Goal: Task Accomplishment & Management: Manage account settings

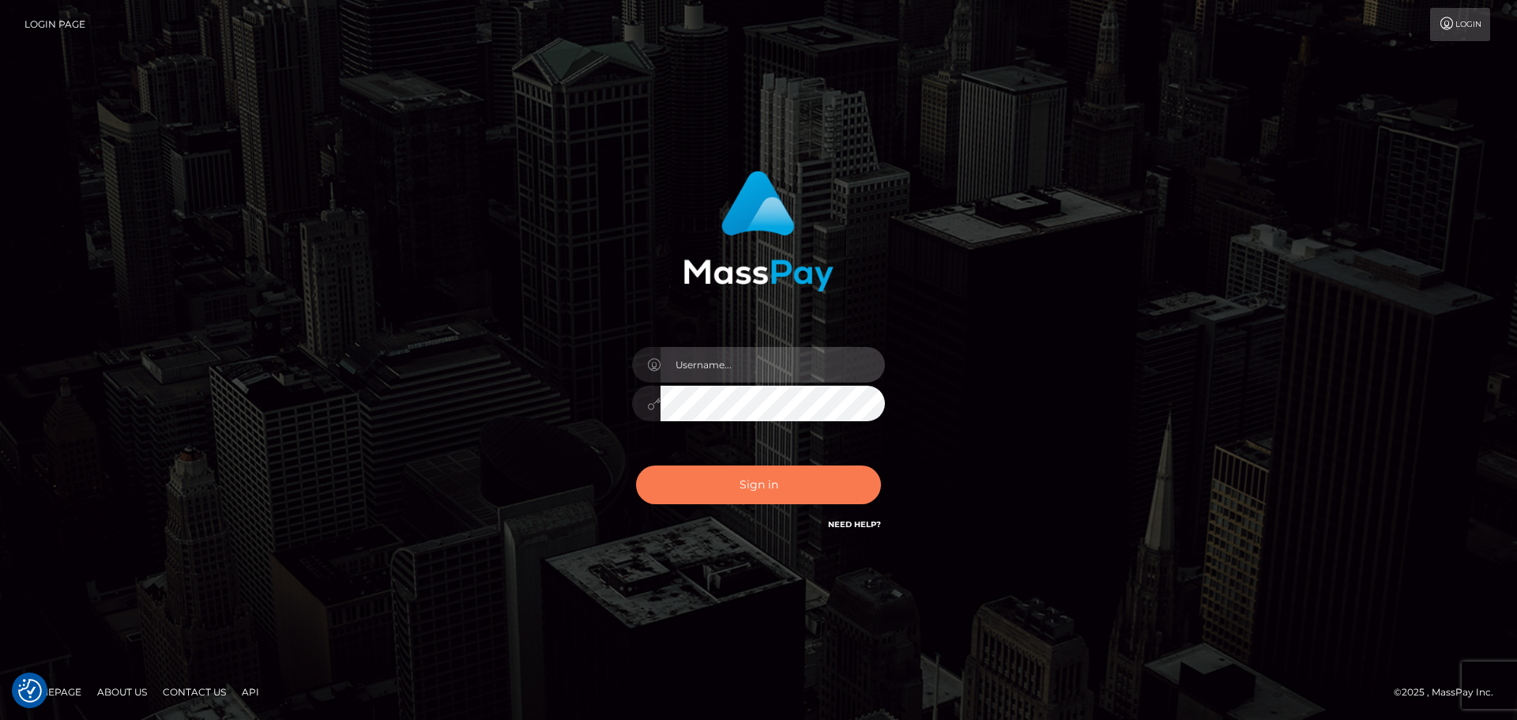
type input "[DOMAIN_NAME]"
click at [760, 486] on button "Sign in" at bounding box center [758, 484] width 245 height 39
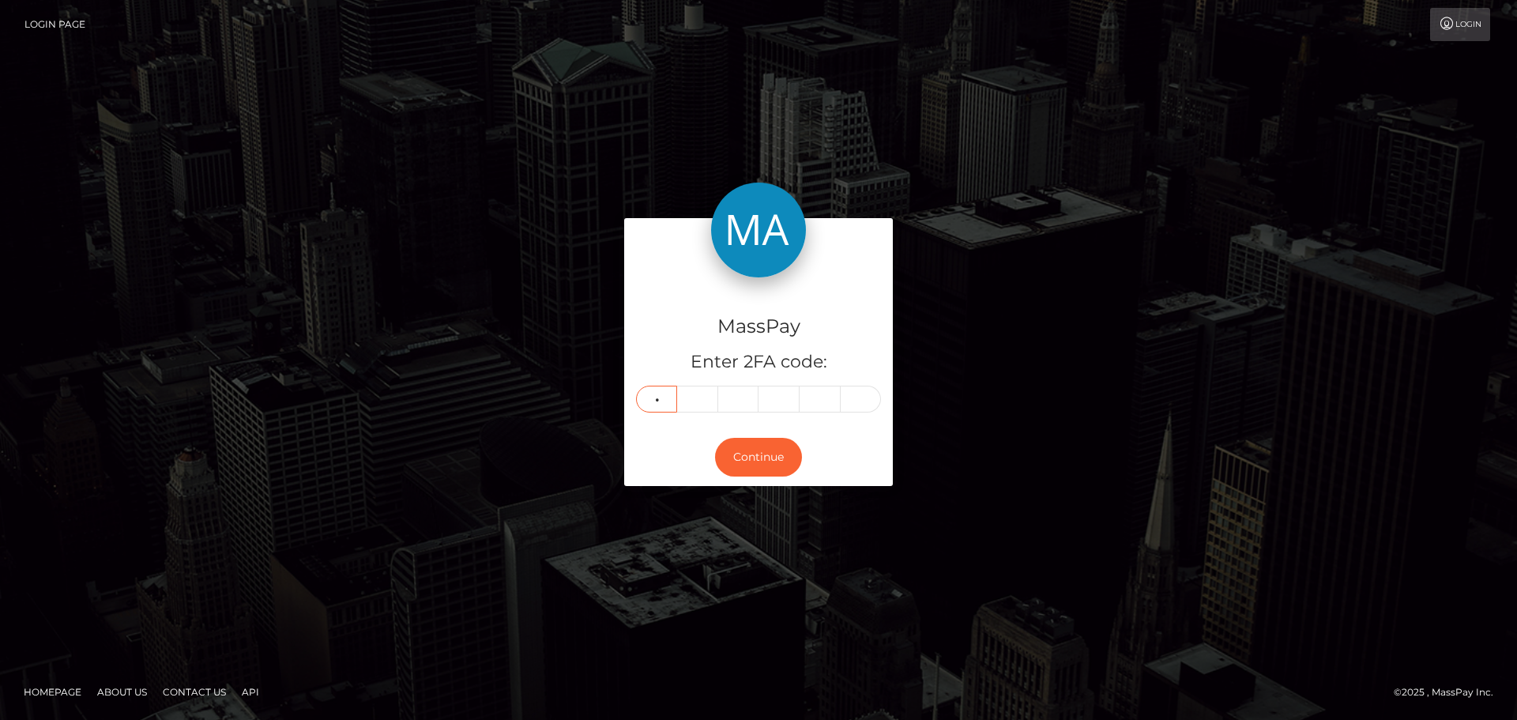
type input "1"
type input "4"
type input "0"
type input "8"
type input "4"
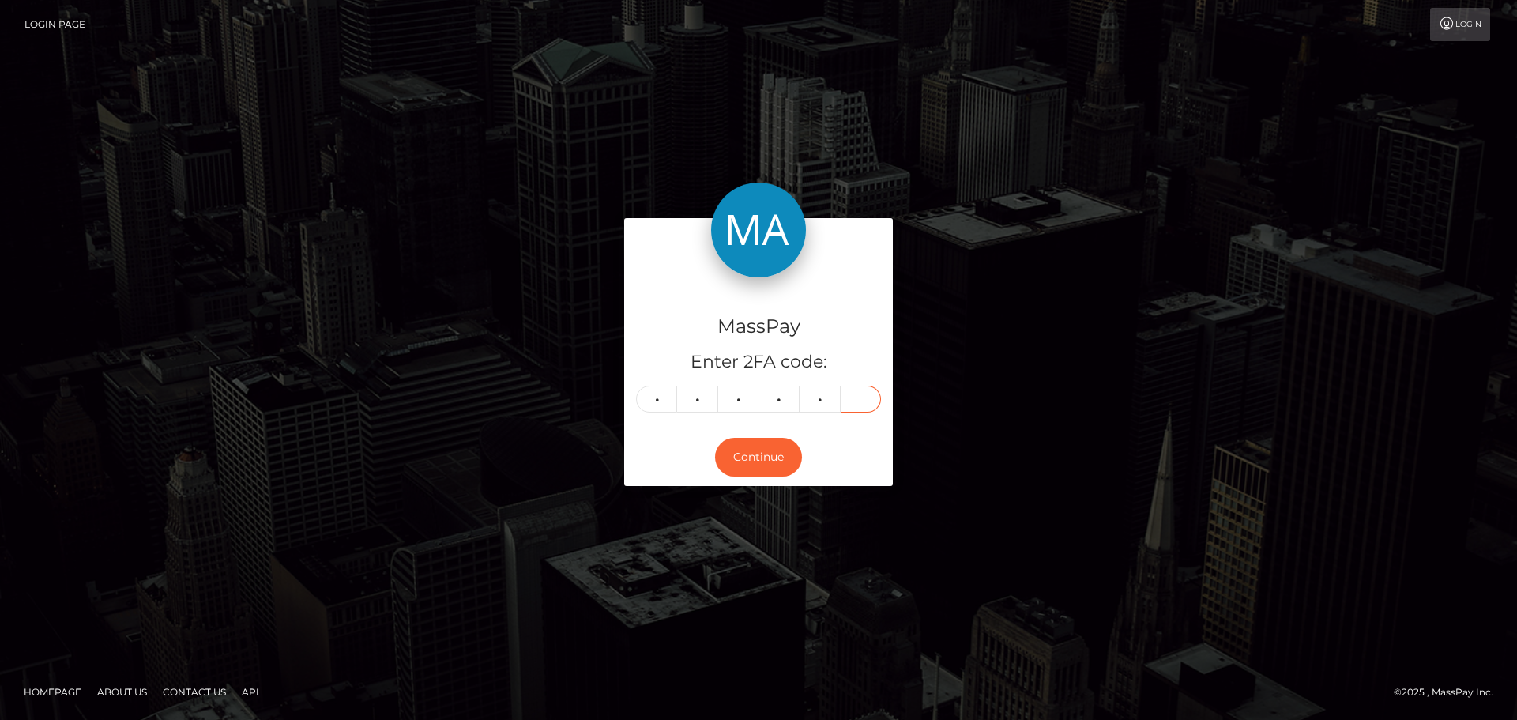
type input "9"
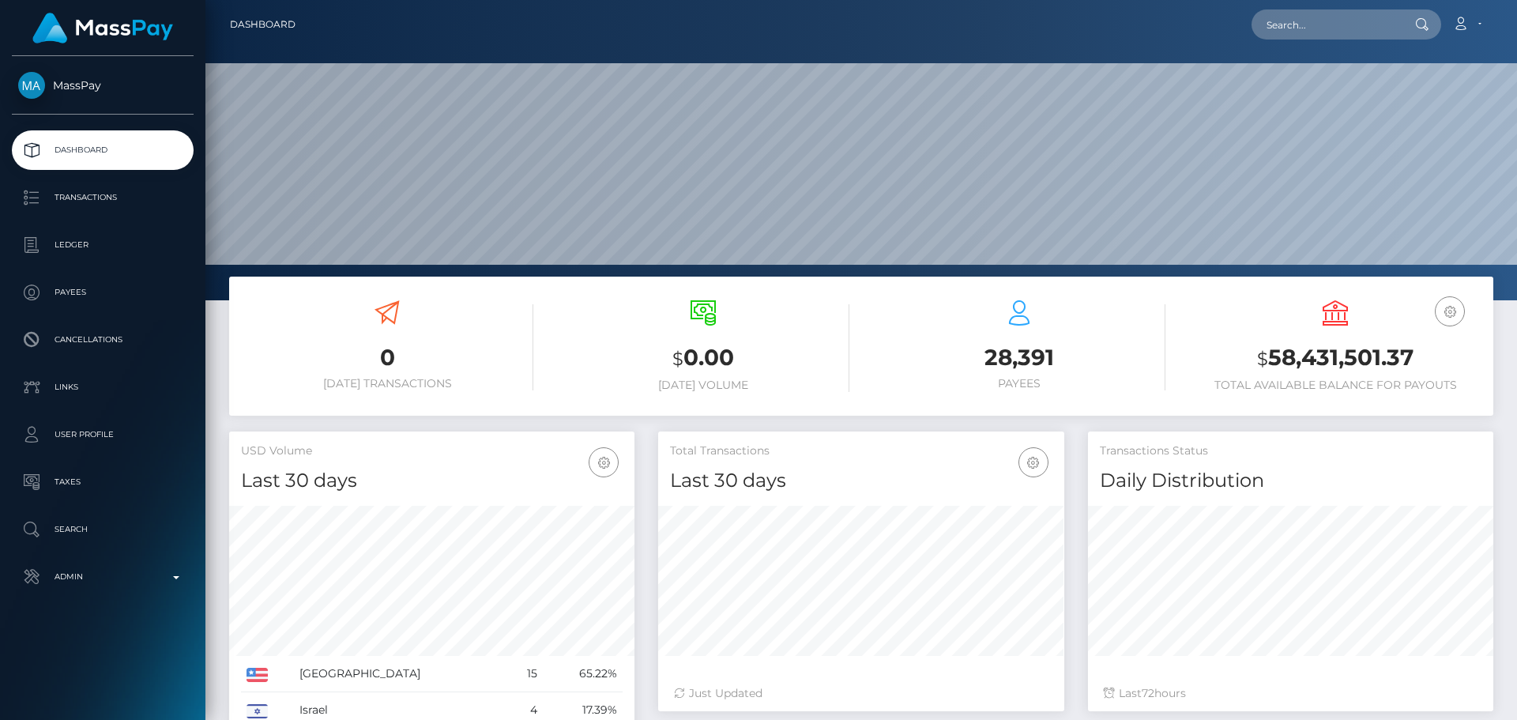
scroll to position [281, 406]
click at [1290, 33] on input "text" at bounding box center [1326, 24] width 149 height 30
paste input "128045"
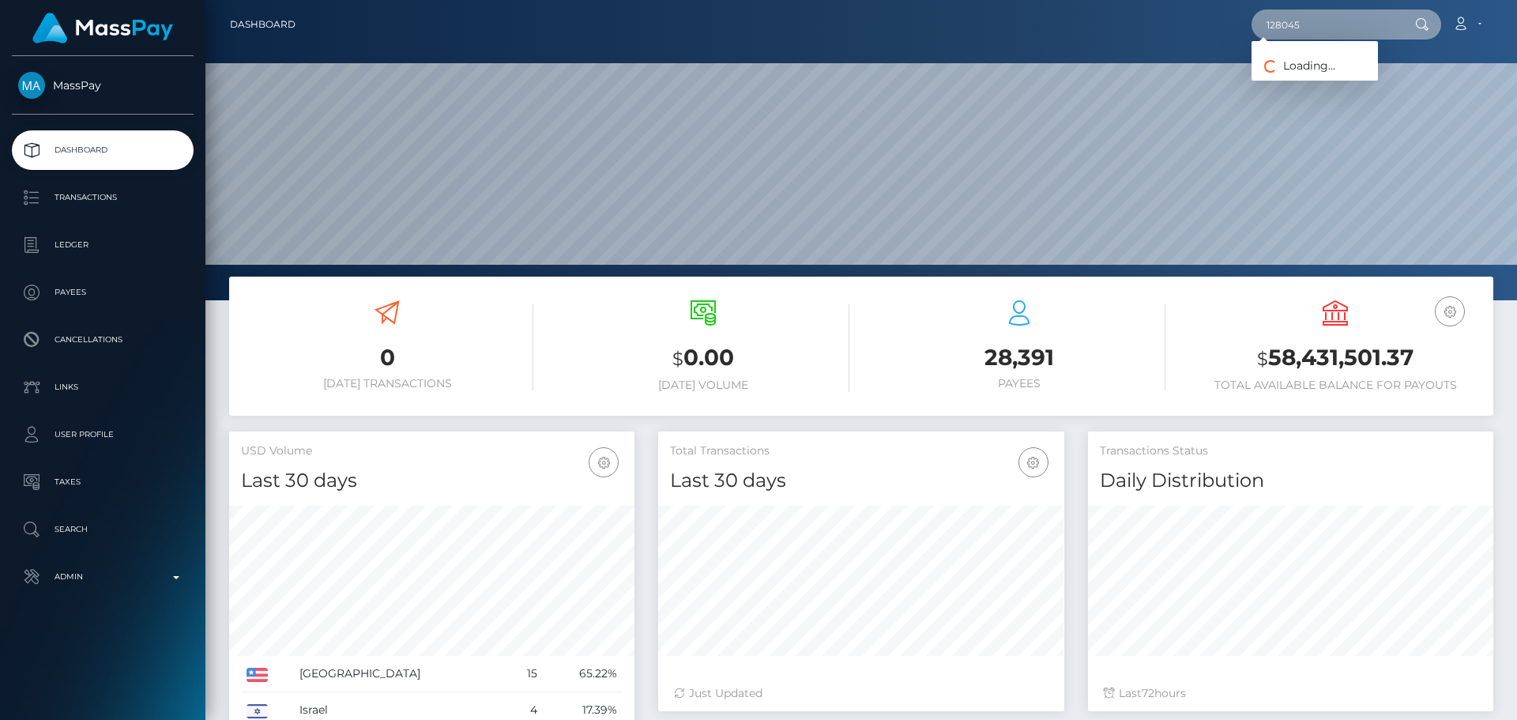
click at [1292, 32] on input "128045" at bounding box center [1326, 24] width 149 height 30
type input "128045"
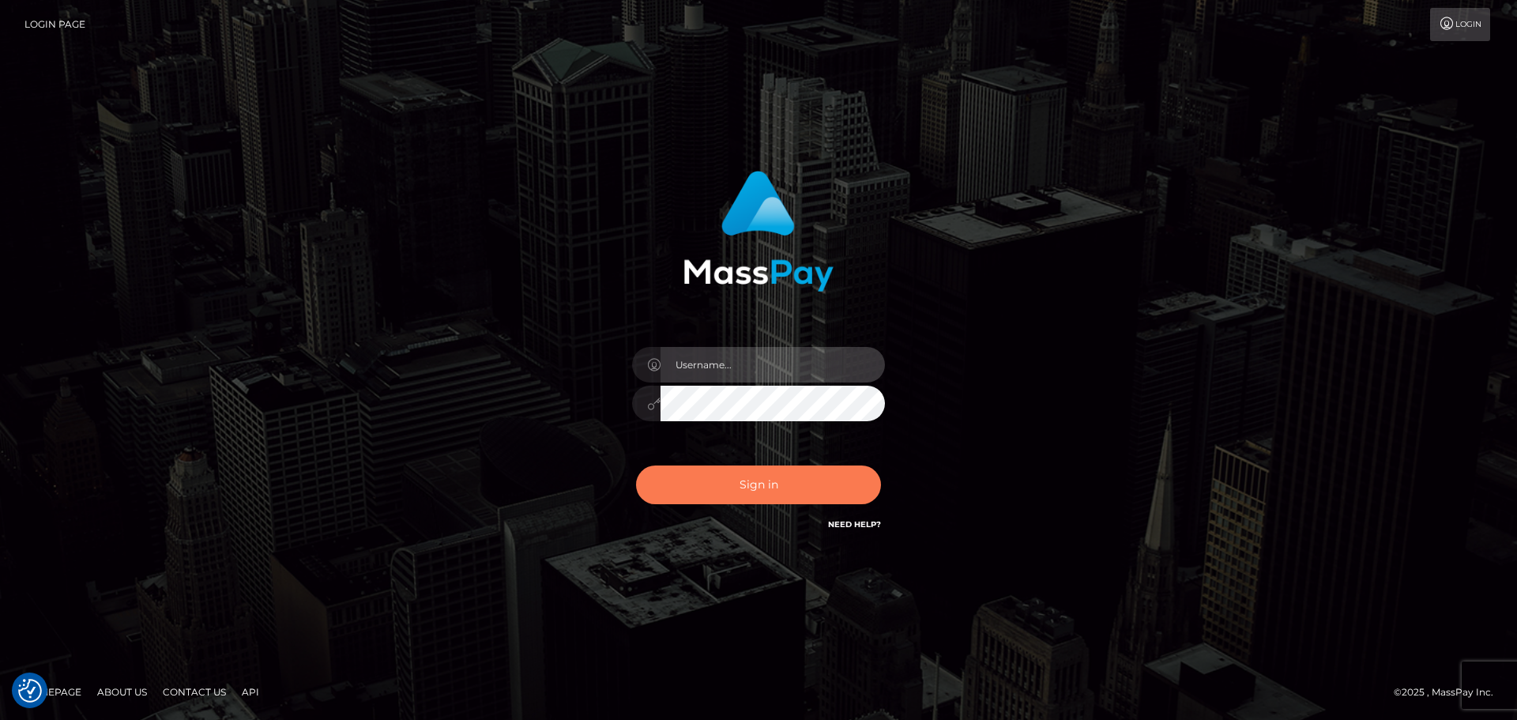
type input "constantin.mp"
click at [769, 475] on button "Sign in" at bounding box center [758, 484] width 245 height 39
type input "constantin.mp"
click at [772, 472] on button "Sign in" at bounding box center [758, 484] width 245 height 39
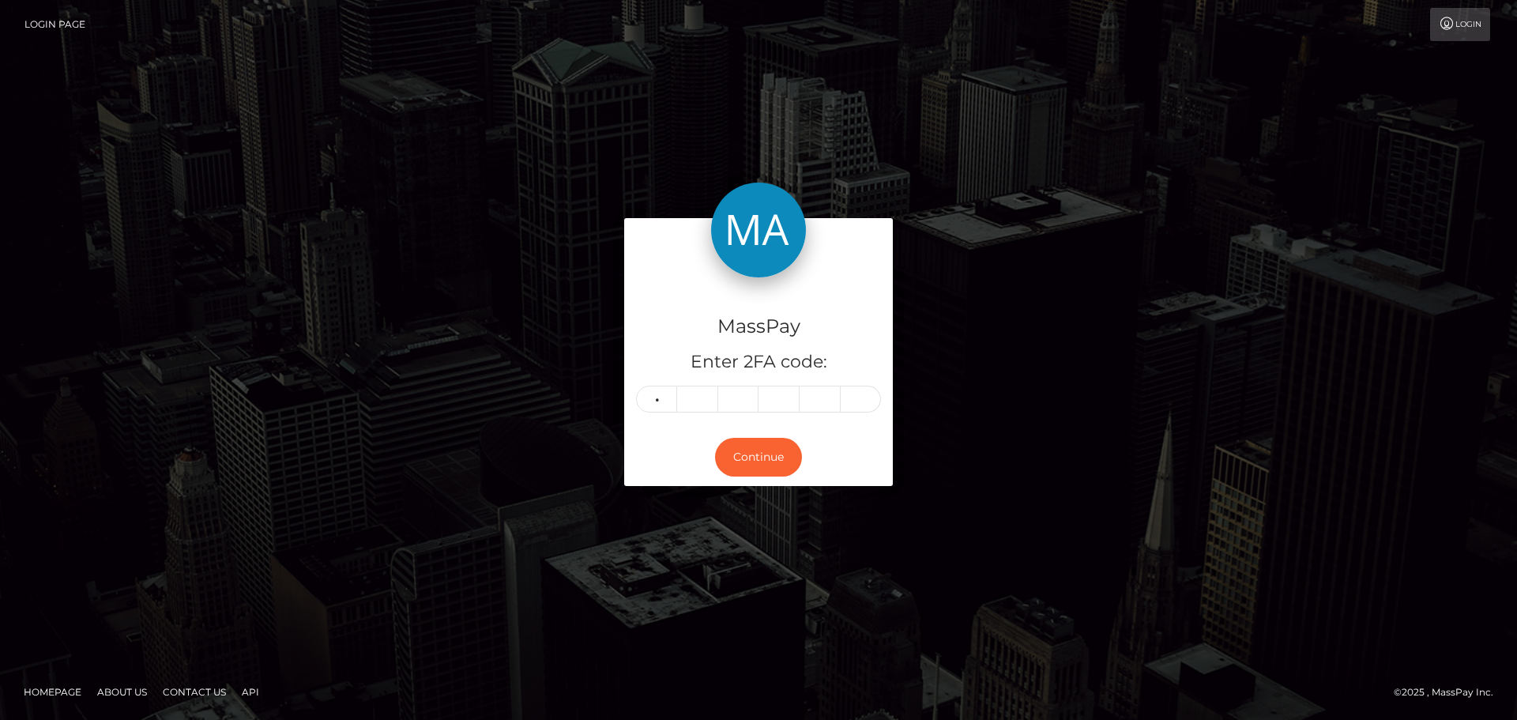
type input "6"
type input "7"
type input "2"
type input "4"
type input "8"
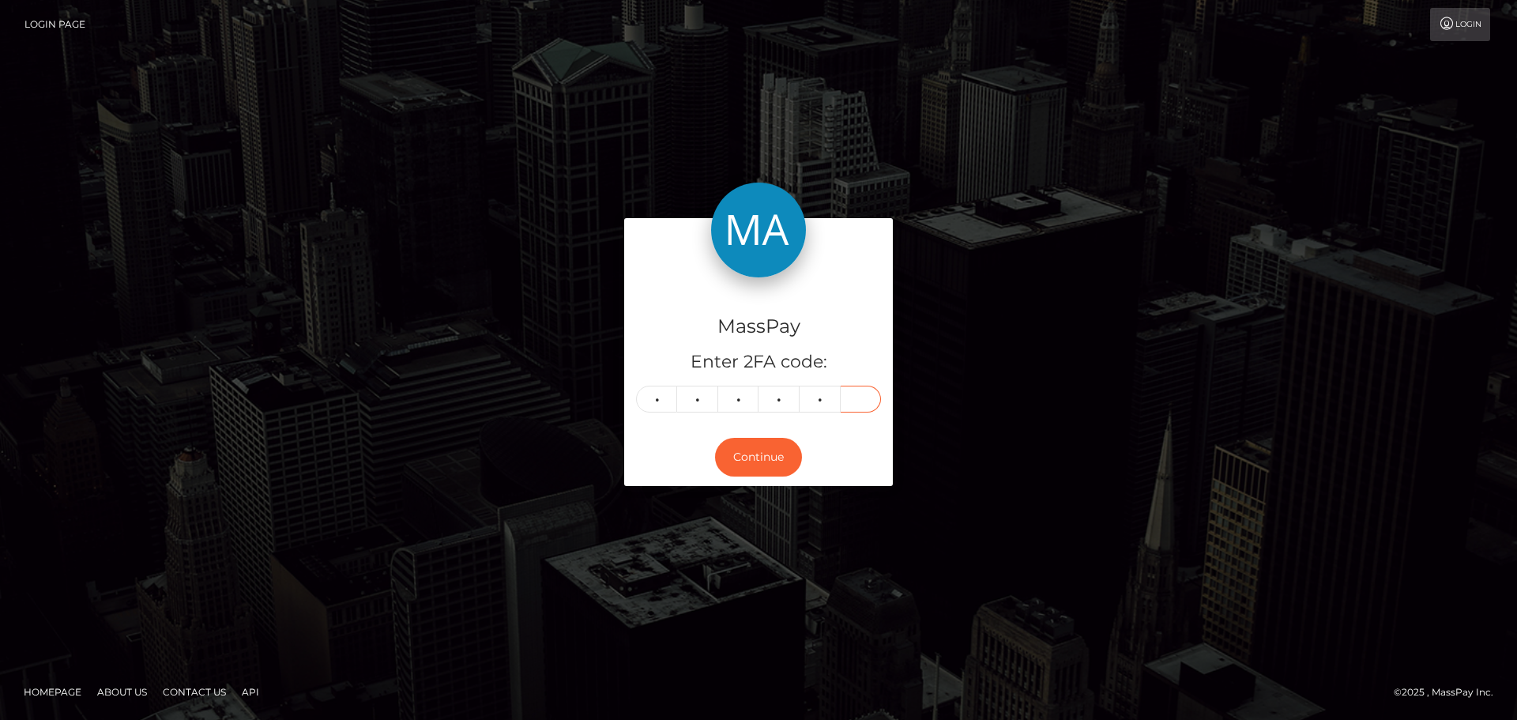
type input "2"
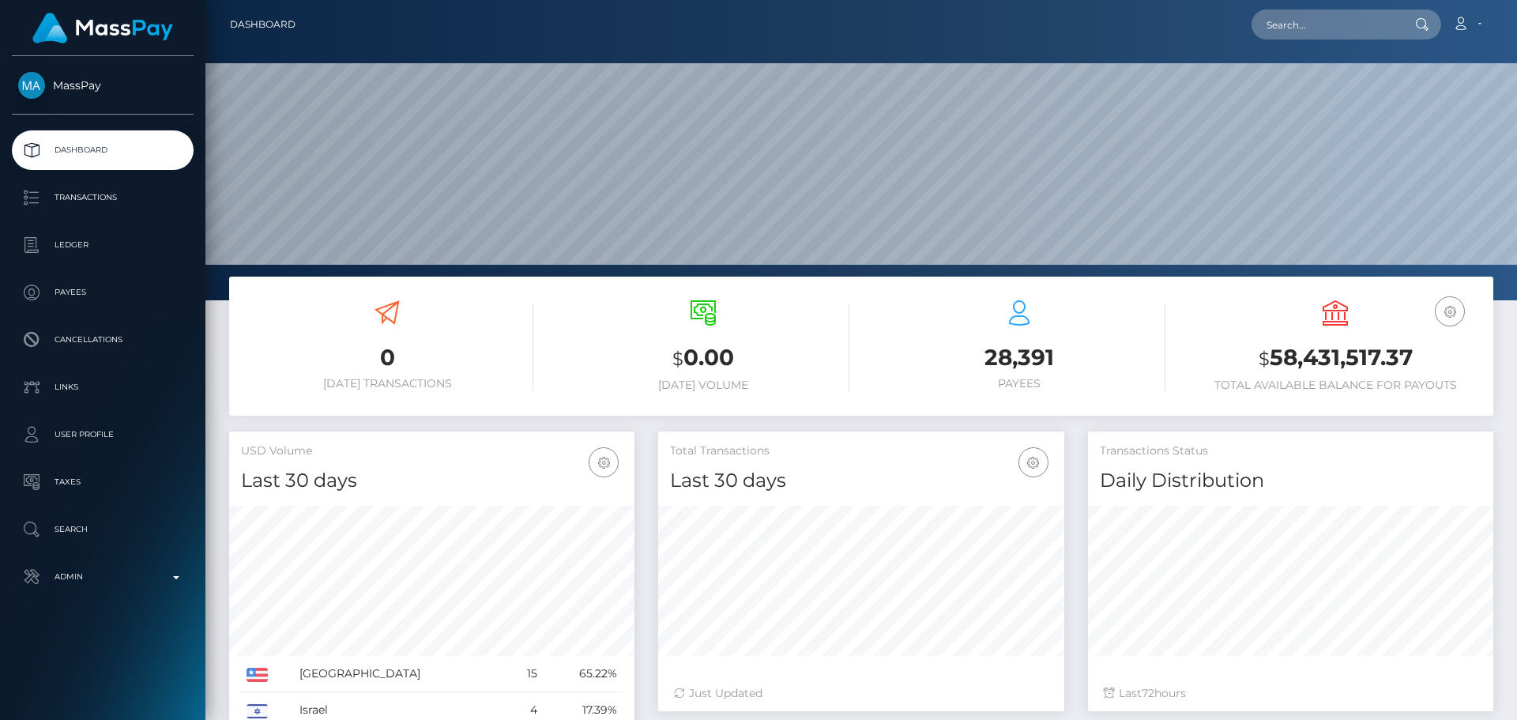
scroll to position [281, 406]
click at [1294, 22] on input "text" at bounding box center [1326, 24] width 149 height 30
paste input "kGHwbNJa"
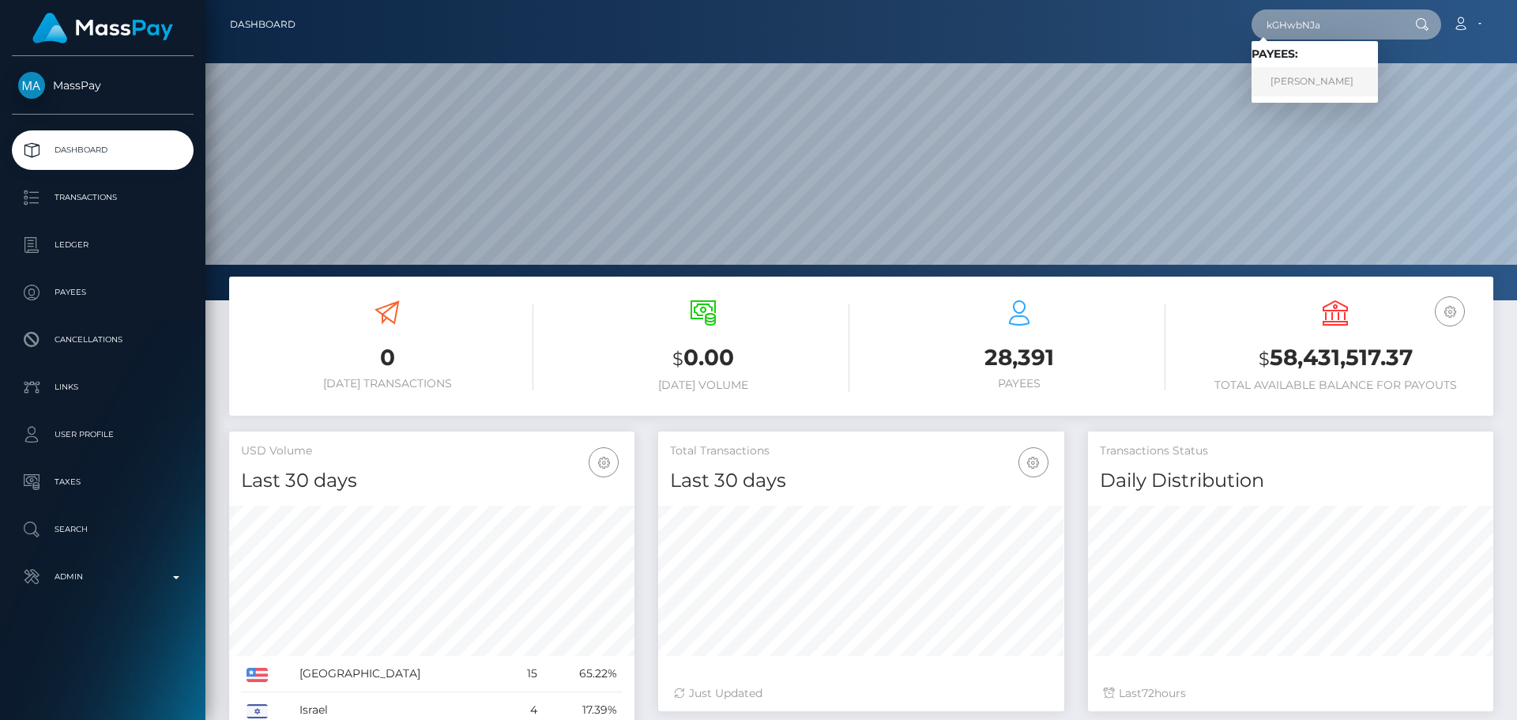
type input "kGHwbNJa"
click at [1314, 81] on link "Veronika Duchenko" at bounding box center [1315, 81] width 126 height 29
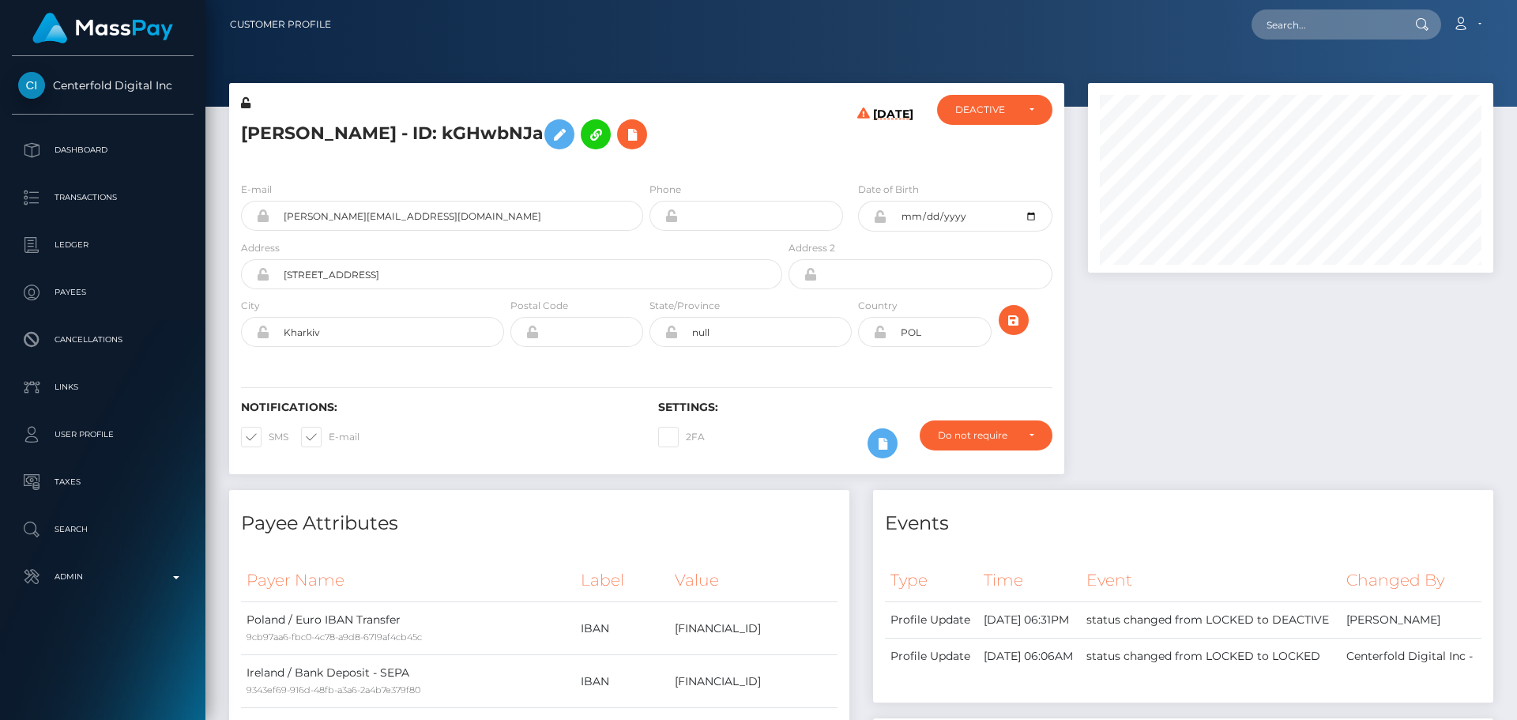
scroll to position [190, 406]
click at [737, 144] on h5 "Veronika Duchenko - ID: kGHwbNJa" at bounding box center [507, 134] width 533 height 46
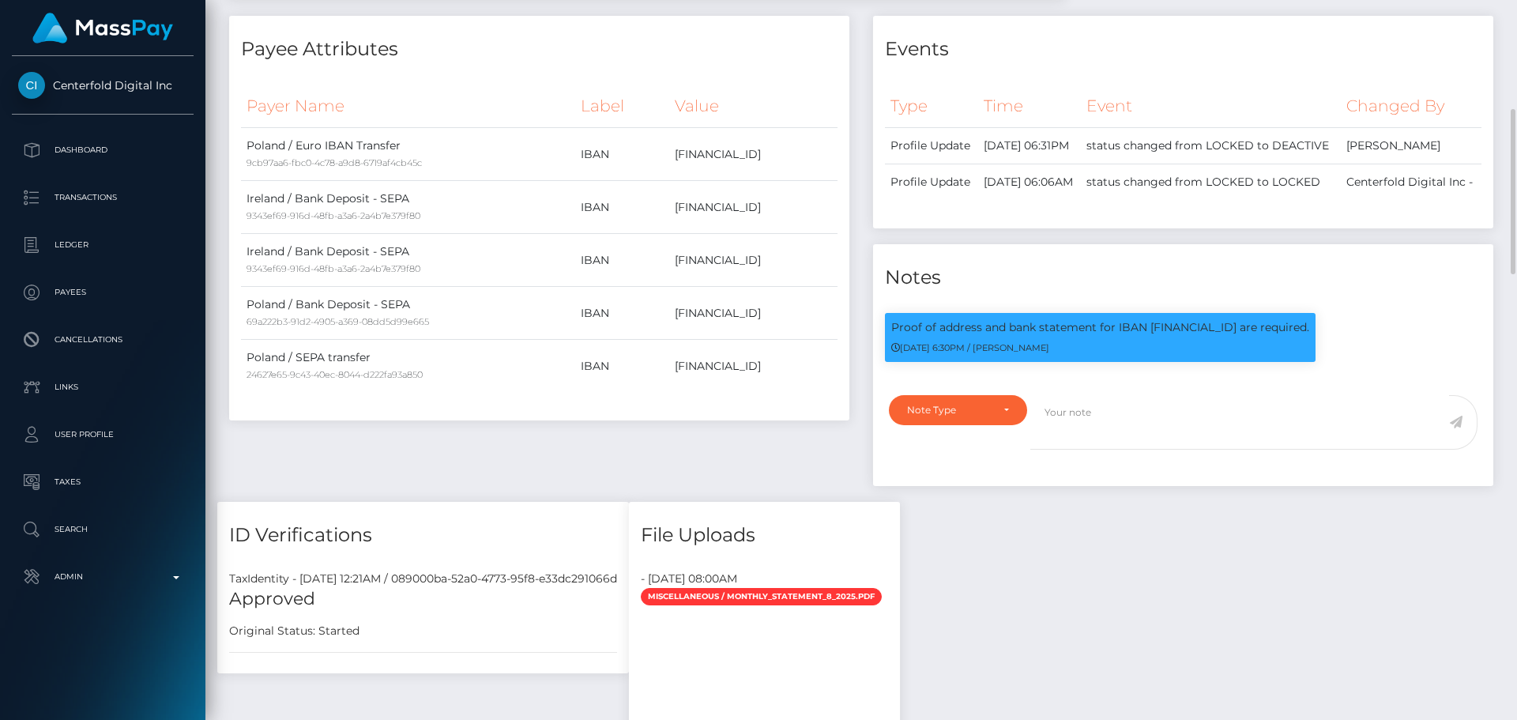
scroll to position [869, 0]
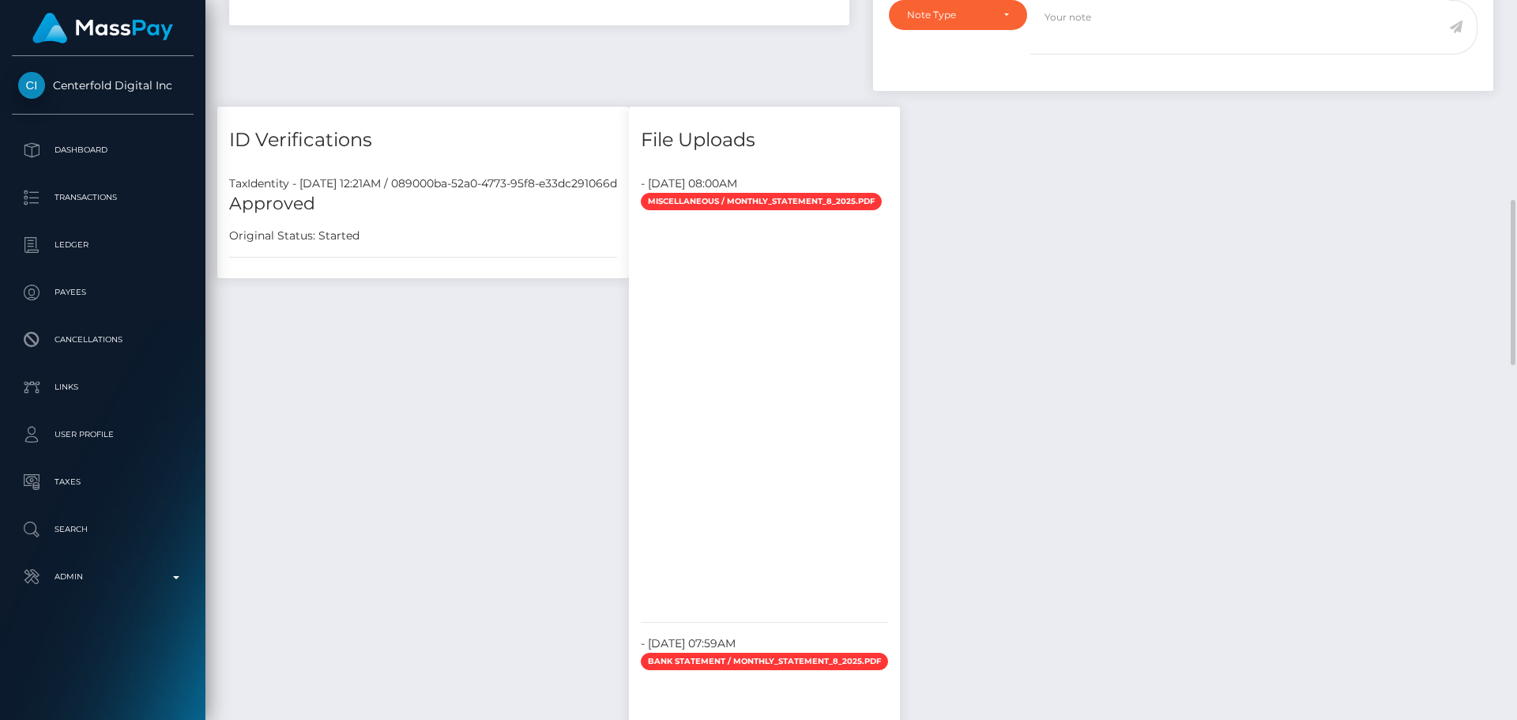
click at [527, 421] on div "ID Verifications TaxIdentity - December 20, 2024 12:21AM / 089000ba-52a0-4773-9…" at bounding box center [422, 613] width 435 height 1012
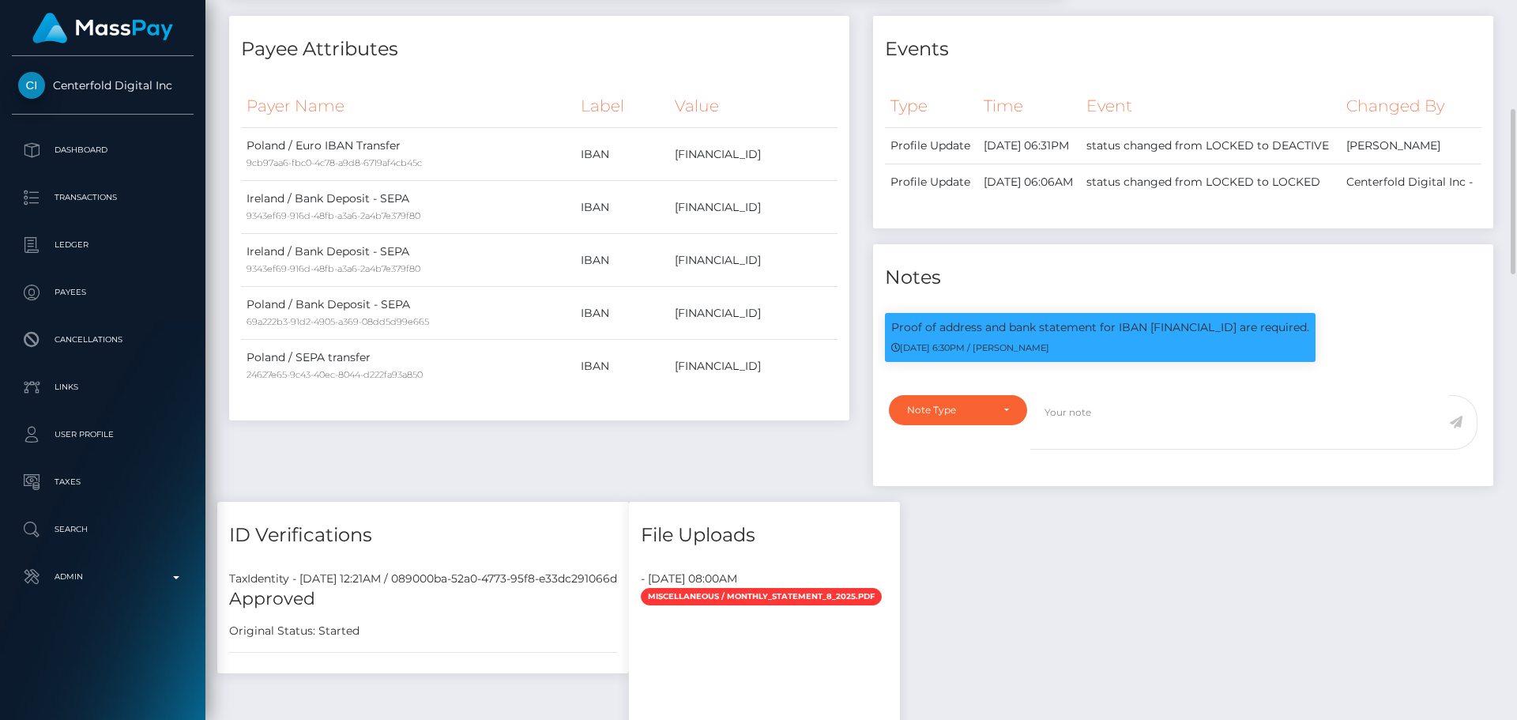
click at [690, 448] on div "Payee Attributes Payer Name Label Value Poland / Euro IBAN Transfer 9cb97aa6-fb…" at bounding box center [539, 259] width 644 height 486
click at [689, 453] on div "Payee Attributes Payer Name Label Value Poland / Euro IBAN Transfer 9cb97aa6-fb…" at bounding box center [539, 259] width 644 height 486
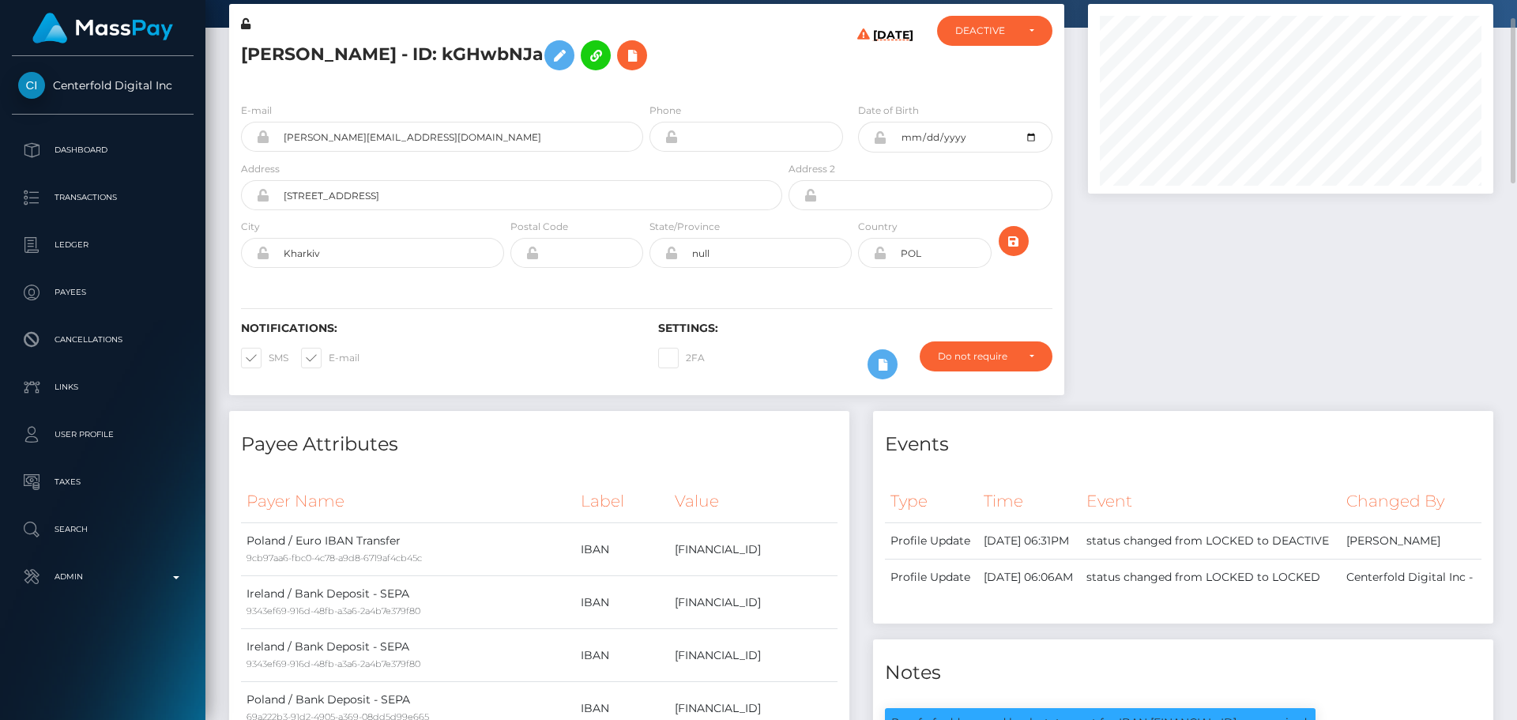
scroll to position [0, 0]
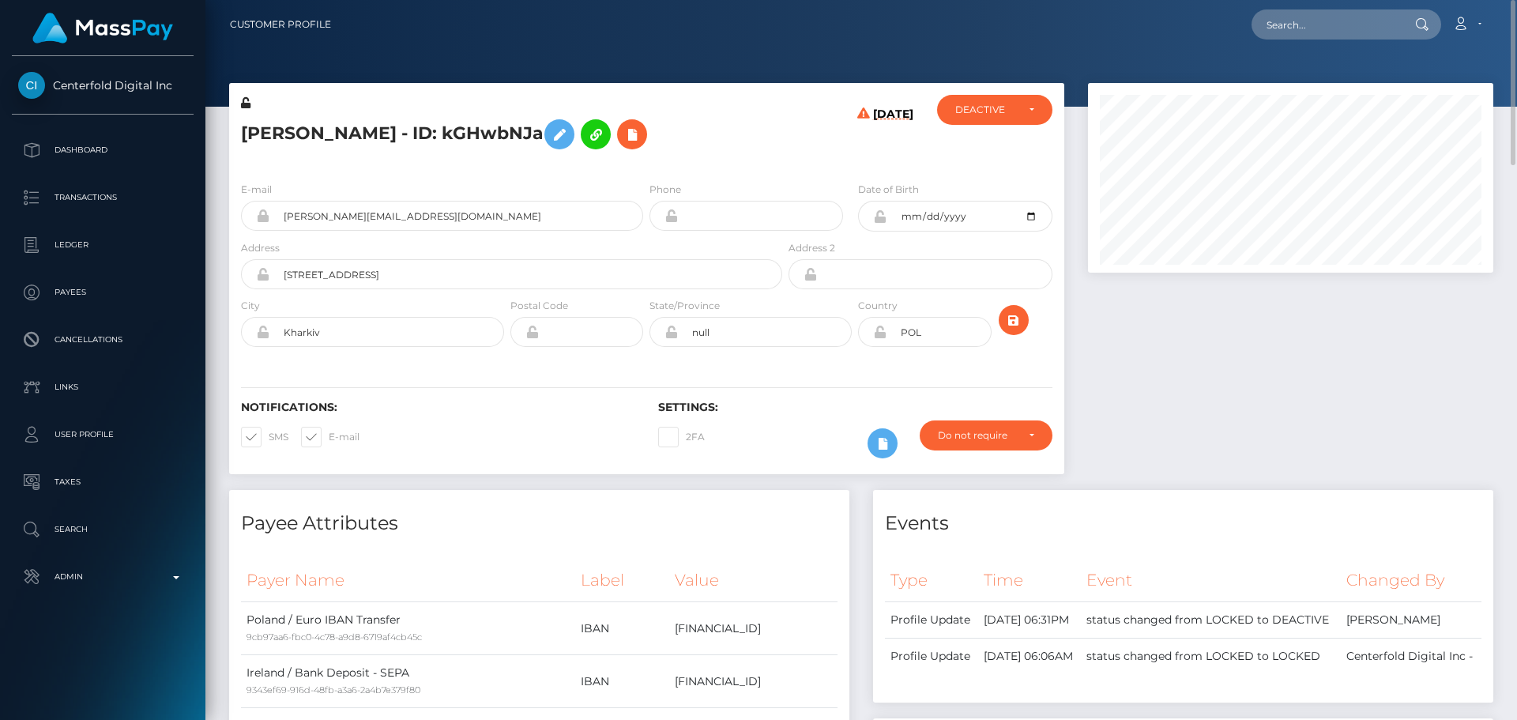
click at [277, 132] on h5 "Veronika Duchenko - ID: kGHwbNJa" at bounding box center [507, 134] width 533 height 46
copy h5 "Veronika"
click at [366, 133] on h5 "Veronika Duchenko - ID: kGHwbNJa" at bounding box center [507, 134] width 533 height 46
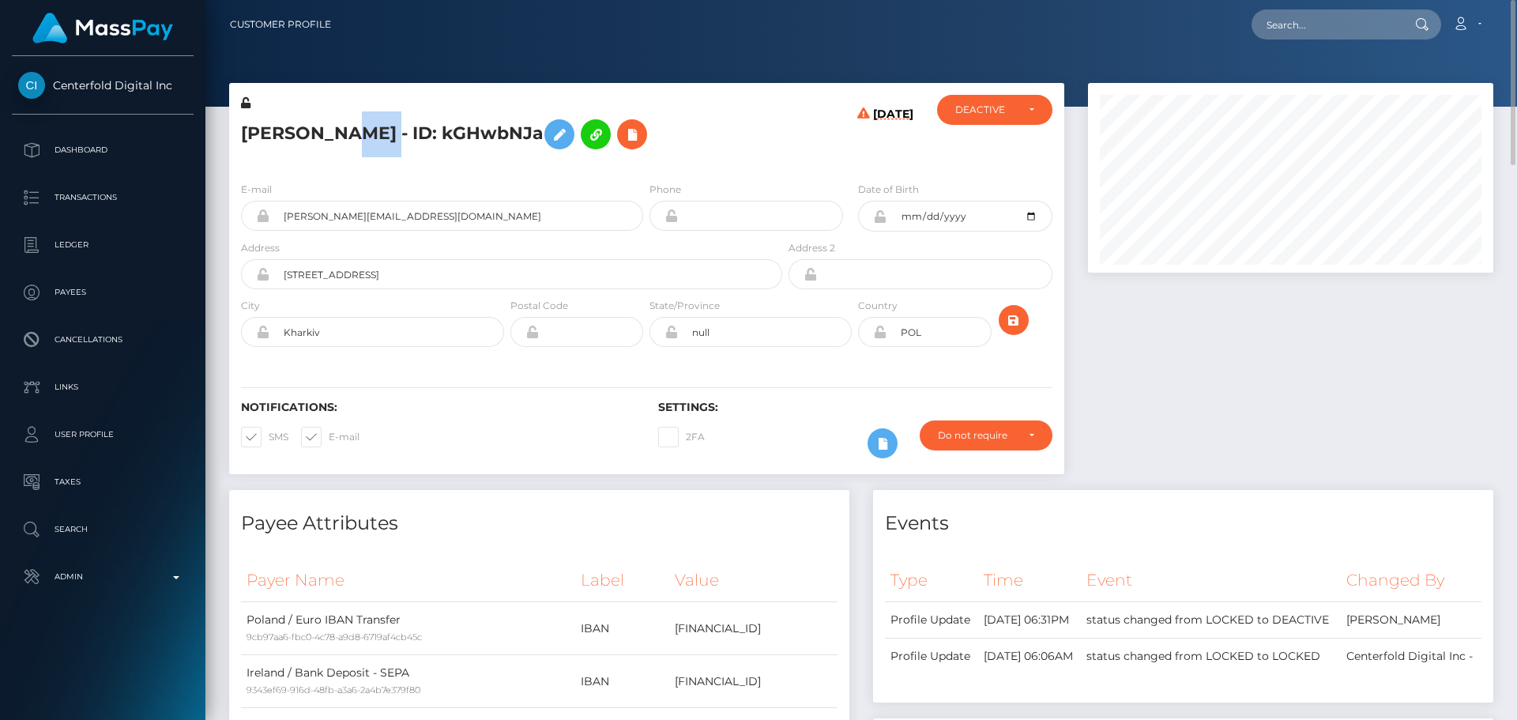
click at [366, 133] on h5 "Veronika Duchenko - ID: kGHwbNJa" at bounding box center [507, 134] width 533 height 46
copy h5 "Duchenko"
click at [811, 163] on div "08/31/25" at bounding box center [855, 132] width 139 height 74
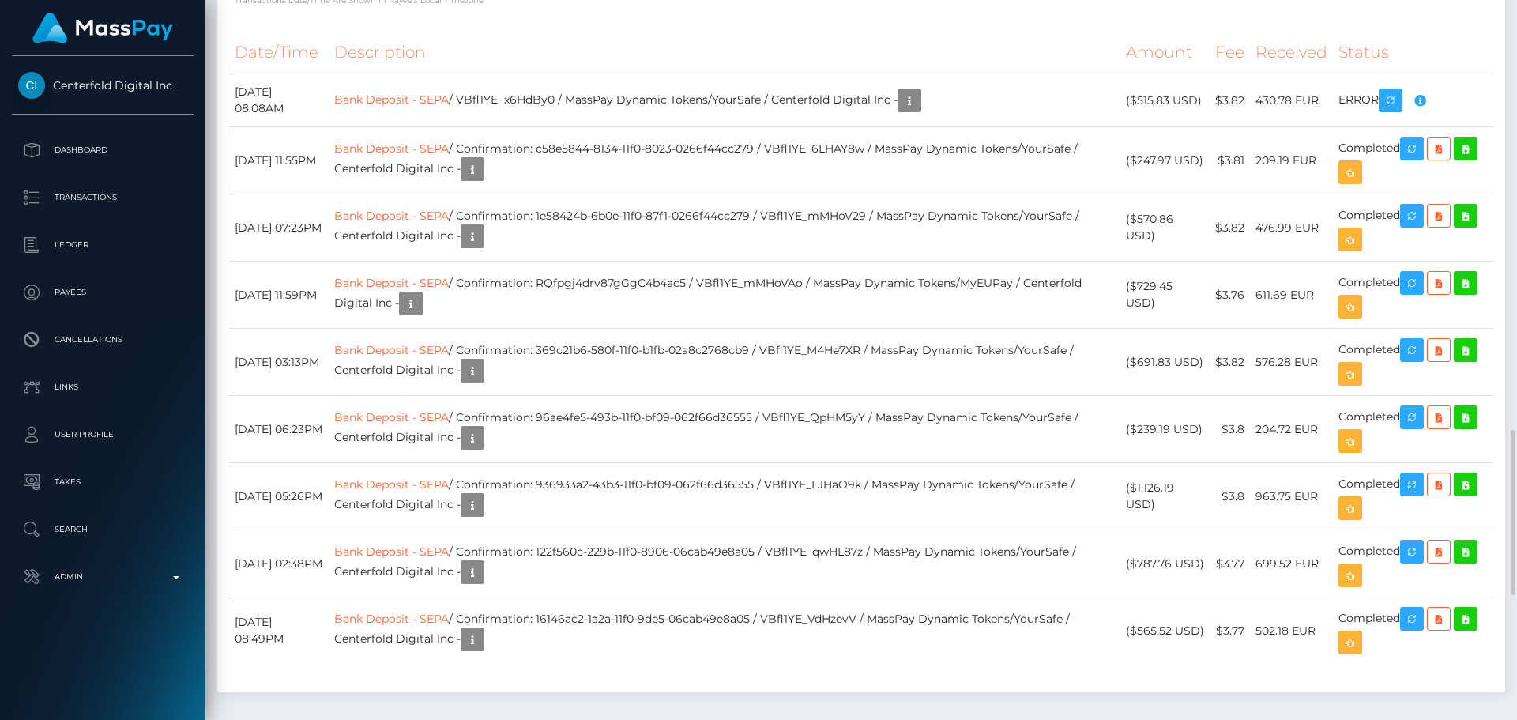
scroll to position [2055, 0]
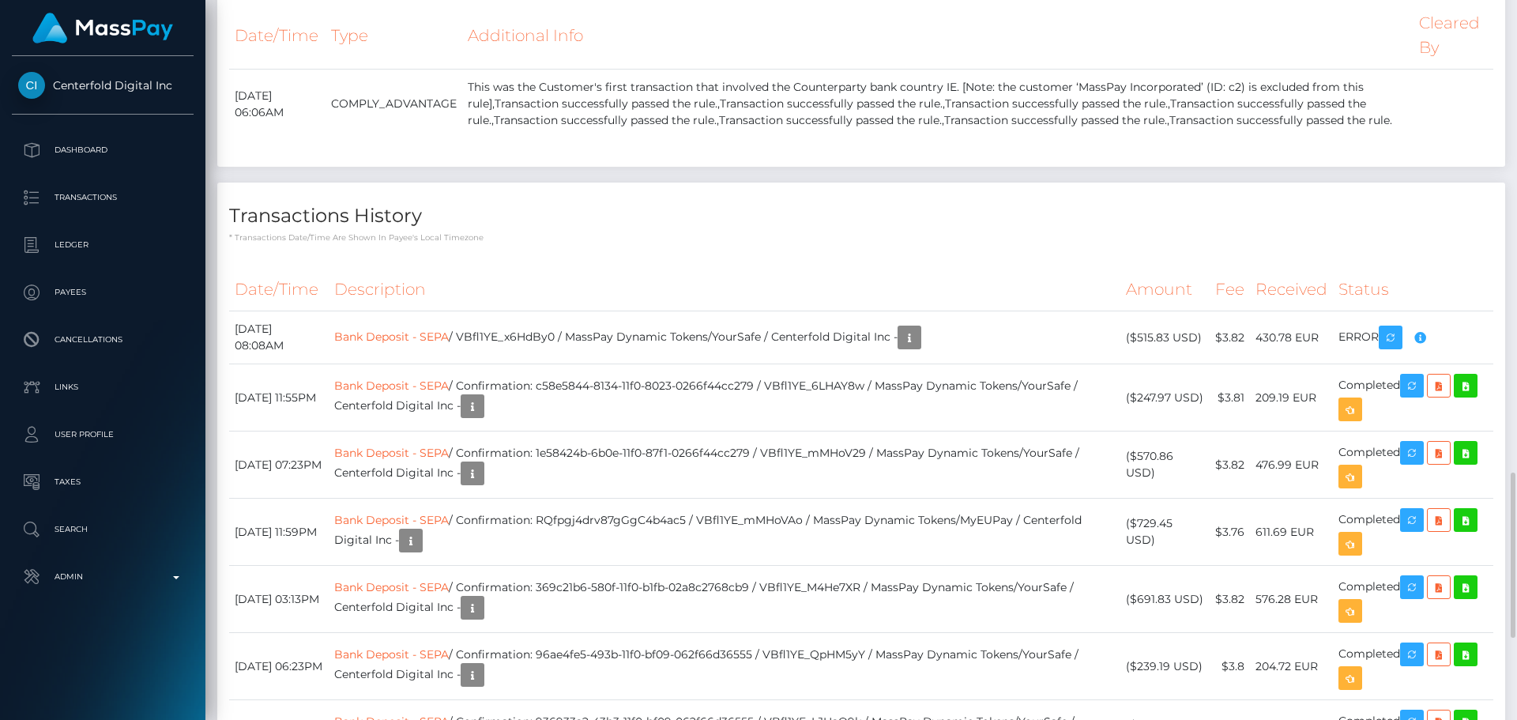
click at [817, 295] on div "Transactions History * Transactions date/time are shown in payee's local timezo…" at bounding box center [861, 556] width 1288 height 747
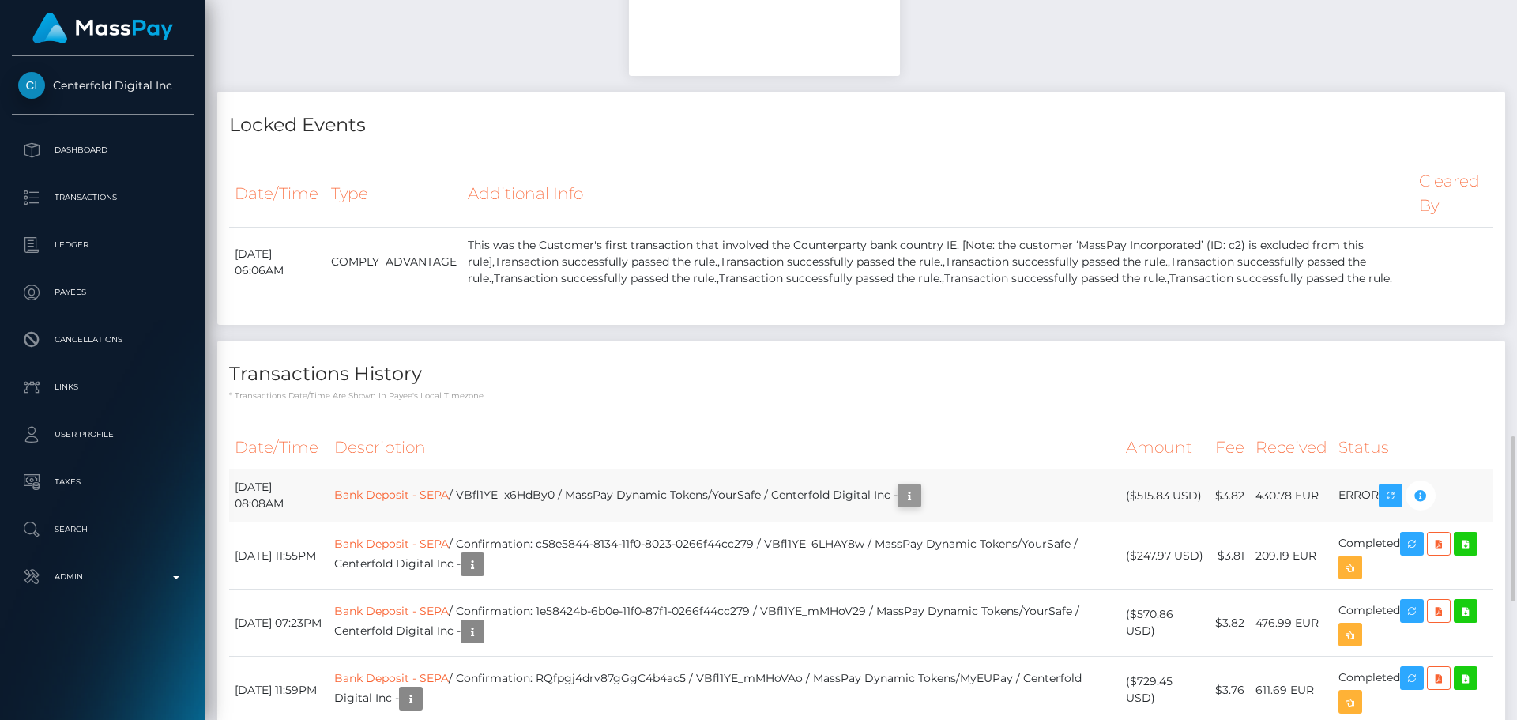
scroll to position [190, 406]
click at [919, 506] on icon "button" at bounding box center [909, 496] width 19 height 20
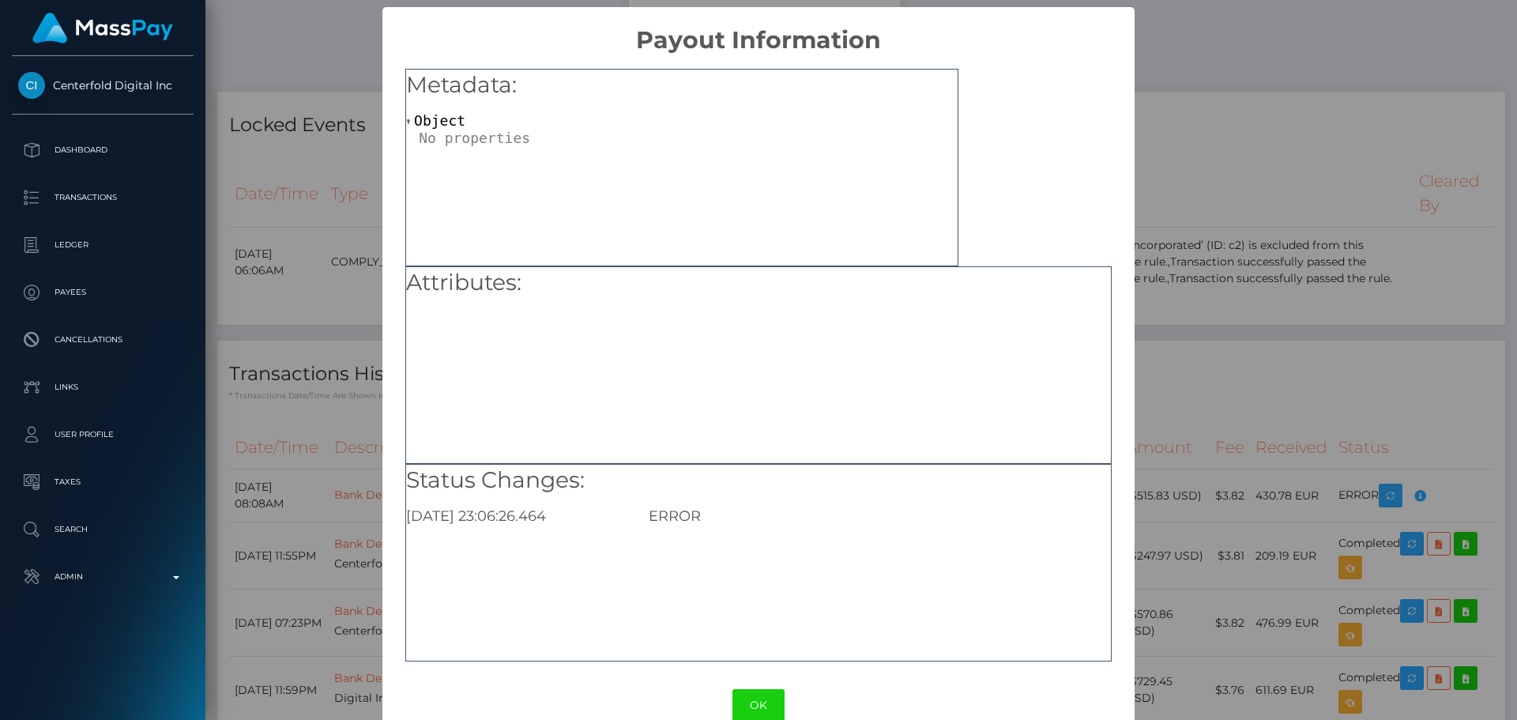
scroll to position [0, 0]
click at [771, 714] on button "OK" at bounding box center [759, 705] width 52 height 32
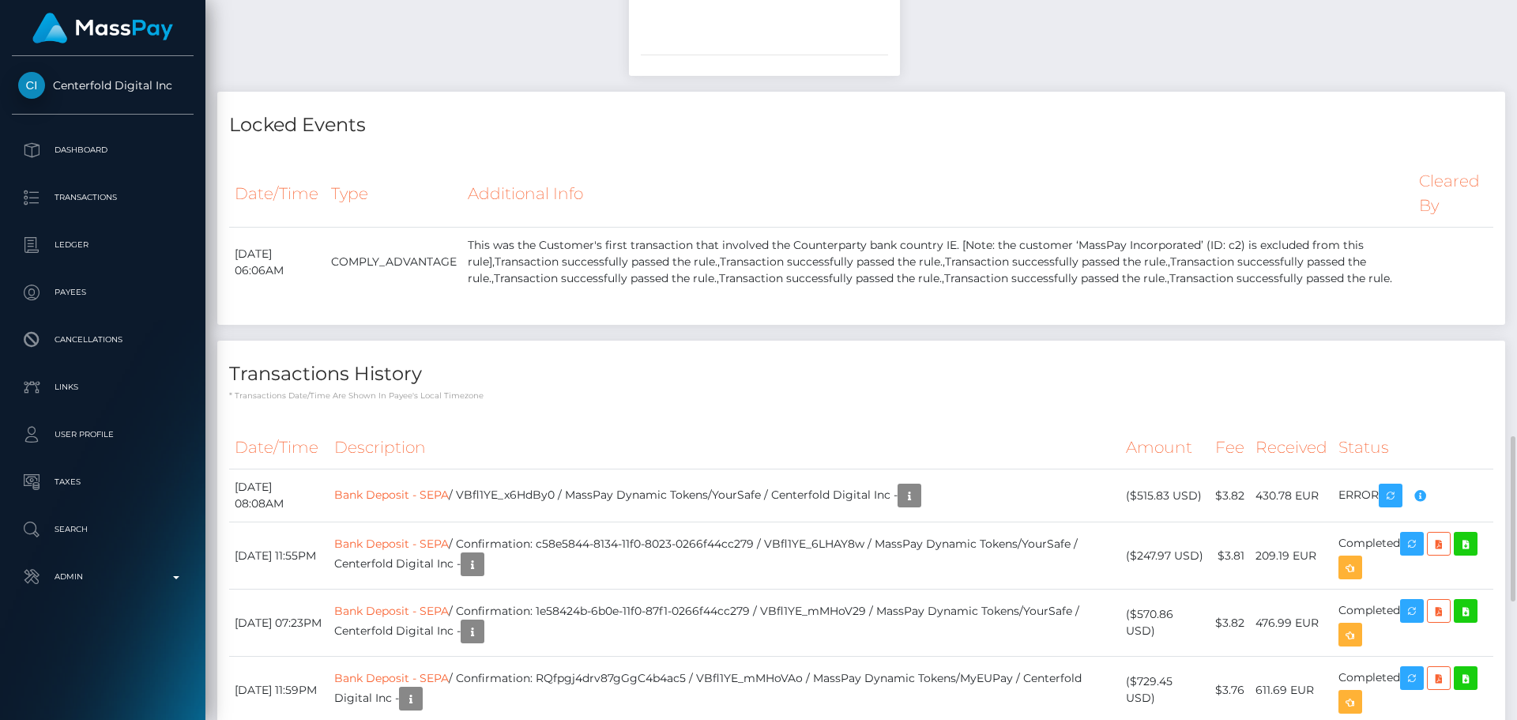
scroll to position [190, 406]
click at [768, 401] on div "Transactions History * Transactions date/time are shown in payee's local timezo…" at bounding box center [861, 371] width 1288 height 61
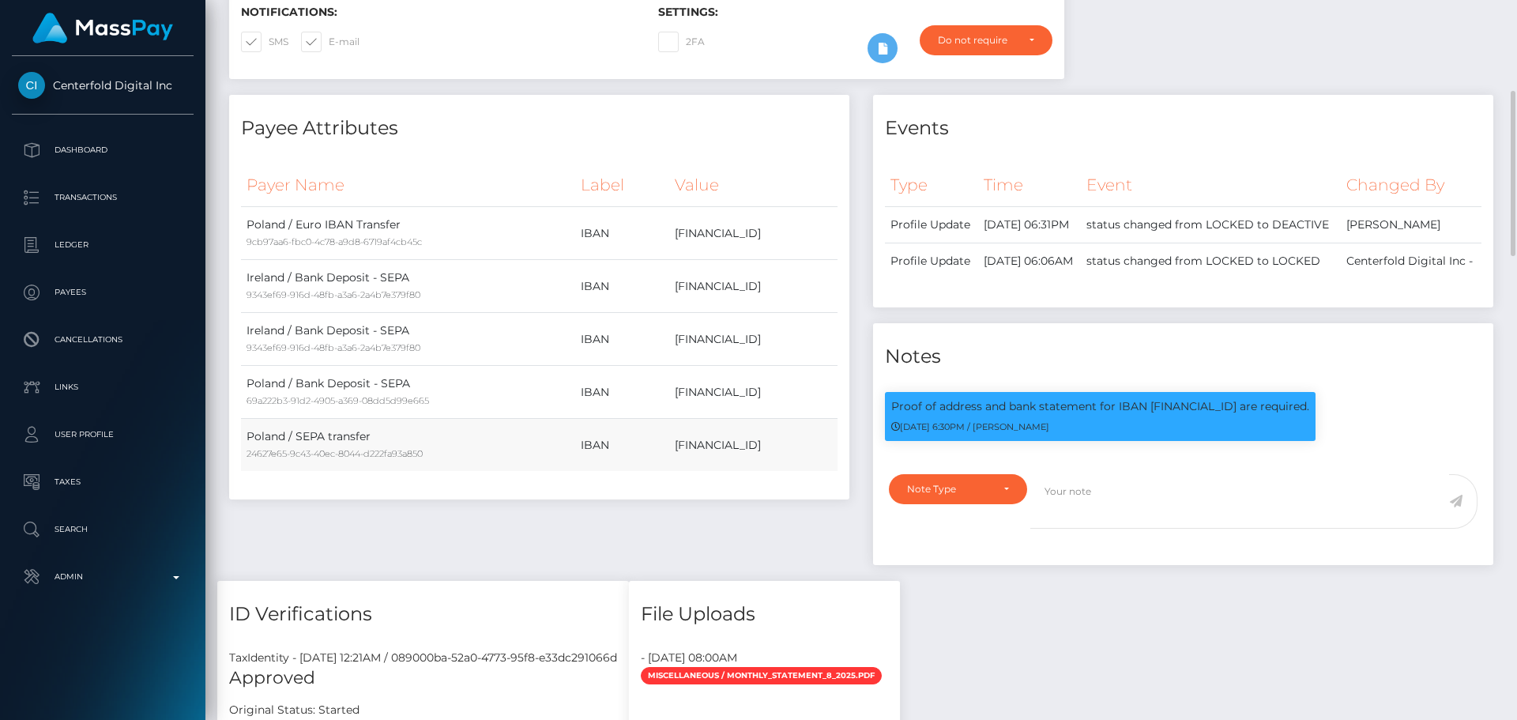
scroll to position [474, 0]
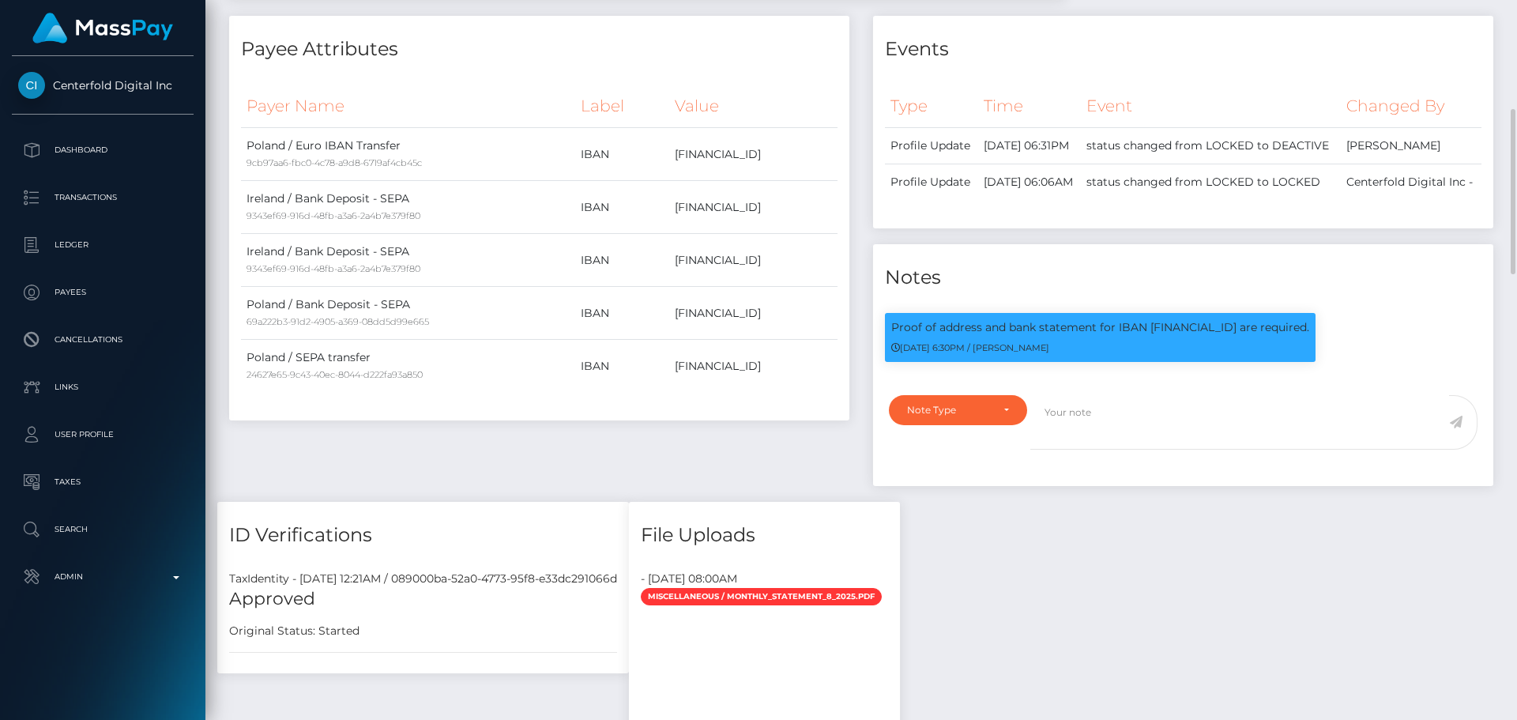
click at [631, 450] on div "Payee Attributes Payer Name Label Value Poland / Euro IBAN Transfer 9cb97aa6-fb…" at bounding box center [539, 259] width 644 height 486
click at [654, 453] on div "Payee Attributes Payer Name Label Value Poland / Euro IBAN Transfer 9cb97aa6-fb…" at bounding box center [539, 259] width 644 height 486
click at [748, 447] on div "Payee Attributes Payer Name Label Value Poland / Euro IBAN Transfer 9cb97aa6-fb…" at bounding box center [539, 259] width 644 height 486
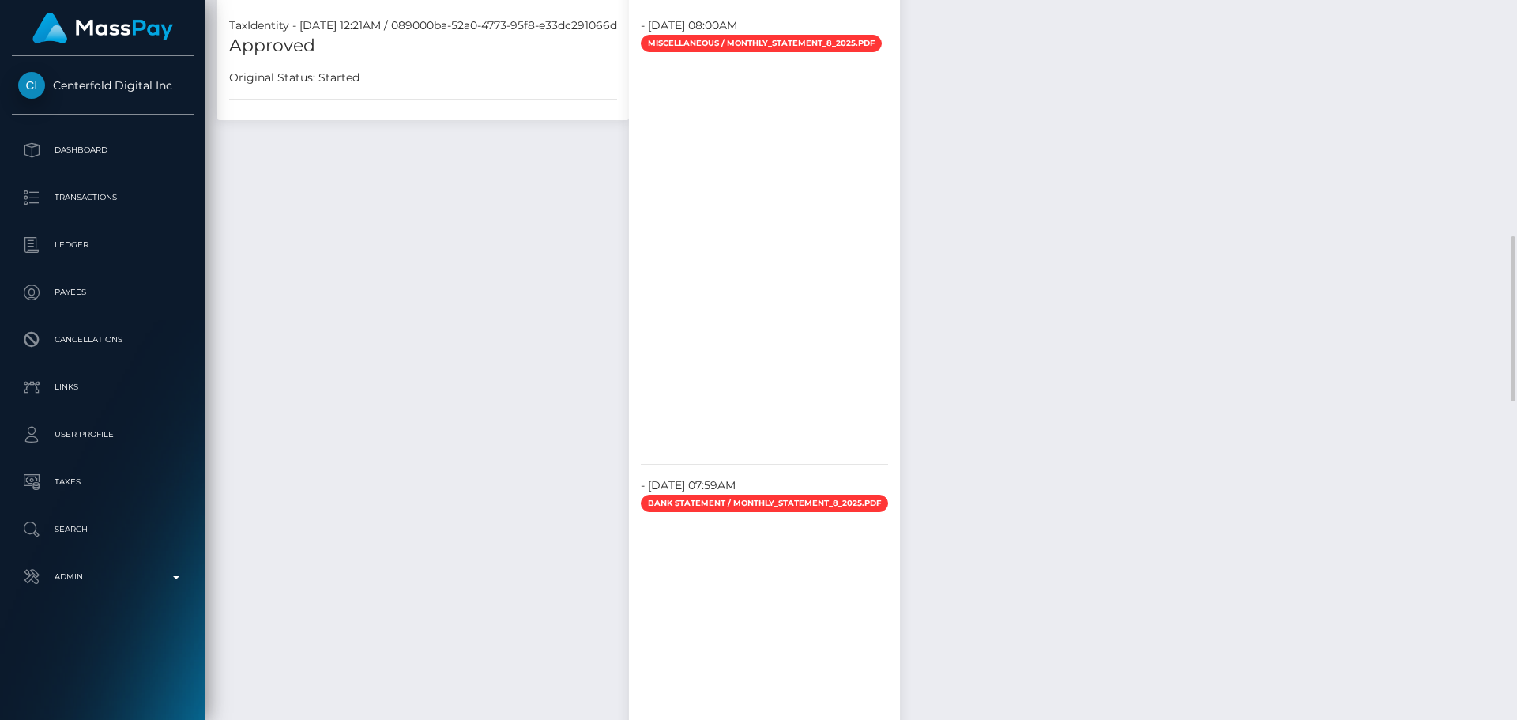
scroll to position [1106, 0]
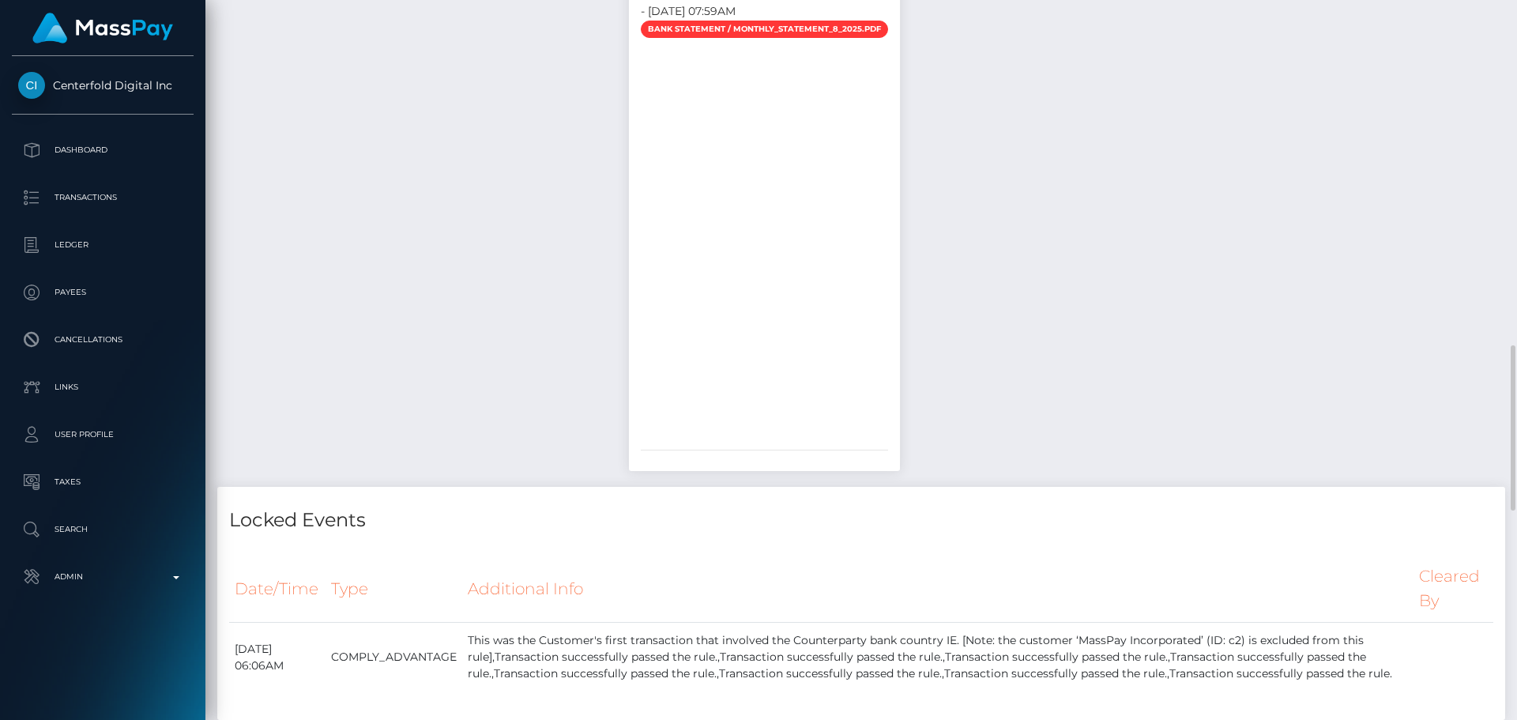
click at [1117, 230] on div "Payee Attributes Payer Name Label Value Poland / Euro IBAN Transfer 9cb97aa6-fb…" at bounding box center [861, 243] width 1288 height 2511
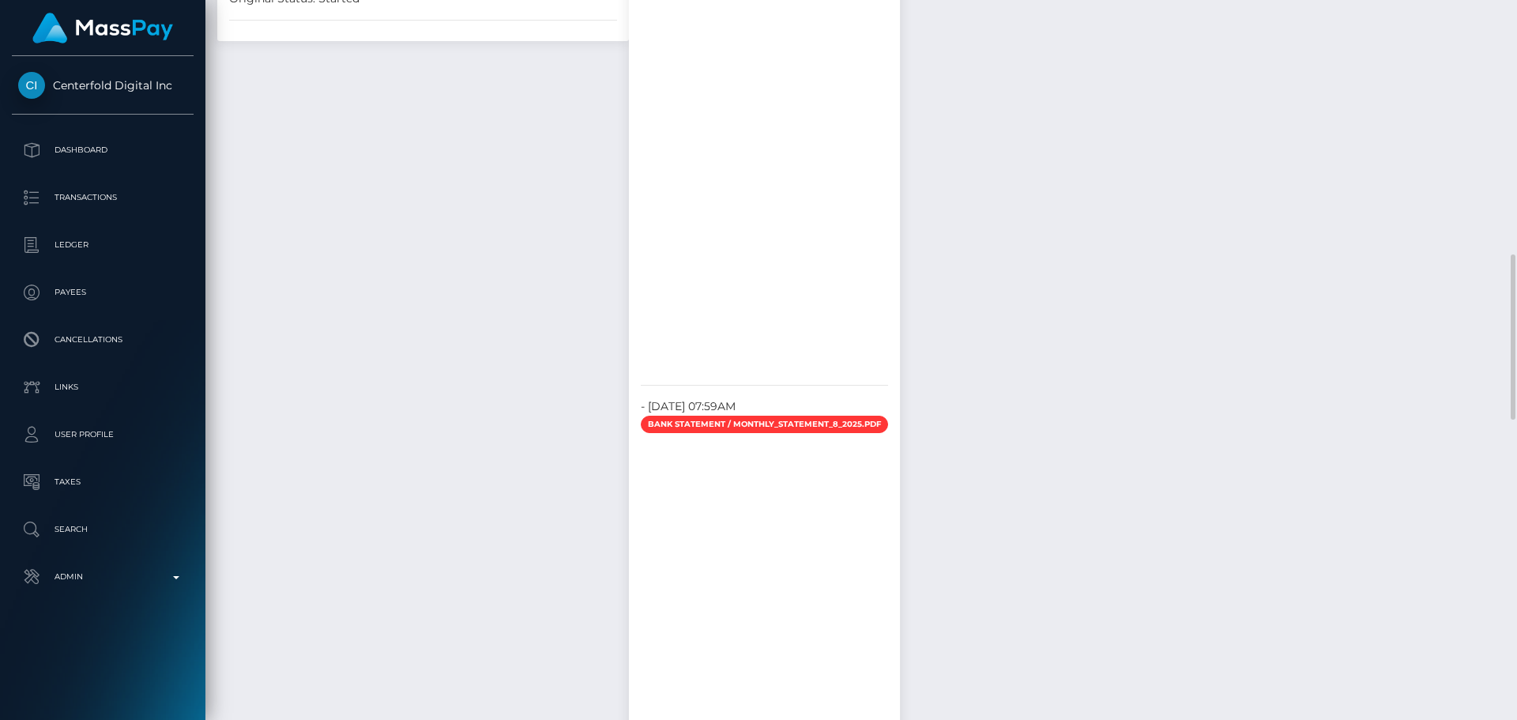
click at [1019, 363] on div "Payee Attributes Payer Name Label Value Poland / Euro IBAN Transfer 9cb97aa6-fb…" at bounding box center [861, 639] width 1288 height 2511
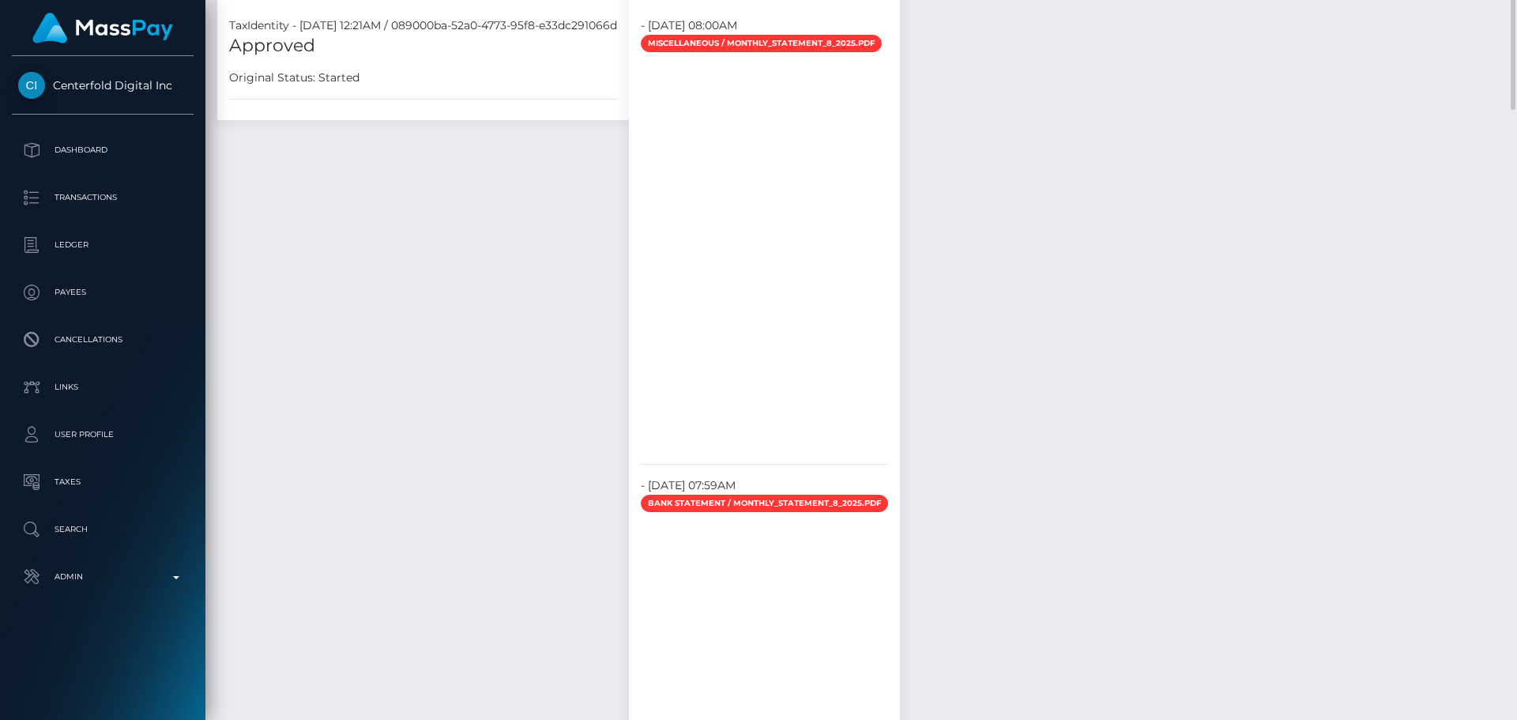
scroll to position [632, 0]
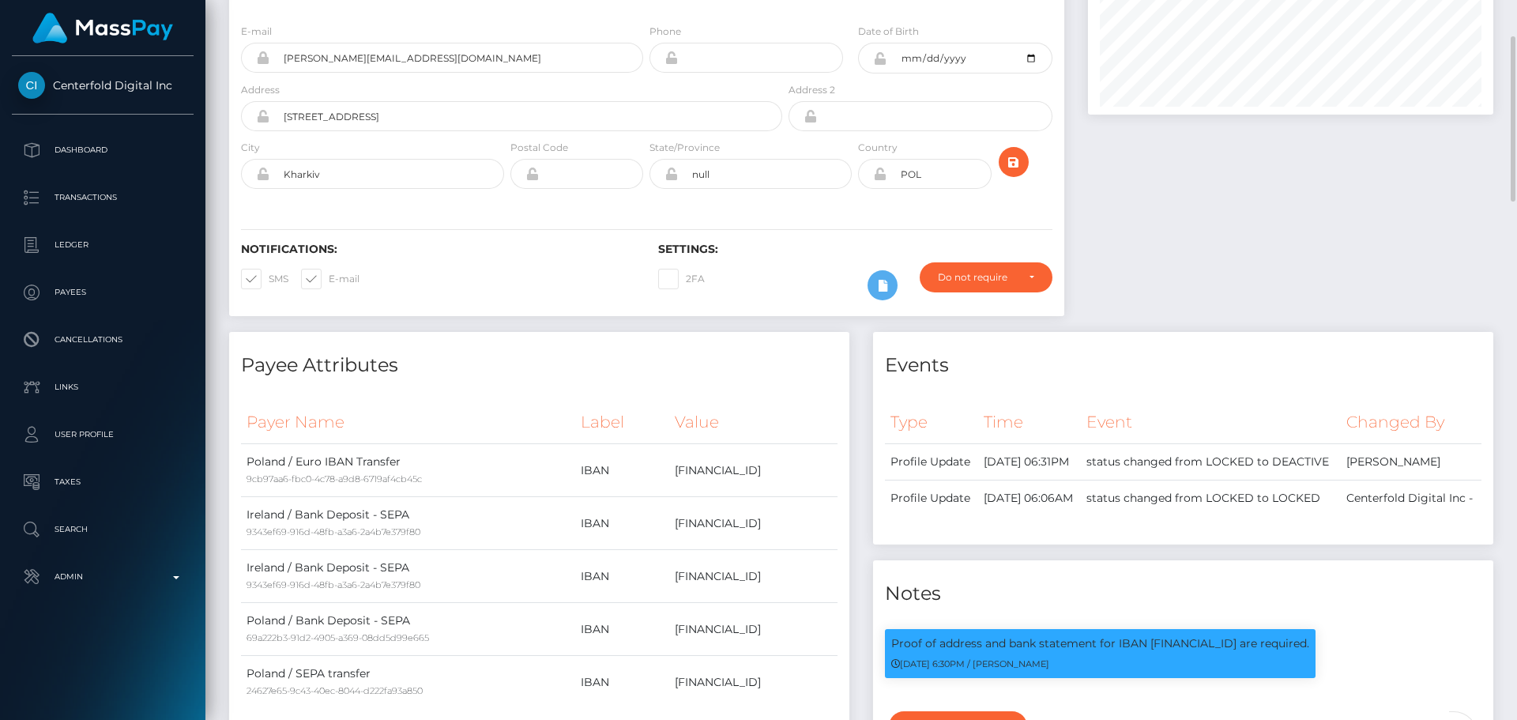
scroll to position [0, 0]
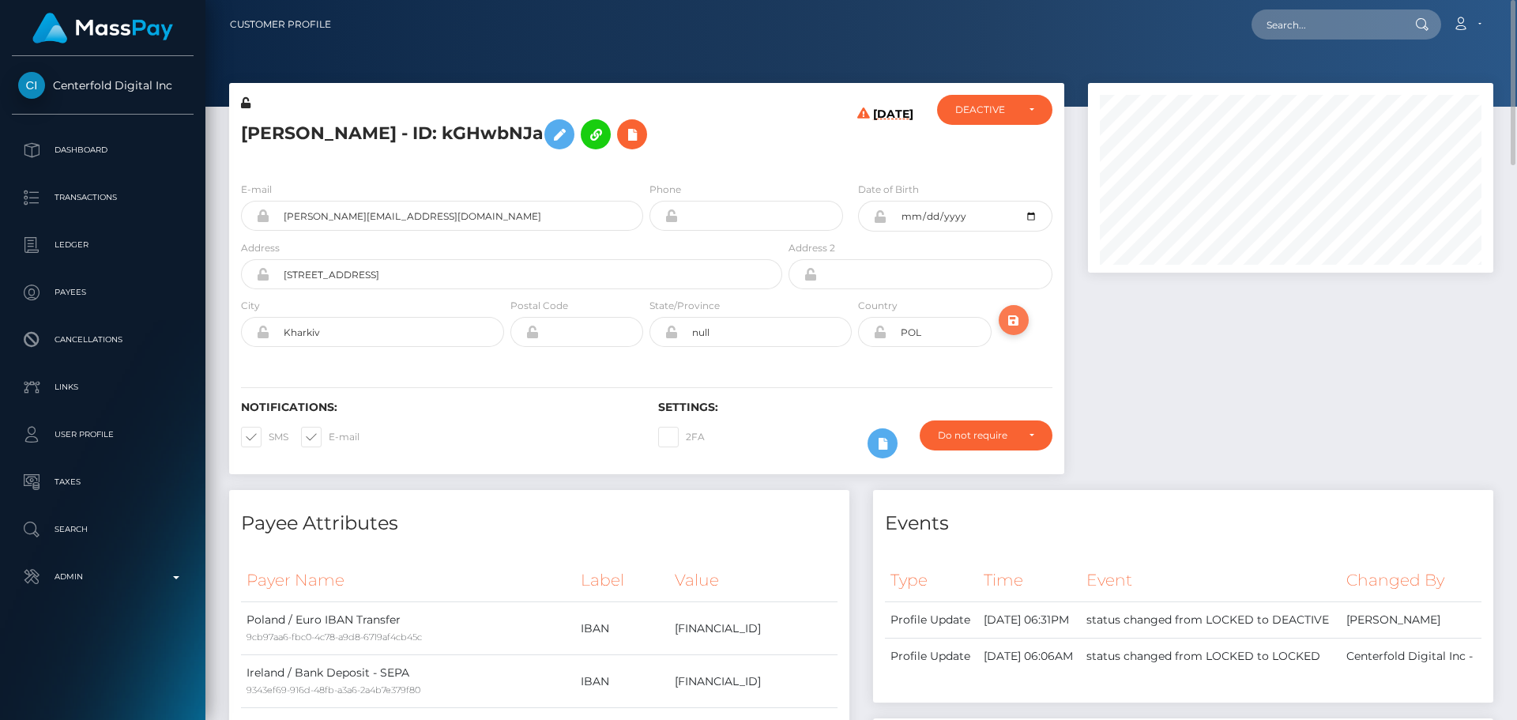
click at [1016, 315] on icon "submit" at bounding box center [1013, 321] width 19 height 20
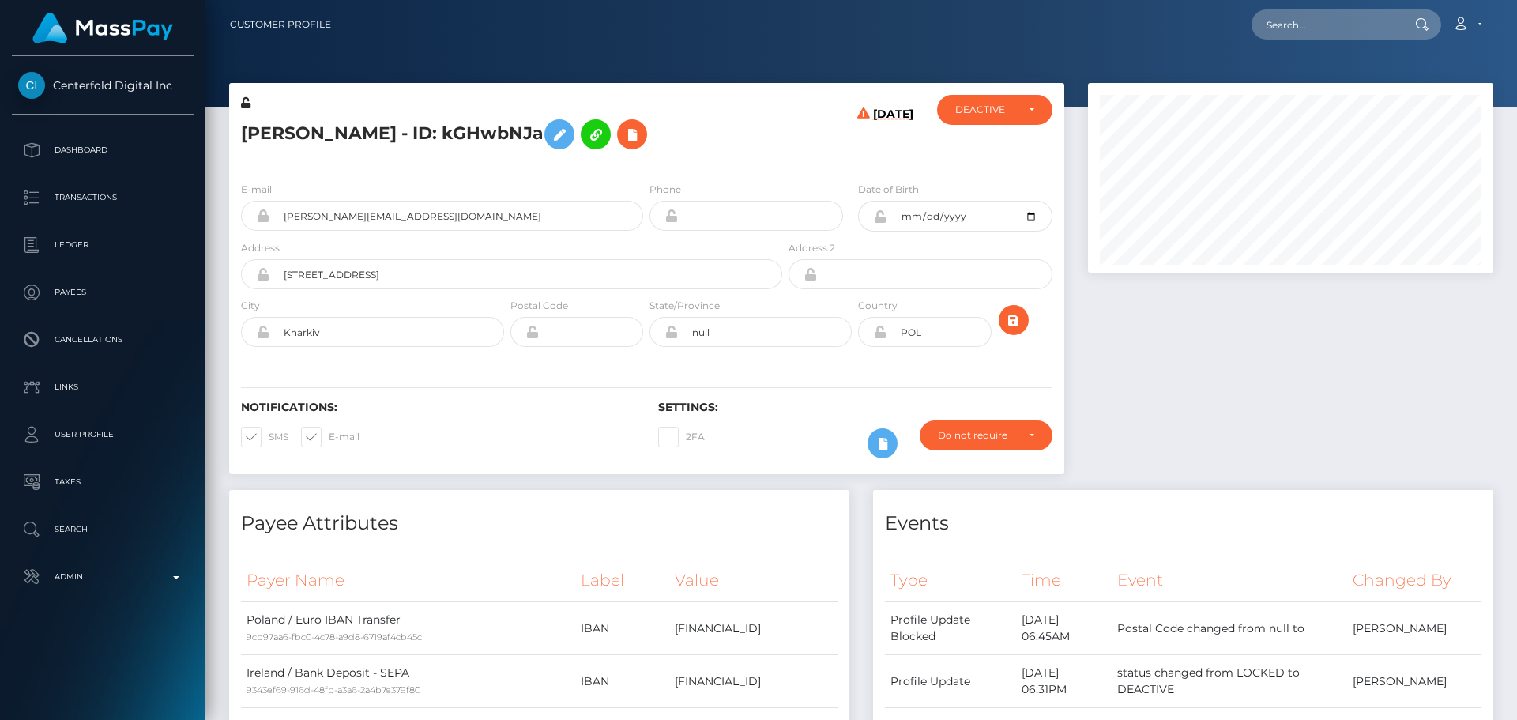
scroll to position [190, 406]
click at [722, 171] on div "E-mail veronika.duchenko@gmail.com Phone Address" at bounding box center [646, 266] width 835 height 194
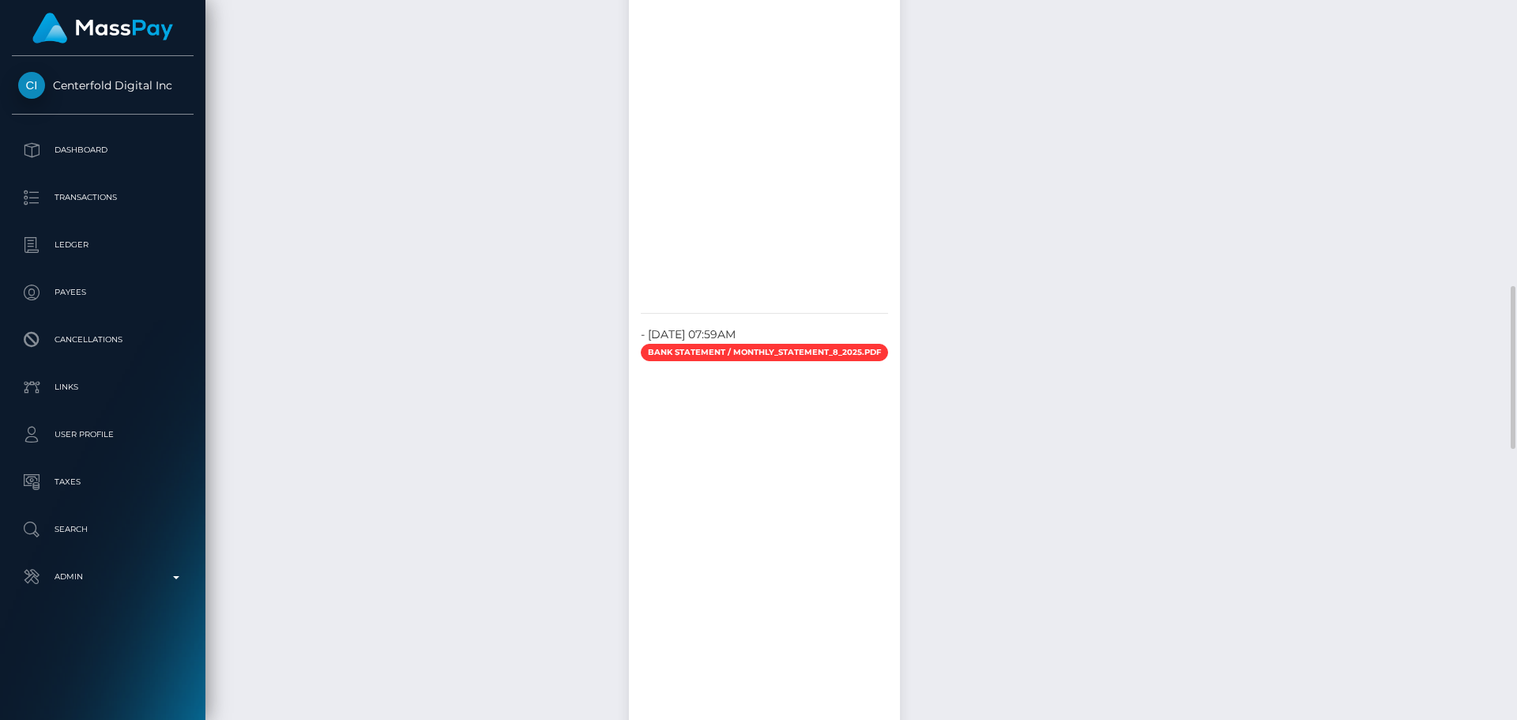
click at [641, 312] on div "ID Verifications TaxIdentity - [DATE] 12:21AM / 089000ba-52a0-4773-95f8-e33dc29…" at bounding box center [422, 304] width 435 height 1012
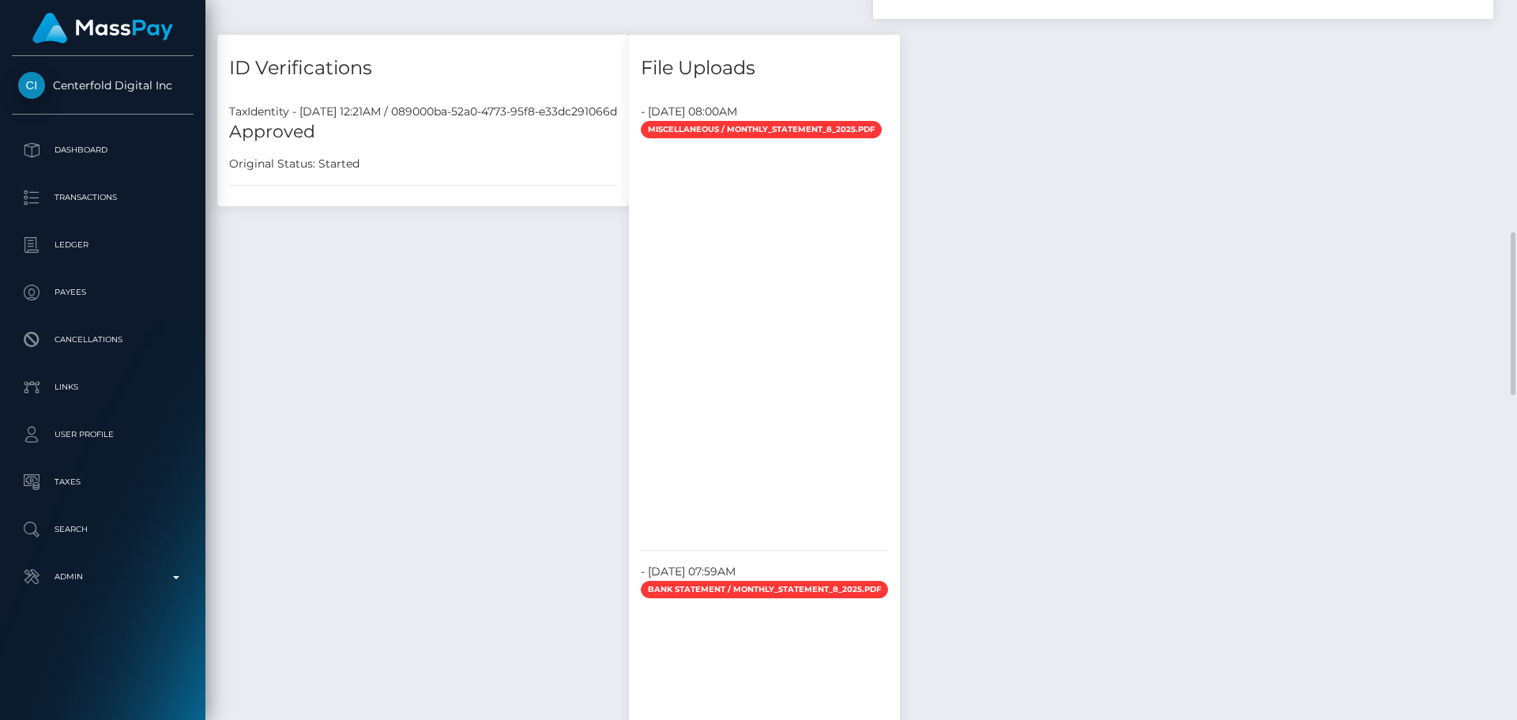
scroll to position [790, 0]
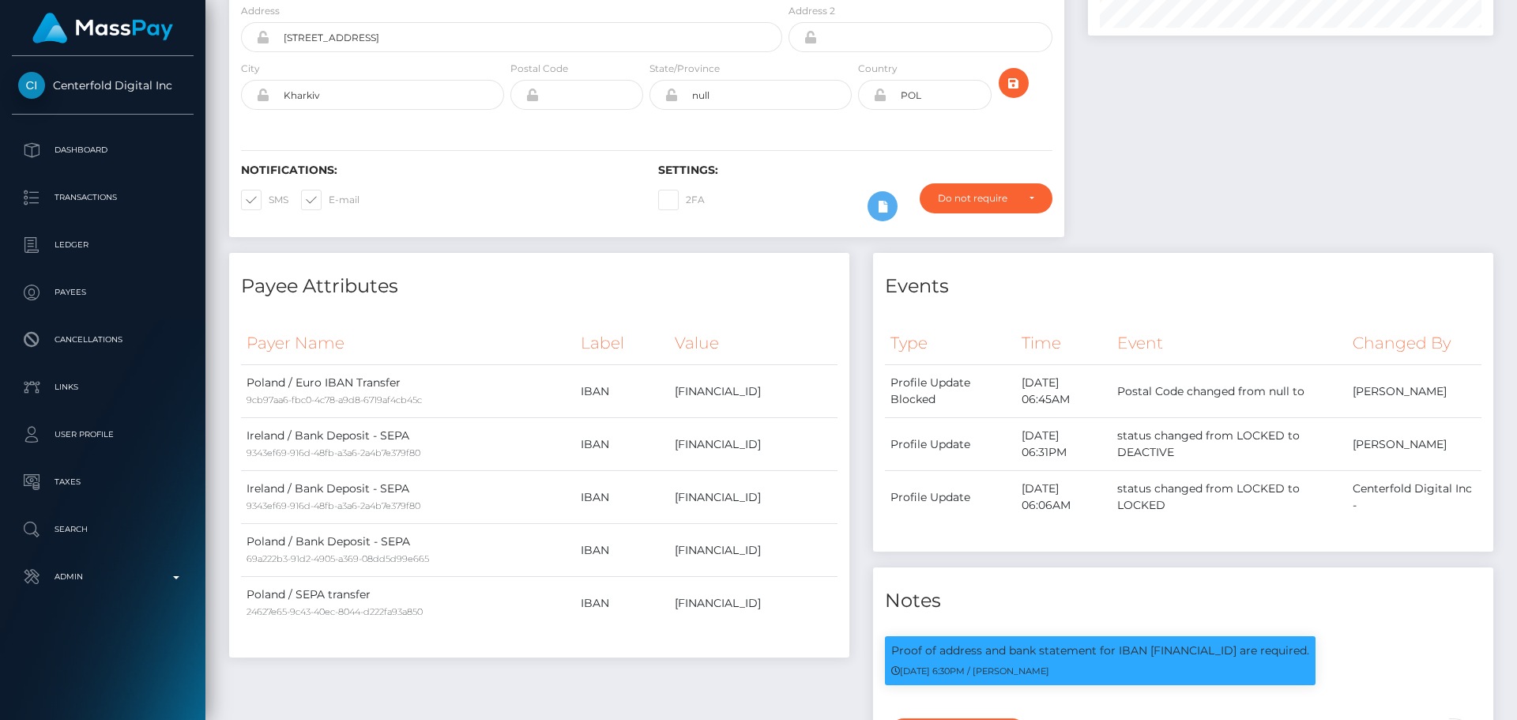
scroll to position [0, 0]
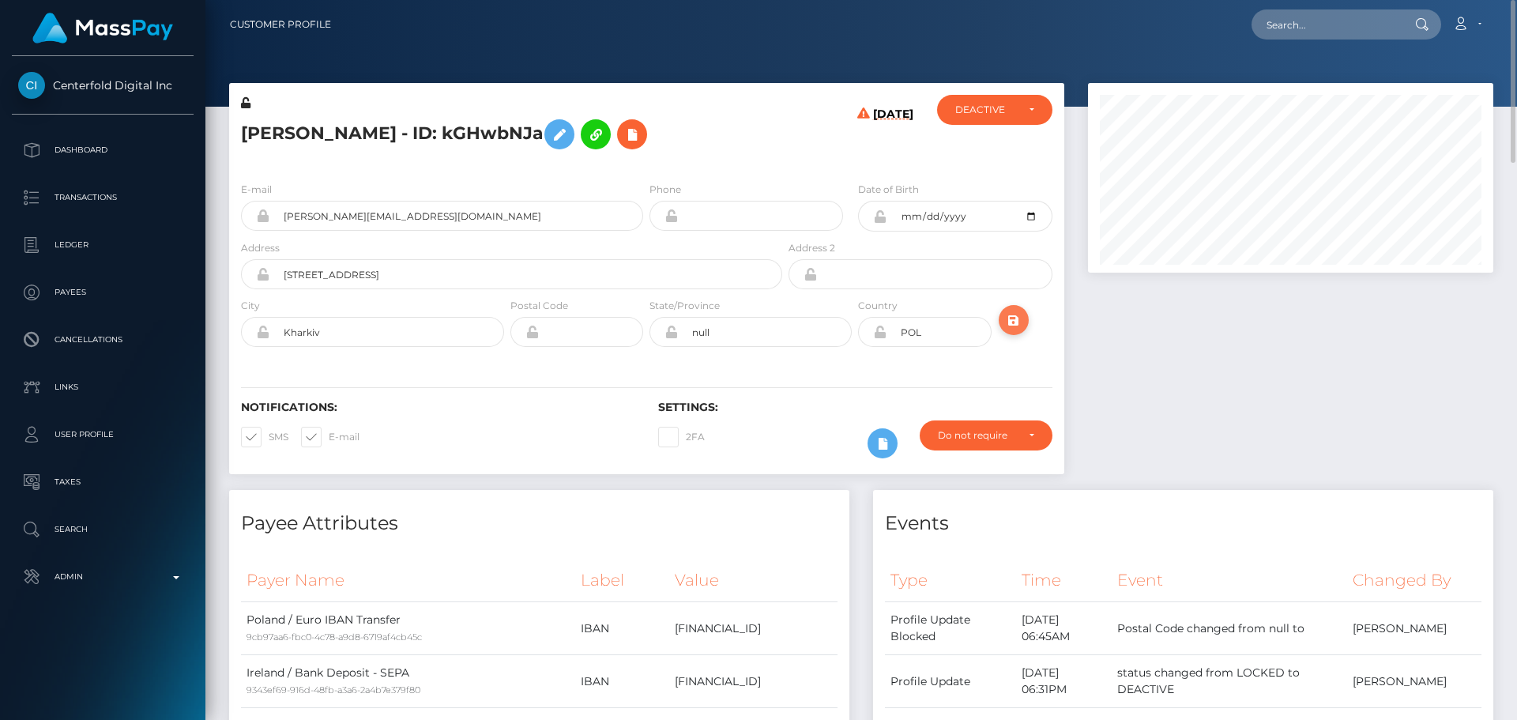
click at [1008, 326] on icon "submit" at bounding box center [1013, 321] width 19 height 20
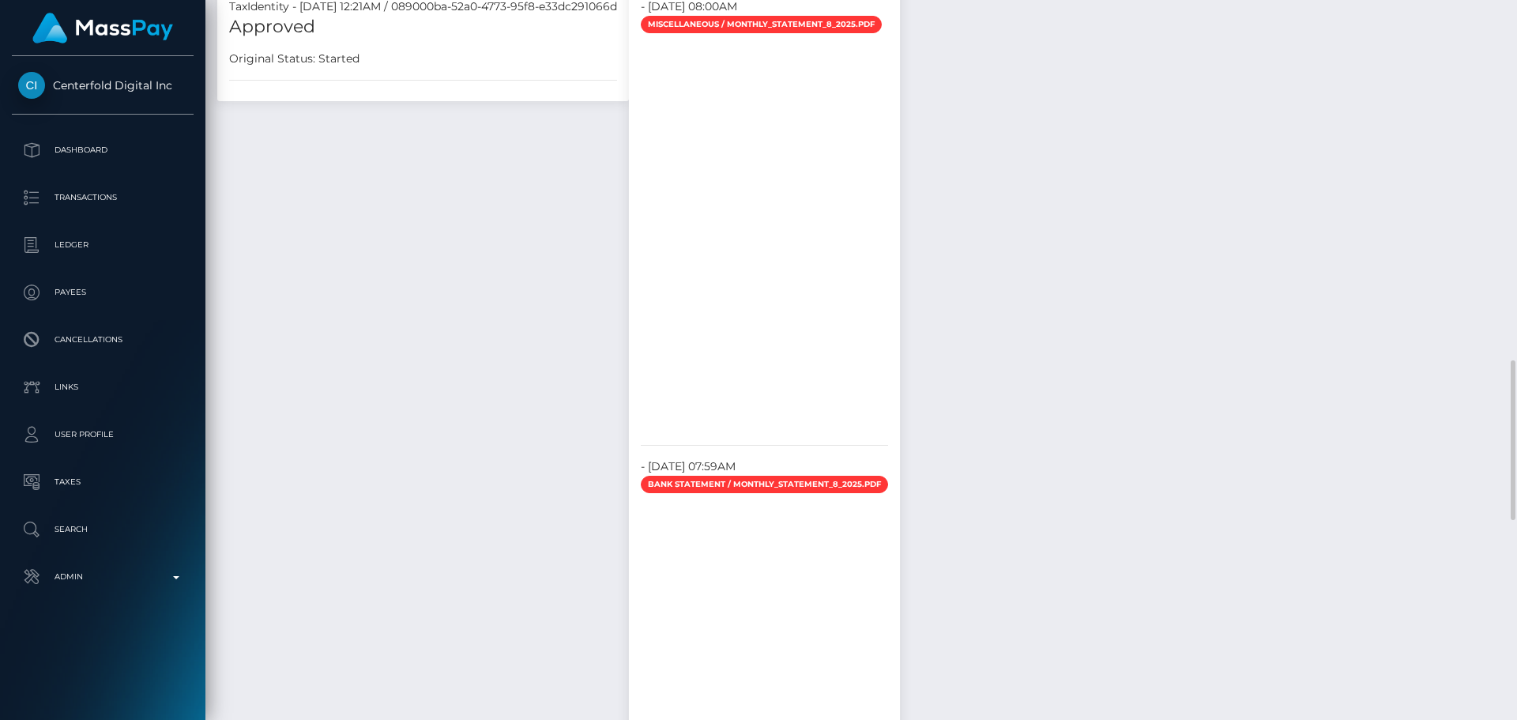
scroll to position [1502, 0]
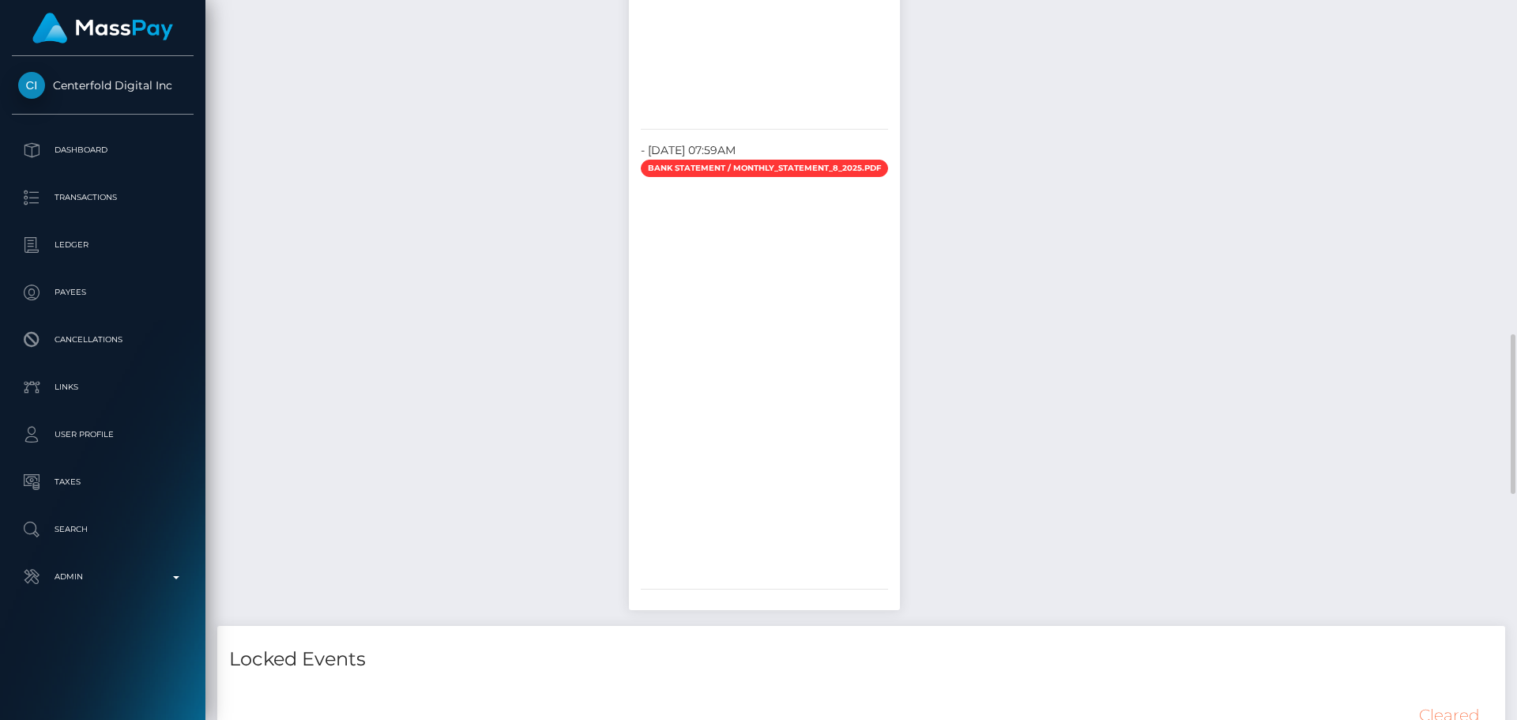
drag, startPoint x: 793, startPoint y: 355, endPoint x: 902, endPoint y: 402, distance: 118.9
click at [878, 402] on div at bounding box center [759, 378] width 237 height 395
click at [842, 387] on div at bounding box center [759, 378] width 237 height 395
click at [599, 363] on div "ID Verifications TaxIdentity - [DATE] 12:21AM / 089000ba-52a0-4773-95f8-e33dc29…" at bounding box center [422, 120] width 435 height 1012
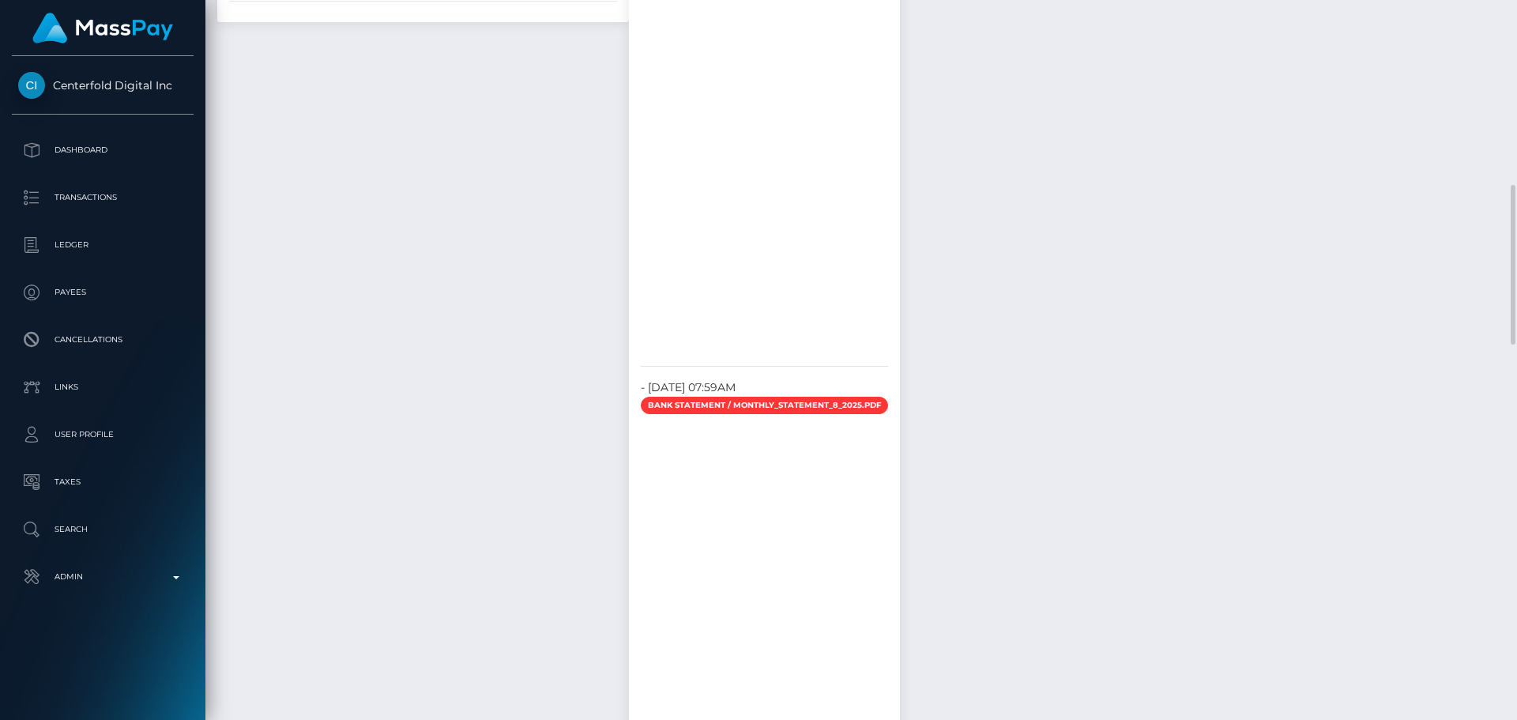
scroll to position [1106, 0]
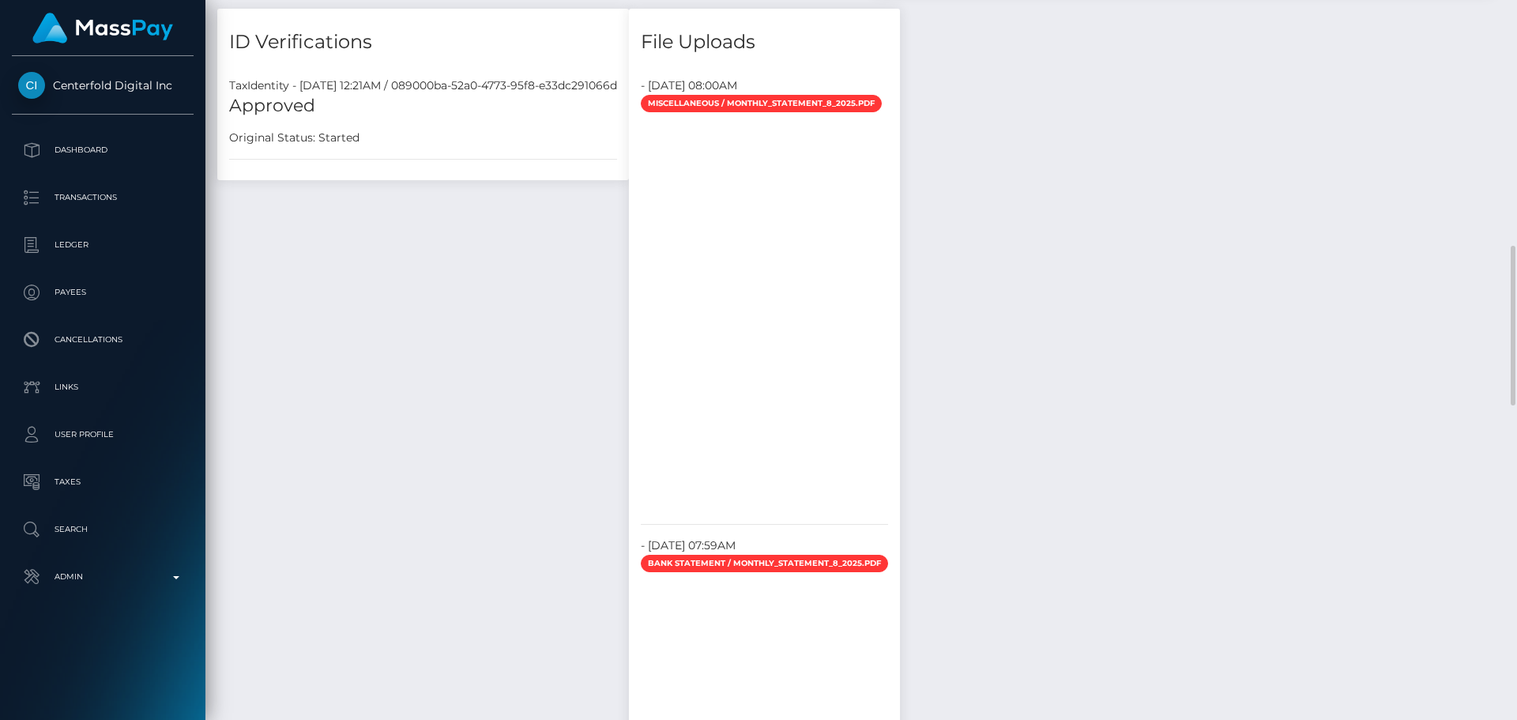
click at [597, 364] on div "ID Verifications TaxIdentity - [DATE] 12:21AM / 089000ba-52a0-4773-95f8-e33dc29…" at bounding box center [422, 515] width 435 height 1012
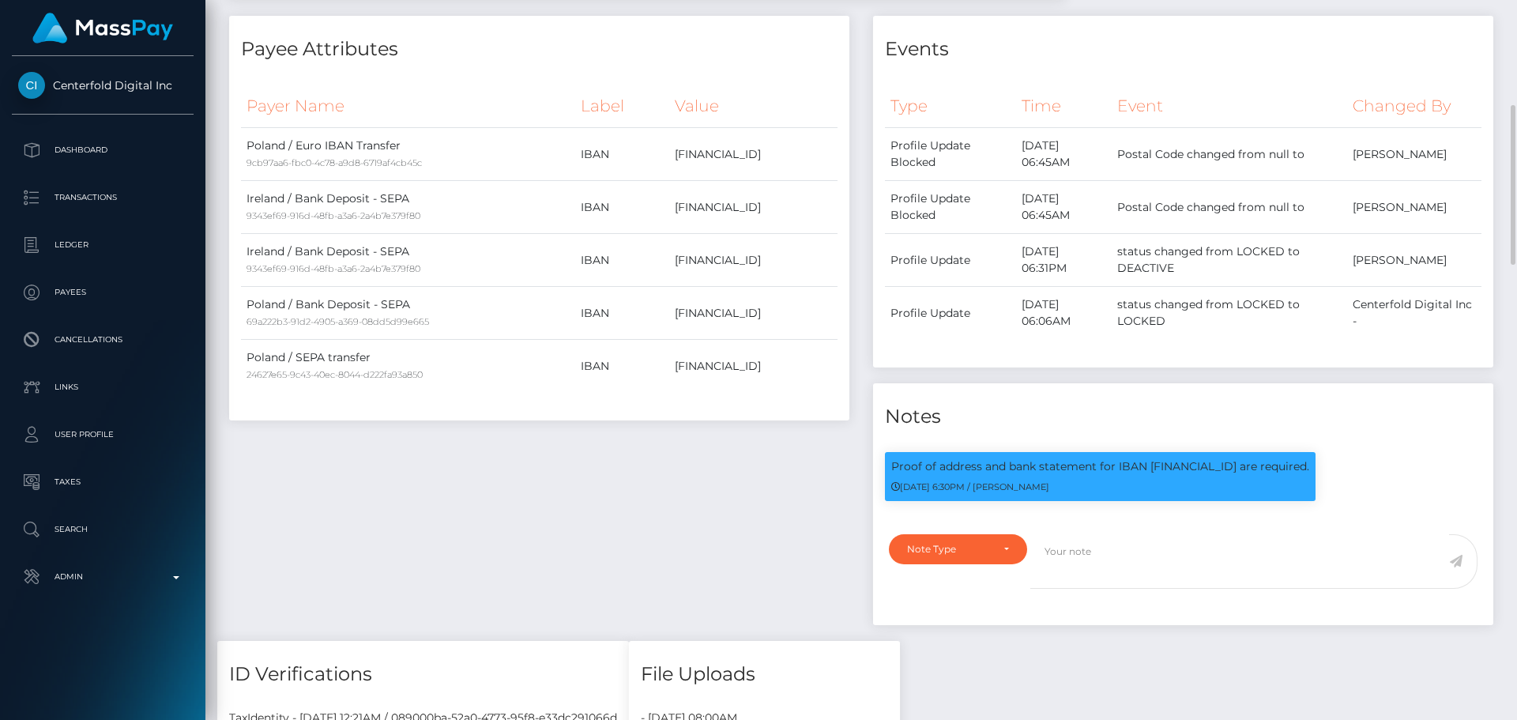
scroll to position [190, 406]
click at [1209, 465] on p "Proof of address and bank statement for IBAN [FINANCIAL_ID] are required." at bounding box center [1100, 466] width 418 height 17
copy p "[FINANCIAL_ID]"
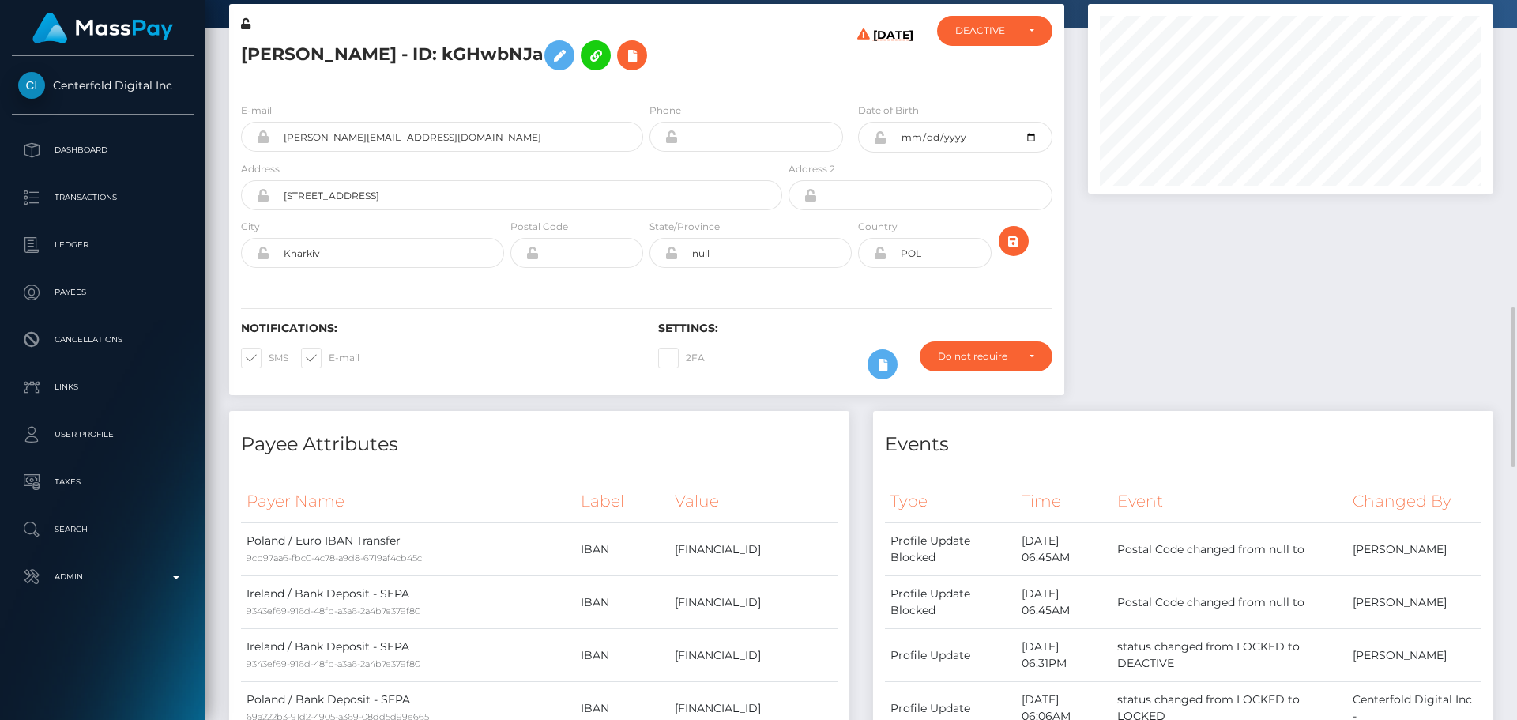
scroll to position [0, 0]
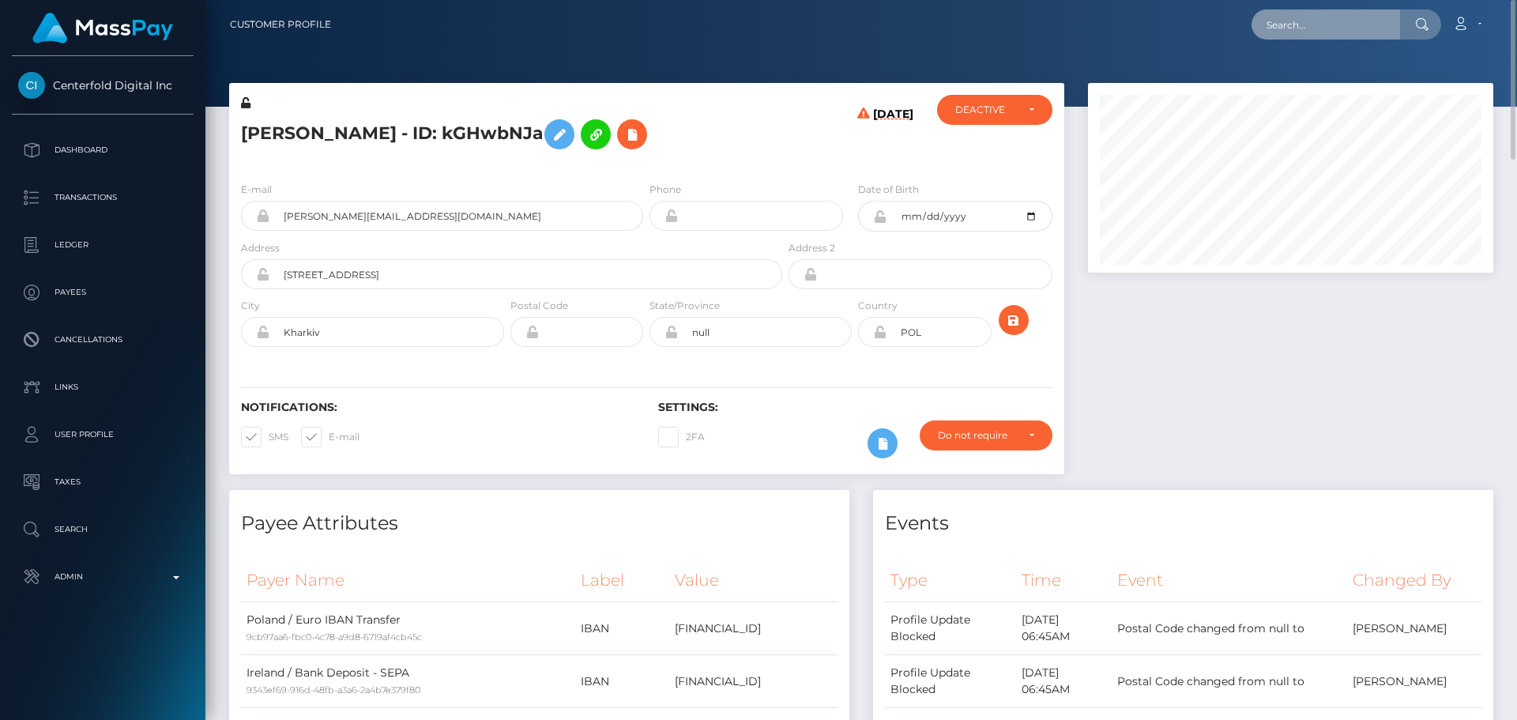
click at [1309, 33] on input "text" at bounding box center [1326, 24] width 149 height 30
paste input "elH0KQw"
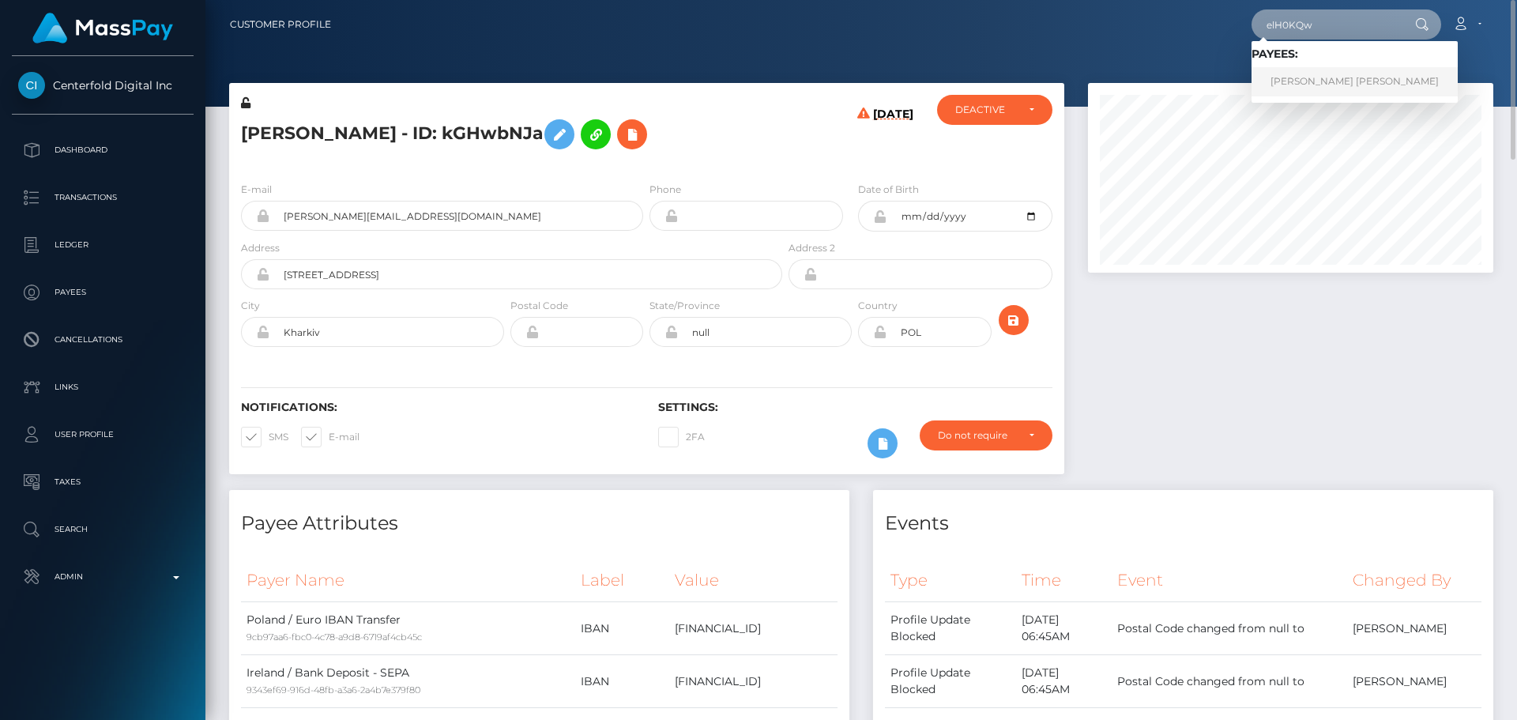
type input "elH0KQw"
click at [1320, 78] on link "[PERSON_NAME] [PERSON_NAME]" at bounding box center [1355, 81] width 206 height 29
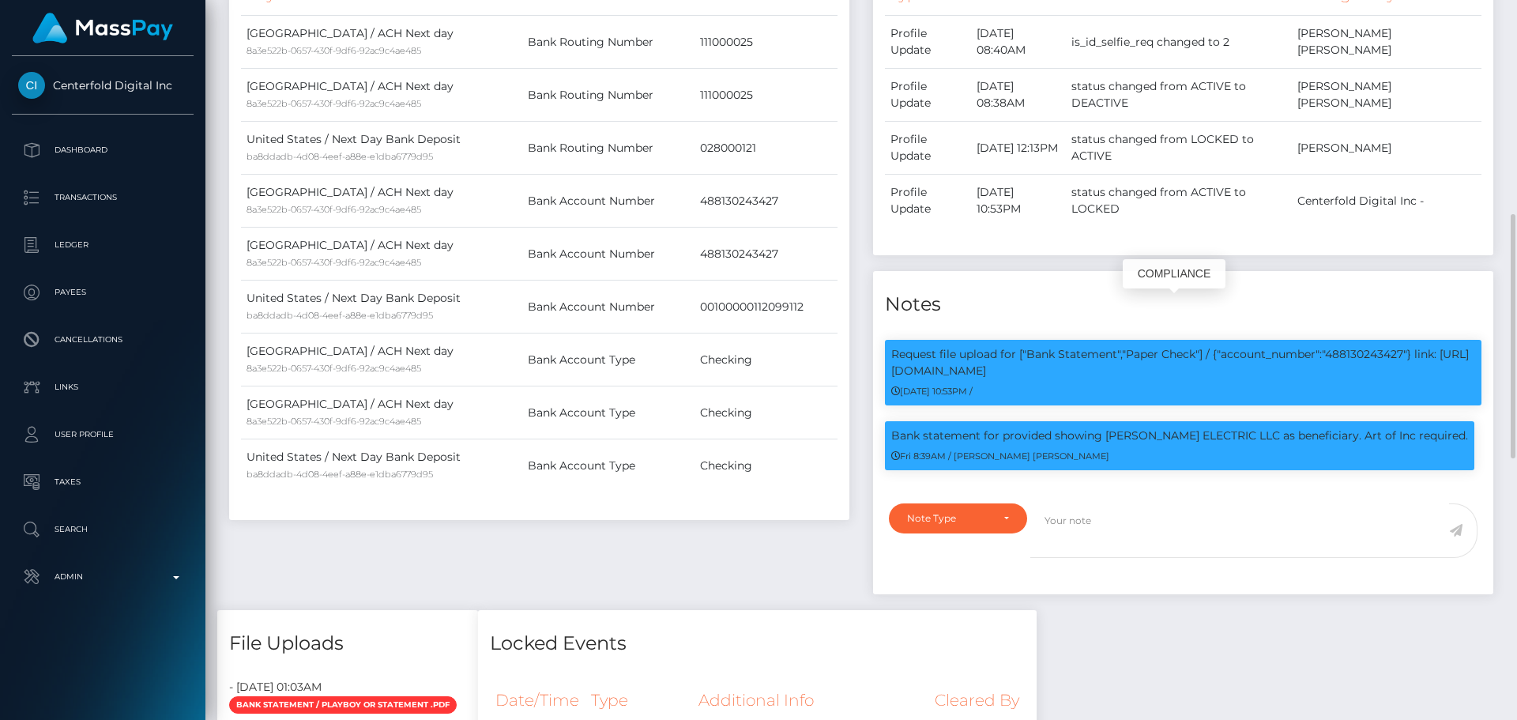
scroll to position [190, 406]
click at [1117, 428] on p "Bank statement for provided showing [PERSON_NAME] ELECTRIC LLC as beneficiary. …" at bounding box center [1179, 436] width 577 height 17
drag, startPoint x: 1117, startPoint y: 394, endPoint x: 1200, endPoint y: 390, distance: 83.1
click at [1200, 428] on p "Bank statement for provided showing [PERSON_NAME] ELECTRIC LLC as beneficiary. …" at bounding box center [1179, 436] width 577 height 17
copy p "[PERSON_NAME] ELECTRIC LLC"
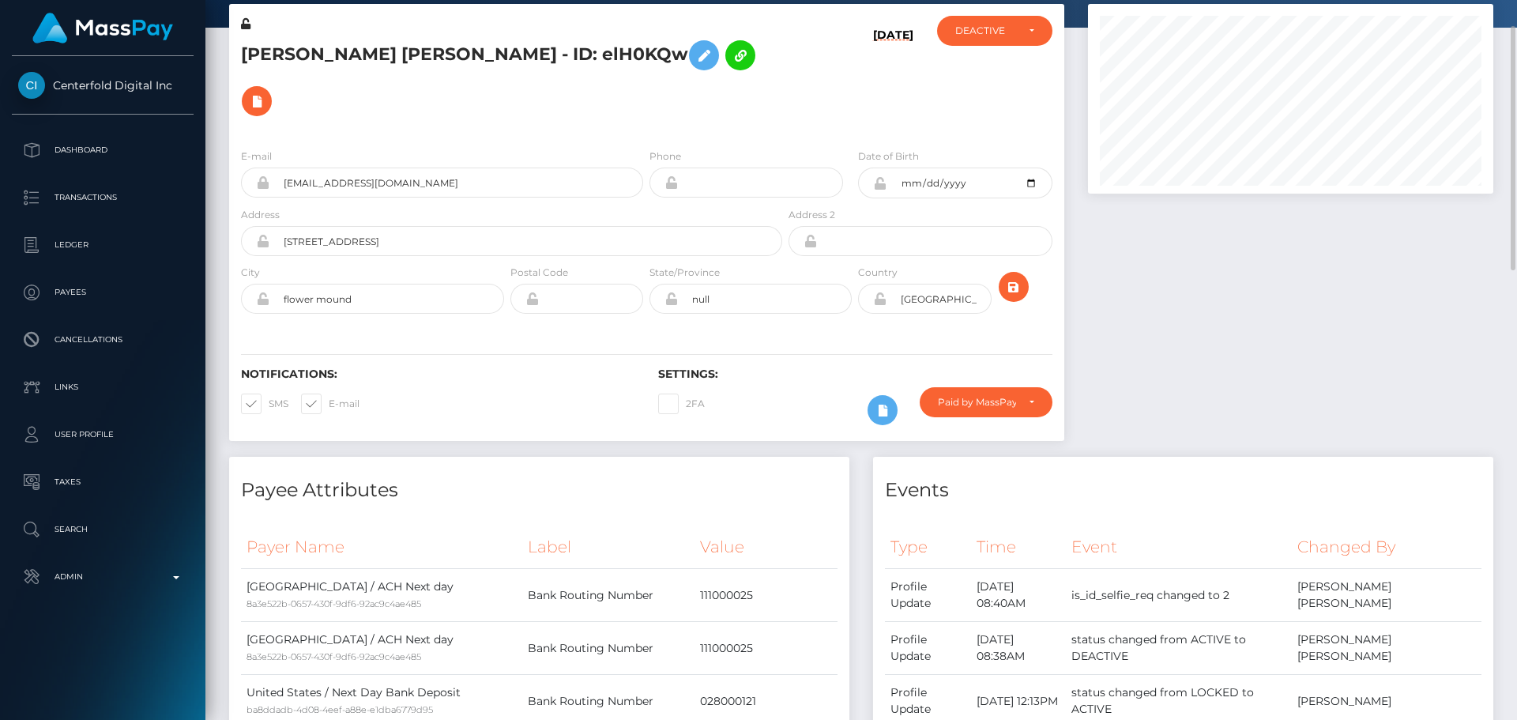
scroll to position [0, 0]
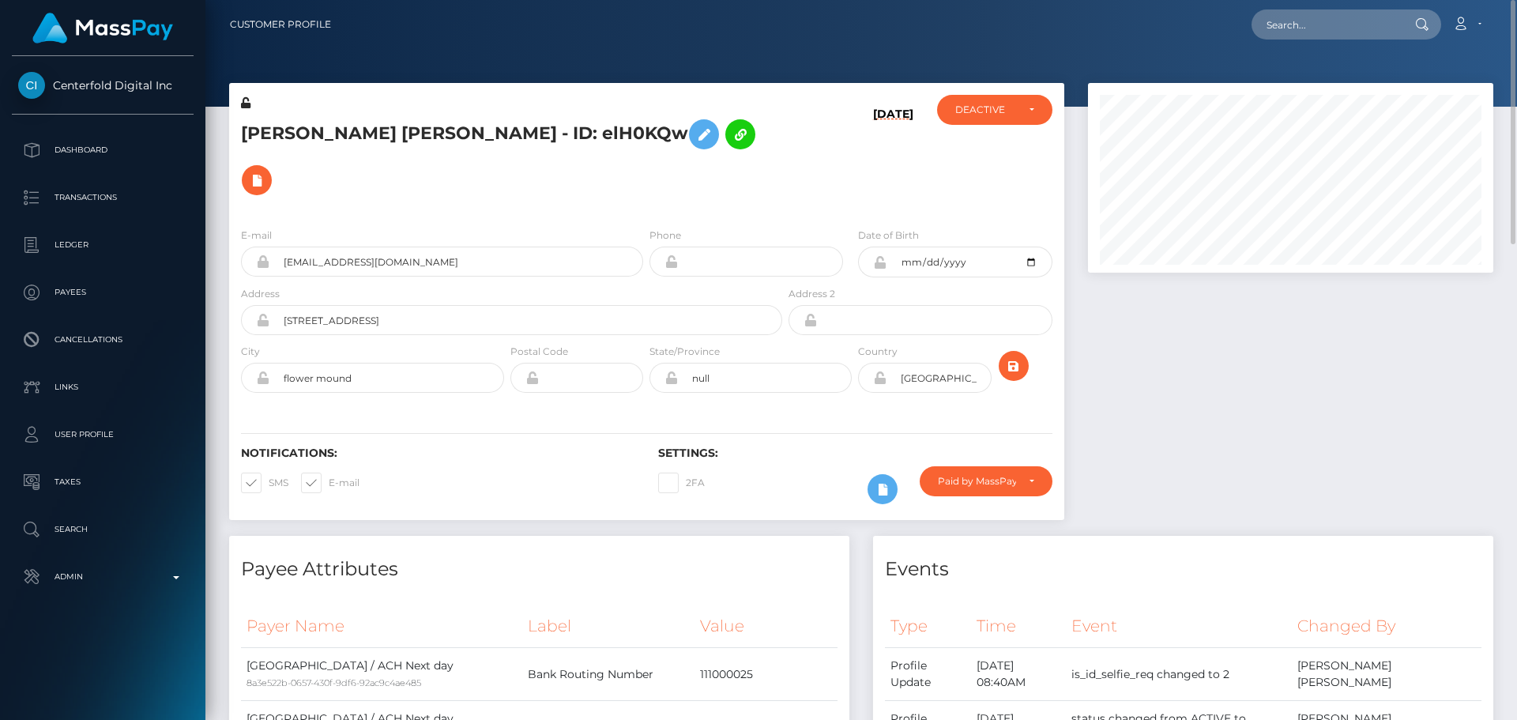
click at [707, 134] on h5 "Alycia Nicole - ID: elH0KQw" at bounding box center [507, 157] width 533 height 92
click at [688, 109] on div "Alycia Nicole - ID: elH0KQw" at bounding box center [507, 155] width 556 height 120
click at [696, 121] on h5 "[PERSON_NAME] [PERSON_NAME] - ID: elH0KQw" at bounding box center [507, 157] width 533 height 92
click at [704, 131] on h5 "[PERSON_NAME] [PERSON_NAME] - ID: elH0KQw" at bounding box center [507, 157] width 533 height 92
click at [719, 141] on h5 "[PERSON_NAME] [PERSON_NAME] - ID: elH0KQw" at bounding box center [507, 157] width 533 height 92
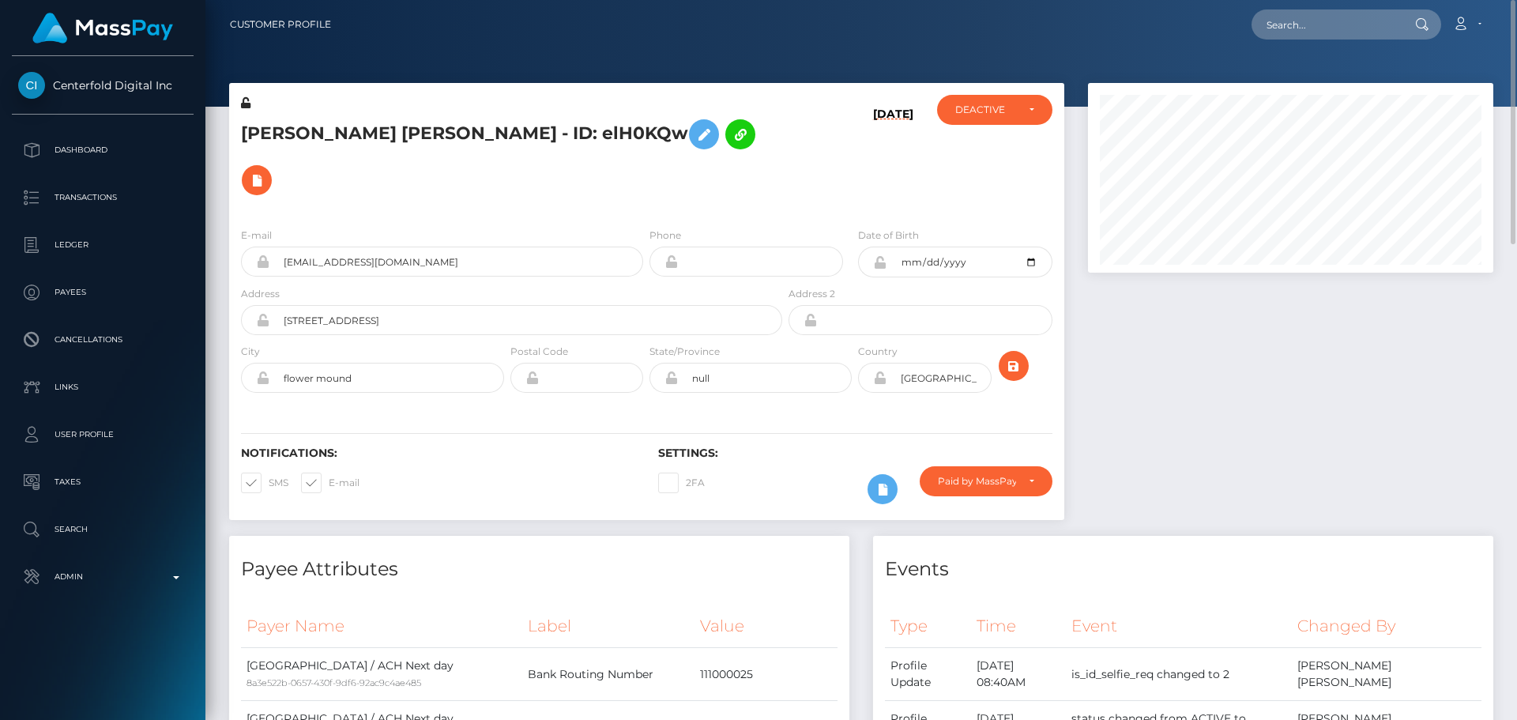
click at [674, 146] on h5 "[PERSON_NAME] [PERSON_NAME] - ID: elH0KQw" at bounding box center [507, 157] width 533 height 92
click at [720, 146] on h5 "[PERSON_NAME] [PERSON_NAME] - ID: elH0KQw" at bounding box center [507, 157] width 533 height 92
click at [447, 138] on h5 "Alycia Nicole - ID: elH0KQw" at bounding box center [507, 157] width 533 height 92
copy h5 "elH0KQw"
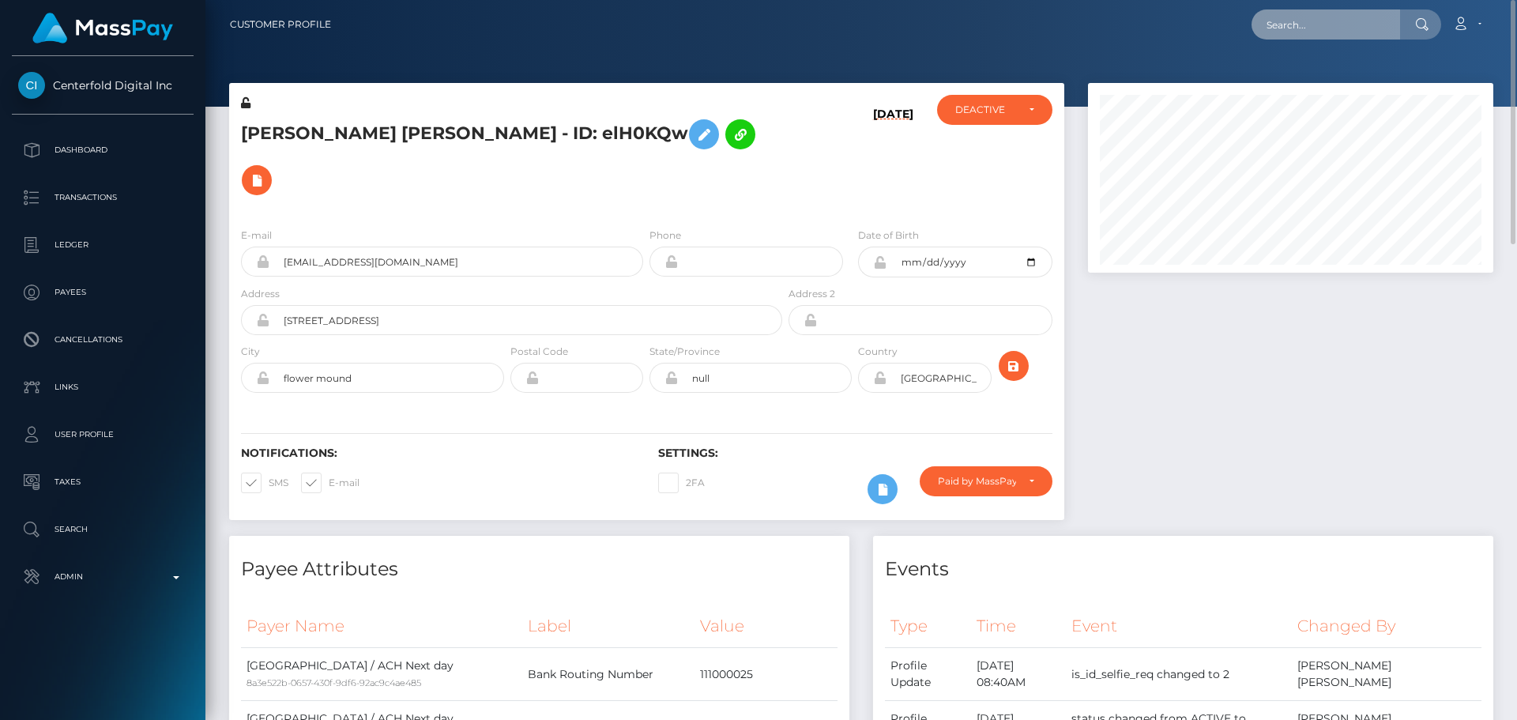
click at [1329, 27] on input "text" at bounding box center [1326, 24] width 149 height 30
paste input "elH0KQw"
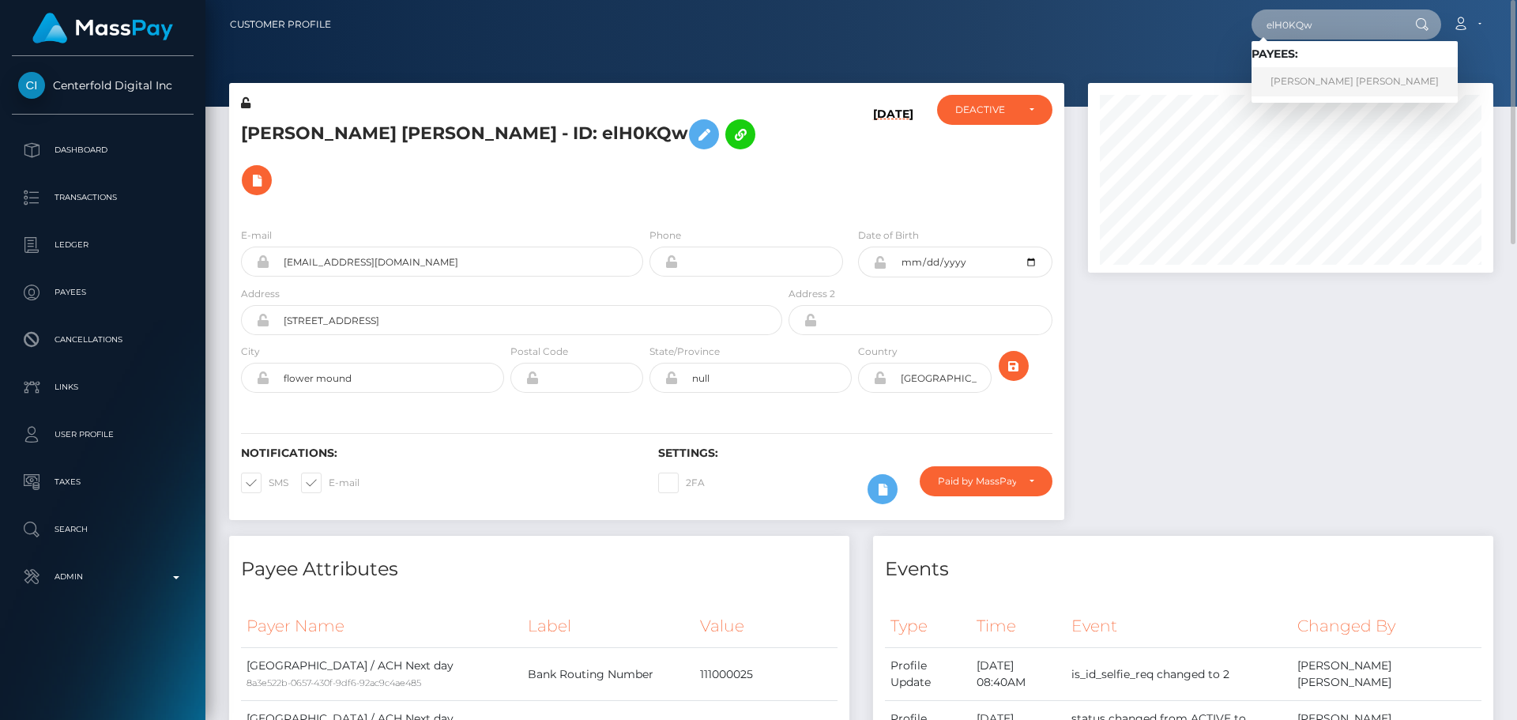
type input "elH0KQw"
click at [1303, 79] on link "Alycia Nicole" at bounding box center [1355, 81] width 206 height 29
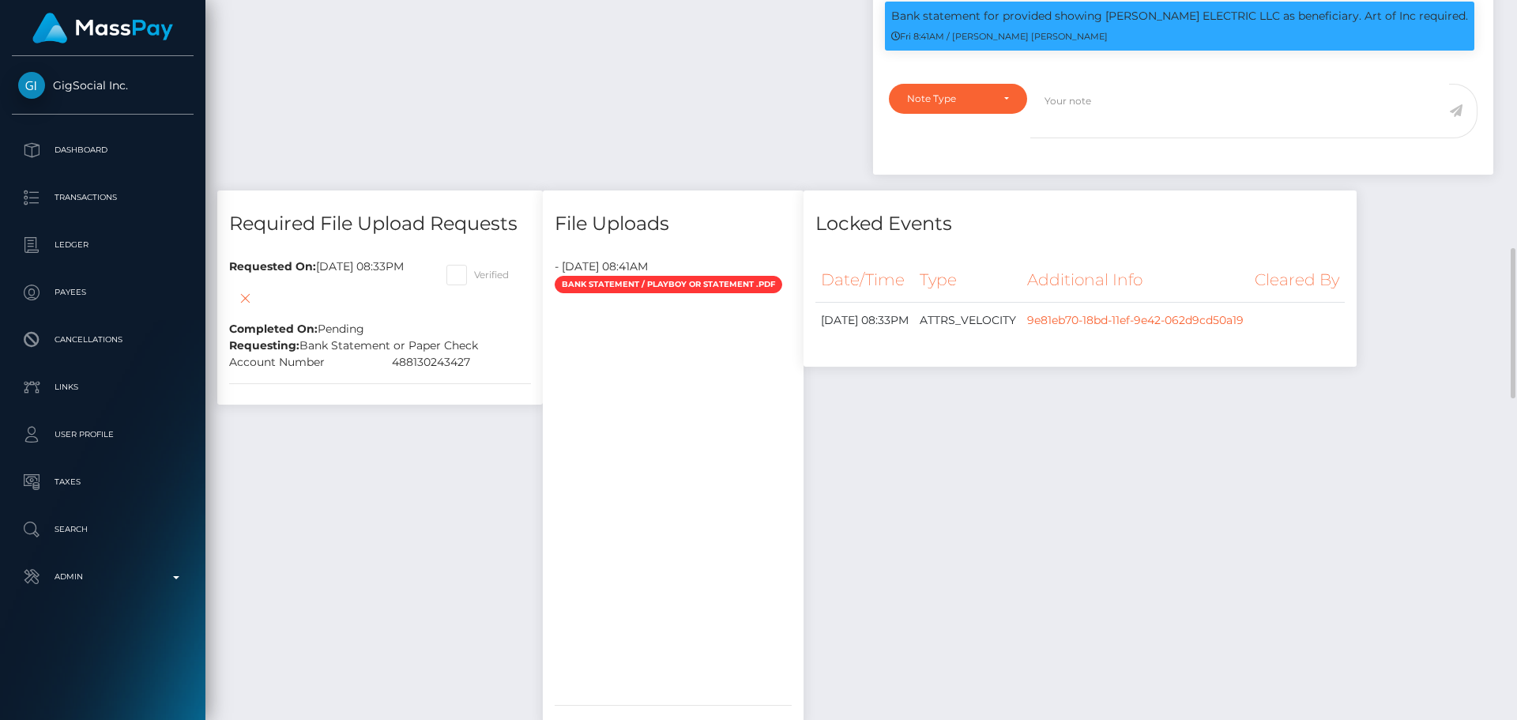
scroll to position [948, 0]
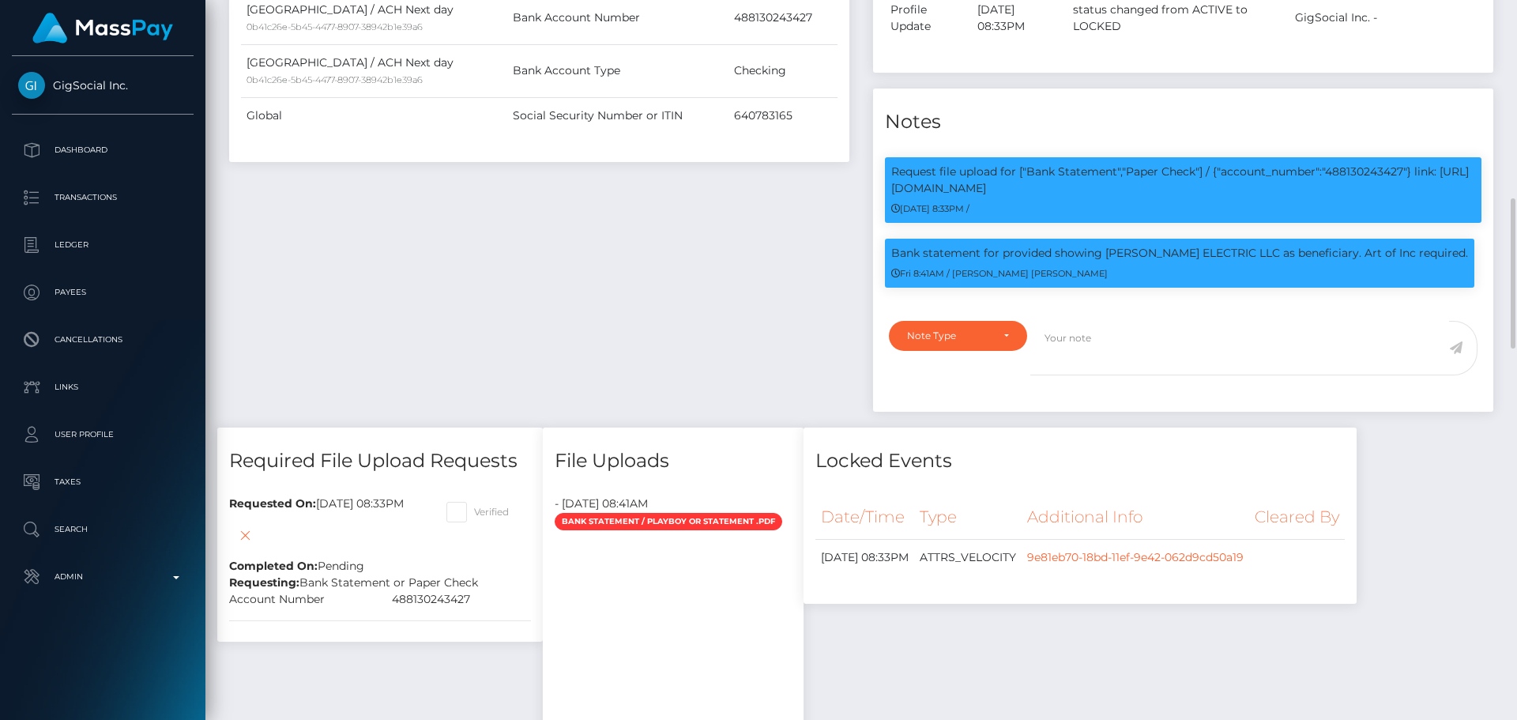
click at [599, 294] on div "Payee Attributes Payer Name Label Value [GEOGRAPHIC_DATA] / ACH Next day 0b41c2…" at bounding box center [539, 101] width 644 height 654
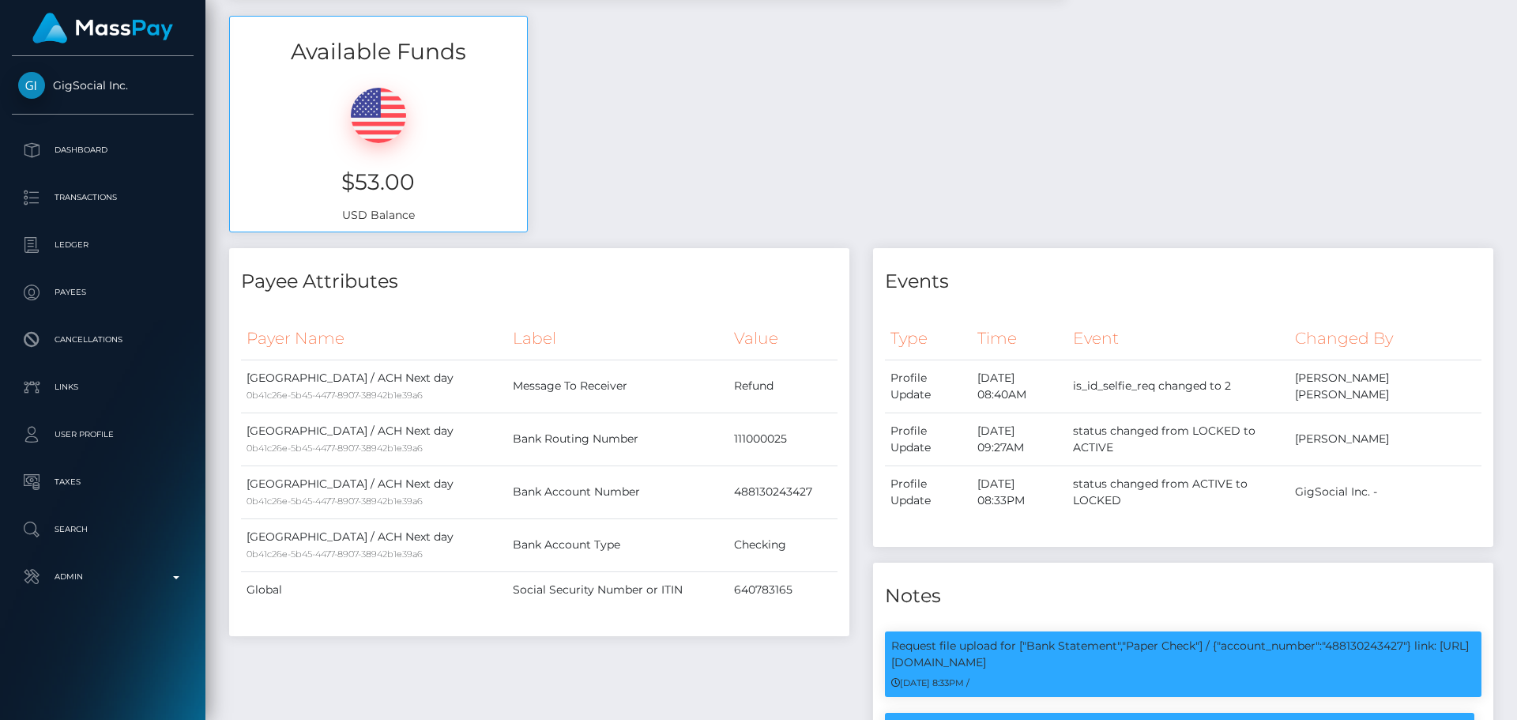
scroll to position [0, 0]
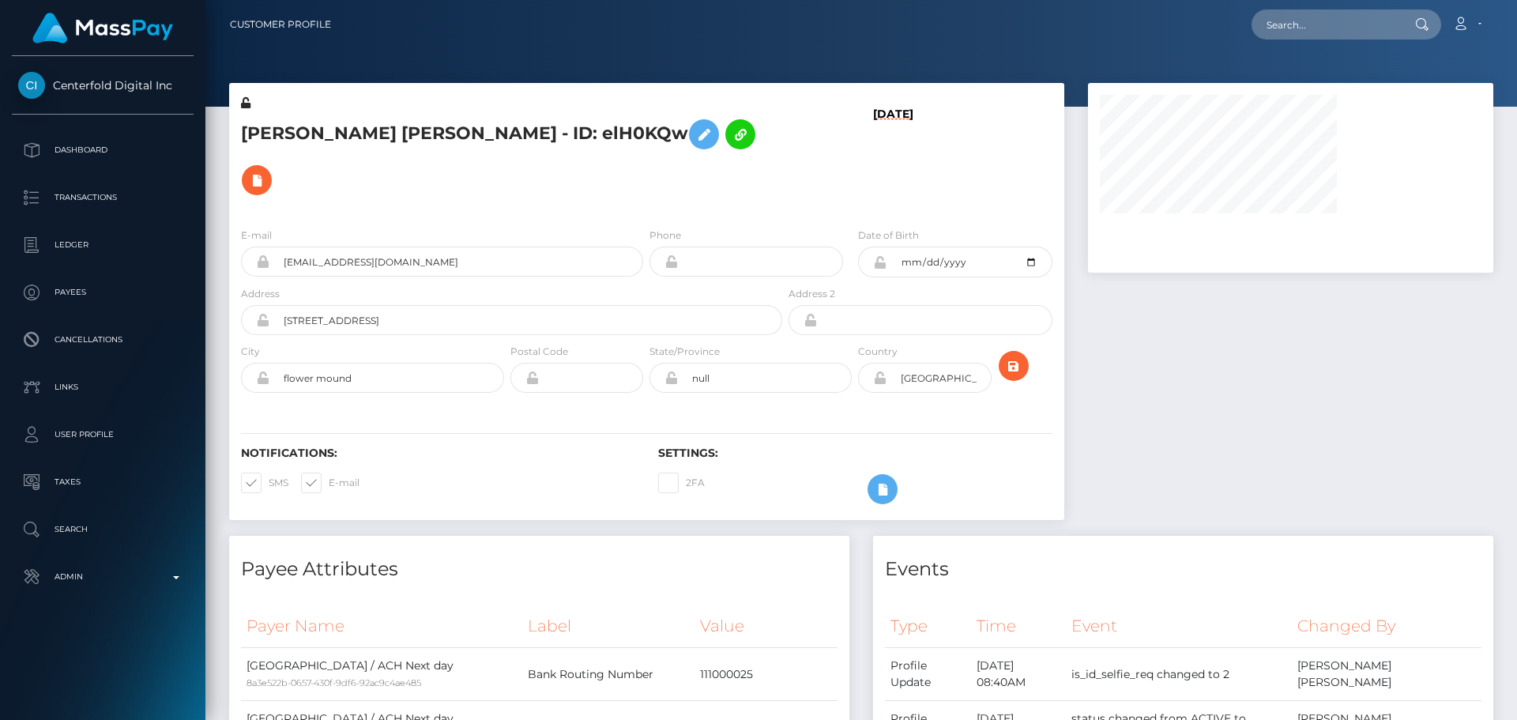
click at [698, 141] on h5 "[PERSON_NAME] [PERSON_NAME] - ID: elH0KQw" at bounding box center [507, 157] width 533 height 92
click at [1208, 330] on div at bounding box center [1290, 309] width 429 height 453
click at [650, 138] on h5 "[PERSON_NAME] [PERSON_NAME] - ID: elH0KQw" at bounding box center [507, 157] width 533 height 92
drag, startPoint x: 657, startPoint y: 149, endPoint x: 585, endPoint y: 160, distance: 72.6
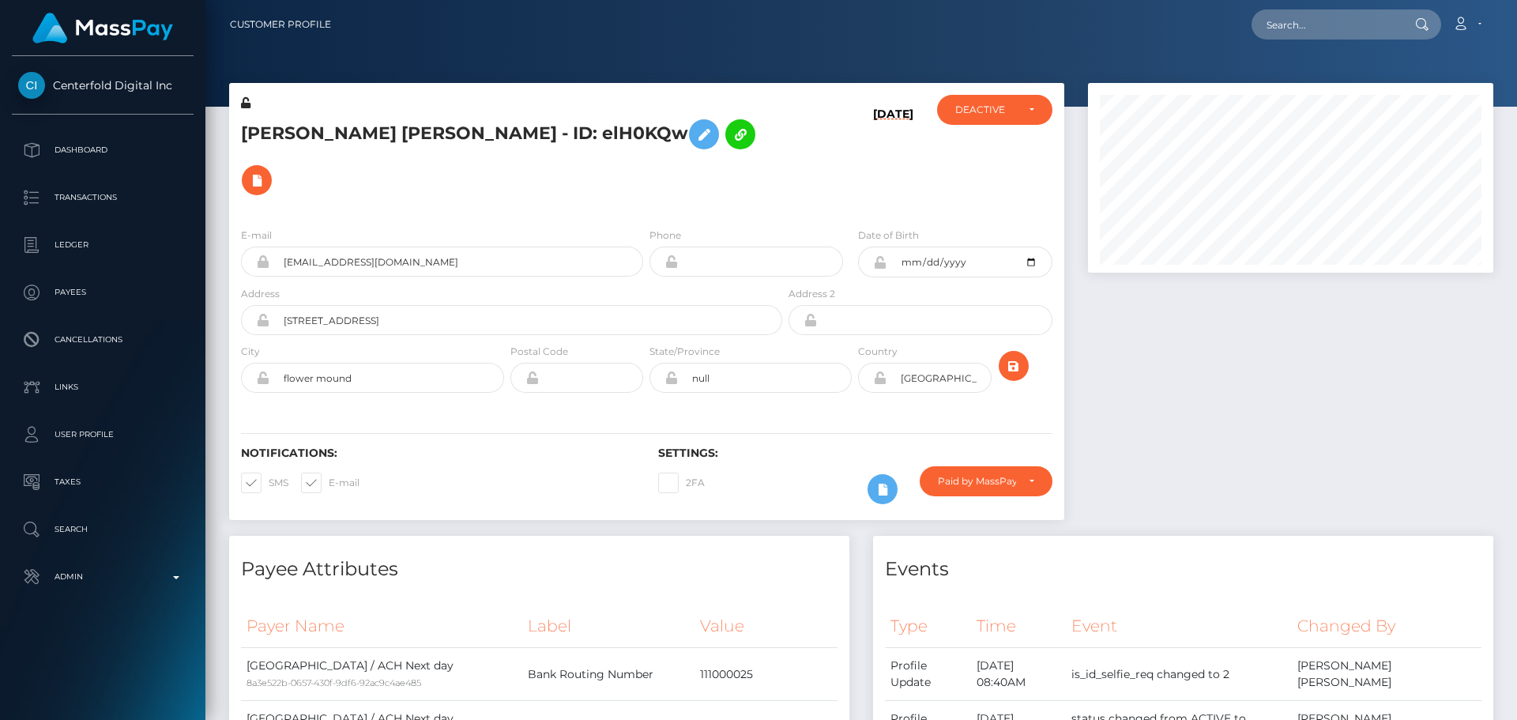
click at [654, 150] on h5 "[PERSON_NAME] [PERSON_NAME] - ID: elH0KQw" at bounding box center [507, 157] width 533 height 92
click at [272, 165] on button at bounding box center [257, 180] width 30 height 30
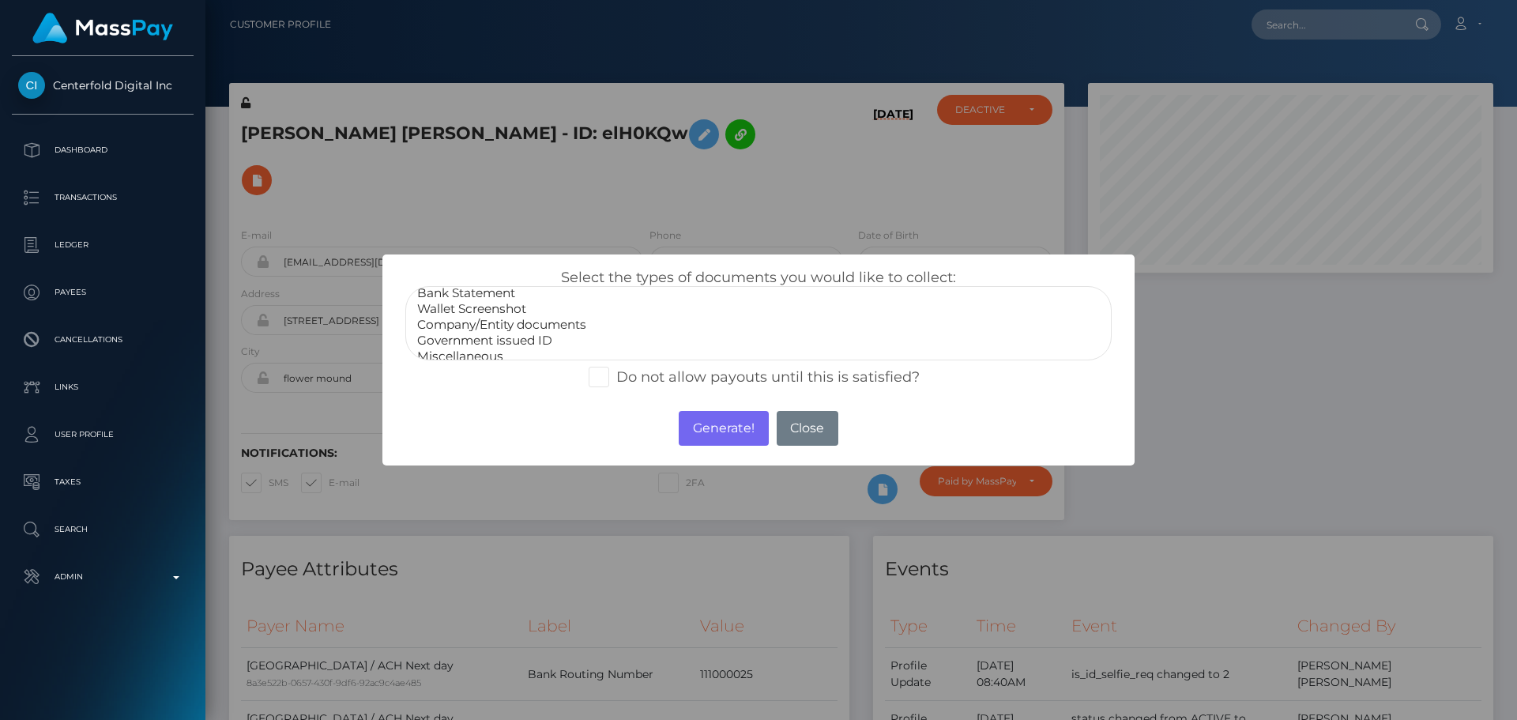
scroll to position [32, 0]
select select "Miscellaneous"
click at [486, 349] on option "Miscellaneous" at bounding box center [759, 347] width 686 height 16
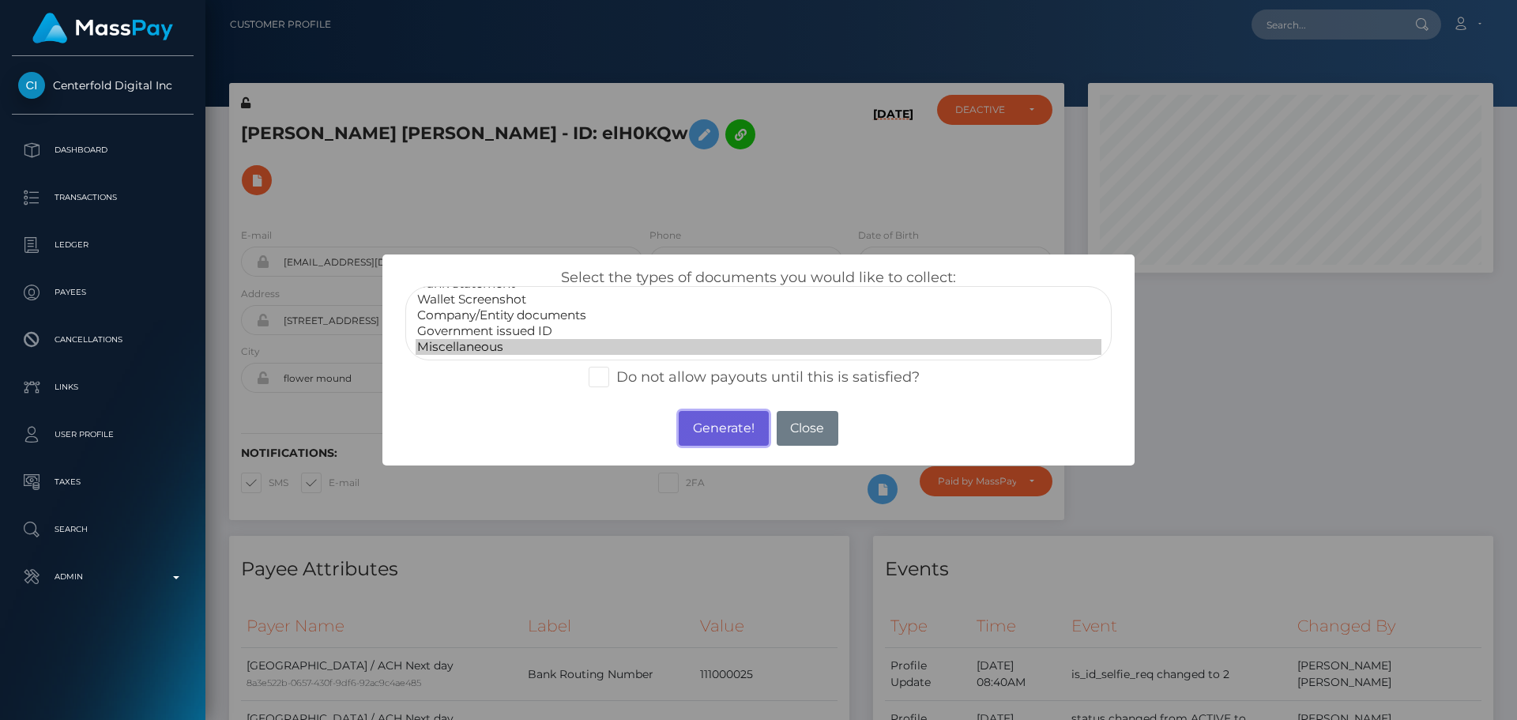
click at [707, 427] on button "Generate!" at bounding box center [723, 428] width 89 height 35
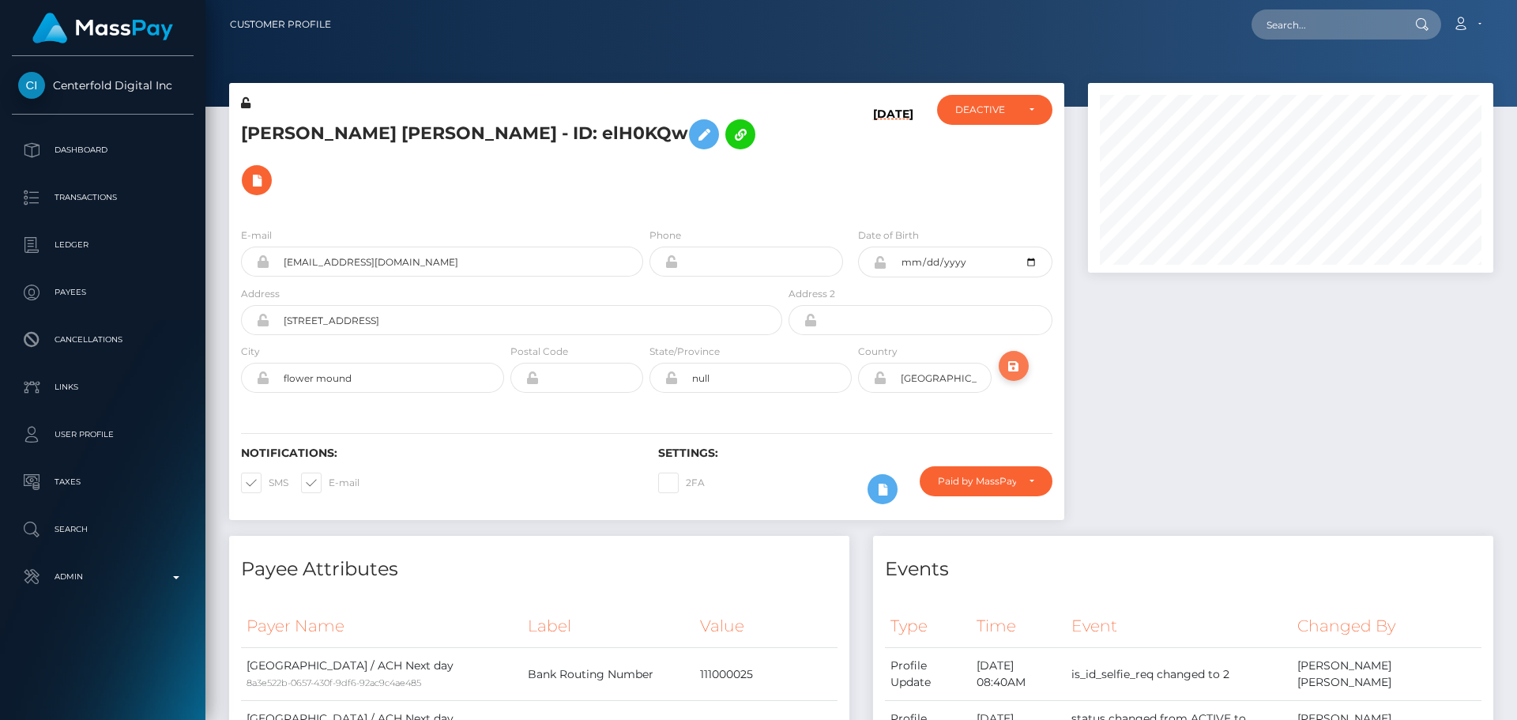
click at [1012, 356] on icon "submit" at bounding box center [1013, 366] width 19 height 20
click at [748, 130] on h5 "Alycia Nicole - ID: elH0KQw" at bounding box center [507, 157] width 533 height 92
click at [744, 138] on h5 "Alycia Nicole - ID: elH0KQw" at bounding box center [507, 157] width 533 height 92
click at [680, 141] on h5 "Alycia Nicole - ID: elH0KQw" at bounding box center [507, 157] width 533 height 92
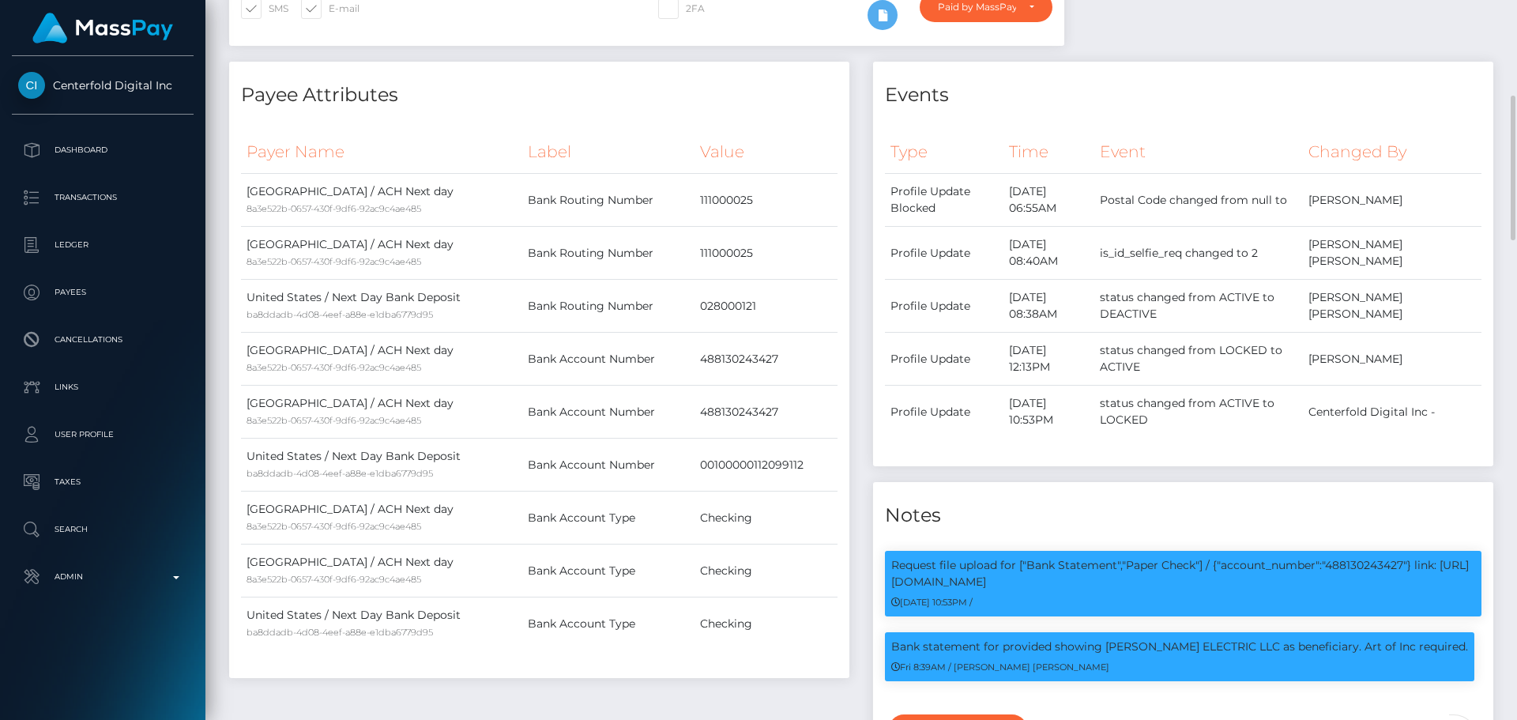
scroll to position [0, 0]
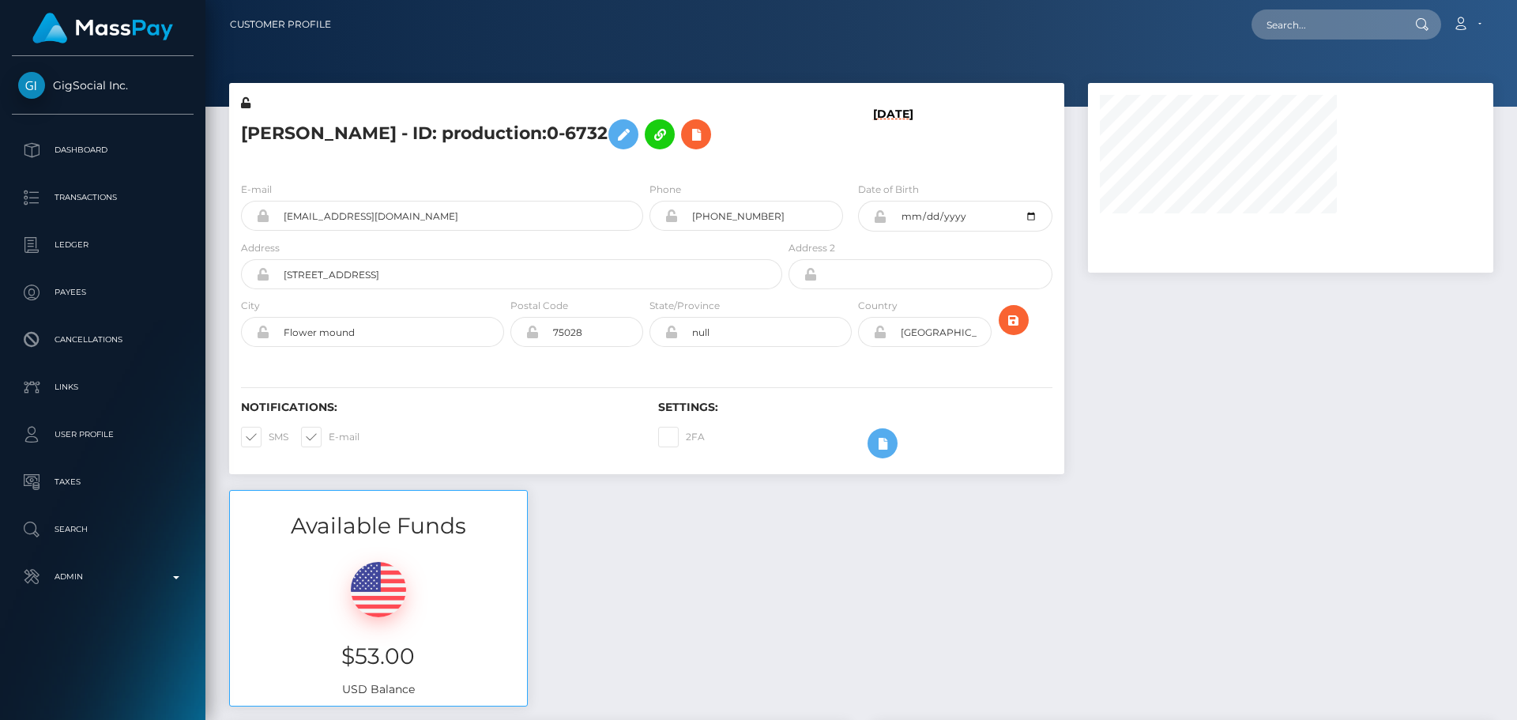
click at [741, 130] on h5 "[PERSON_NAME] - ID: production:0-6732" at bounding box center [507, 134] width 533 height 46
click at [752, 157] on div "[PERSON_NAME] - ID: production:0-6732" at bounding box center [507, 132] width 556 height 74
click at [735, 147] on h5 "[PERSON_NAME] - ID: production:0-6732" at bounding box center [507, 134] width 533 height 46
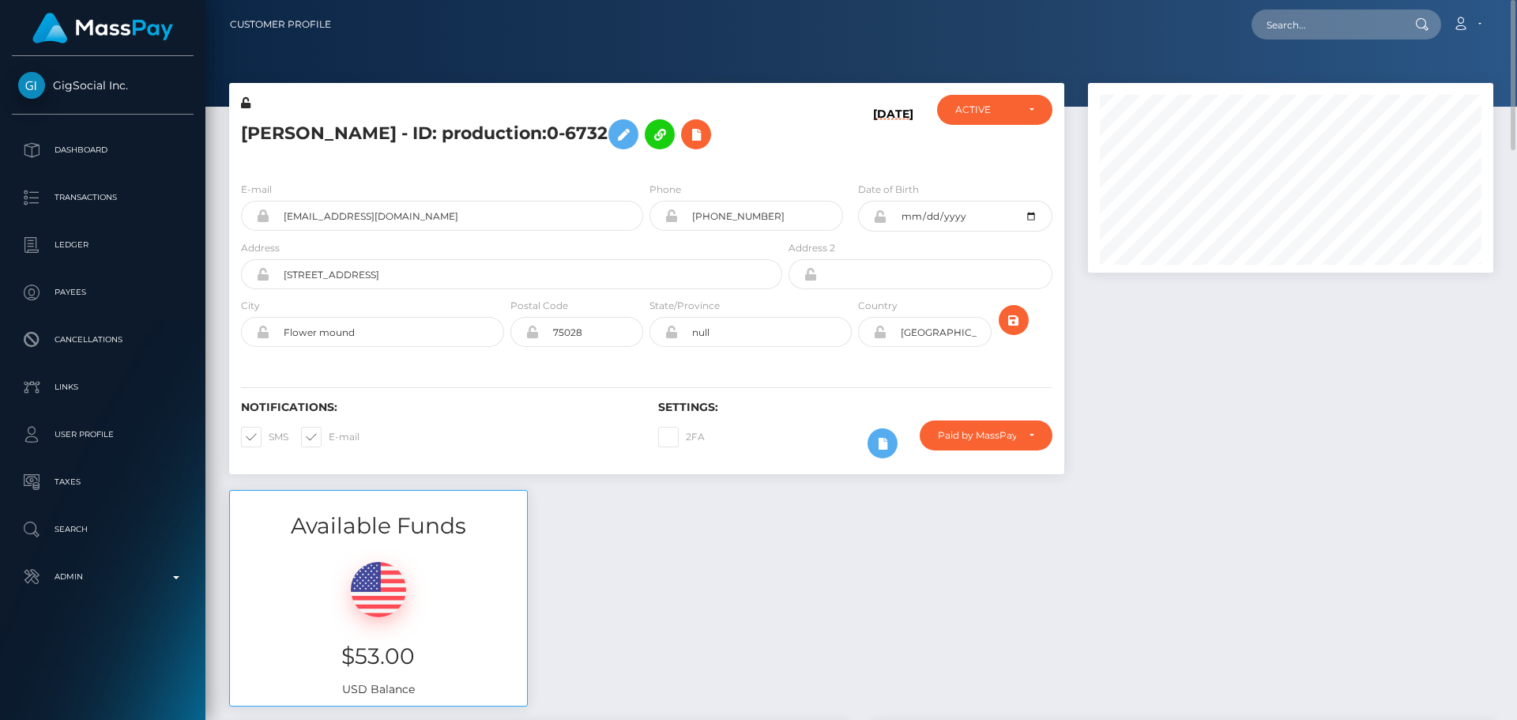
click at [464, 138] on h5 "[PERSON_NAME] - ID: production:0-6732" at bounding box center [507, 134] width 533 height 46
drag, startPoint x: 464, startPoint y: 138, endPoint x: 557, endPoint y: 136, distance: 93.3
click at [557, 136] on h5 "[PERSON_NAME] - ID: production:0-6732" at bounding box center [507, 134] width 533 height 46
copy h5 "production:0-6732"
click at [1311, 24] on input "text" at bounding box center [1326, 24] width 149 height 30
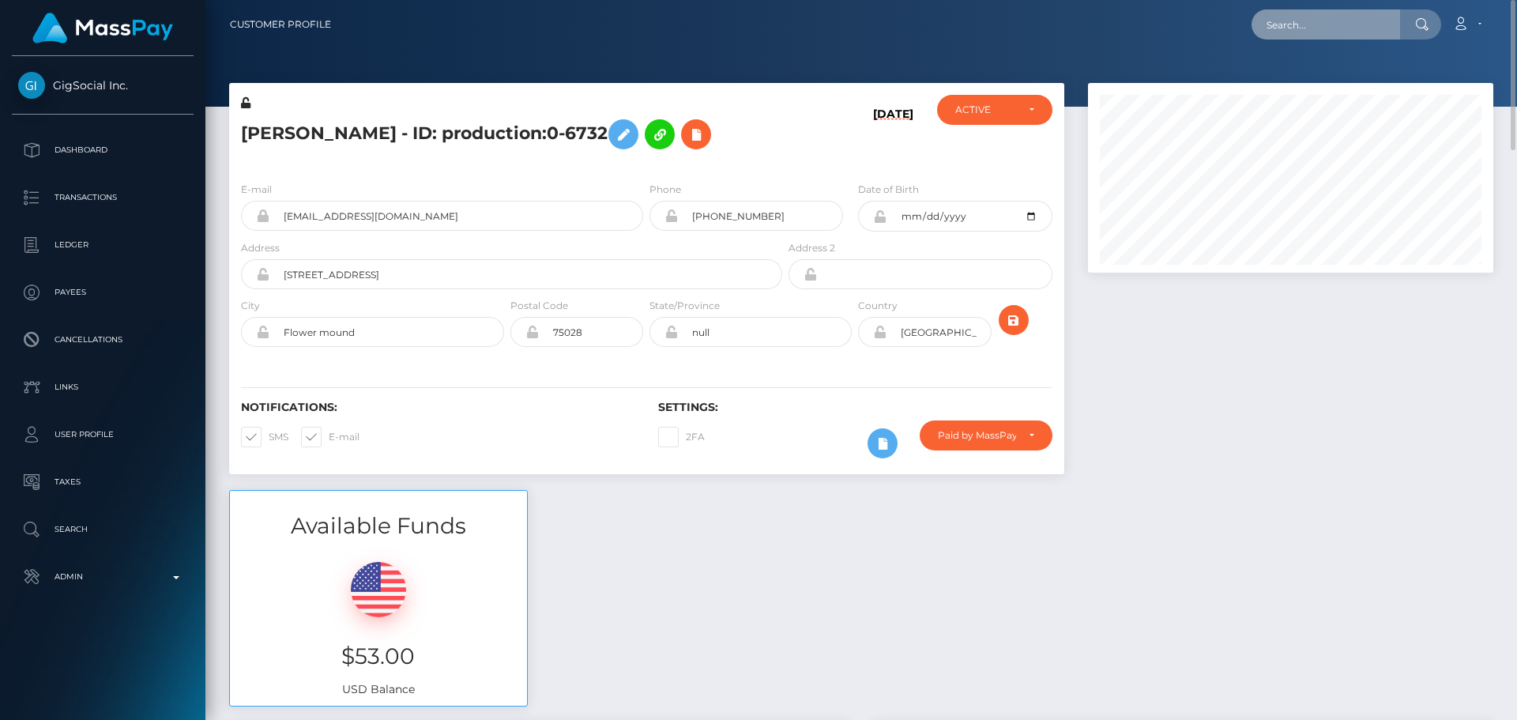
paste input "production:0-6732"
type input "production:0-6732"
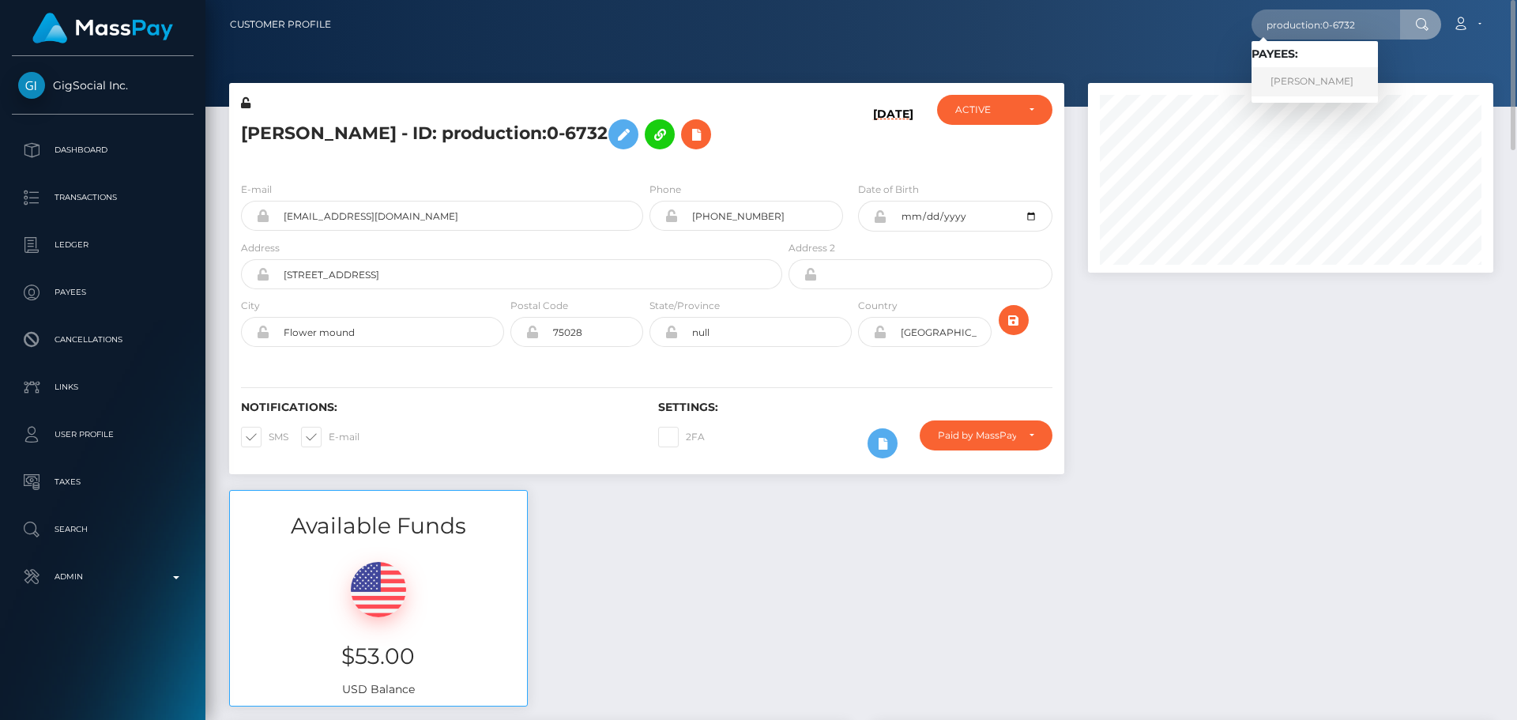
click at [1324, 85] on link "Alycia odonnell" at bounding box center [1315, 81] width 126 height 29
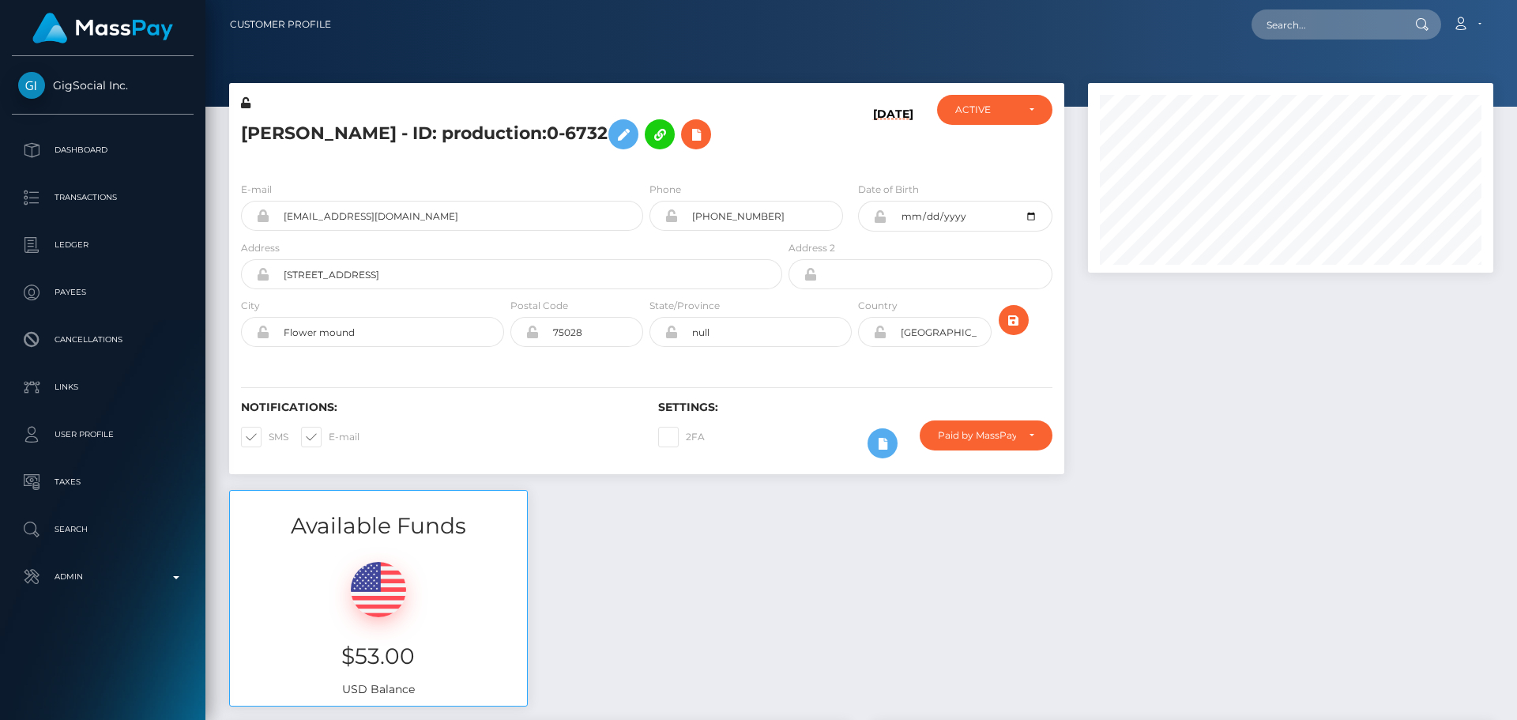
scroll to position [190, 406]
click at [688, 148] on button at bounding box center [696, 134] width 30 height 30
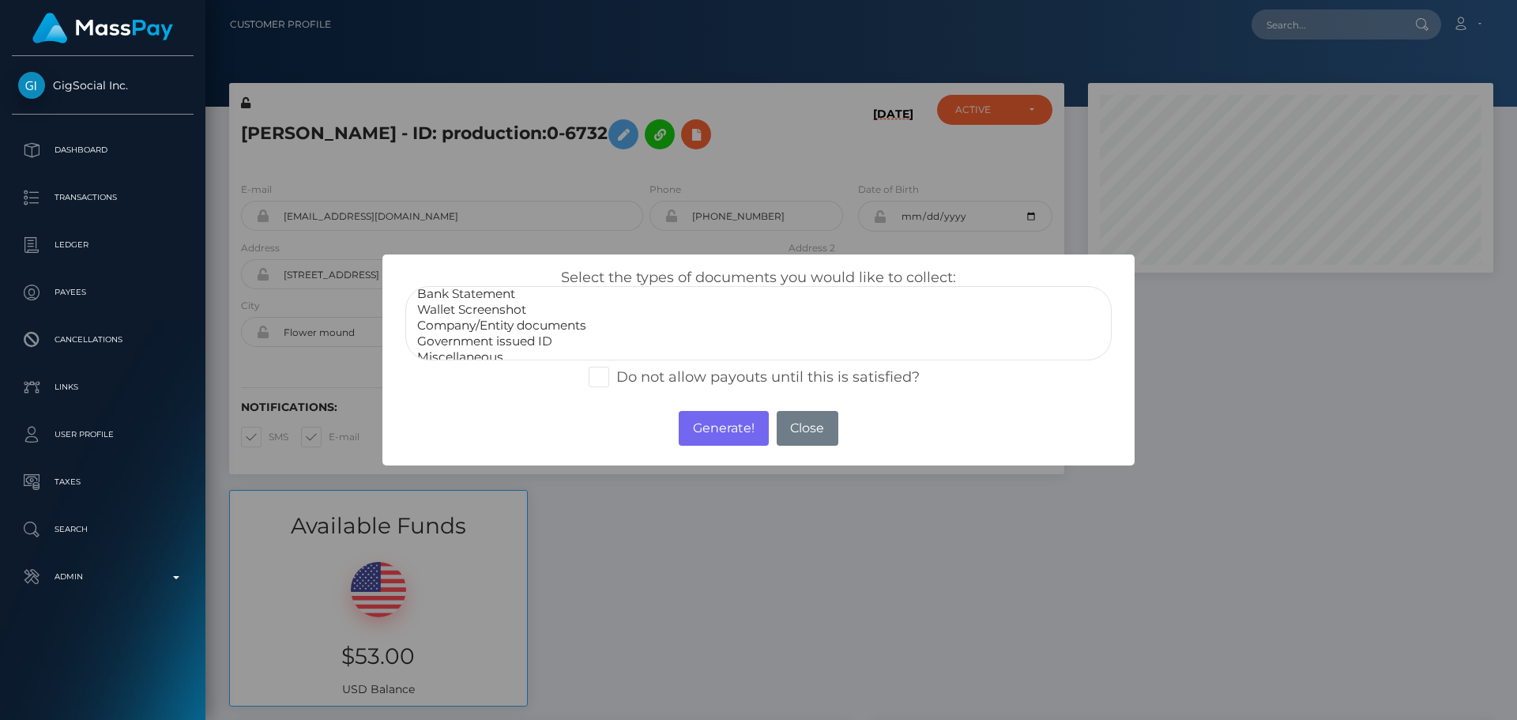
scroll to position [32, 0]
select select "Miscellaneous"
click at [466, 349] on option "Miscellaneous" at bounding box center [759, 347] width 686 height 16
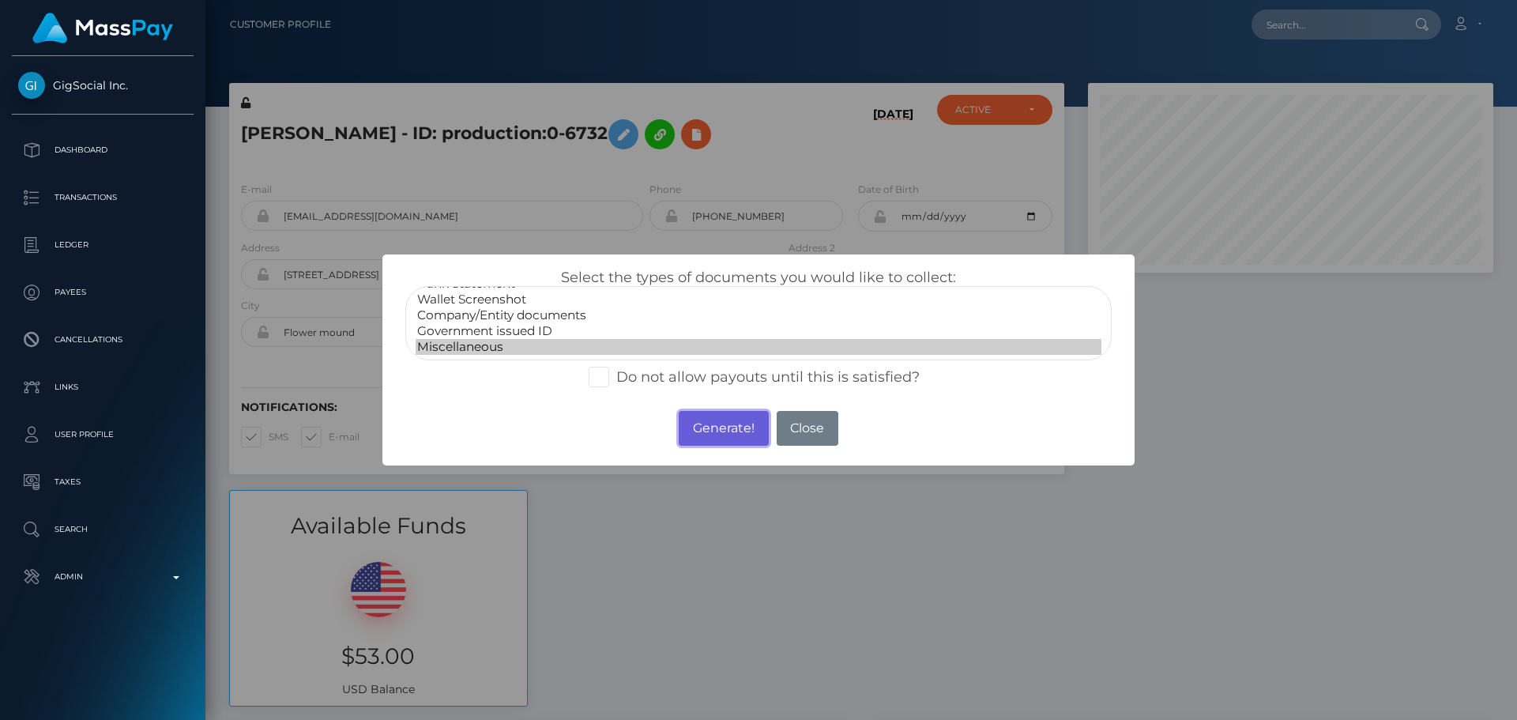
click at [718, 436] on button "Generate!" at bounding box center [723, 428] width 89 height 35
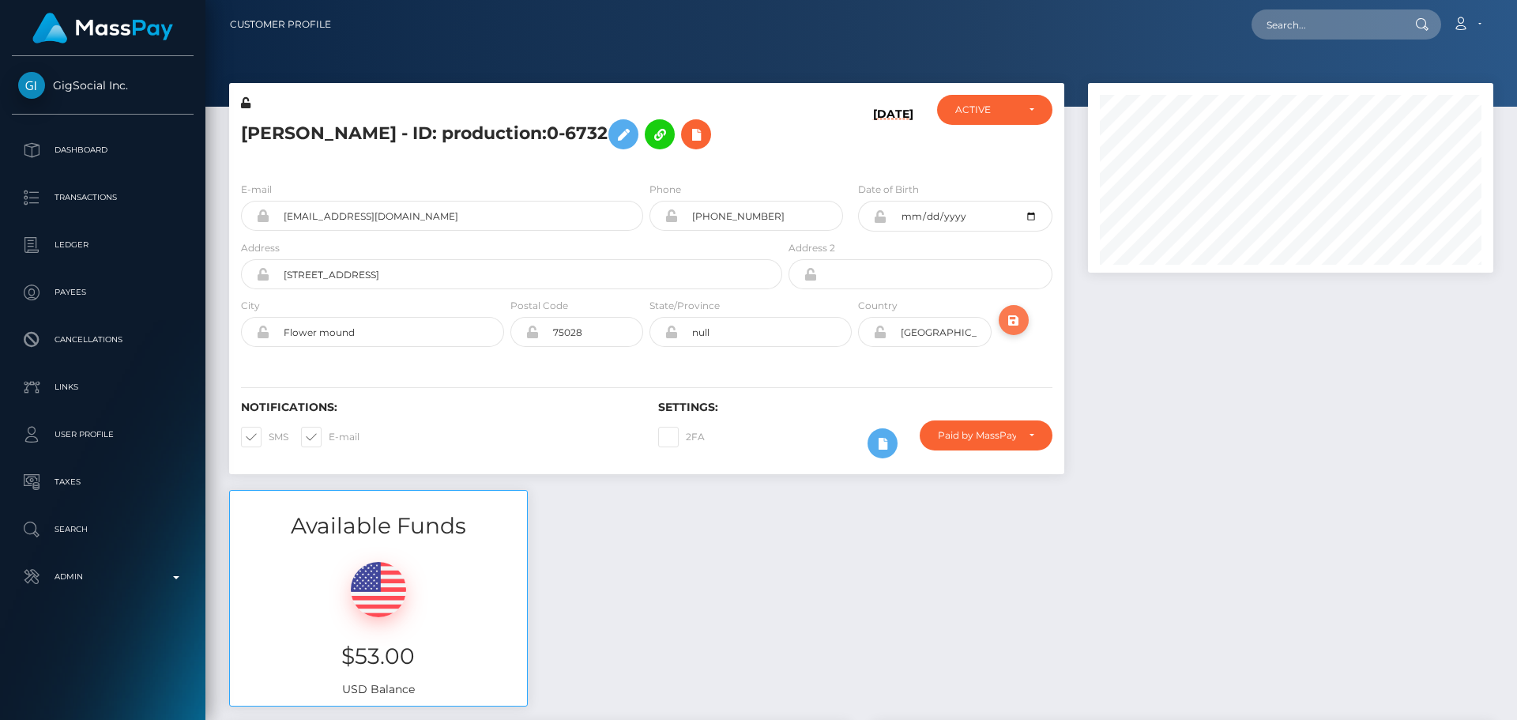
click at [1013, 322] on icon "submit" at bounding box center [1013, 321] width 19 height 20
click at [824, 114] on div "[DATE]" at bounding box center [855, 132] width 139 height 74
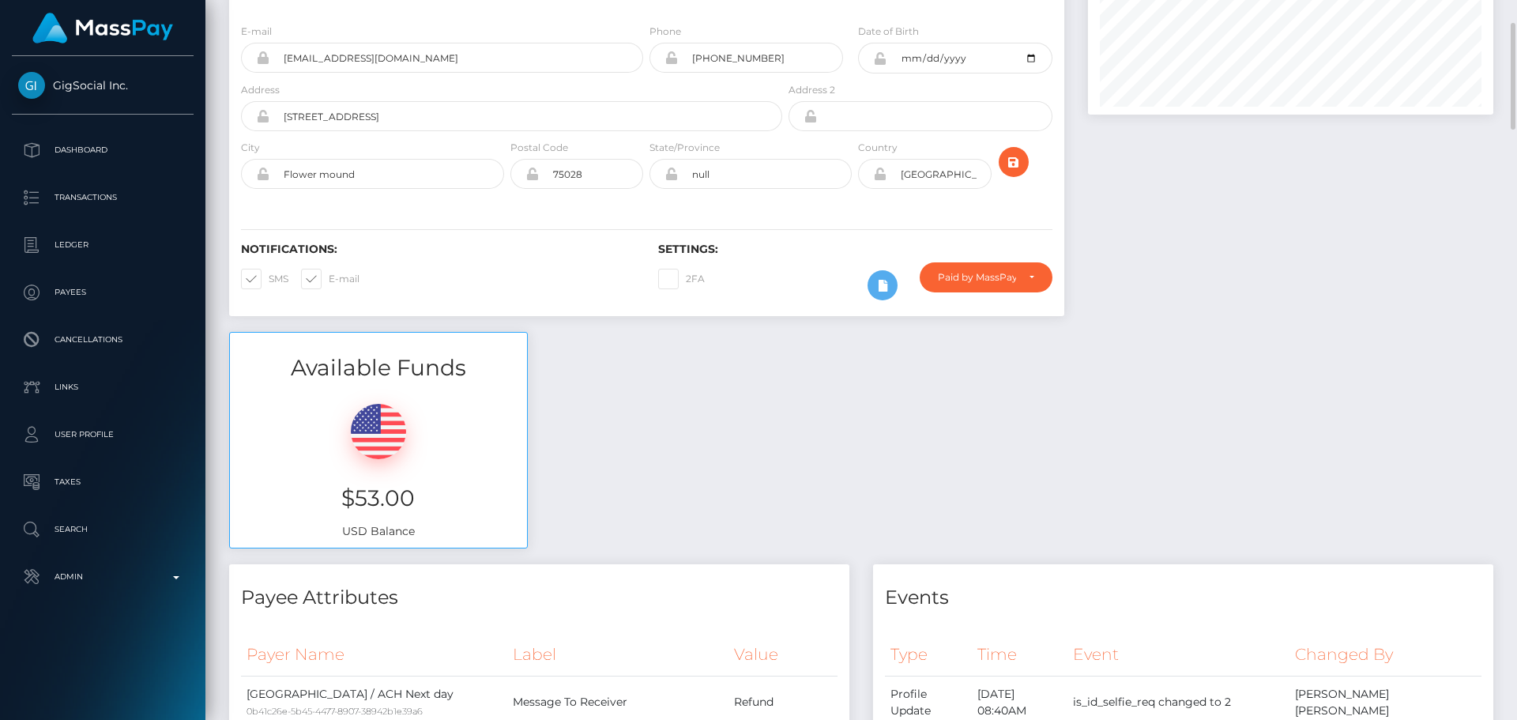
scroll to position [0, 0]
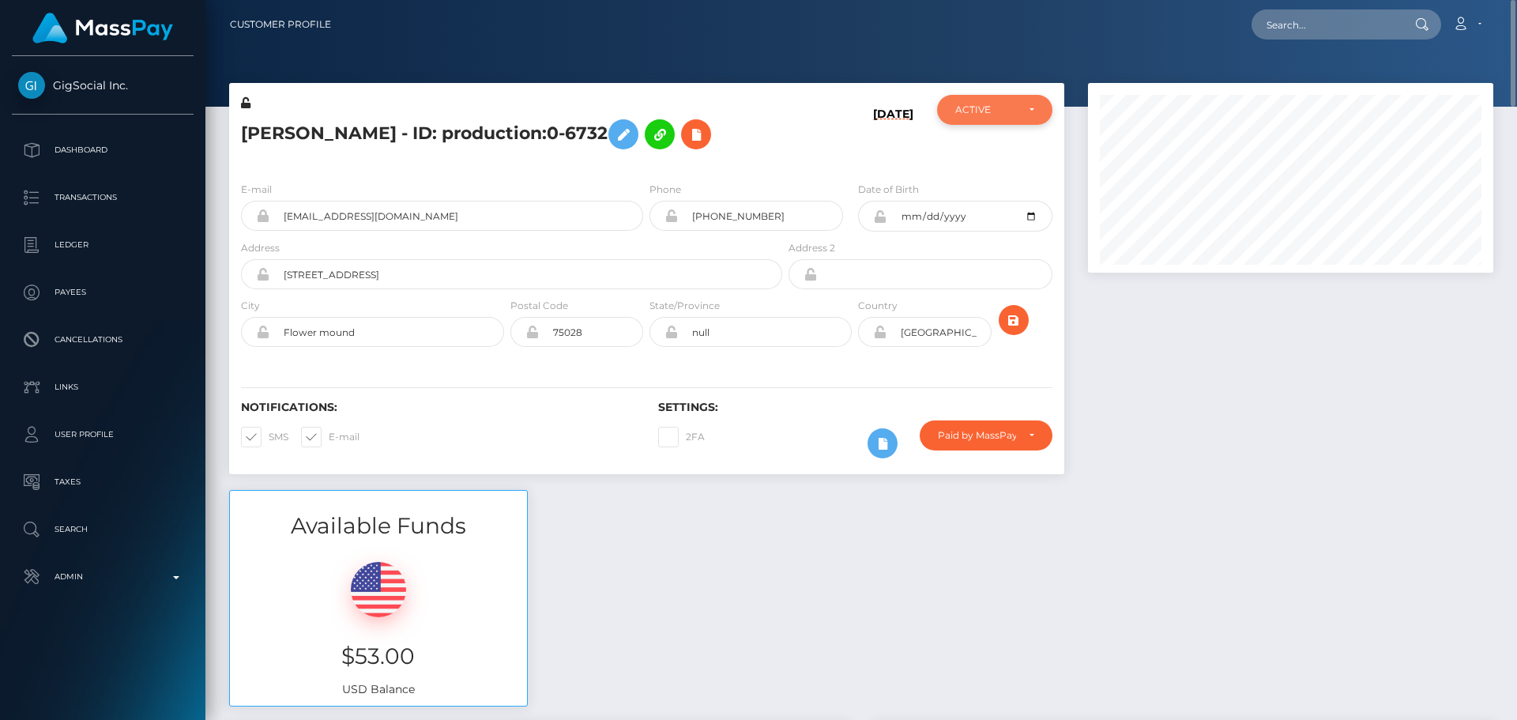
click at [974, 115] on div "ACTIVE" at bounding box center [985, 110] width 61 height 13
click at [979, 177] on link "DEACTIVE" at bounding box center [994, 185] width 115 height 29
select select "DEACTIVE"
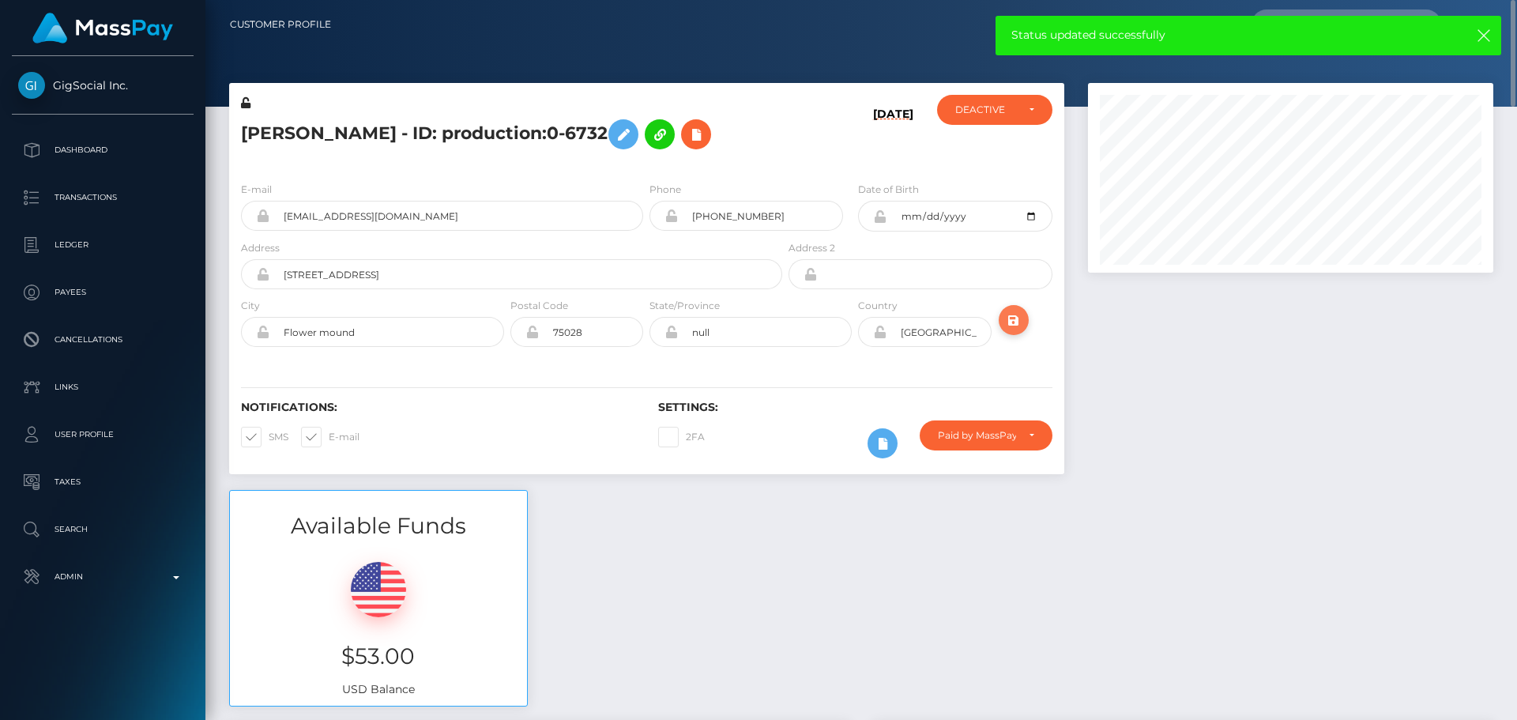
click at [1014, 322] on icon "submit" at bounding box center [1013, 321] width 19 height 20
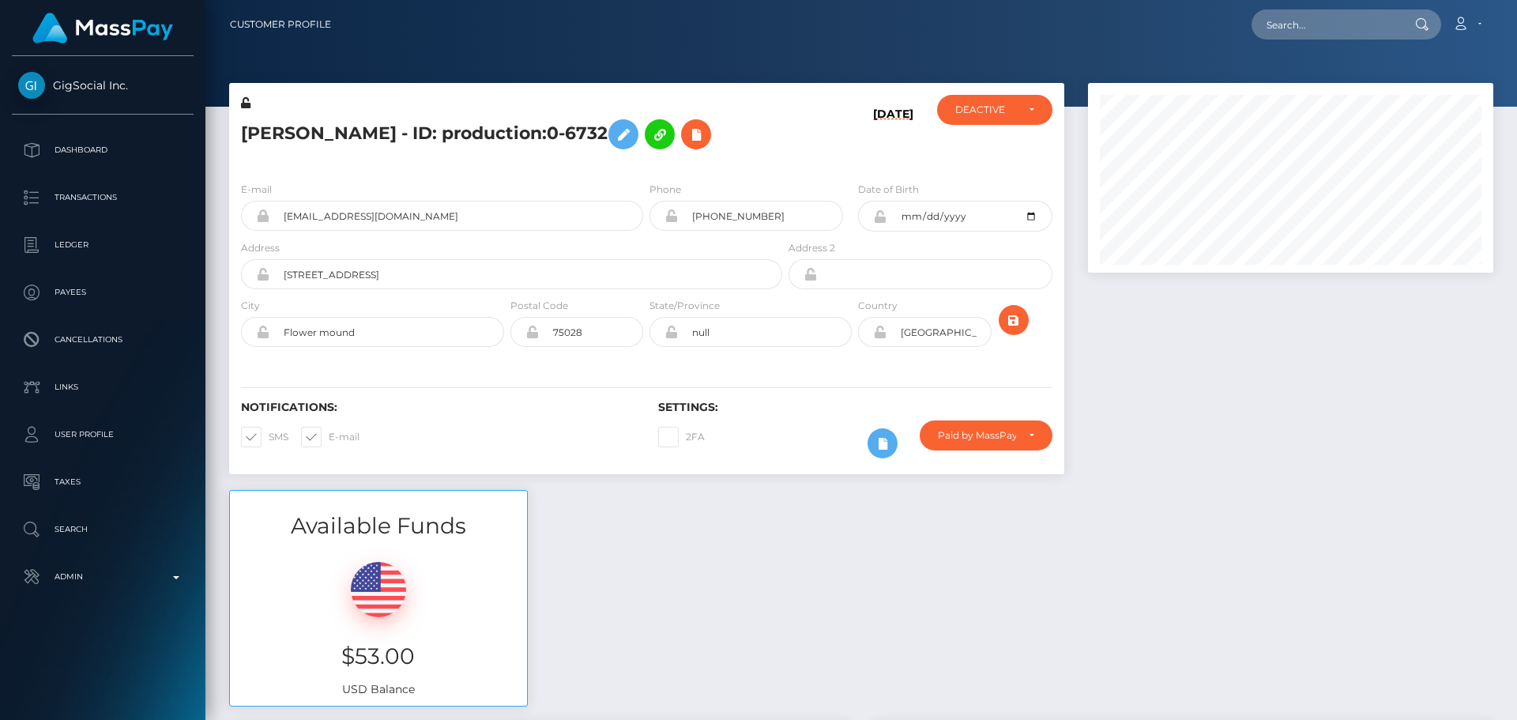
scroll to position [190, 406]
click at [747, 160] on div "[PERSON_NAME] - ID: production:0-6732" at bounding box center [507, 132] width 556 height 74
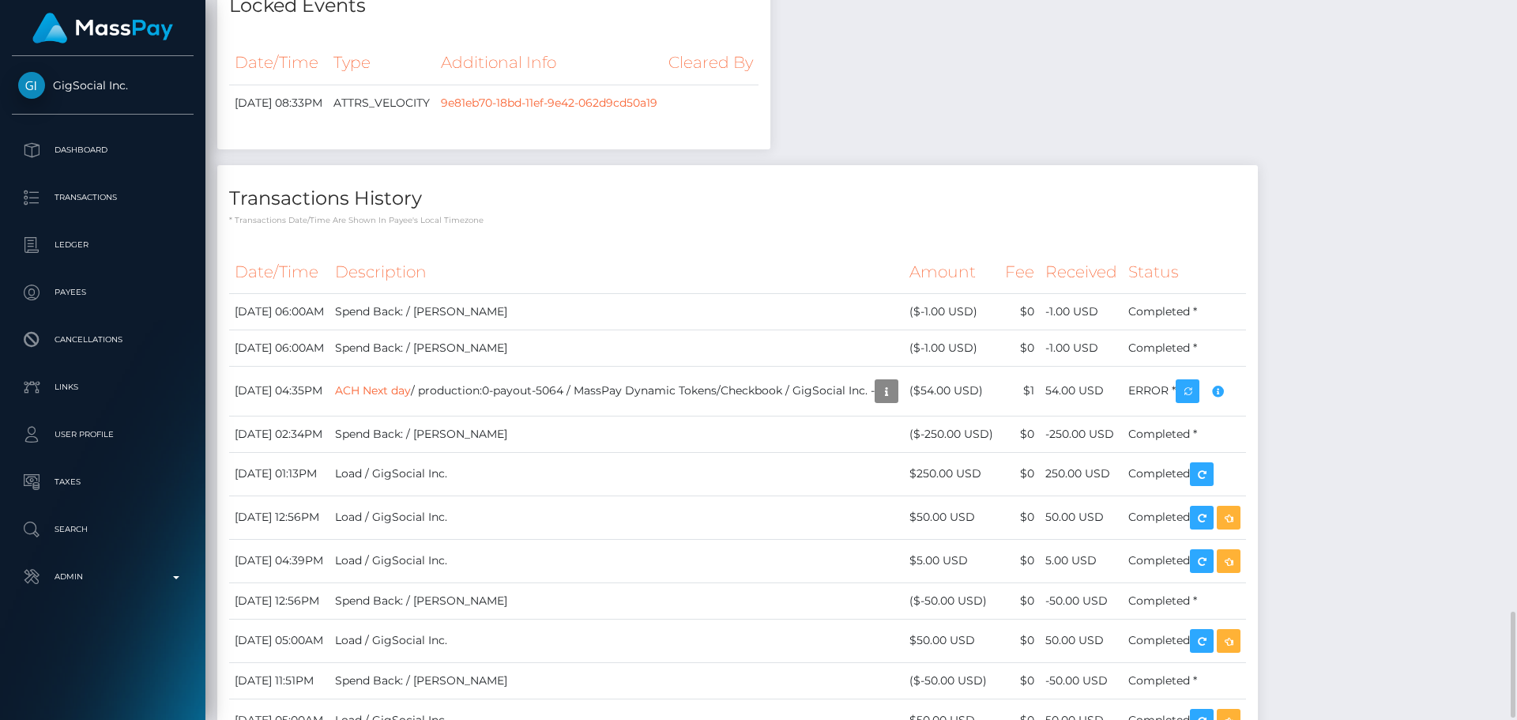
scroll to position [3082, 0]
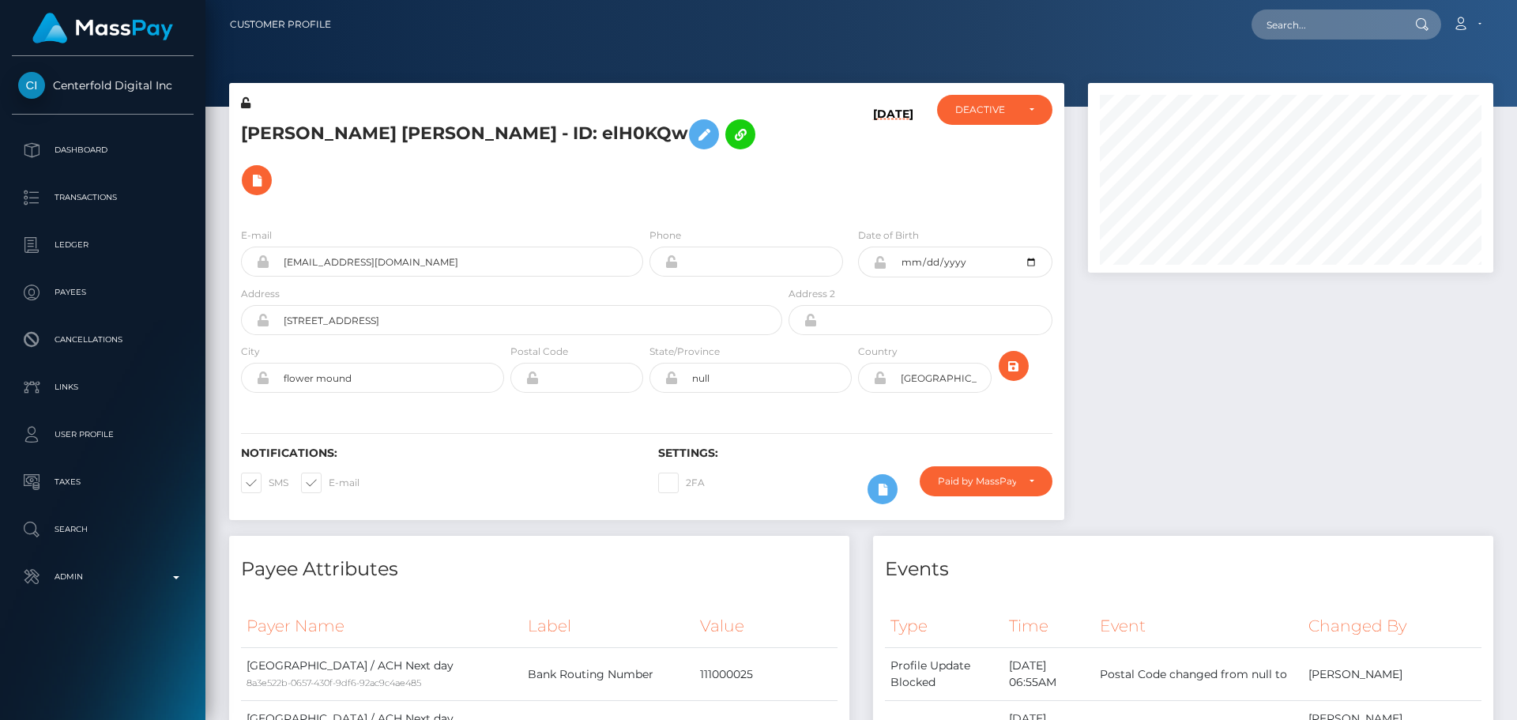
scroll to position [190, 406]
click at [644, 161] on div "[PERSON_NAME] [PERSON_NAME] - ID: elH0KQw" at bounding box center [507, 155] width 556 height 120
click at [651, 160] on div "[PERSON_NAME] [PERSON_NAME] - ID: elH0KQw" at bounding box center [507, 155] width 556 height 120
click at [266, 134] on h5 "[PERSON_NAME] [PERSON_NAME] - ID: elH0KQw" at bounding box center [507, 157] width 533 height 92
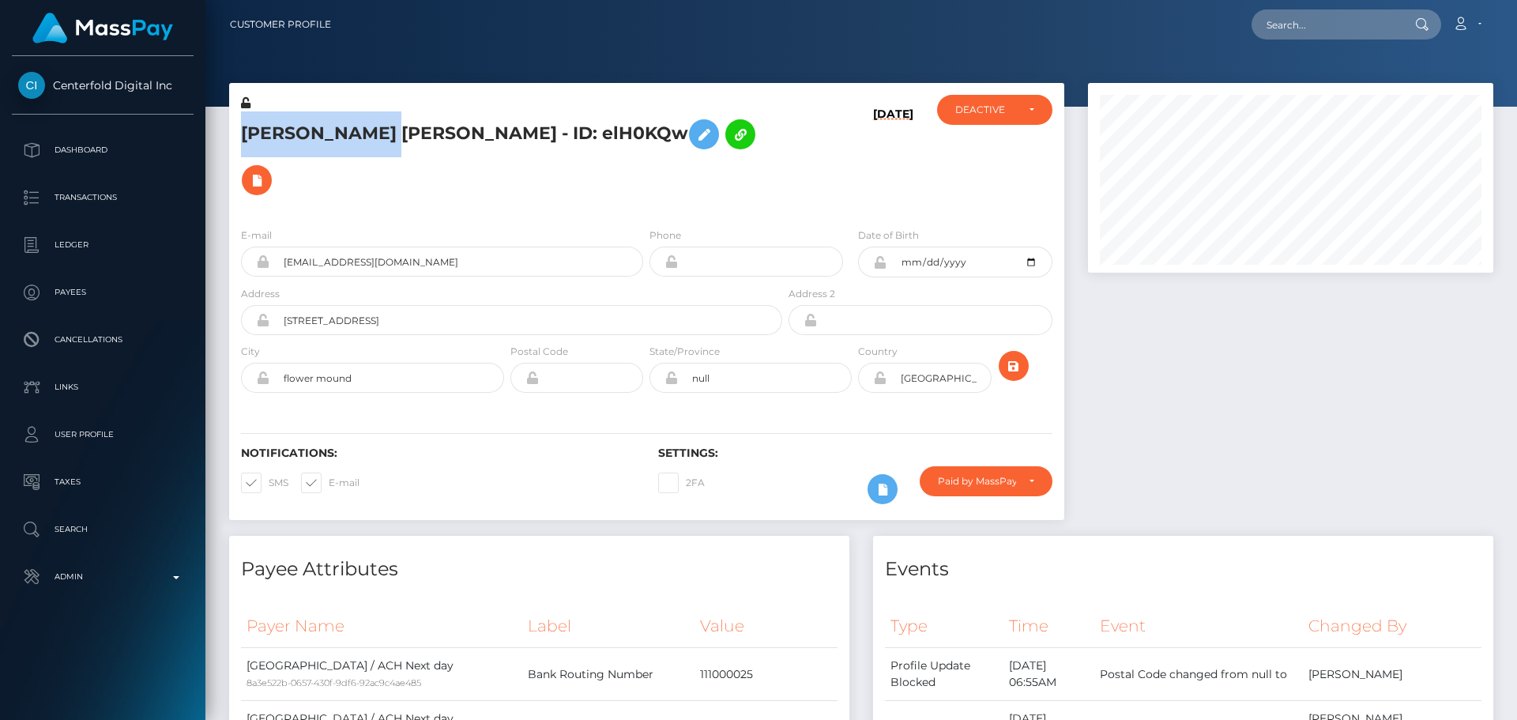
drag, startPoint x: 266, startPoint y: 134, endPoint x: 310, endPoint y: 136, distance: 43.5
click at [310, 136] on h5 "Alycia Nicole - ID: elH0KQw" at bounding box center [507, 157] width 533 height 92
copy h5 "Alycia Nicole"
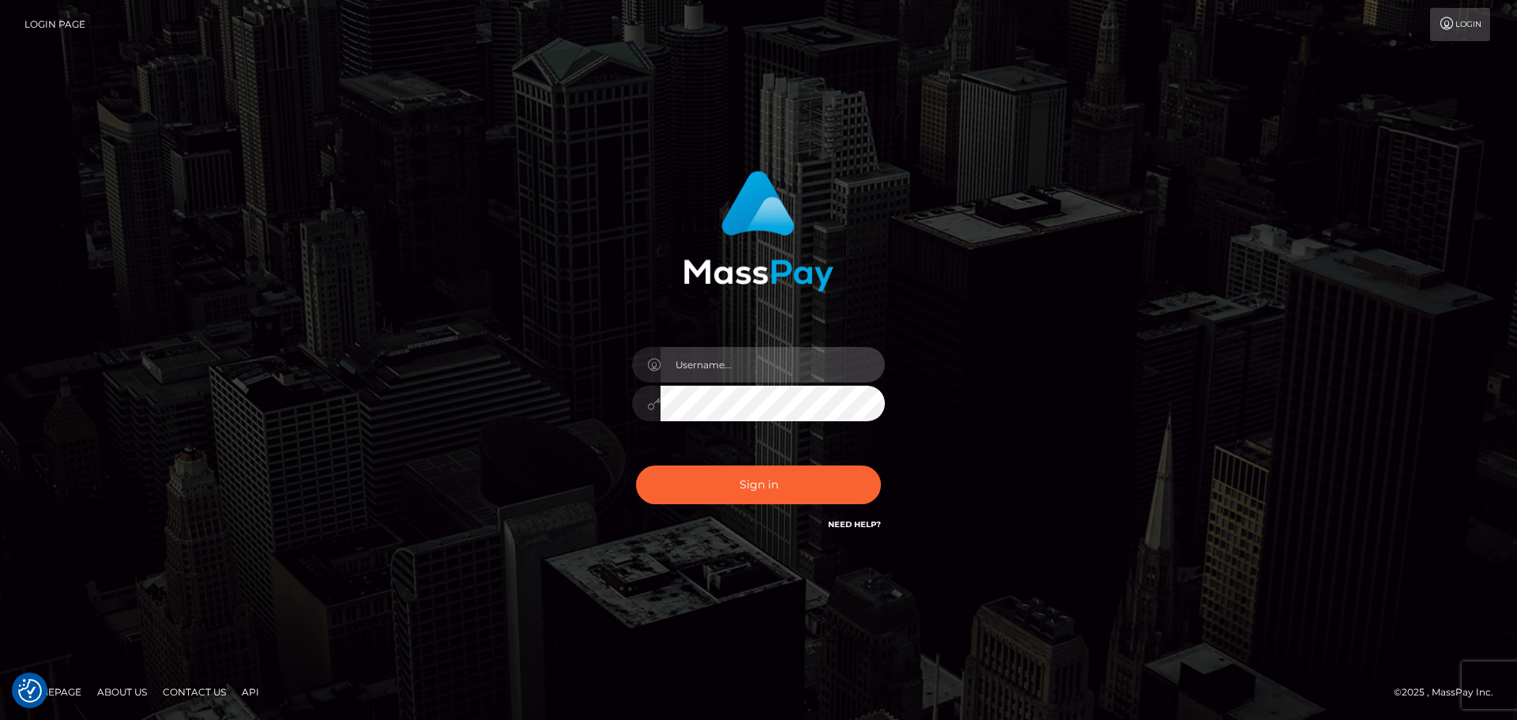
type input "[DOMAIN_NAME]"
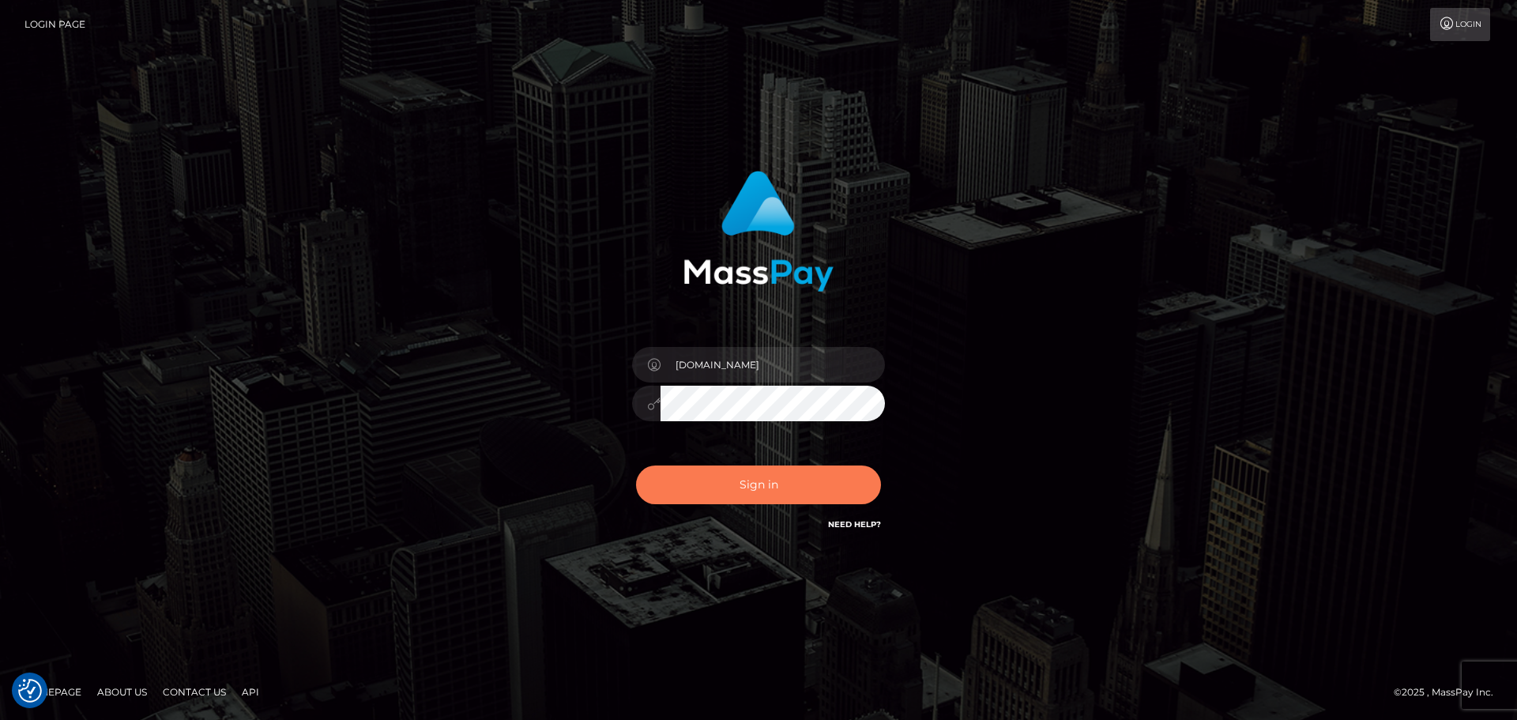
click at [765, 488] on button "Sign in" at bounding box center [758, 484] width 245 height 39
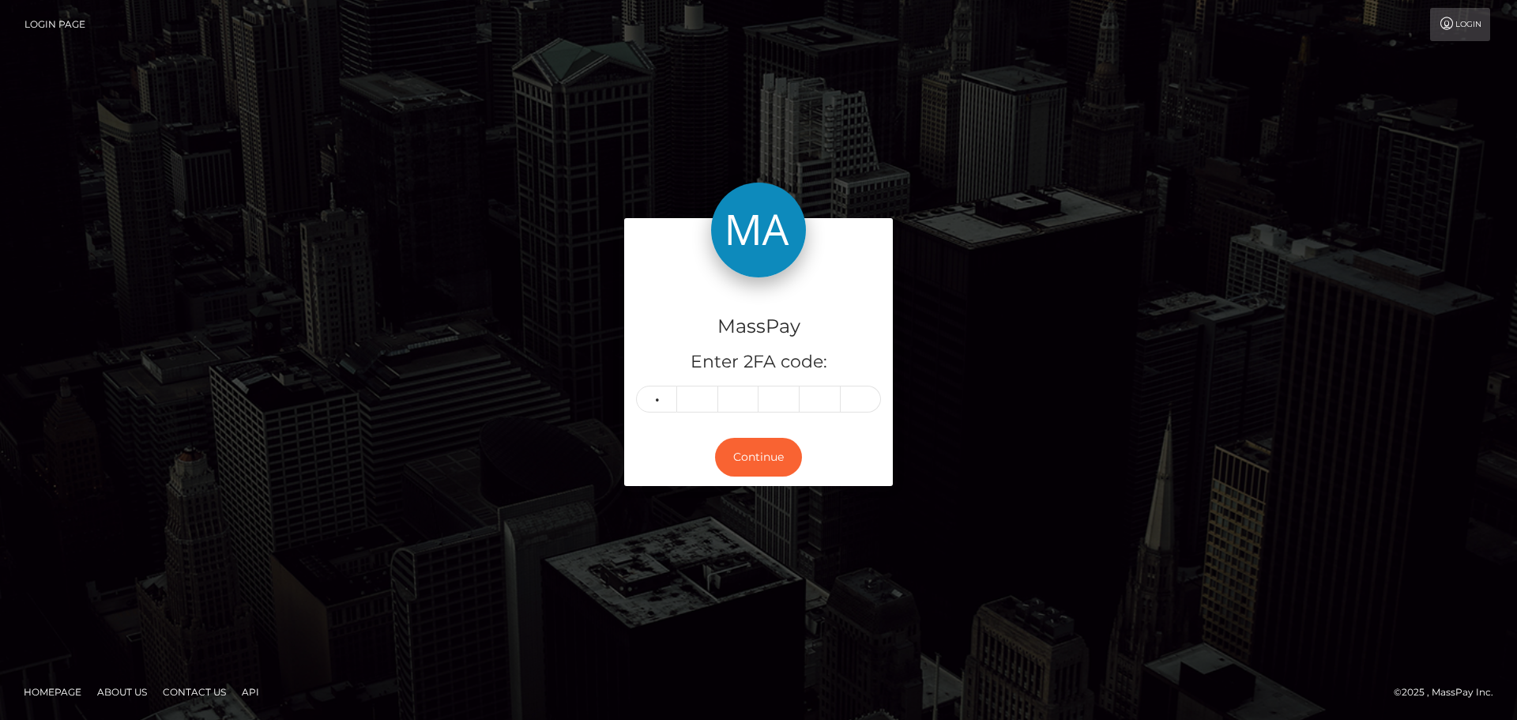
type input "1"
type input "0"
type input "2"
type input "1"
type input "3"
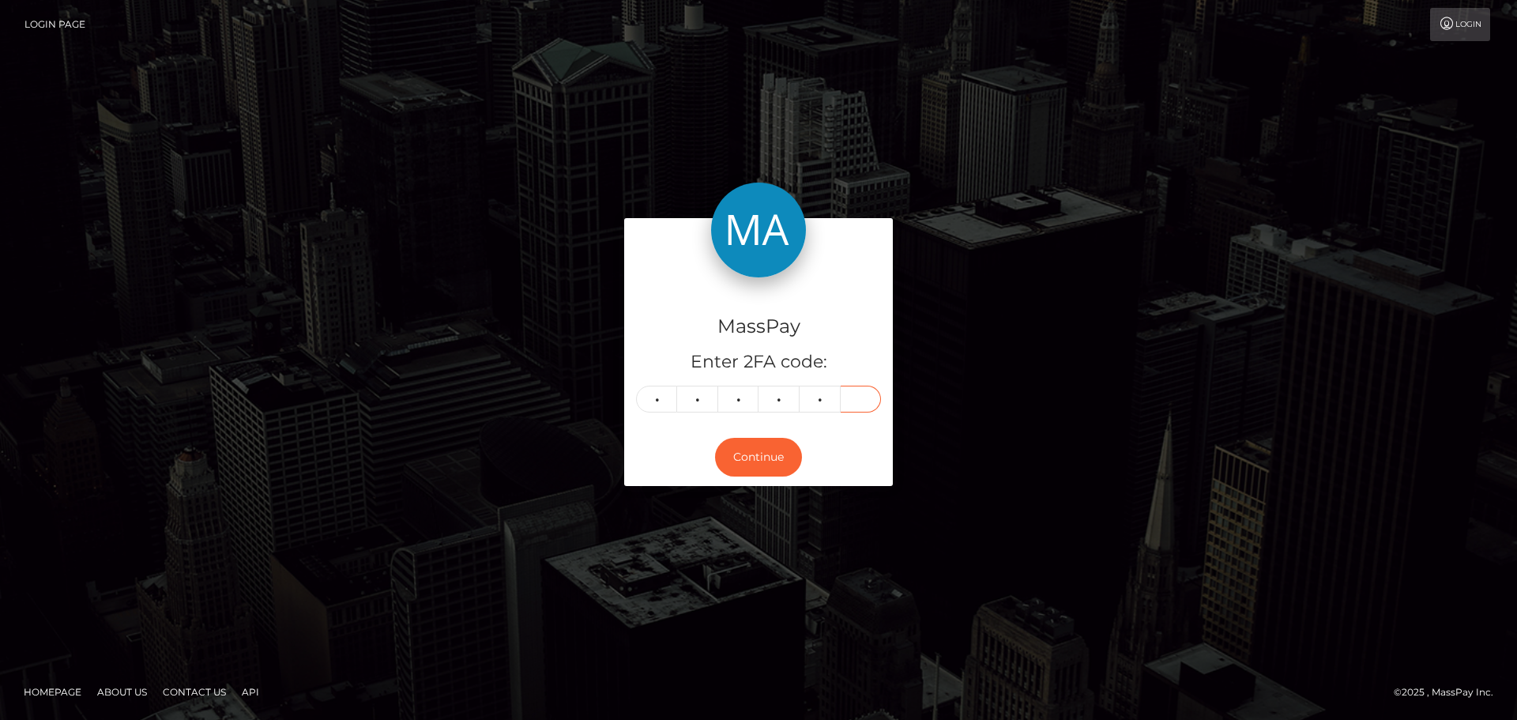
type input "1"
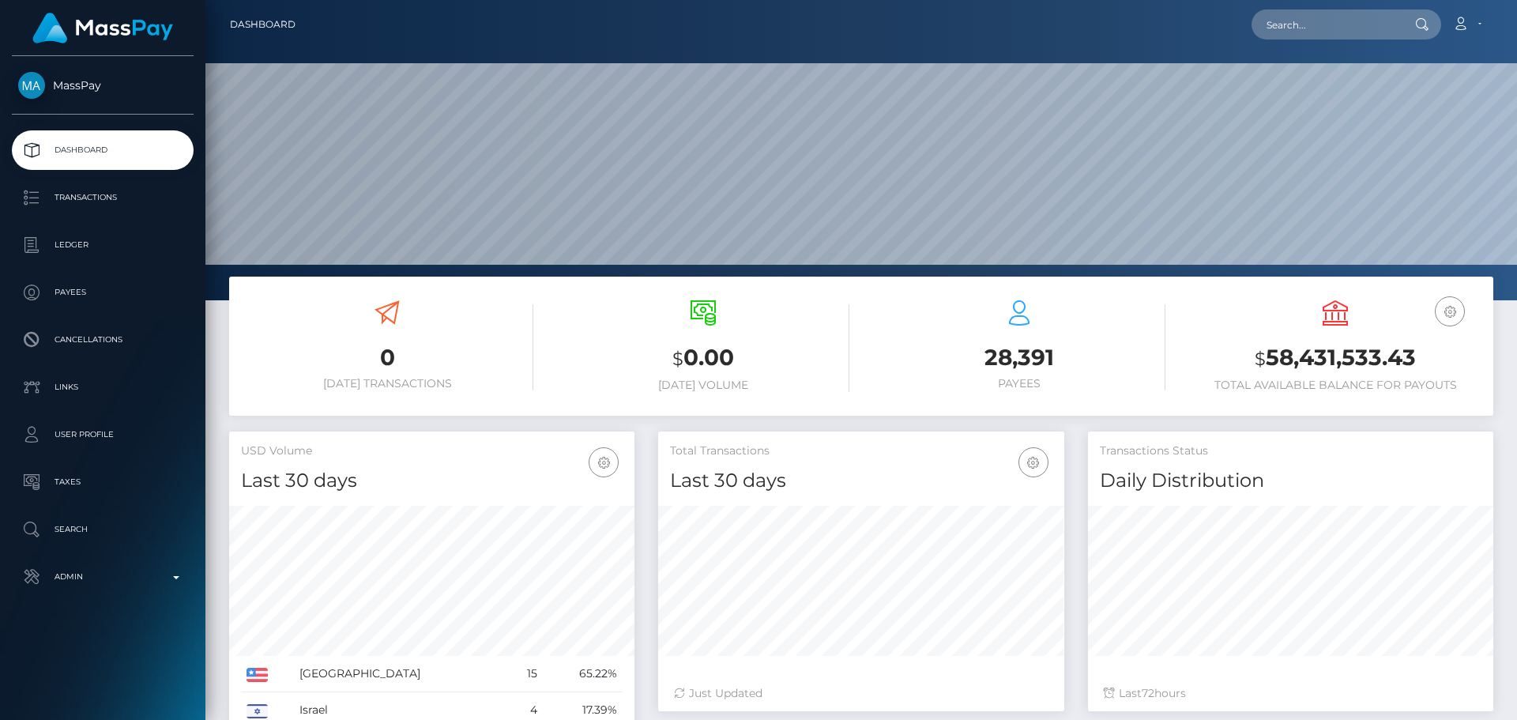
scroll to position [281, 406]
click at [1367, 25] on input "text" at bounding box center [1326, 24] width 149 height 30
paste input "martina.lopez.verdecia@gmail.com"
type input "martina.lopez.verdecia@gmail.com"
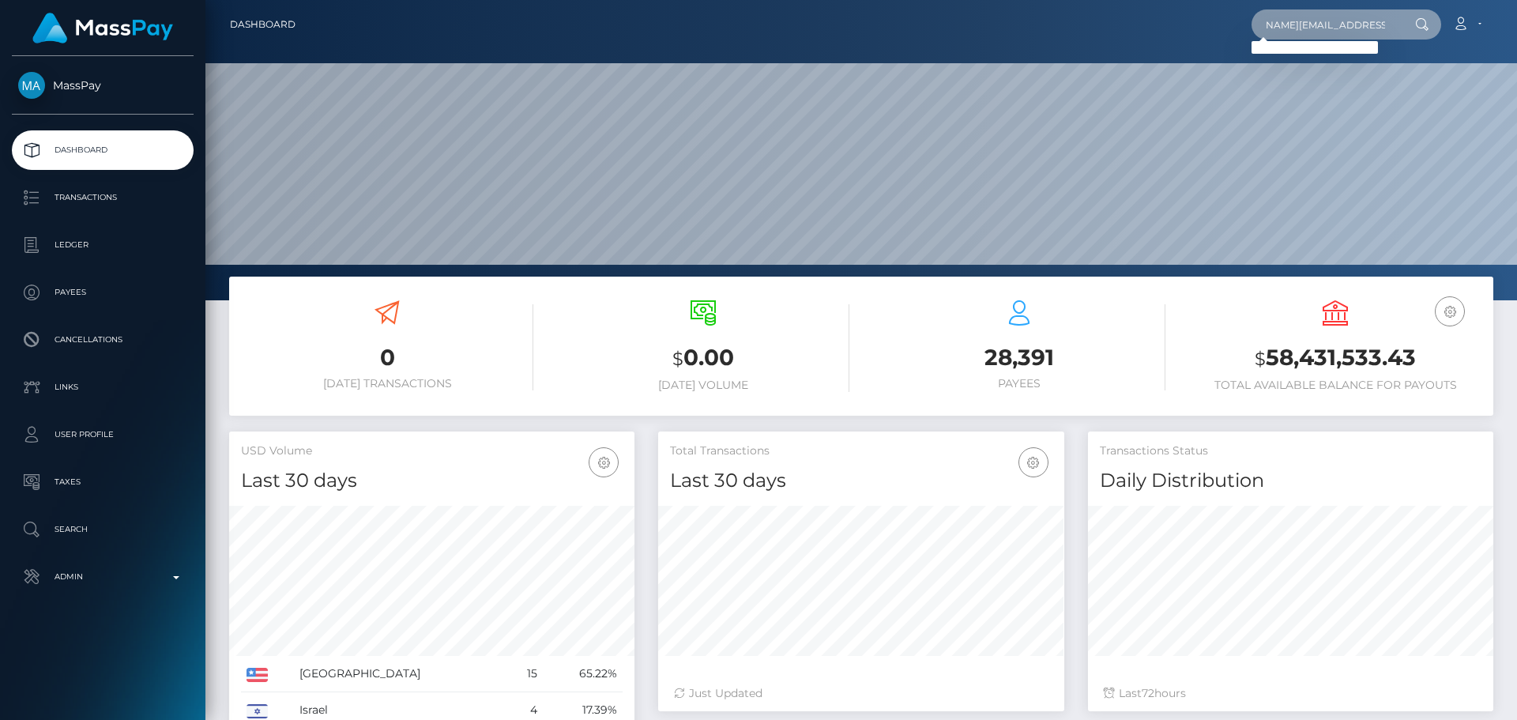
scroll to position [0, 0]
click at [1352, 19] on input "martina.lopez.verdecia@gmail.com" at bounding box center [1326, 24] width 149 height 30
paste input "greekgirl6@web.de"
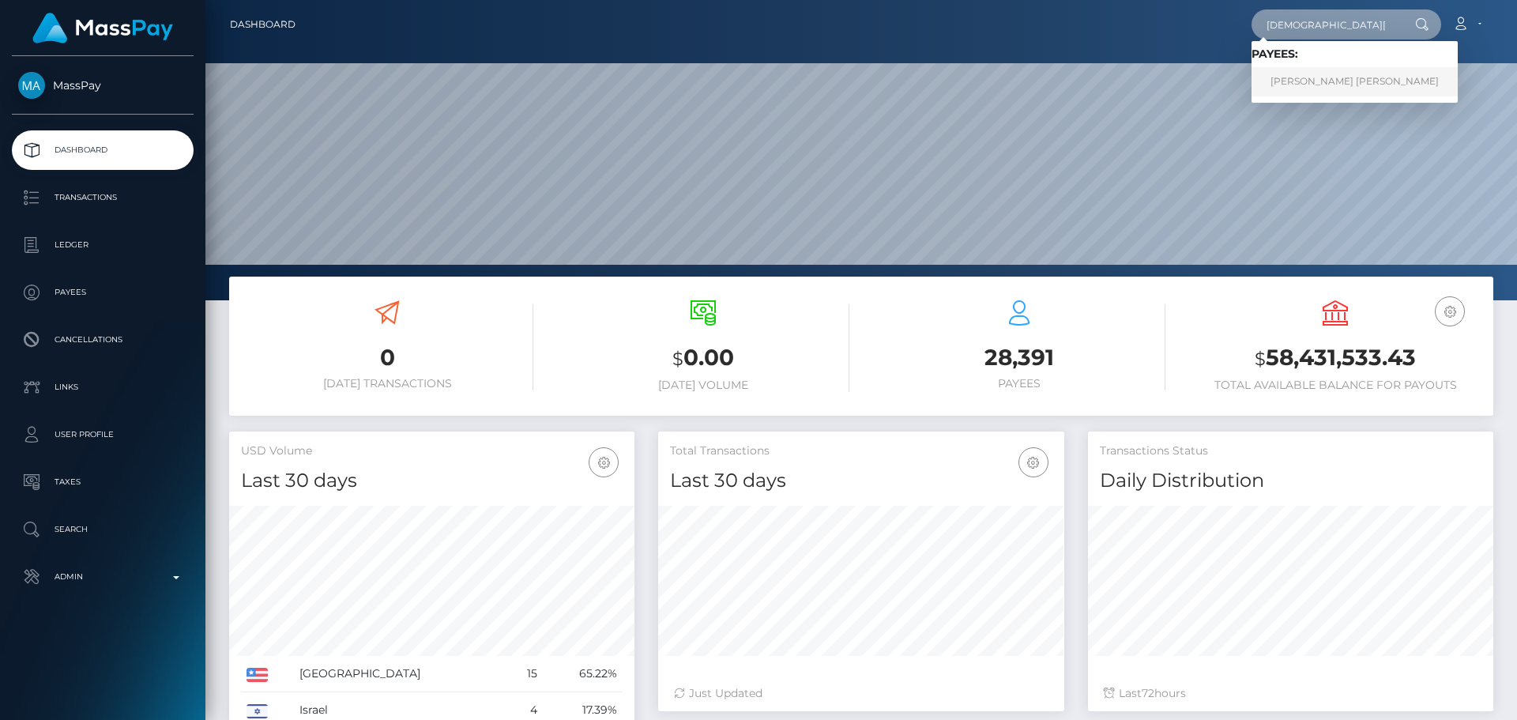
type input "greekgirl6@web.de"
click at [1310, 75] on link "Martina Raphaela Lopez Verdecia" at bounding box center [1355, 81] width 206 height 29
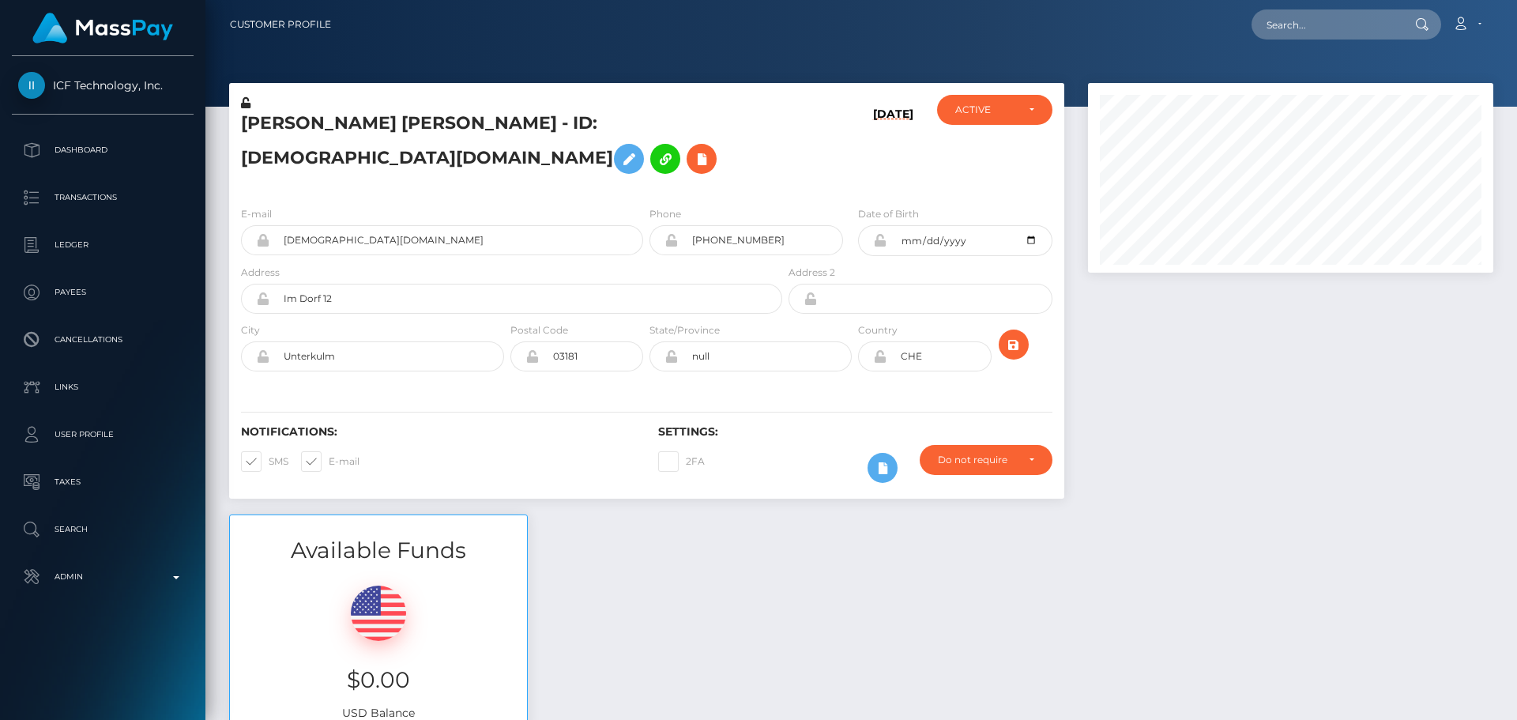
scroll to position [190, 406]
click at [645, 181] on h5 "[PERSON_NAME] [PERSON_NAME] - ID: [DEMOGRAPHIC_DATA][DOMAIN_NAME]" at bounding box center [507, 146] width 533 height 70
click at [680, 164] on h5 "[PERSON_NAME] [PERSON_NAME] - ID: [DEMOGRAPHIC_DATA][DOMAIN_NAME]" at bounding box center [507, 146] width 533 height 70
click at [615, 188] on div "[PERSON_NAME] [PERSON_NAME] - ID: [DEMOGRAPHIC_DATA][DOMAIN_NAME]" at bounding box center [507, 144] width 556 height 99
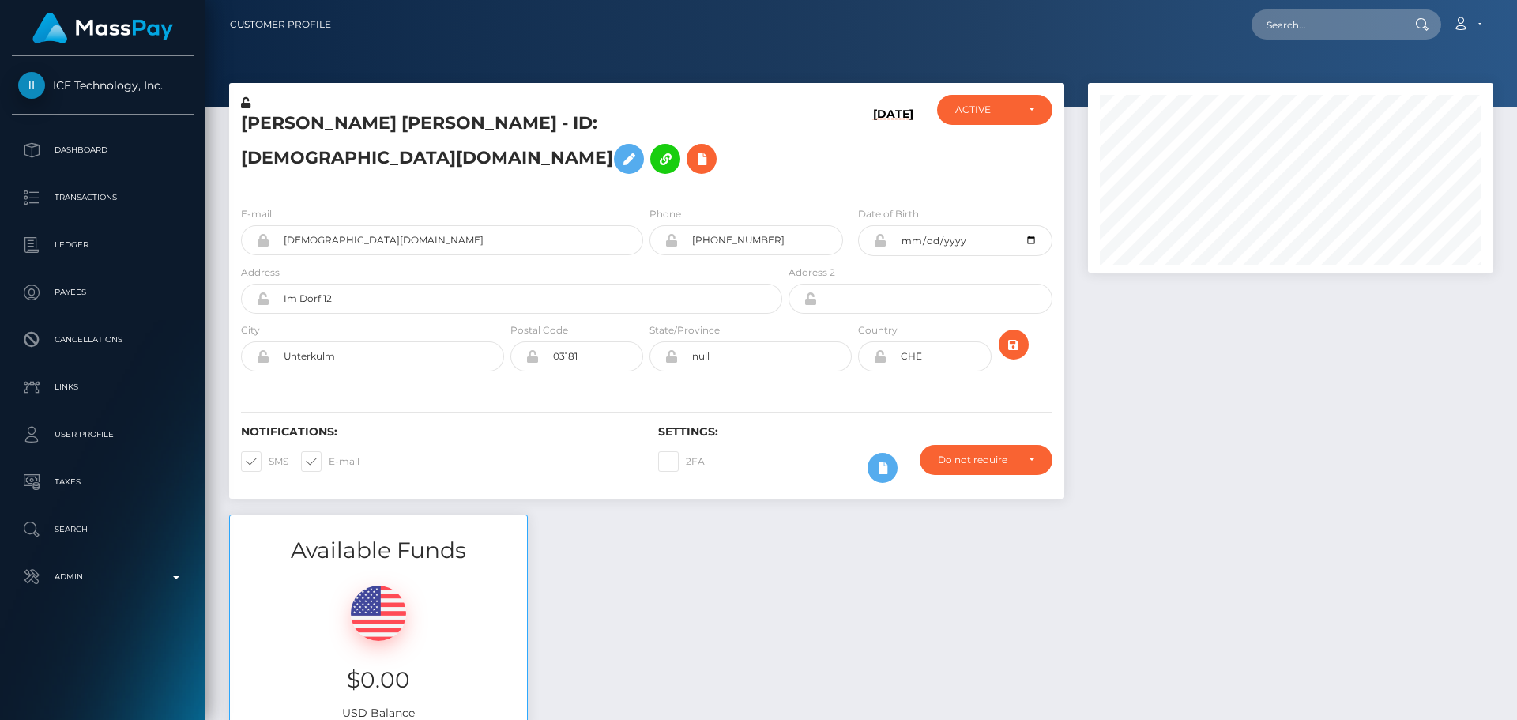
click at [628, 187] on div "[PERSON_NAME] [PERSON_NAME] - ID: [DEMOGRAPHIC_DATA][DOMAIN_NAME]" at bounding box center [507, 144] width 556 height 99
click at [653, 172] on h5 "[PERSON_NAME] [PERSON_NAME] - ID: [DEMOGRAPHIC_DATA][DOMAIN_NAME]" at bounding box center [507, 146] width 533 height 70
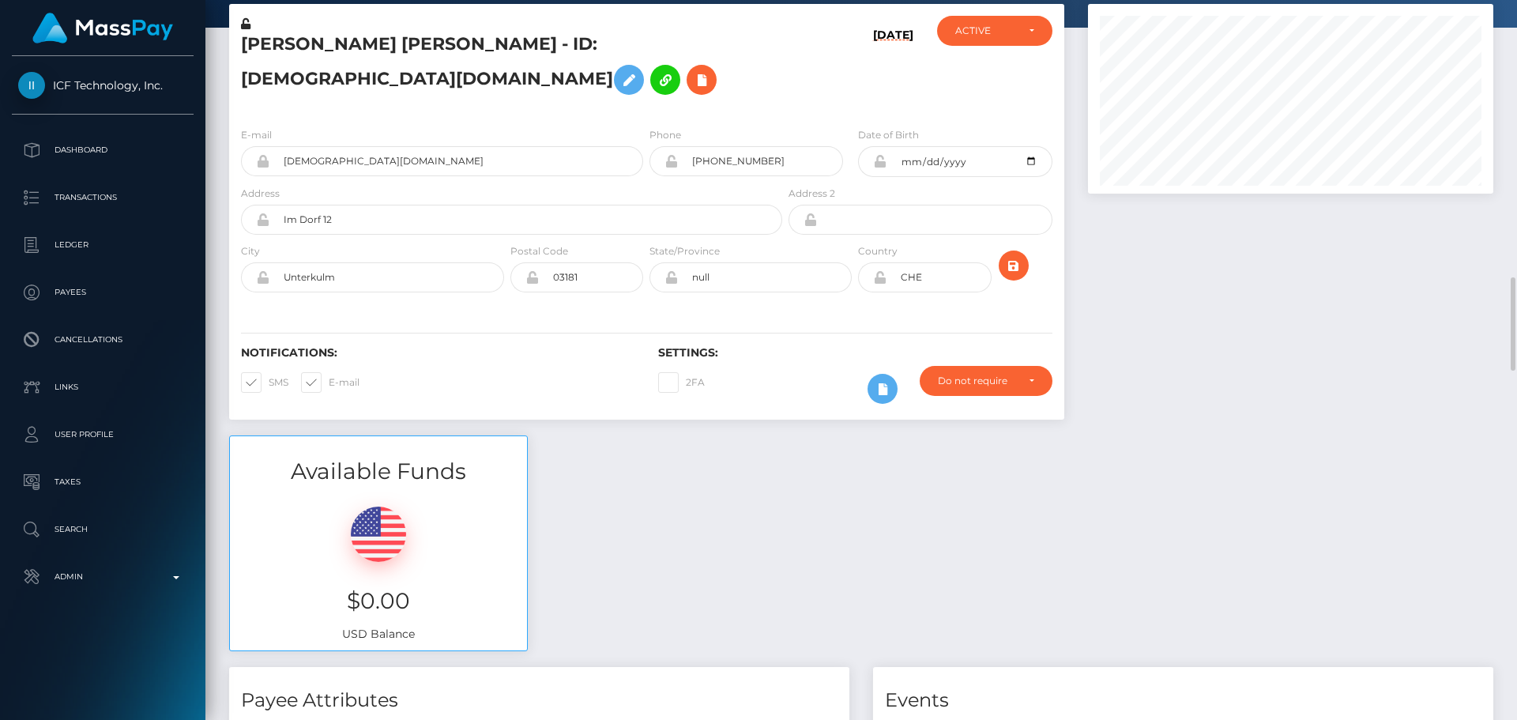
scroll to position [0, 0]
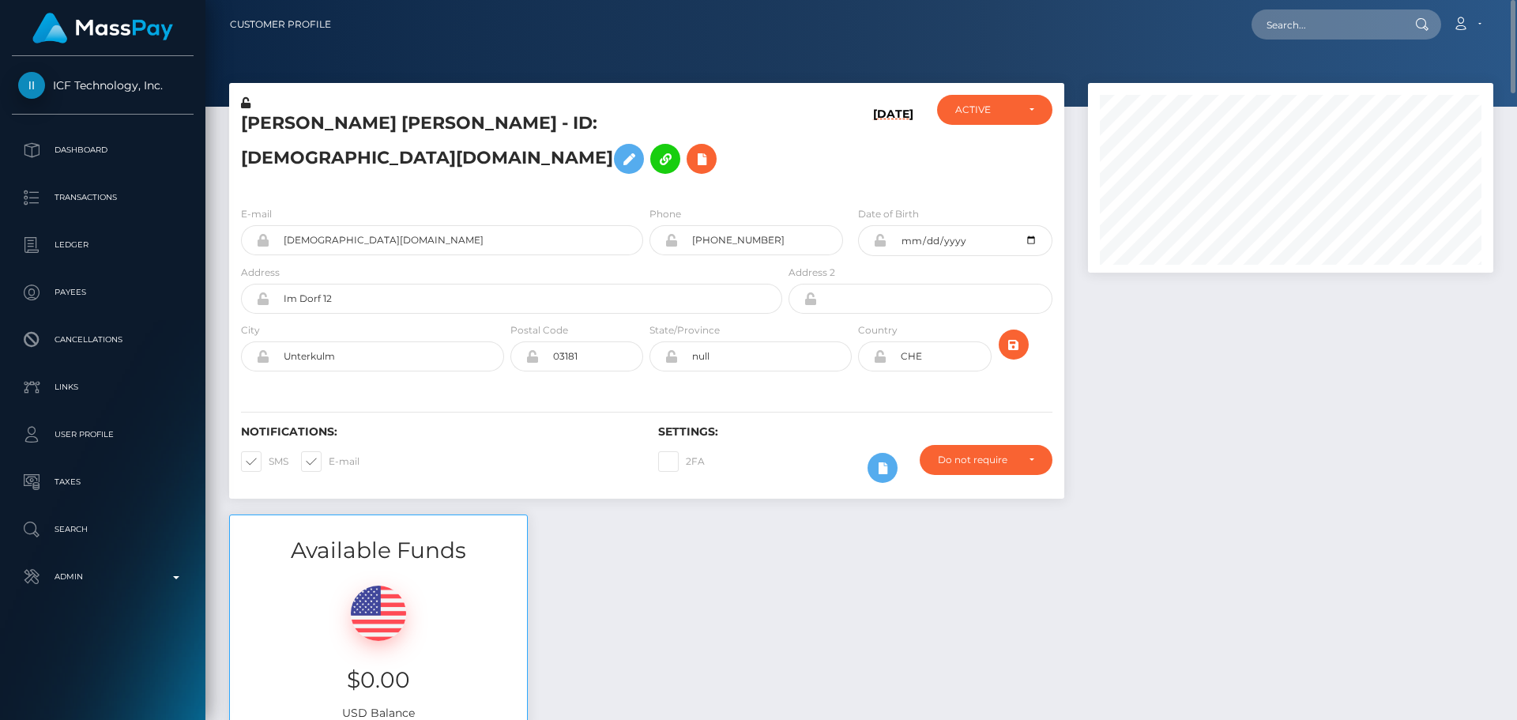
click at [759, 160] on h5 "[PERSON_NAME] [PERSON_NAME] - ID: [DEMOGRAPHIC_DATA][DOMAIN_NAME]" at bounding box center [507, 146] width 533 height 70
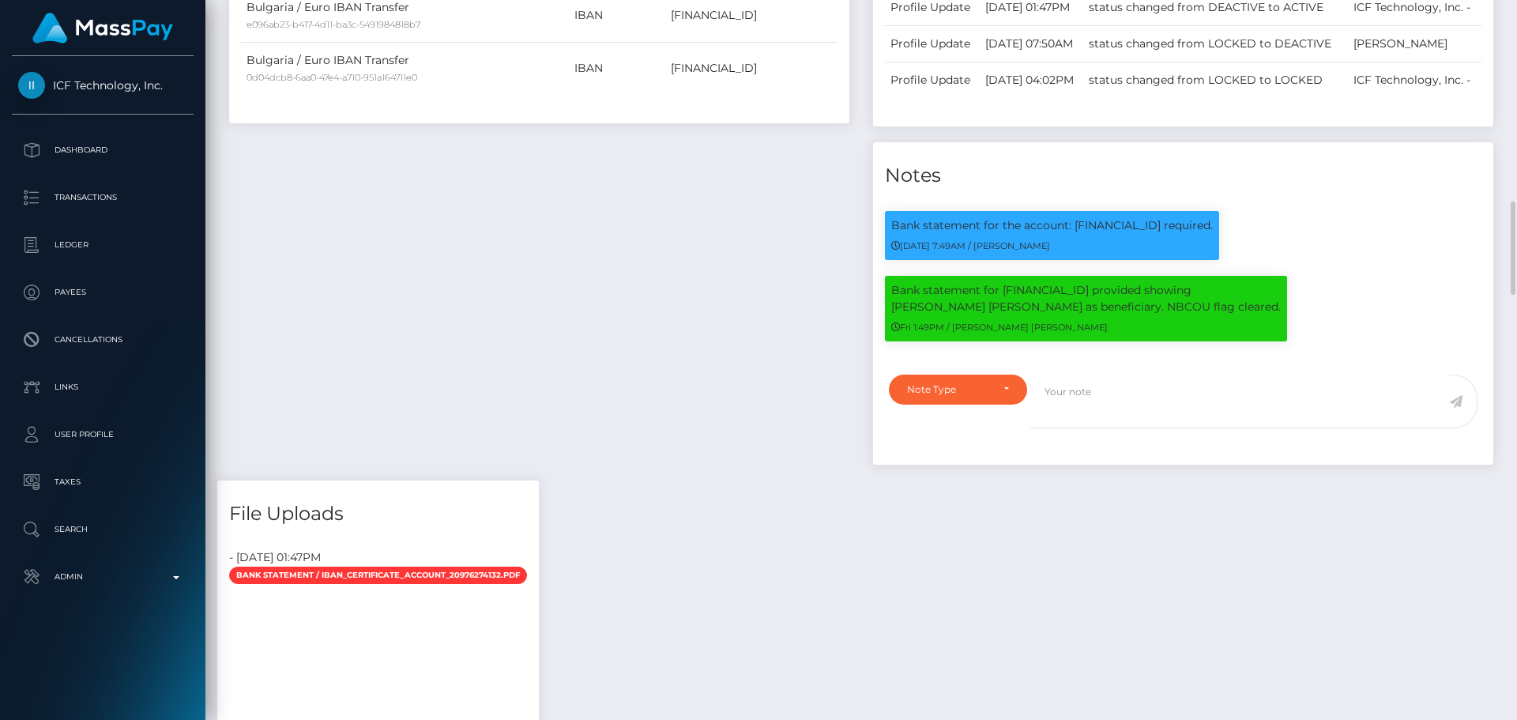
scroll to position [948, 0]
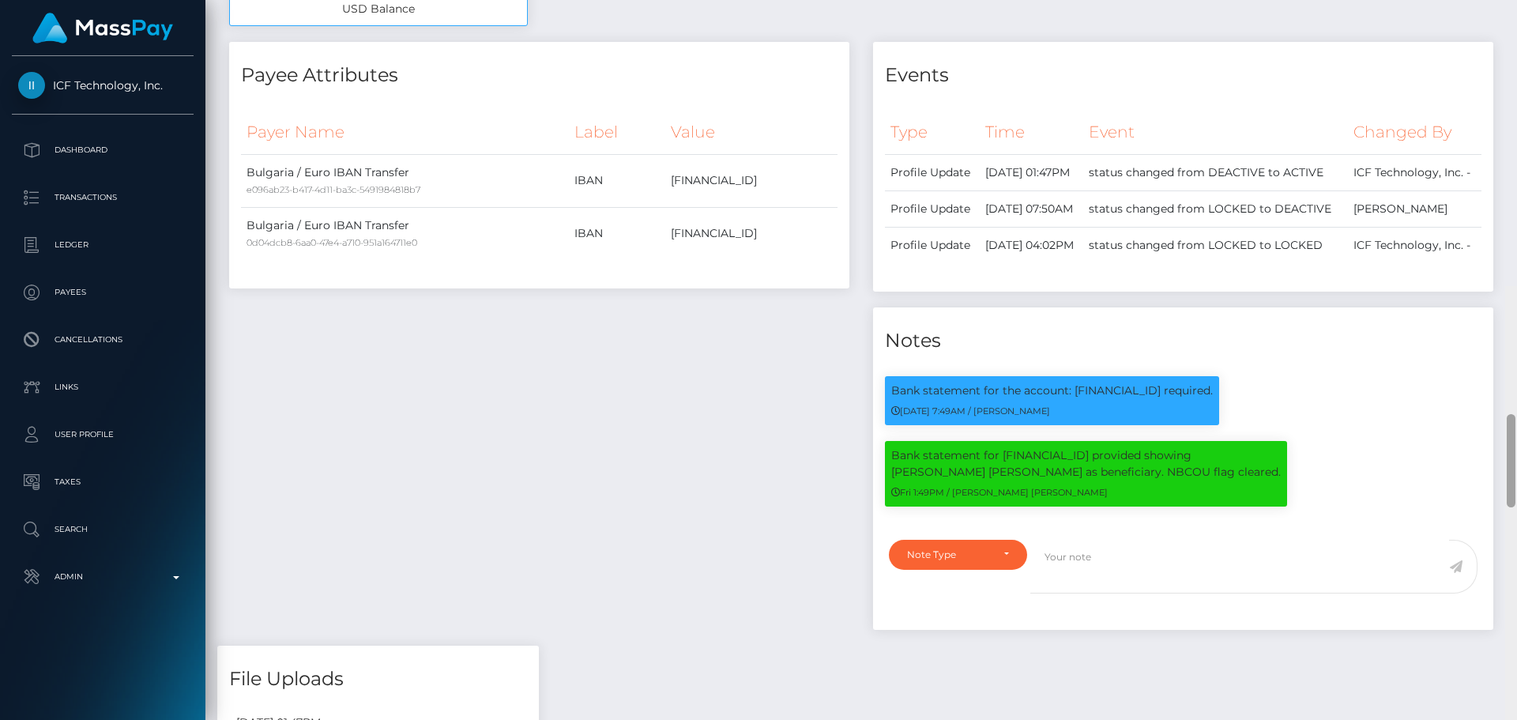
scroll to position [0, 0]
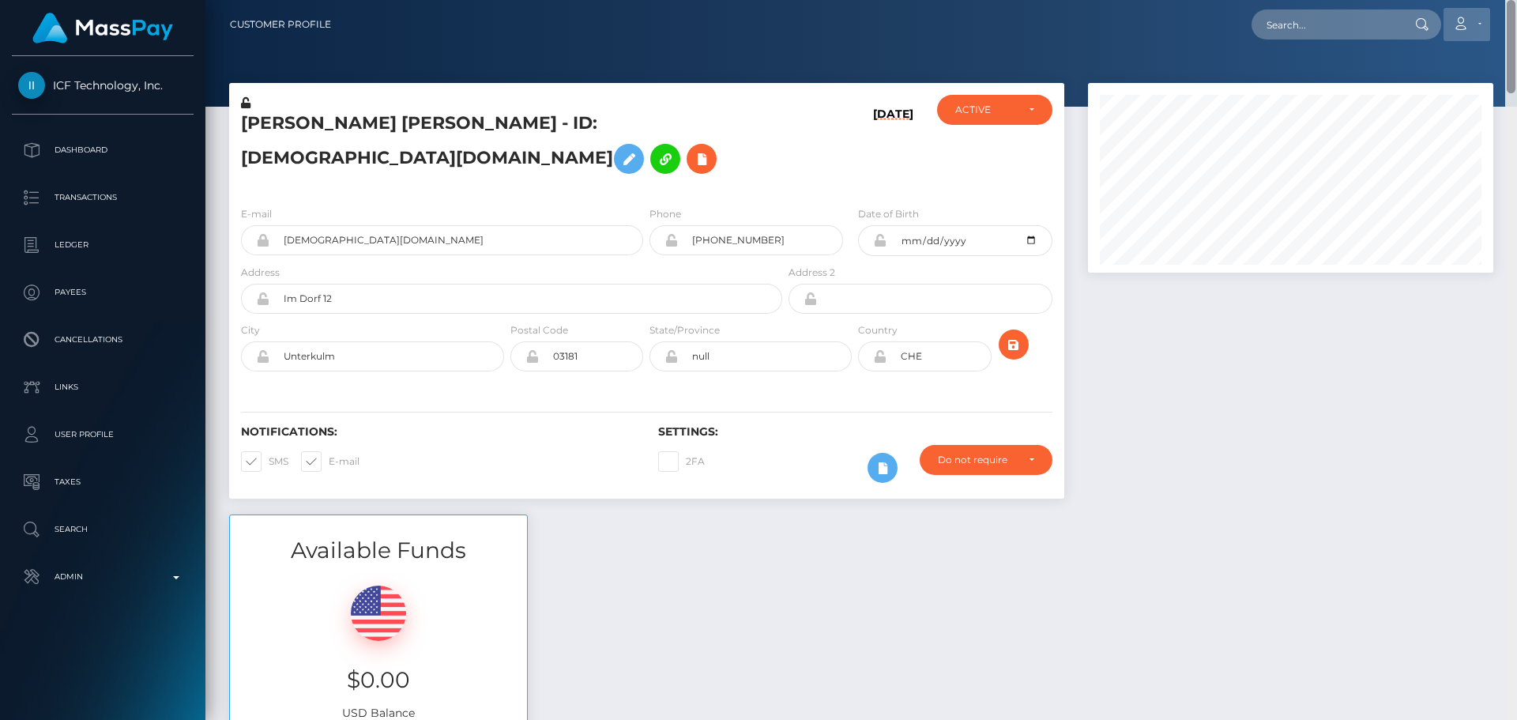
drag, startPoint x: 1510, startPoint y: 198, endPoint x: 1485, endPoint y: 16, distance: 183.5
click at [1485, 16] on div "Customer Profile Loading... Loading..." at bounding box center [861, 360] width 1312 height 720
click at [1345, 27] on input "text" at bounding box center [1326, 24] width 149 height 30
paste input "triotriumphllc@gmail.com"
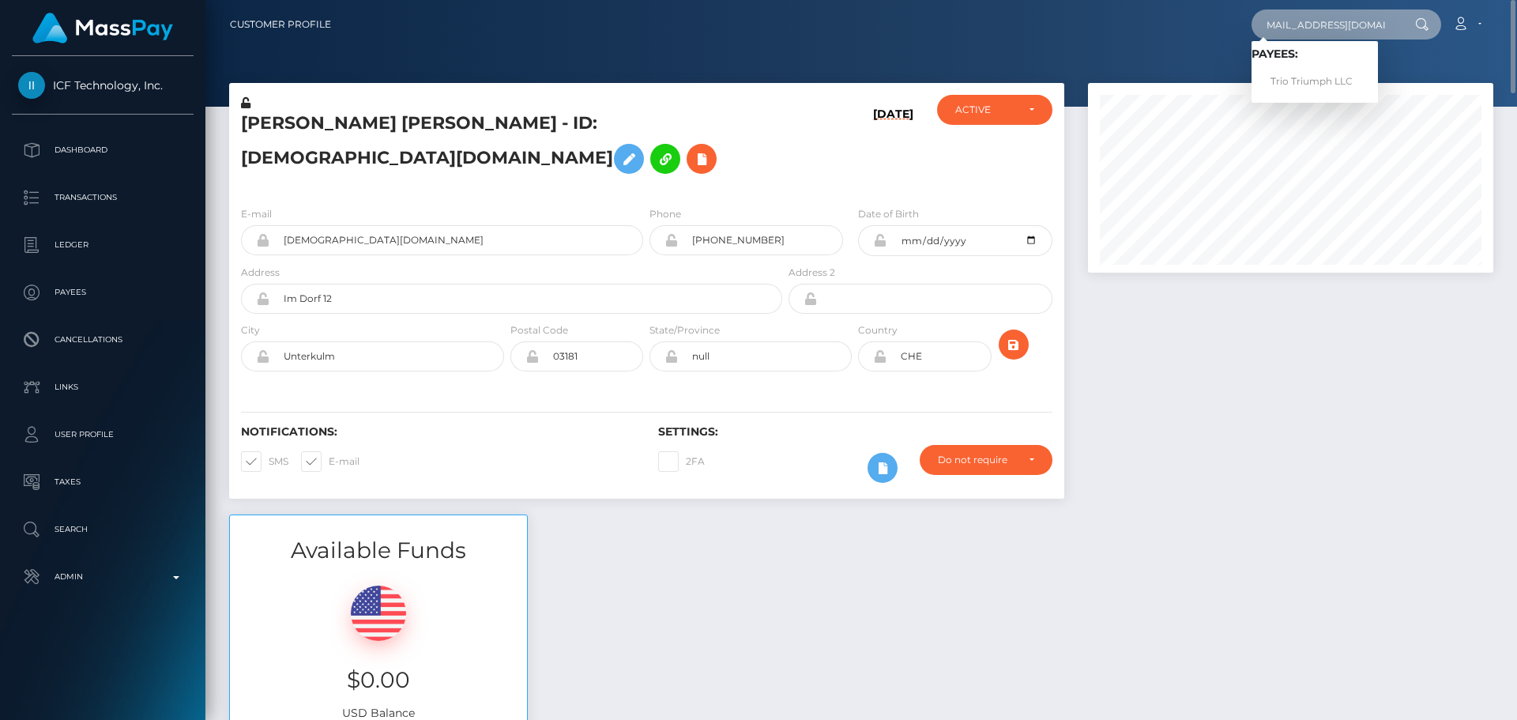
type input "triotriumphllc@gmail.com"
click at [1325, 77] on link "Trio Triumph LLC" at bounding box center [1315, 81] width 126 height 29
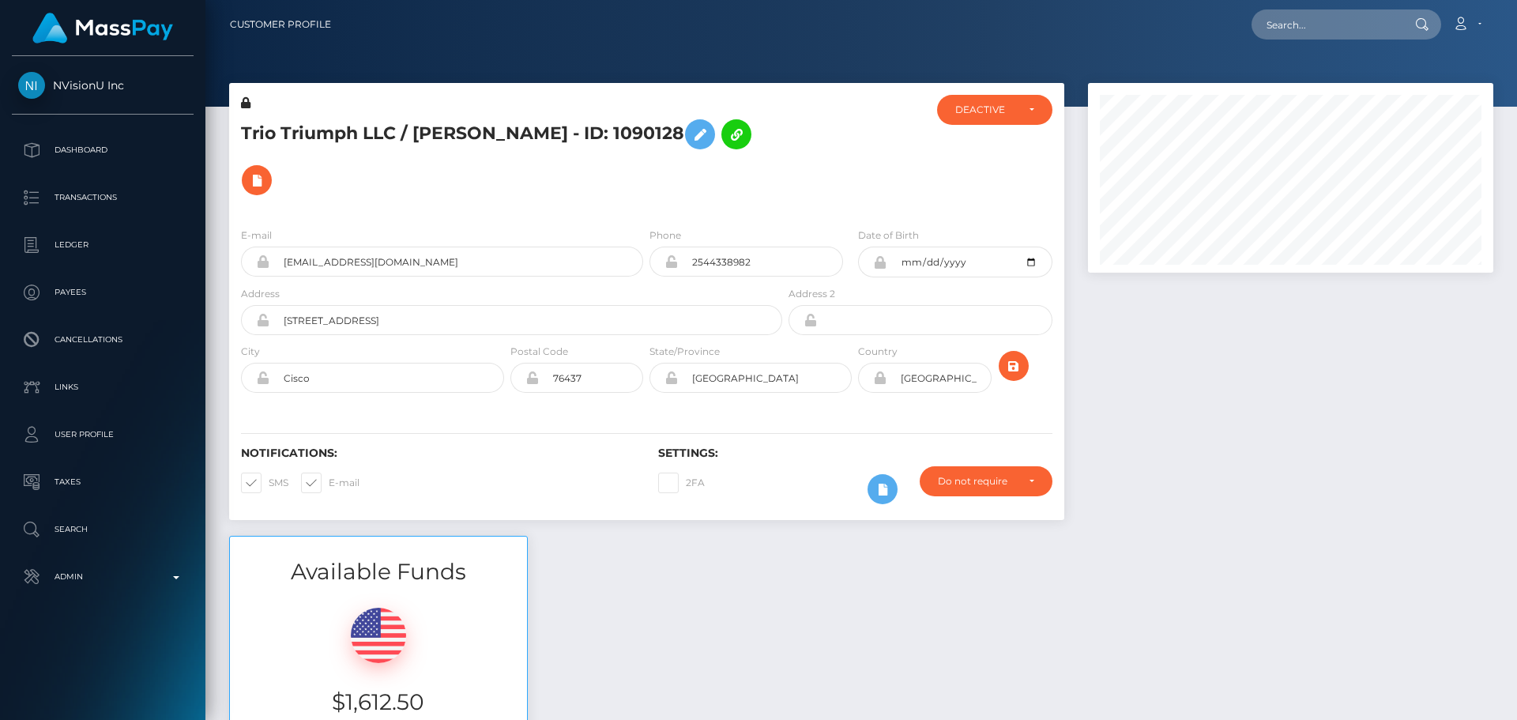
scroll to position [190, 406]
click at [820, 149] on div at bounding box center [855, 155] width 139 height 120
click at [824, 145] on div at bounding box center [855, 155] width 139 height 120
click at [815, 145] on div at bounding box center [855, 155] width 139 height 120
click at [812, 141] on div at bounding box center [855, 155] width 139 height 120
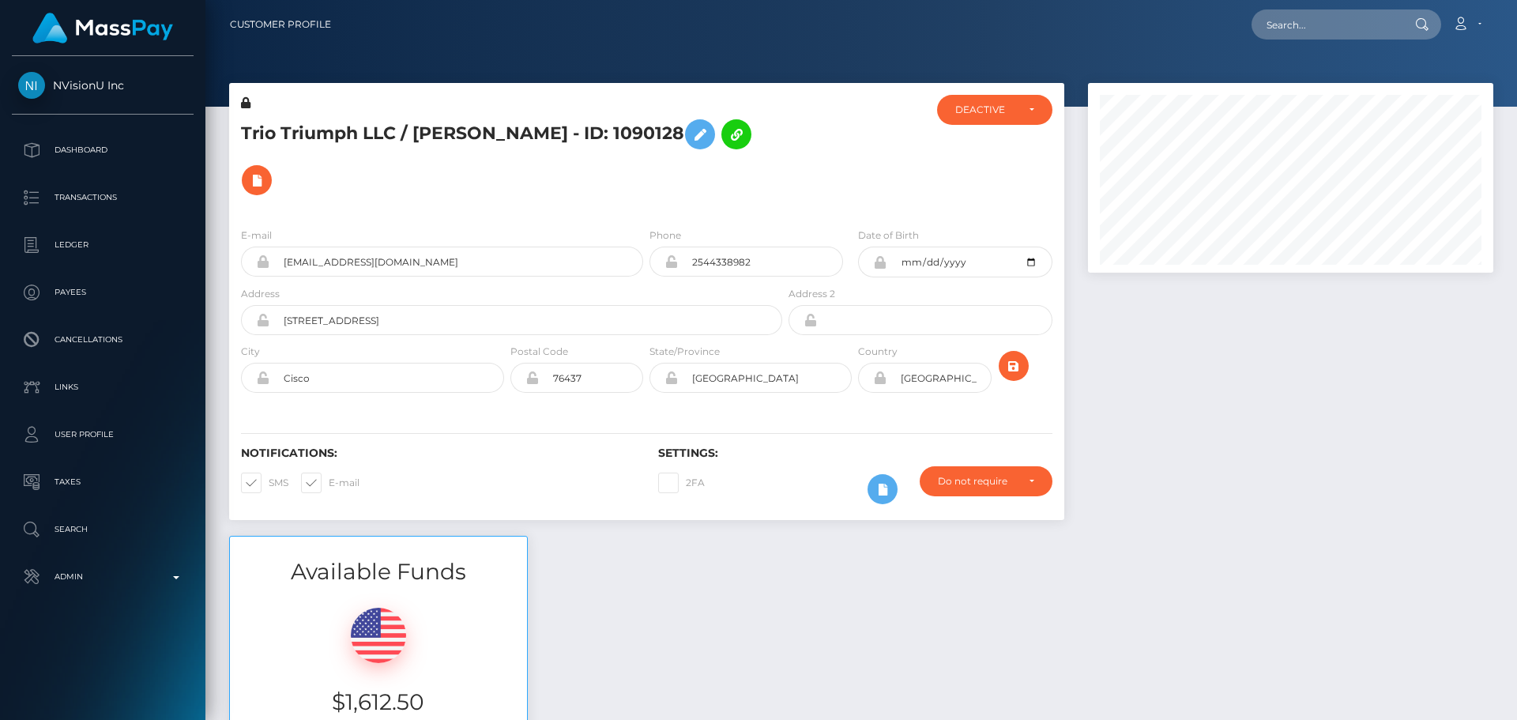
click at [834, 130] on div at bounding box center [855, 155] width 139 height 120
click at [741, 126] on h5 "Trio Triumph LLC / [PERSON_NAME] - ID: 1090128" at bounding box center [507, 157] width 533 height 92
click at [729, 137] on h5 "Trio Triumph LLC / [PERSON_NAME] - ID: 1090128" at bounding box center [507, 157] width 533 height 92
click at [730, 173] on h5 "Trio Triumph LLC / [PERSON_NAME] - ID: 1090128" at bounding box center [507, 157] width 533 height 92
click at [666, 159] on h5 "Trio Triumph LLC / [PERSON_NAME] - ID: 1090128" at bounding box center [507, 157] width 533 height 92
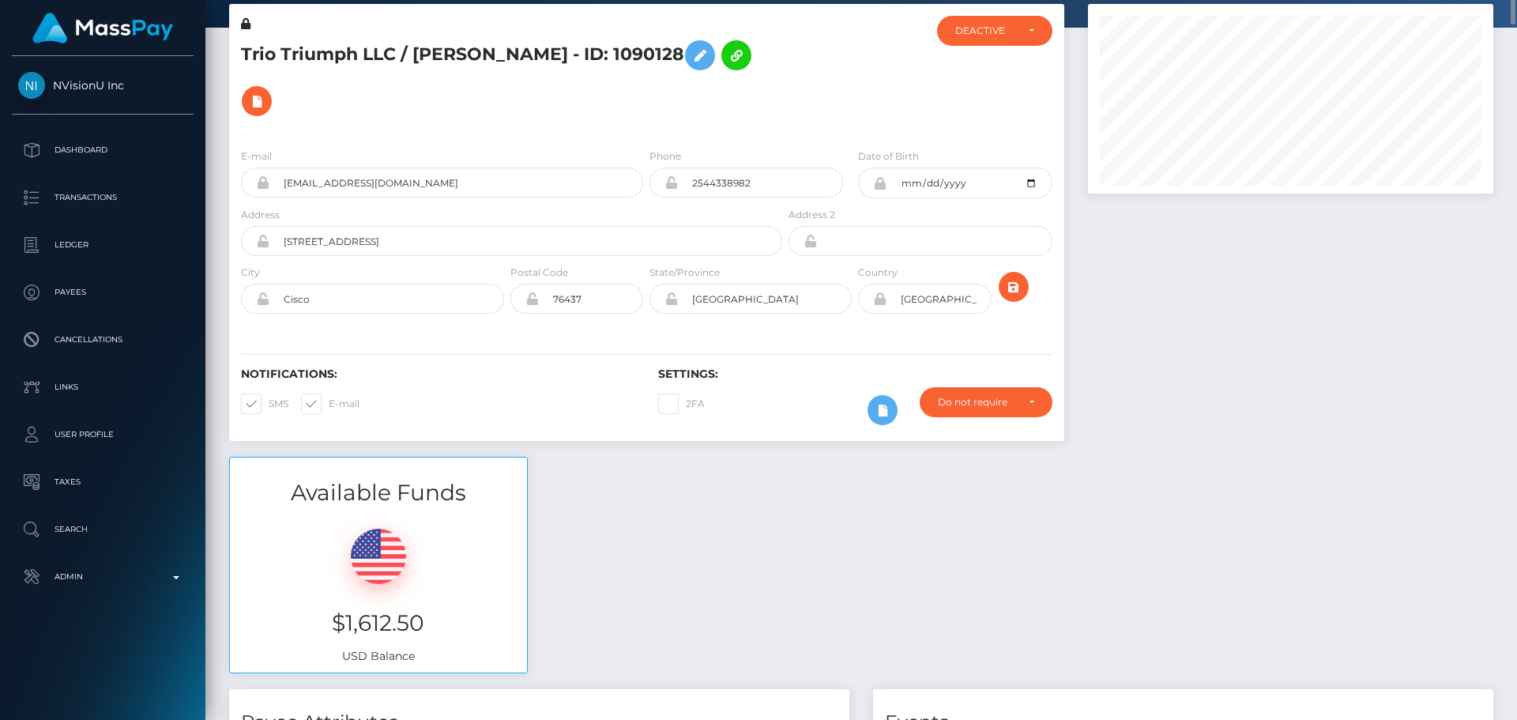
scroll to position [0, 0]
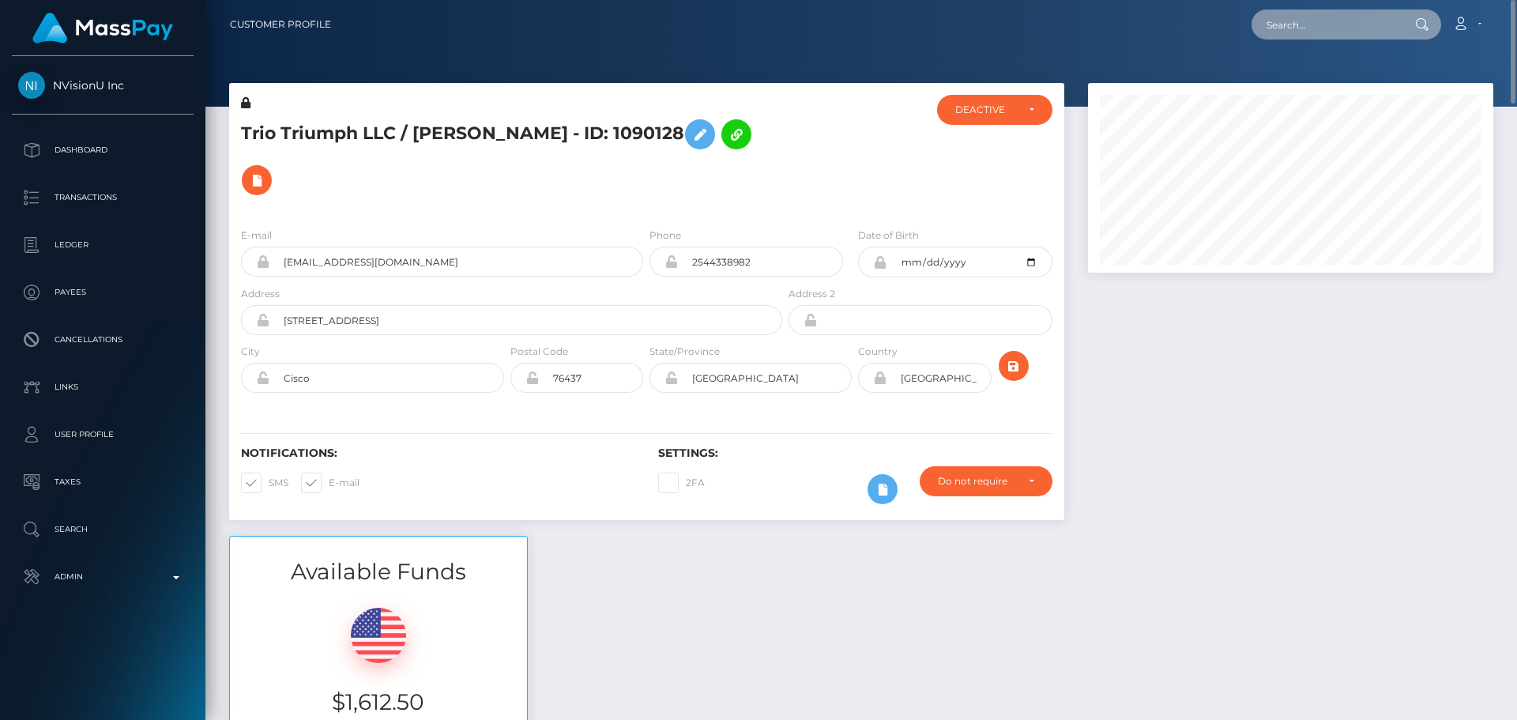
click at [1303, 29] on input "text" at bounding box center [1326, 24] width 149 height 30
paste input "bhaddbabbie55@gmail.com"
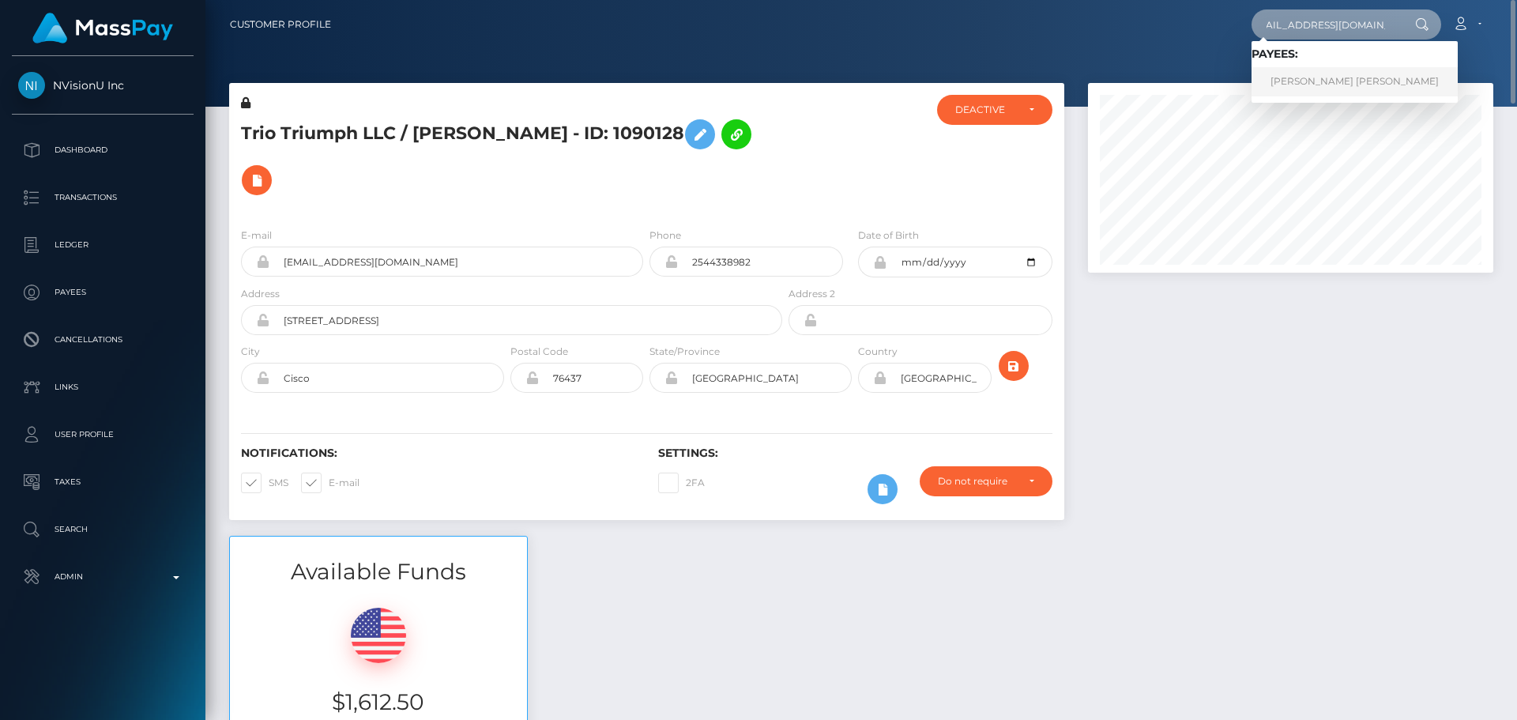
type input "bhaddbabbie55@gmail.com"
click at [1358, 78] on link "SIMONE DANILLE TONEY" at bounding box center [1355, 81] width 206 height 29
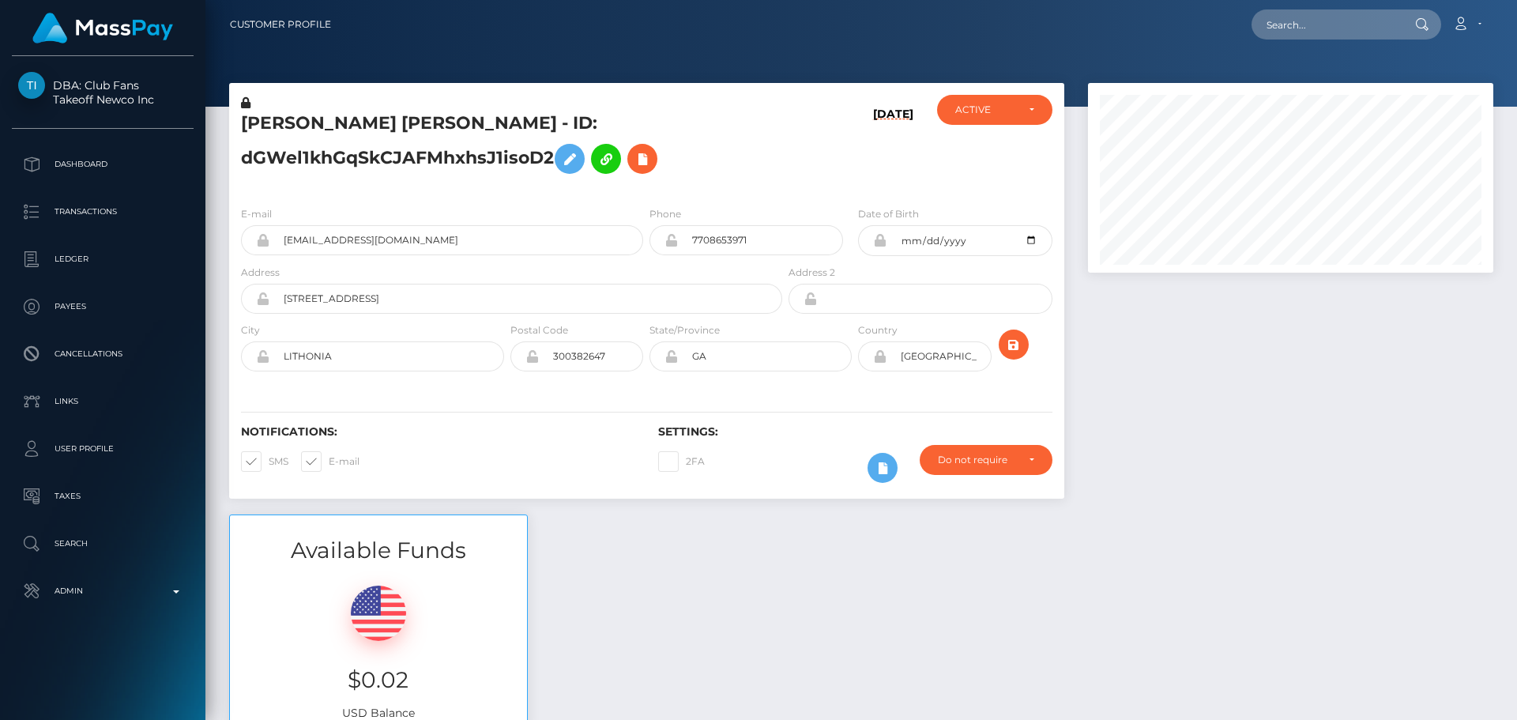
scroll to position [190, 406]
click at [773, 160] on h5 "SIMONE DANILLE TONEY - ID: dGWel1khGqSkCJAFMhxhsJ1isoD2" at bounding box center [507, 146] width 533 height 70
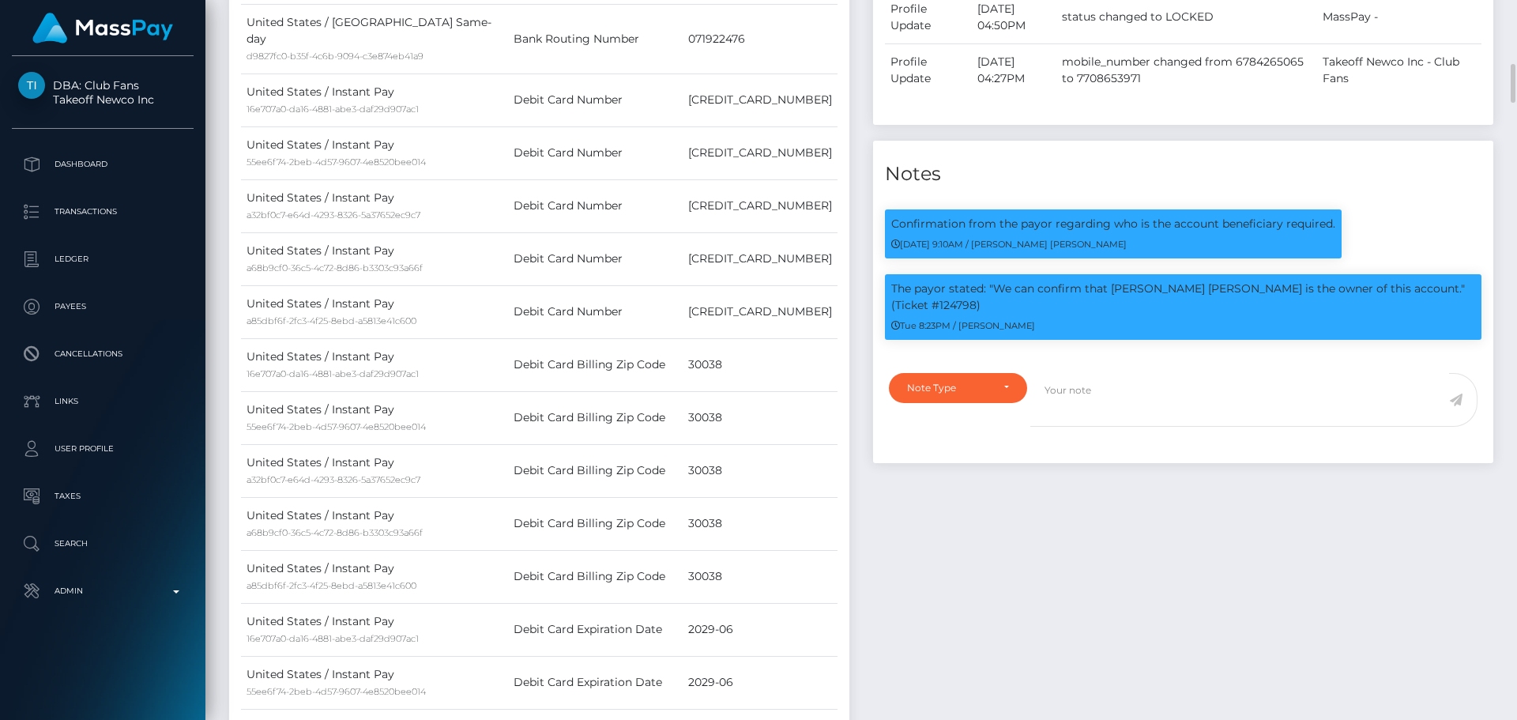
click at [1005, 511] on div "Events Type Time Event Changed By" at bounding box center [1183, 700] width 644 height 2278
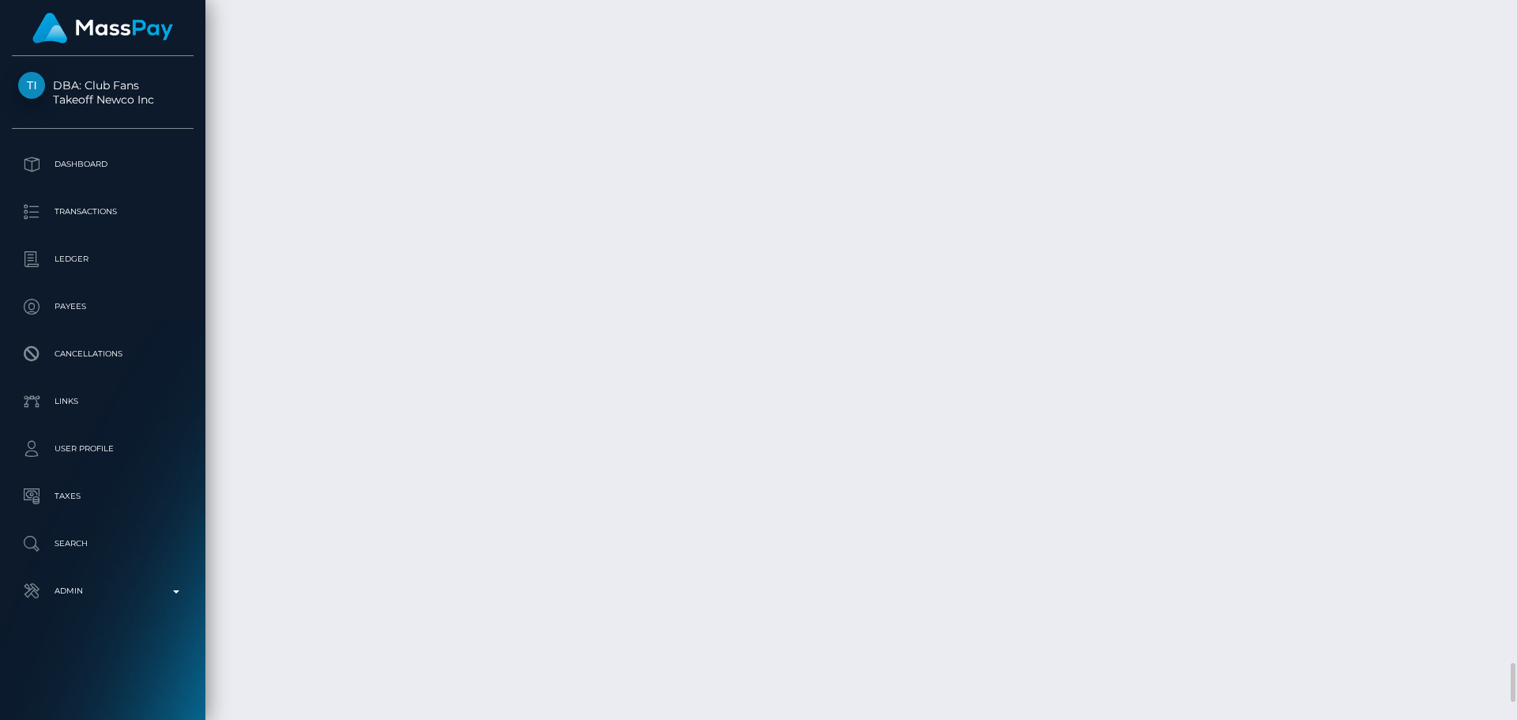
scroll to position [12492, 0]
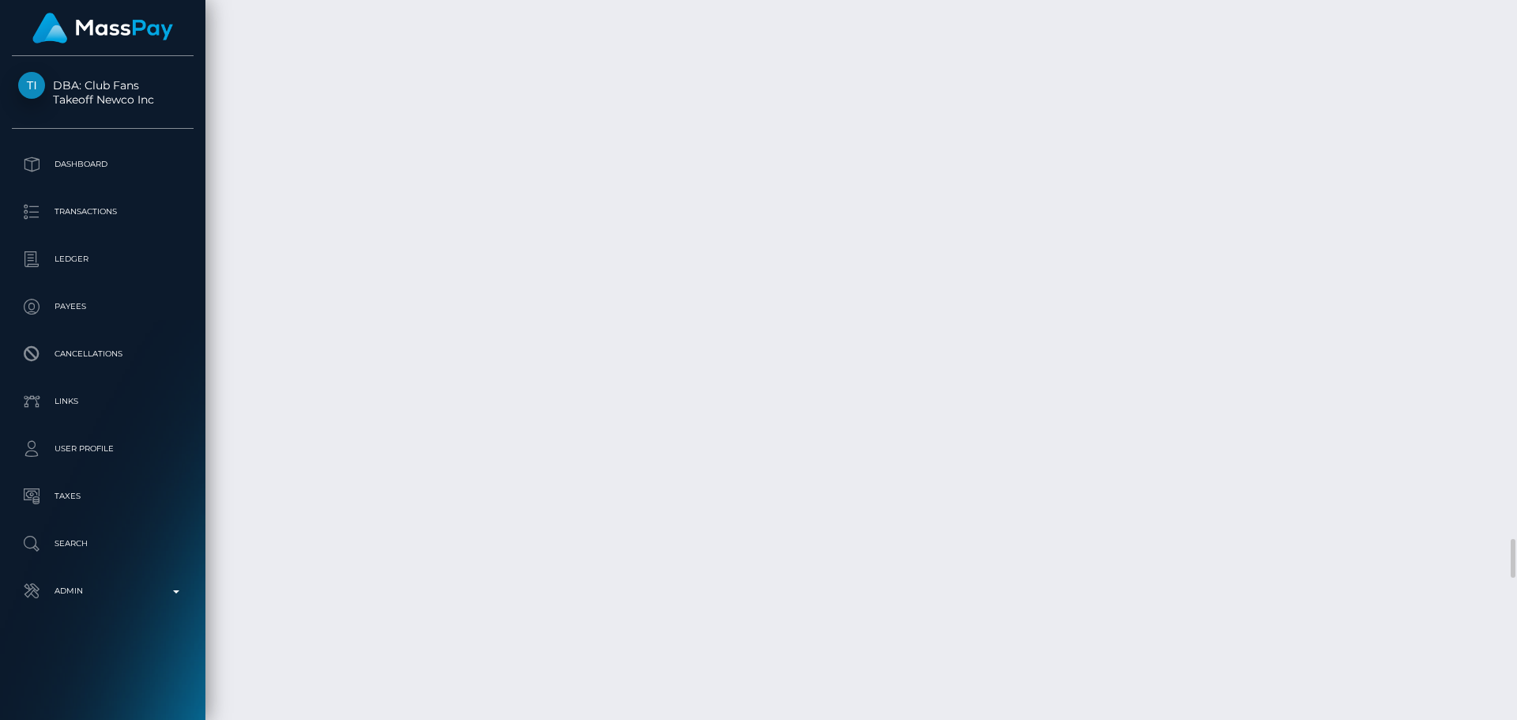
scroll to position [9647, 0]
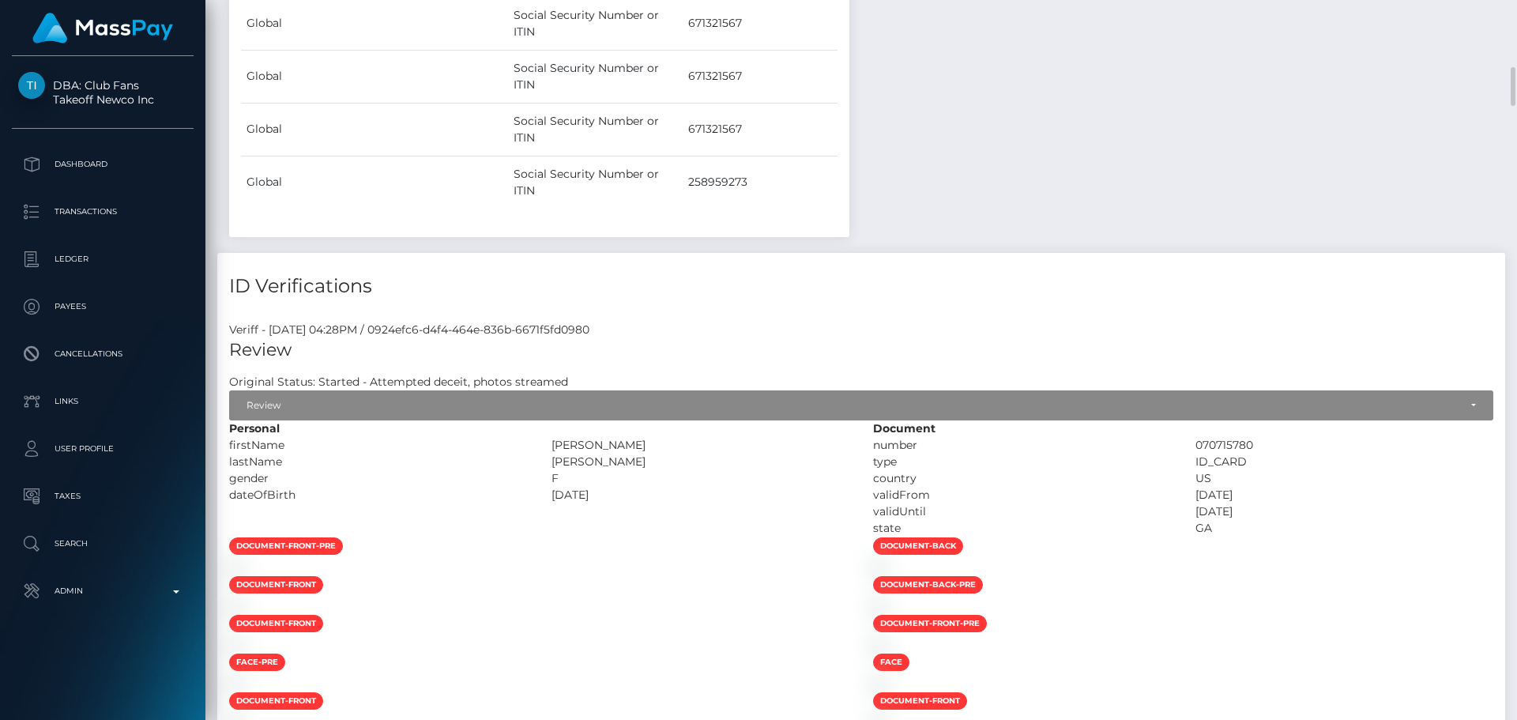
scroll to position [2693, 0]
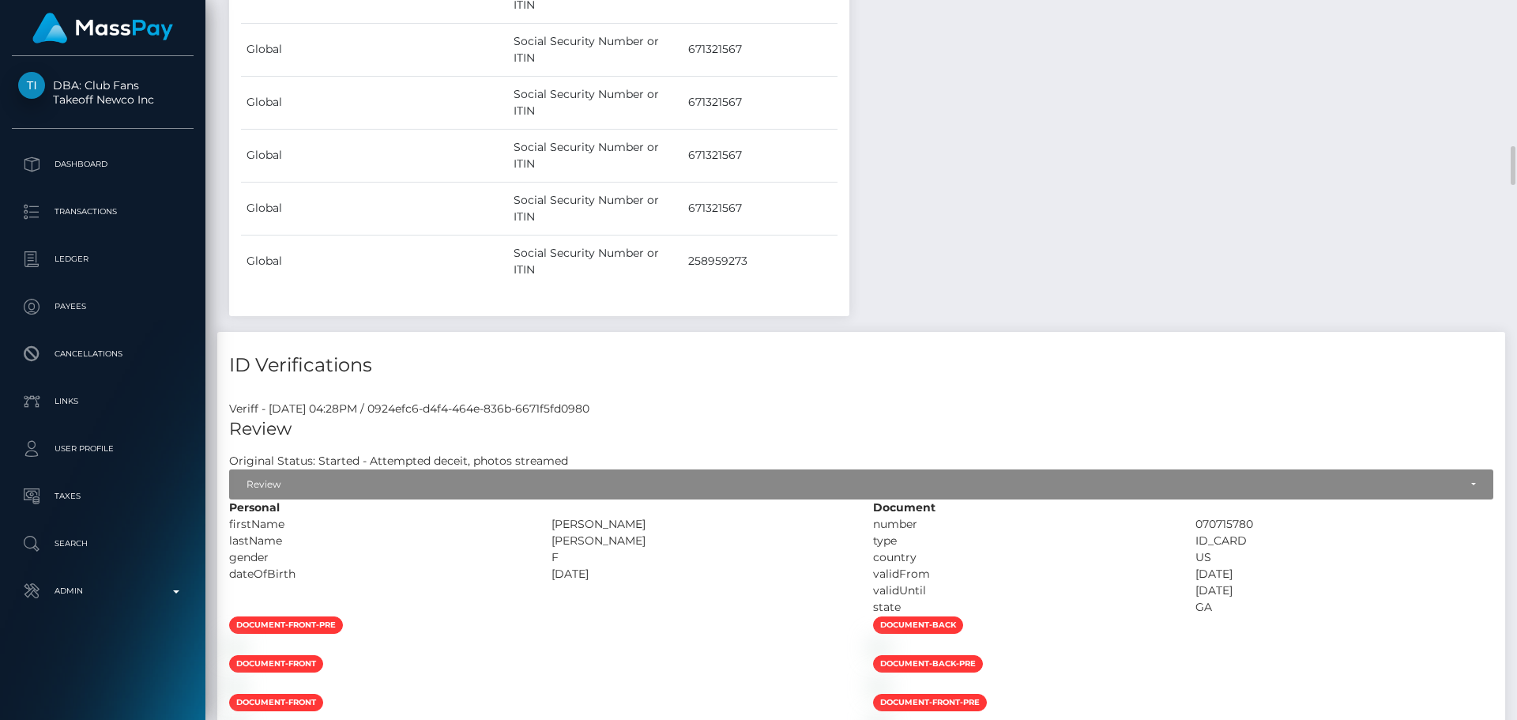
click at [753, 638] on div at bounding box center [539, 646] width 644 height 17
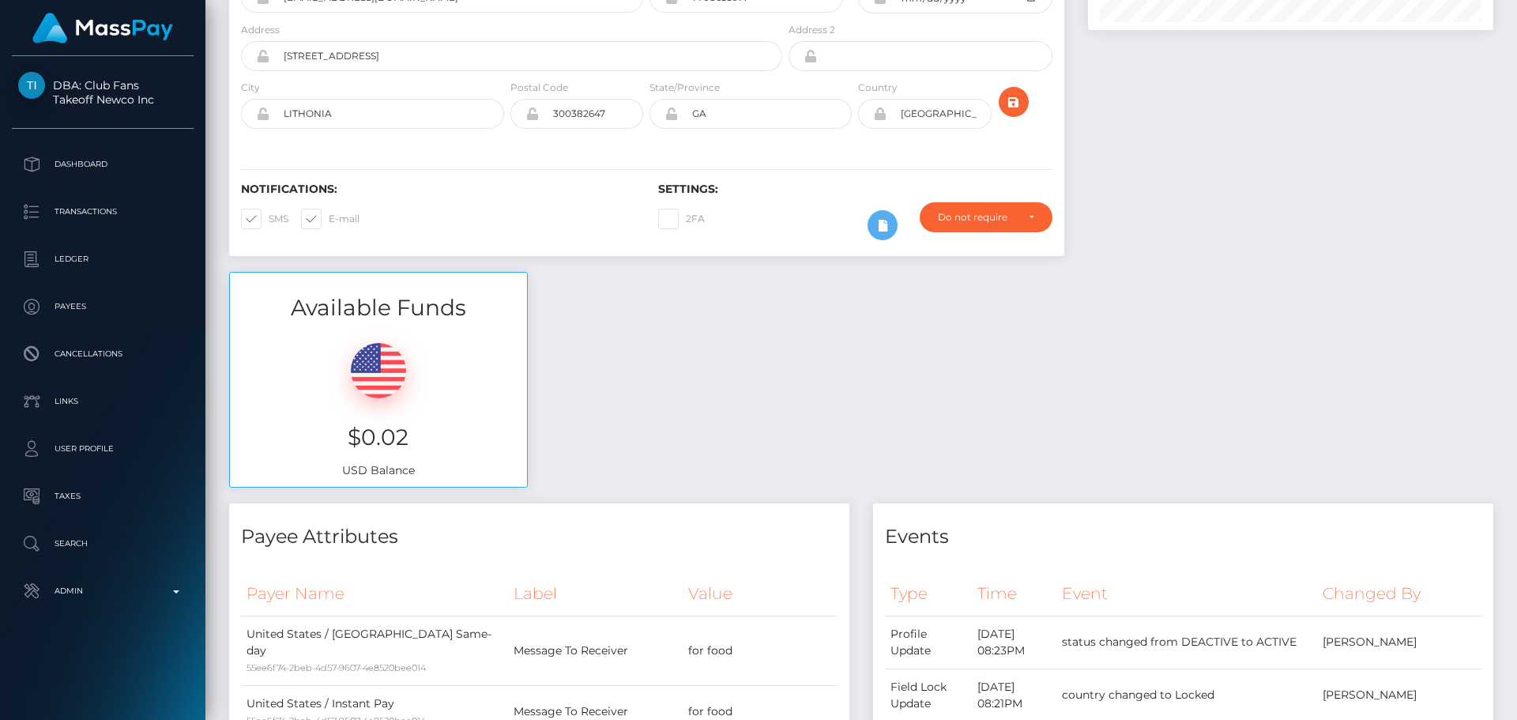
scroll to position [0, 0]
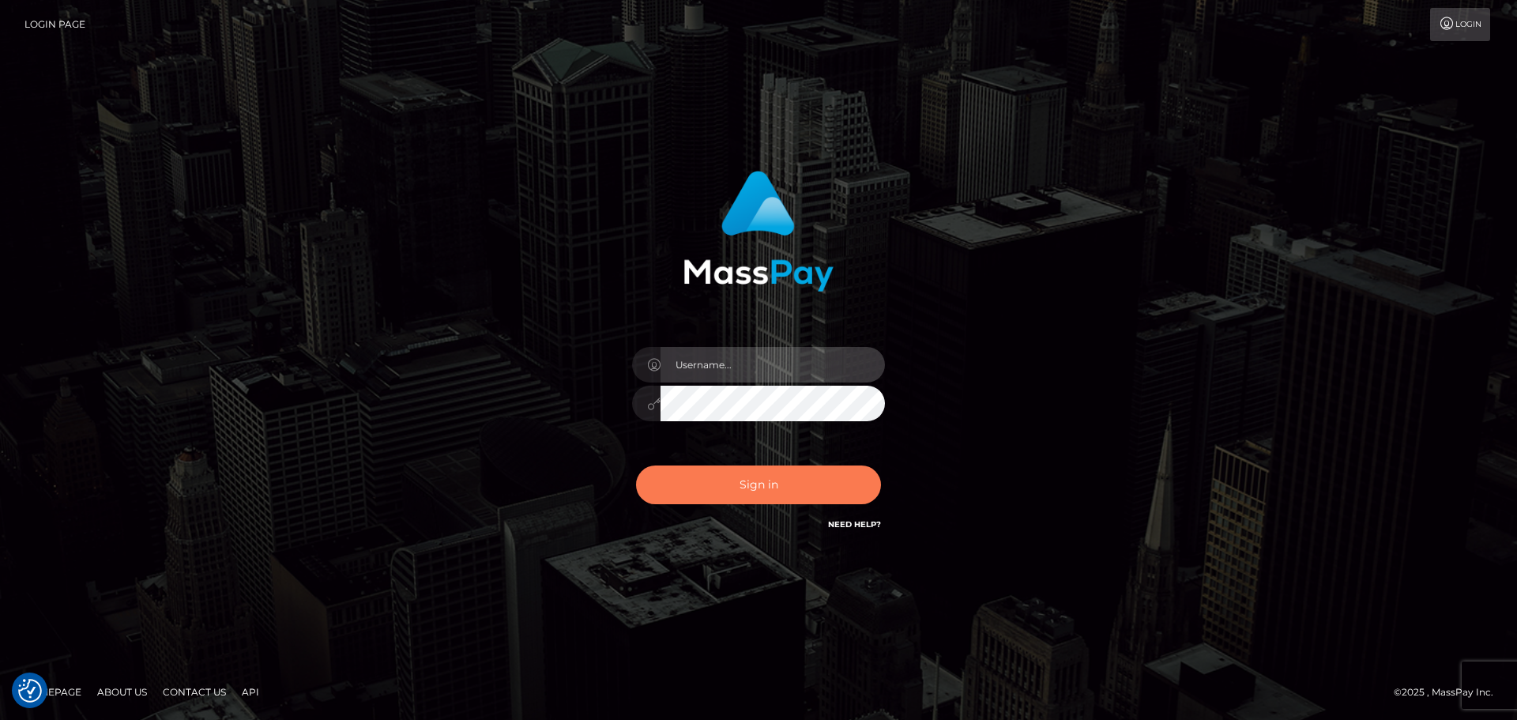
type input "[DOMAIN_NAME]"
click at [784, 476] on button "Sign in" at bounding box center [758, 484] width 245 height 39
type input "constantin.mp"
click at [799, 483] on button "Sign in" at bounding box center [758, 484] width 245 height 39
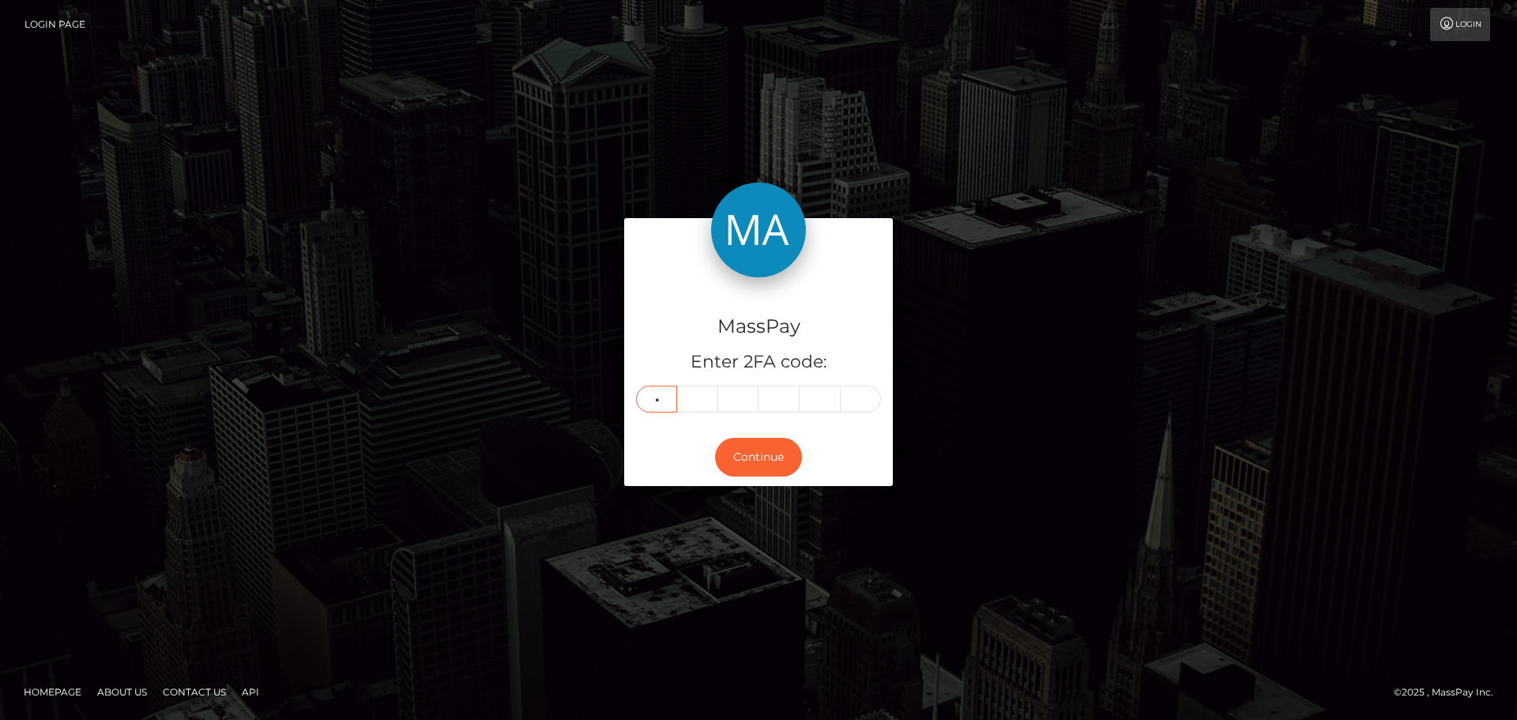
type input "5"
type input "1"
type input "4"
type input "8"
type input "9"
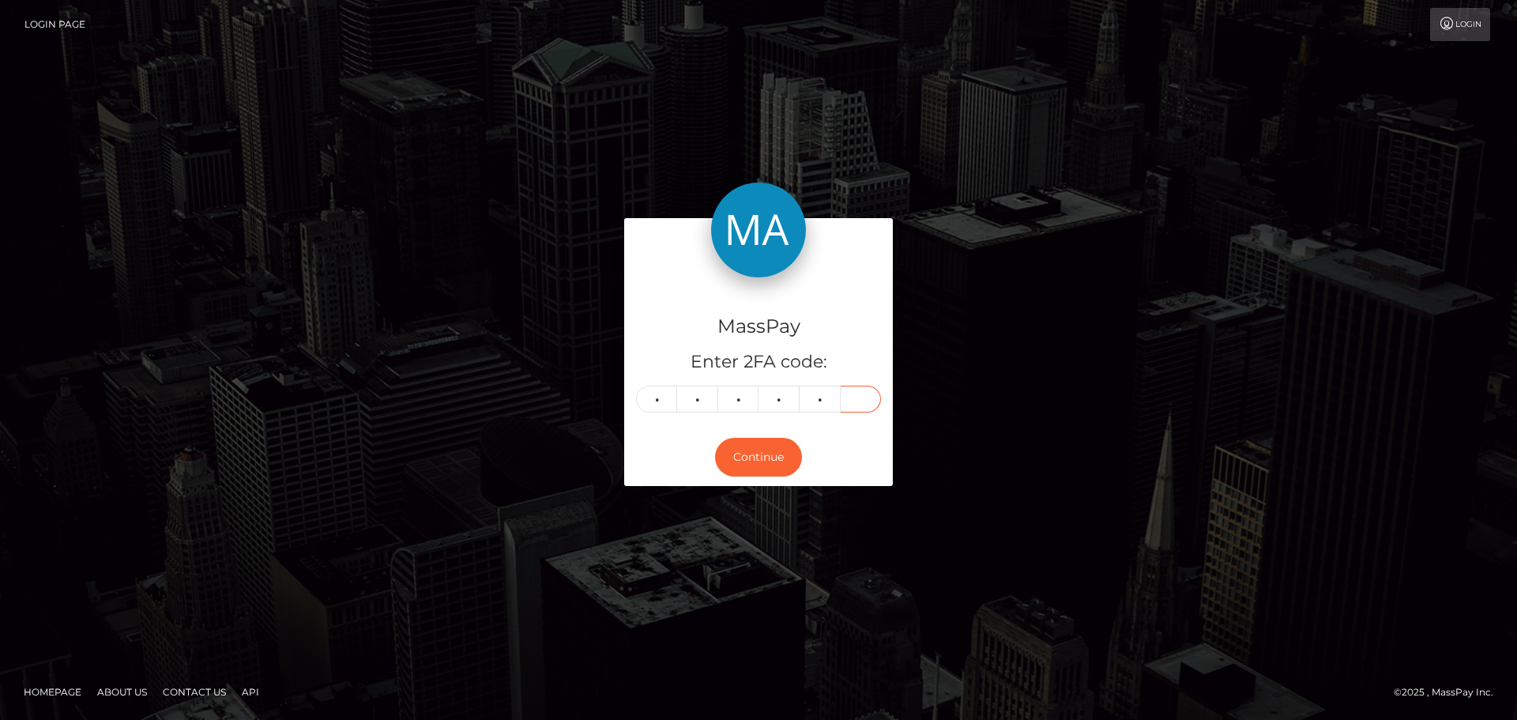
type input "8"
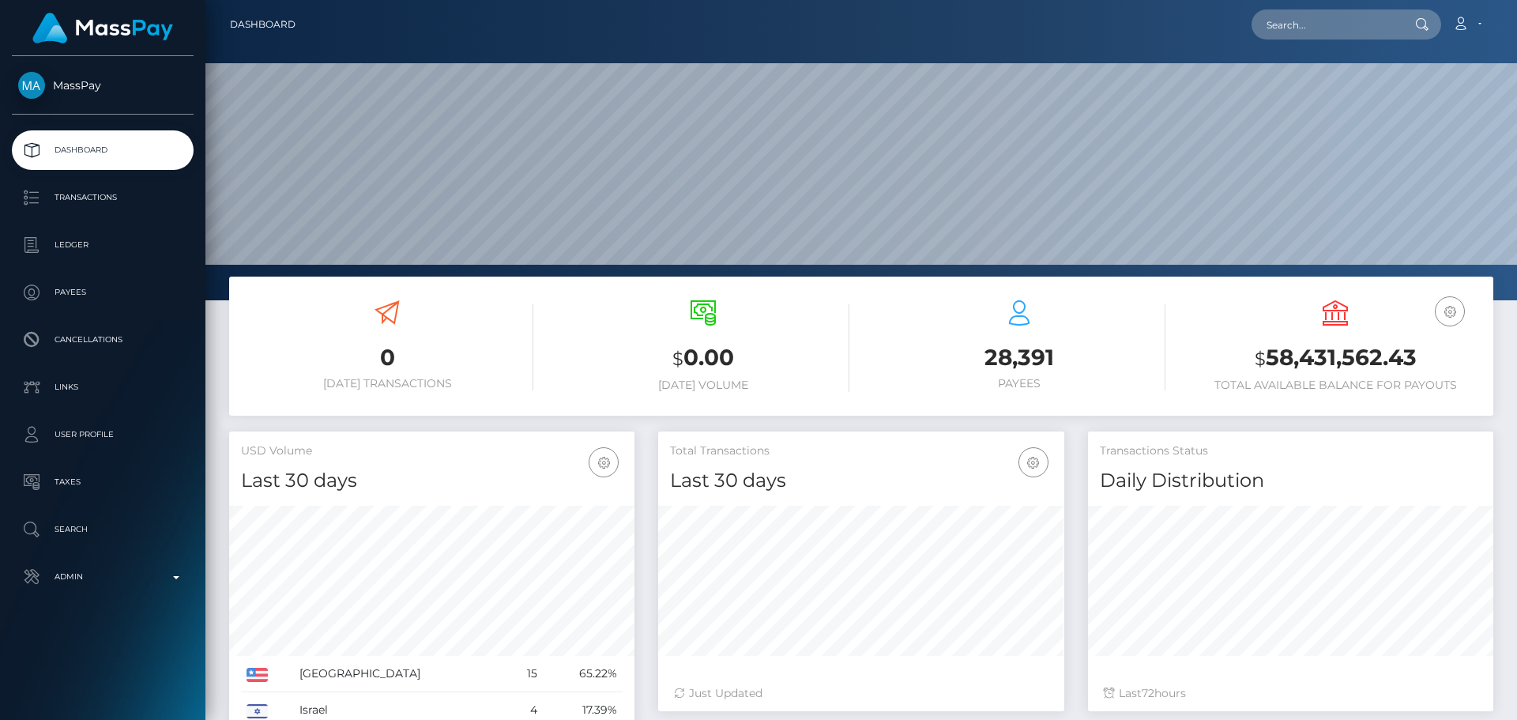
scroll to position [281, 406]
click at [1336, 26] on input "text" at bounding box center [1326, 24] width 149 height 30
paste input "poact_qHdrZFLipcsl"
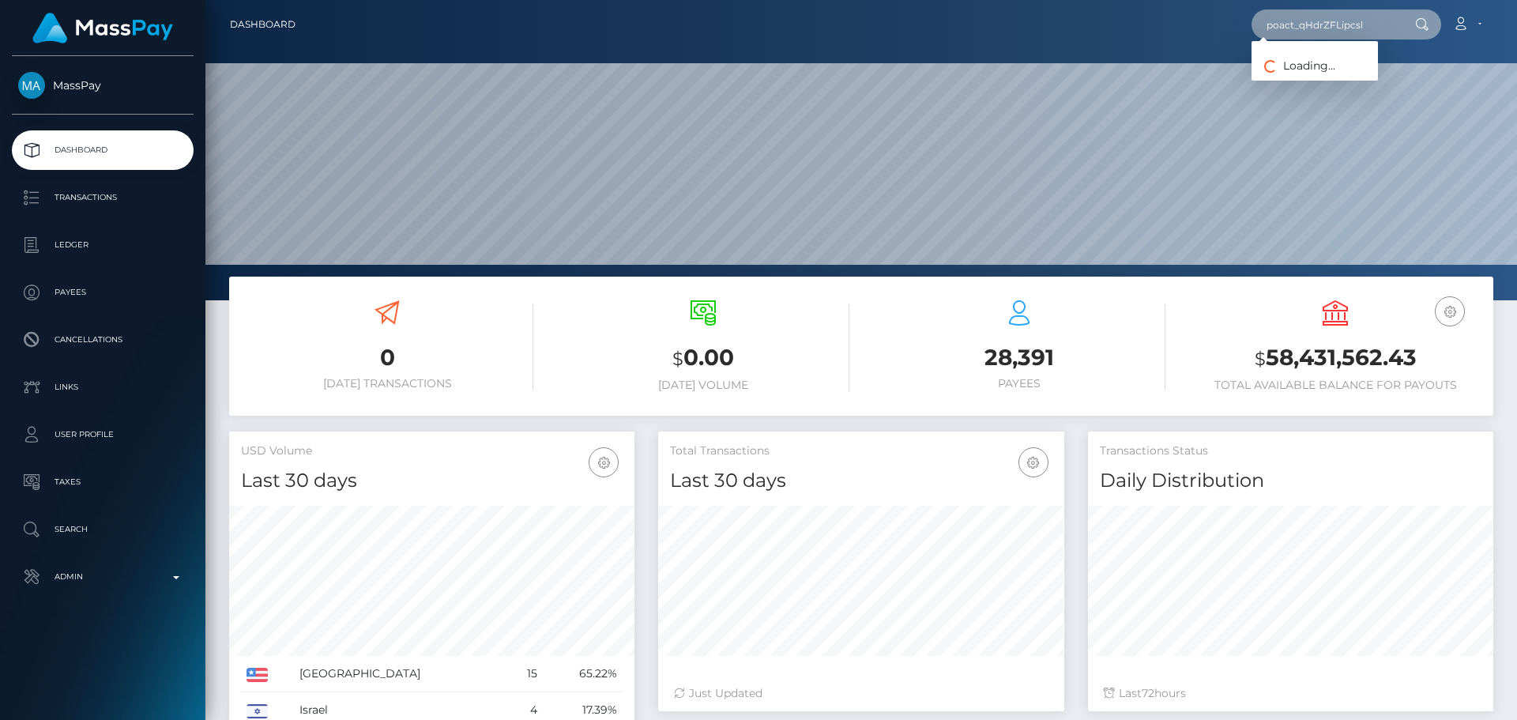
type input "poact_qHdrZFLipcsl"
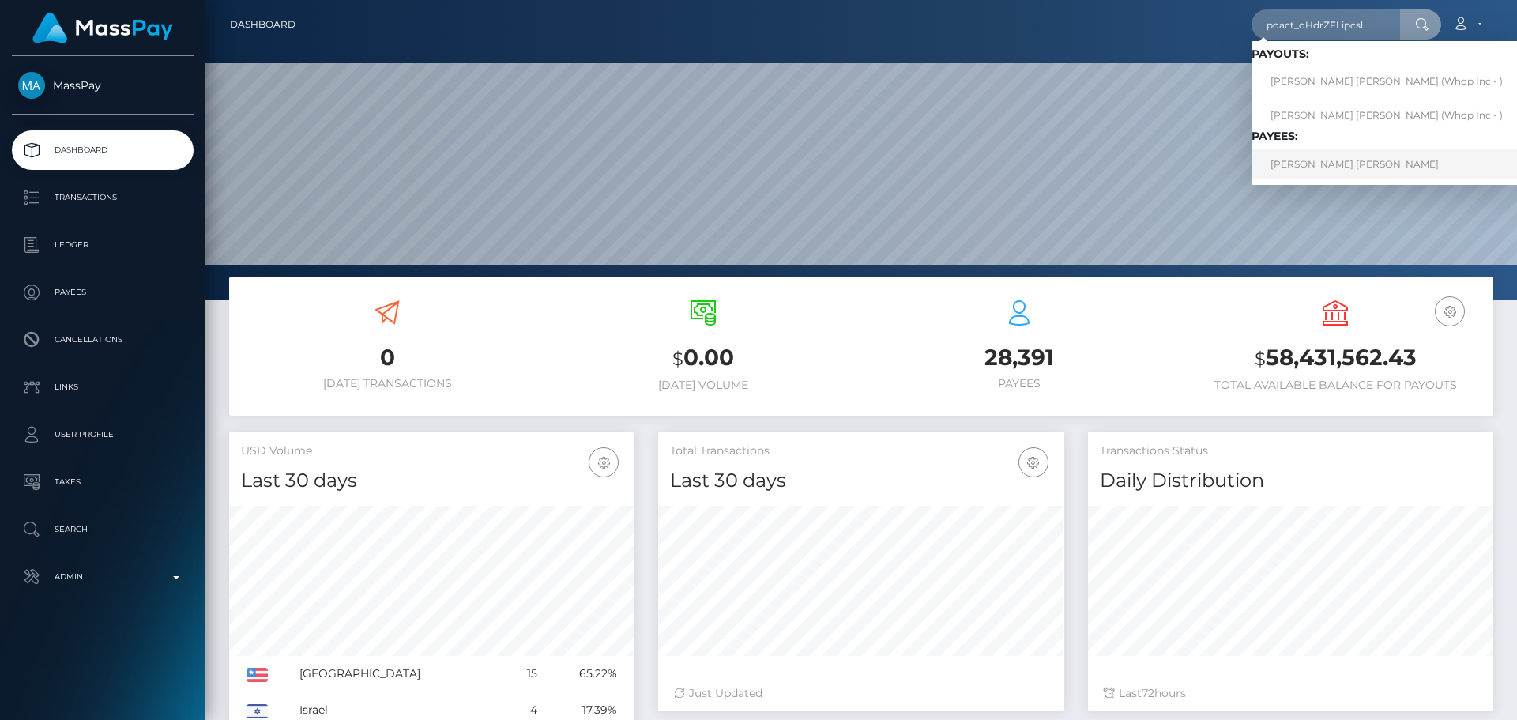
click at [1321, 172] on link "[PERSON_NAME] [PERSON_NAME]" at bounding box center [1387, 163] width 270 height 29
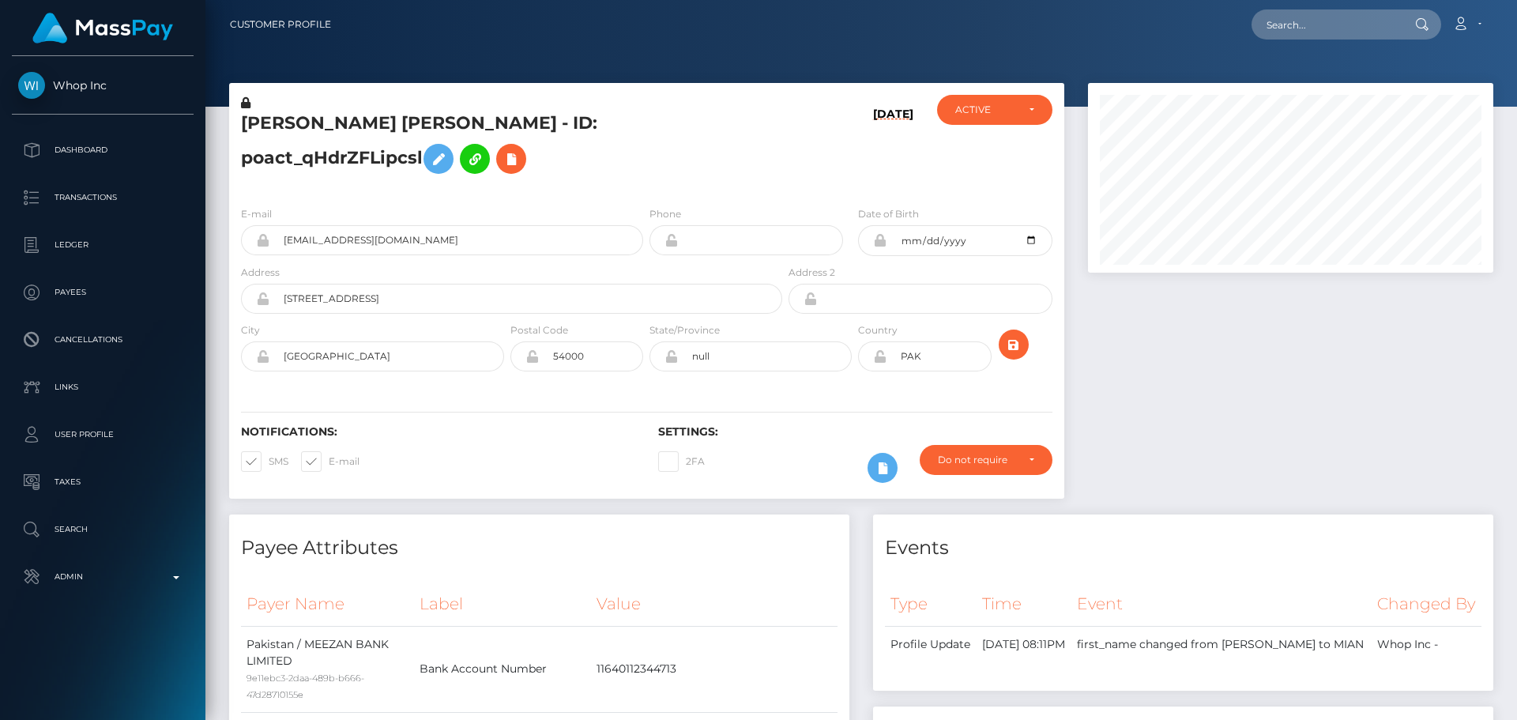
scroll to position [190, 406]
click at [594, 182] on h5 "[PERSON_NAME] [PERSON_NAME] - ID: poact_qHdrZFLipcsl" at bounding box center [507, 146] width 533 height 70
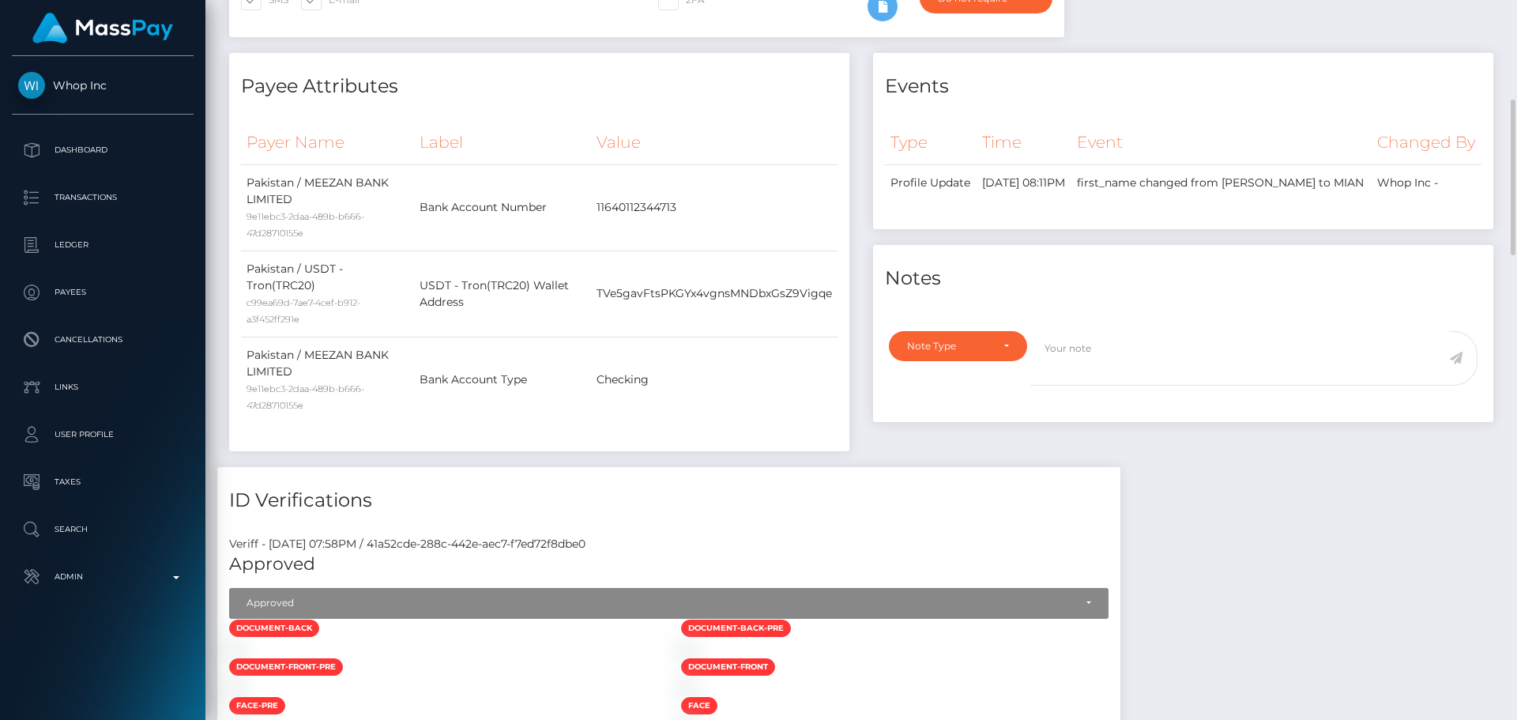
scroll to position [0, 0]
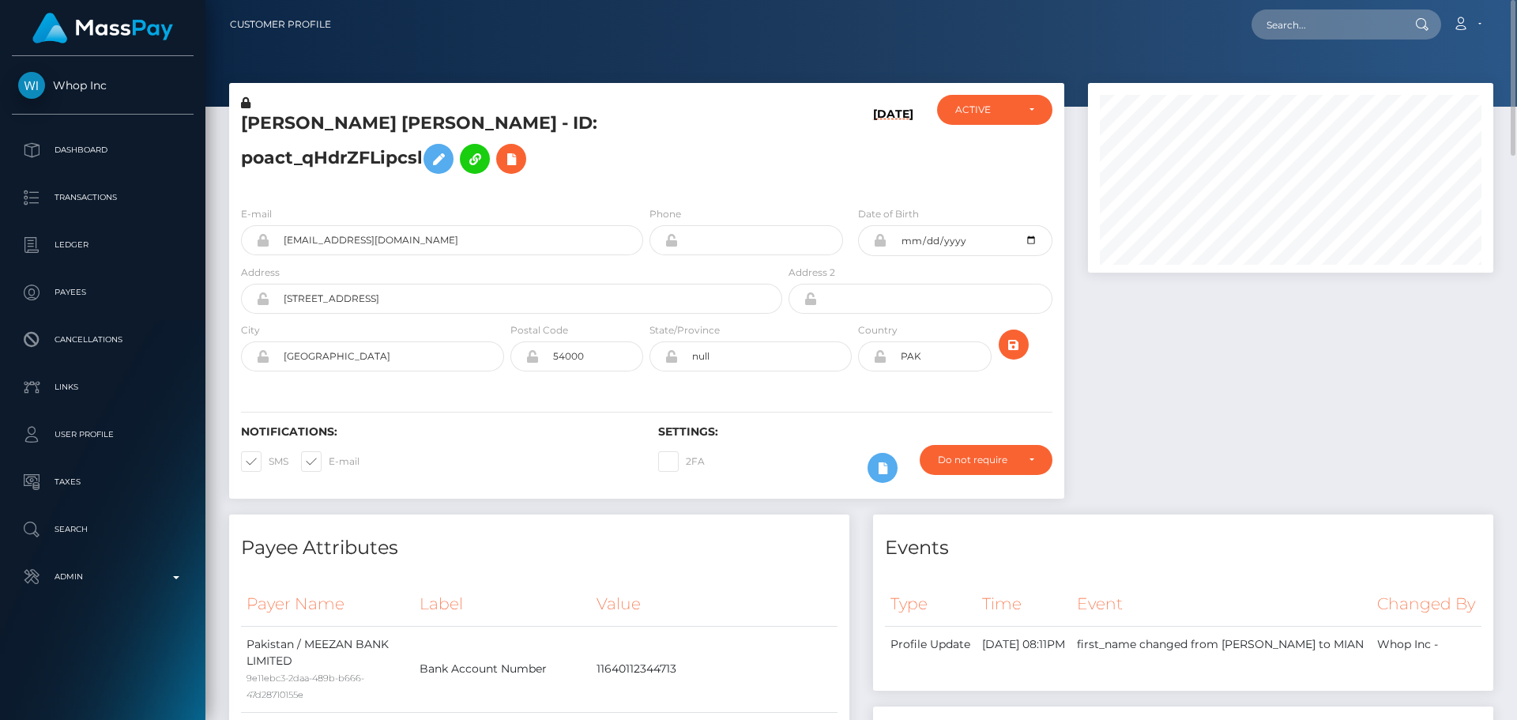
click at [246, 104] on icon at bounding box center [245, 102] width 9 height 11
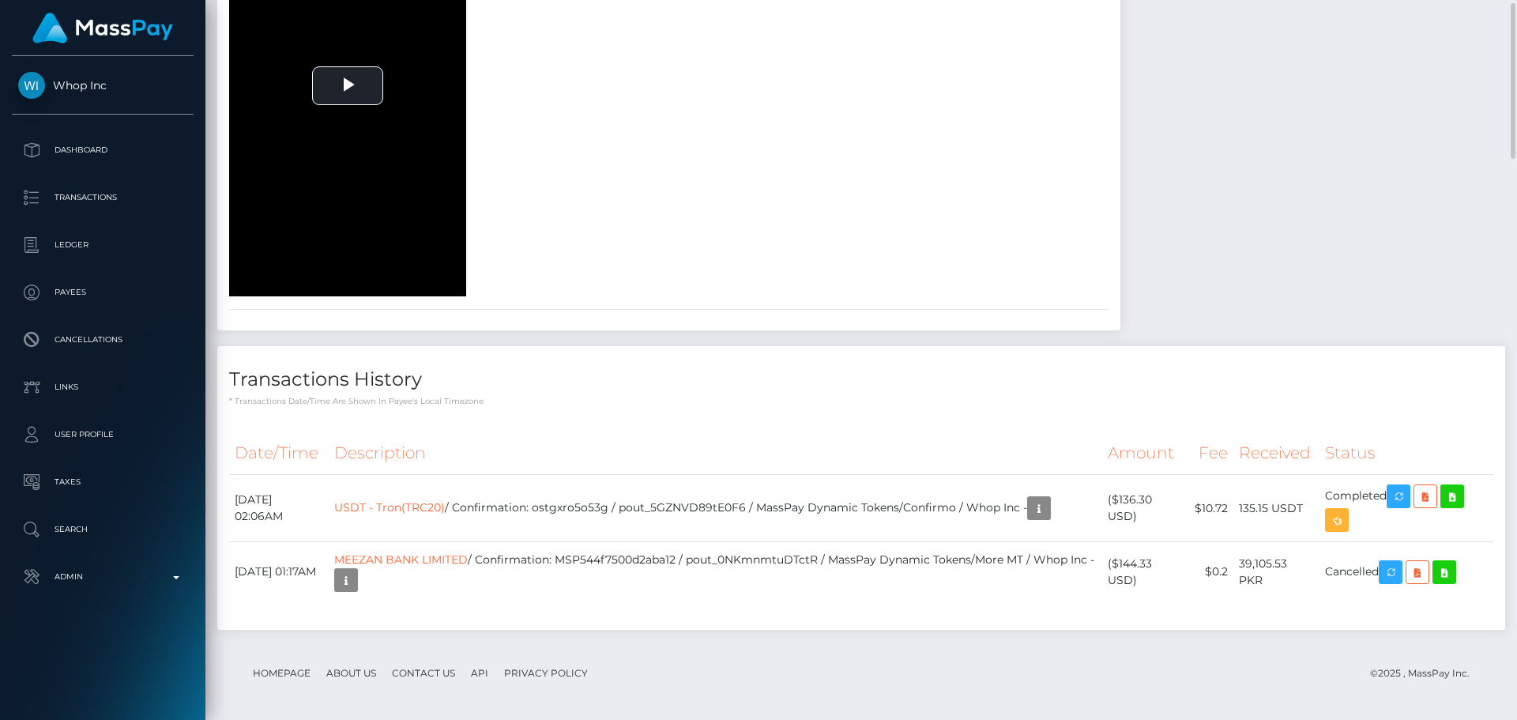
scroll to position [1502, 0]
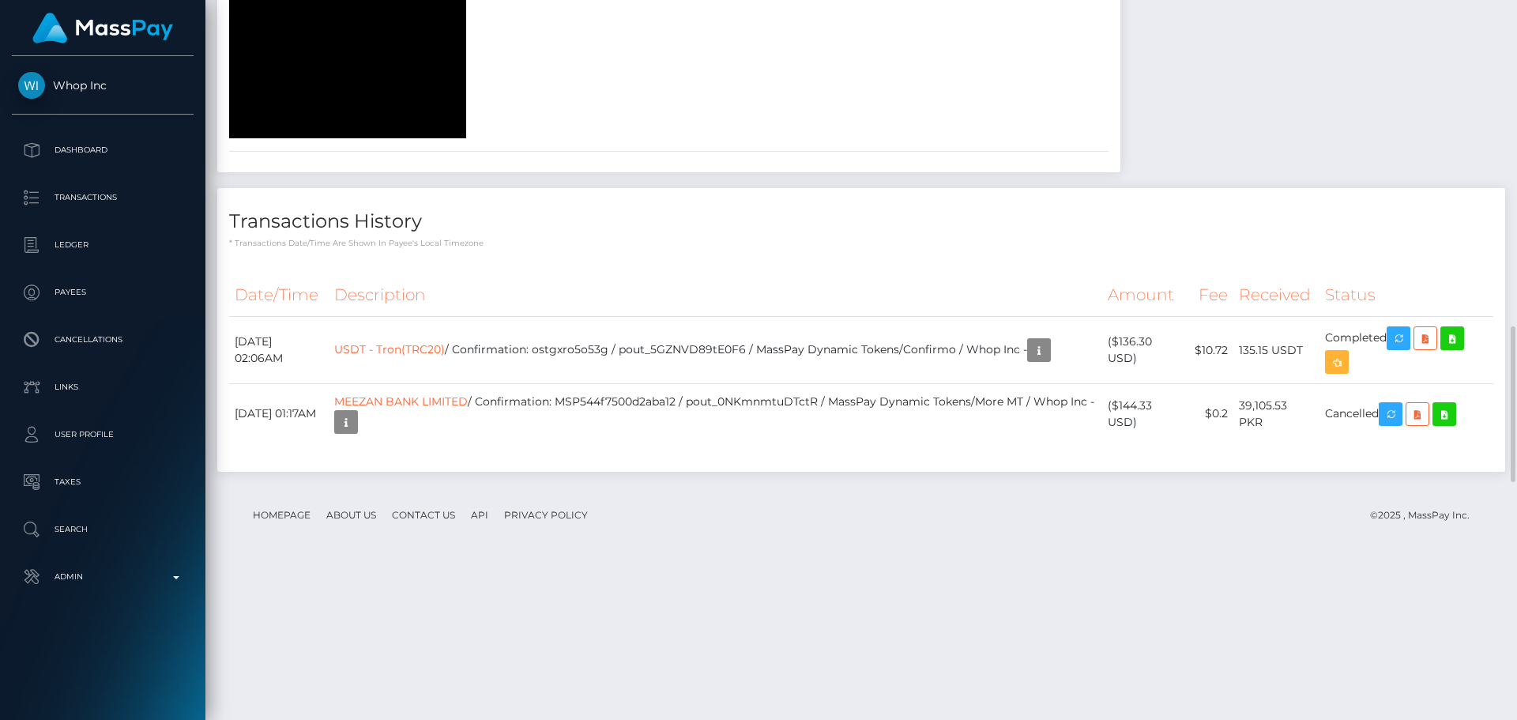
drag, startPoint x: 585, startPoint y: 266, endPoint x: 597, endPoint y: 268, distance: 12.0
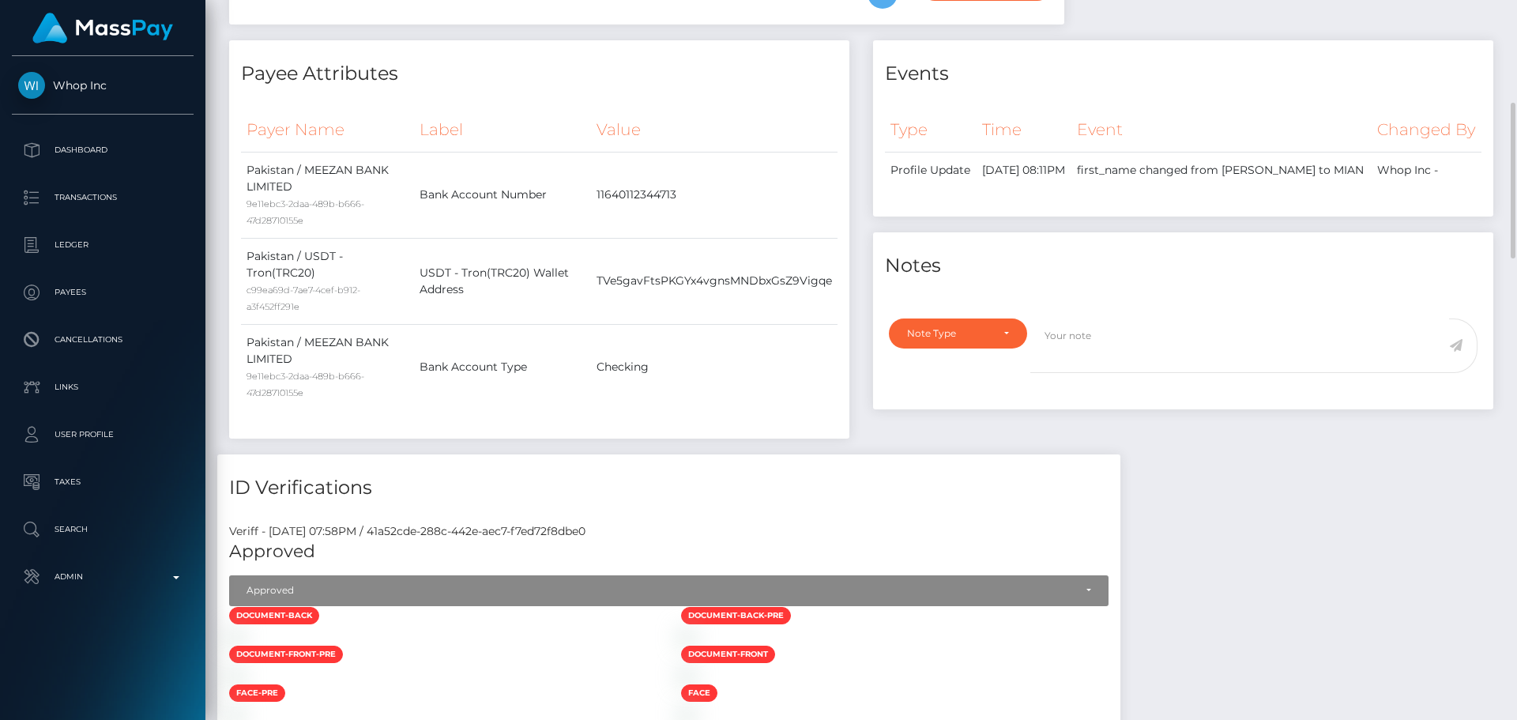
scroll to position [0, 0]
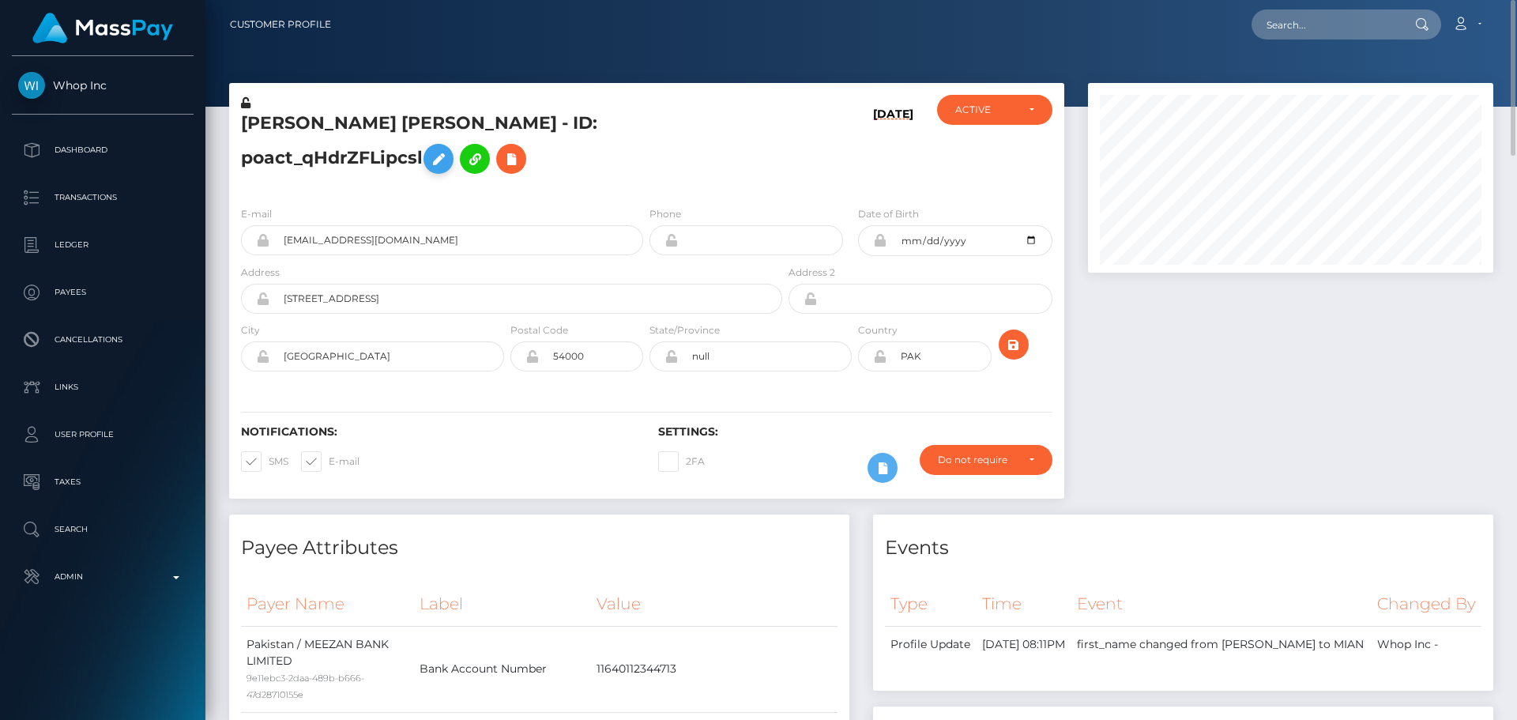
click at [448, 149] on icon at bounding box center [438, 159] width 19 height 20
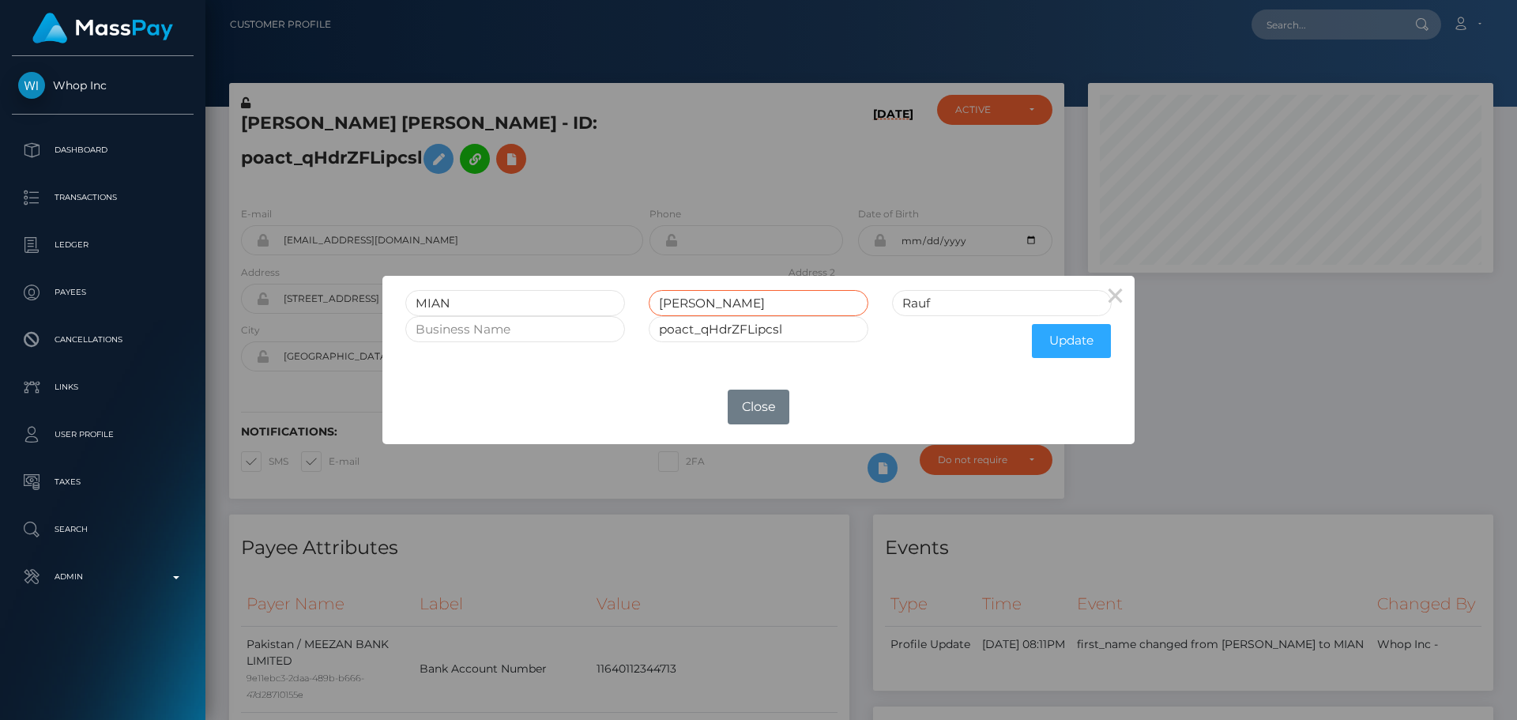
click at [751, 300] on input "[PERSON_NAME]" at bounding box center [759, 303] width 220 height 26
click at [921, 300] on input "Rauf" at bounding box center [1002, 303] width 220 height 26
paste input "AUF"
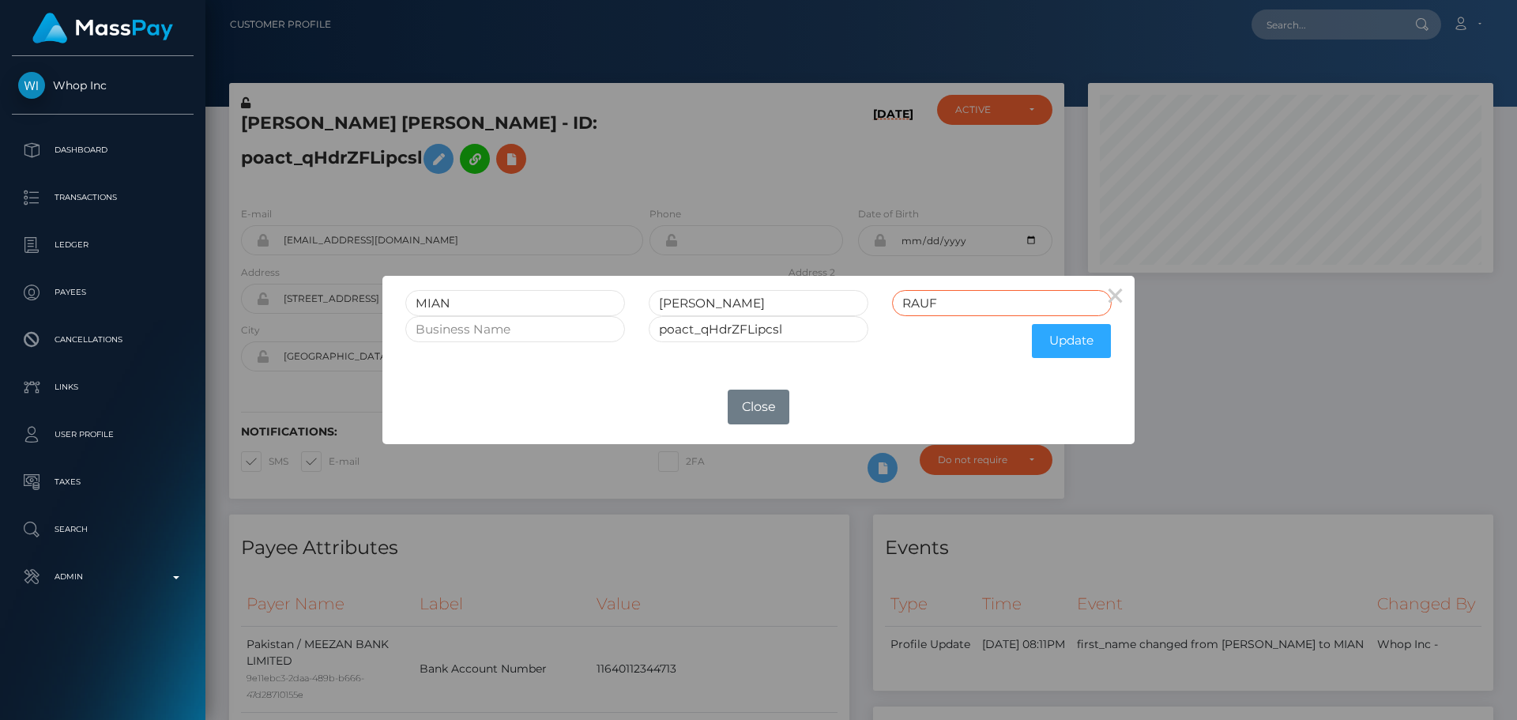
type input "RAUF"
click at [739, 305] on input "[PERSON_NAME]" at bounding box center [759, 303] width 220 height 26
type input "MUGHEES"
click at [507, 304] on input "MIAN" at bounding box center [515, 303] width 220 height 26
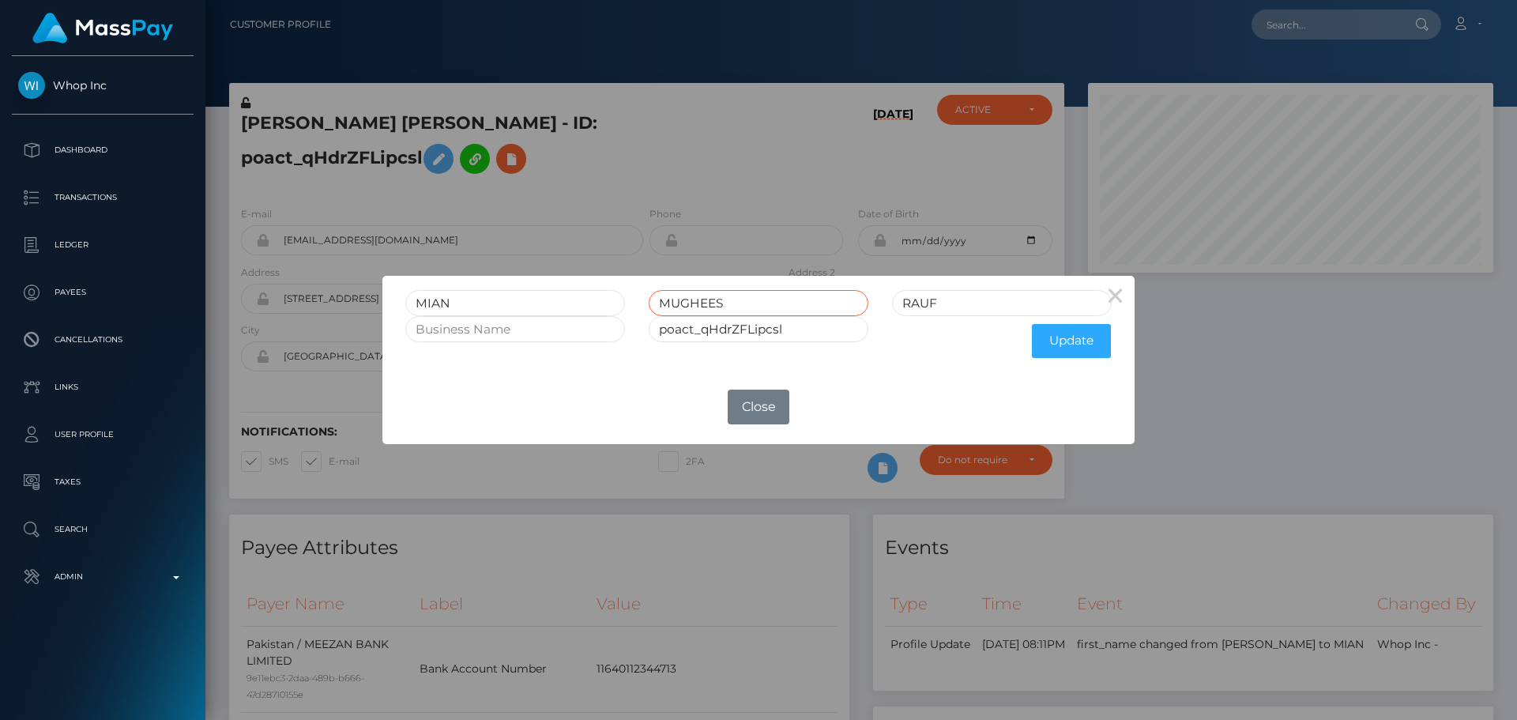
click at [780, 306] on input "MUGHEES" at bounding box center [759, 303] width 220 height 26
click at [970, 302] on input "RAUF" at bounding box center [1002, 303] width 220 height 26
click at [1076, 345] on button "Update" at bounding box center [1071, 341] width 79 height 34
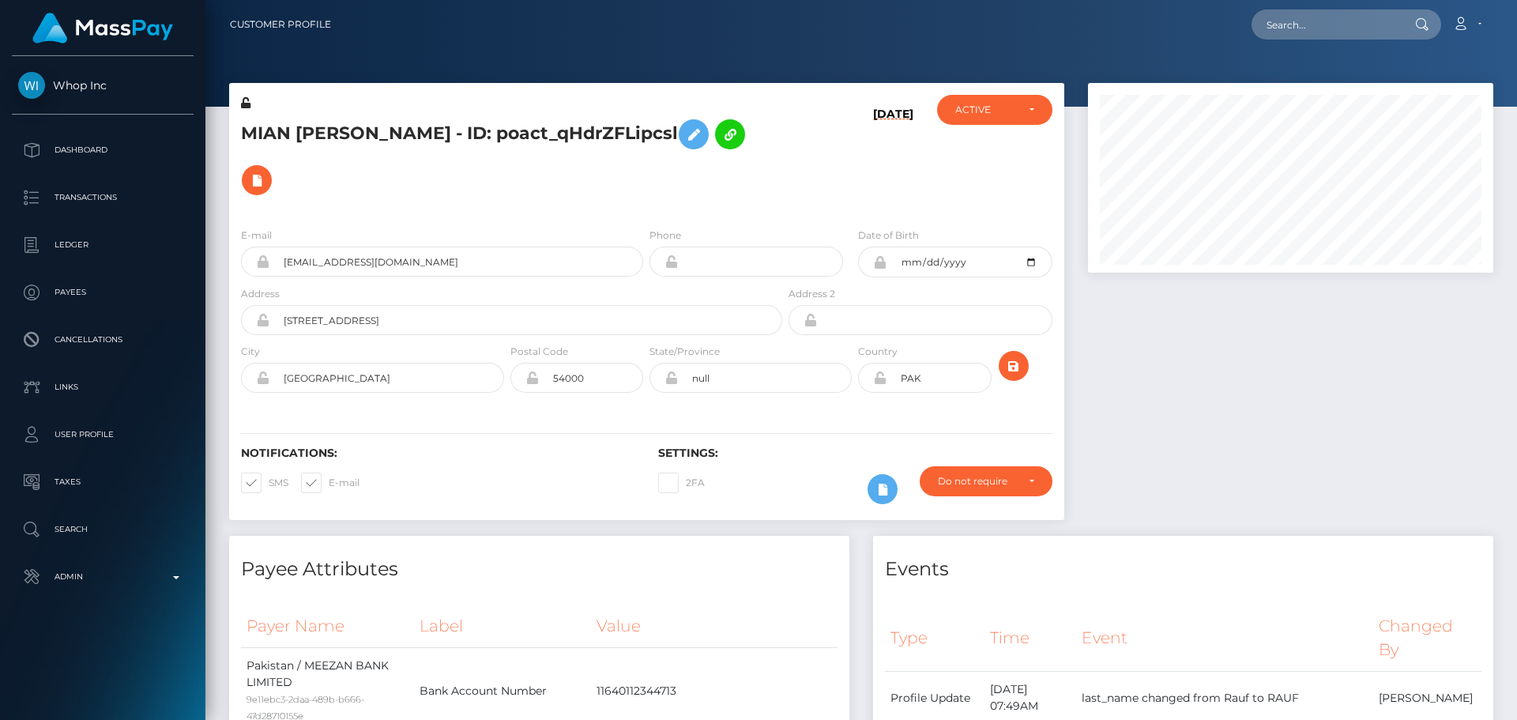
scroll to position [190, 406]
click at [246, 104] on icon at bounding box center [245, 102] width 9 height 11
click at [879, 379] on icon at bounding box center [879, 377] width 13 height 13
click at [1014, 366] on icon "submit" at bounding box center [1013, 366] width 19 height 20
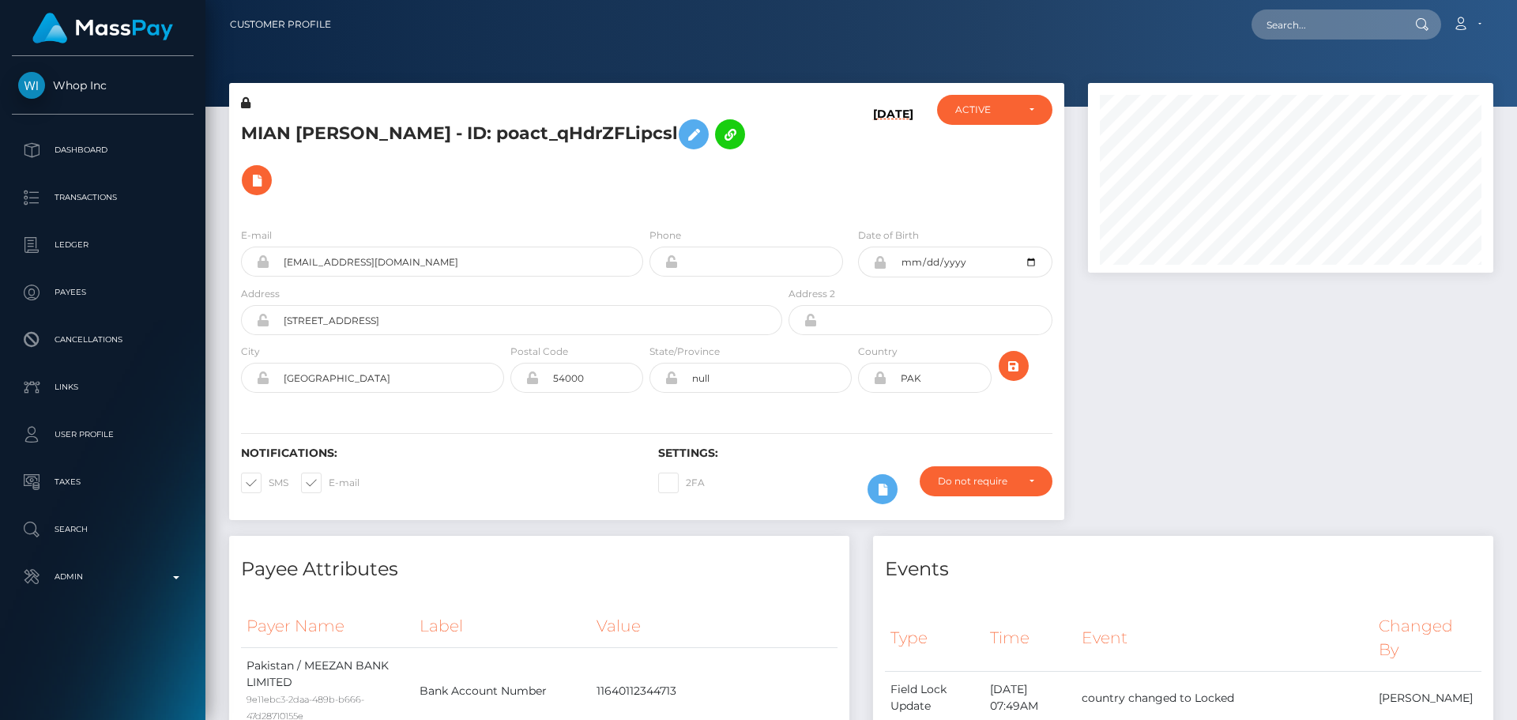
click at [645, 208] on div "MIAN MUGHEES RAUF - ID: poact_qHdrZFLipcsl" at bounding box center [507, 155] width 556 height 120
click at [755, 208] on div "MIAN MUGHEES RAUF - ID: poact_qHdrZFLipcsl" at bounding box center [507, 155] width 556 height 120
click at [1011, 366] on icon "submit" at bounding box center [1013, 366] width 19 height 20
click at [750, 188] on h5 "MIAN MUGHEES RAUF - ID: poact_qHdrZFLipcsl" at bounding box center [507, 157] width 533 height 92
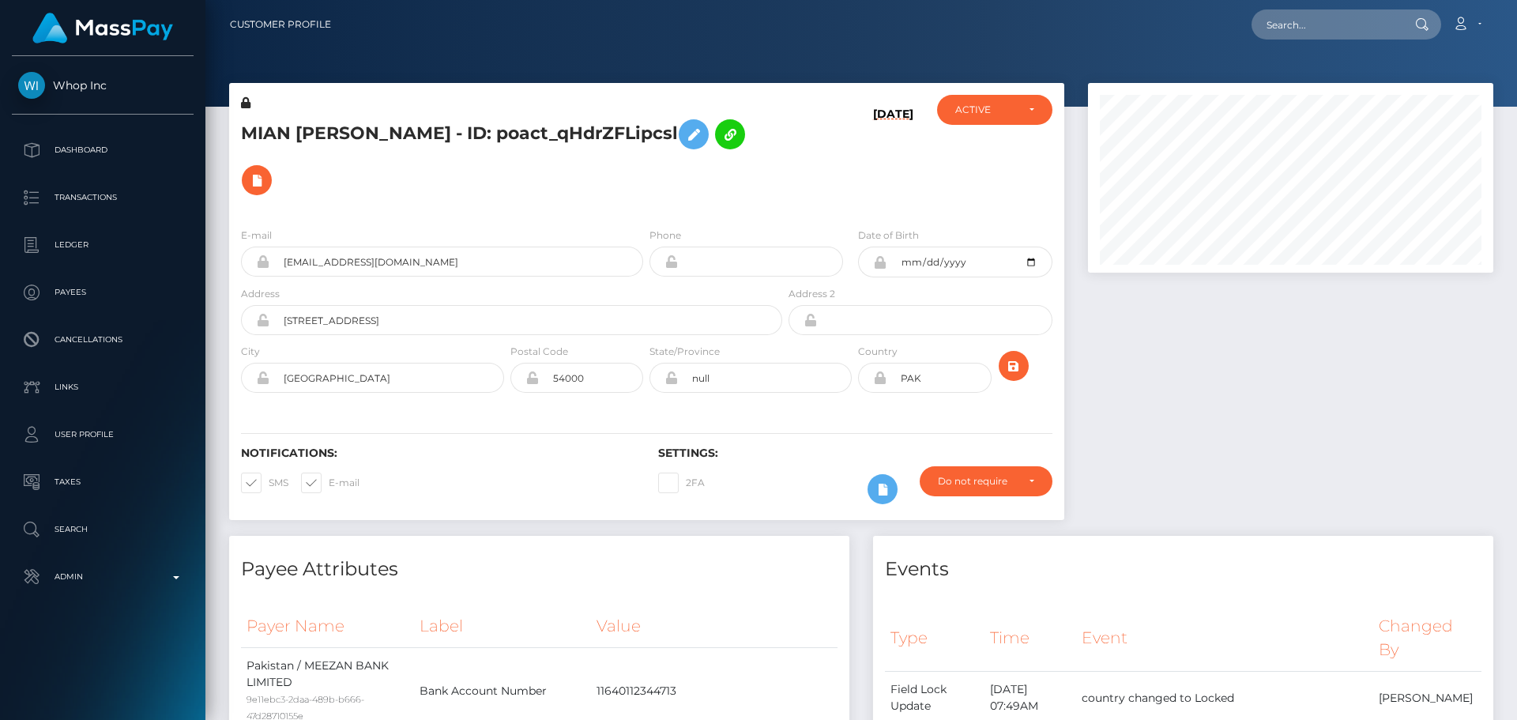
click at [689, 182] on h5 "MIAN MUGHEES RAUF - ID: poact_qHdrZFLipcsl" at bounding box center [507, 157] width 533 height 92
click at [759, 189] on h5 "MIAN MUGHEES RAUF - ID: poact_qHdrZFLipcsl" at bounding box center [507, 157] width 533 height 92
click at [430, 137] on h5 "MIAN MUGHEES RAUF - ID: poact_qHdrZFLipcsl" at bounding box center [507, 157] width 533 height 92
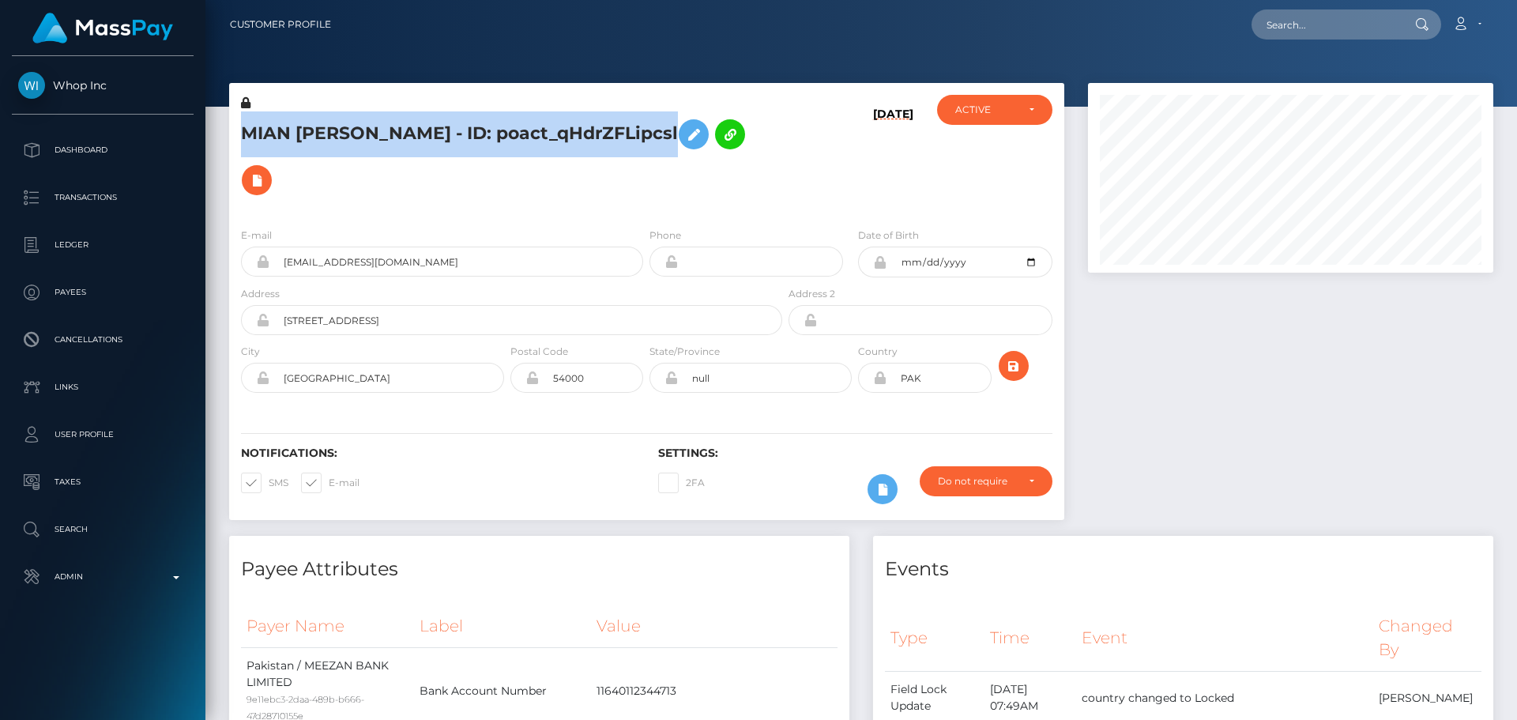
click at [430, 137] on h5 "MIAN MUGHEES RAUF - ID: poact_qHdrZFLipcsl" at bounding box center [507, 157] width 533 height 92
copy h5 "MIAN MUGHEES RAUF - ID: poact_qHdrZFLipcsl"
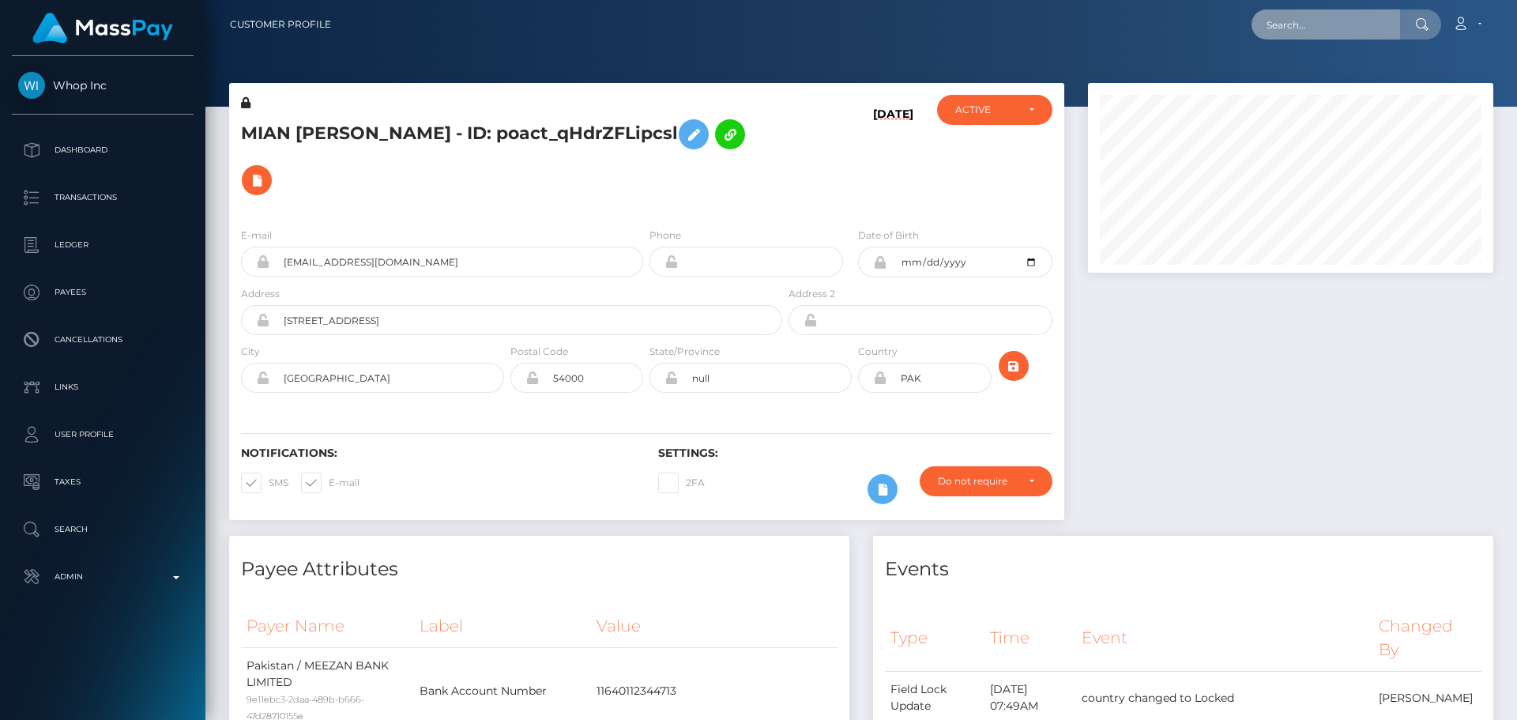
click at [1324, 28] on input "text" at bounding box center [1326, 24] width 149 height 30
paste input "67c4ffc5176ff896e9c3c413"
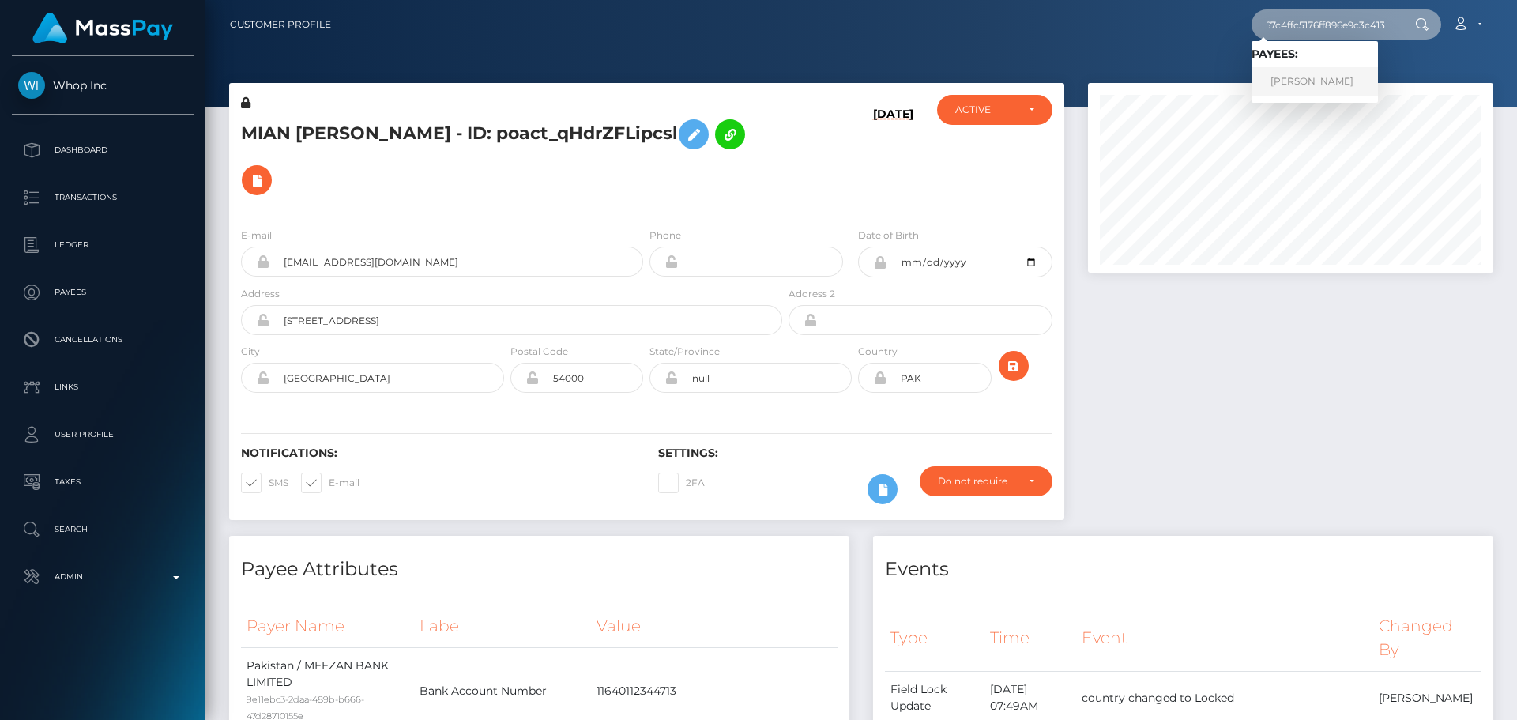
type input "67c4ffc5176ff896e9c3c413"
click at [1329, 74] on link "Chris DeLaHunt" at bounding box center [1315, 81] width 126 height 29
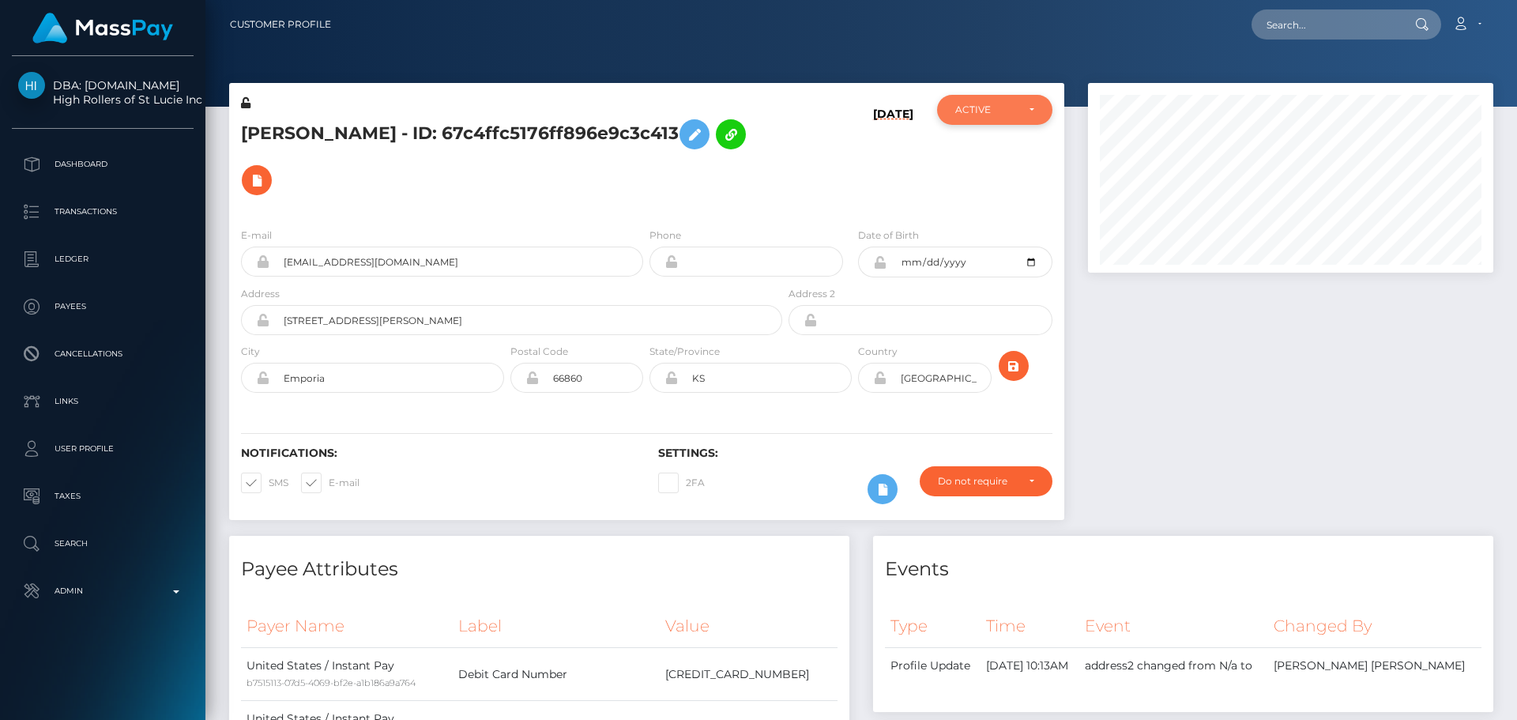
scroll to position [190, 406]
click at [833, 165] on div "[DATE]" at bounding box center [855, 155] width 139 height 120
click at [643, 362] on div "E-mail [EMAIL_ADDRESS][DOMAIN_NAME] Phone Date of Birth" at bounding box center [646, 312] width 835 height 194
click at [1132, 373] on div at bounding box center [1290, 309] width 429 height 453
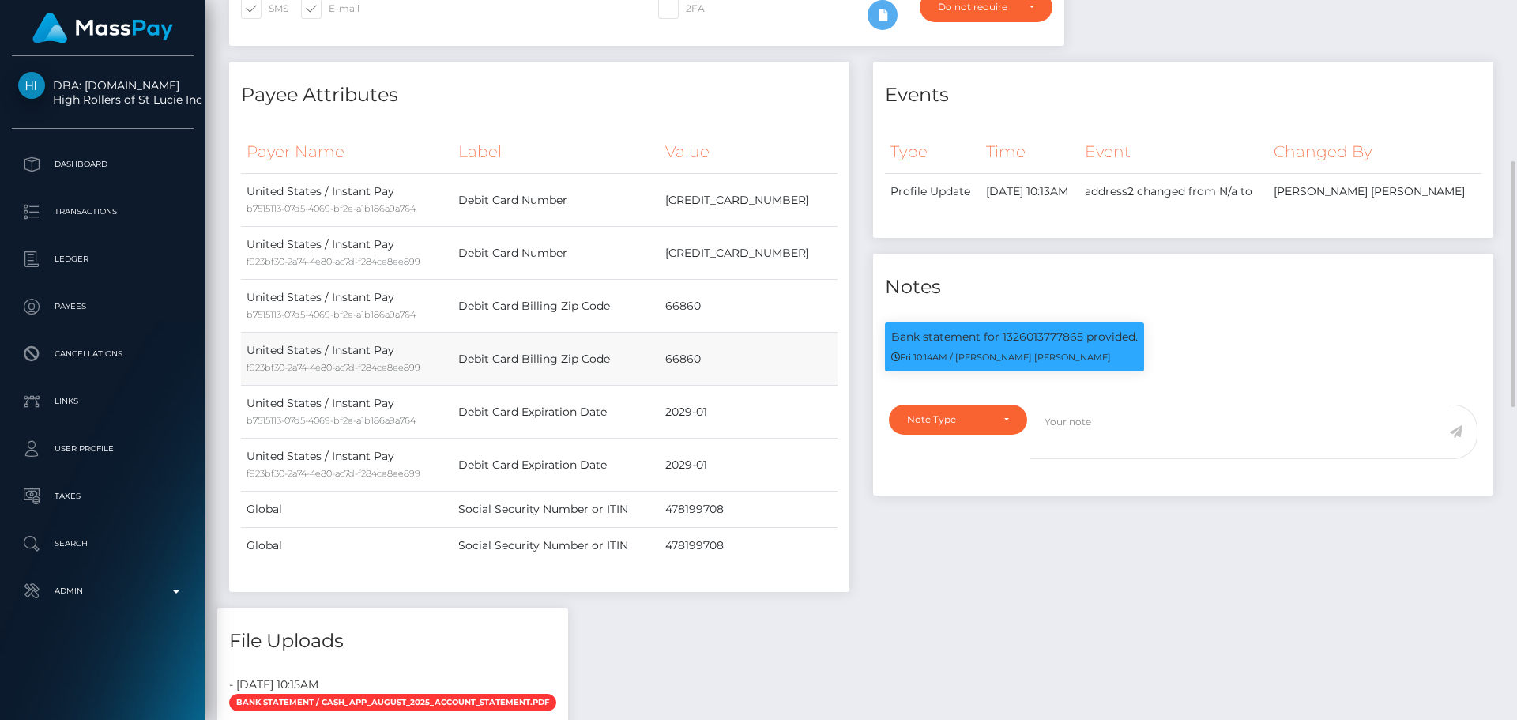
scroll to position [553, 0]
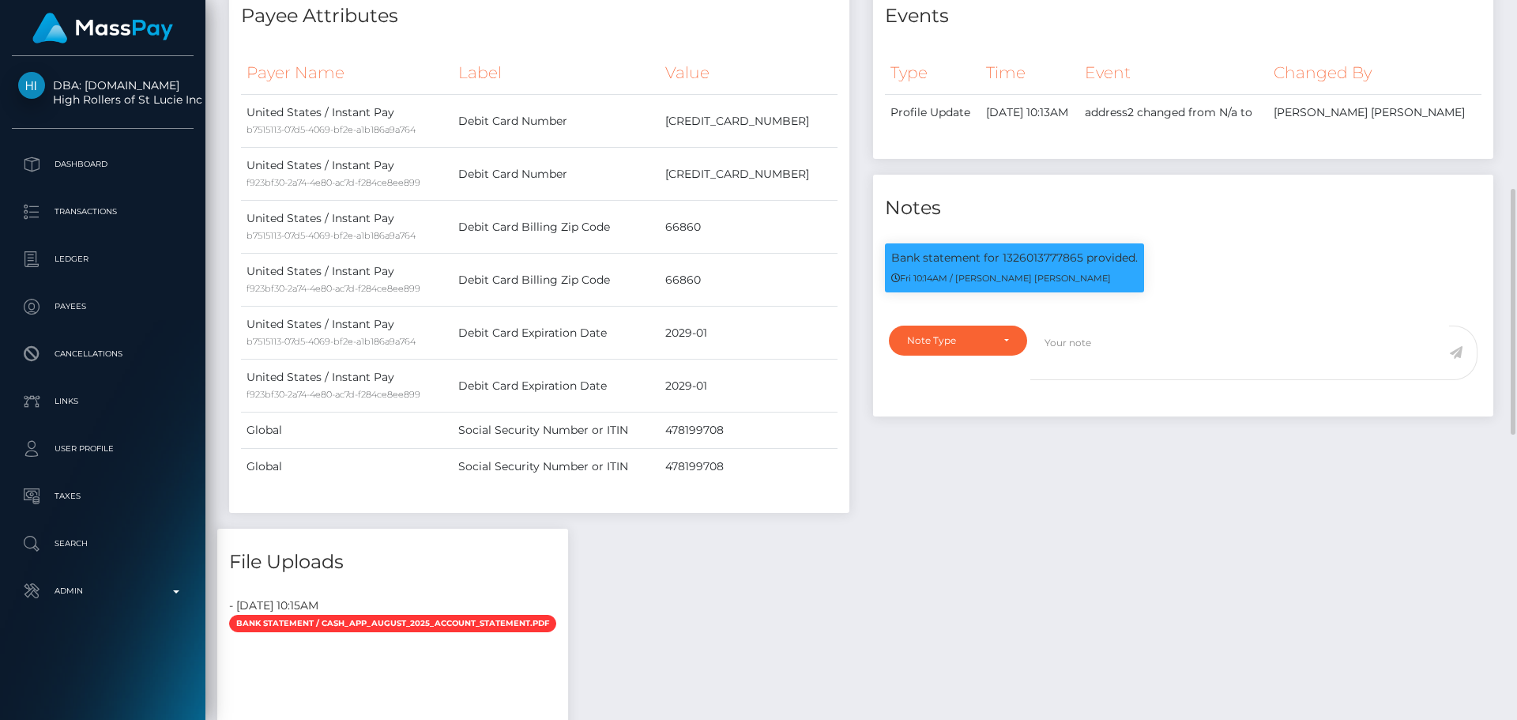
click at [950, 405] on div "Events Type Time Event Changed By" at bounding box center [1183, 256] width 644 height 546
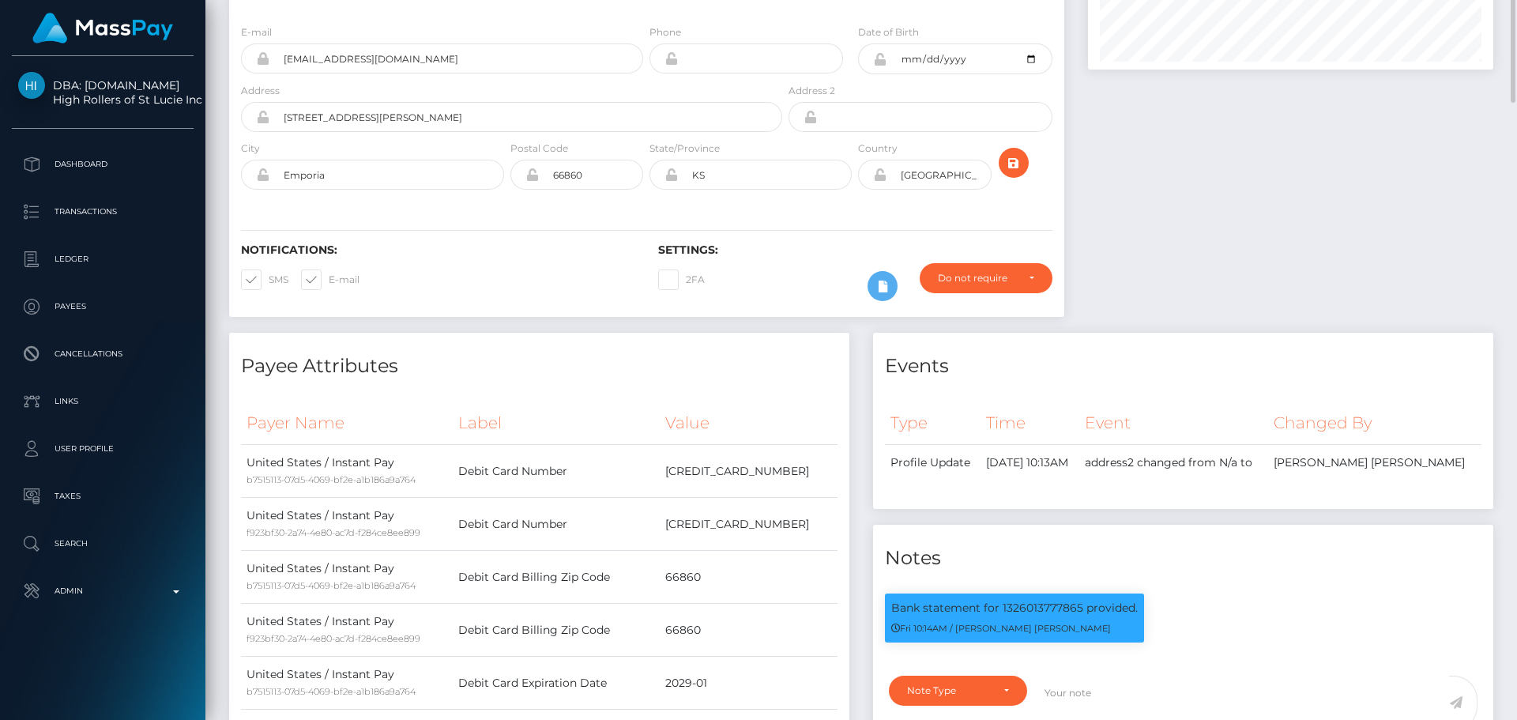
scroll to position [0, 0]
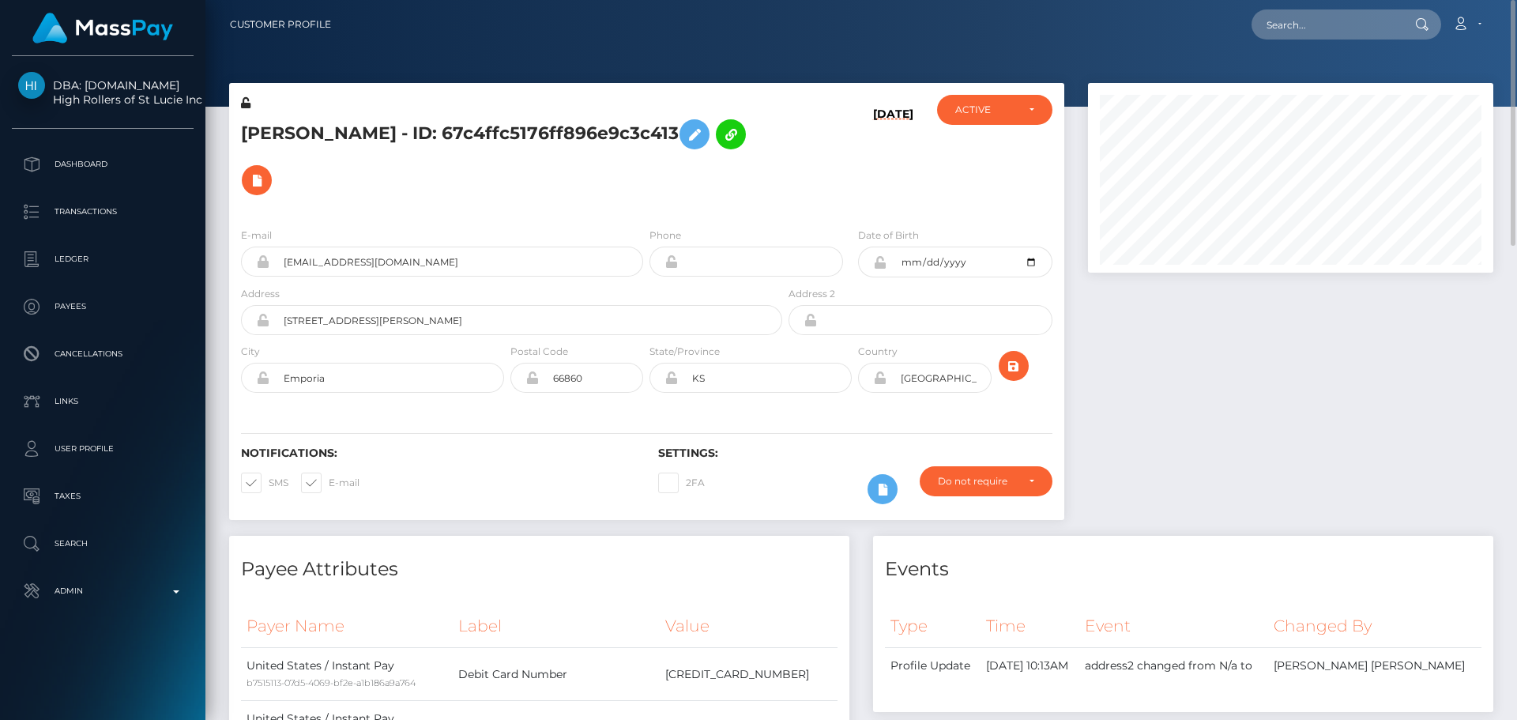
click at [493, 215] on div "E-mail cndelahunt@icloud.com Phone Date of Birth" at bounding box center [646, 312] width 835 height 194
click at [1318, 25] on input "text" at bounding box center [1326, 24] width 149 height 30
paste input "[EMAIL_ADDRESS][DOMAIN_NAME]"
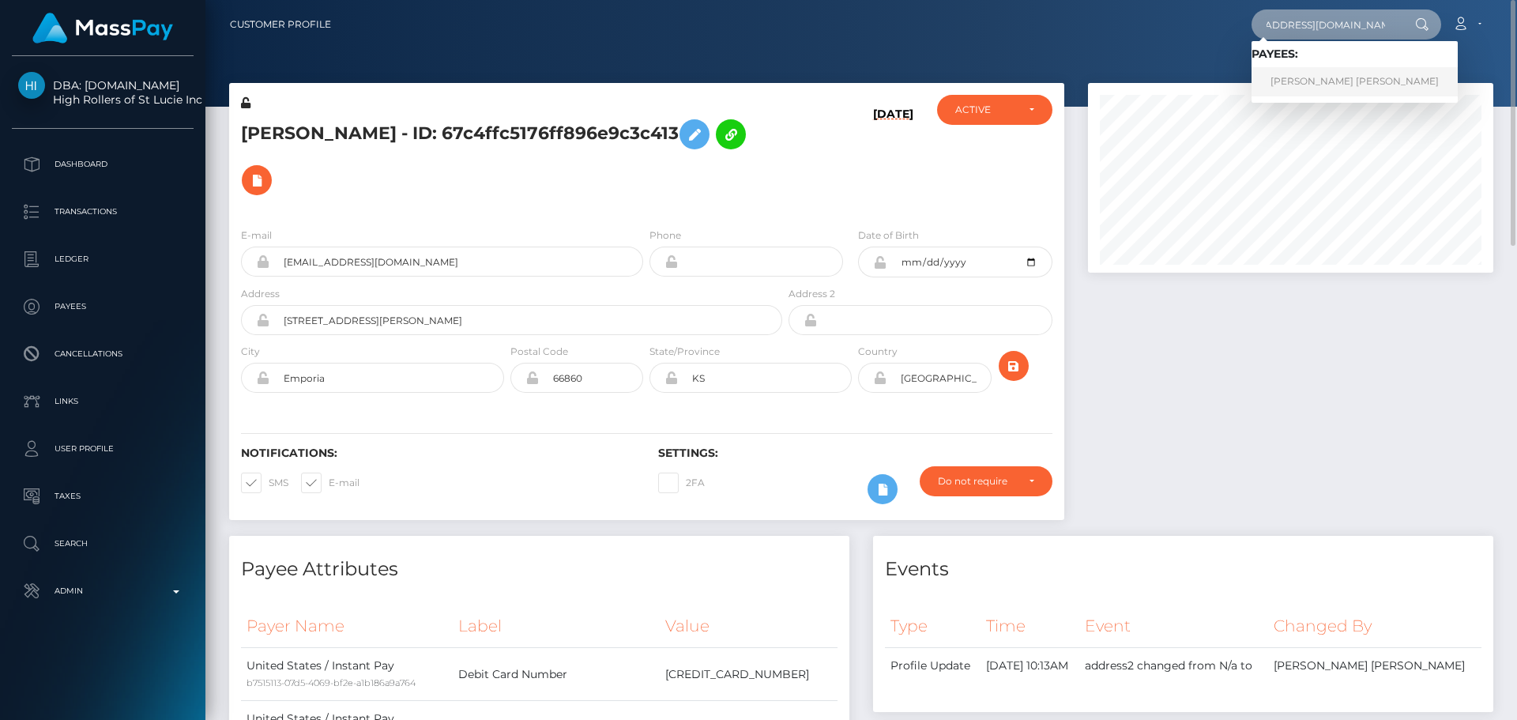
type input "[EMAIL_ADDRESS][DOMAIN_NAME]"
click at [1322, 77] on link "[PERSON_NAME] [PERSON_NAME]" at bounding box center [1355, 81] width 206 height 29
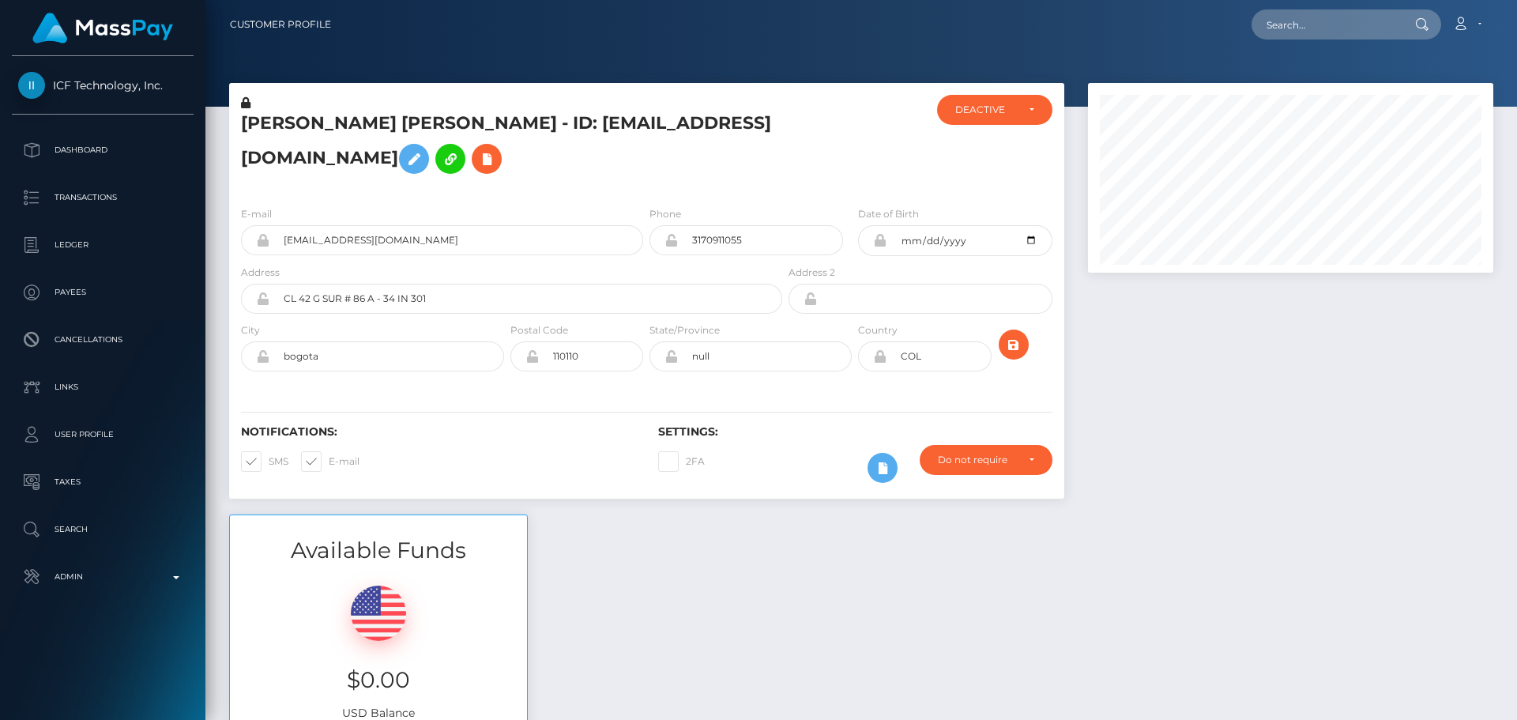
scroll to position [190, 406]
click at [695, 153] on h5 "[PERSON_NAME] [PERSON_NAME] - ID: [EMAIL_ADDRESS][DOMAIN_NAME]" at bounding box center [507, 146] width 533 height 70
click at [740, 144] on h5 "[PERSON_NAME] [PERSON_NAME] - ID: [EMAIL_ADDRESS][DOMAIN_NAME]" at bounding box center [507, 146] width 533 height 70
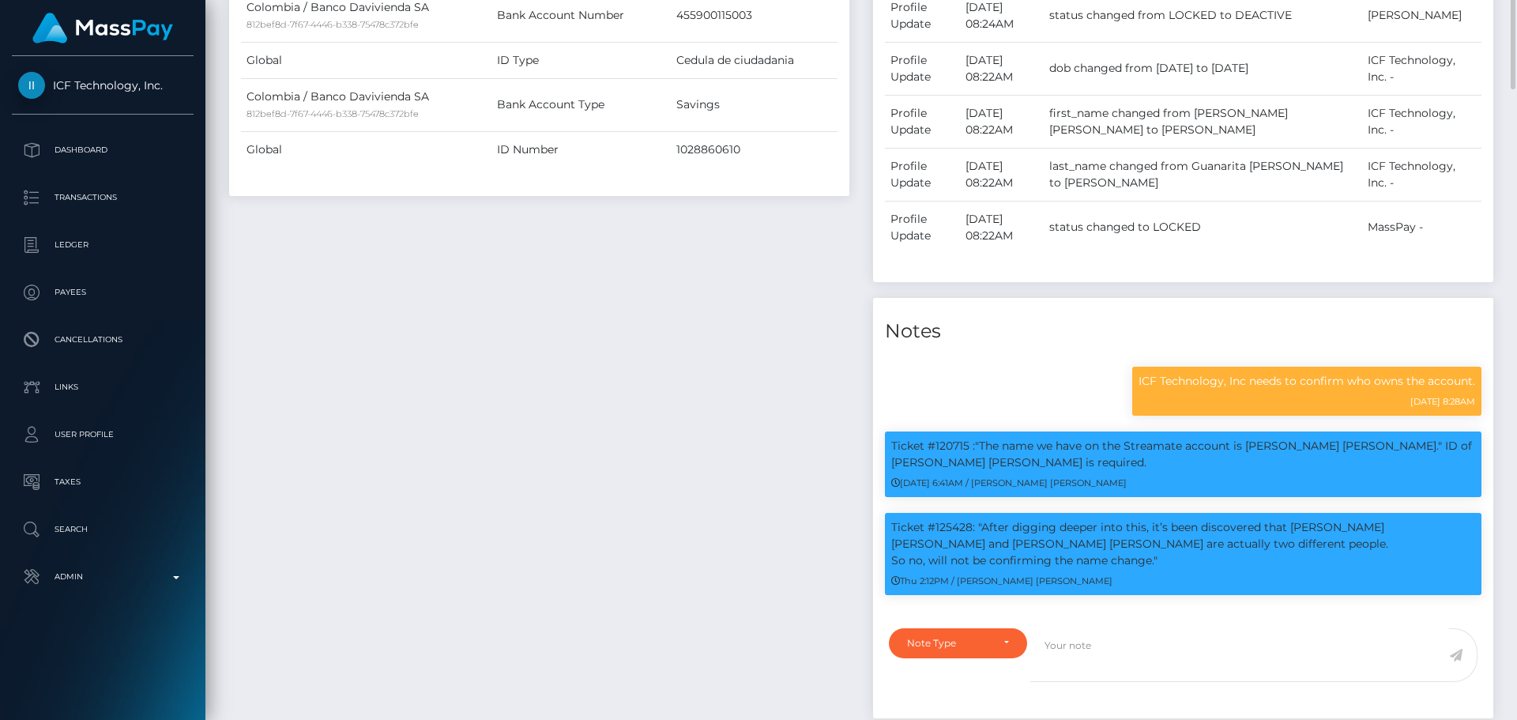
scroll to position [948, 0]
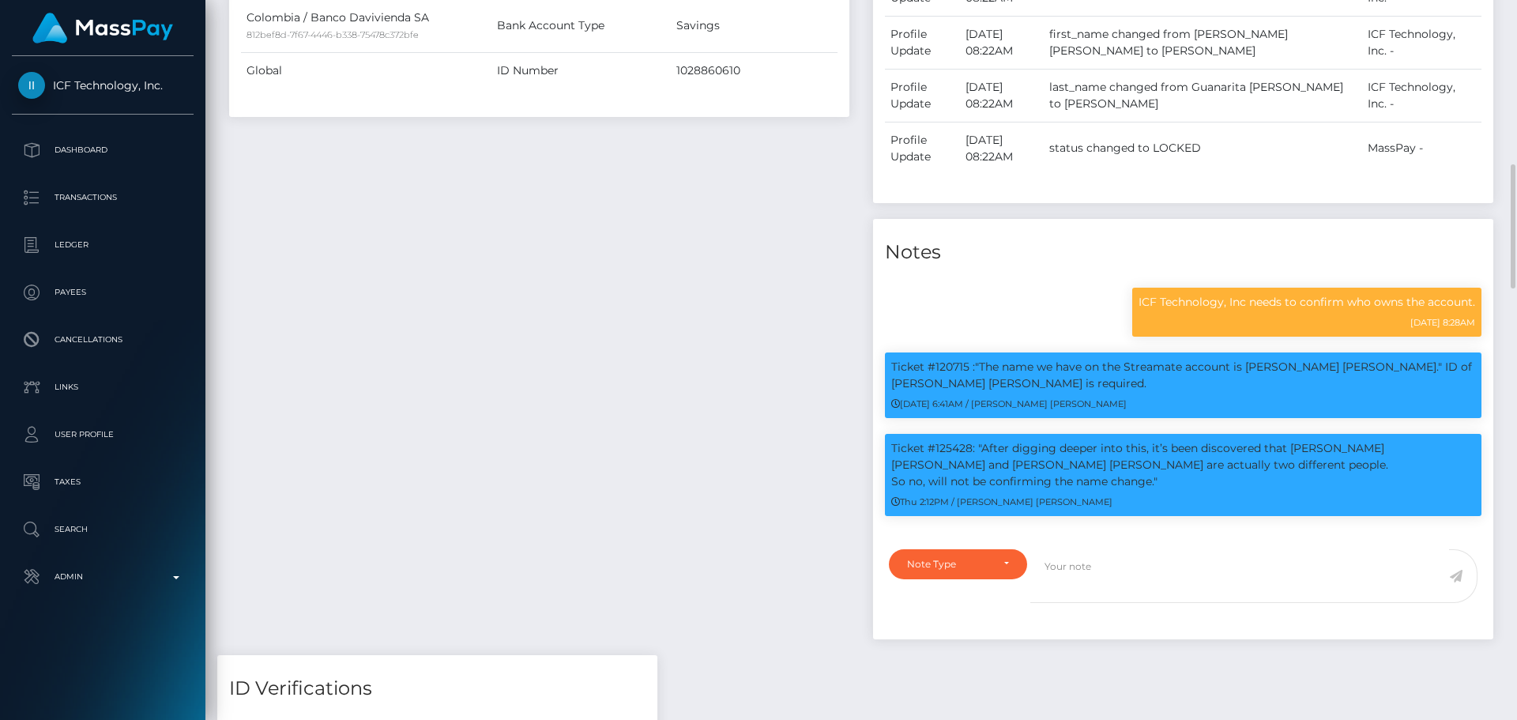
click at [774, 217] on div "Payee Attributes Payer Name Label Value Colombia / Banco Davivienda SA 812bef8d…" at bounding box center [539, 226] width 644 height 857
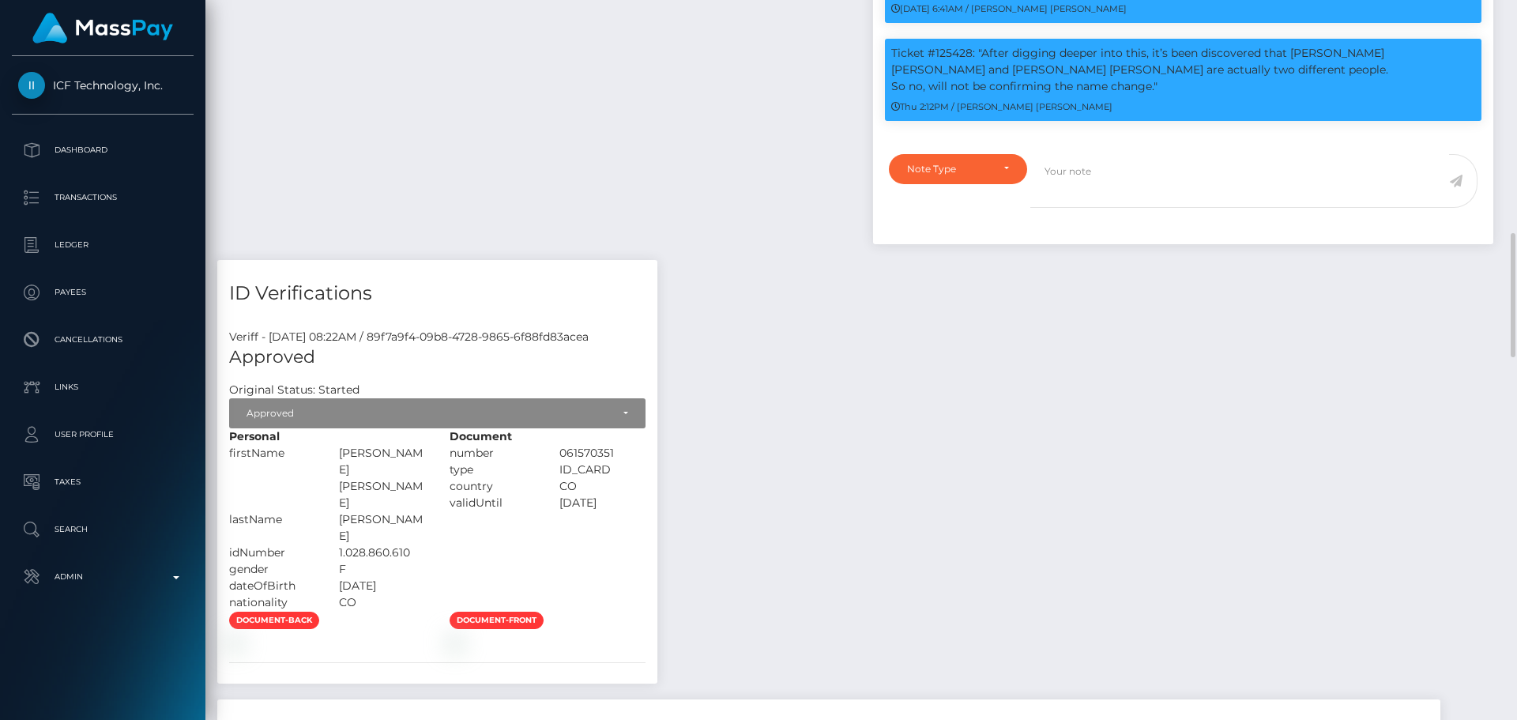
scroll to position [1423, 0]
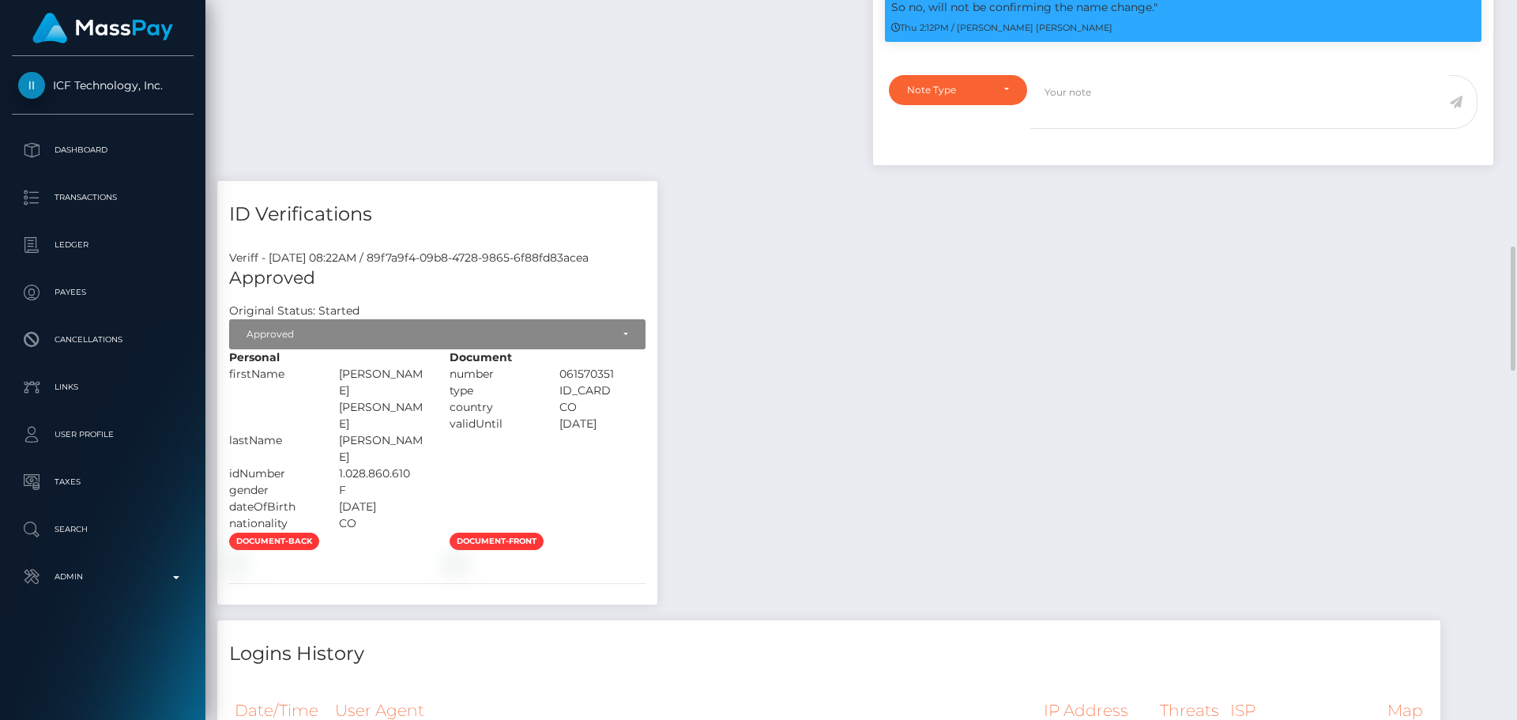
click at [833, 293] on div "Payee Attributes Payer Name Label Value Colombia / Banco Davivienda SA 812bef8d…" at bounding box center [861, 476] width 1288 height 2304
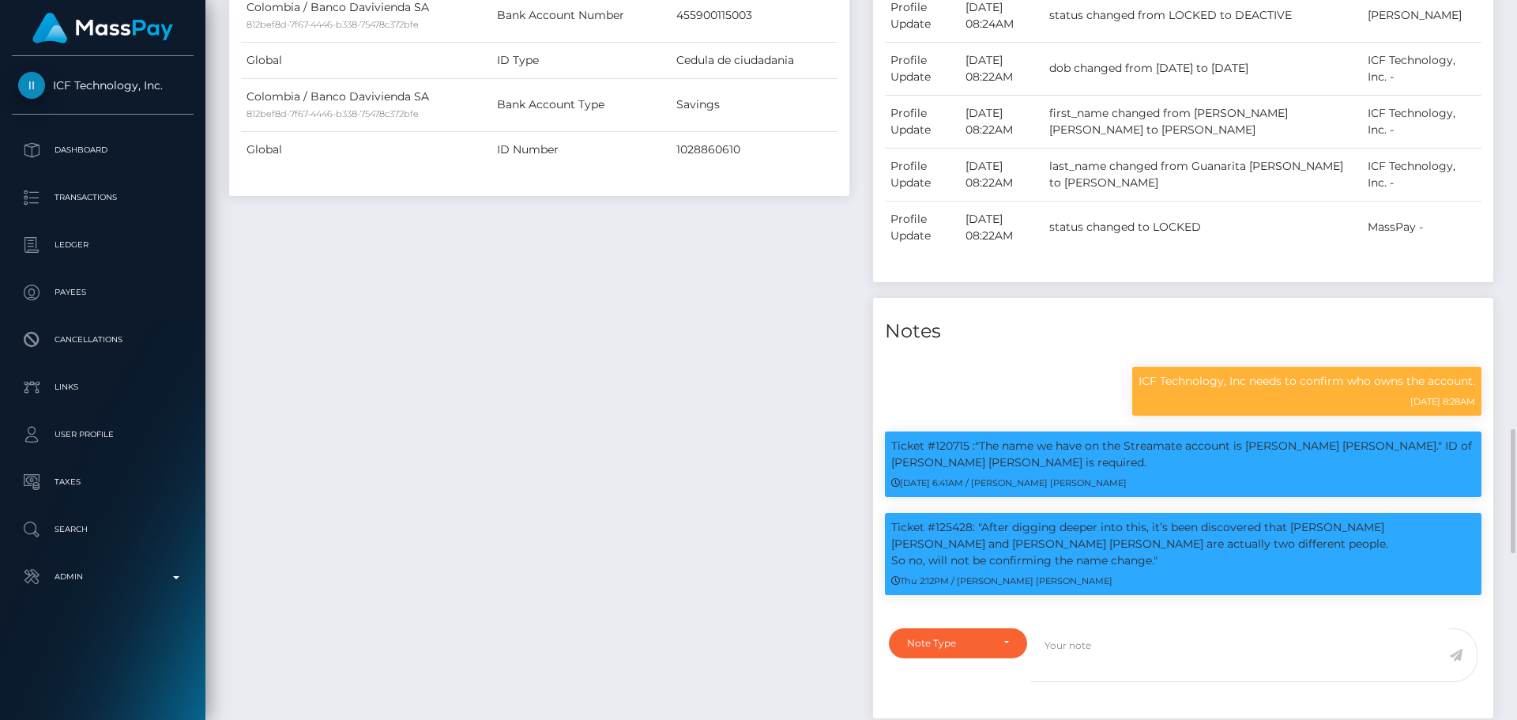
scroll to position [790, 0]
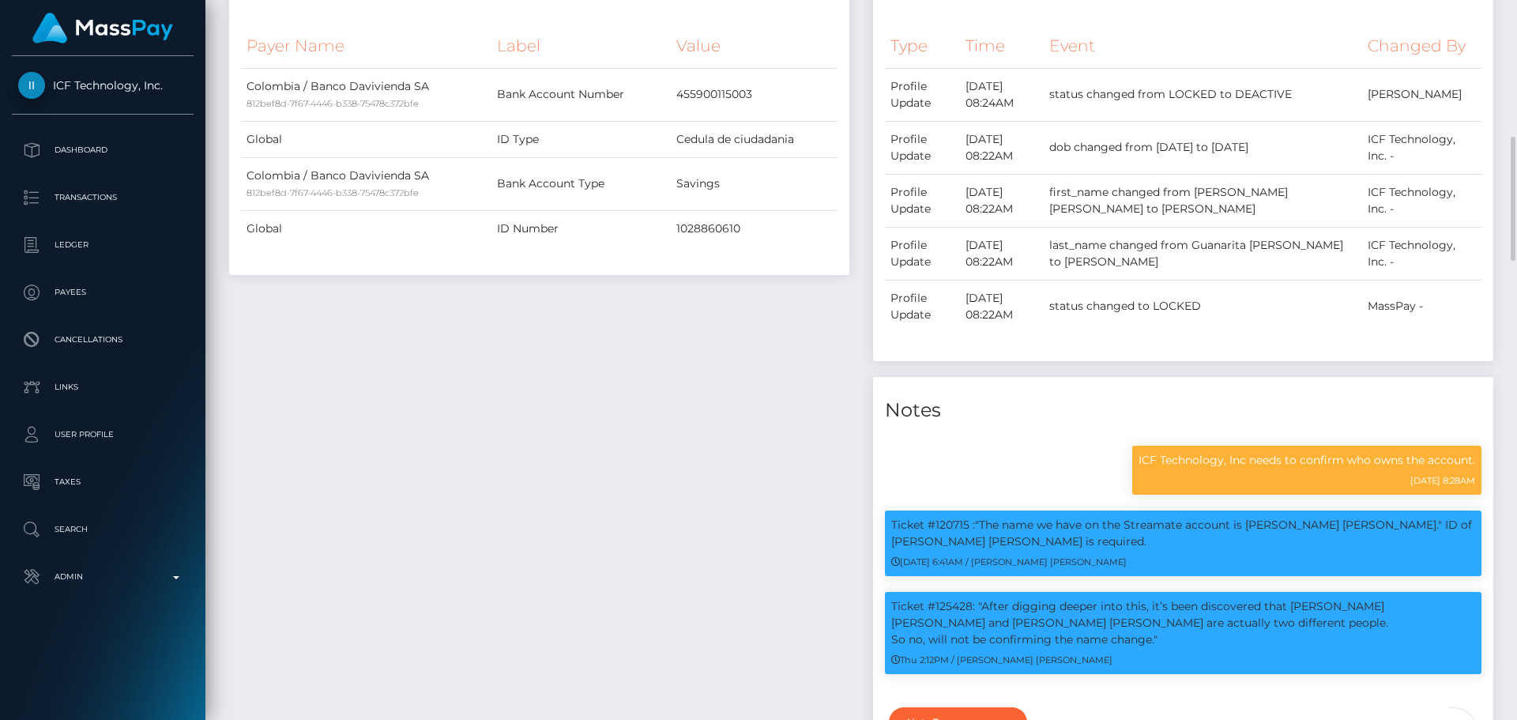
click at [821, 388] on div "Payee Attributes Payer Name Label Value Colombia / Banco Davivienda SA 812bef8d…" at bounding box center [539, 384] width 644 height 857
click at [835, 359] on div "Payee Attributes Payer Name Label Value Colombia / Banco Davivienda SA 812bef8d…" at bounding box center [539, 384] width 644 height 857
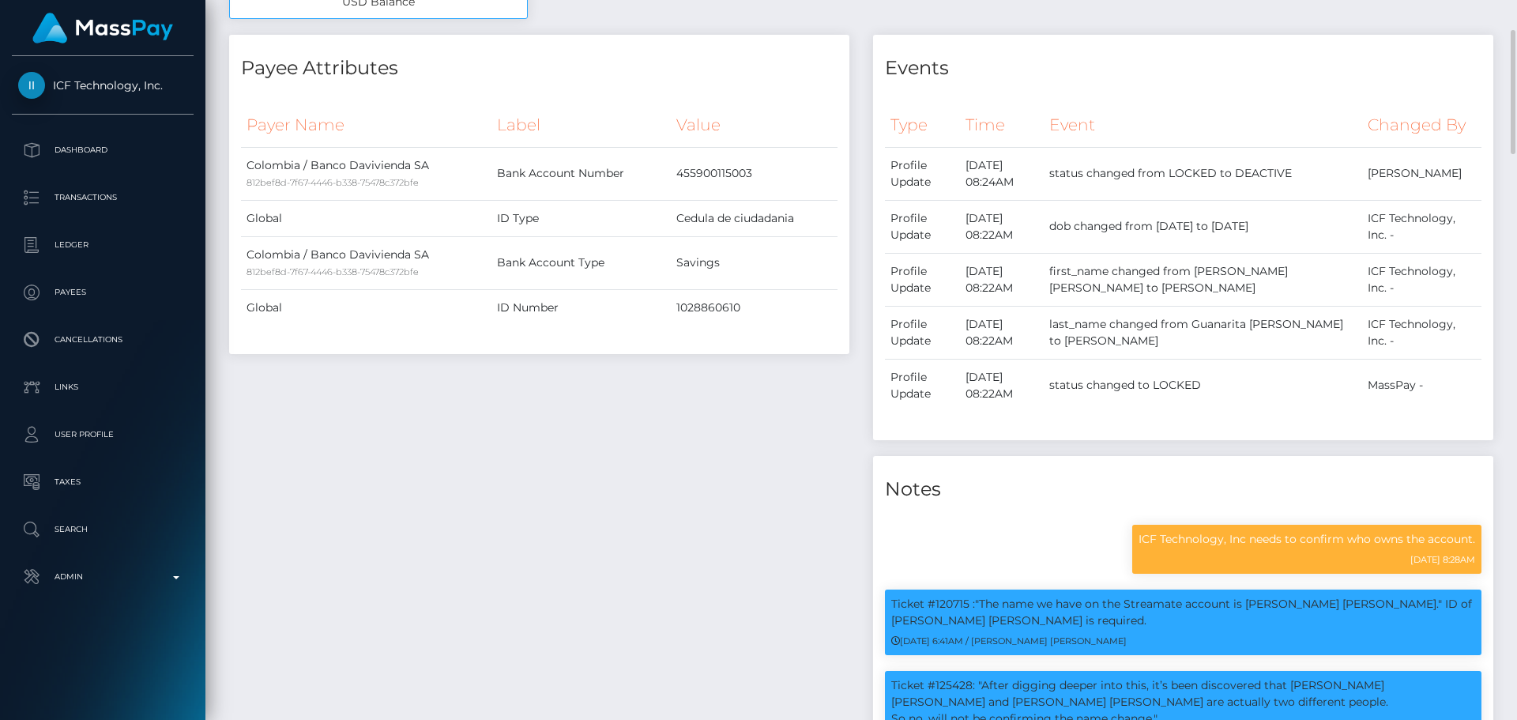
scroll to position [632, 0]
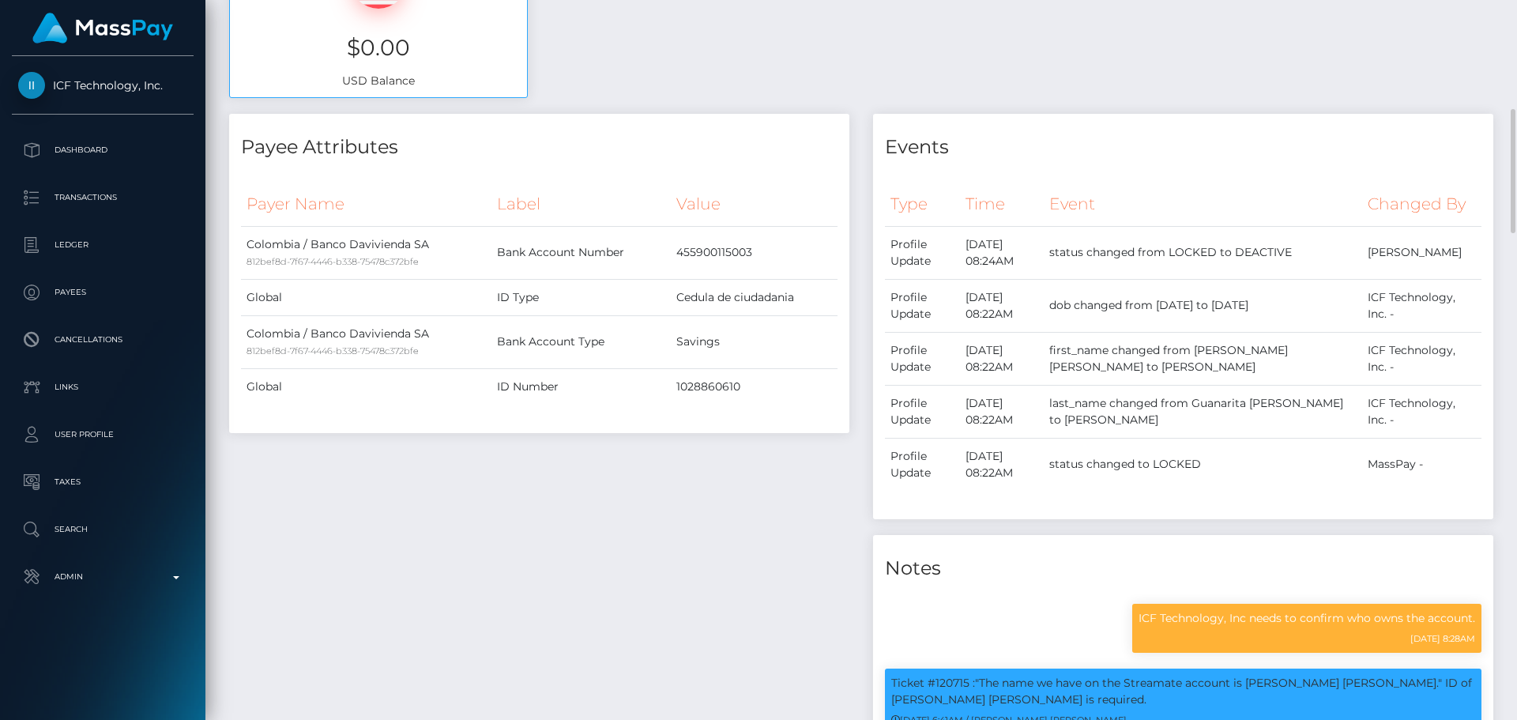
click at [856, 352] on div "Payee Attributes Payer Name Label Value Colombia / Banco Davivienda SA 812bef8d…" at bounding box center [539, 542] width 644 height 857
click at [857, 352] on div "Payee Attributes Payer Name Label Value Colombia / Banco Davivienda SA 812bef8d…" at bounding box center [539, 542] width 644 height 857
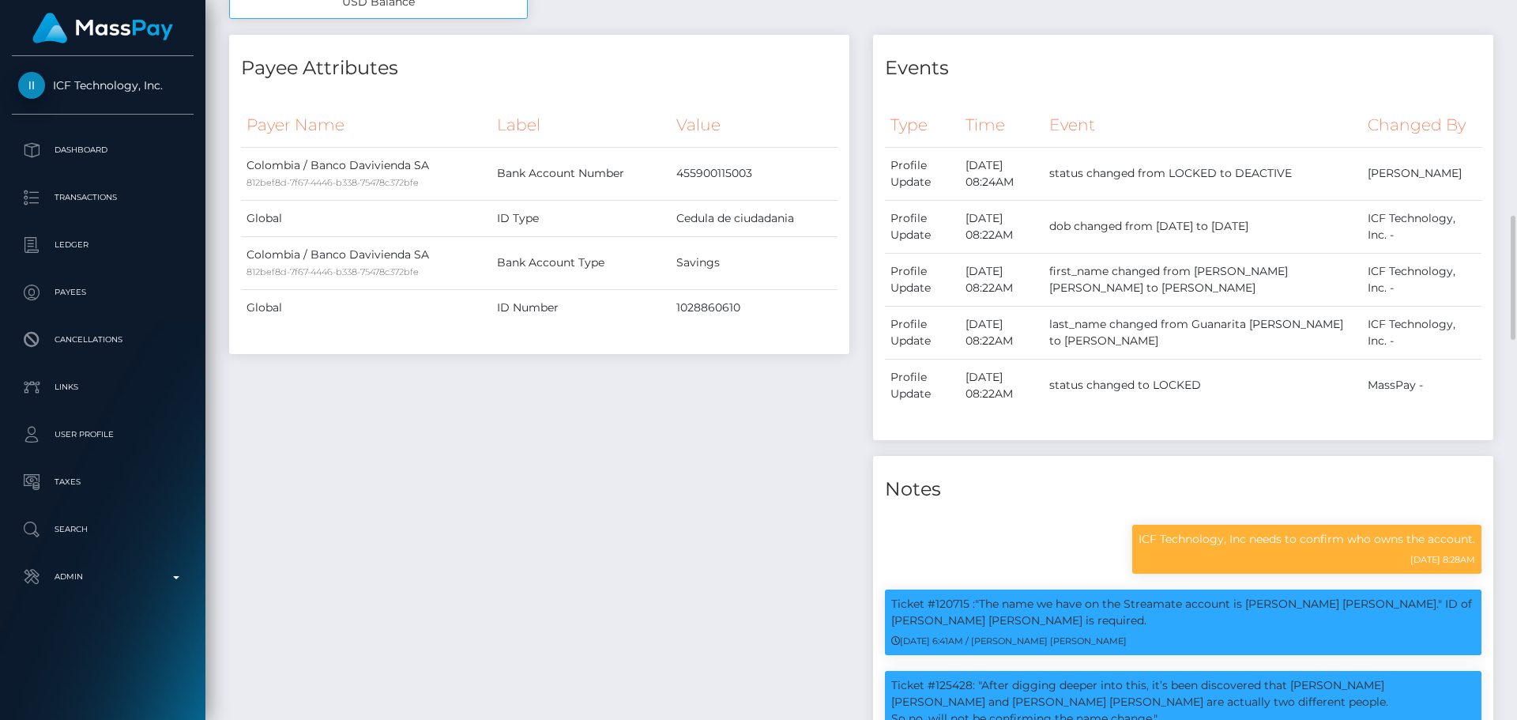
scroll to position [790, 0]
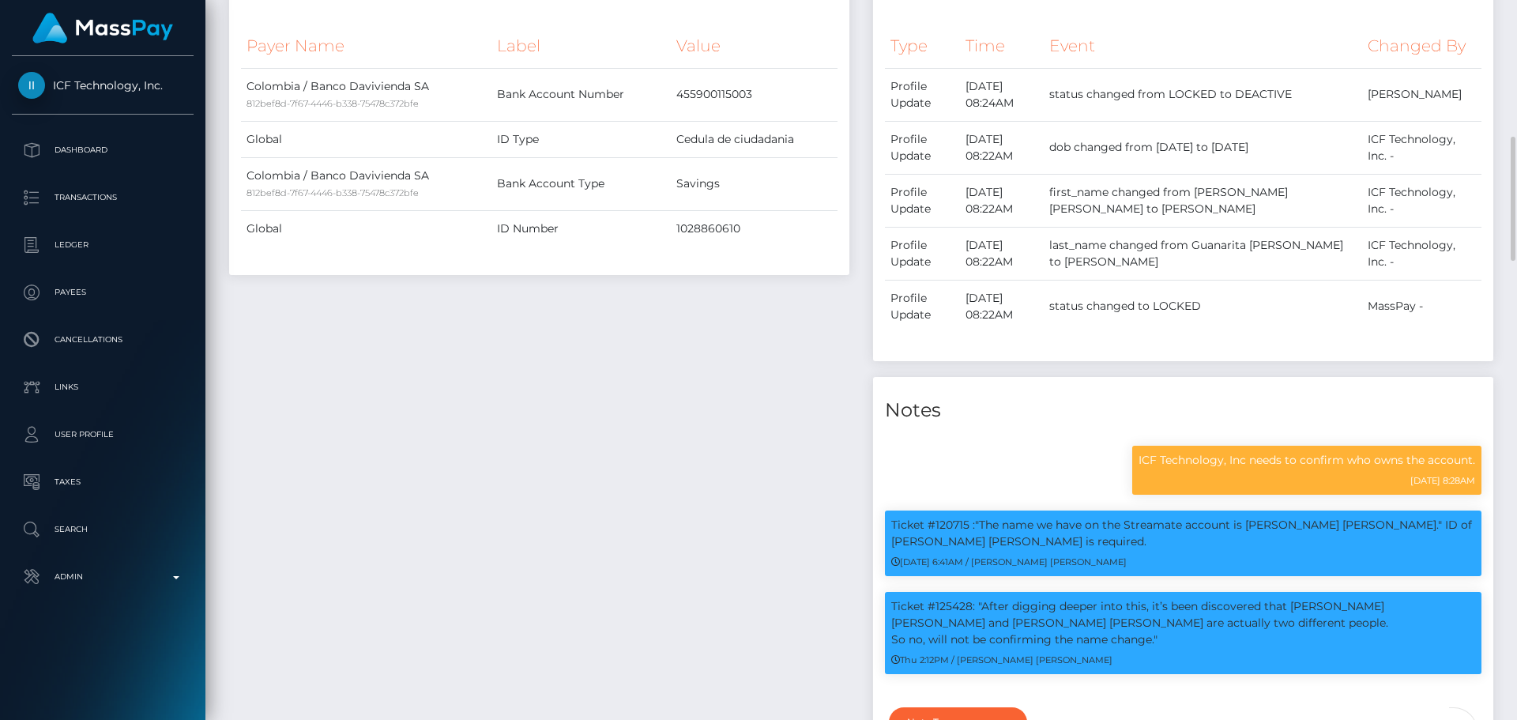
click at [857, 352] on div "Payee Attributes Payer Name Label Value Colombia / Banco Davivienda SA 812bef8d…" at bounding box center [539, 384] width 644 height 857
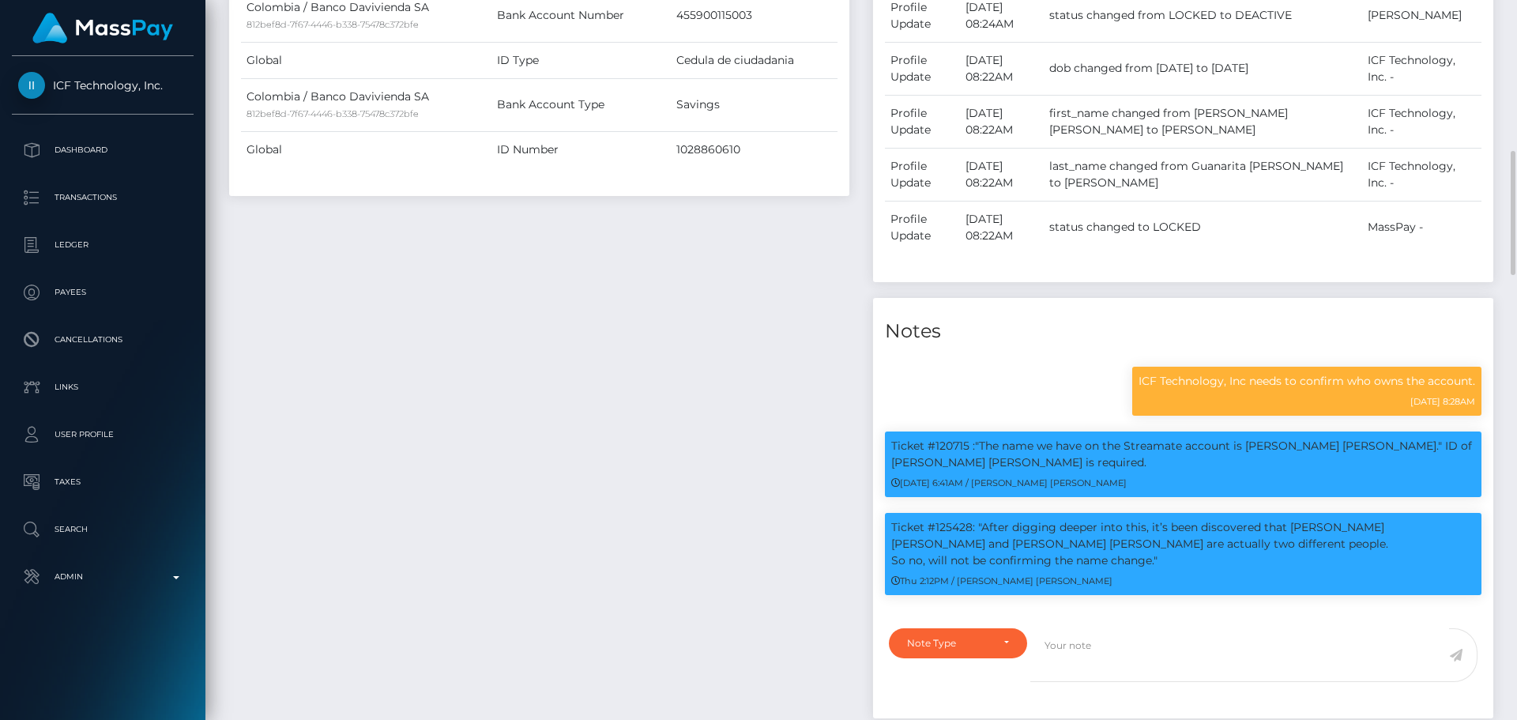
click at [857, 352] on div "Payee Attributes Payer Name Label Value Colombia / Banco Davivienda SA 812bef8d…" at bounding box center [539, 305] width 644 height 857
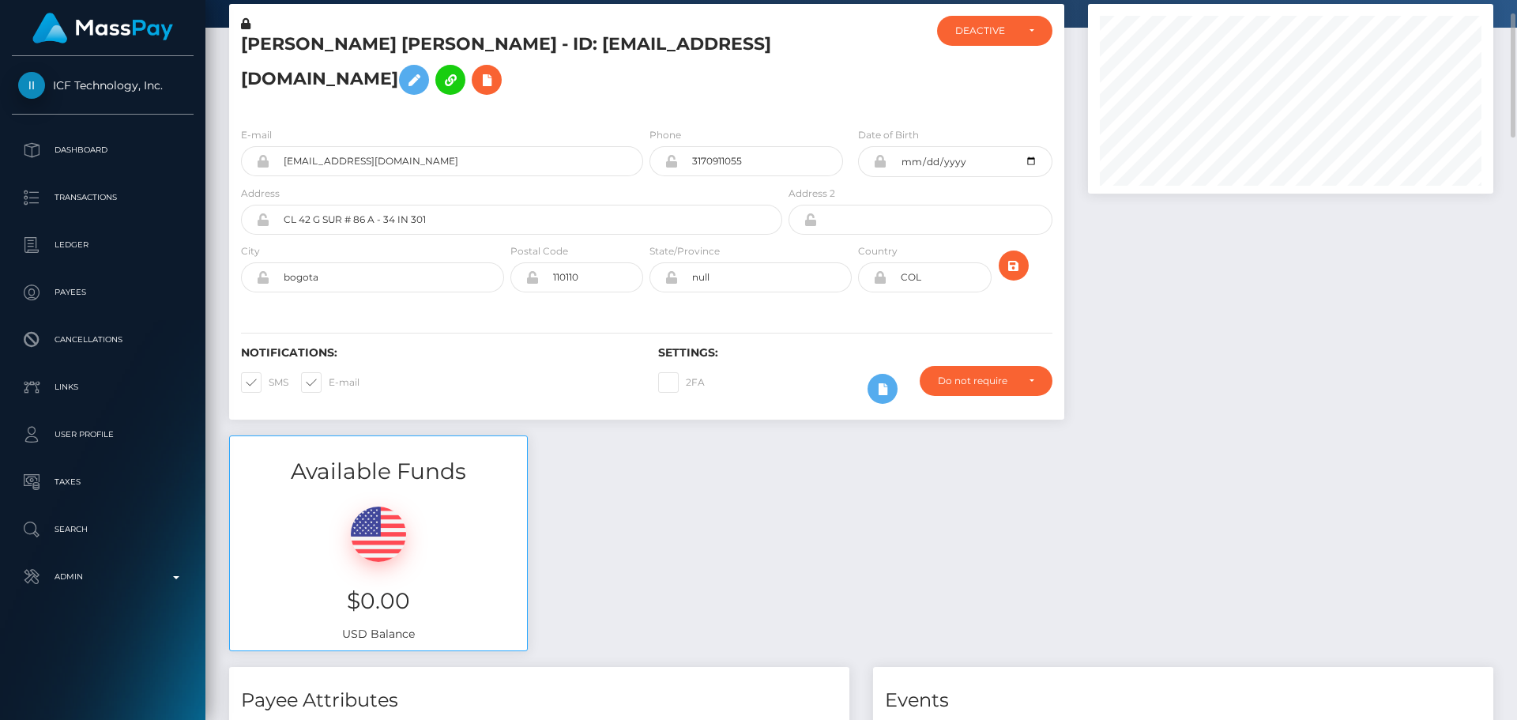
scroll to position [0, 0]
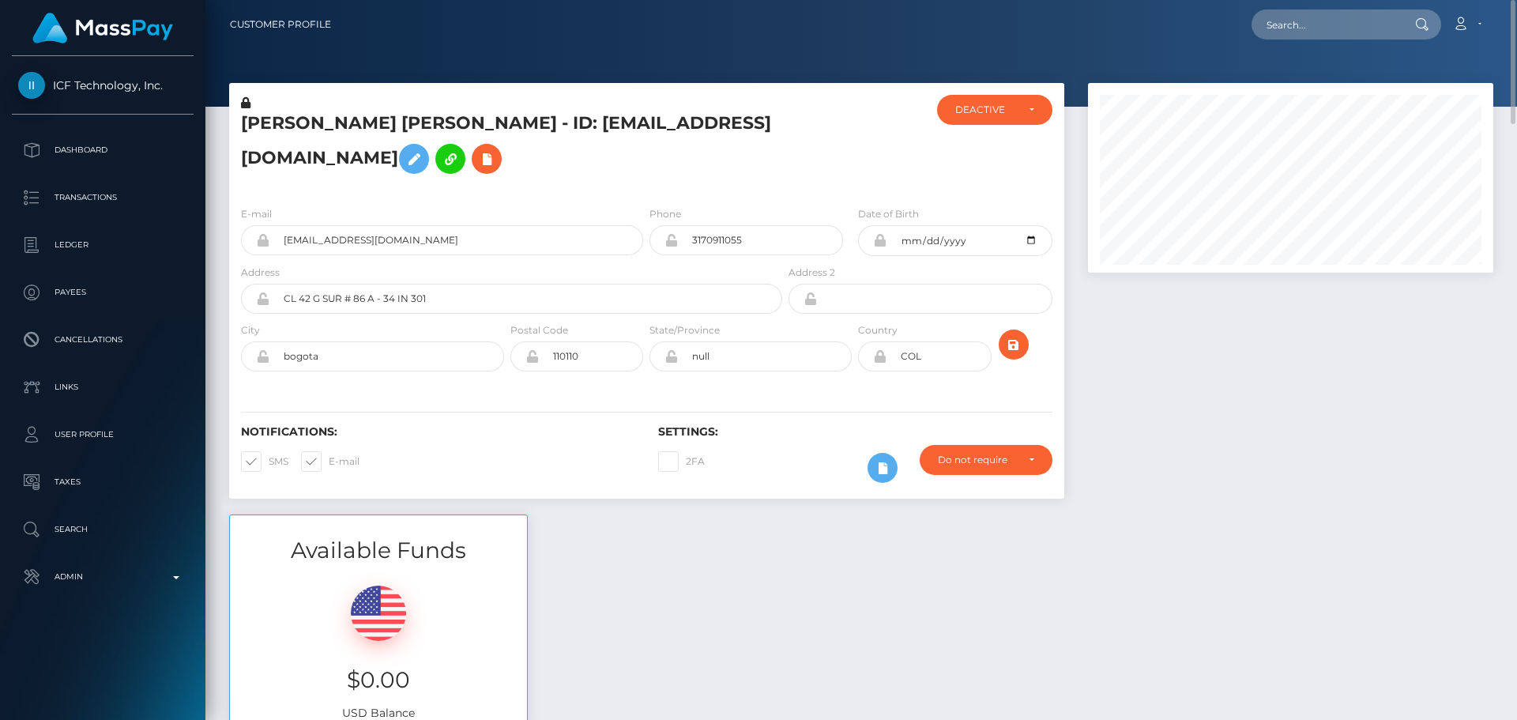
click at [752, 171] on h5 "[PERSON_NAME] [PERSON_NAME] - ID: [EMAIL_ADDRESS][DOMAIN_NAME]" at bounding box center [507, 146] width 533 height 70
click at [714, 153] on h5 "[PERSON_NAME] [PERSON_NAME] - ID: [EMAIL_ADDRESS][DOMAIN_NAME]" at bounding box center [507, 146] width 533 height 70
click at [737, 147] on h5 "[PERSON_NAME] [PERSON_NAME] - ID: [EMAIL_ADDRESS][DOMAIN_NAME]" at bounding box center [507, 146] width 533 height 70
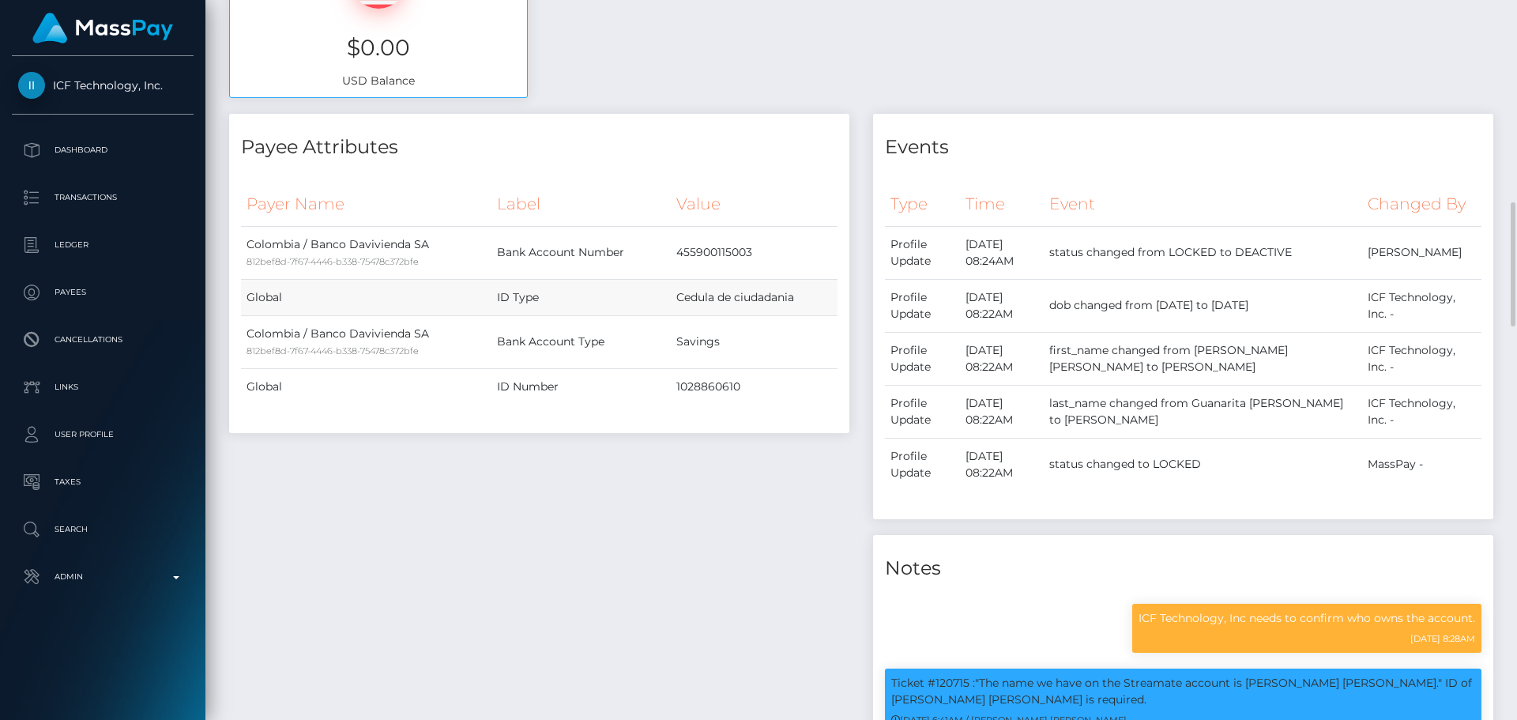
scroll to position [711, 0]
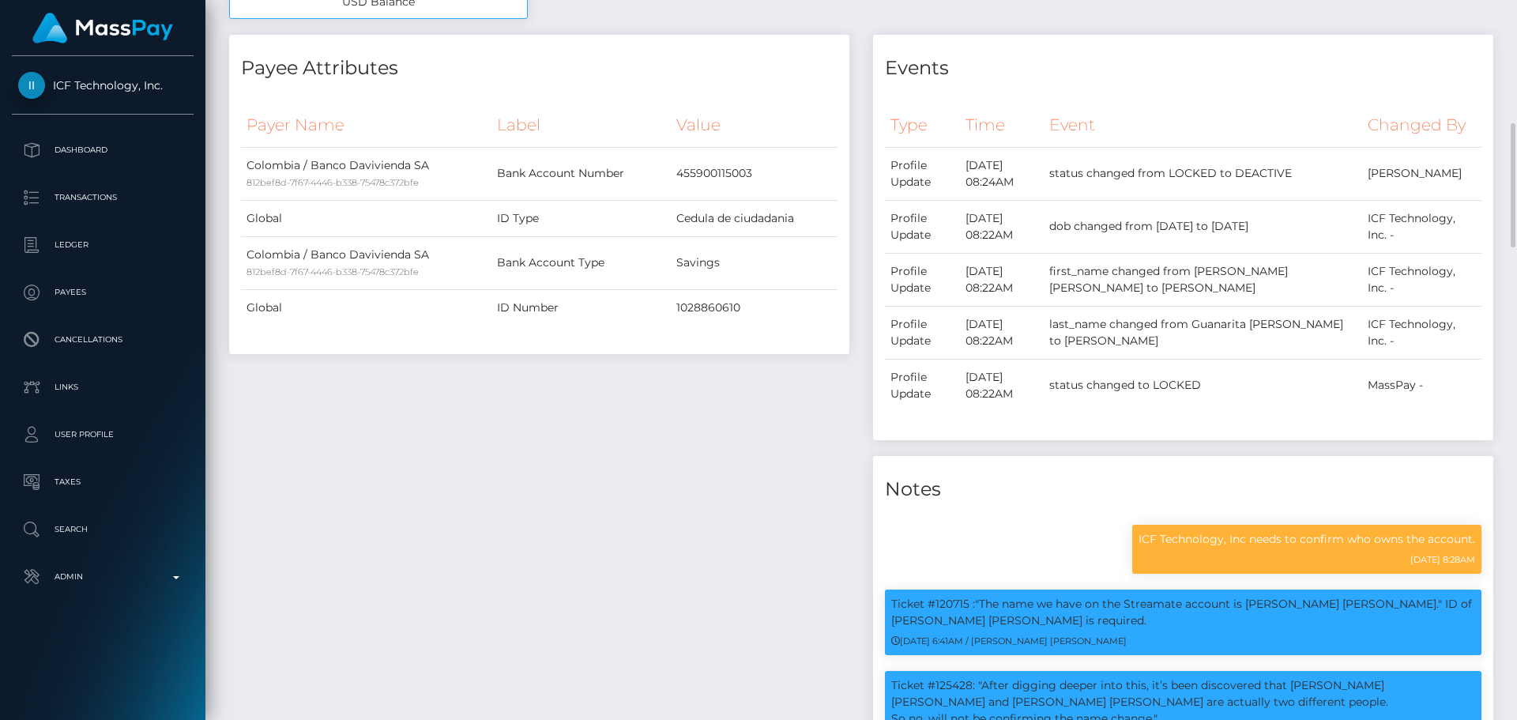
click at [693, 416] on div "Payee Attributes Payer Name Label Value Colombia / Banco Davivienda SA 812bef8d…" at bounding box center [539, 463] width 644 height 857
click at [658, 405] on div "Payee Attributes Payer Name Label Value Colombia / Banco Davivienda SA 812bef8d…" at bounding box center [539, 463] width 644 height 857
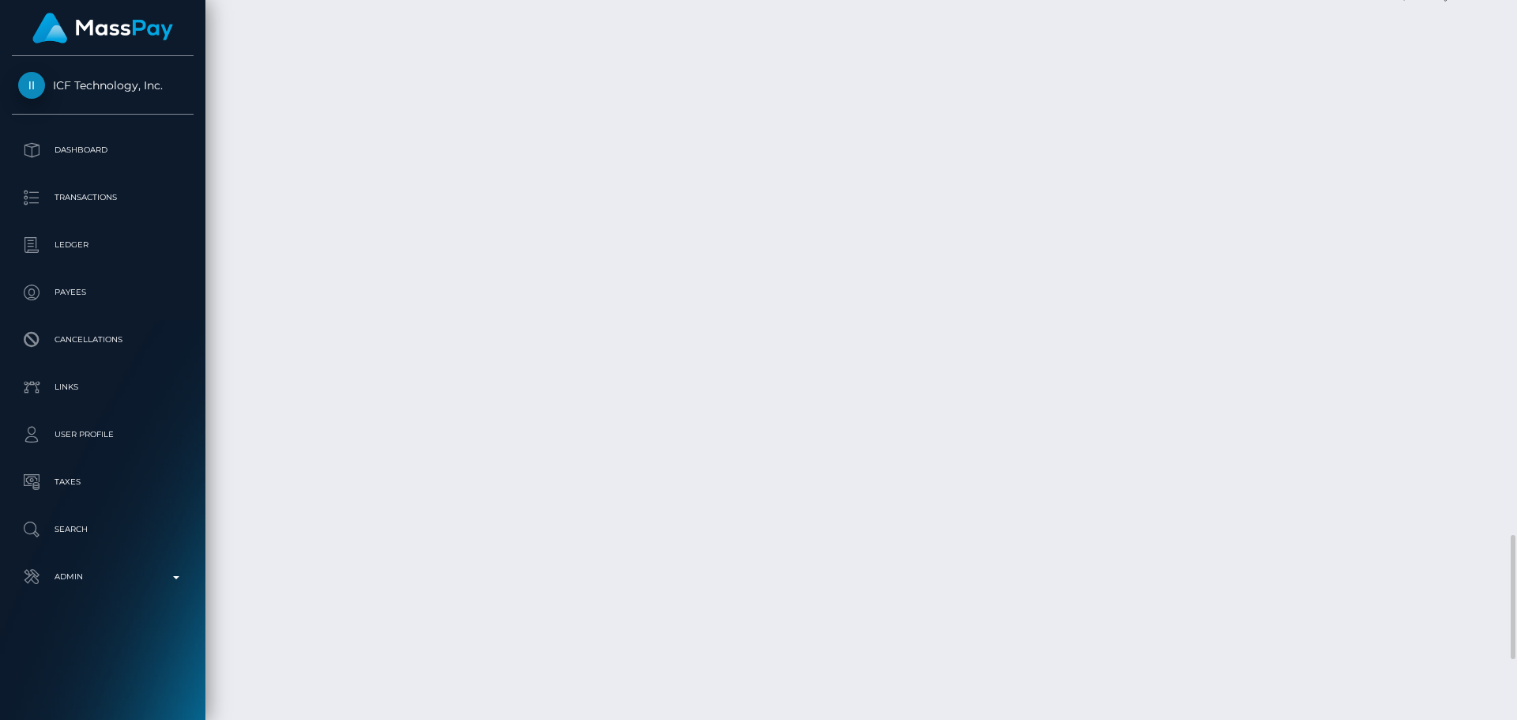
scroll to position [3431, 0]
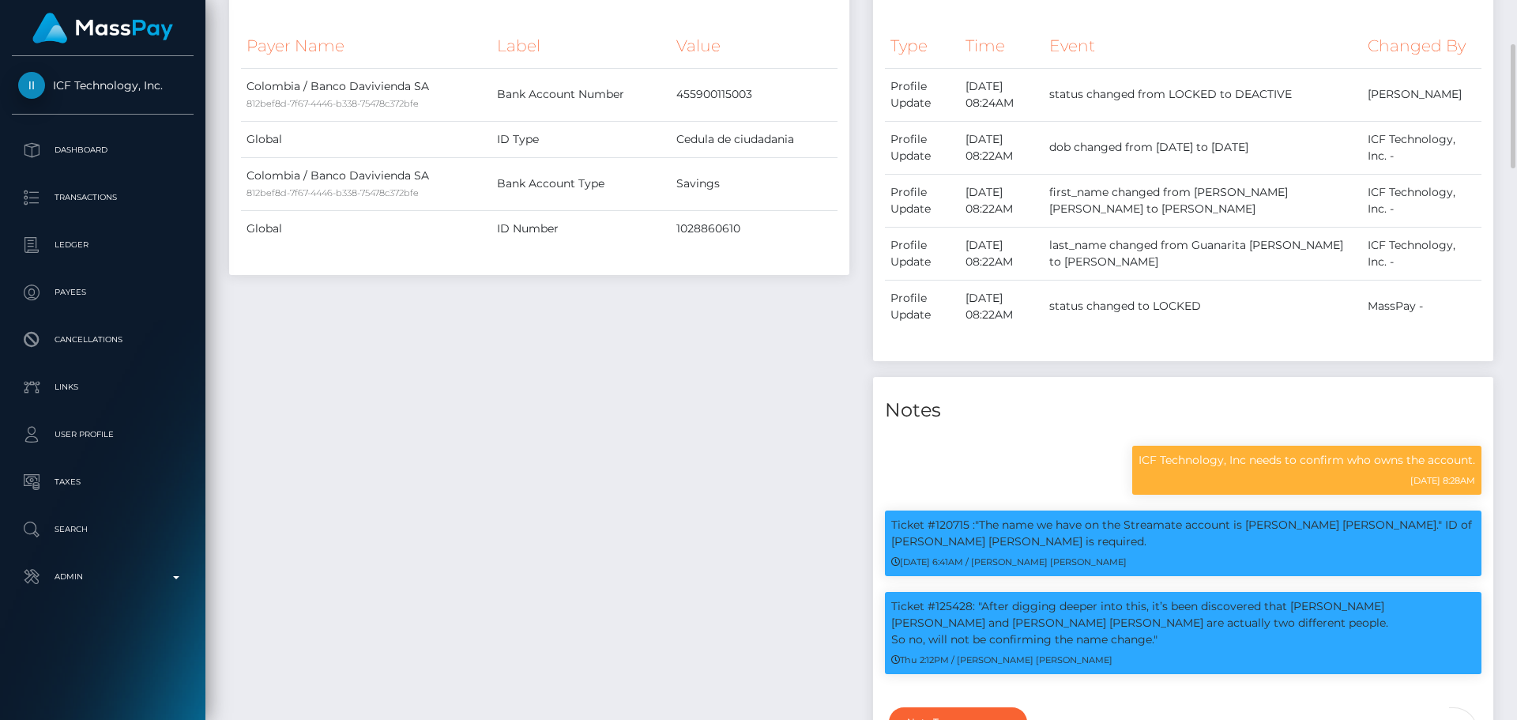
scroll to position [711, 0]
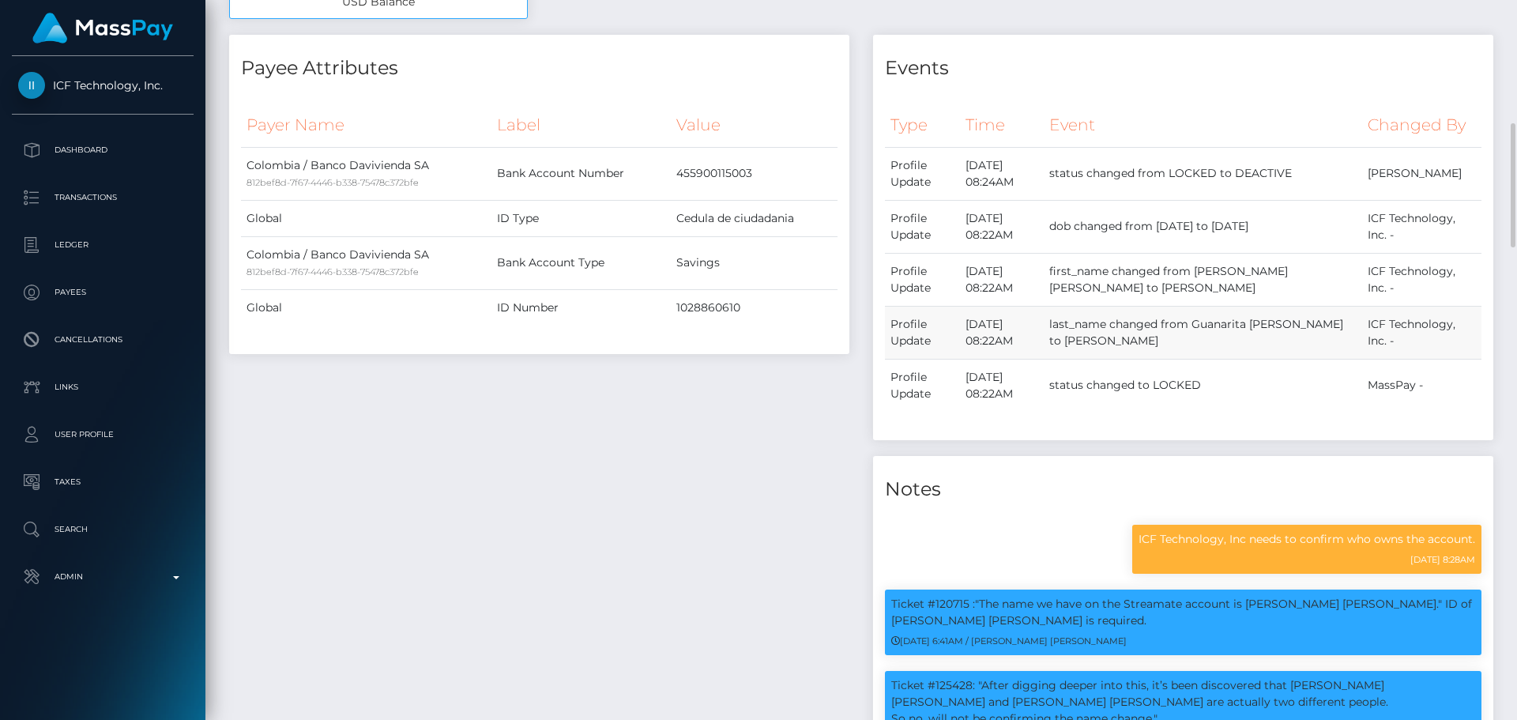
click at [1375, 321] on td "ICF Technology, Inc. -" at bounding box center [1421, 332] width 119 height 53
drag, startPoint x: 1375, startPoint y: 321, endPoint x: 1387, endPoint y: 341, distance: 23.0
click at [1387, 341] on td "ICF Technology, Inc. -" at bounding box center [1421, 332] width 119 height 53
copy td "ICF Technology, Inc."
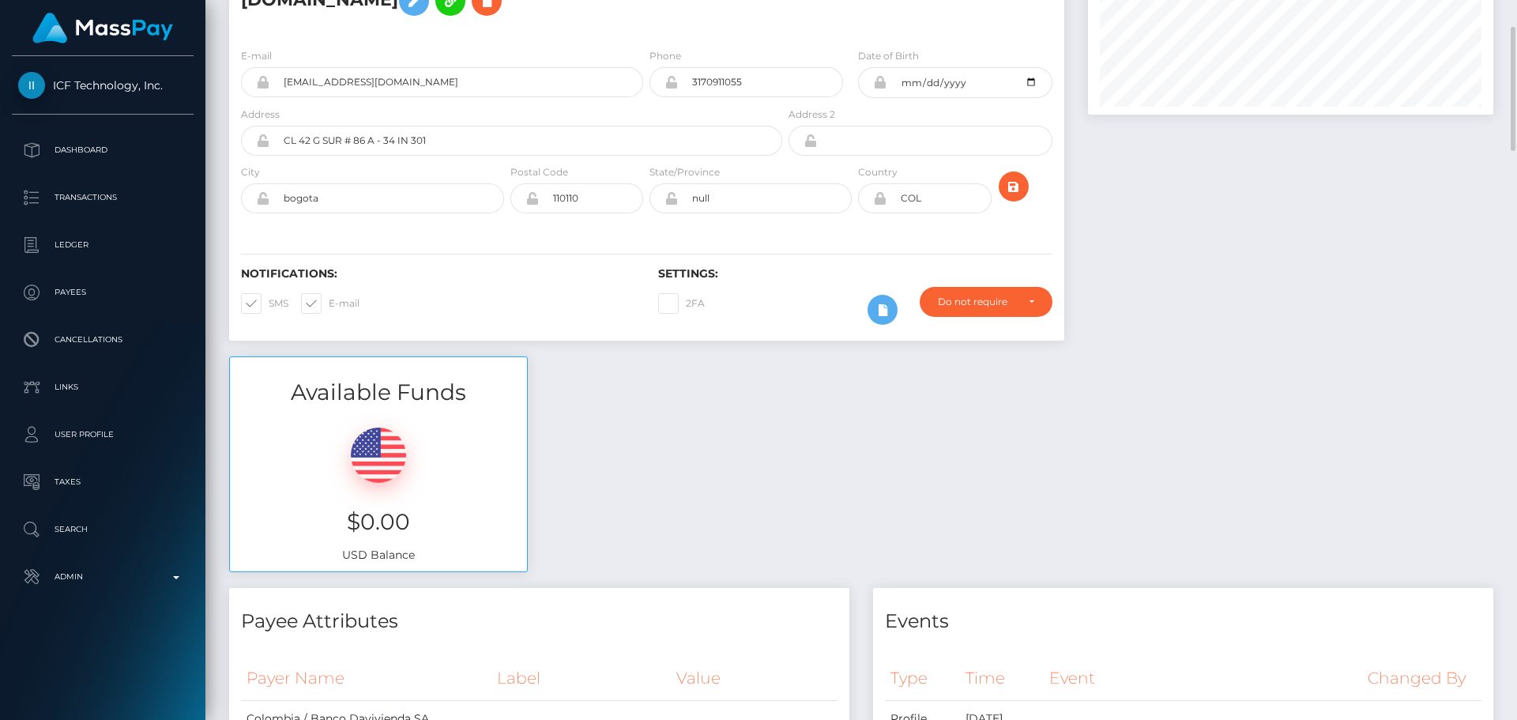
scroll to position [0, 0]
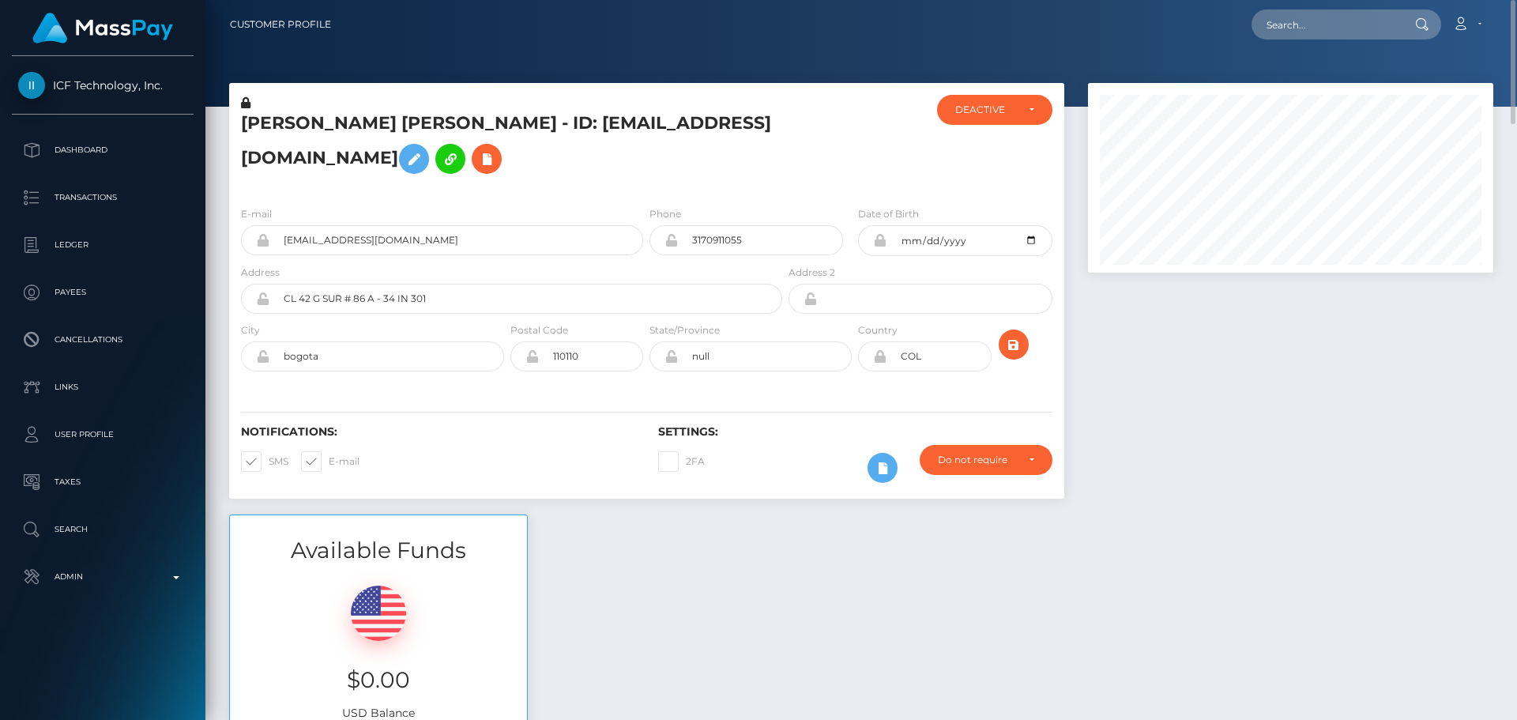
click at [365, 121] on h5 "MARIA ALEJANDRA GOMEZ QUEVEDO - ID: alejandragomezz520@gmail.com" at bounding box center [507, 146] width 533 height 70
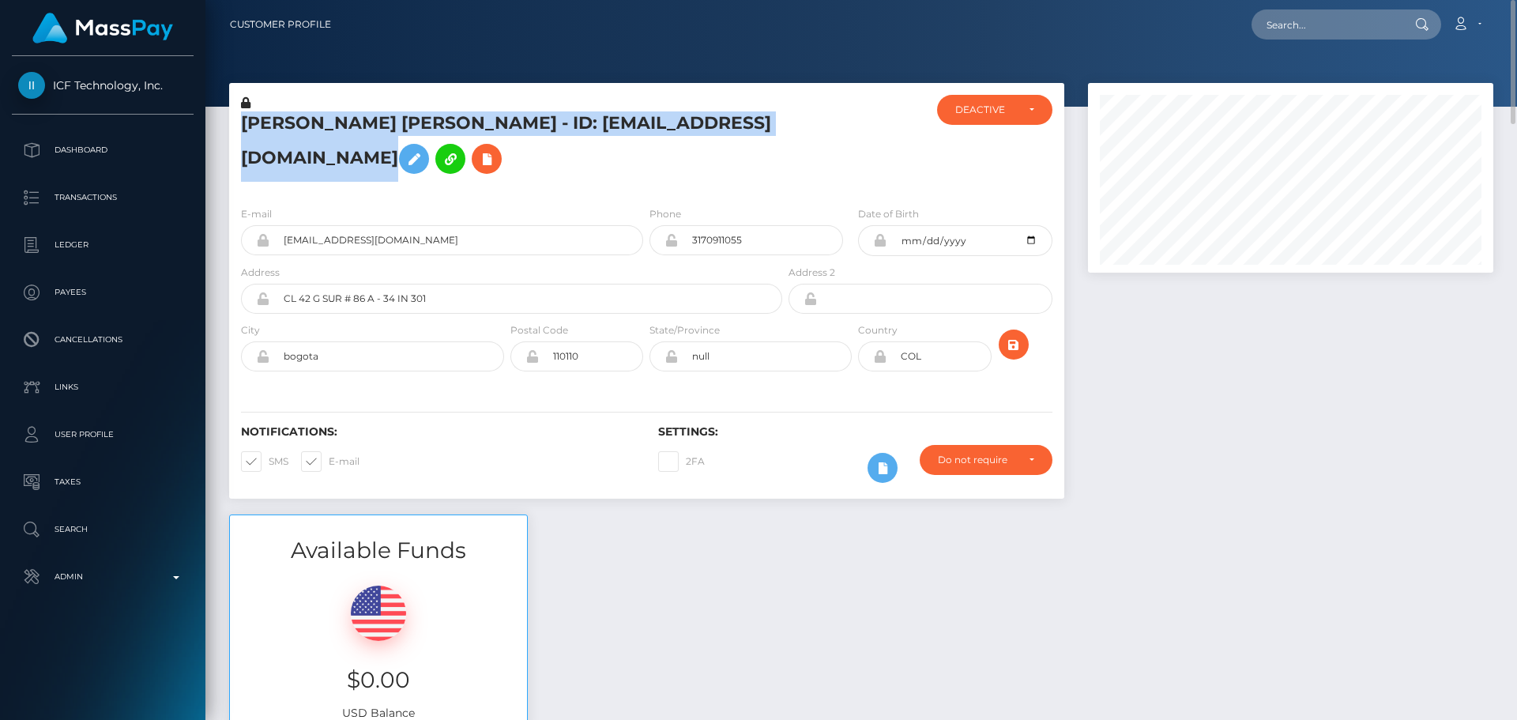
click at [366, 123] on h5 "MARIA ALEJANDRA GOMEZ QUEVEDO - ID: alejandragomezz520@gmail.com" at bounding box center [507, 146] width 533 height 70
copy h5 "MARIA ALEJANDRA GOMEZ QUEVEDO - ID: alejandragomezz520@gmail.com"
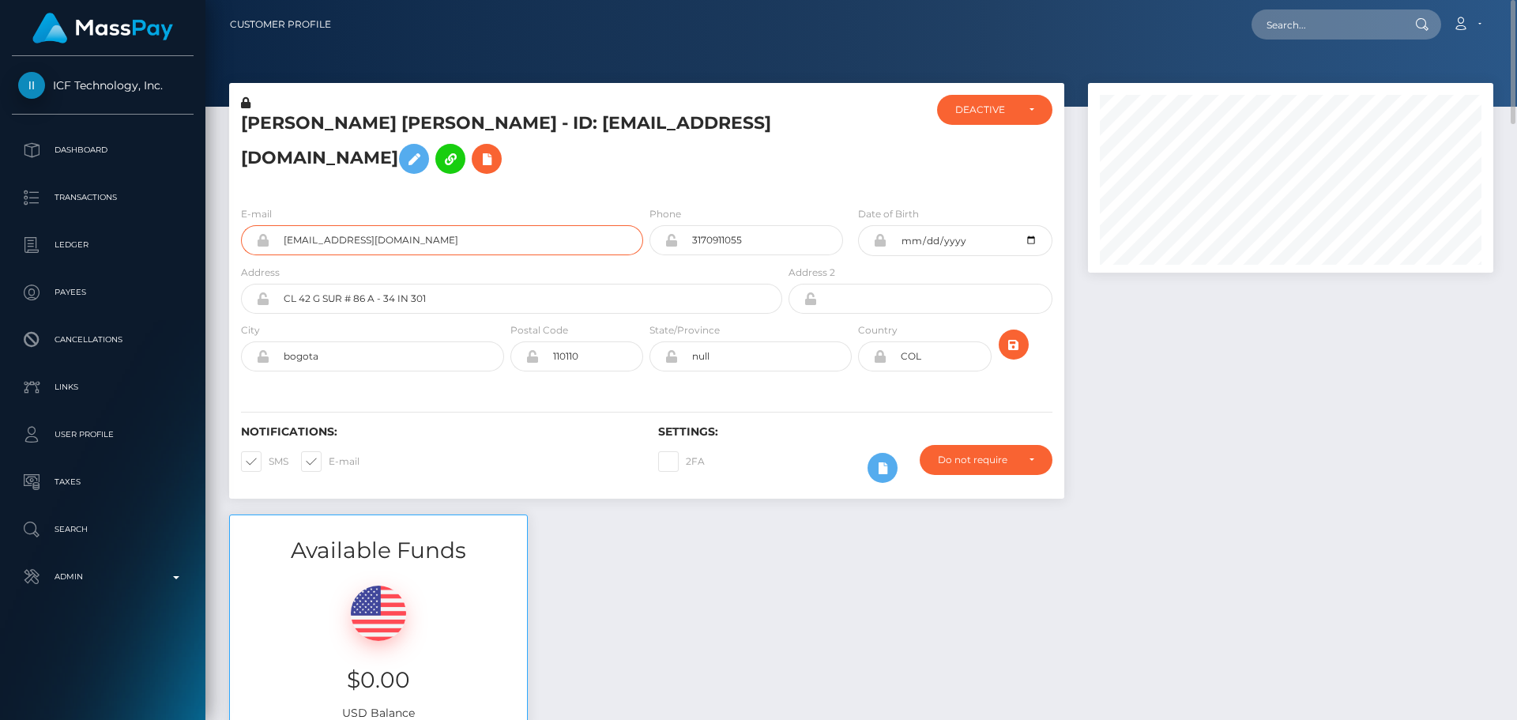
drag, startPoint x: 468, startPoint y: 241, endPoint x: 207, endPoint y: 241, distance: 260.8
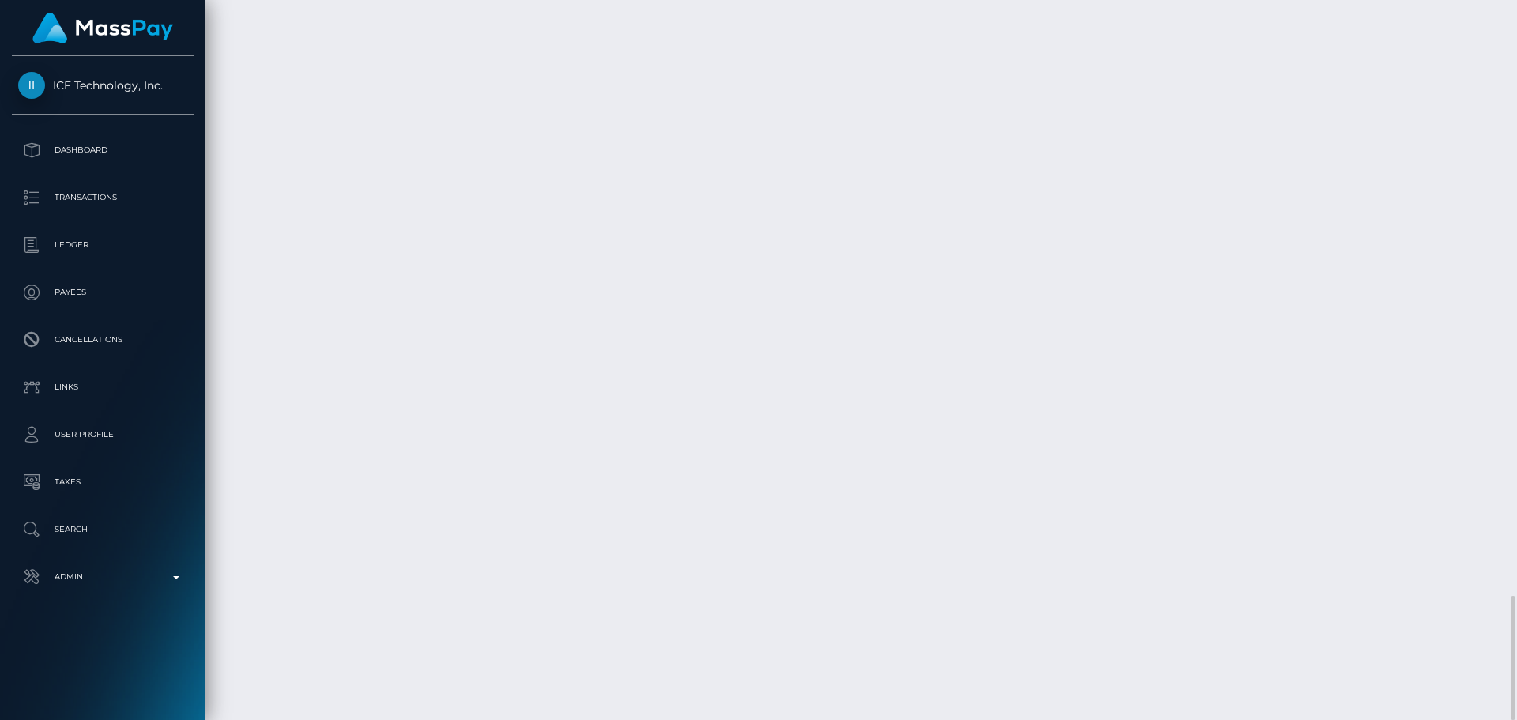
drag, startPoint x: 893, startPoint y: 342, endPoint x: 902, endPoint y: 349, distance: 11.2
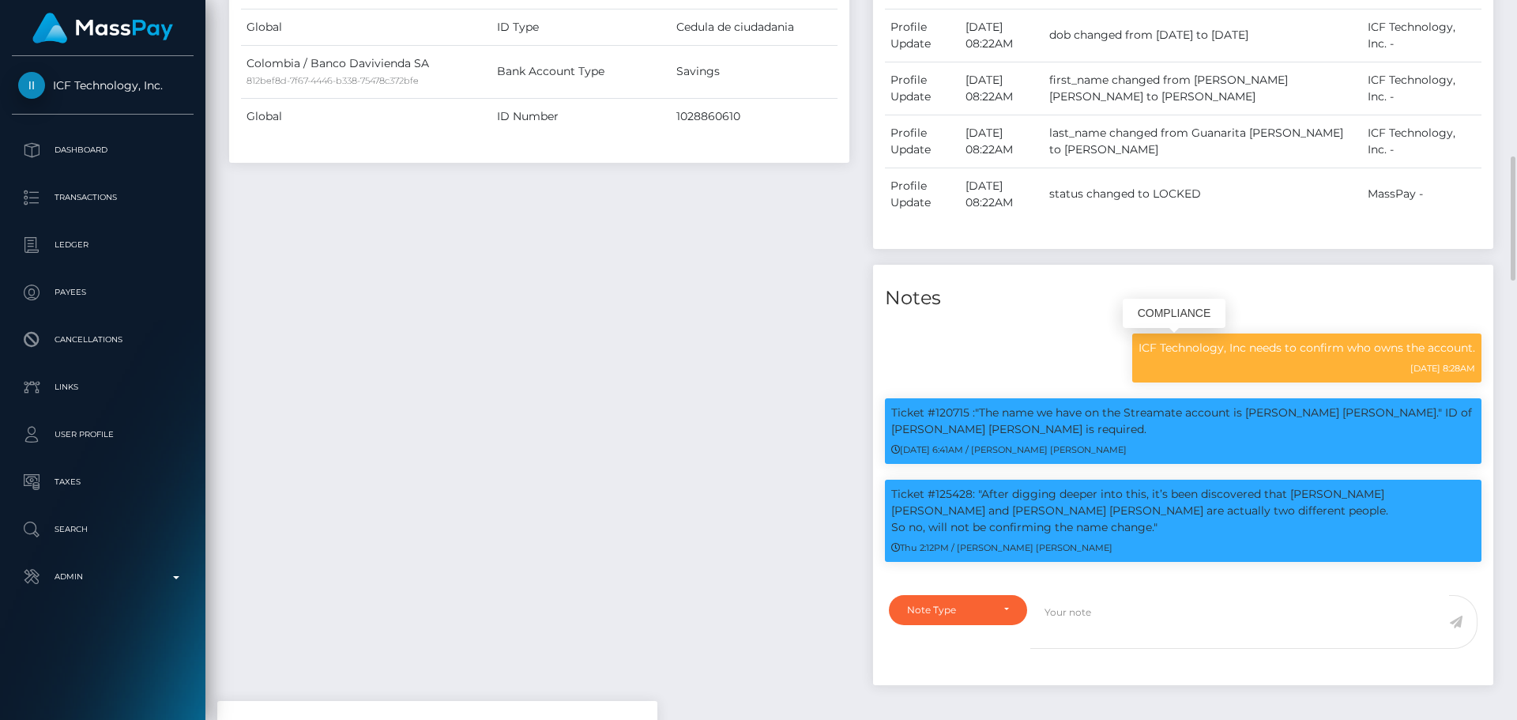
scroll to position [190, 406]
click at [812, 356] on div "Payee Attributes Payer Name Label Value Colombia / Banco Davivienda SA 812bef8d…" at bounding box center [539, 272] width 644 height 857
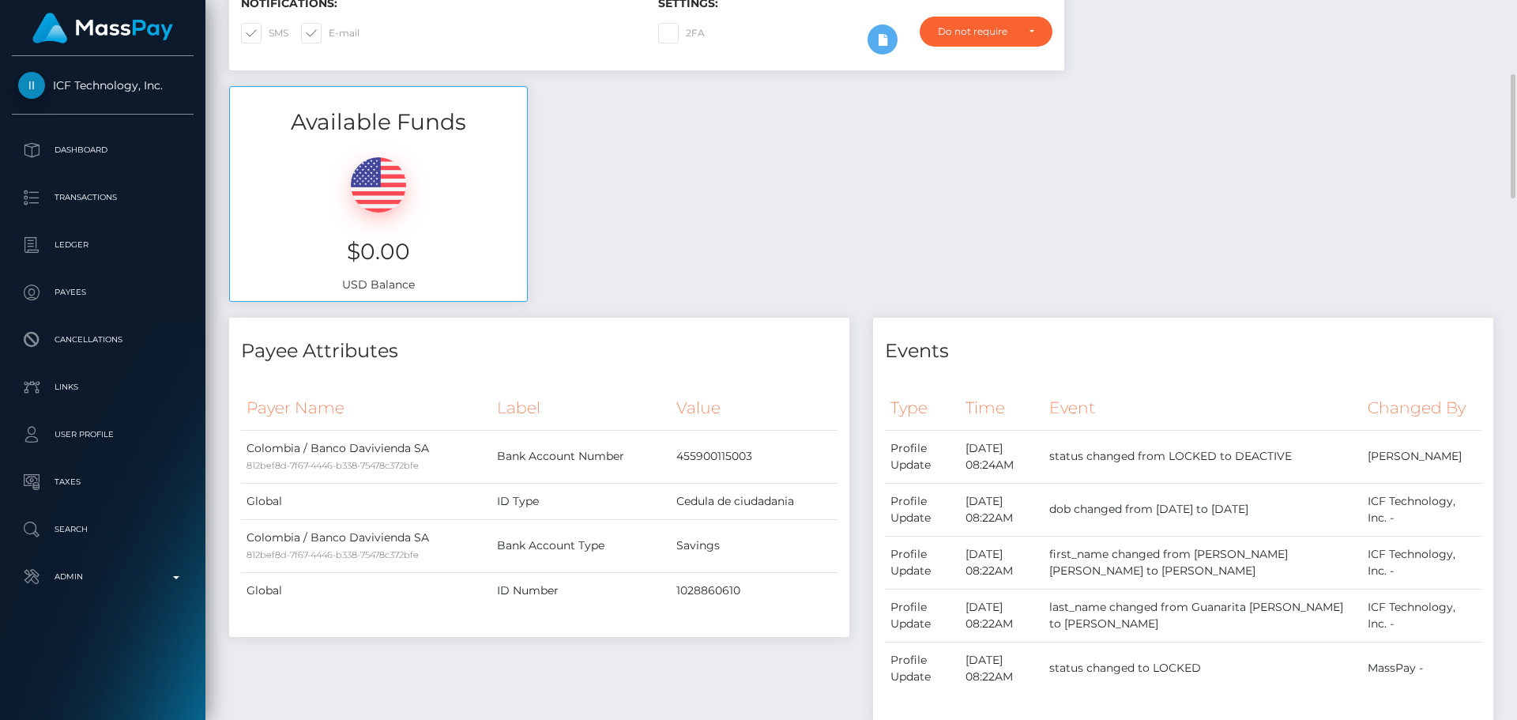
scroll to position [0, 0]
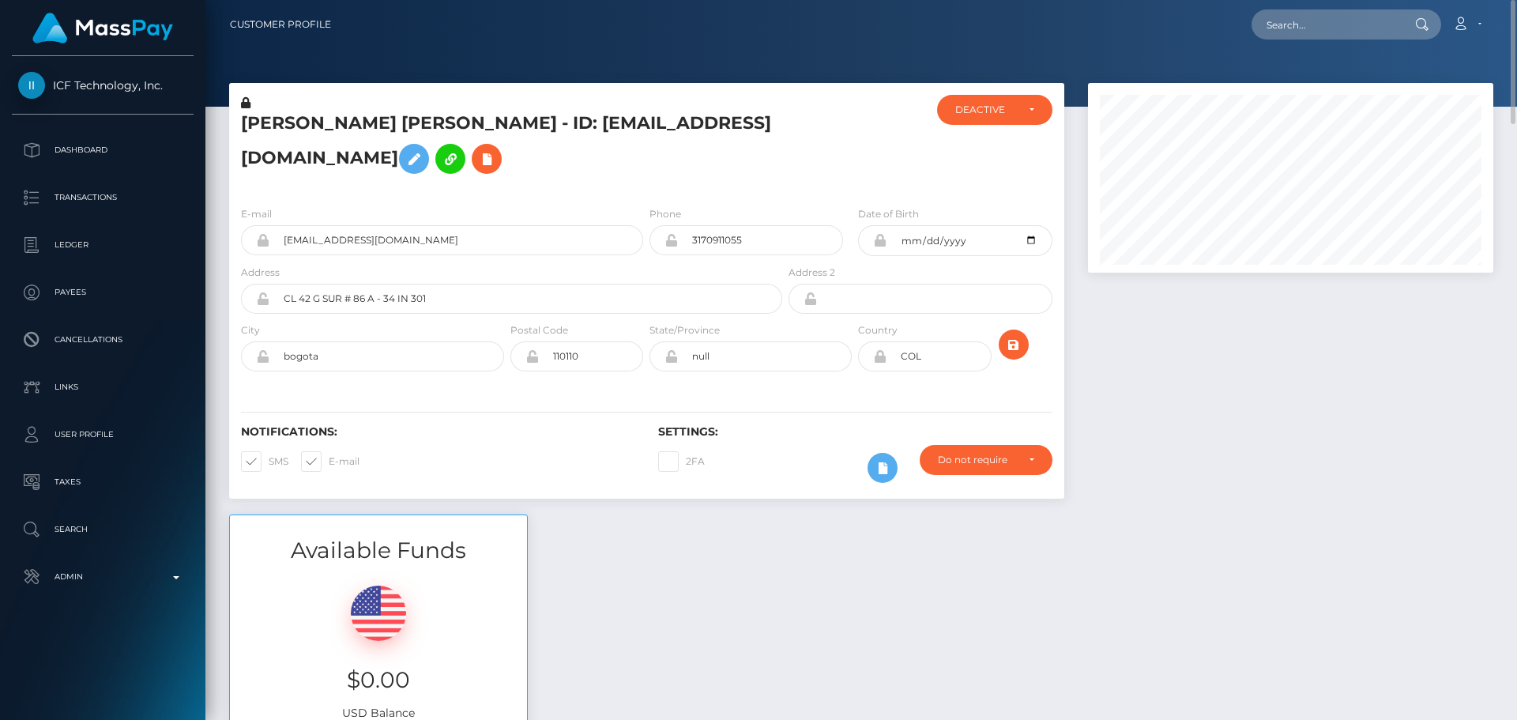
click at [279, 123] on h5 "MARIA ALEJANDRA GOMEZ QUEVEDO - ID: alejandragomezz520@gmail.com" at bounding box center [507, 146] width 533 height 70
drag, startPoint x: 279, startPoint y: 123, endPoint x: 578, endPoint y: 131, distance: 298.8
click at [578, 131] on h5 "MARIA ALEJANDRA GOMEZ QUEVEDO - ID: alejandragomezz520@gmail.com" at bounding box center [507, 146] width 533 height 70
copy h5 "MARIA ALEJANDRA GOMEZ QUEVEDO"
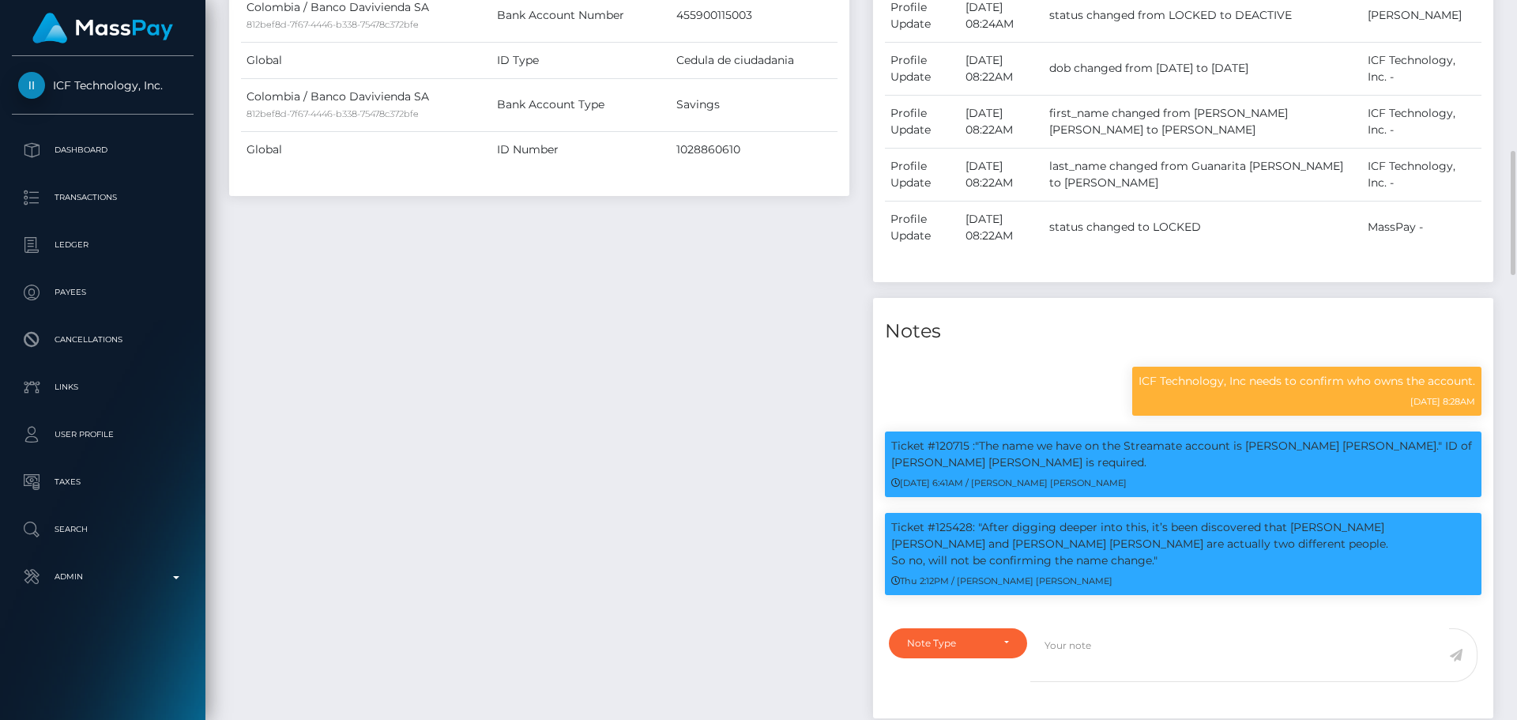
scroll to position [790, 0]
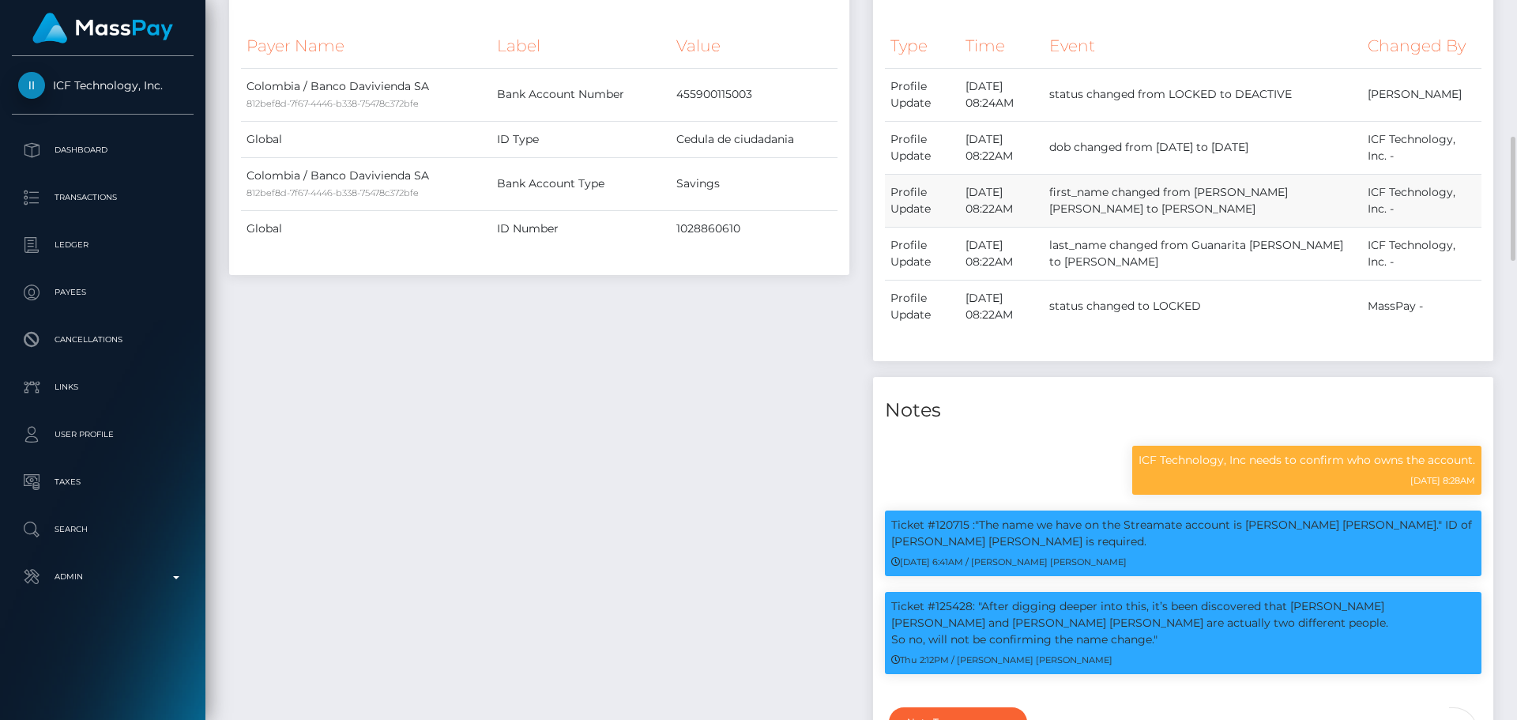
click at [1234, 191] on td "first_name changed from Maria Alejandra to MARIA" at bounding box center [1203, 200] width 319 height 53
drag, startPoint x: 1234, startPoint y: 191, endPoint x: 1268, endPoint y: 194, distance: 33.3
click at [1268, 194] on td "first_name changed from Maria Alejandra to MARIA" at bounding box center [1203, 200] width 319 height 53
copy td "Maria Alejandra"
click at [1253, 243] on td "last_name changed from Guanarita Alarcon to GOMEZ QUEVEDO" at bounding box center [1203, 253] width 319 height 53
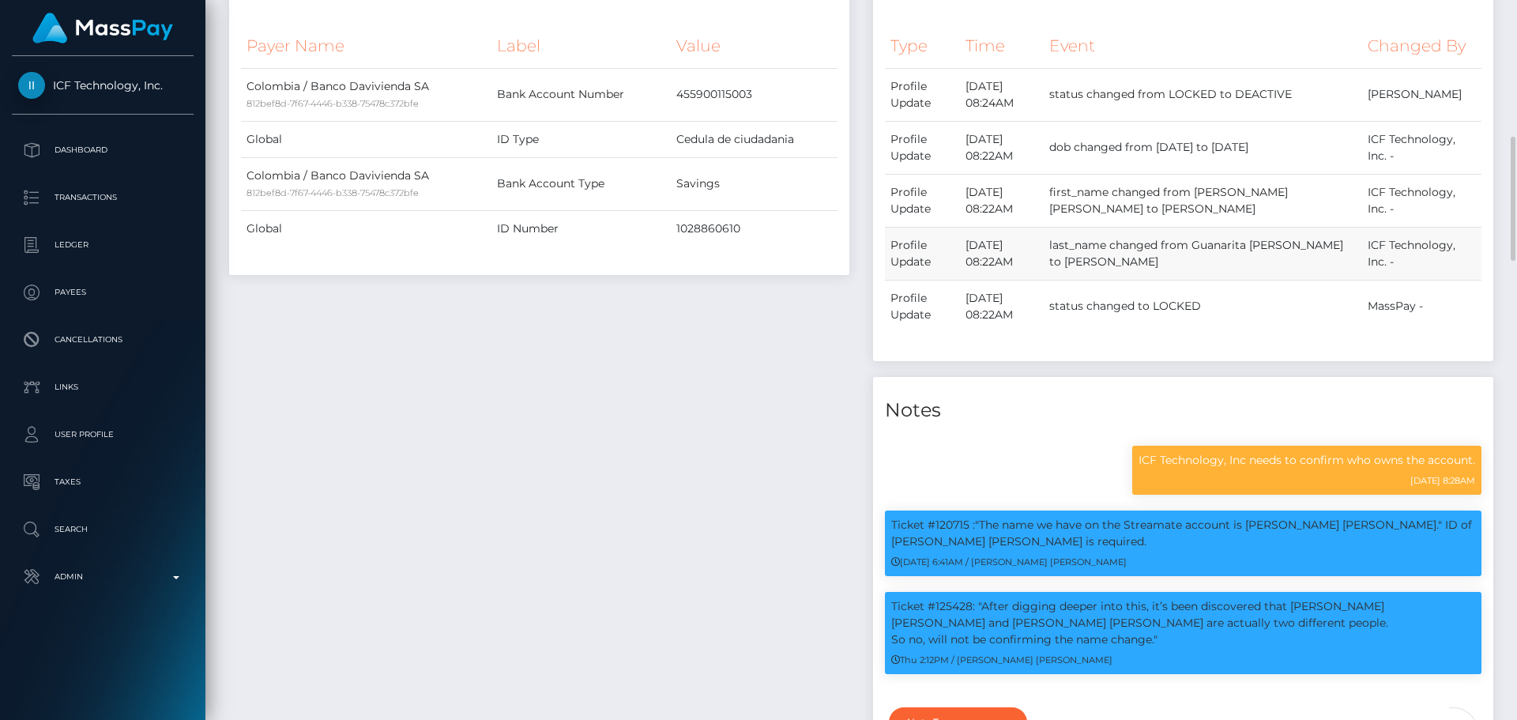
drag, startPoint x: 1253, startPoint y: 243, endPoint x: 1287, endPoint y: 241, distance: 33.2
click at [1287, 241] on td "last_name changed from Guanarita Alarcon to GOMEZ QUEVEDO" at bounding box center [1203, 253] width 319 height 53
copy td "Guanarita Alarcon"
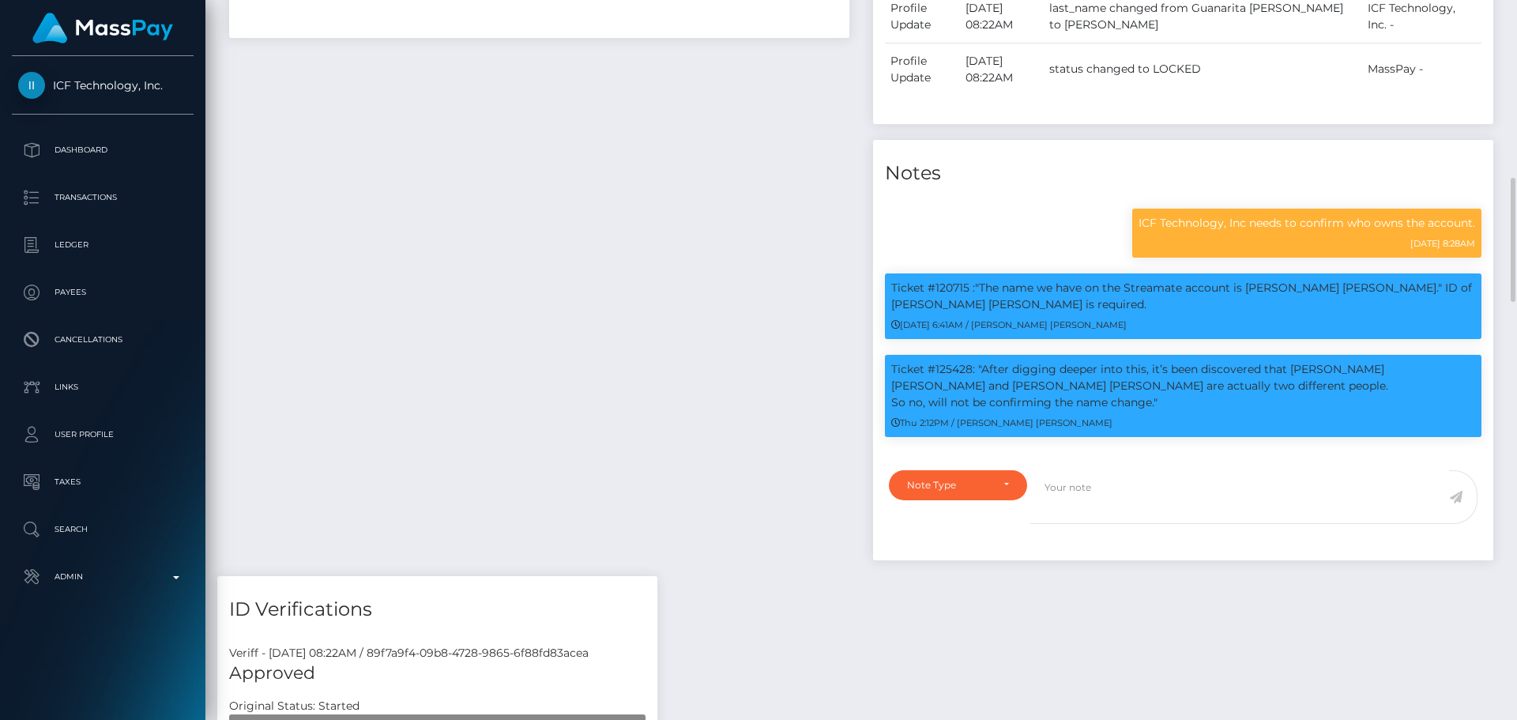
scroll to position [190, 406]
click at [900, 369] on p "Ticket #125428: "After digging deeper into this, it’s been discovered that MARI…" at bounding box center [1183, 386] width 584 height 50
drag, startPoint x: 900, startPoint y: 369, endPoint x: 940, endPoint y: 370, distance: 40.3
click at [940, 370] on p "Ticket #125428: "After digging deeper into this, it’s been discovered that MARI…" at bounding box center [1183, 386] width 584 height 50
copy p "Ticket #125428"
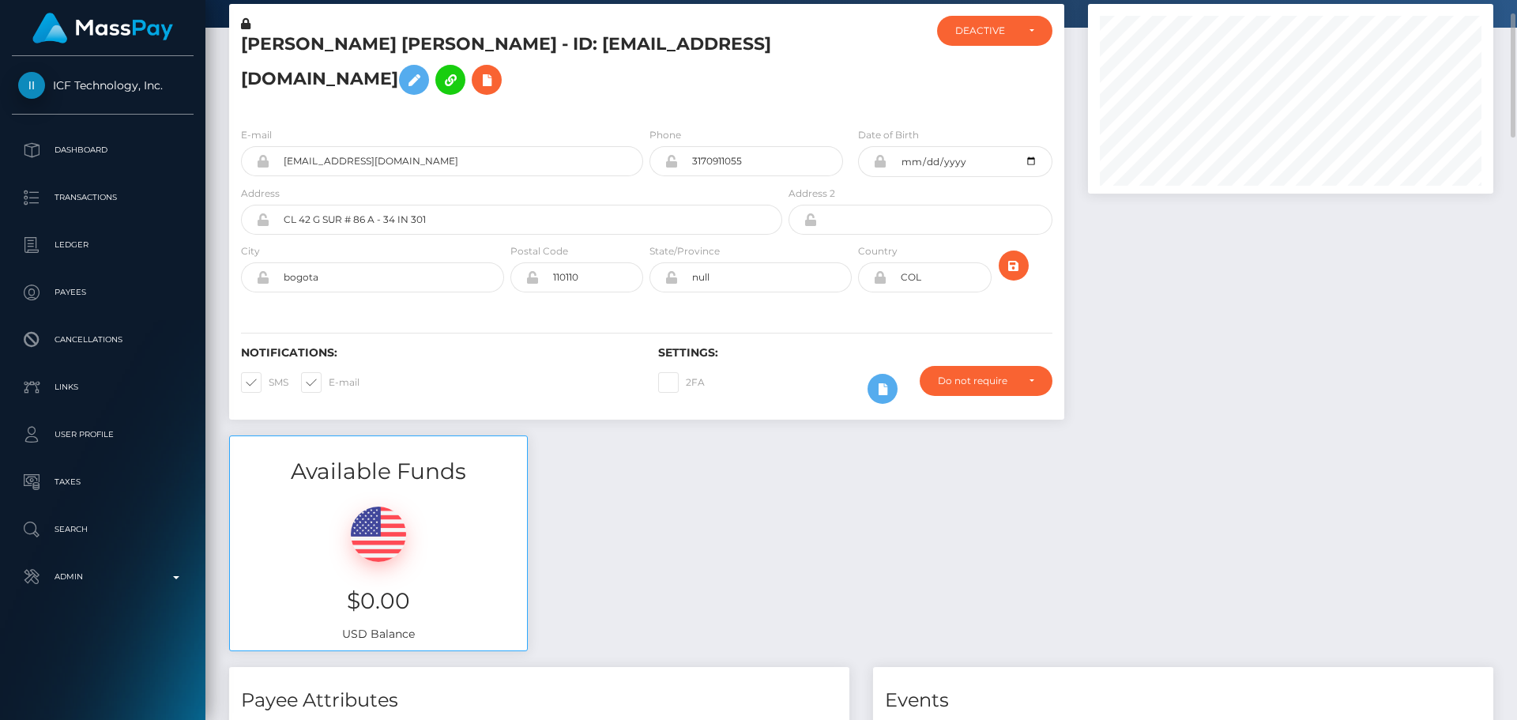
scroll to position [0, 0]
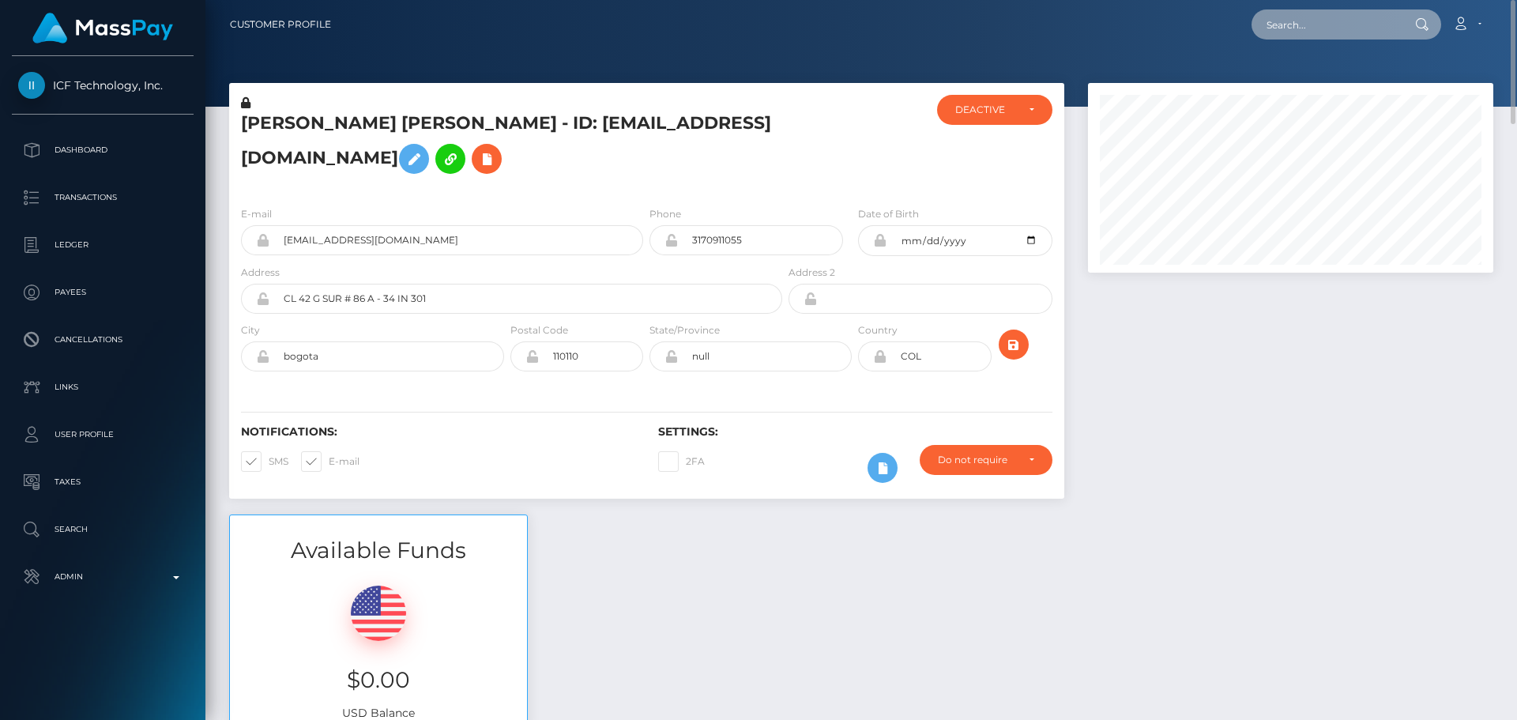
click at [1319, 32] on input "text" at bounding box center [1326, 24] width 149 height 30
paste input "Kkk77kk"
type input "Kkk77kk"
click at [1163, 26] on div "Kkk77kk Loading... Loading... Account Edit Profile Logout" at bounding box center [918, 24] width 1149 height 33
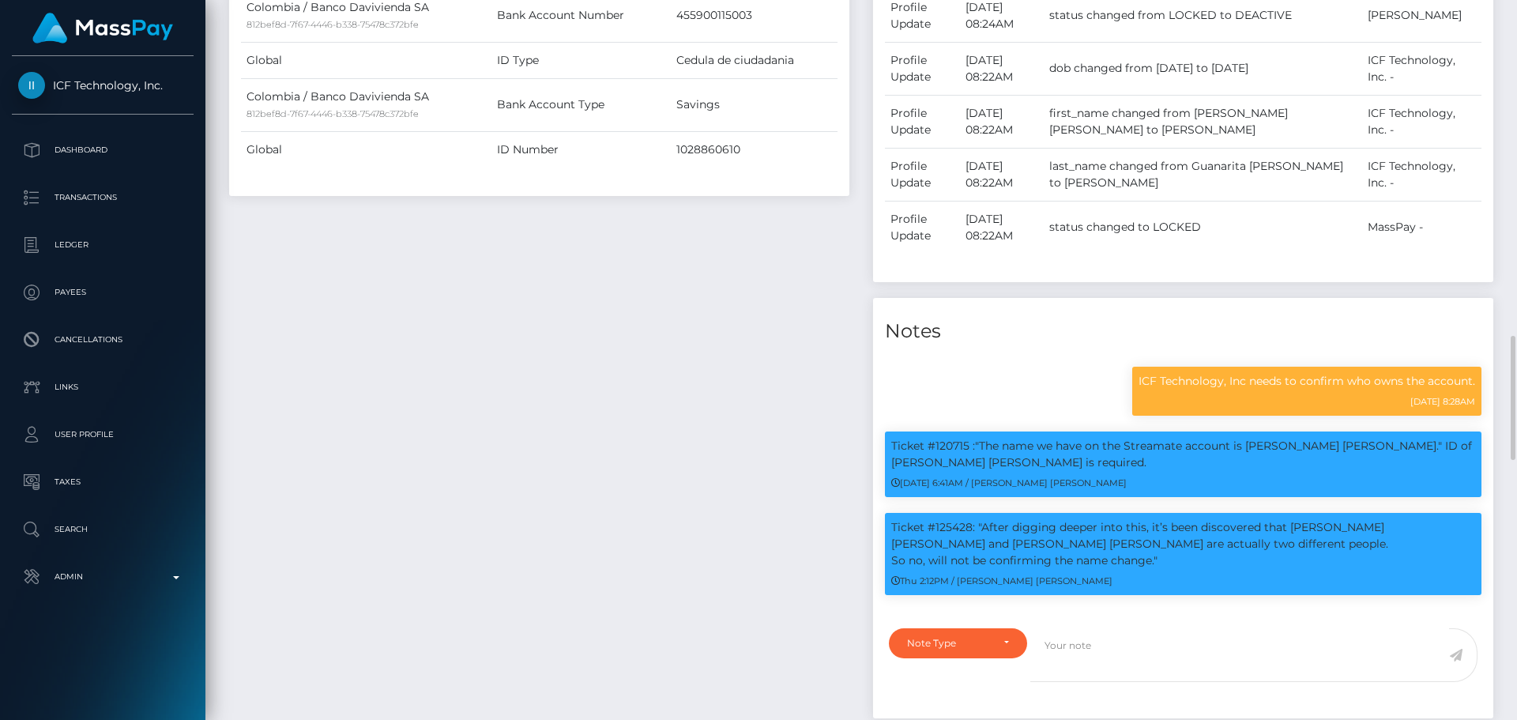
scroll to position [1027, 0]
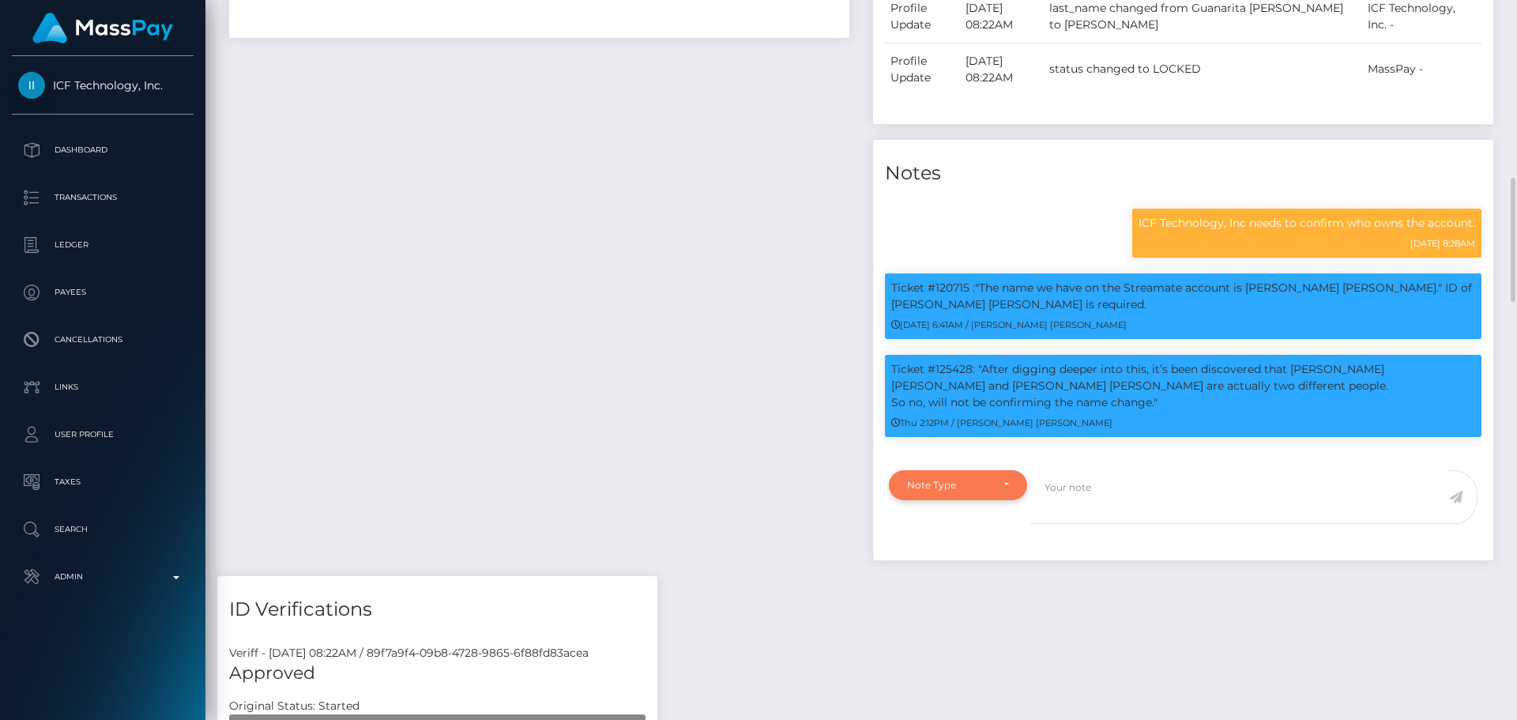
click at [1007, 495] on div "Note Type" at bounding box center [958, 485] width 138 height 30
click at [959, 560] on span "Compliance" at bounding box center [937, 560] width 58 height 14
select select "COMPLIANCE"
click at [1159, 515] on textarea at bounding box center [1240, 497] width 419 height 55
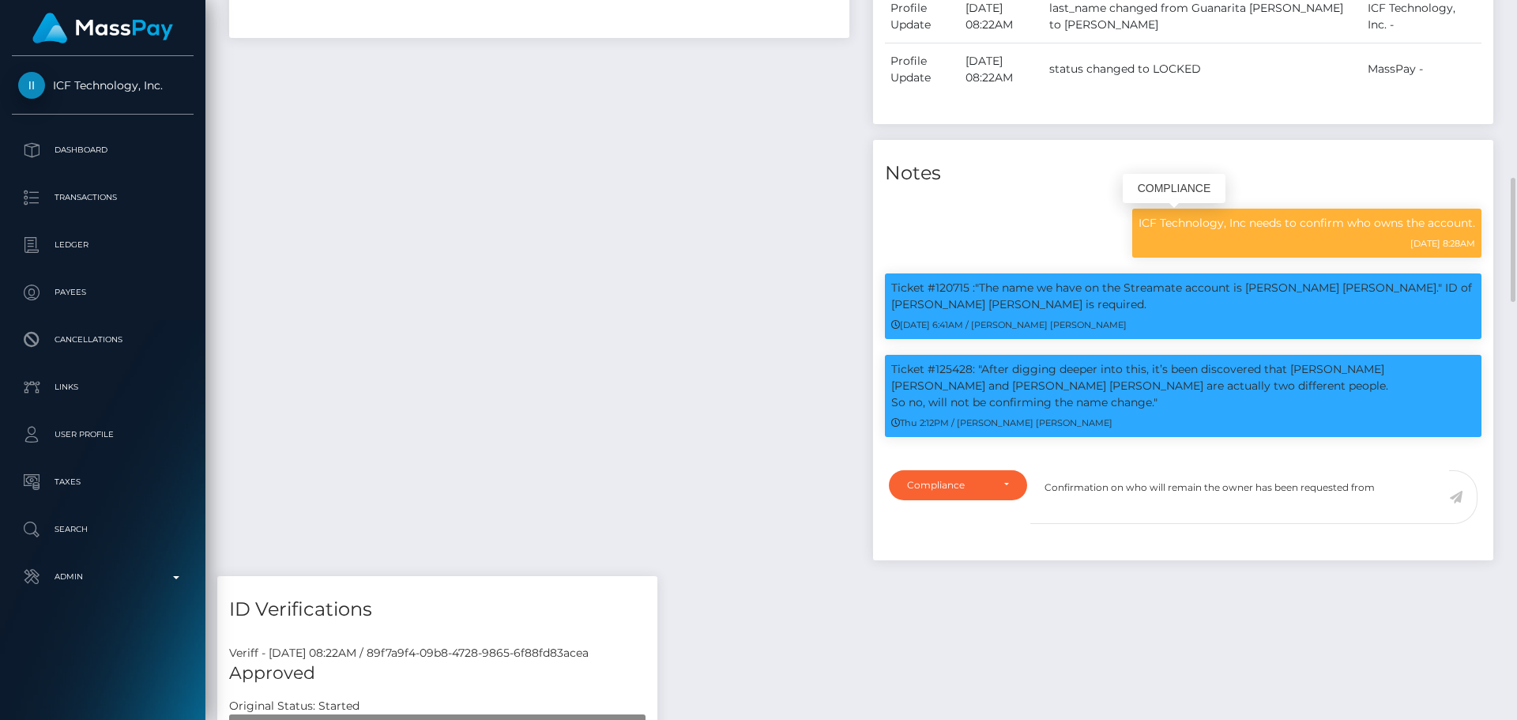
click at [1150, 224] on p "ICF Technology, Inc needs to confirm who owns the account." at bounding box center [1307, 223] width 337 height 17
drag, startPoint x: 1150, startPoint y: 224, endPoint x: 1183, endPoint y: 226, distance: 33.2
click at [1183, 226] on p "ICF Technology, Inc needs to confirm who owns the account." at bounding box center [1307, 223] width 337 height 17
copy p "ICF Technology"
click at [1402, 494] on textarea "Confirmation on who will remain the owner has been requested from" at bounding box center [1240, 497] width 419 height 55
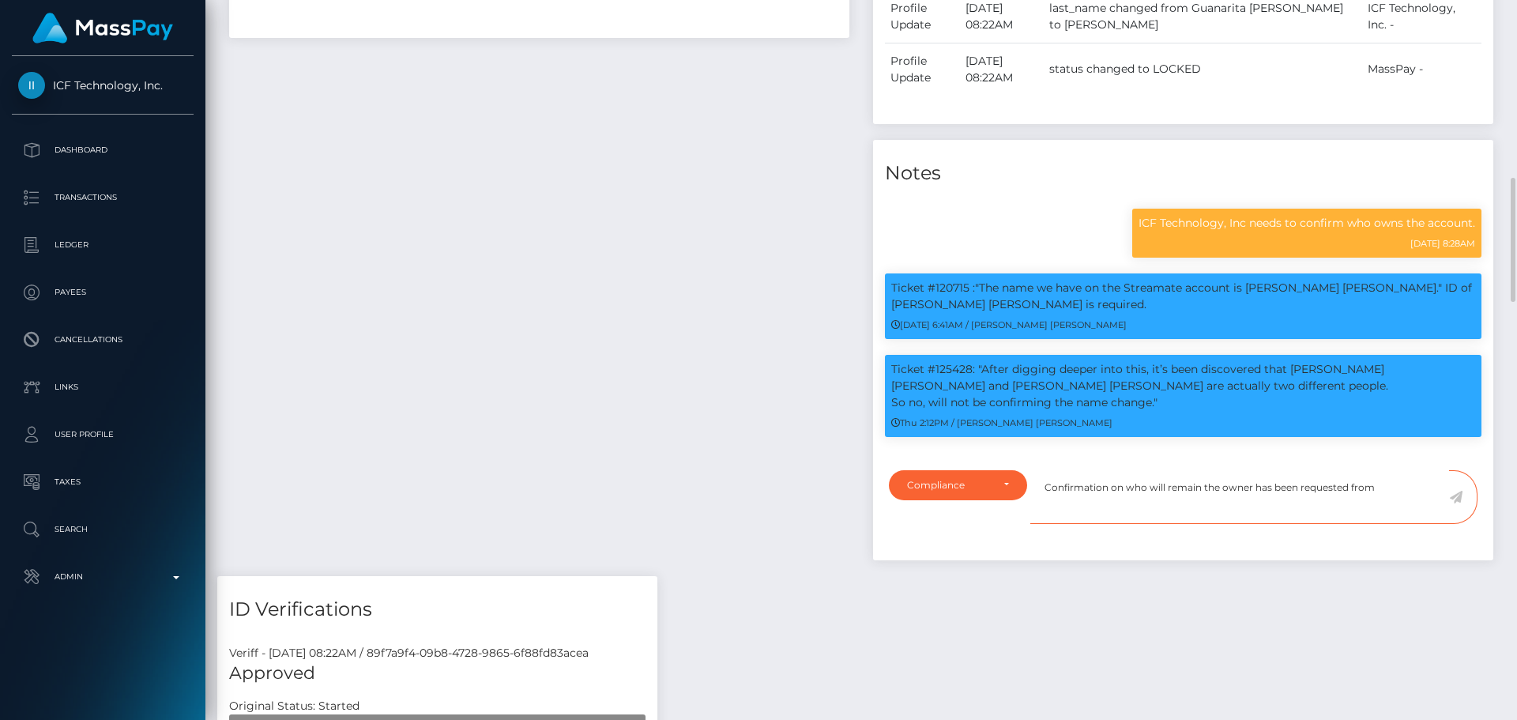
paste textarea "ICF Technology"
type textarea "Confirmation on who will remain the owner has been requested from ICF Technolog…"
click at [1458, 497] on icon at bounding box center [1455, 497] width 13 height 13
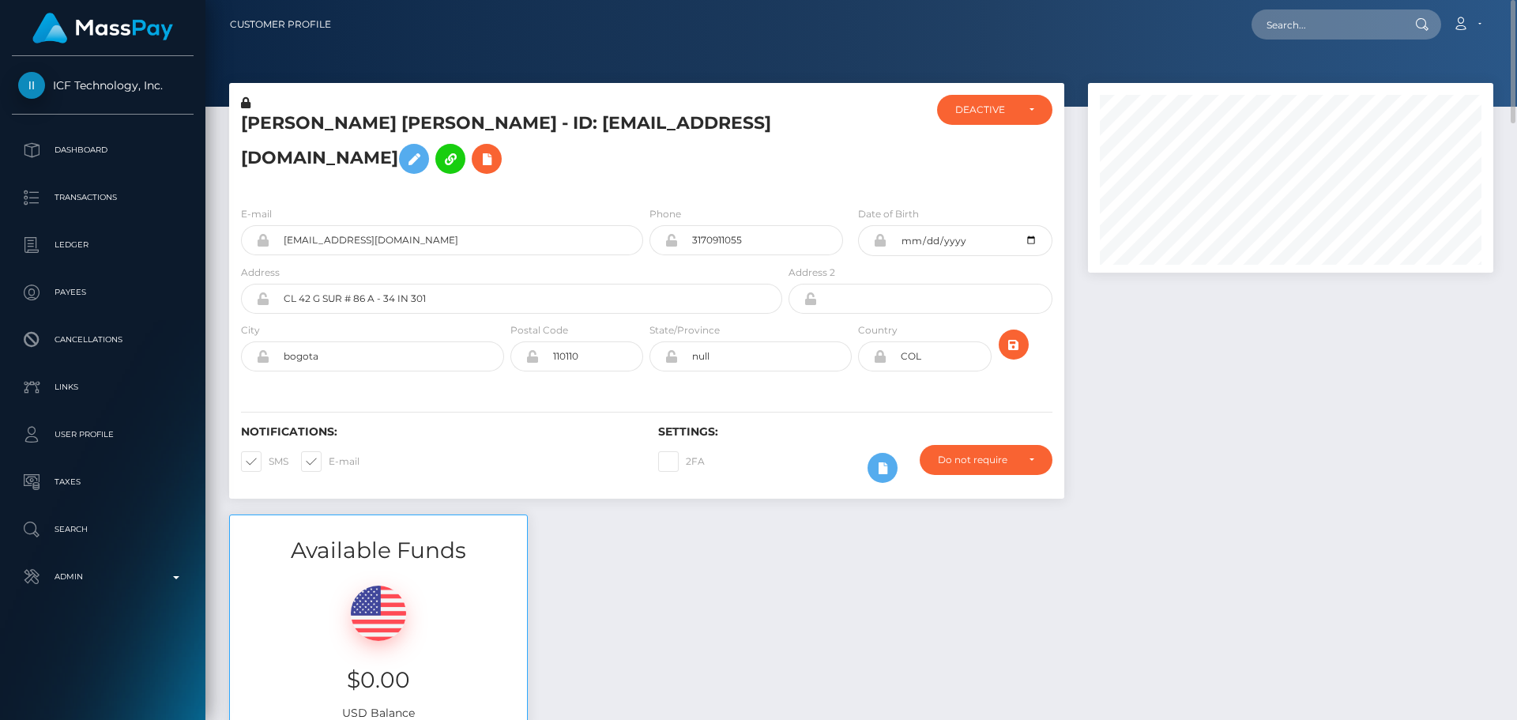
scroll to position [190, 406]
click at [1305, 34] on input "text" at bounding box center [1326, 24] width 149 height 30
paste input "ICF Technology"
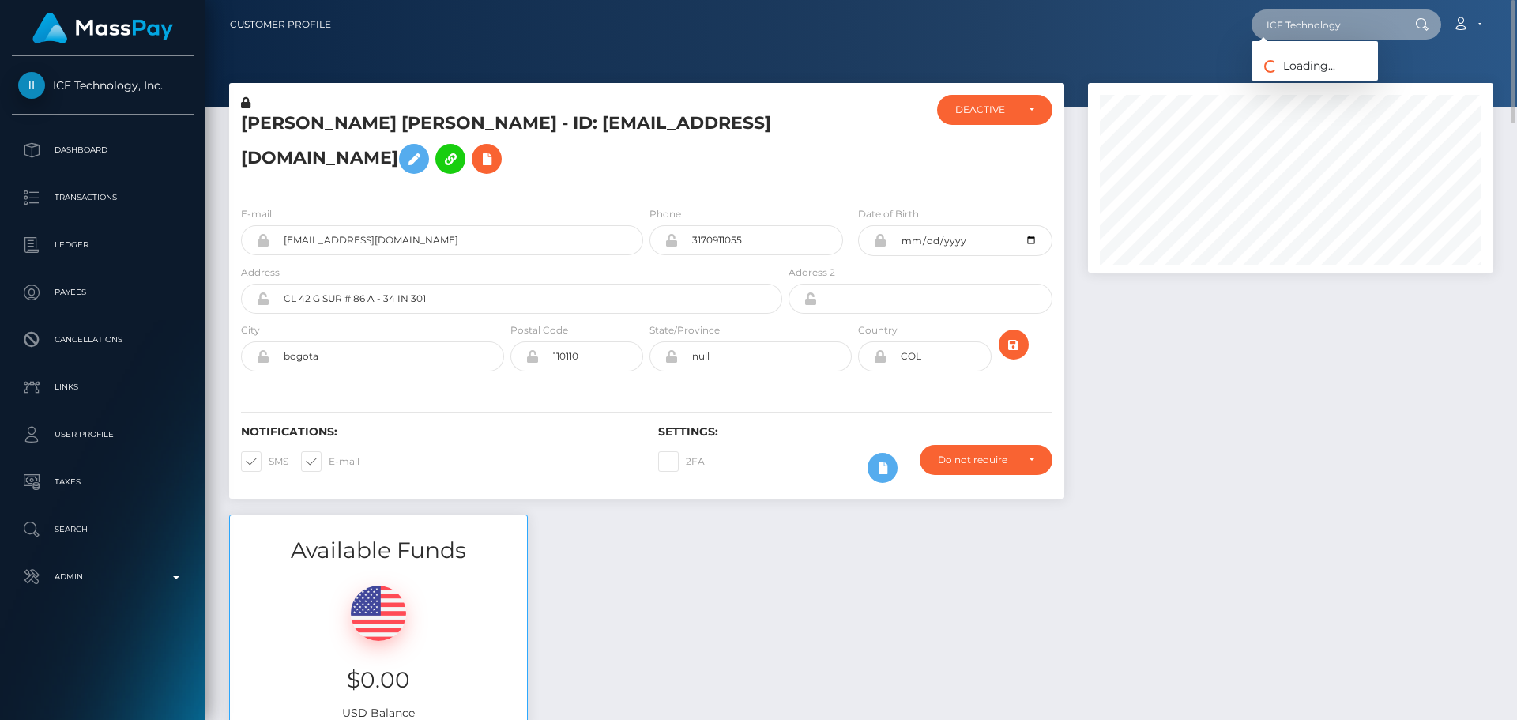
type input "ICF Technology"
click at [1366, 24] on input "ICF Technology" at bounding box center [1326, 24] width 149 height 30
paste input "Kkk77kk"
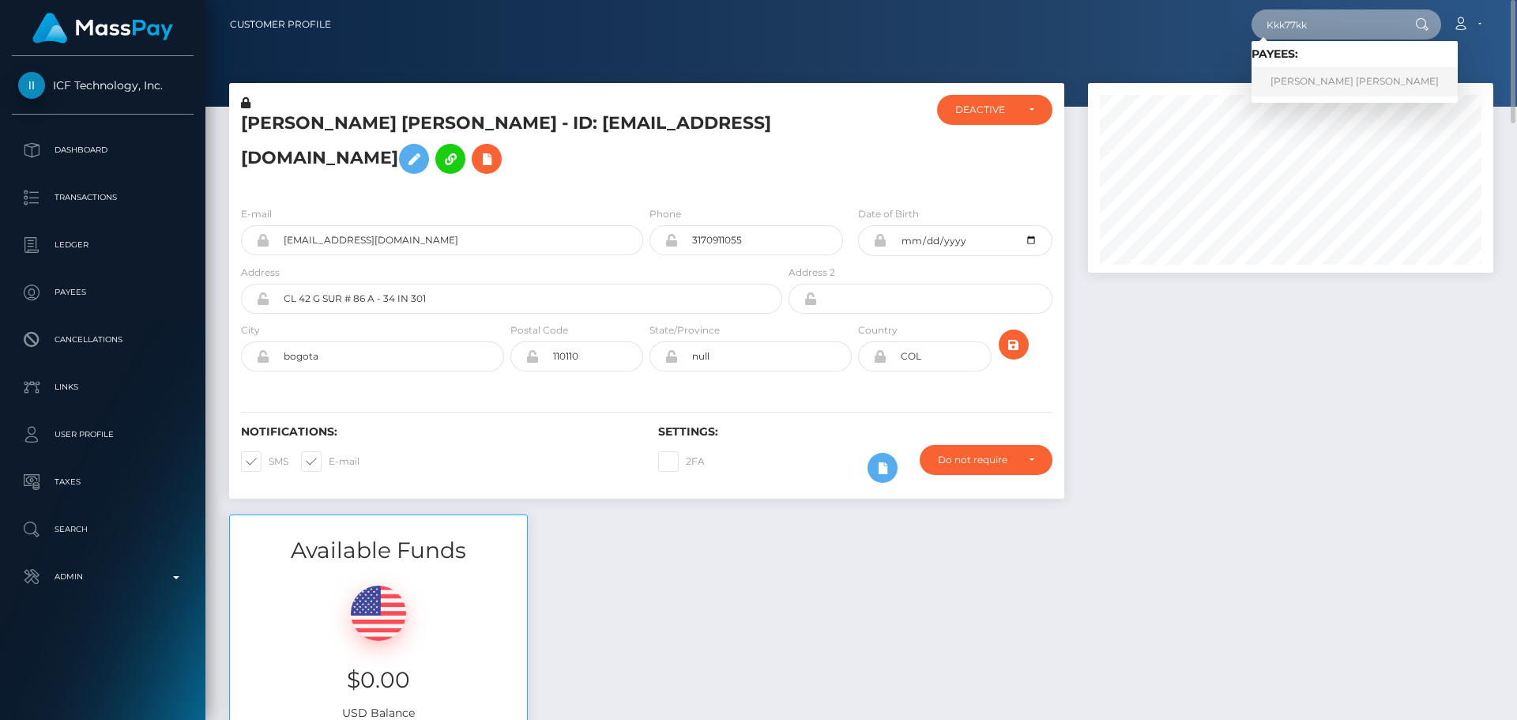
type input "Kkk77kk"
click at [1322, 85] on link "ANA KAREN CARRIZALES VAZQUEZ" at bounding box center [1355, 81] width 206 height 29
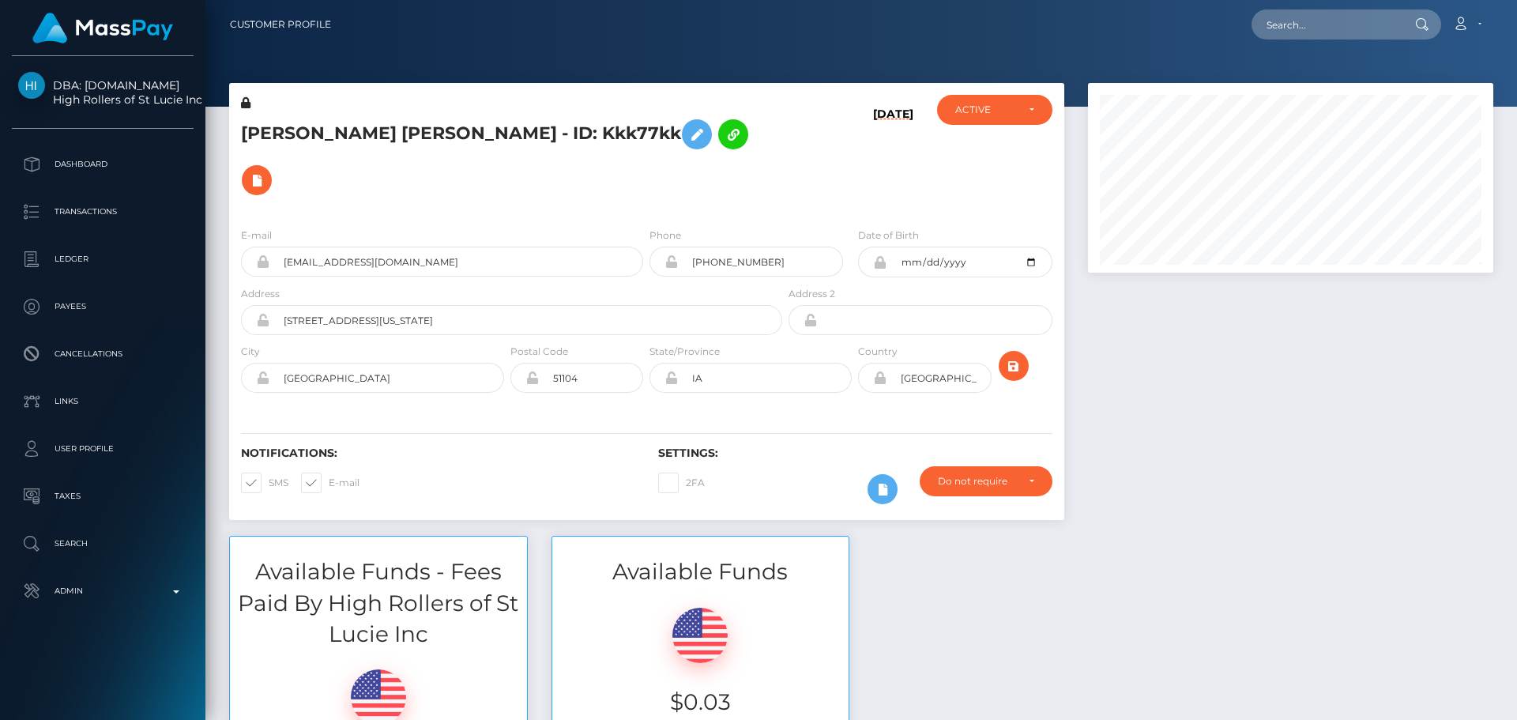
scroll to position [190, 406]
click at [662, 198] on h5 "ANA KAREN CARRIZALES VAZQUEZ - ID: Kkk77kk" at bounding box center [507, 157] width 533 height 92
click at [637, 206] on div "ANA KAREN CARRIZALES VAZQUEZ - ID: Kkk77kk" at bounding box center [507, 155] width 556 height 120
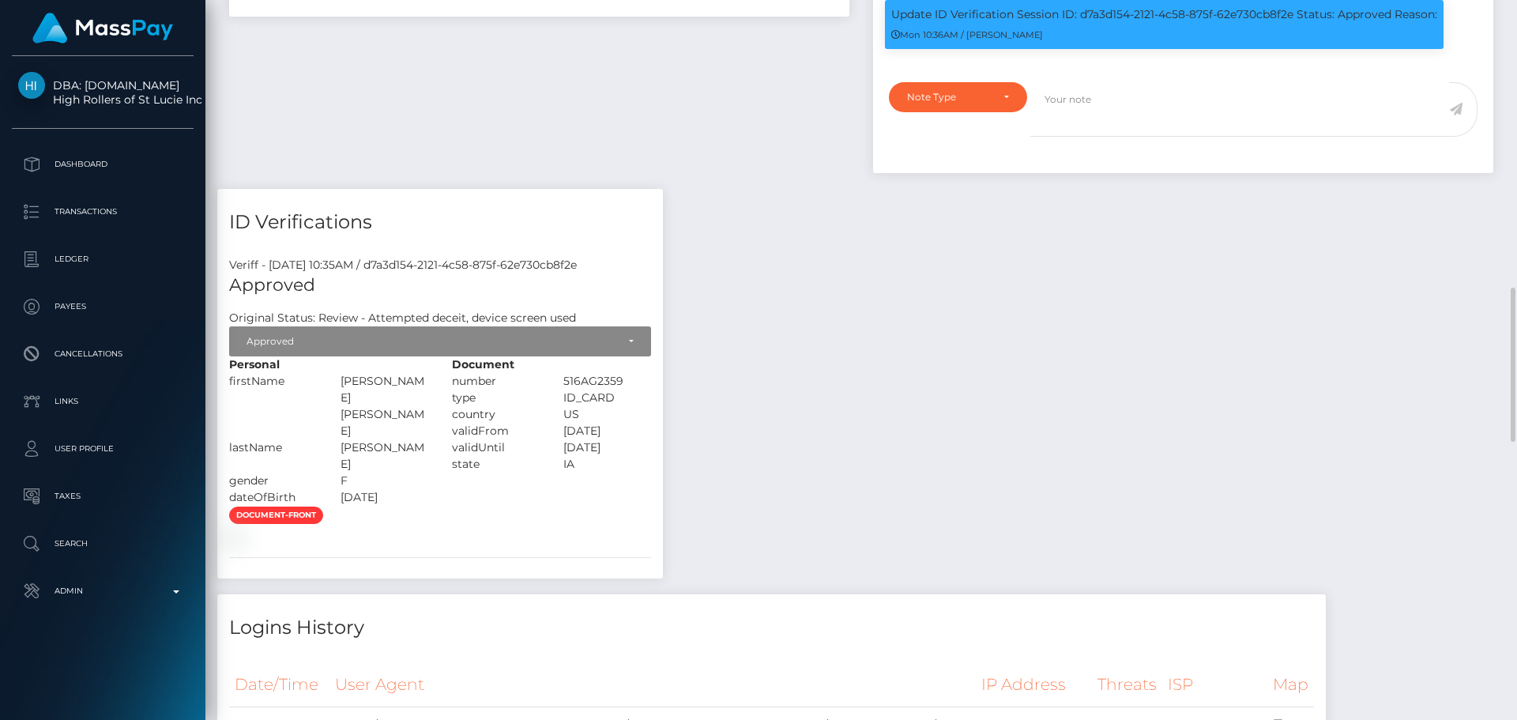
scroll to position [1423, 0]
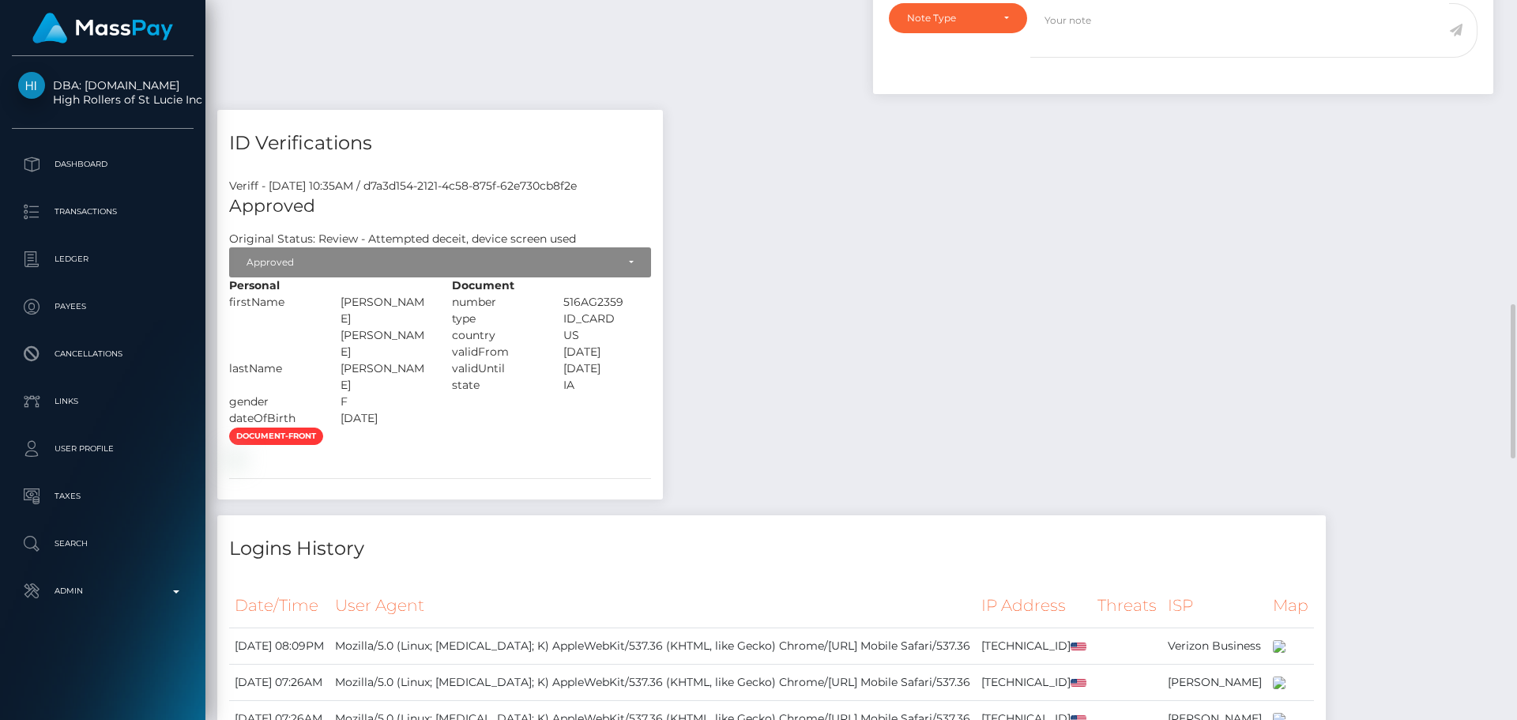
click at [692, 439] on div "Payee Attributes Payer Name Label Value United States / Instant Pay 44b00e08-c1…" at bounding box center [861, 363] width 1288 height 1913
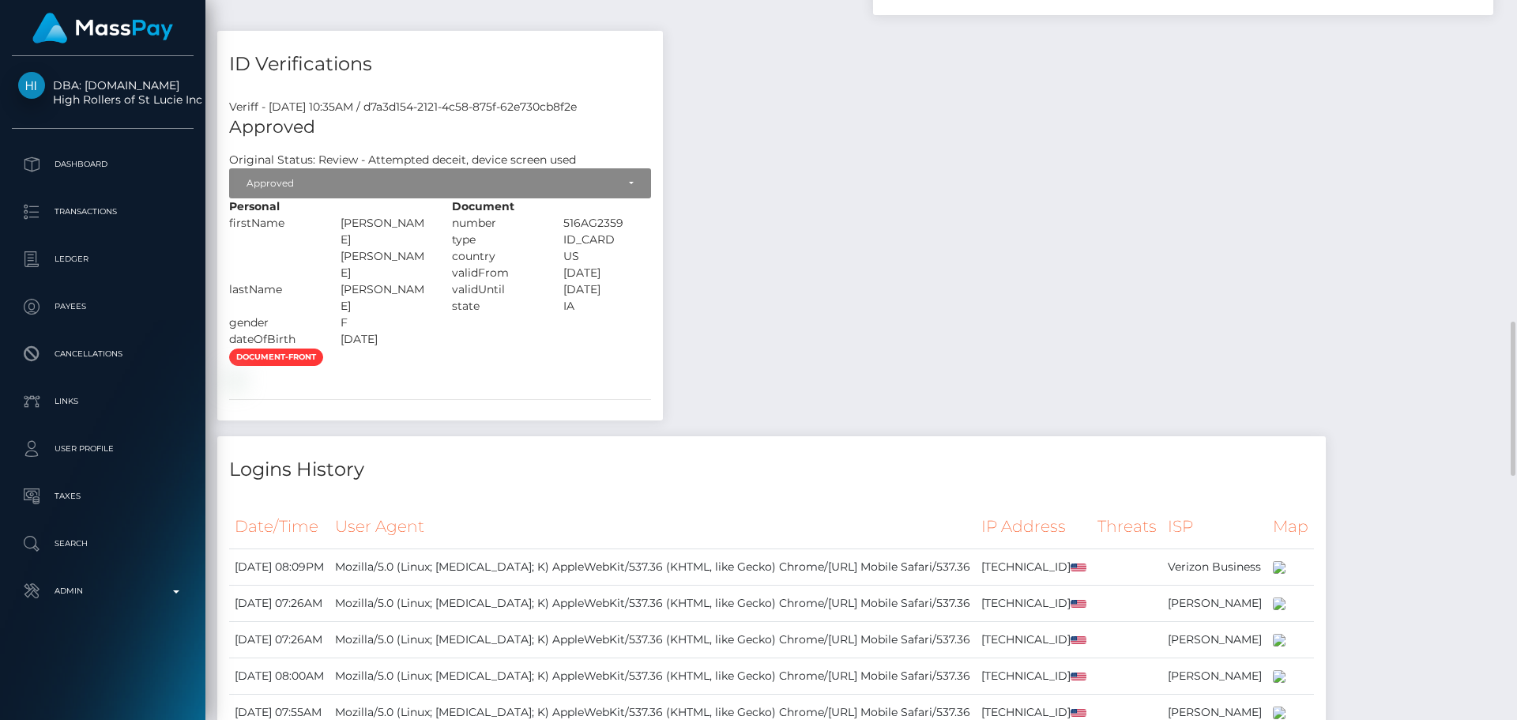
click at [772, 352] on div "Payee Attributes Payer Name Label Value United States / Instant Pay 44b00e08-c1…" at bounding box center [861, 284] width 1288 height 1913
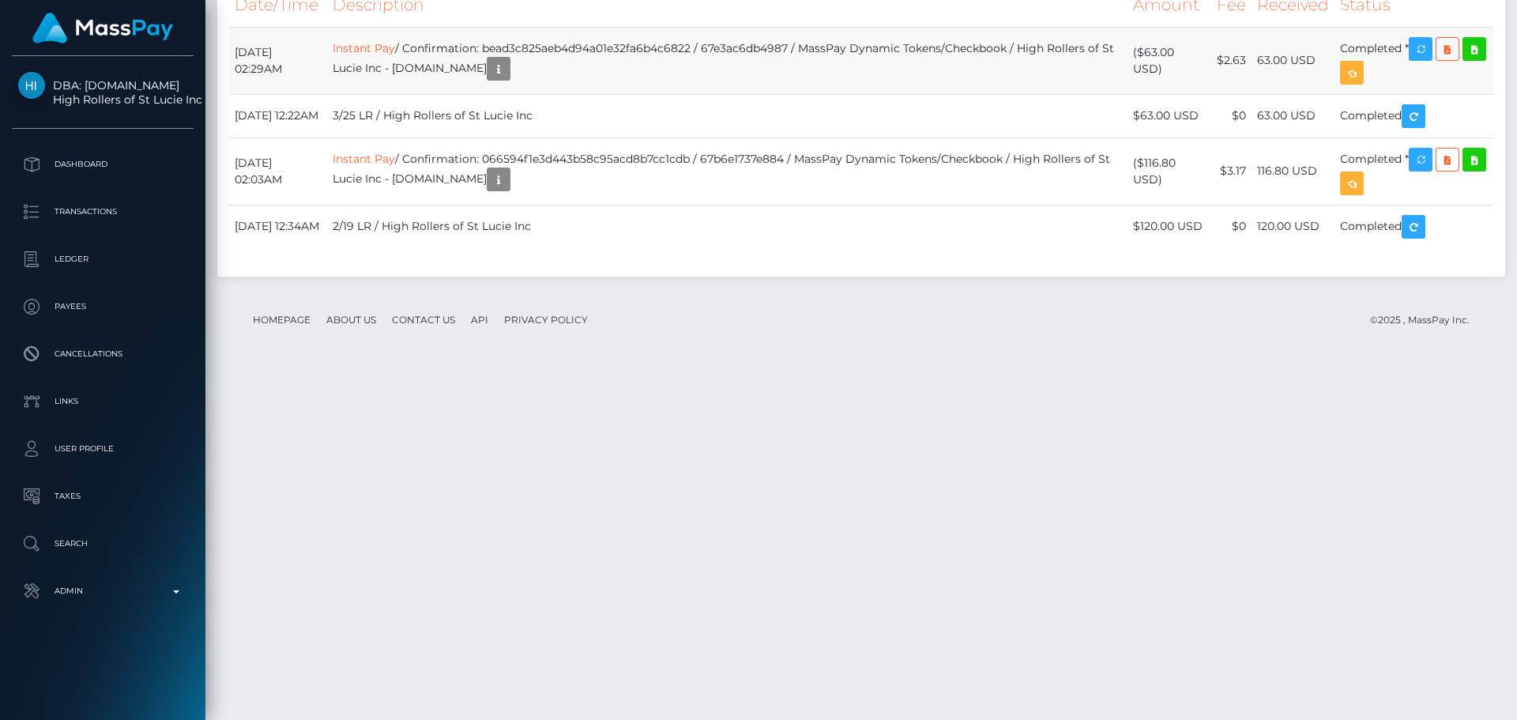
scroll to position [2641, 0]
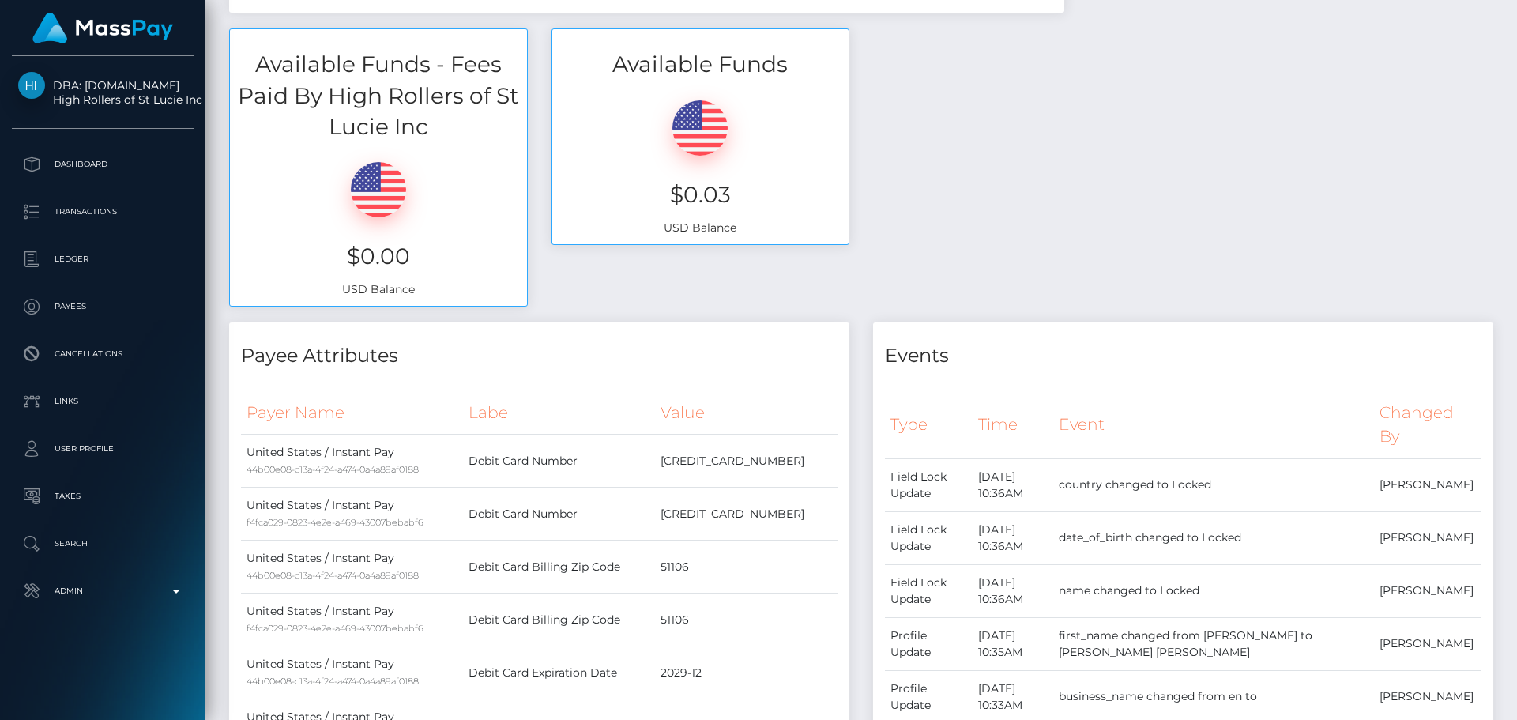
scroll to position [0, 0]
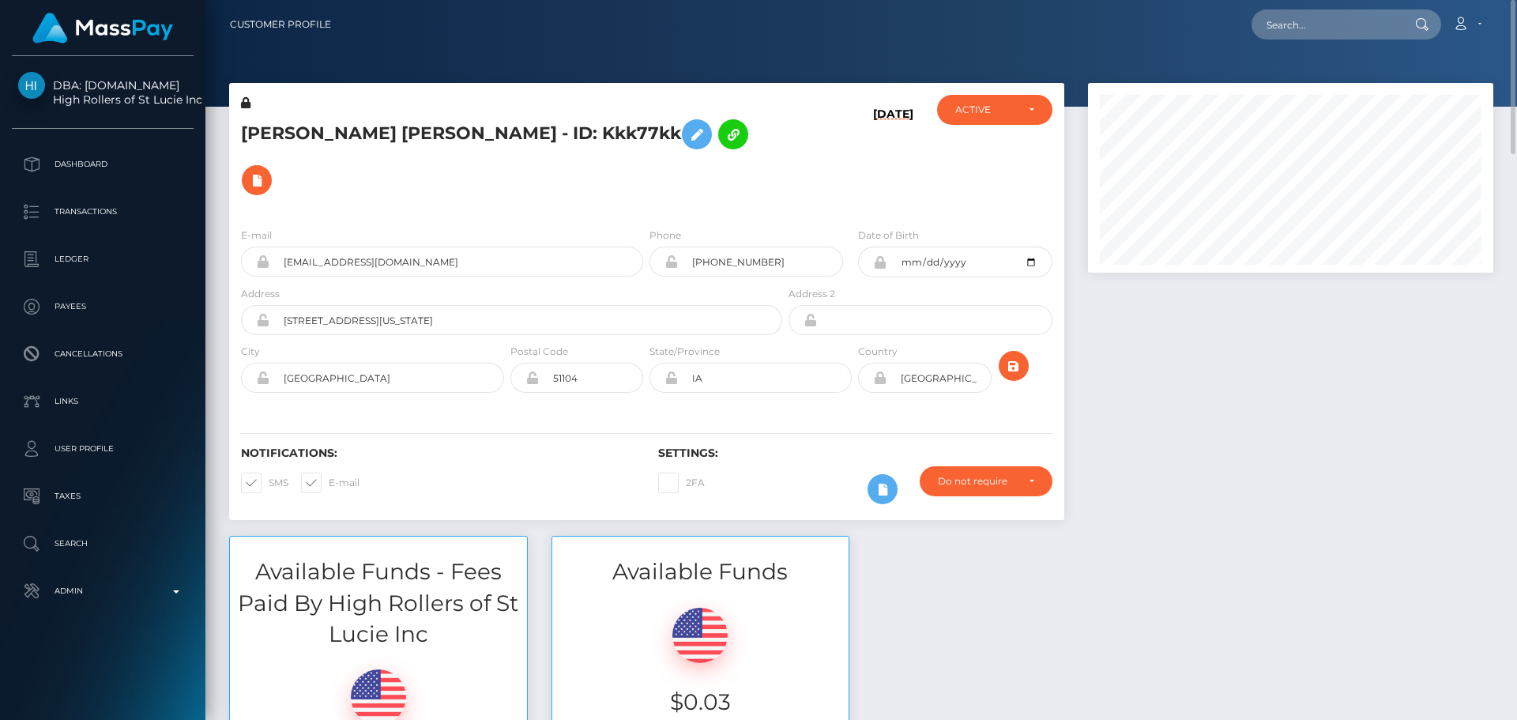
click at [767, 178] on h5 "ANA KAREN CARRIZALES VAZQUEZ - ID: Kkk77kk" at bounding box center [507, 157] width 533 height 92
click at [756, 208] on div "ANA KAREN CARRIZALES VAZQUEZ - ID: Kkk77kk" at bounding box center [507, 155] width 556 height 120
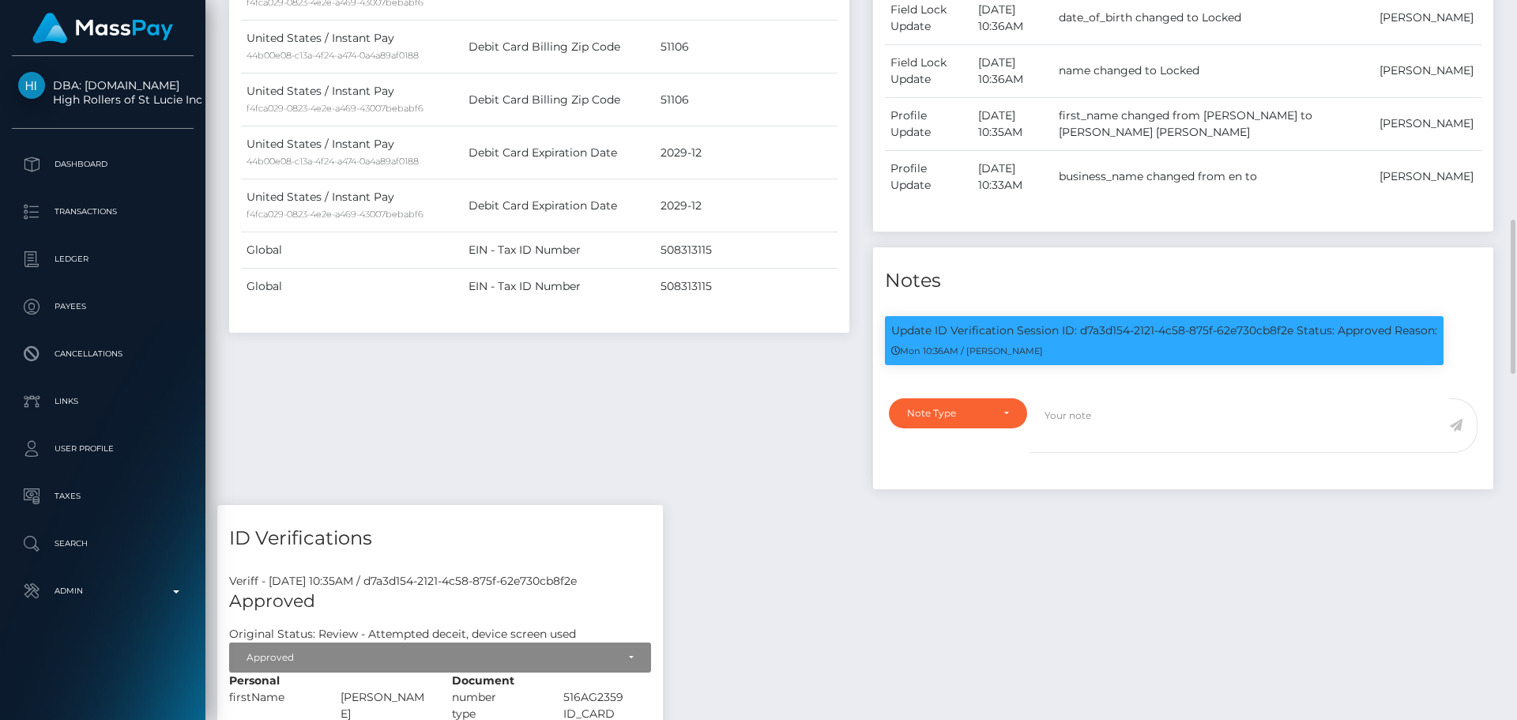
scroll to position [1185, 0]
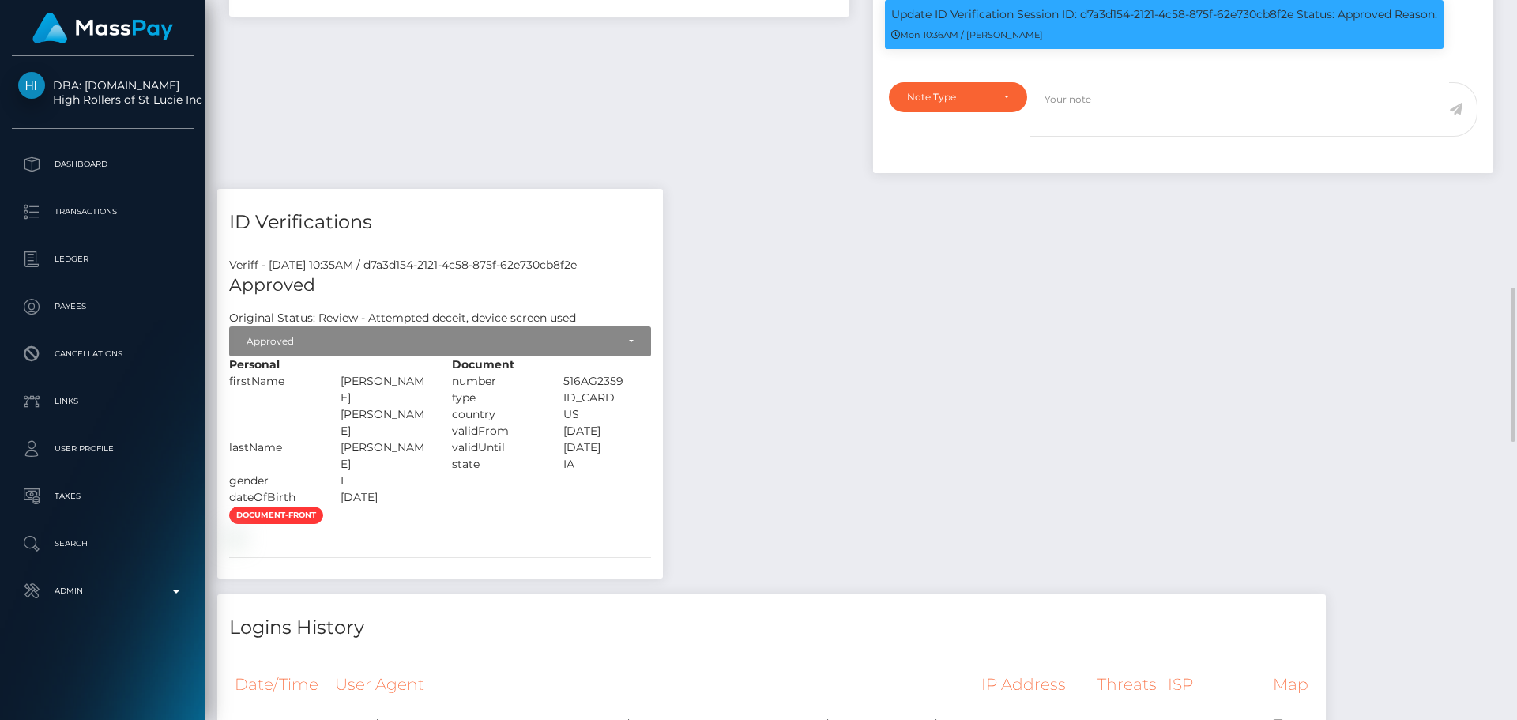
scroll to position [1423, 0]
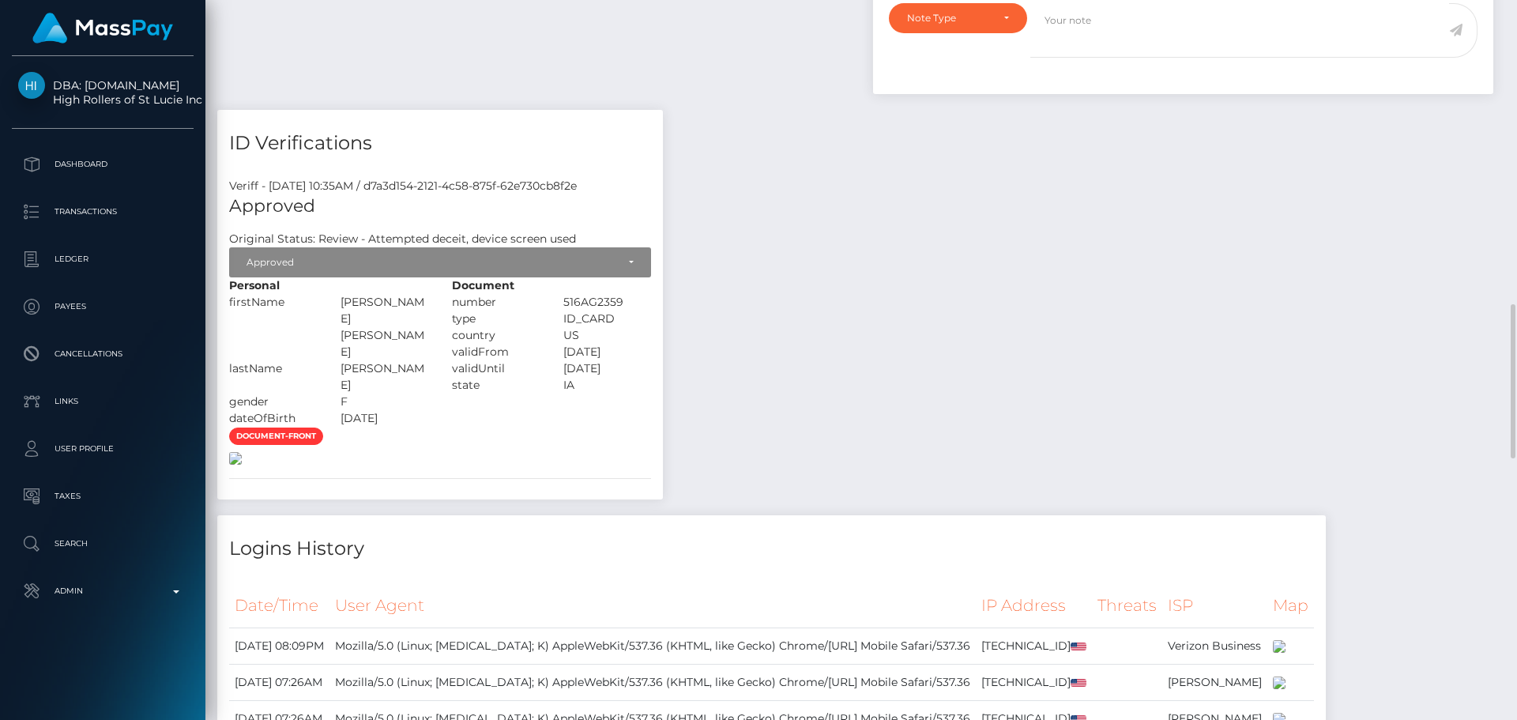
click at [242, 465] on img at bounding box center [235, 458] width 13 height 13
click at [829, 284] on div "Payee Attributes Payer Name Label Value United States / Instant Pay 44b00e08-c1…" at bounding box center [861, 363] width 1288 height 1913
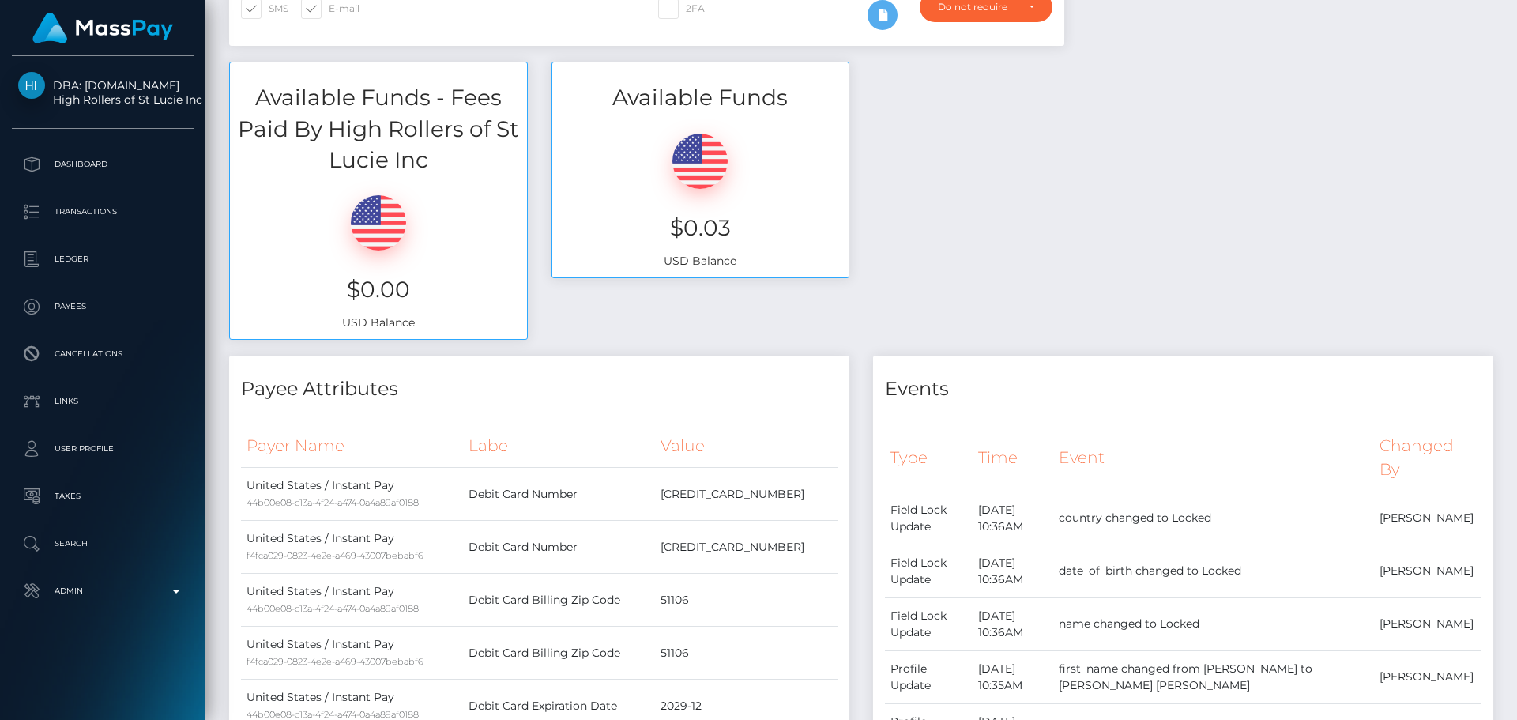
scroll to position [237, 0]
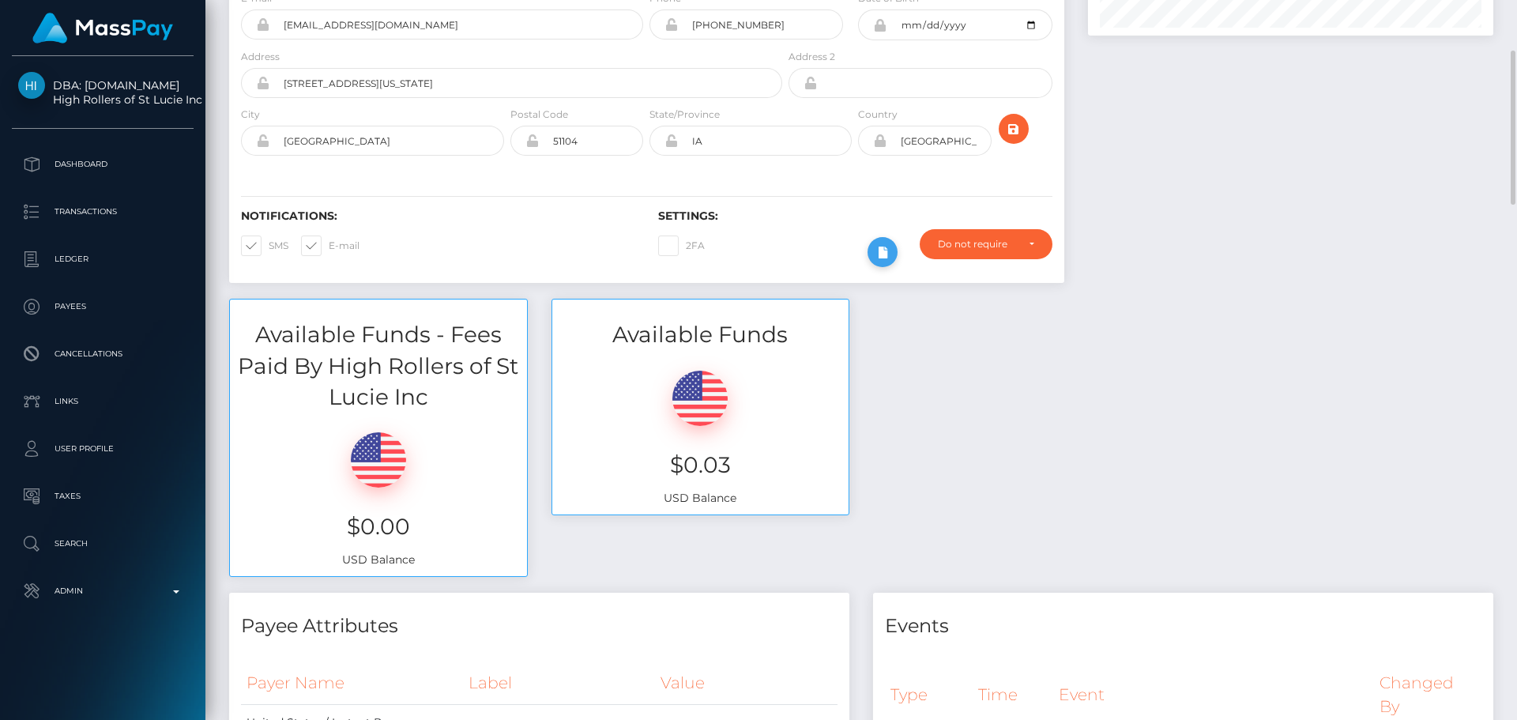
click at [885, 257] on icon at bounding box center [882, 253] width 19 height 20
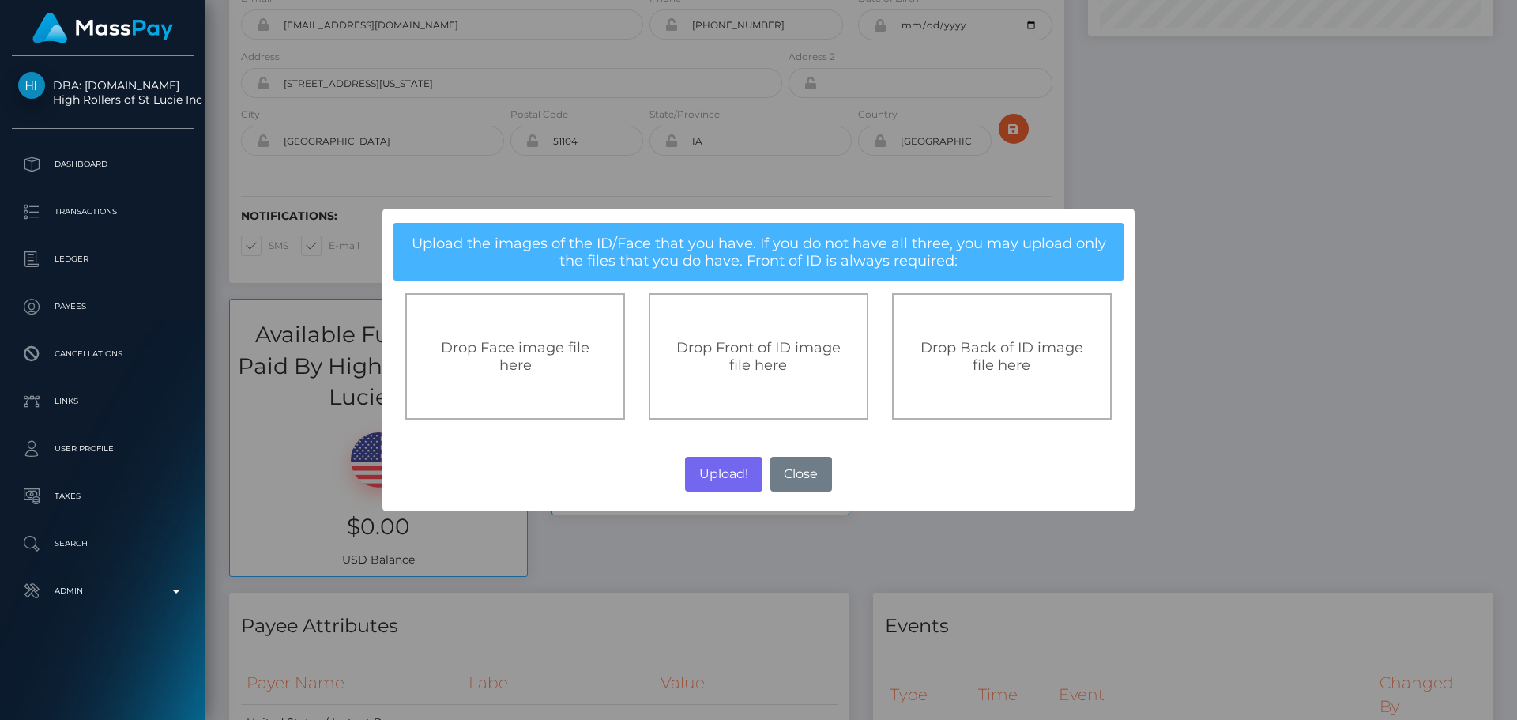
click at [744, 357] on span "Drop Front of ID image file here" at bounding box center [758, 356] width 164 height 35
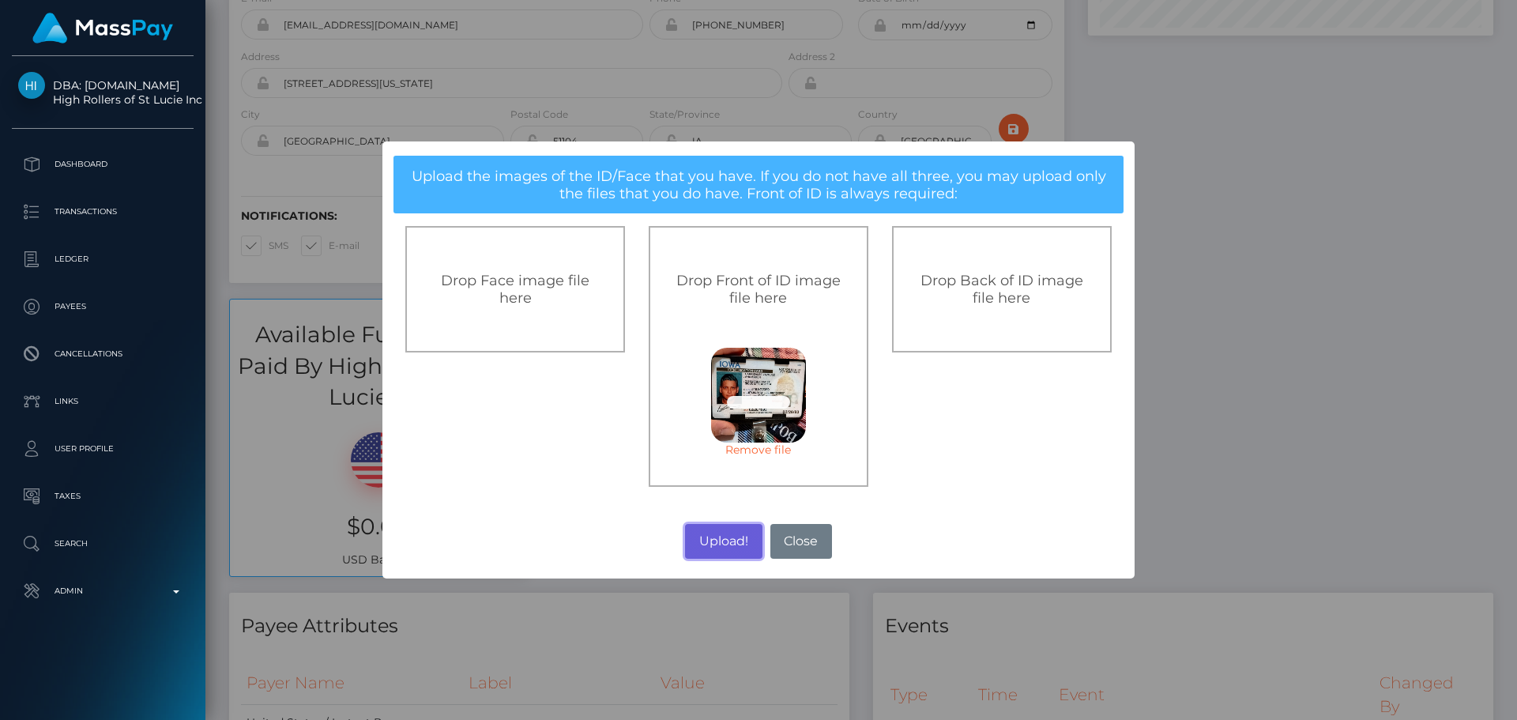
click at [728, 534] on button "Upload!" at bounding box center [723, 541] width 77 height 35
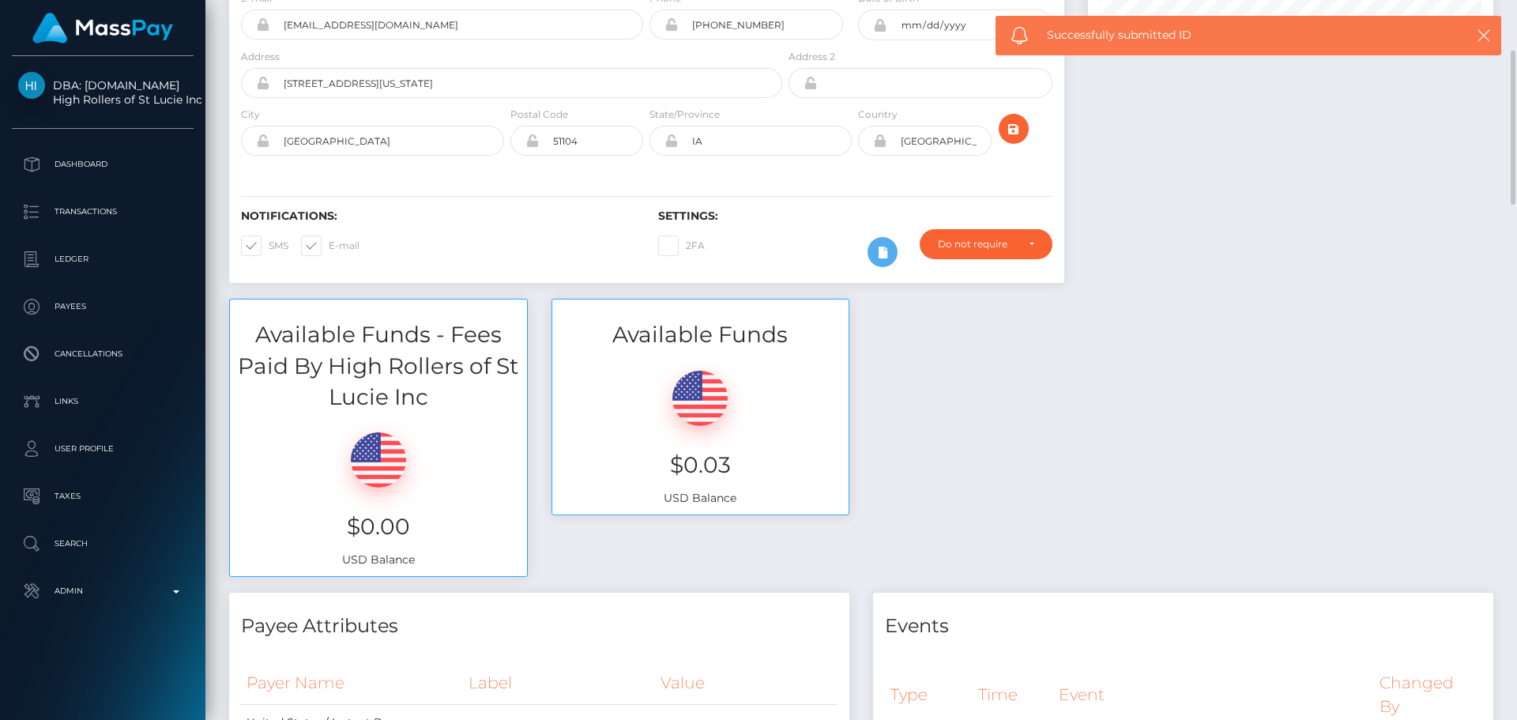
click at [908, 331] on div "Available Funds - Fees Paid By High Rollers of St Lucie Inc $0.00 USD Balance A…" at bounding box center [861, 446] width 1288 height 294
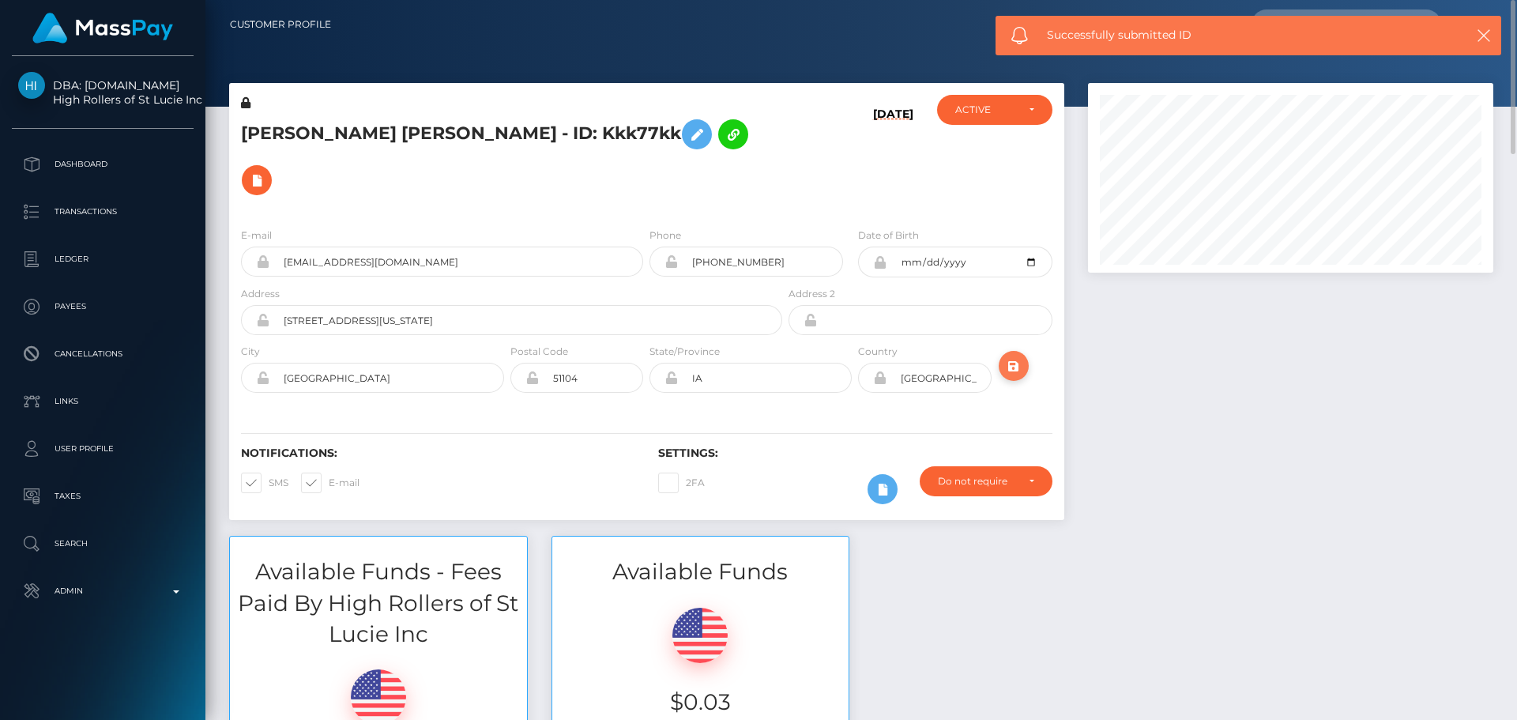
click at [1014, 367] on icon "submit" at bounding box center [1013, 366] width 19 height 20
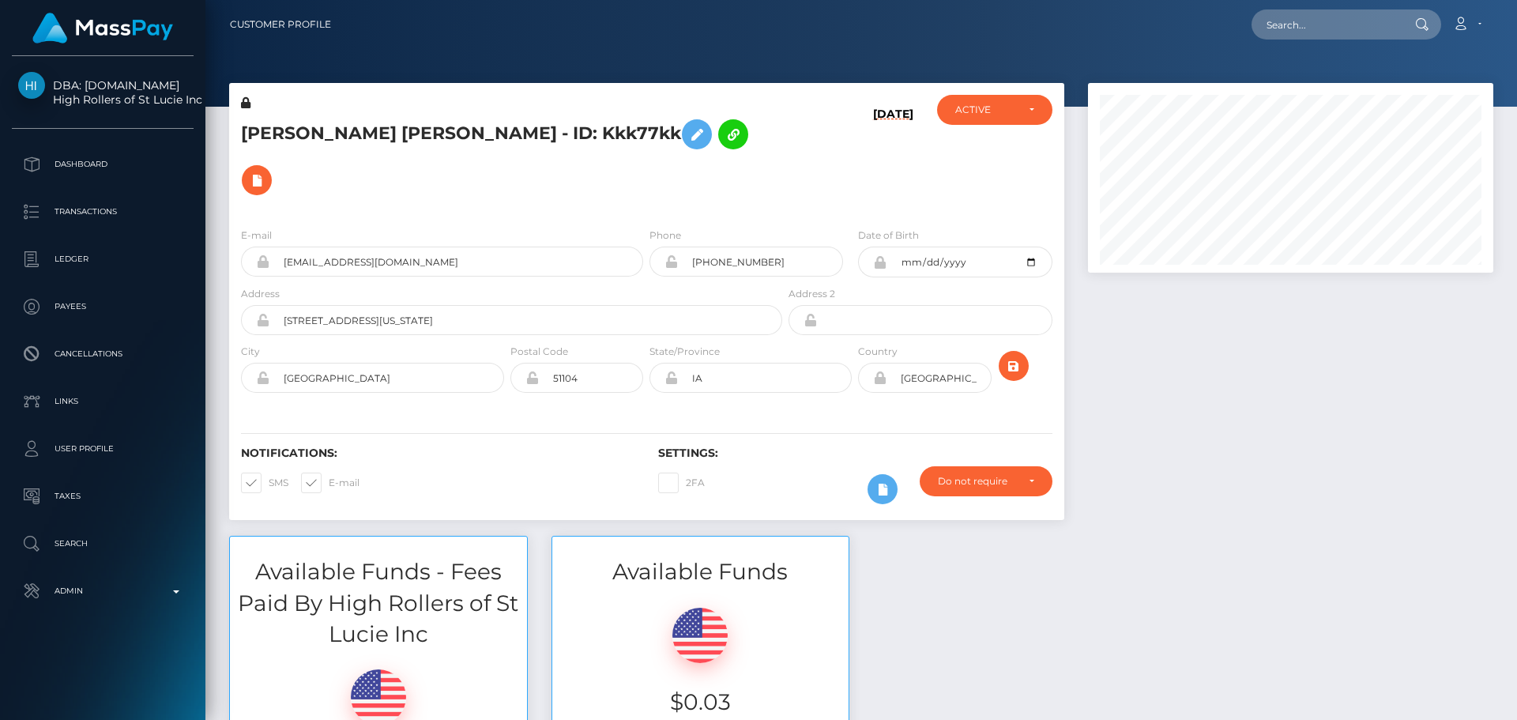
click at [763, 409] on div "Notifications: SMS E-mail Settings: 2FA" at bounding box center [646, 464] width 835 height 111
click at [624, 193] on h5 "ANA KAREN CARRIZALES VAZQUEZ - ID: Kkk77kk" at bounding box center [507, 157] width 533 height 92
click at [255, 130] on h5 "ANA KAREN CARRIZALES VAZQUEZ - ID: Kkk77kk" at bounding box center [507, 157] width 533 height 92
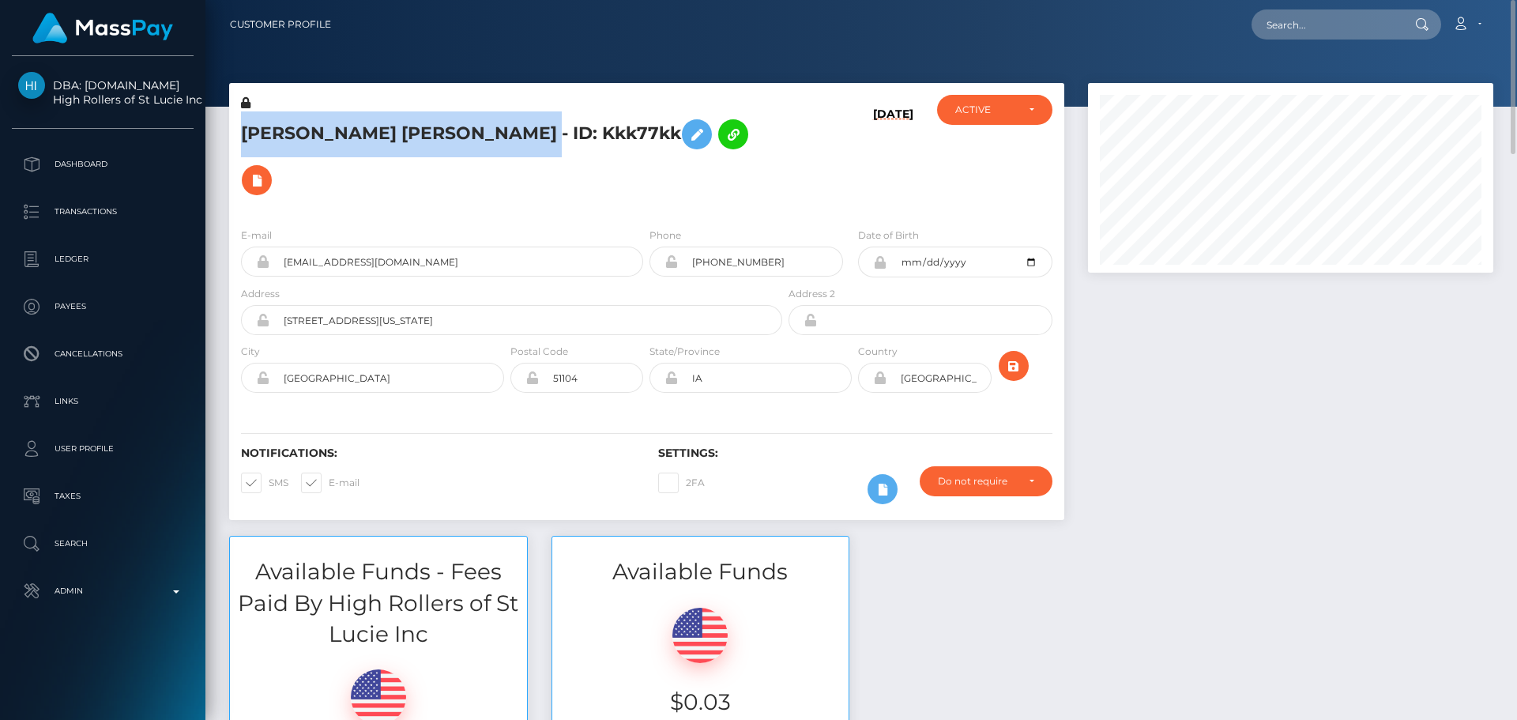
drag, startPoint x: 255, startPoint y: 130, endPoint x: 509, endPoint y: 145, distance: 254.1
click at [509, 145] on h5 "ANA KAREN CARRIZALES VAZQUEZ - ID: Kkk77kk" at bounding box center [507, 157] width 533 height 92
copy h5 "ANA KAREN CARRIZALES VAZQUEZ"
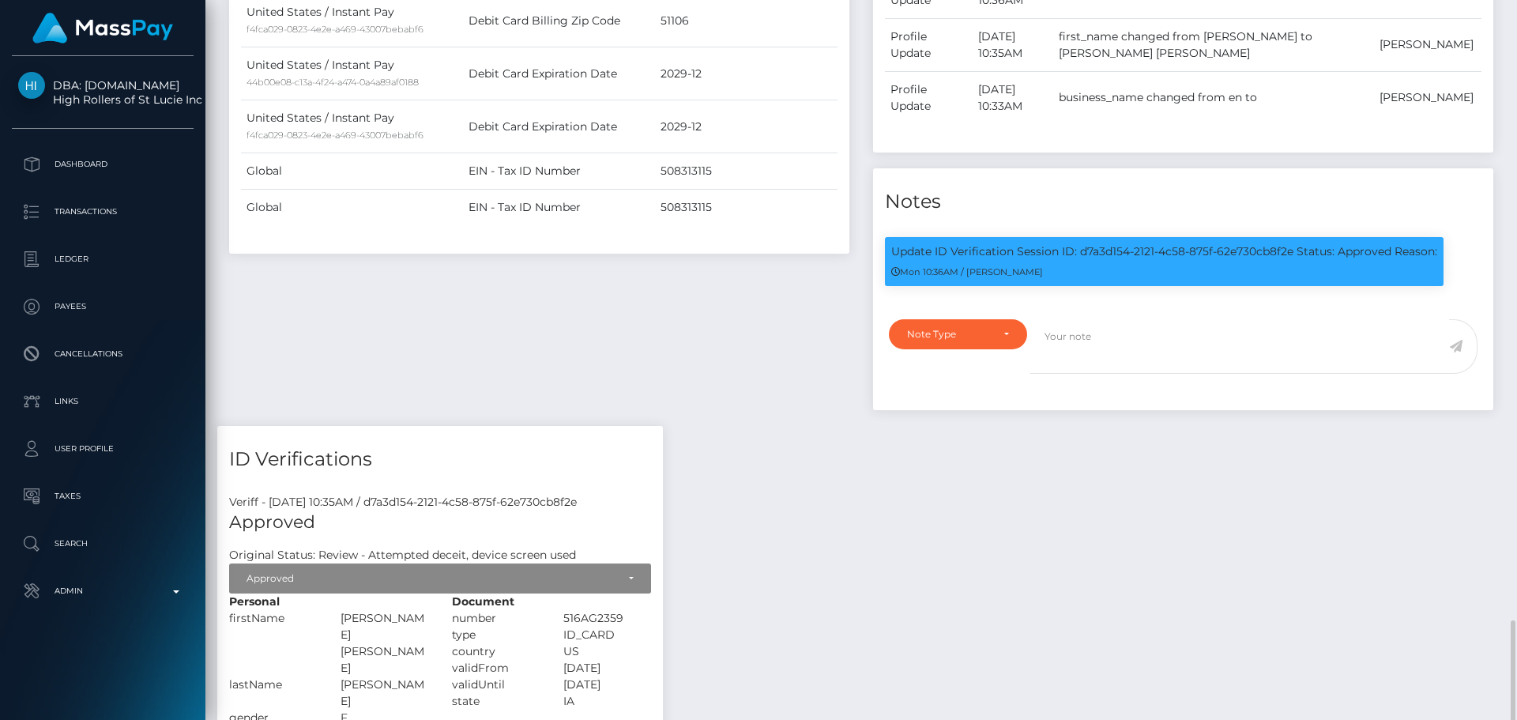
scroll to position [1581, 0]
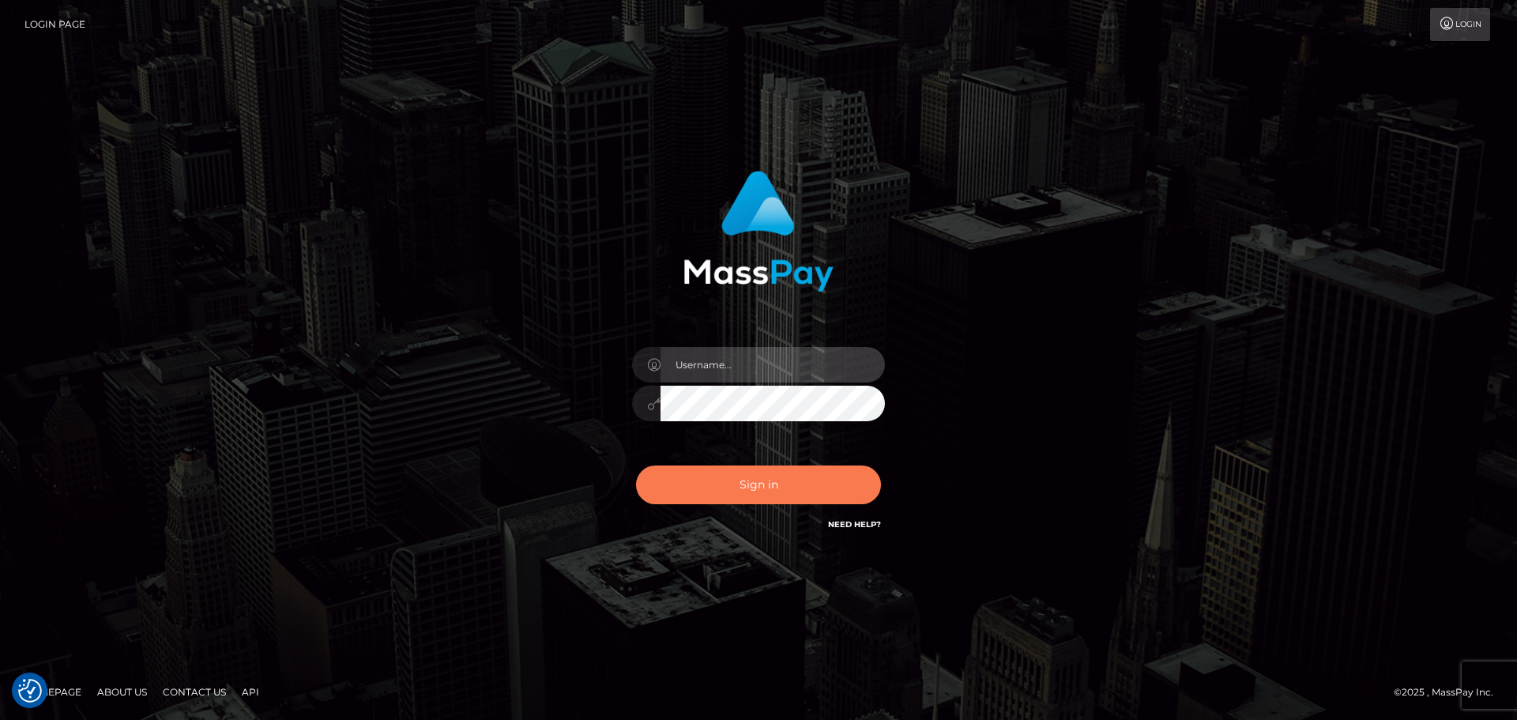
type input "[DOMAIN_NAME]"
click at [748, 477] on button "Sign in" at bounding box center [758, 484] width 245 height 39
type input "[DOMAIN_NAME]"
click at [745, 477] on button "Sign in" at bounding box center [758, 484] width 245 height 39
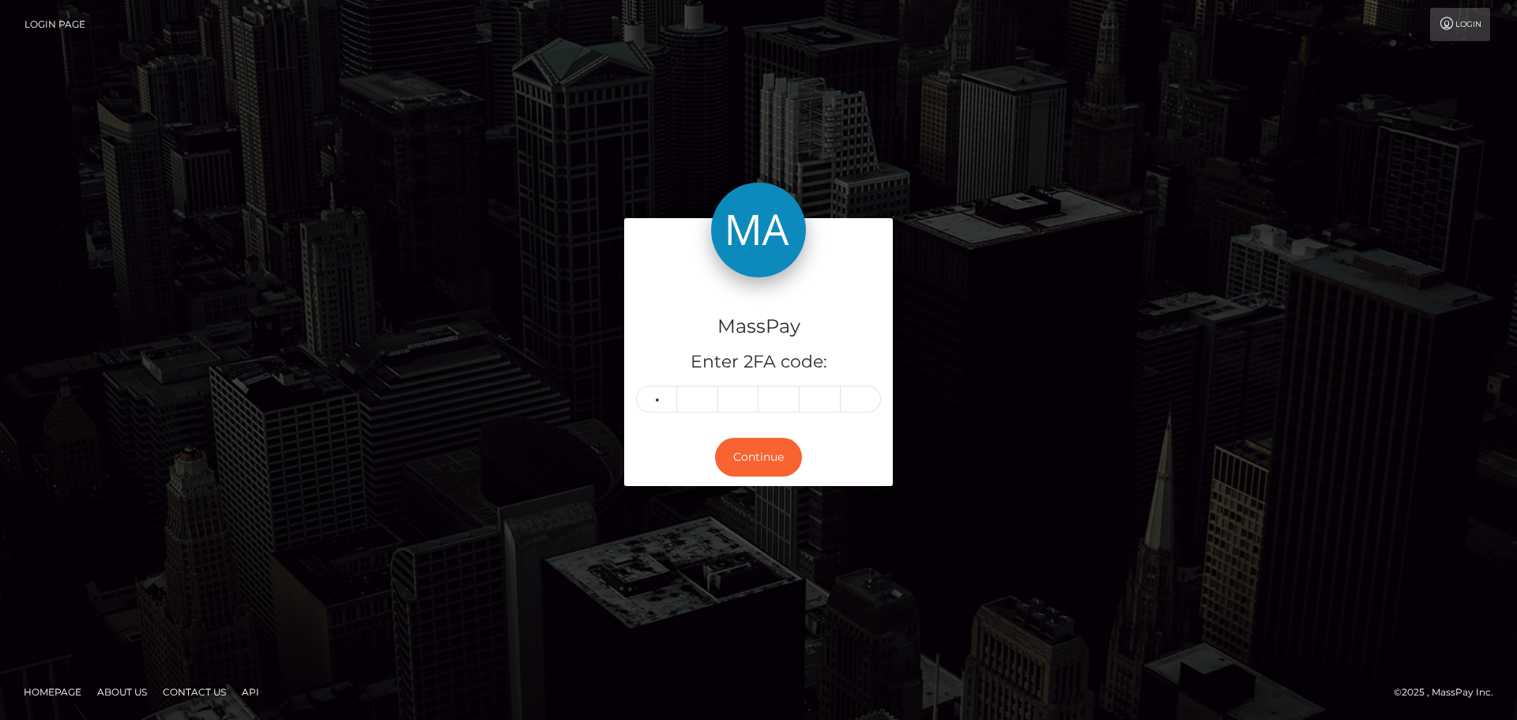
type input "8"
type input "7"
type input "8"
type input "1"
type input "8"
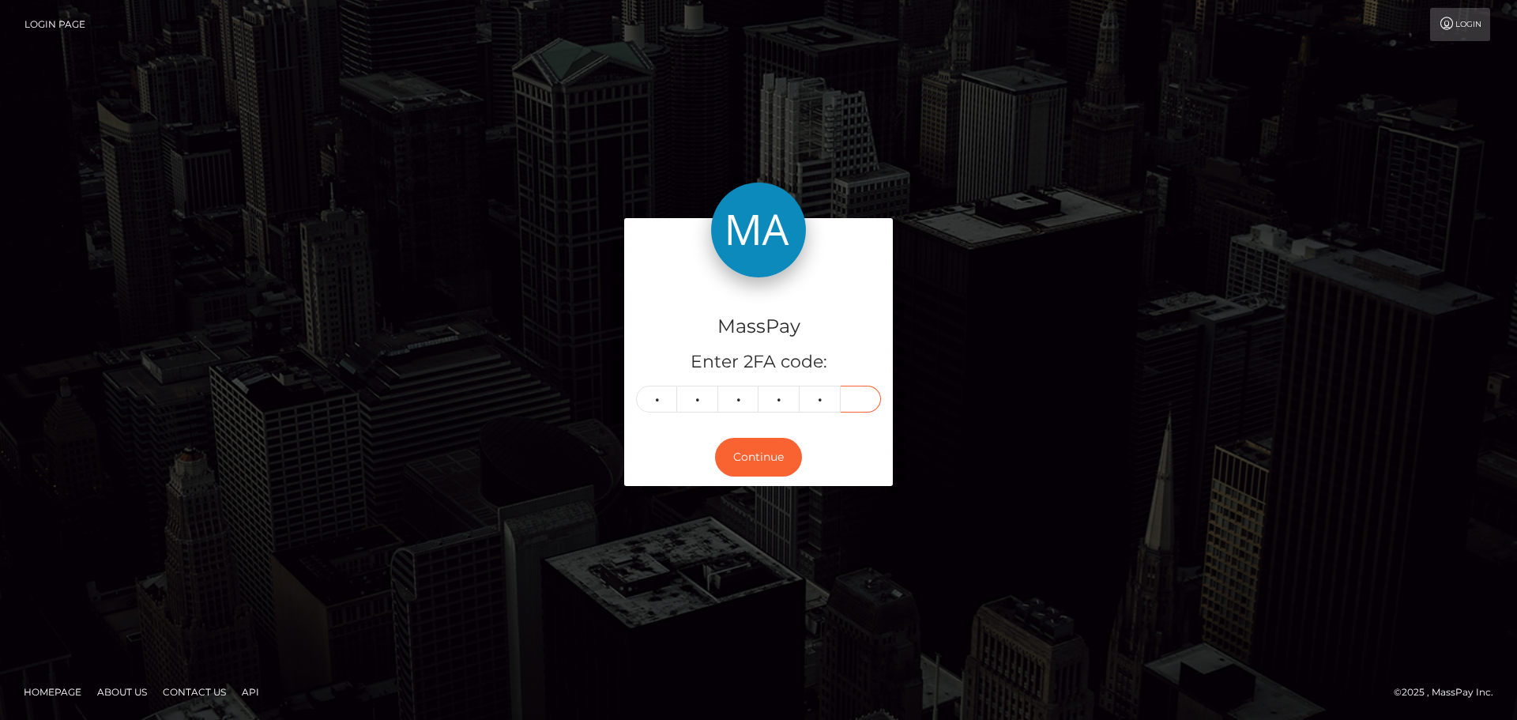
type input "6"
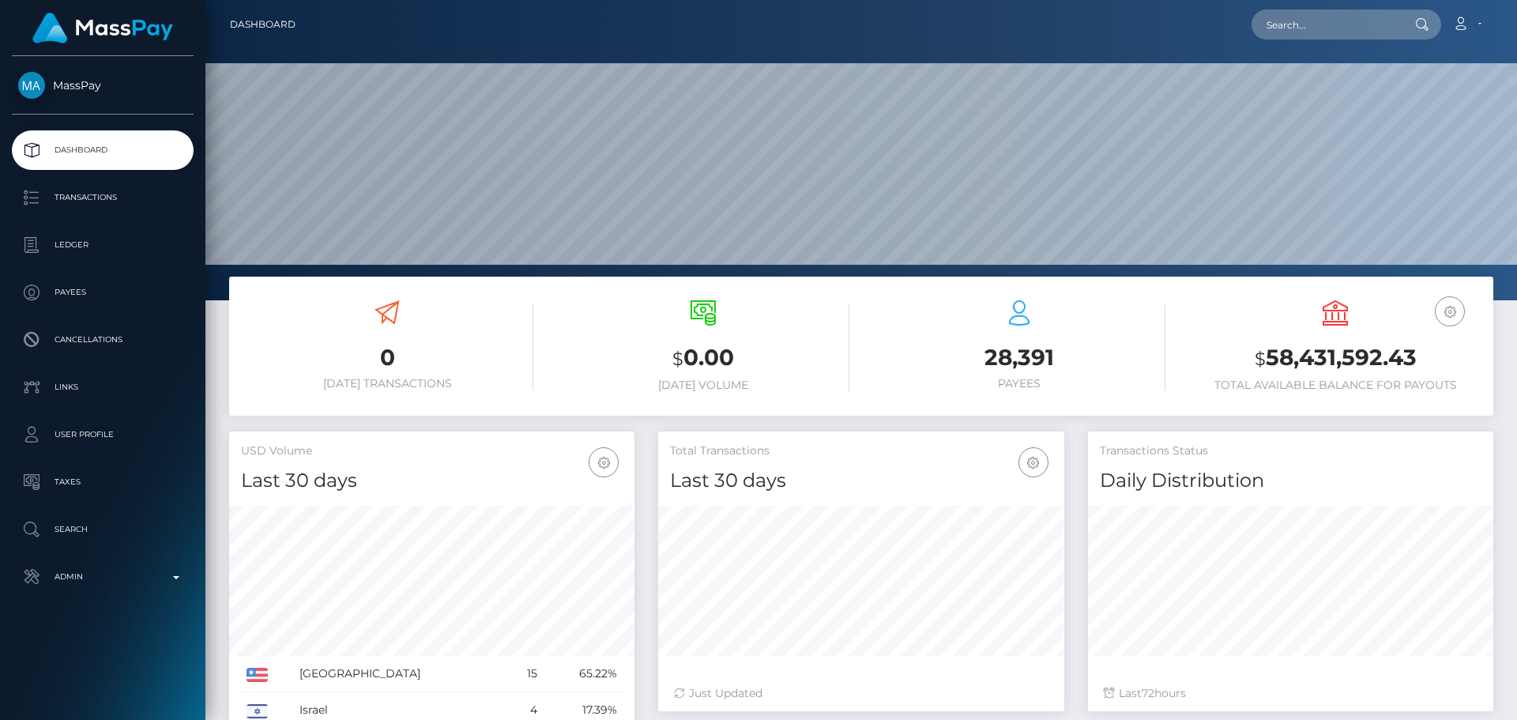
scroll to position [281, 406]
click at [1318, 24] on input "text" at bounding box center [1326, 24] width 149 height 30
paste input "[EMAIL_ADDRESS][DOMAIN_NAME]"
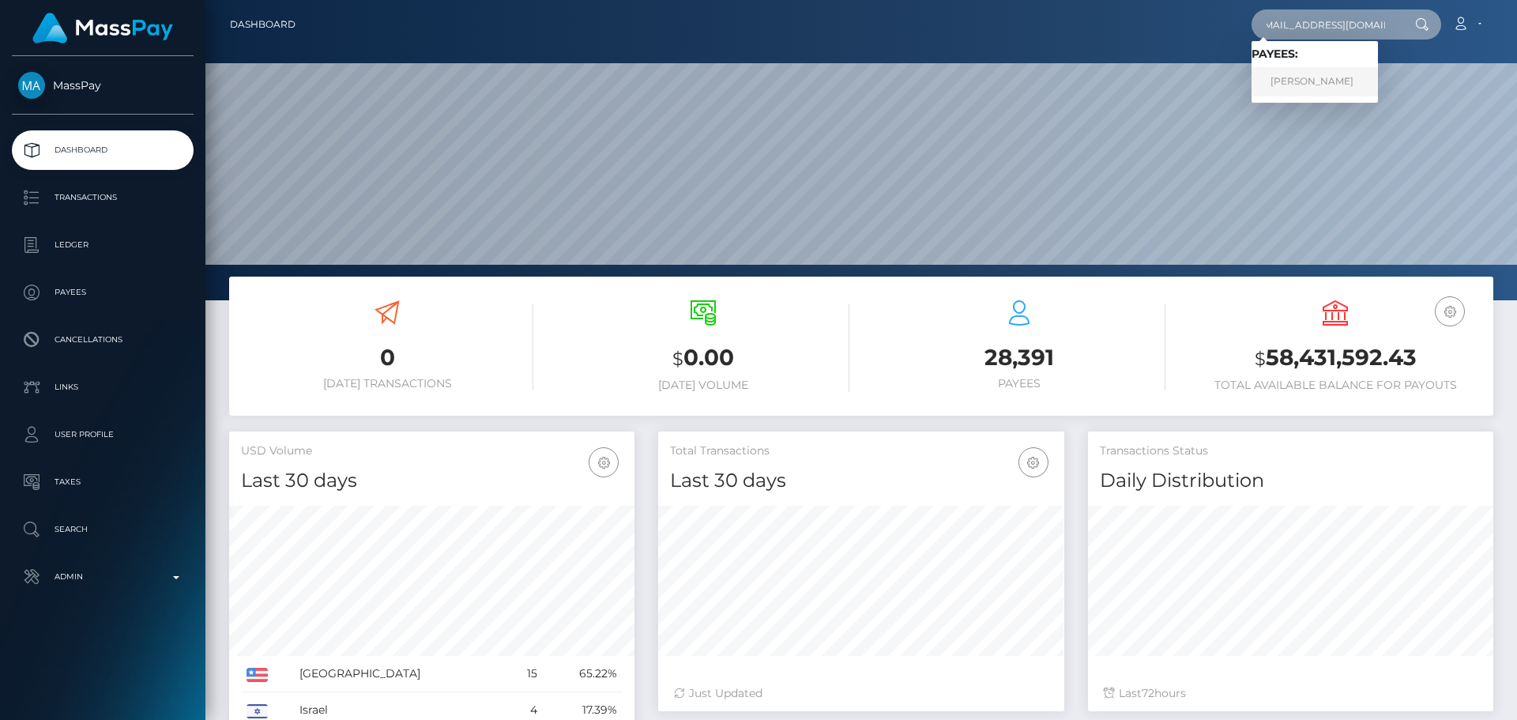
type input "[EMAIL_ADDRESS][DOMAIN_NAME]"
click at [1341, 87] on link "HENNESSE MONIQE BROWN" at bounding box center [1315, 81] width 126 height 29
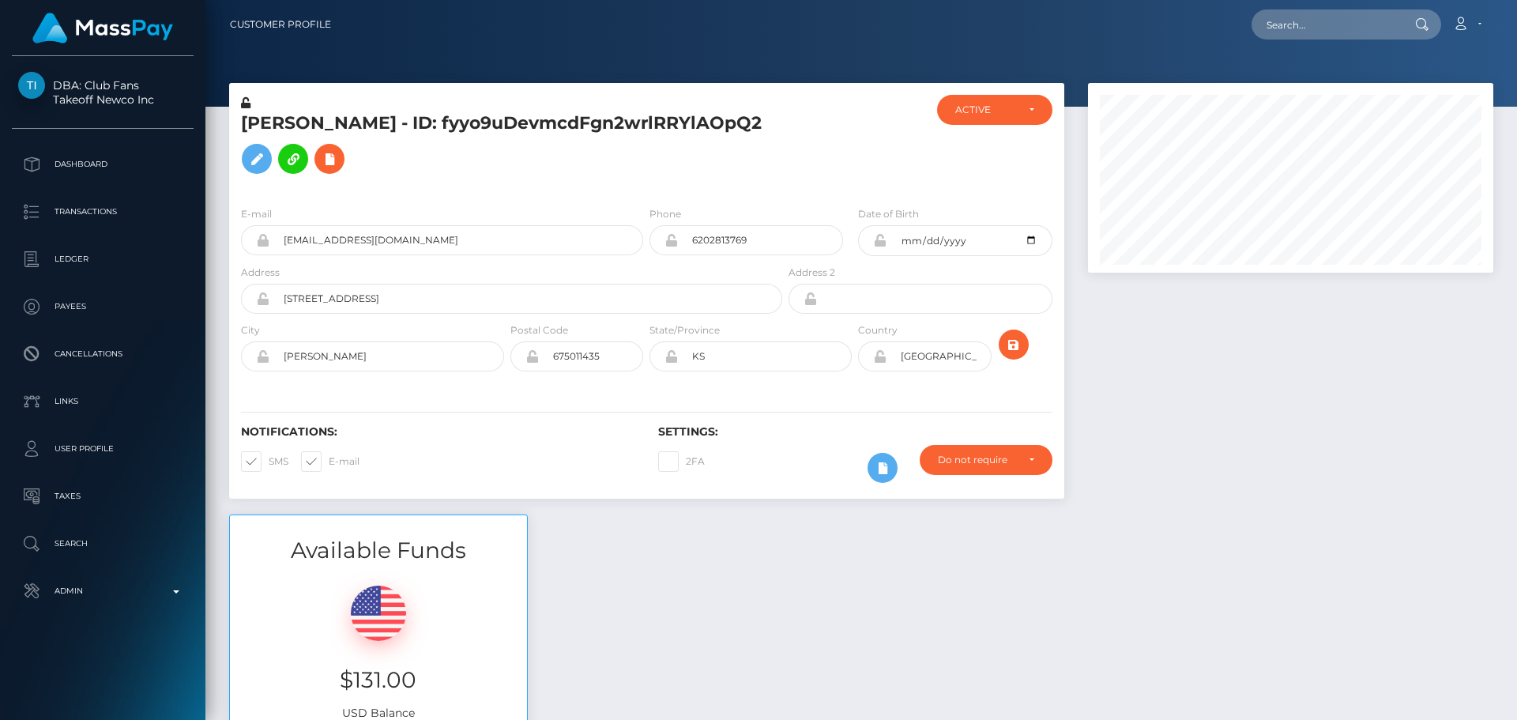
scroll to position [190, 406]
click at [729, 153] on h5 "HENNESSE MONIQE BROWN - ID: fyyo9uDevmcdFgn2wrlRRYlAOpQ2" at bounding box center [507, 146] width 533 height 70
click at [725, 130] on h5 "HENNESSE MONIQE BROWN - ID: fyyo9uDevmcdFgn2wrlRRYlAOpQ2" at bounding box center [507, 146] width 533 height 70
click at [743, 168] on h5 "HENNESSE MONIQE BROWN - ID: fyyo9uDevmcdFgn2wrlRRYlAOpQ2" at bounding box center [507, 146] width 533 height 70
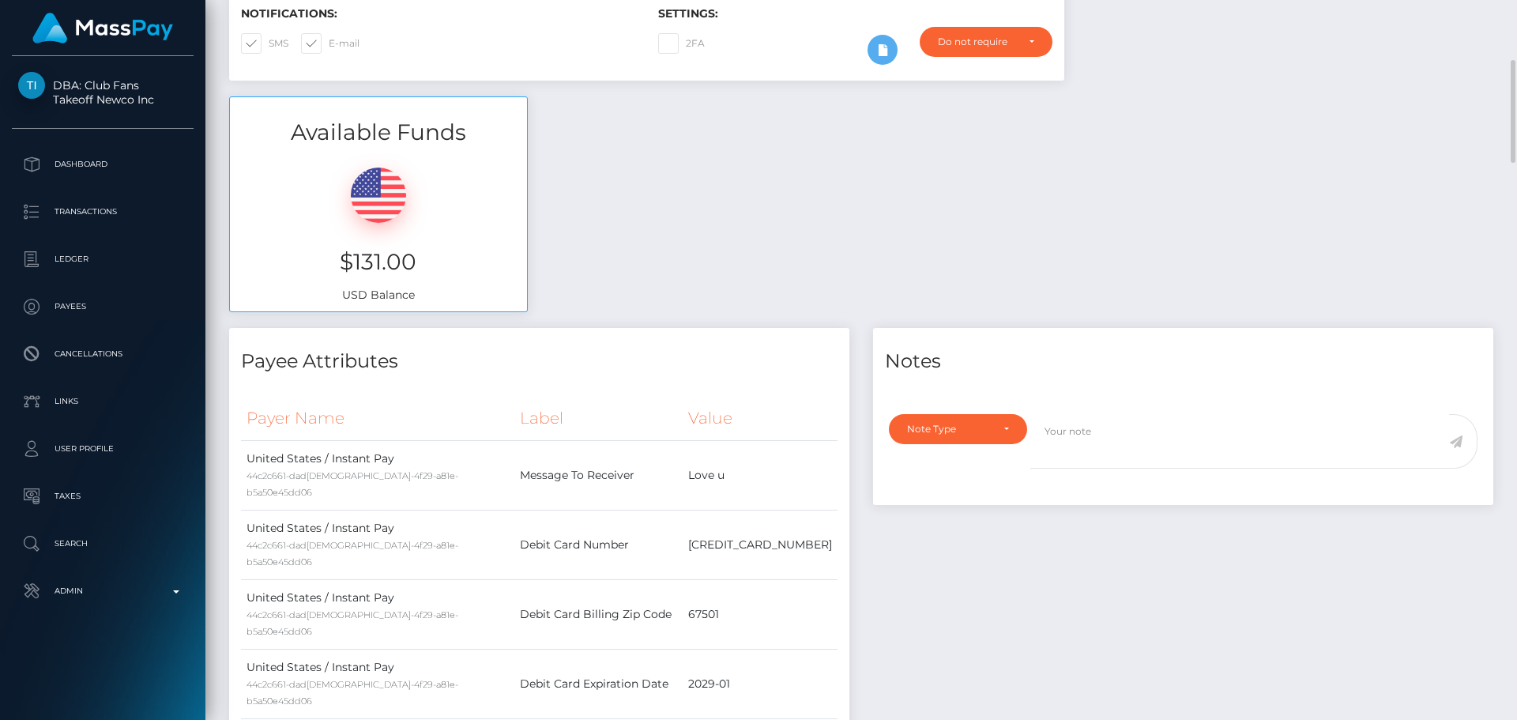
scroll to position [0, 0]
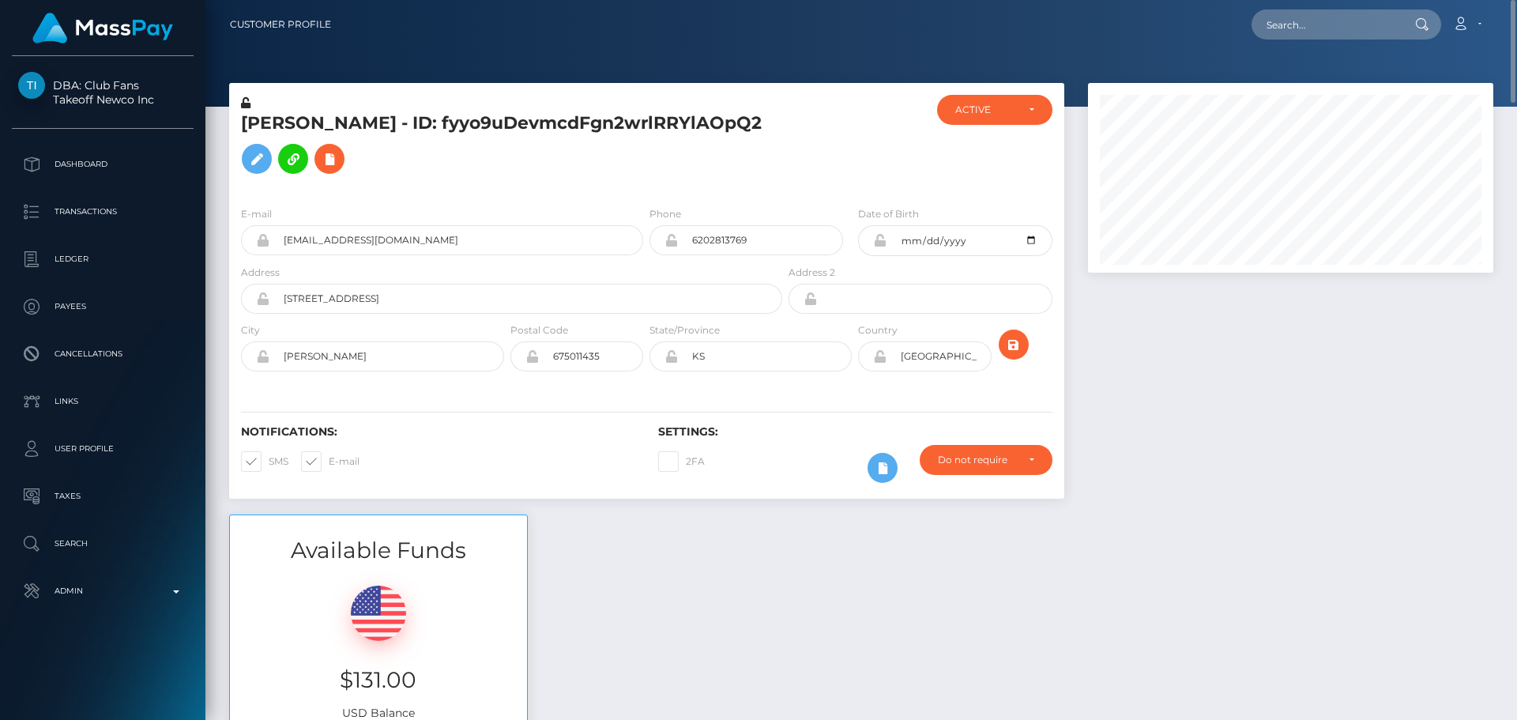
click at [607, 424] on div "Notifications: SMS E-mail Settings: 2FA" at bounding box center [646, 442] width 835 height 111
click at [987, 461] on div "Do not require" at bounding box center [977, 460] width 78 height 13
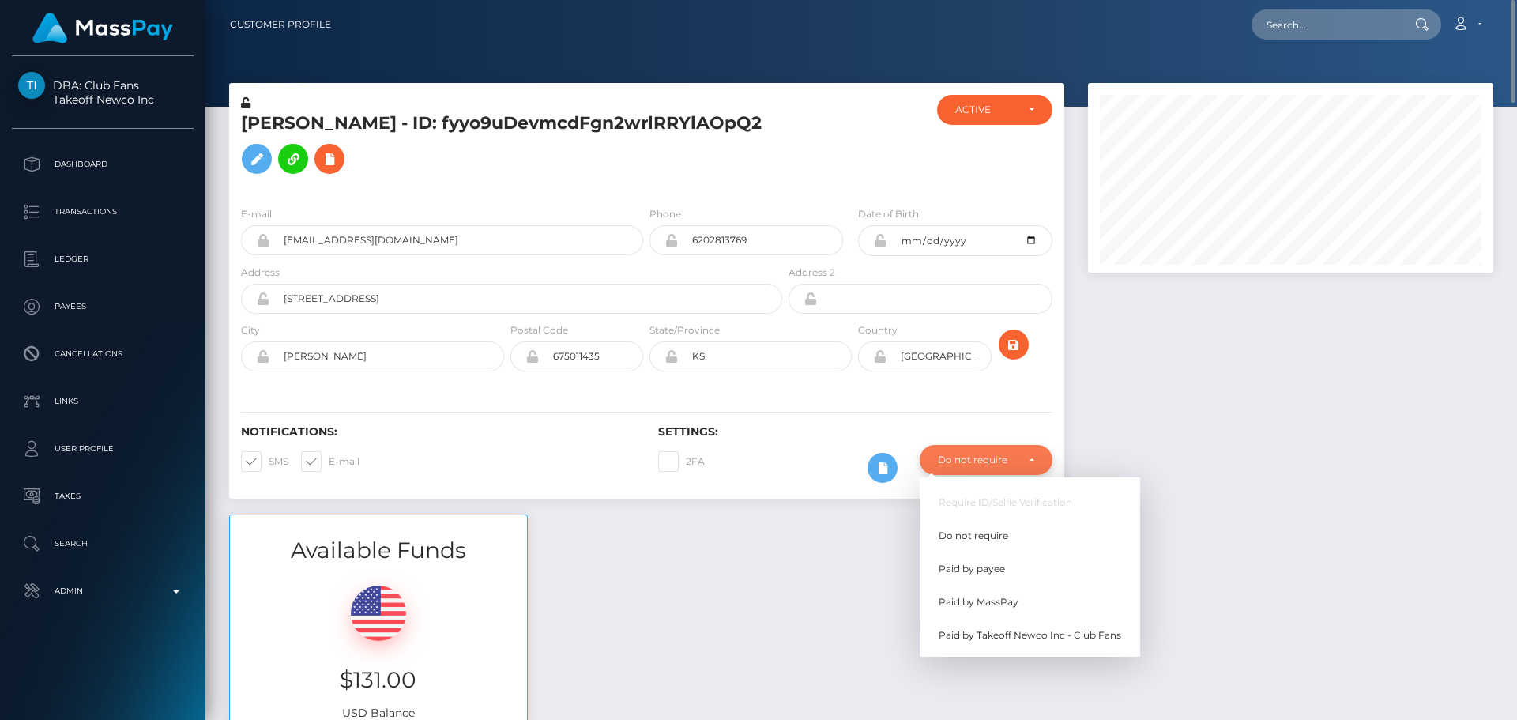
scroll to position [190, 406]
click at [993, 596] on span "Paid by MassPay" at bounding box center [979, 602] width 80 height 14
select select "2"
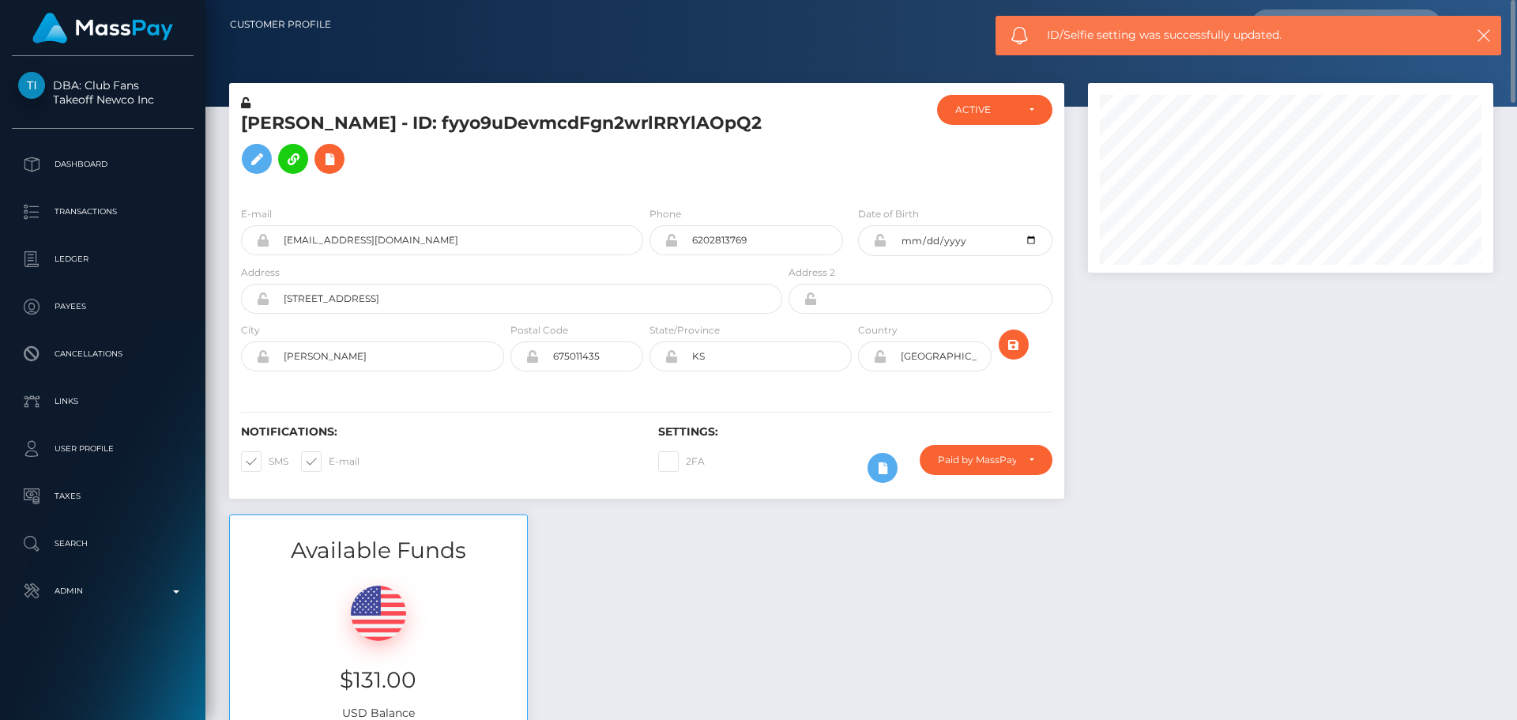
click at [906, 561] on div "Available Funds $131.00 USD Balance" at bounding box center [861, 630] width 1288 height 232
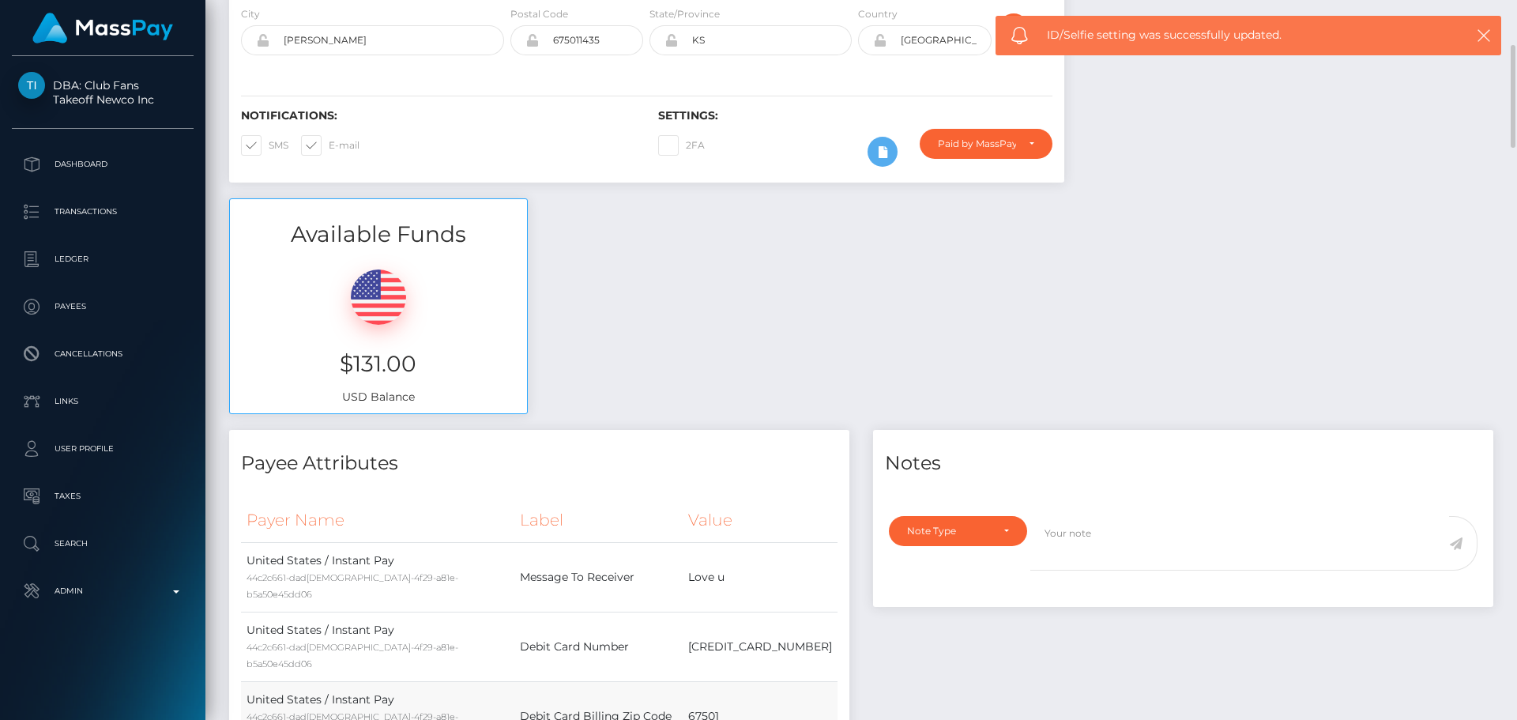
scroll to position [553, 0]
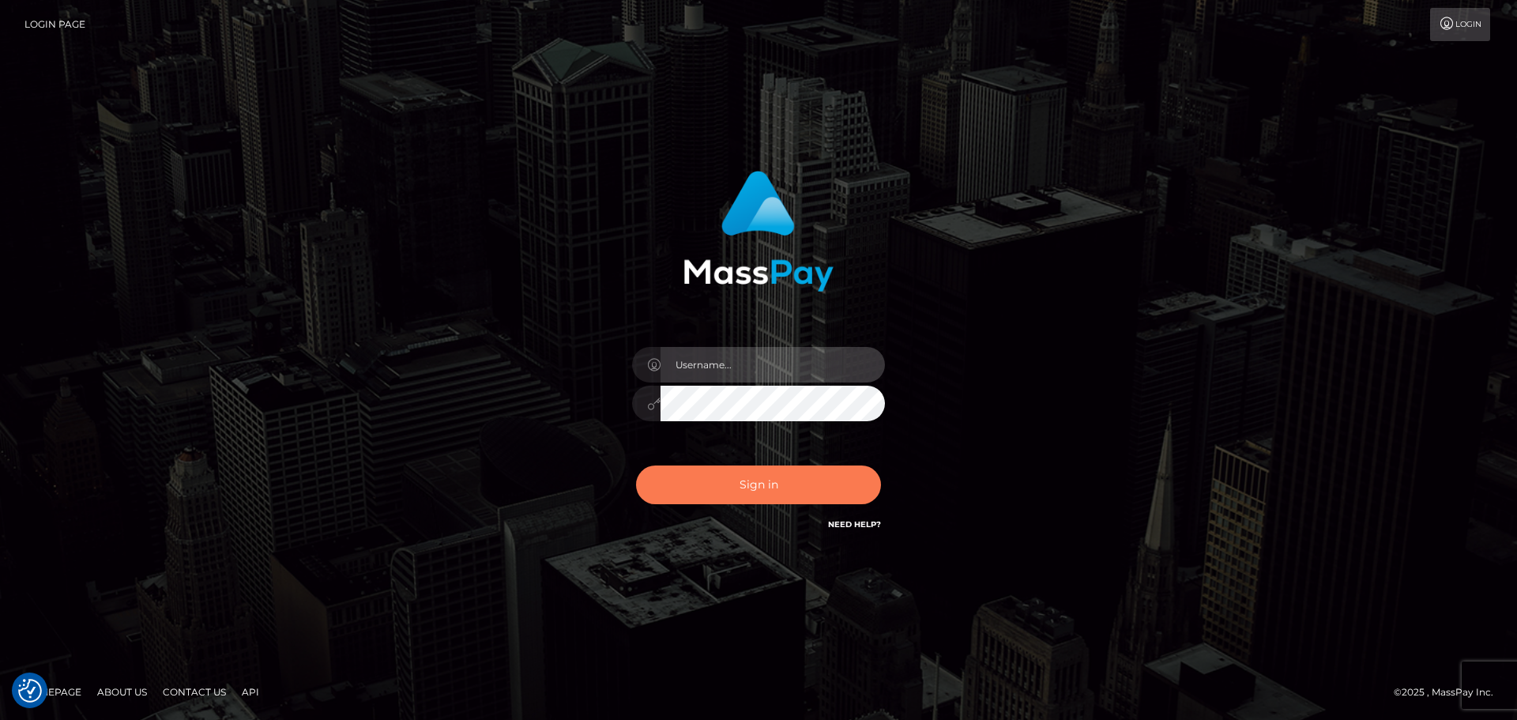
type input "[DOMAIN_NAME]"
click at [725, 496] on button "Sign in" at bounding box center [758, 484] width 245 height 39
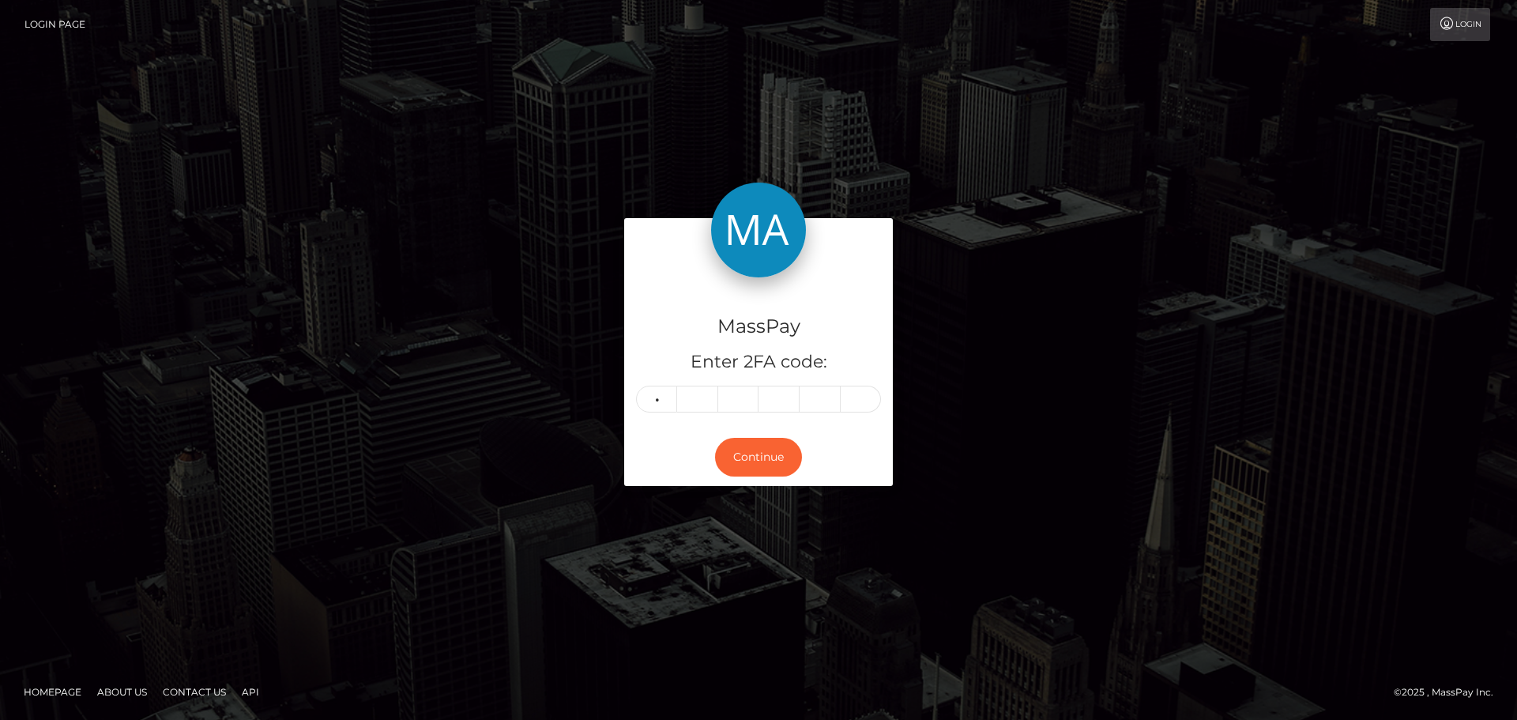
type input "3"
type input "0"
type input "2"
type input "0"
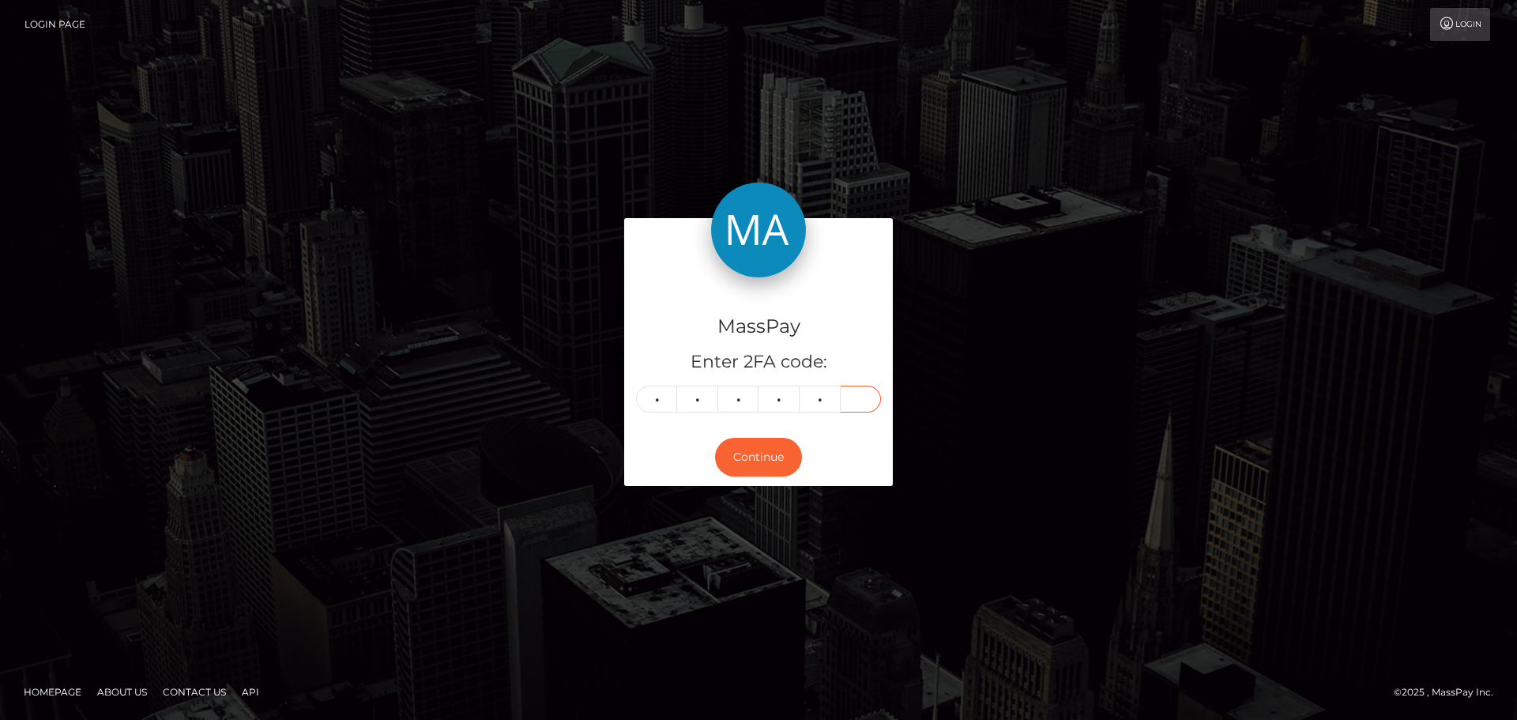
type input "5"
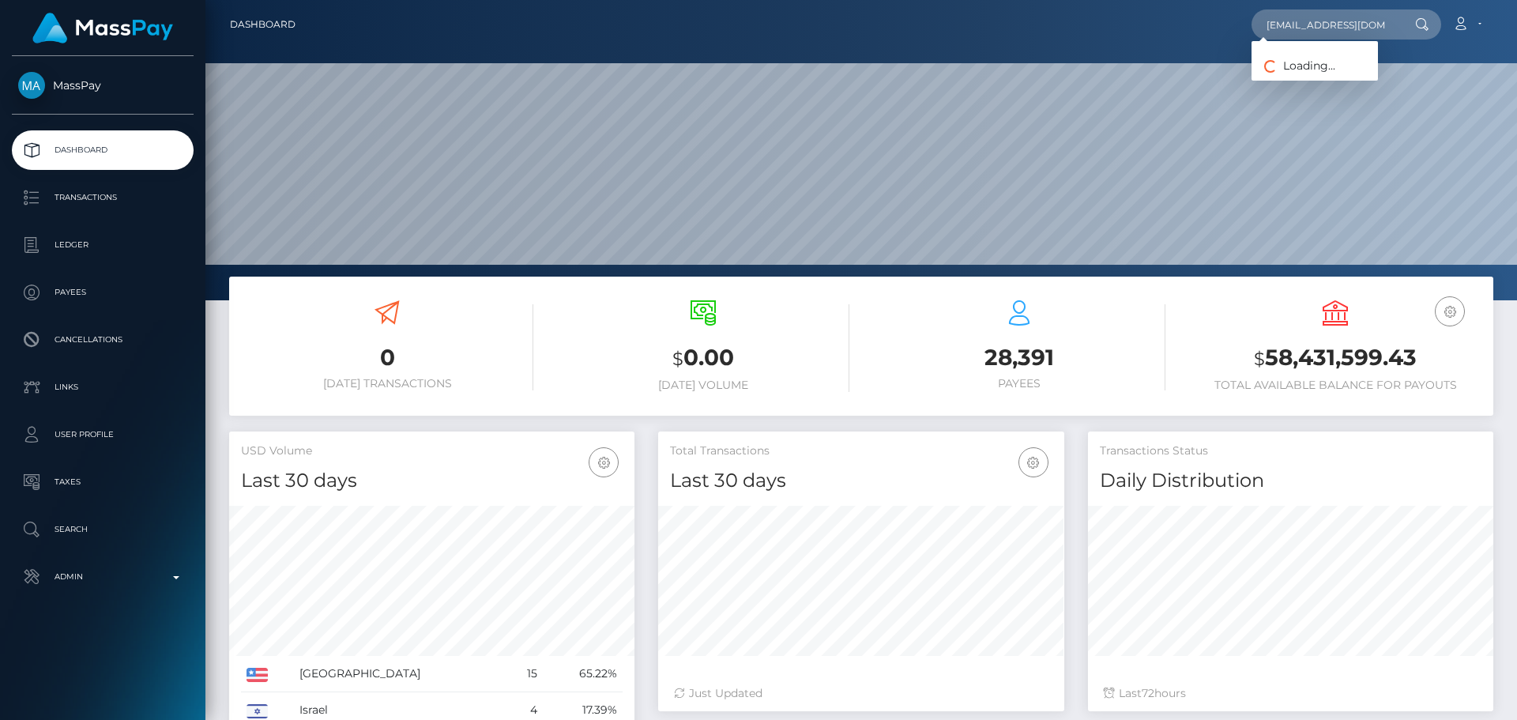
scroll to position [281, 406]
type input "hennybabyluh@gmail.com"
click at [1306, 78] on link "HENNESSE MONIQE BROWN" at bounding box center [1315, 81] width 126 height 29
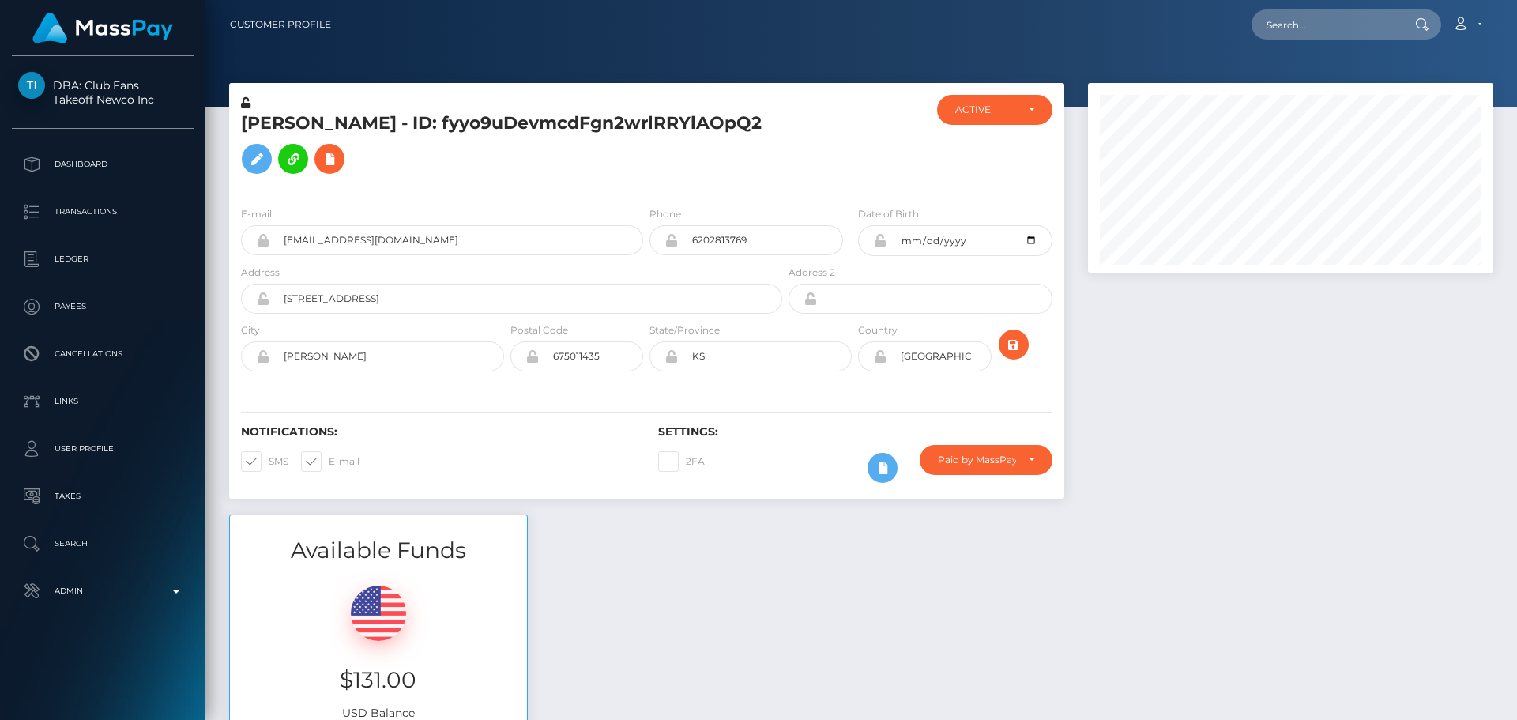
scroll to position [190, 406]
click at [1332, 28] on input "text" at bounding box center [1326, 24] width 149 height 30
paste input "poact_qO4TBKmQDfXi"
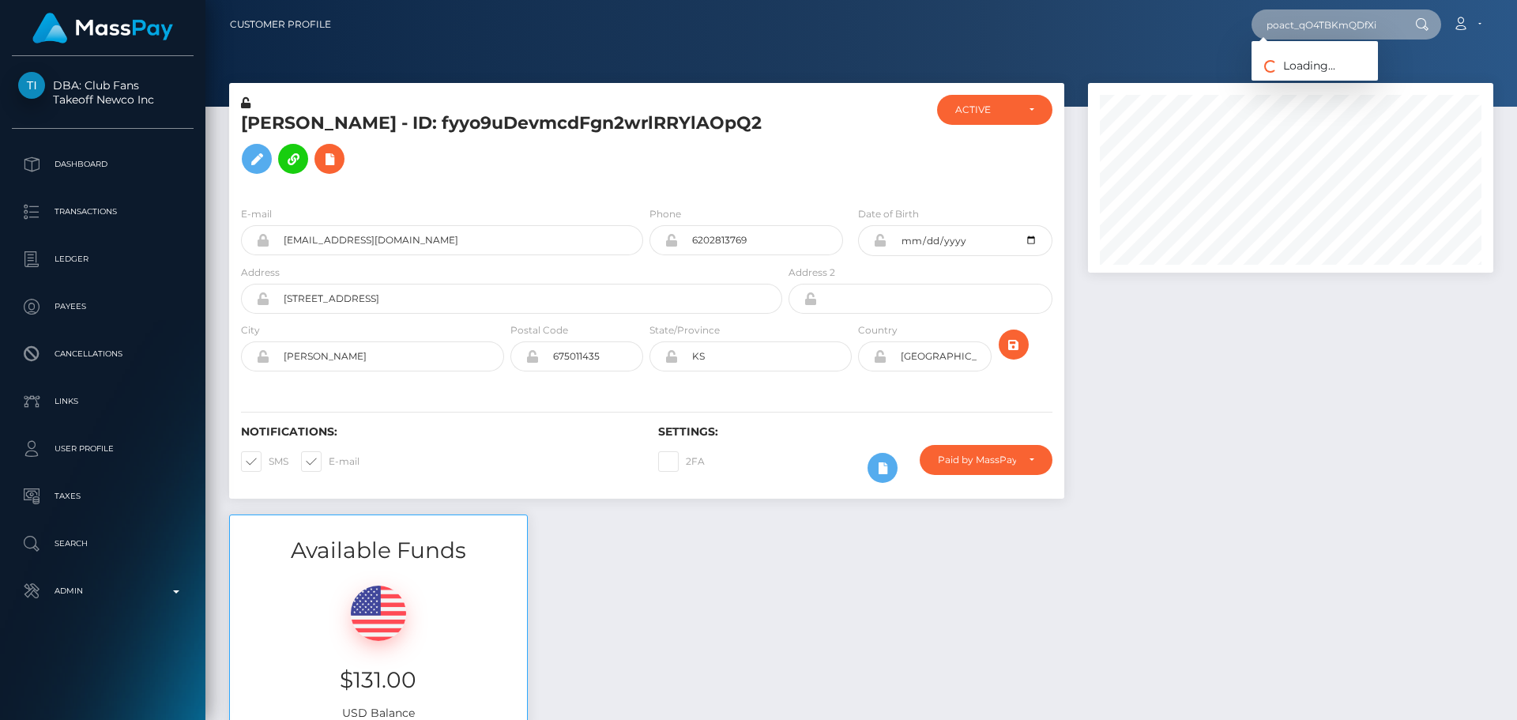
type input "poact_qO4TBKmQDfXi"
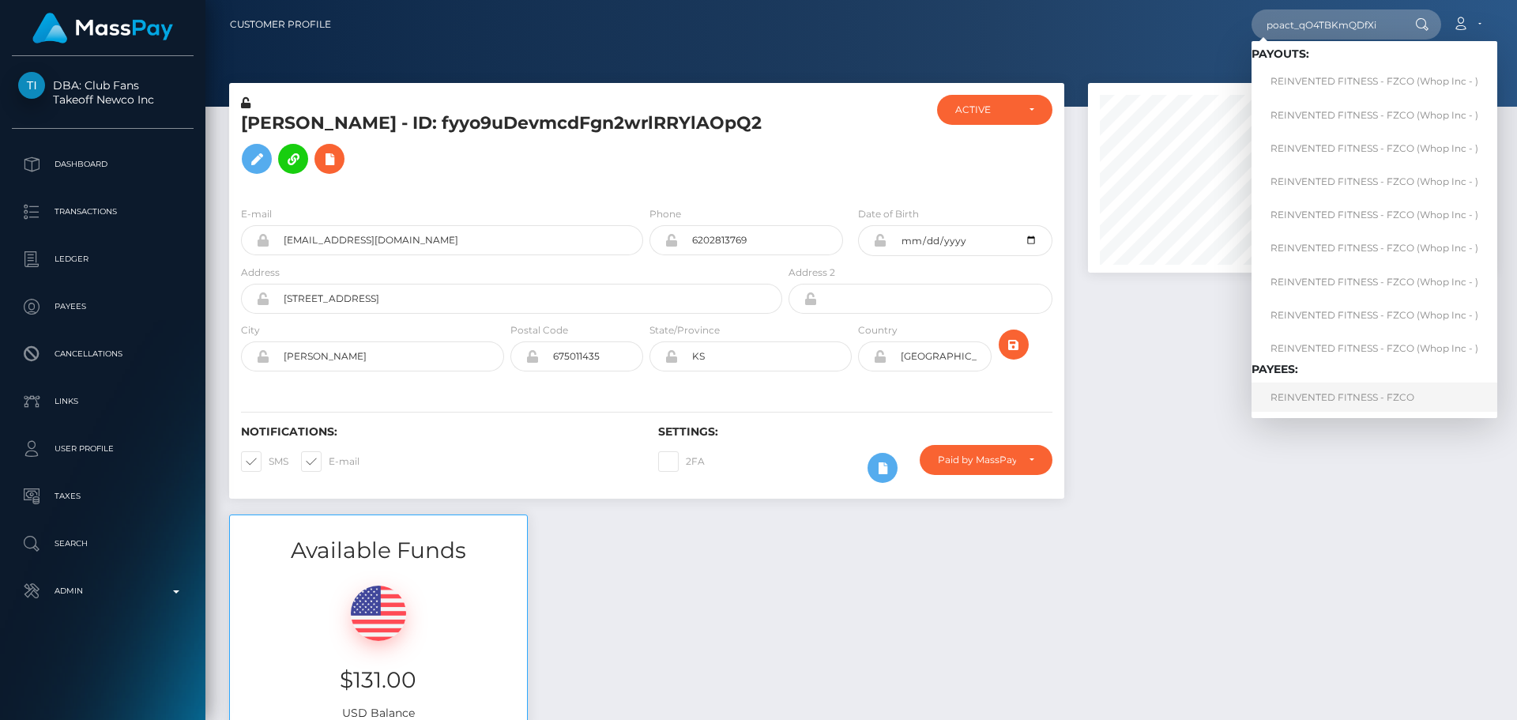
click at [1334, 394] on link "REINVENTED FITNESS - FZCO" at bounding box center [1375, 397] width 246 height 29
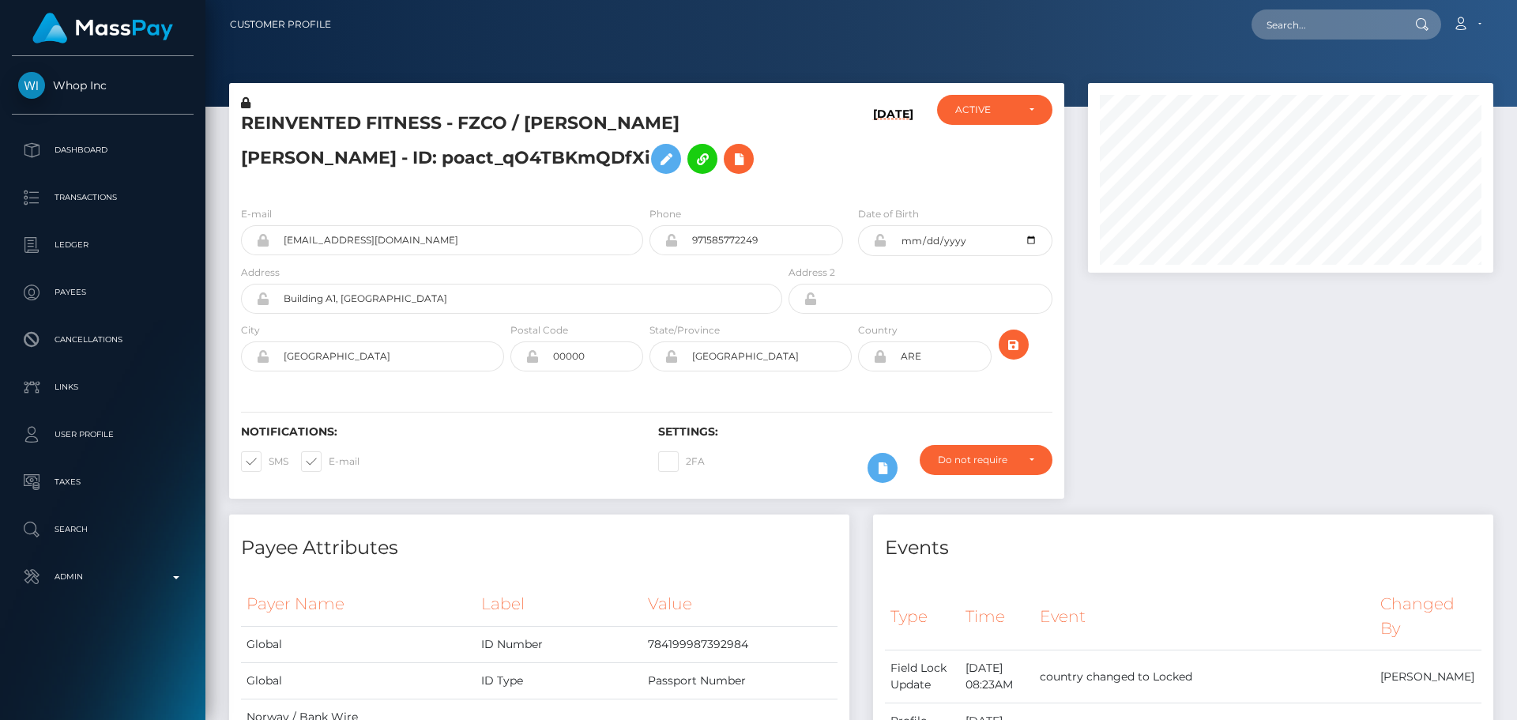
scroll to position [190, 406]
click at [745, 175] on h5 "REINVENTED FITNESS - FZCO / [PERSON_NAME] [PERSON_NAME] - ID: poact_qO4TBKmQDfXi" at bounding box center [507, 146] width 533 height 70
click at [642, 184] on div "REINVENTED FITNESS - FZCO / LARS NIKOLAI MEIDELL - ID: poact_qO4TBKmQDfXi" at bounding box center [507, 144] width 556 height 99
click at [635, 185] on div "REINVENTED FITNESS - FZCO / LARS NIKOLAI MEIDELL - ID: poact_qO4TBKmQDfXi" at bounding box center [507, 144] width 556 height 99
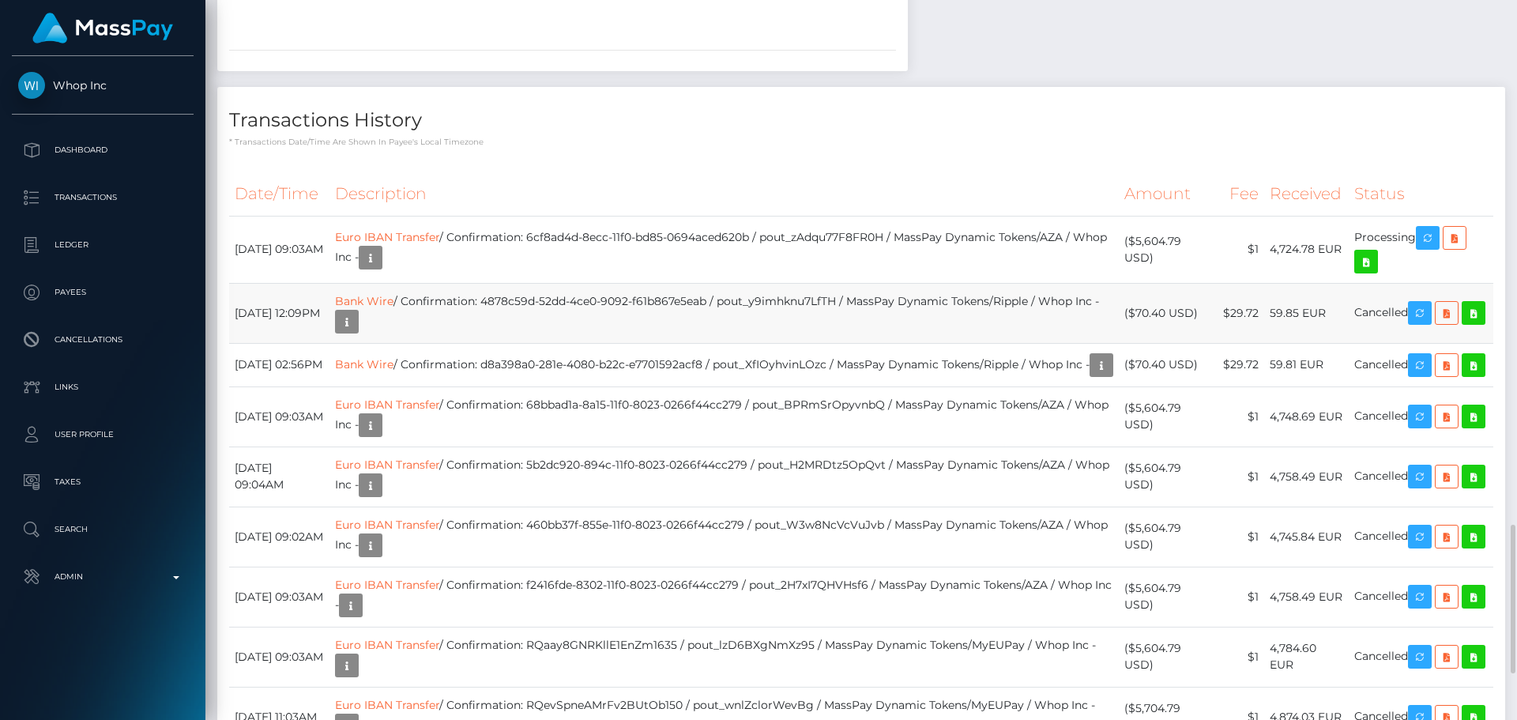
click at [733, 333] on td "Bank Wire / Confirmation: 4878c59d-52dd-4ce0-9092-f61b867e5eab / pout_y9imhknu7…" at bounding box center [725, 313] width 790 height 60
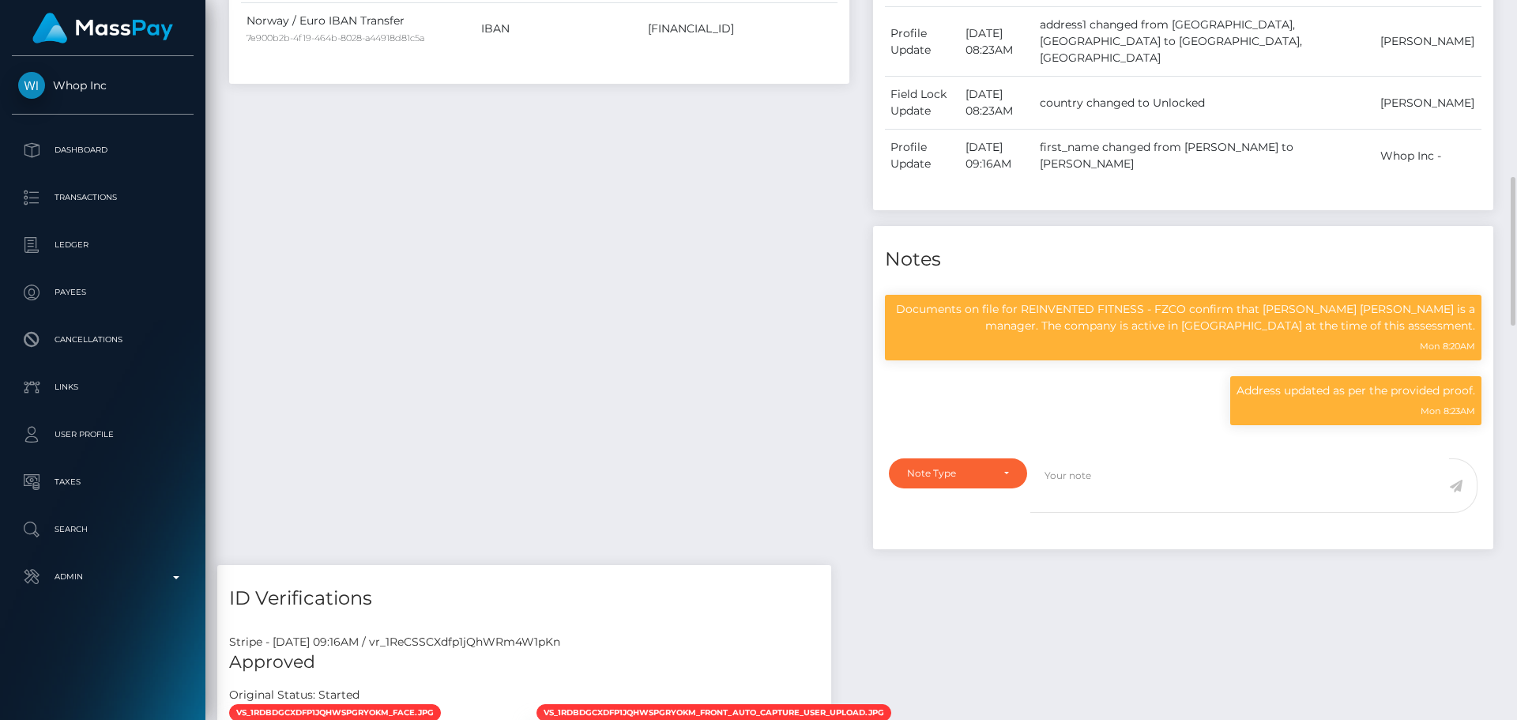
click at [715, 353] on div "Payee Attributes Payer Name Label Value Global" at bounding box center [539, 112] width 644 height 906
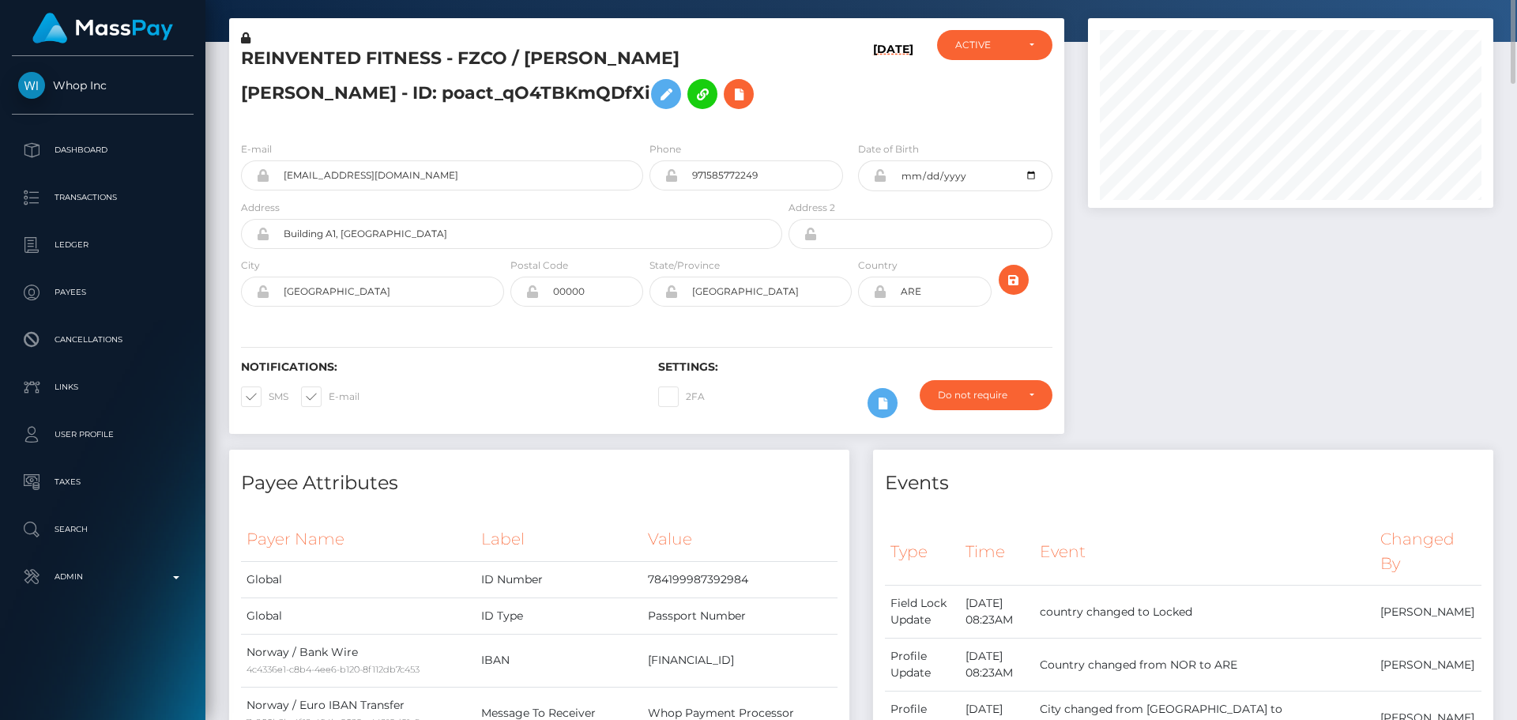
scroll to position [0, 0]
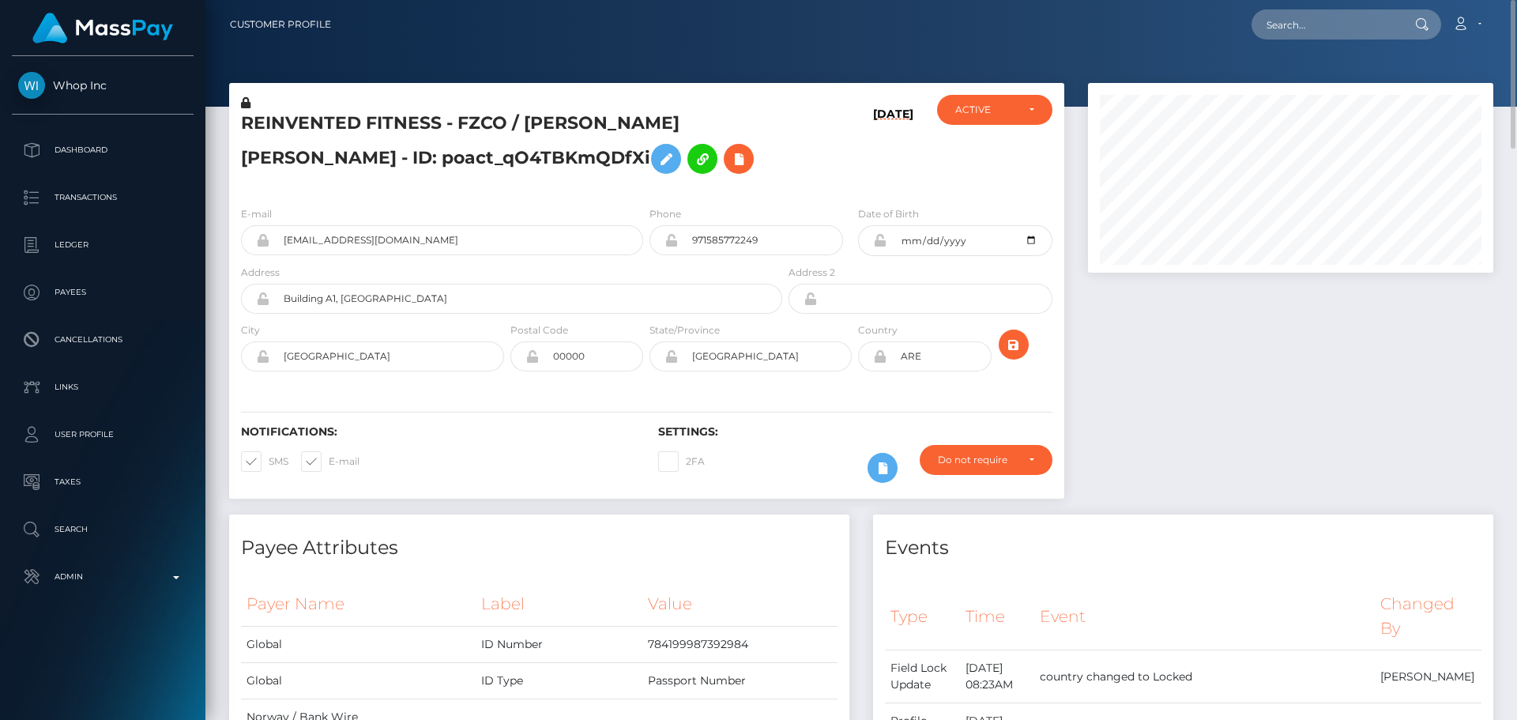
click at [760, 179] on h5 "REINVENTED FITNESS - FZCO / LARS NIKOLAI MEIDELL - ID: poact_qO4TBKmQDfXi" at bounding box center [507, 146] width 533 height 70
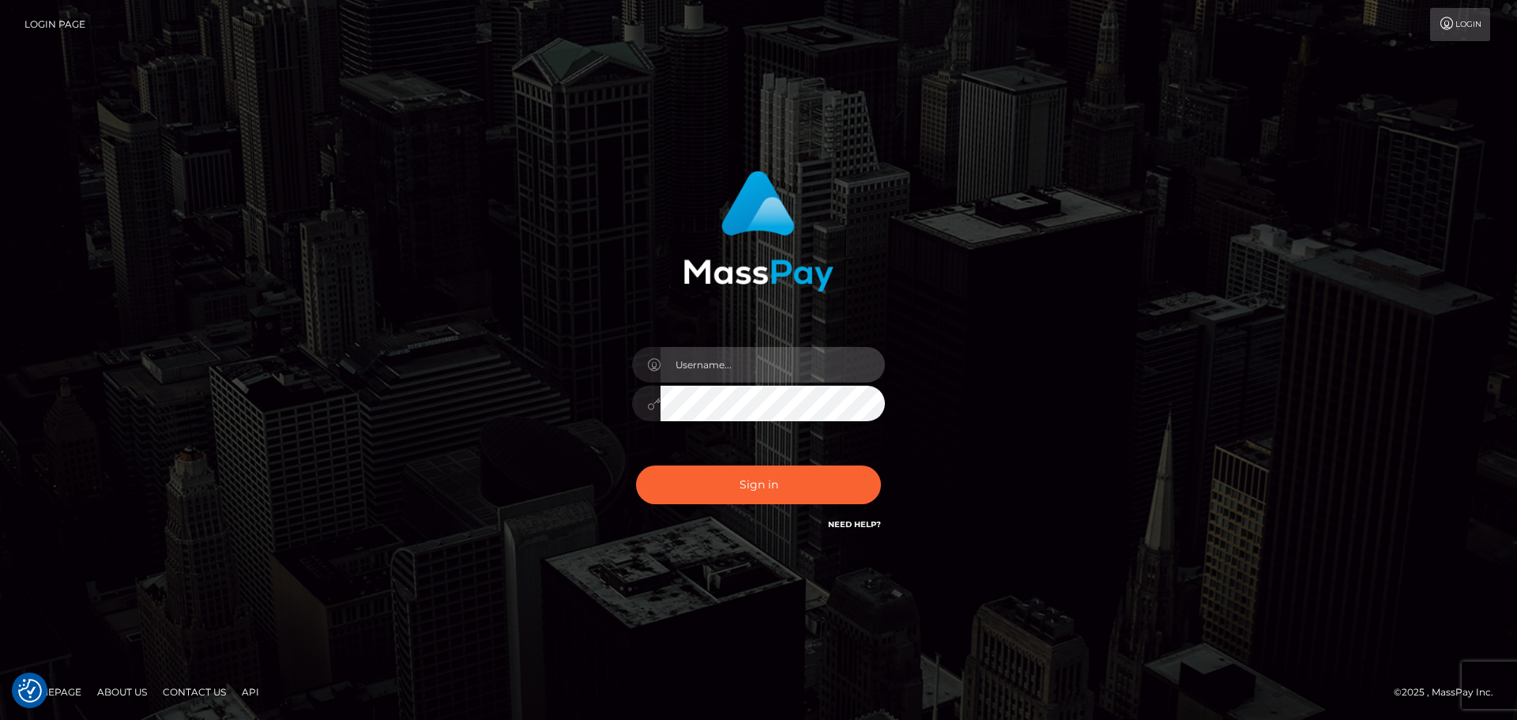
type input "[DOMAIN_NAME]"
click at [765, 512] on div "Sign in Need Help?" at bounding box center [758, 491] width 277 height 70
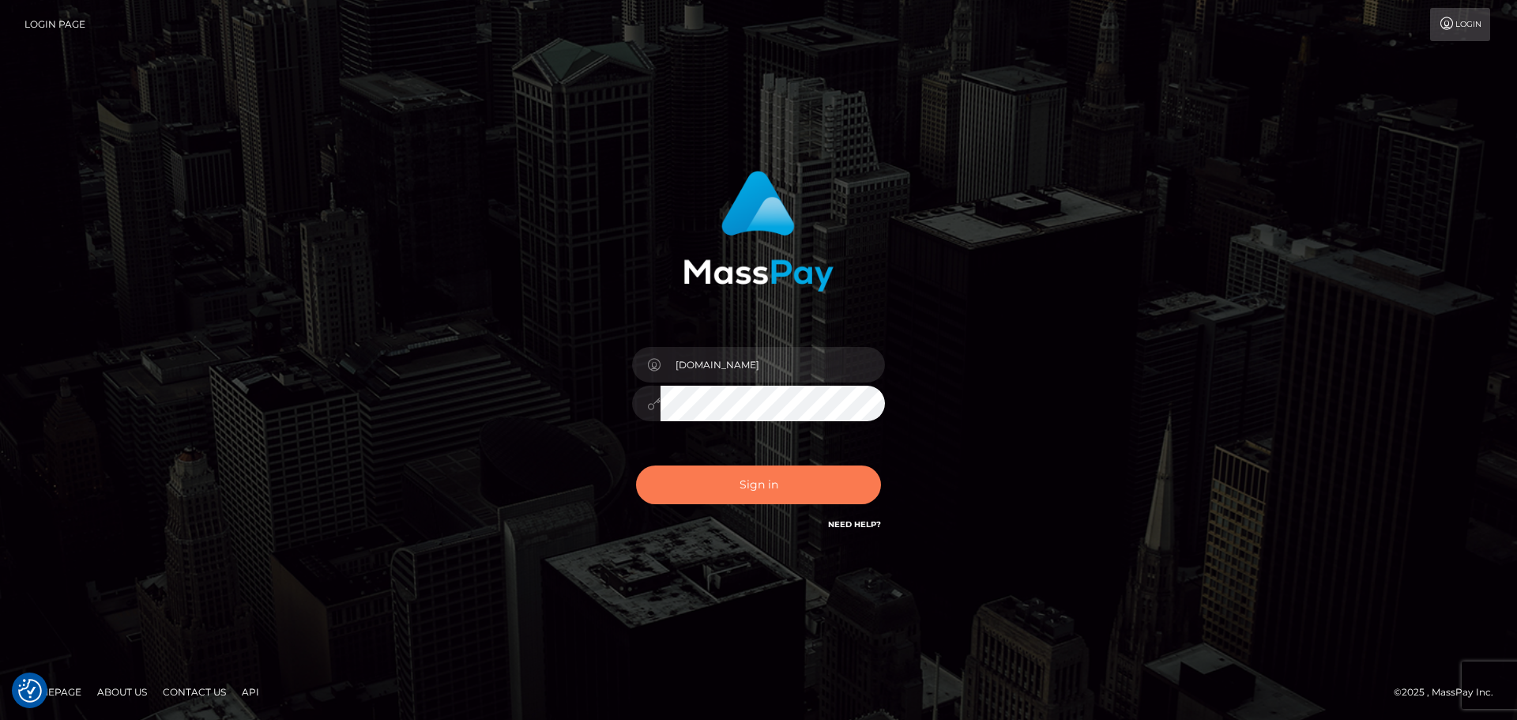
click at [766, 482] on button "Sign in" at bounding box center [758, 484] width 245 height 39
type input "[DOMAIN_NAME]"
click at [786, 494] on button "Sign in" at bounding box center [758, 484] width 245 height 39
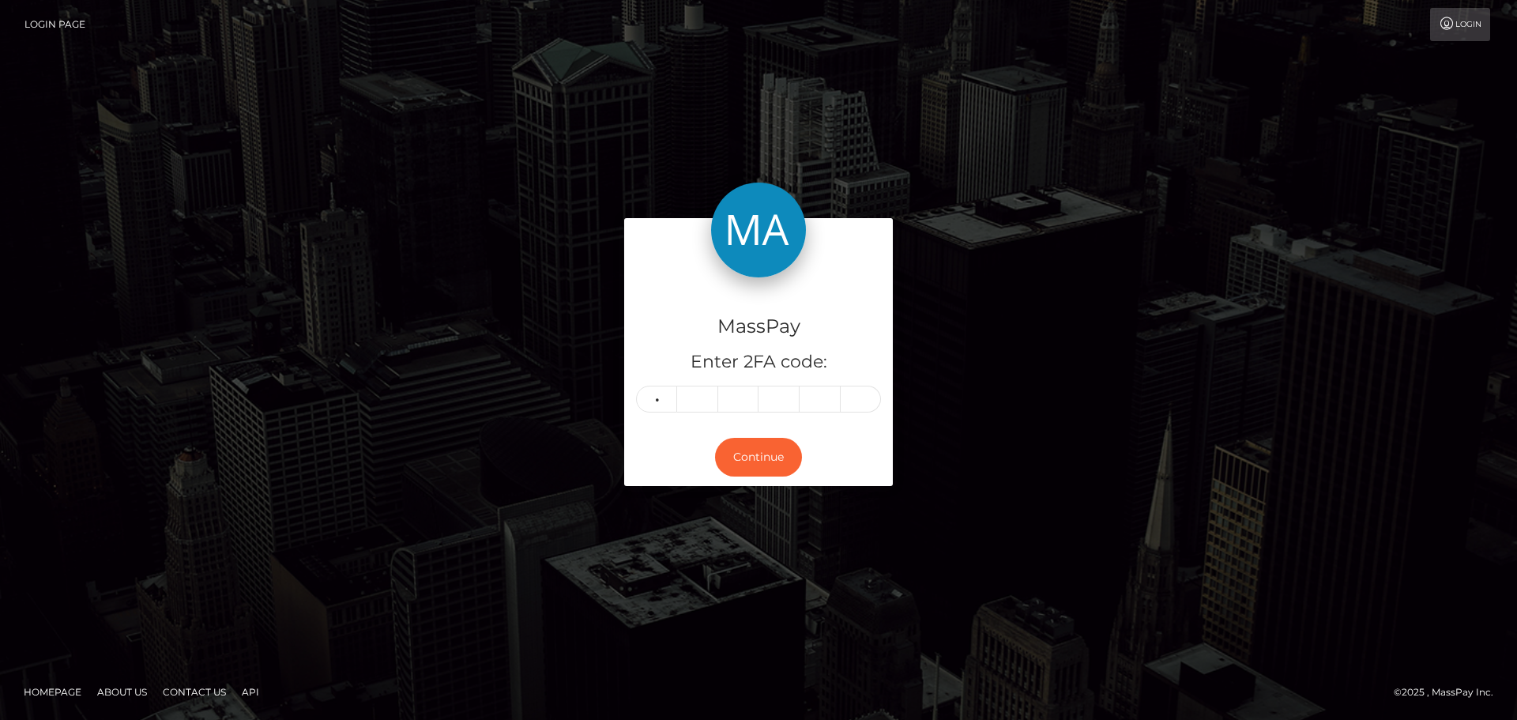
type input "4"
type input "7"
type input "5"
type input "2"
type input "0"
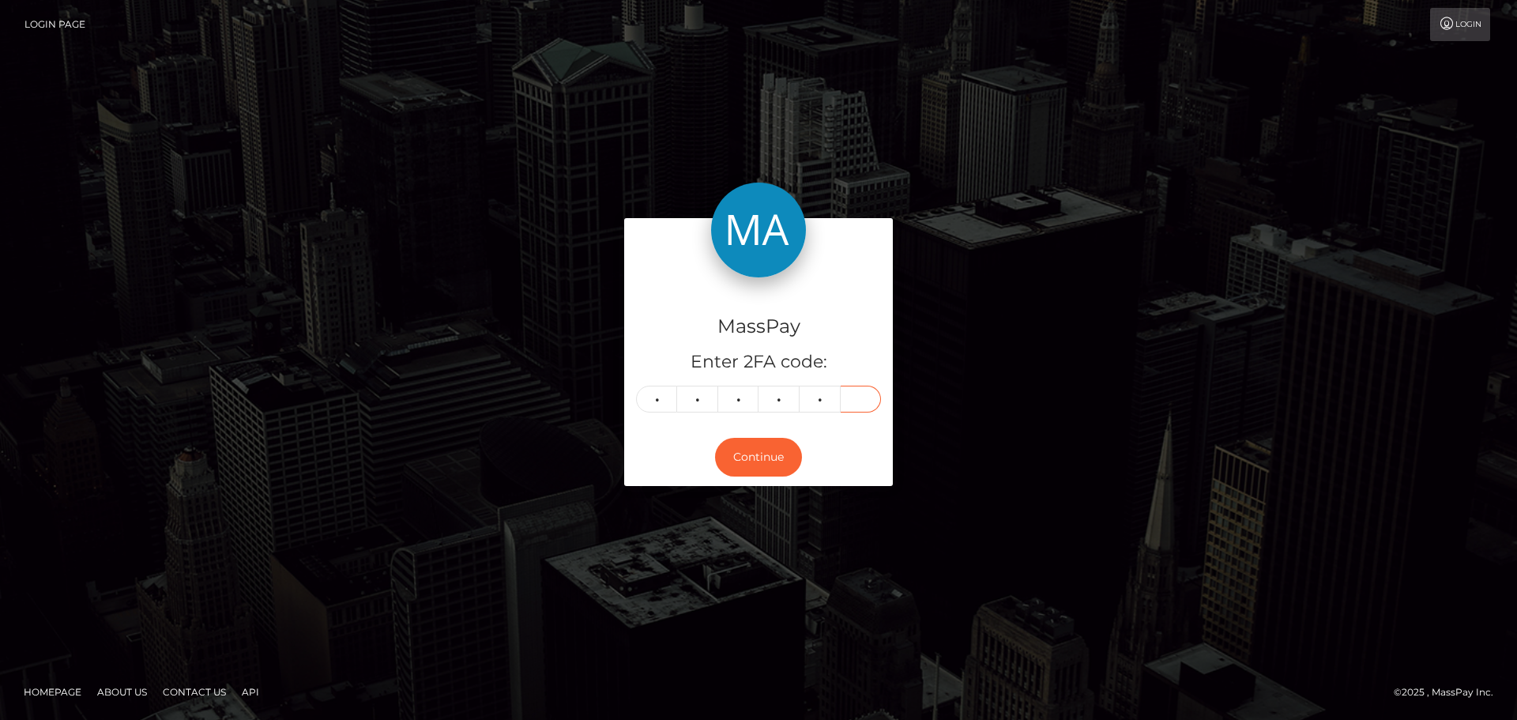
type input "8"
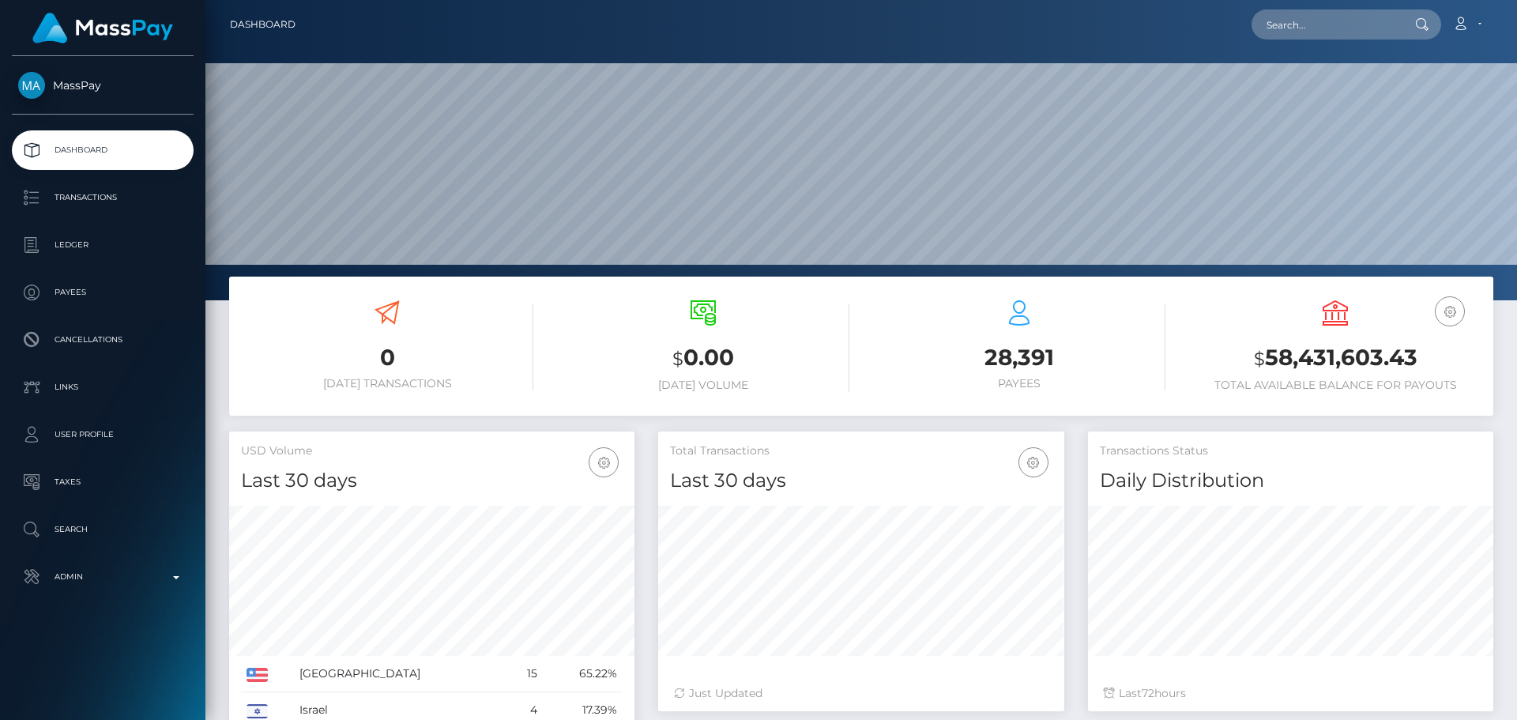
scroll to position [281, 406]
type input "WxHYvW6"
click at [1284, 78] on link "LAIMAR SOSA SOSA" at bounding box center [1315, 81] width 126 height 29
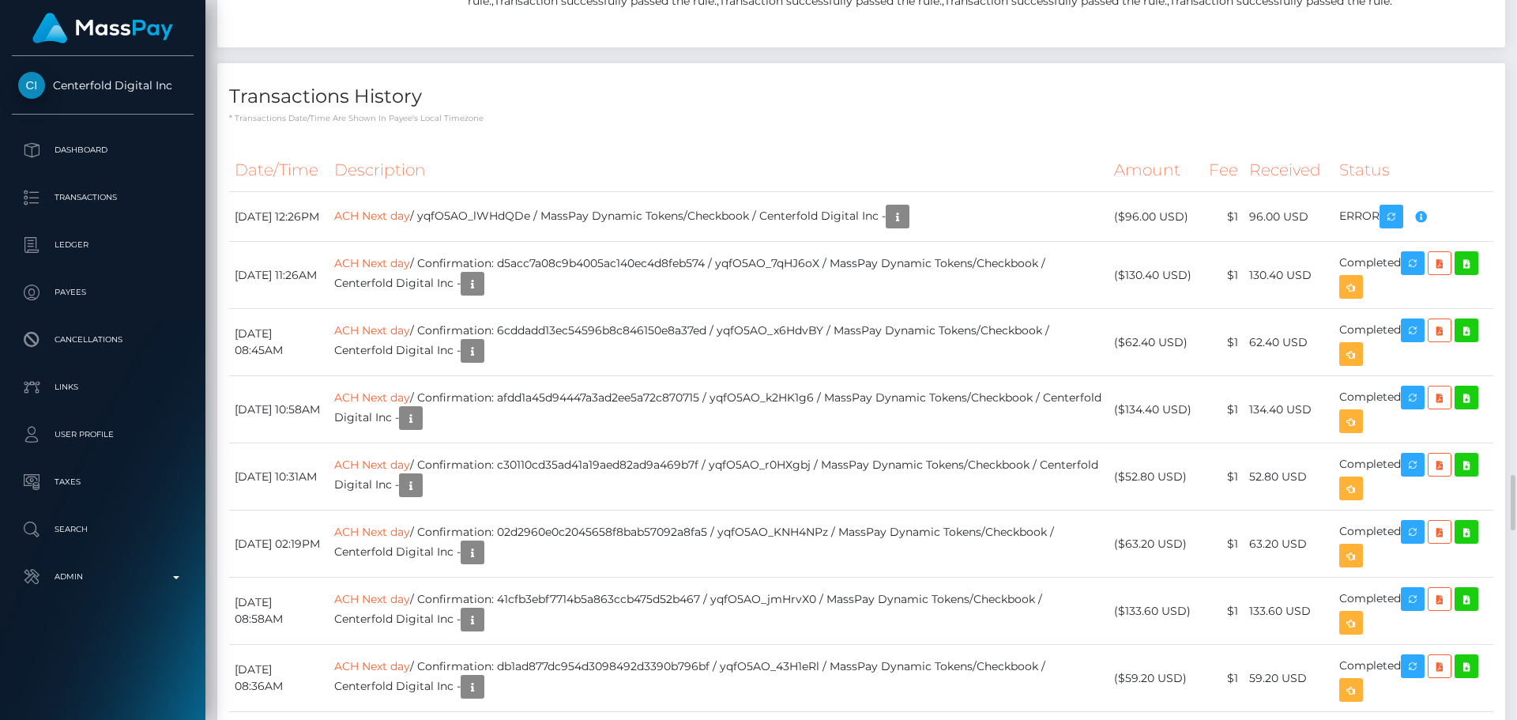
scroll to position [4979, 0]
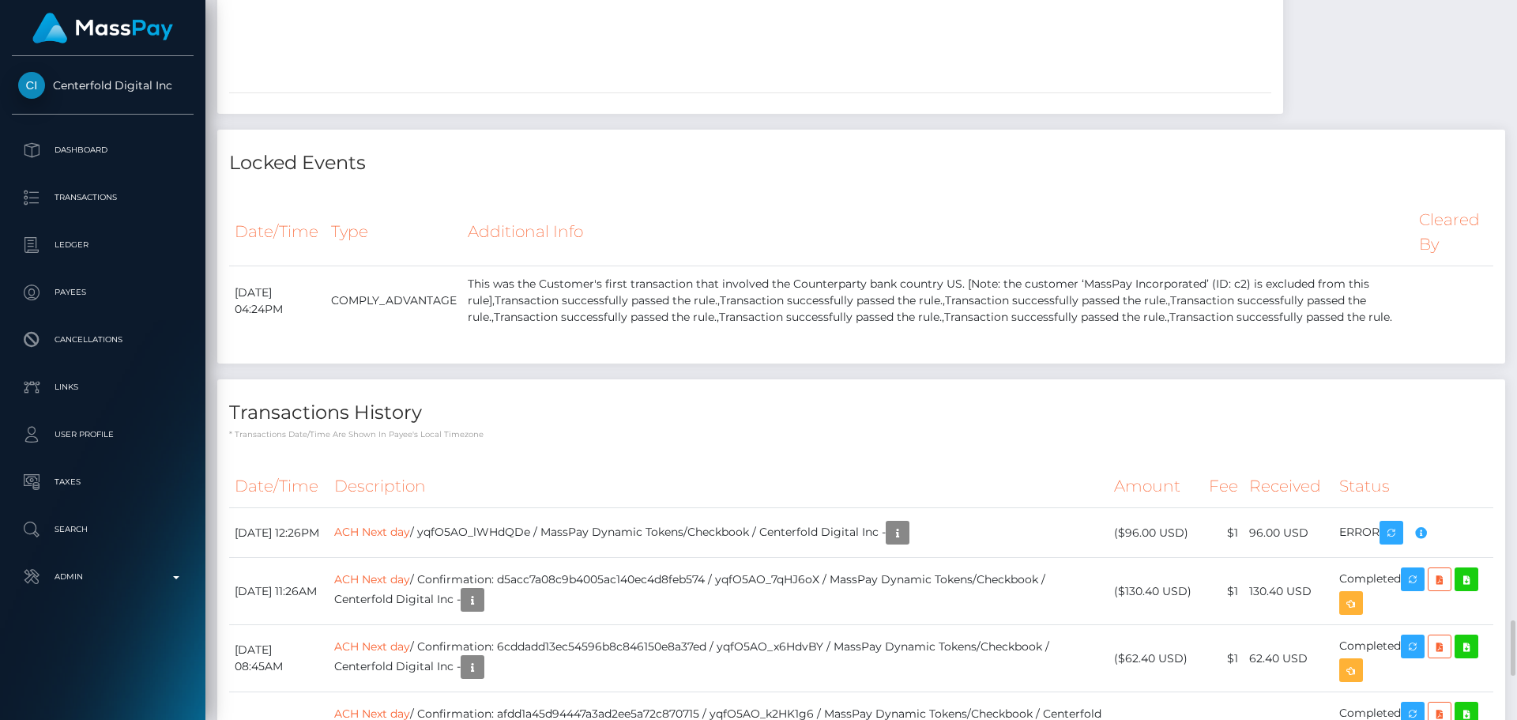
scroll to position [4584, 0]
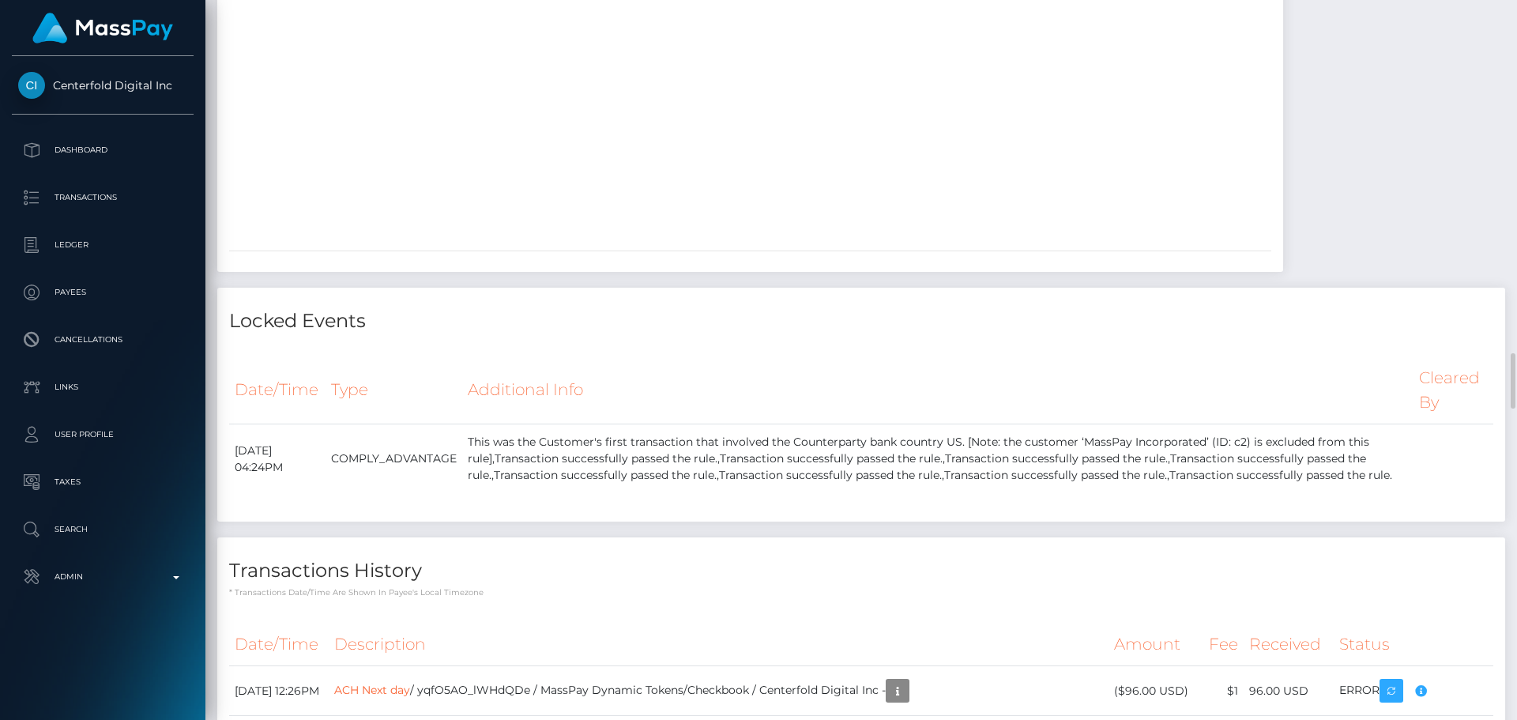
drag, startPoint x: 707, startPoint y: 322, endPoint x: 698, endPoint y: 323, distance: 9.6
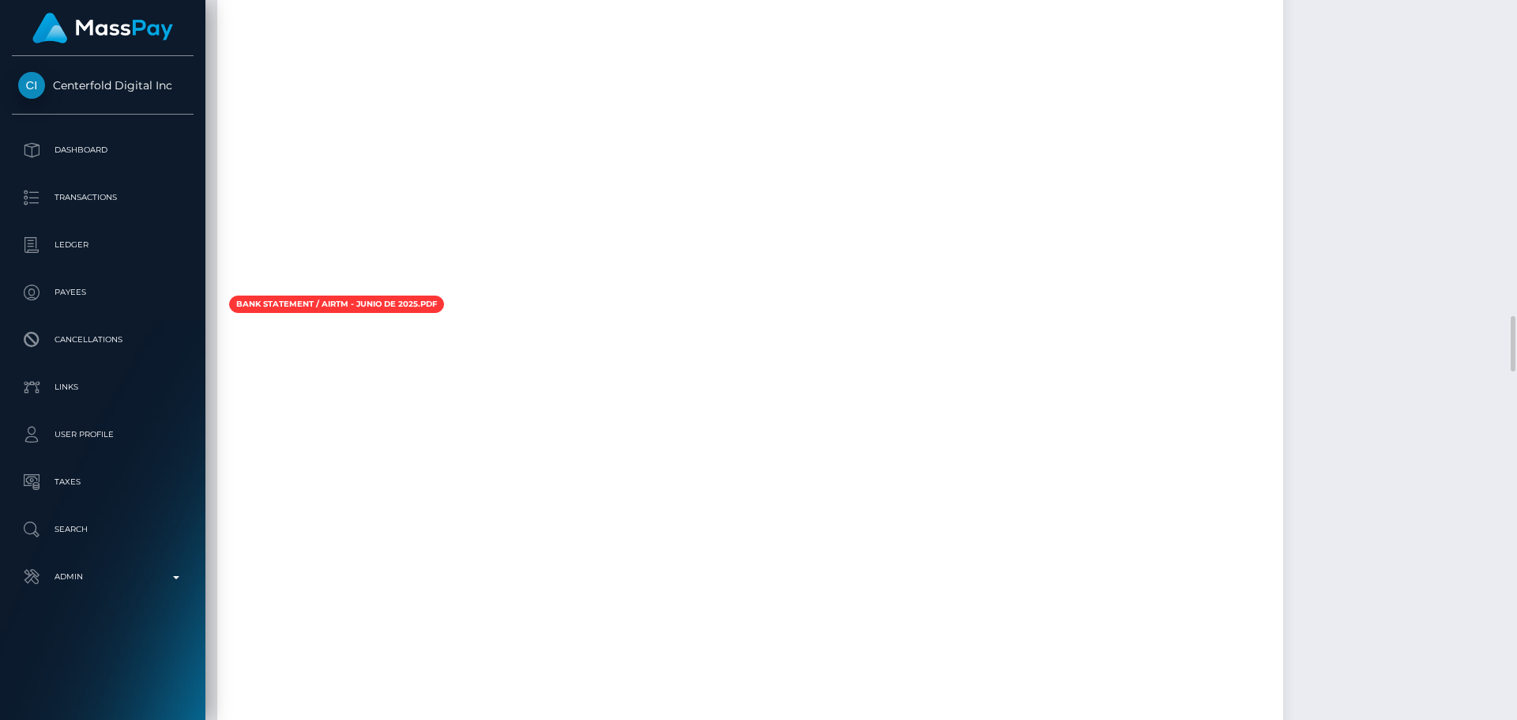
scroll to position [3714, 0]
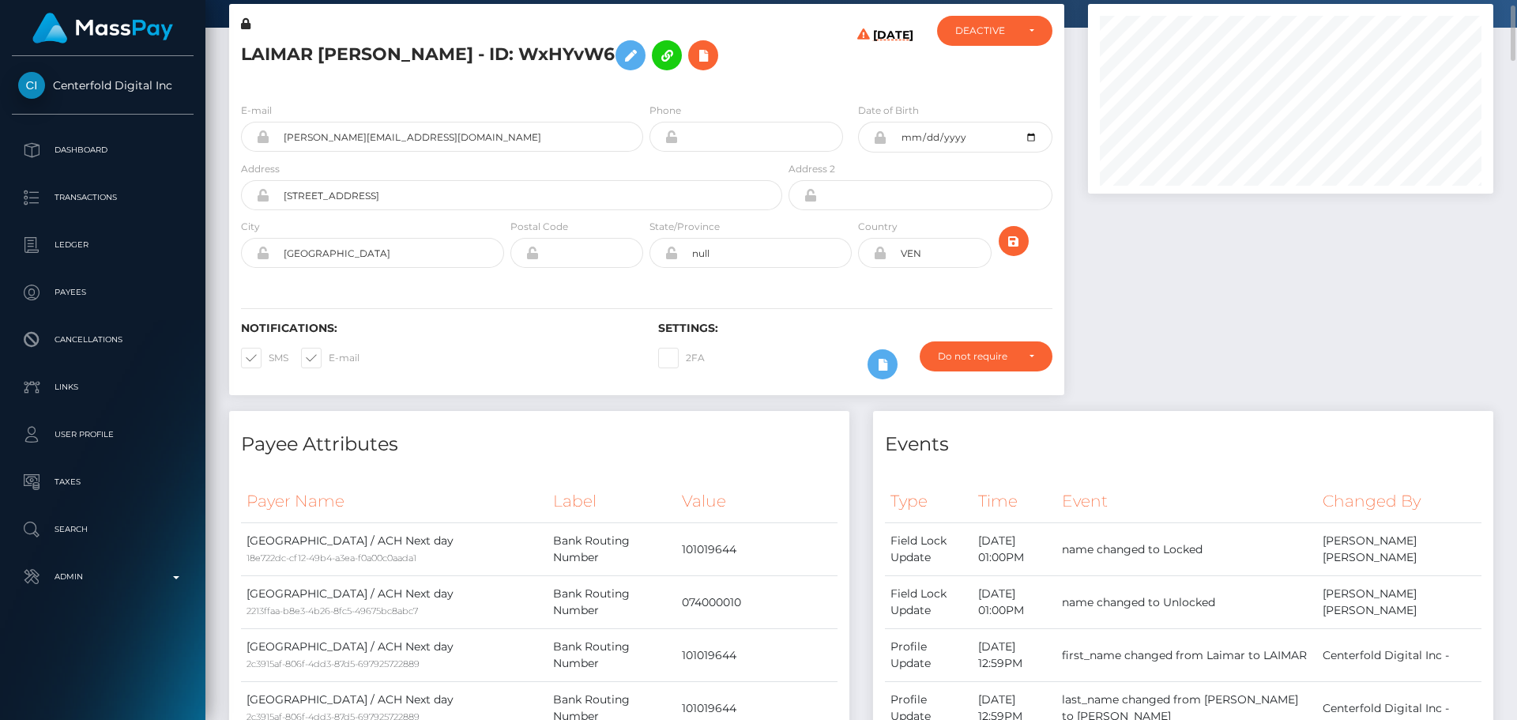
scroll to position [0, 0]
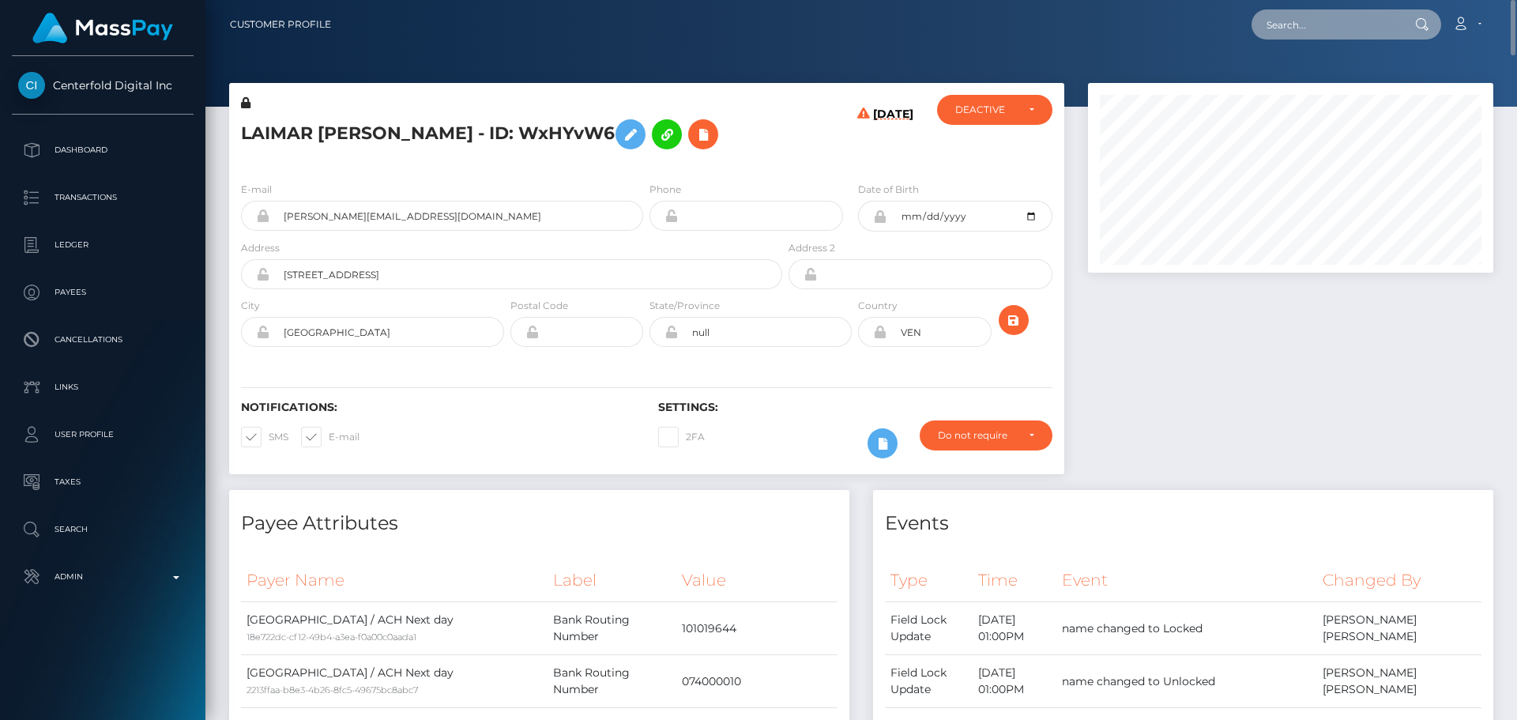
click at [1327, 34] on input "text" at bounding box center [1326, 24] width 149 height 30
paste input "gabrieljceballos@gmail.com"
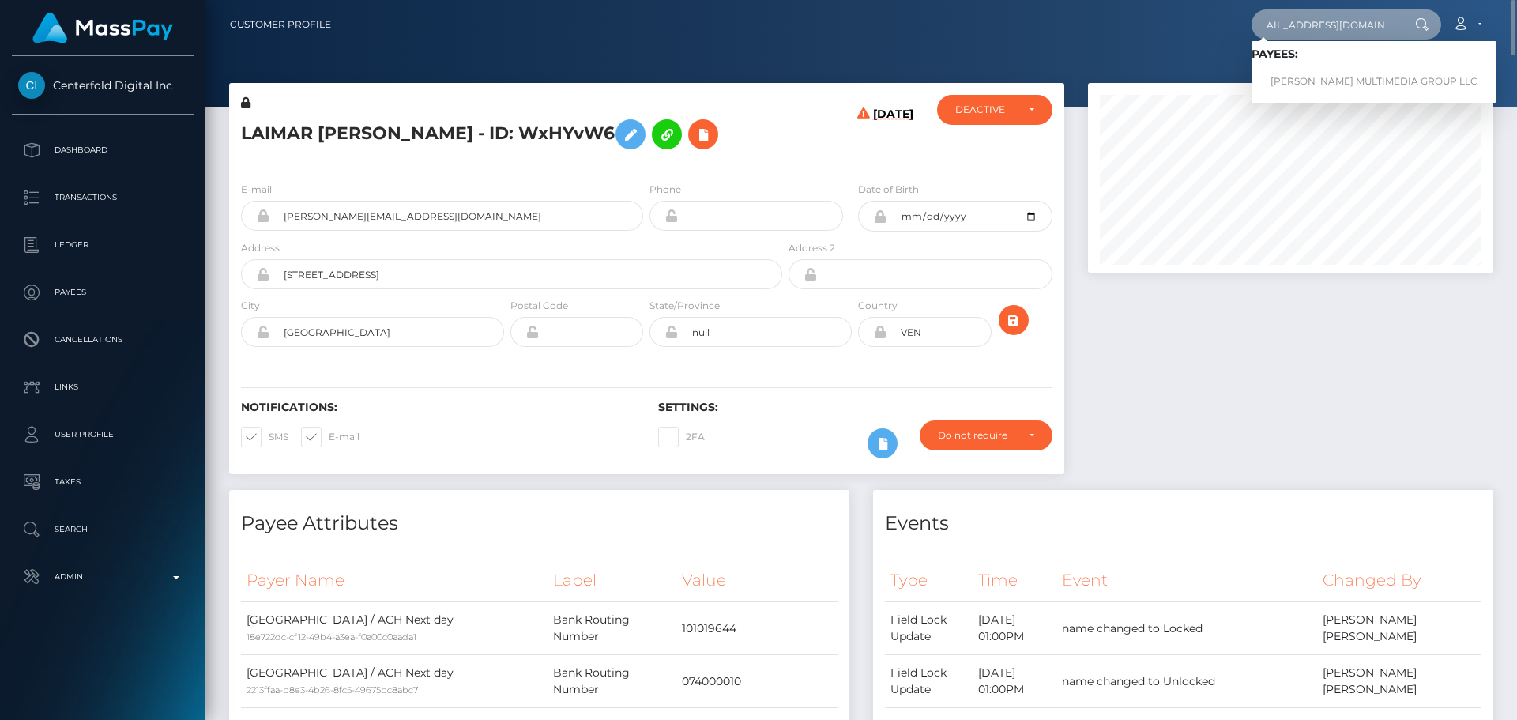
type input "gabrieljceballos@gmail.com"
click at [1329, 77] on link "EDENS MULTIMEDIA GROUP LLC" at bounding box center [1374, 81] width 245 height 29
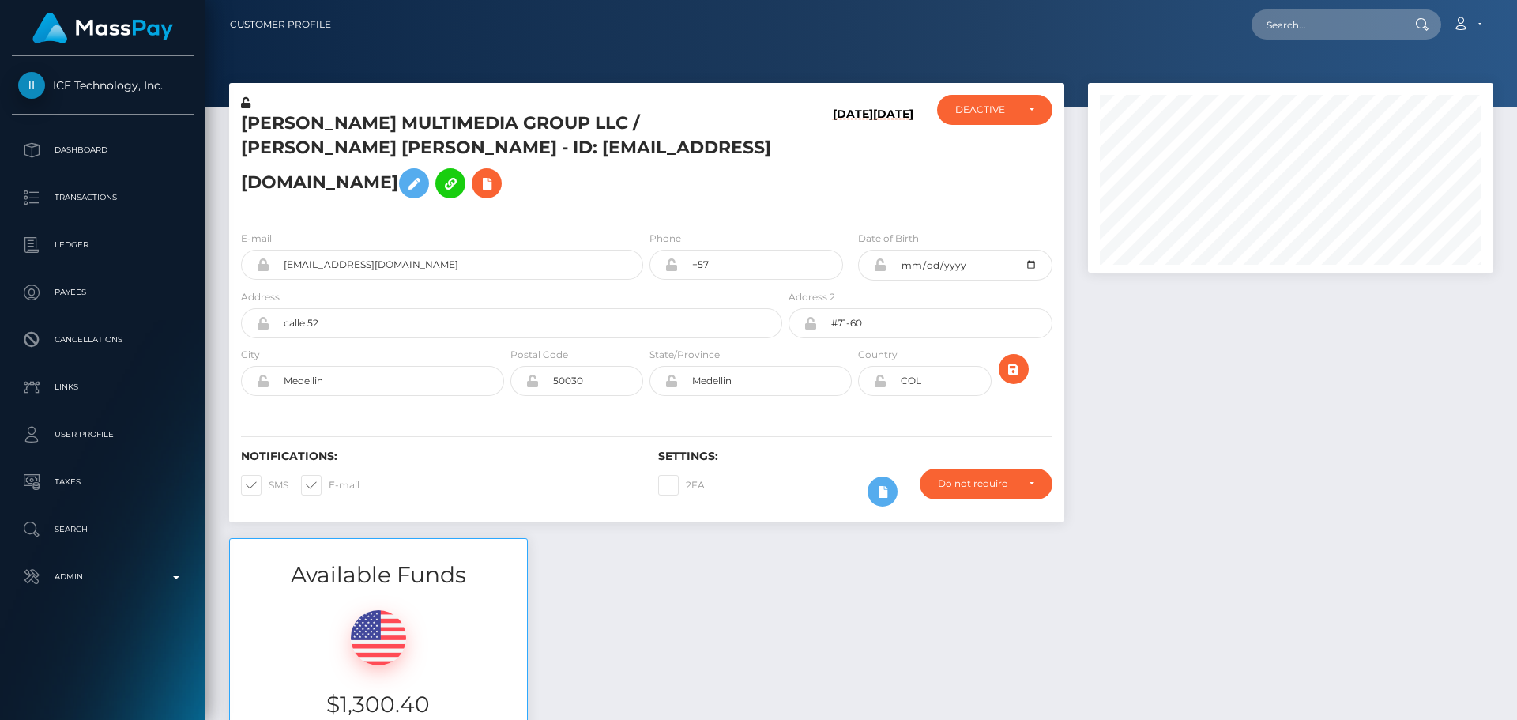
scroll to position [190, 406]
click at [833, 181] on h6 "[DATE]" at bounding box center [853, 159] width 40 height 104
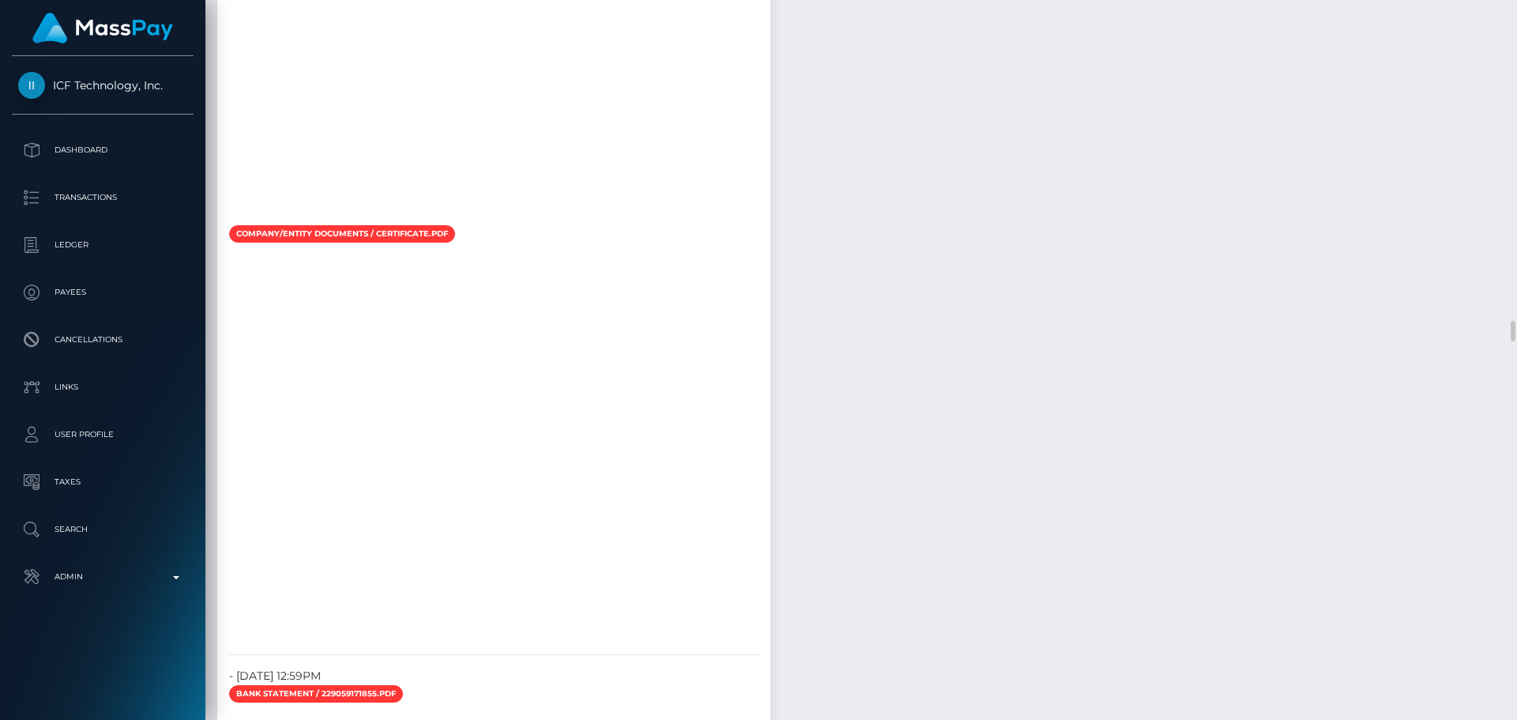
scroll to position [8377, 0]
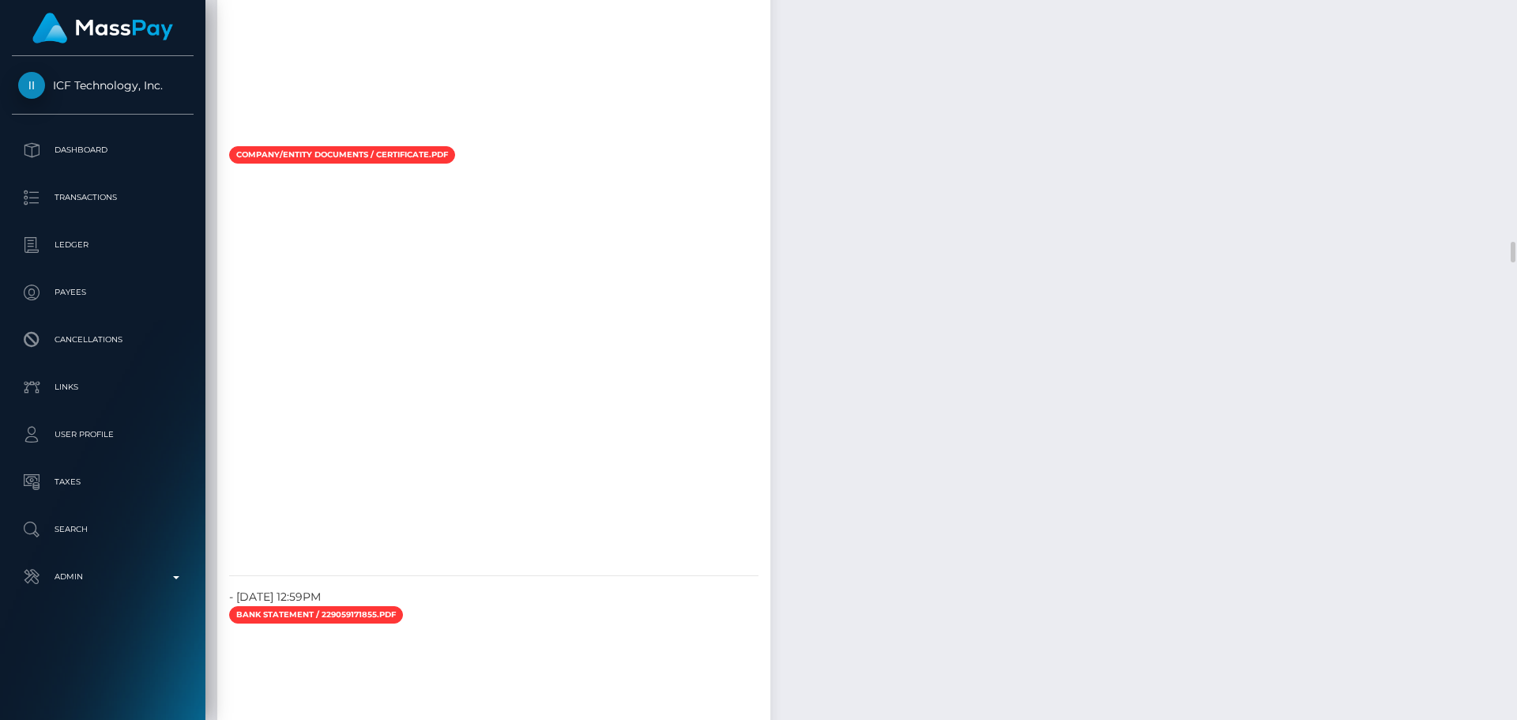
click at [767, 168] on div at bounding box center [493, 365] width 553 height 395
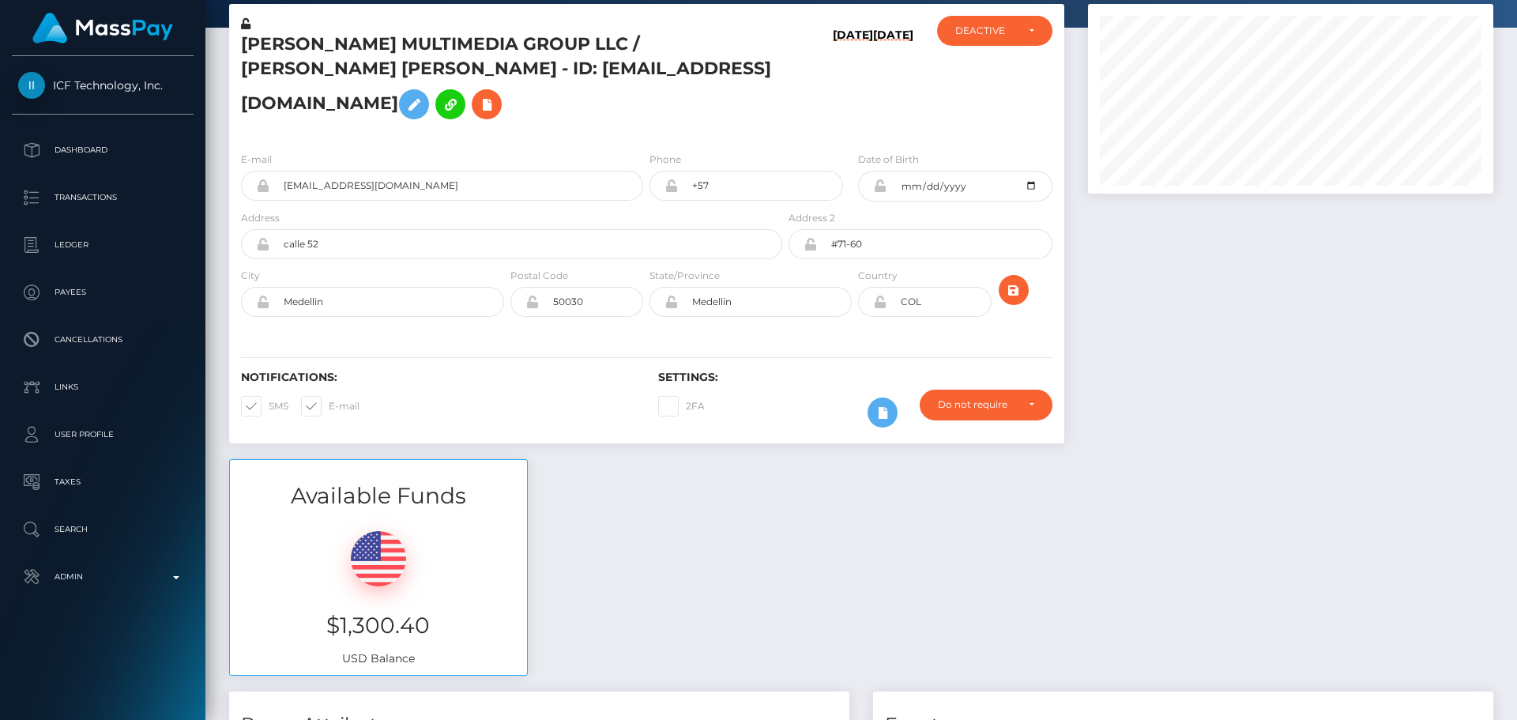
scroll to position [0, 0]
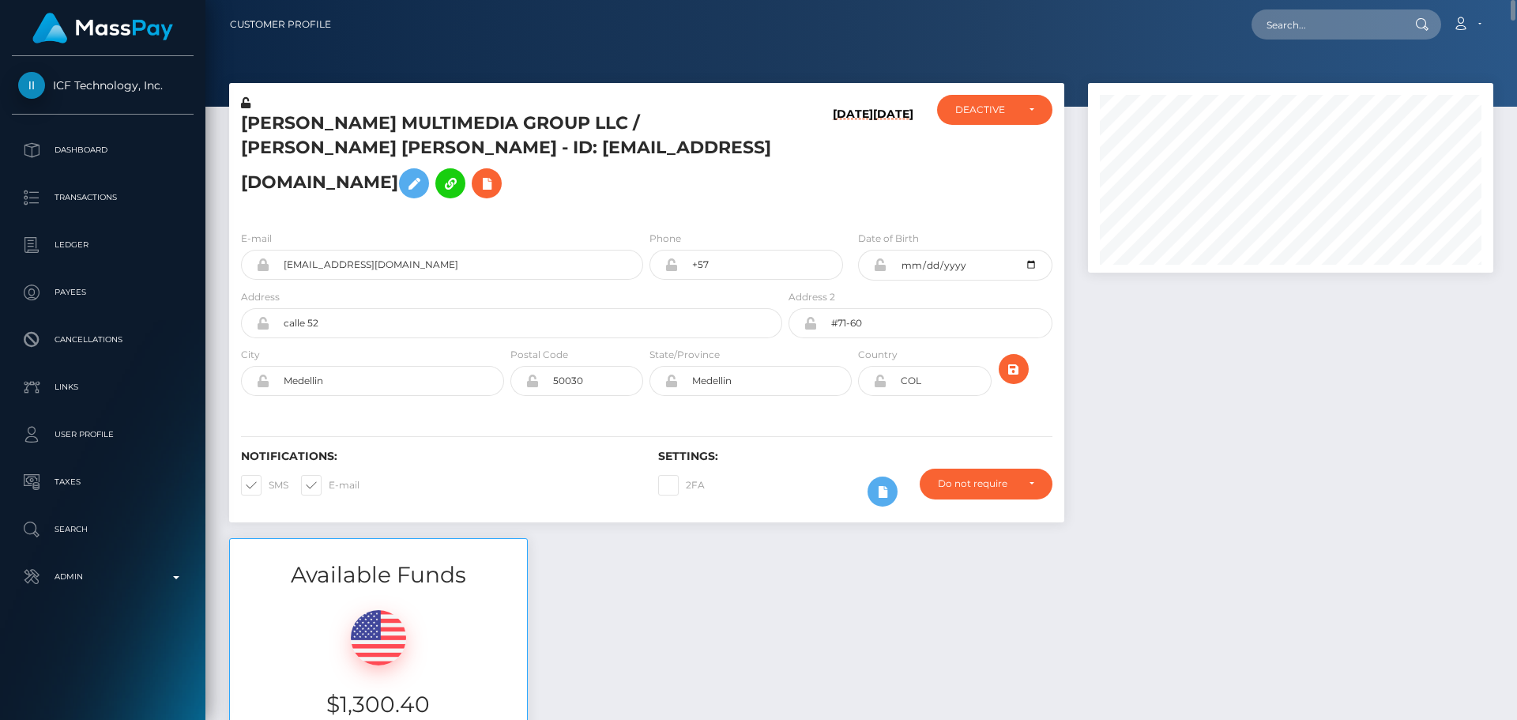
click at [801, 175] on div "08/31/25 03/06/23" at bounding box center [855, 156] width 139 height 123
click at [796, 187] on div "08/31/25 03/06/23" at bounding box center [855, 156] width 139 height 123
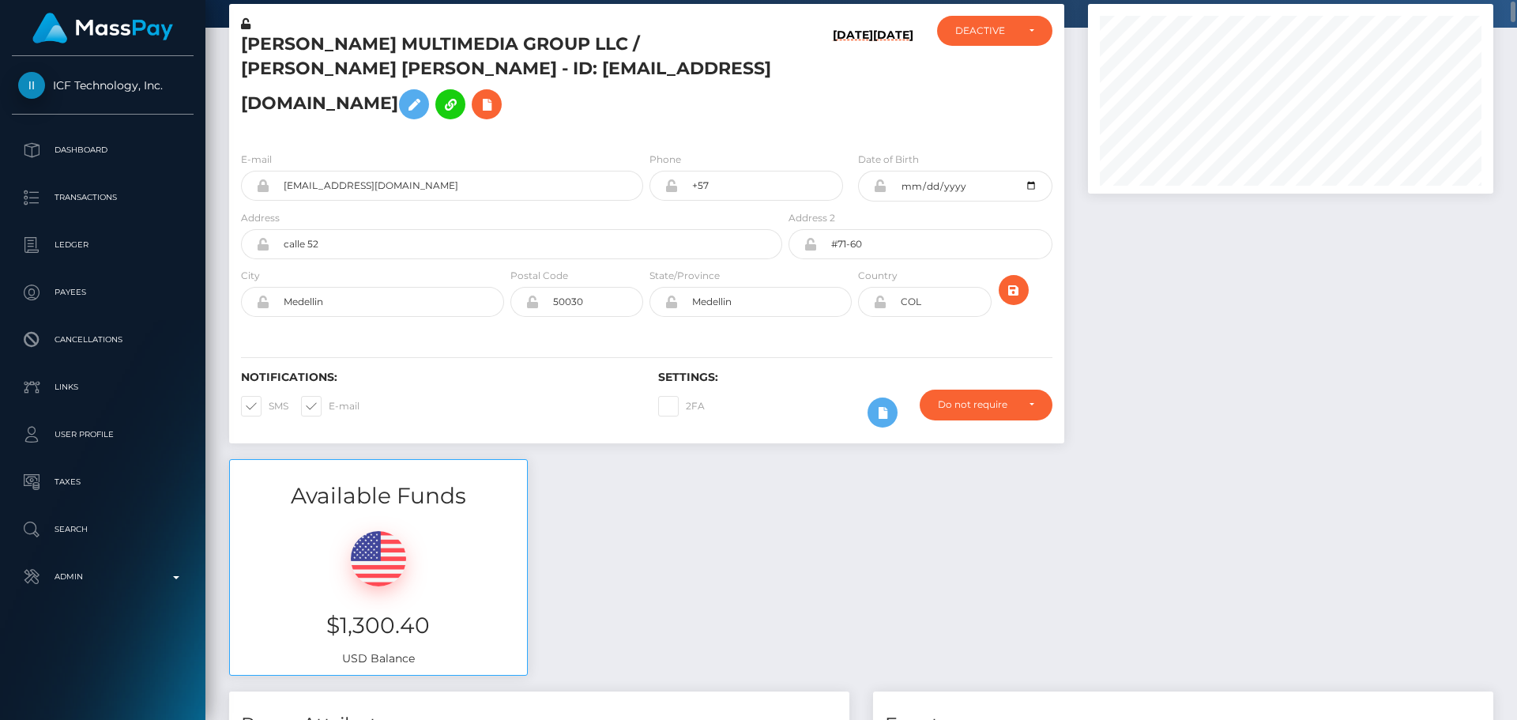
scroll to position [158, 0]
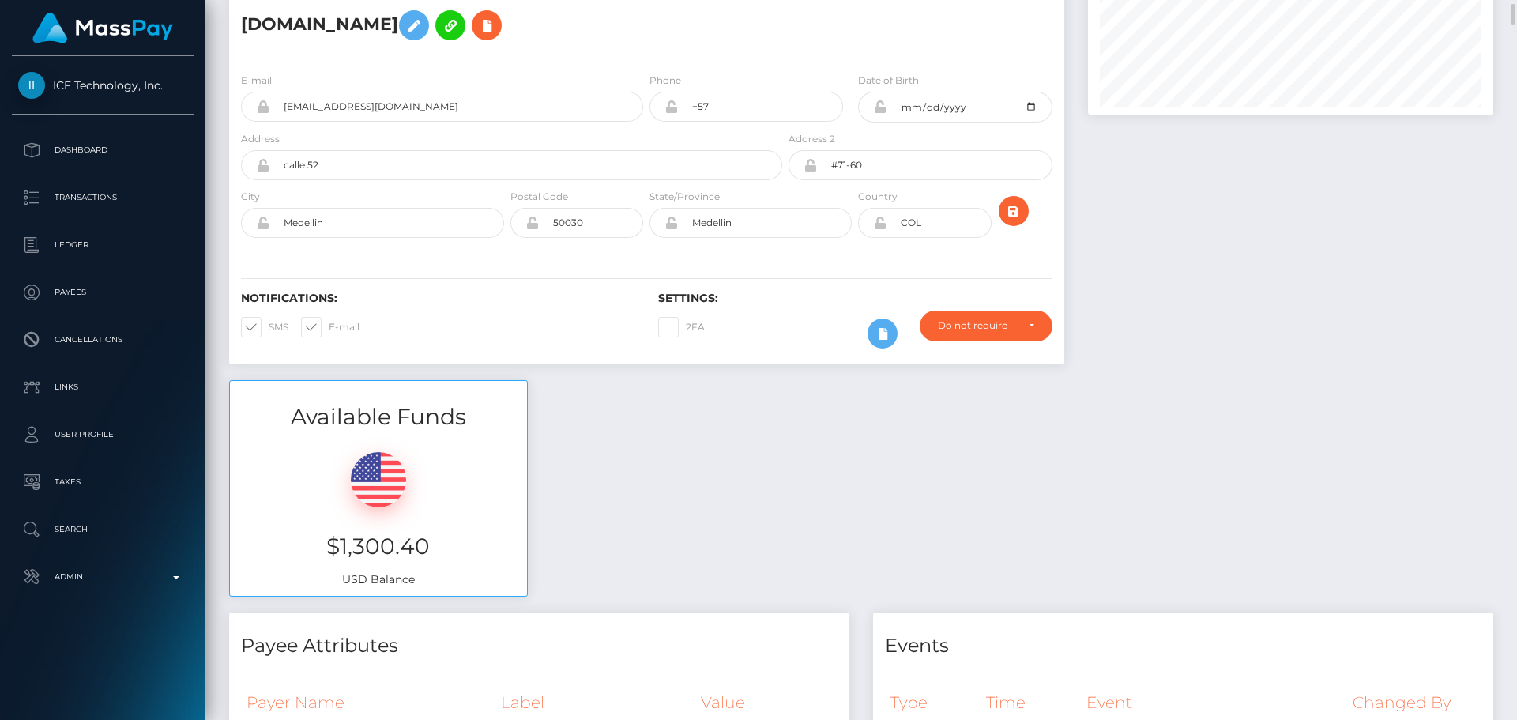
click at [880, 311] on div at bounding box center [881, 334] width 52 height 46
click at [880, 318] on button at bounding box center [883, 333] width 30 height 30
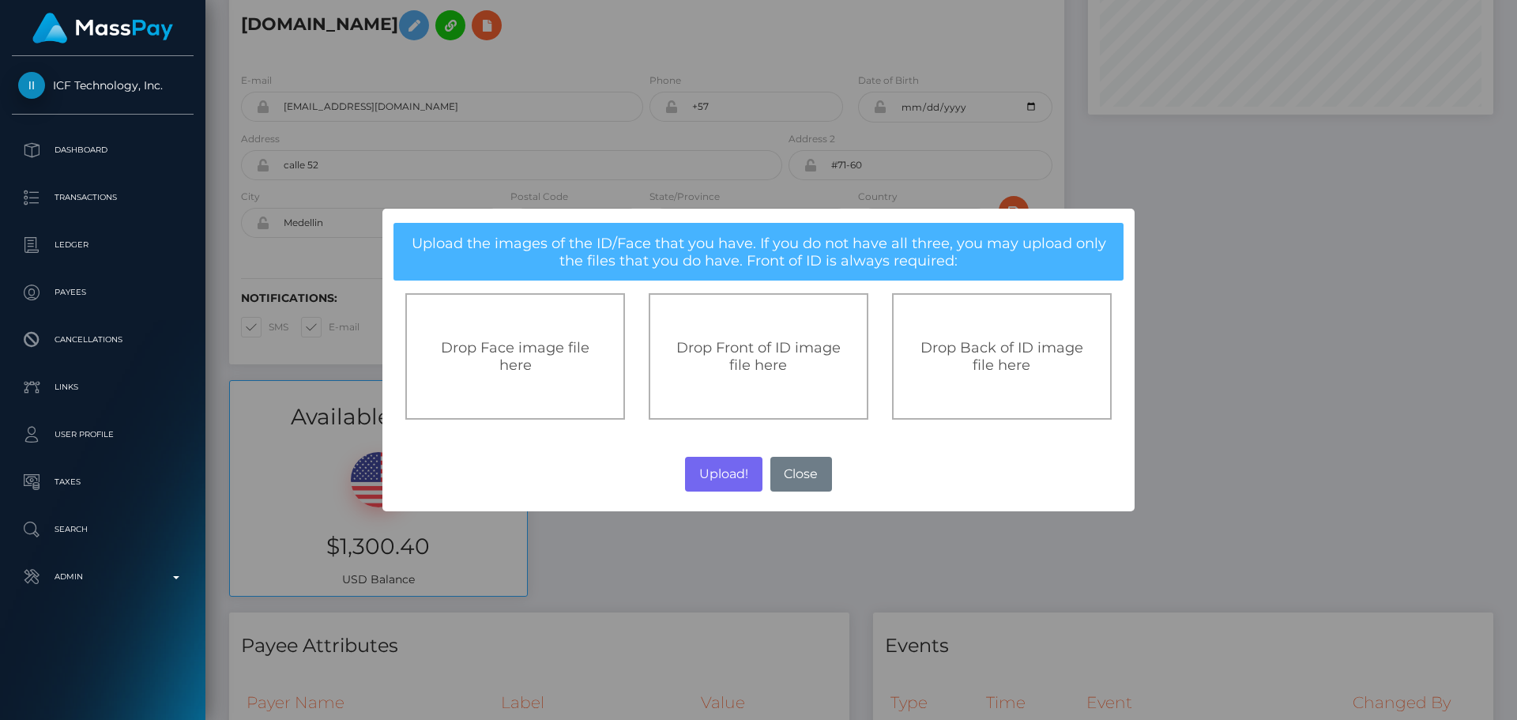
click at [779, 371] on span "Drop Front of ID image file here" at bounding box center [758, 356] width 164 height 35
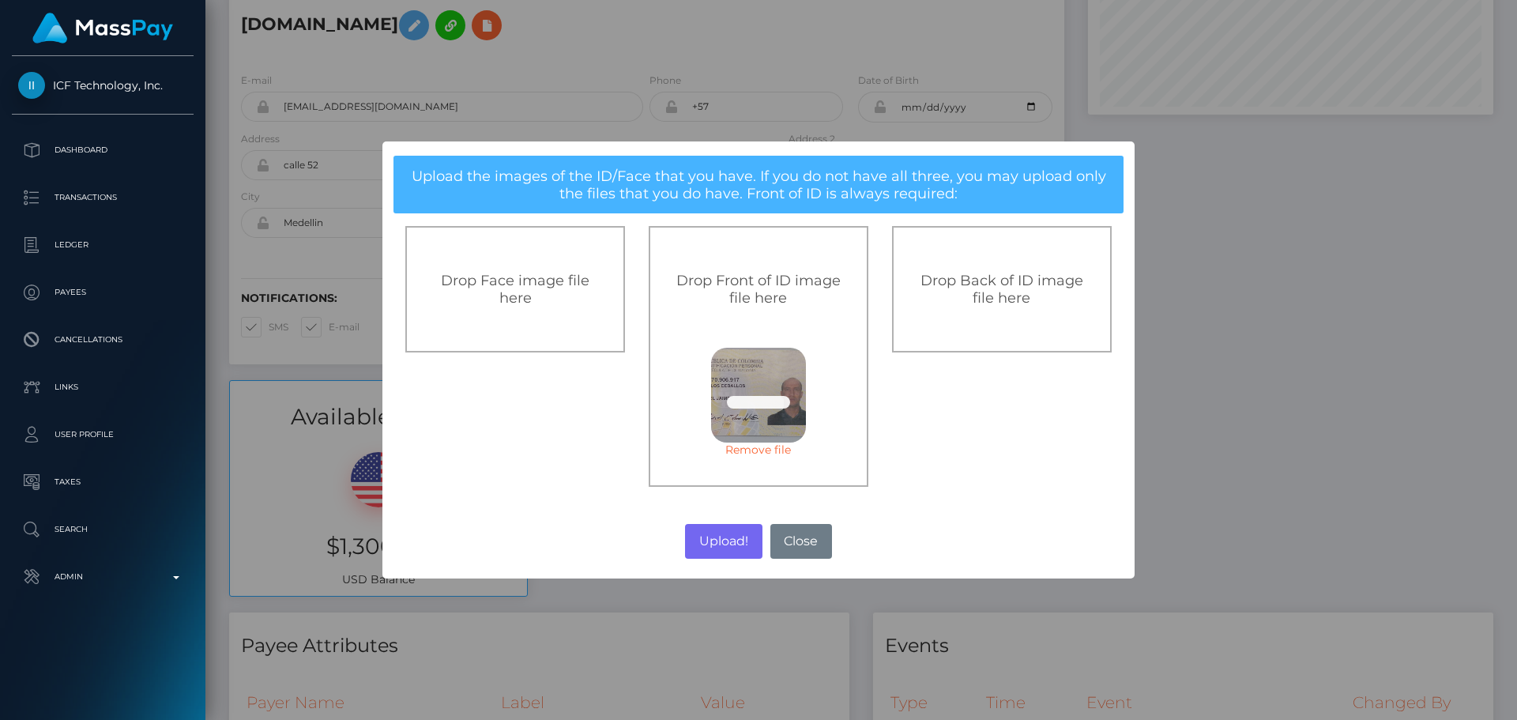
click at [963, 283] on span "Drop Back of ID image file here" at bounding box center [1002, 289] width 163 height 35
click at [725, 542] on button "Upload!" at bounding box center [723, 541] width 77 height 35
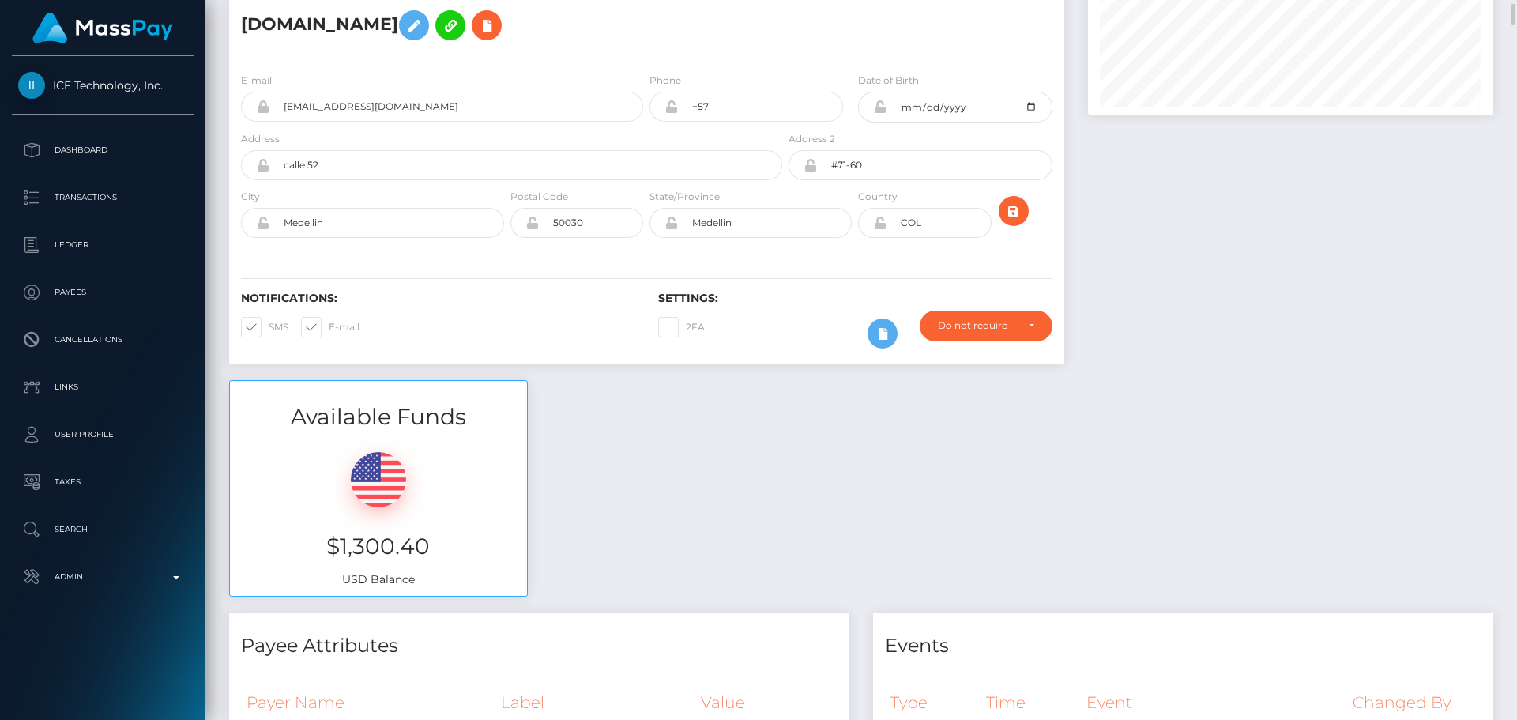
click at [661, 402] on div "Available Funds $1,300.40 USD Balance" at bounding box center [861, 496] width 1288 height 232
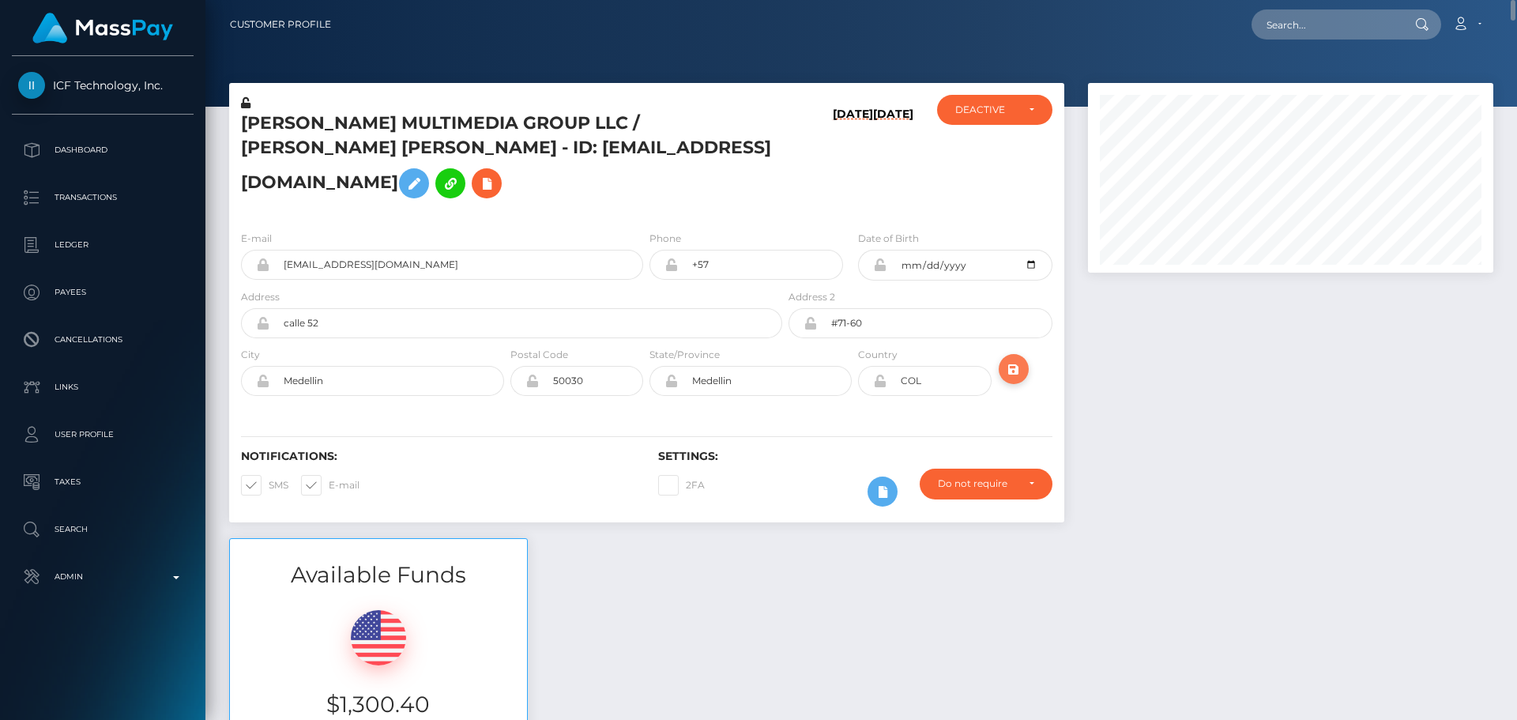
click at [1011, 360] on icon "submit" at bounding box center [1013, 370] width 19 height 20
drag, startPoint x: 1509, startPoint y: 224, endPoint x: 1499, endPoint y: -28, distance: 252.3
click at [1499, 0] on html "ICF Technology, Inc. Dashboard Transactions Ledger Payees Links" at bounding box center [758, 360] width 1517 height 720
click at [1004, 103] on div "DEACTIVE" at bounding box center [994, 110] width 115 height 30
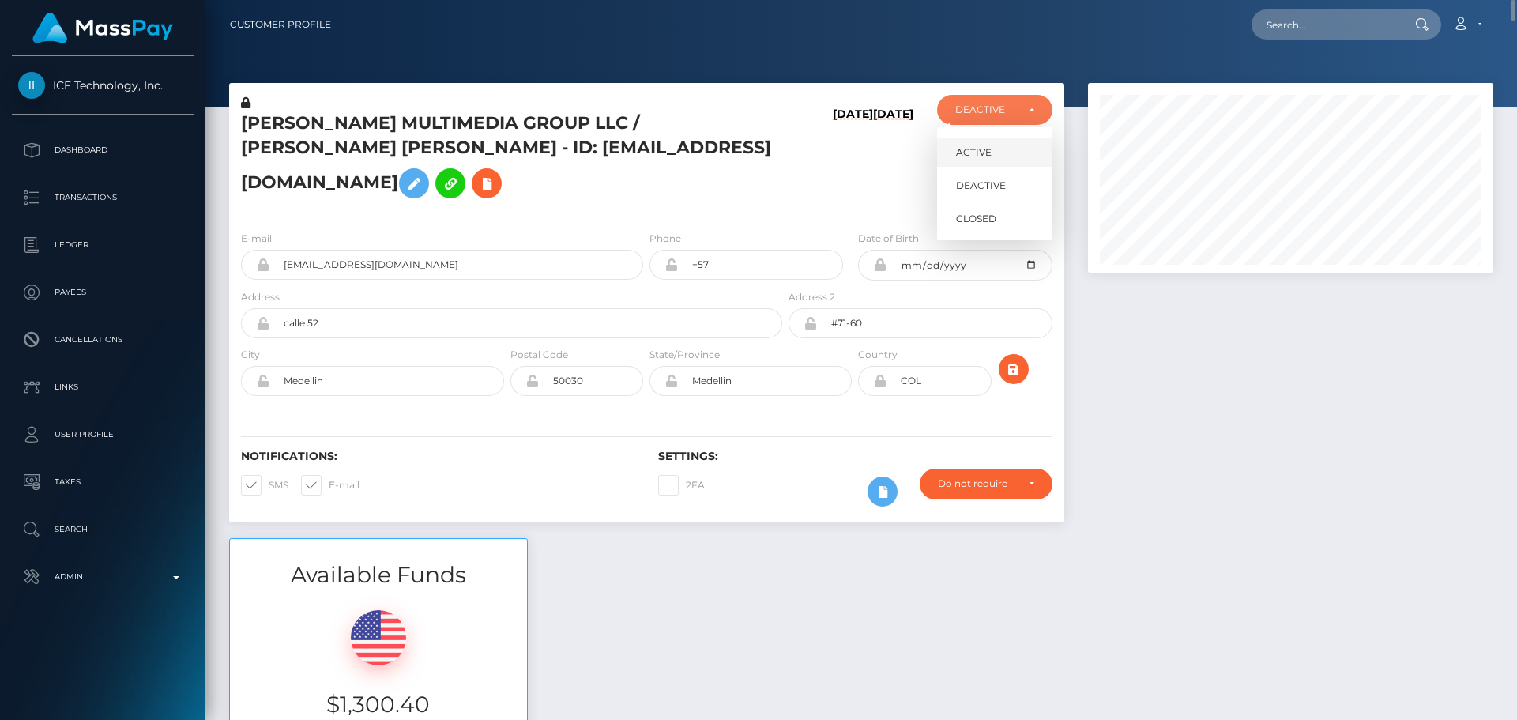
click at [1004, 144] on link "ACTIVE" at bounding box center [994, 152] width 115 height 29
select select "ACTIVE"
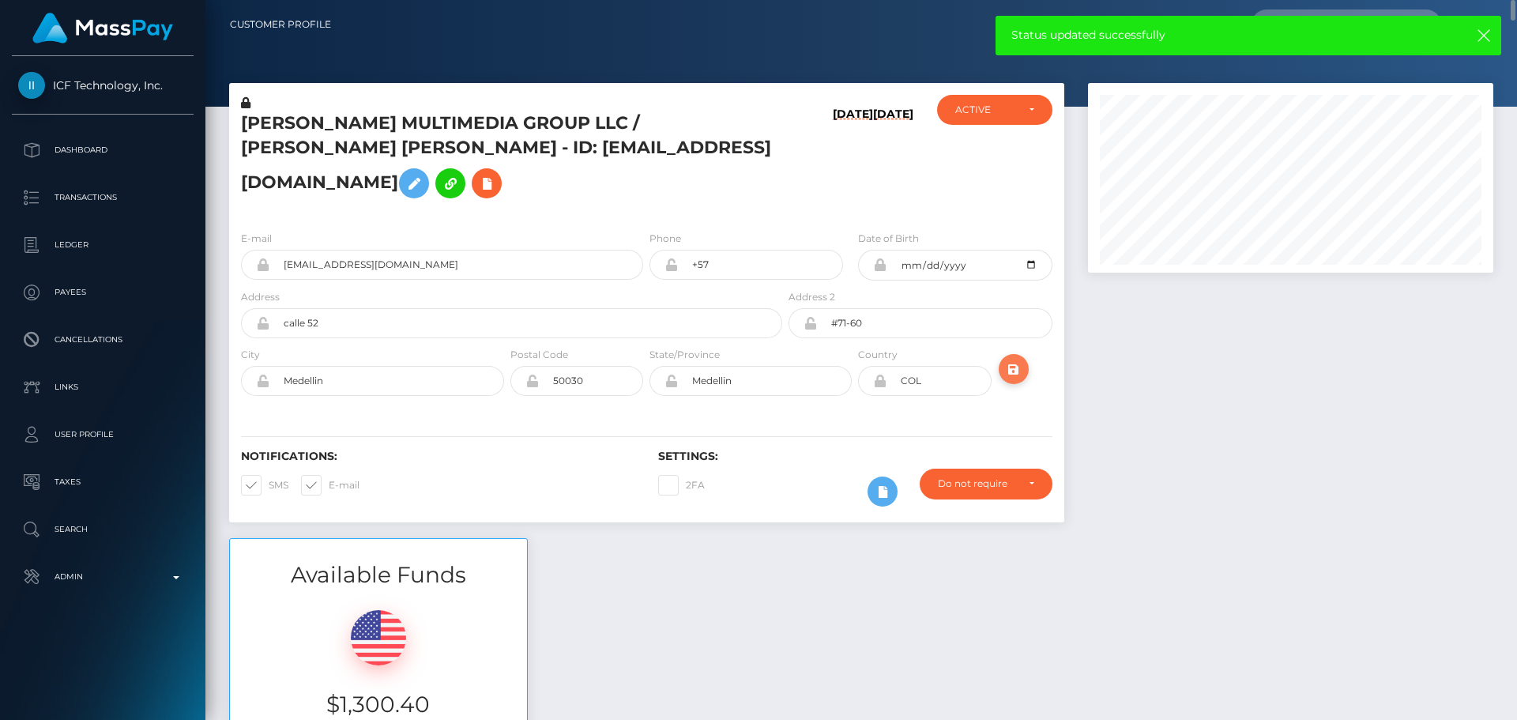
click at [1010, 377] on icon "submit" at bounding box center [1013, 370] width 19 height 20
click at [855, 194] on h6 "08/31/25" at bounding box center [853, 159] width 40 height 104
click at [1008, 368] on icon "submit" at bounding box center [1013, 370] width 19 height 20
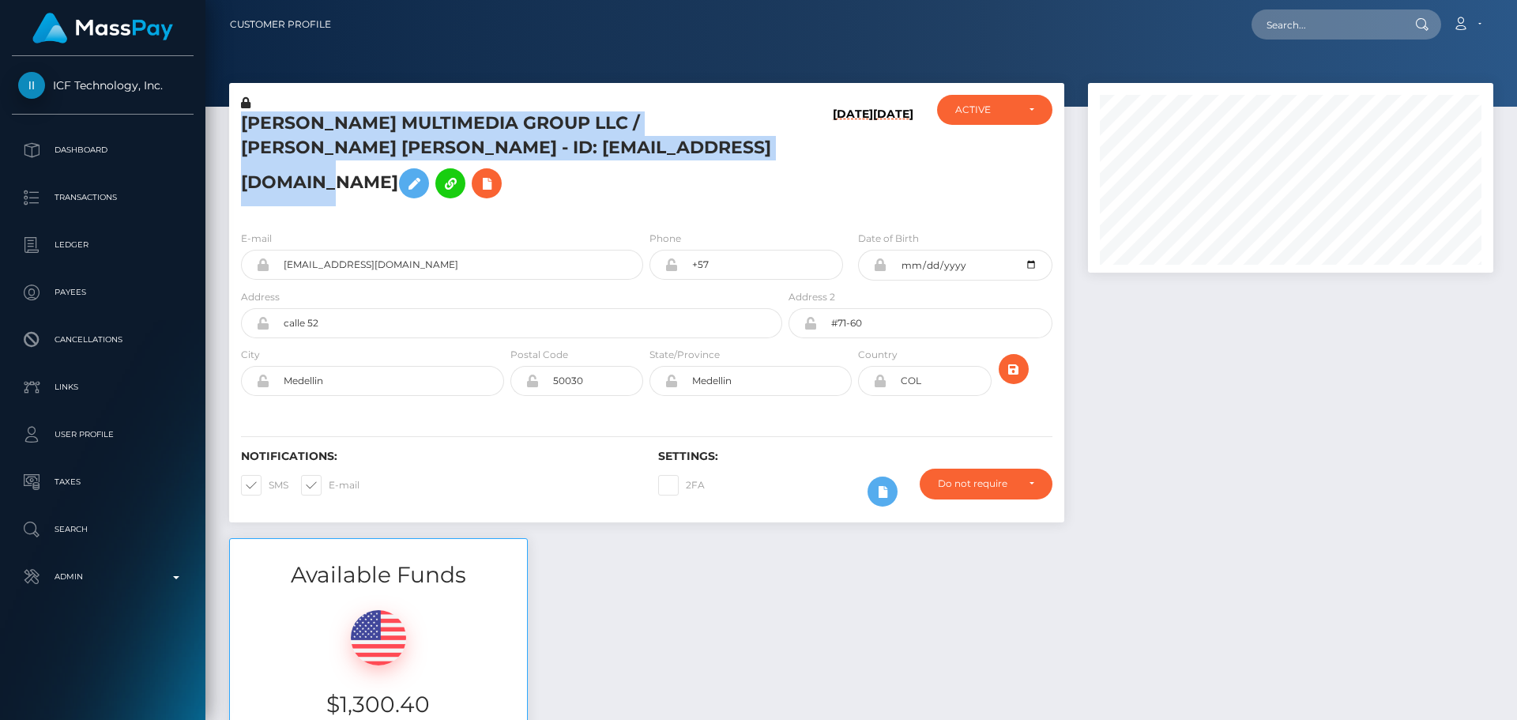
scroll to position [190, 406]
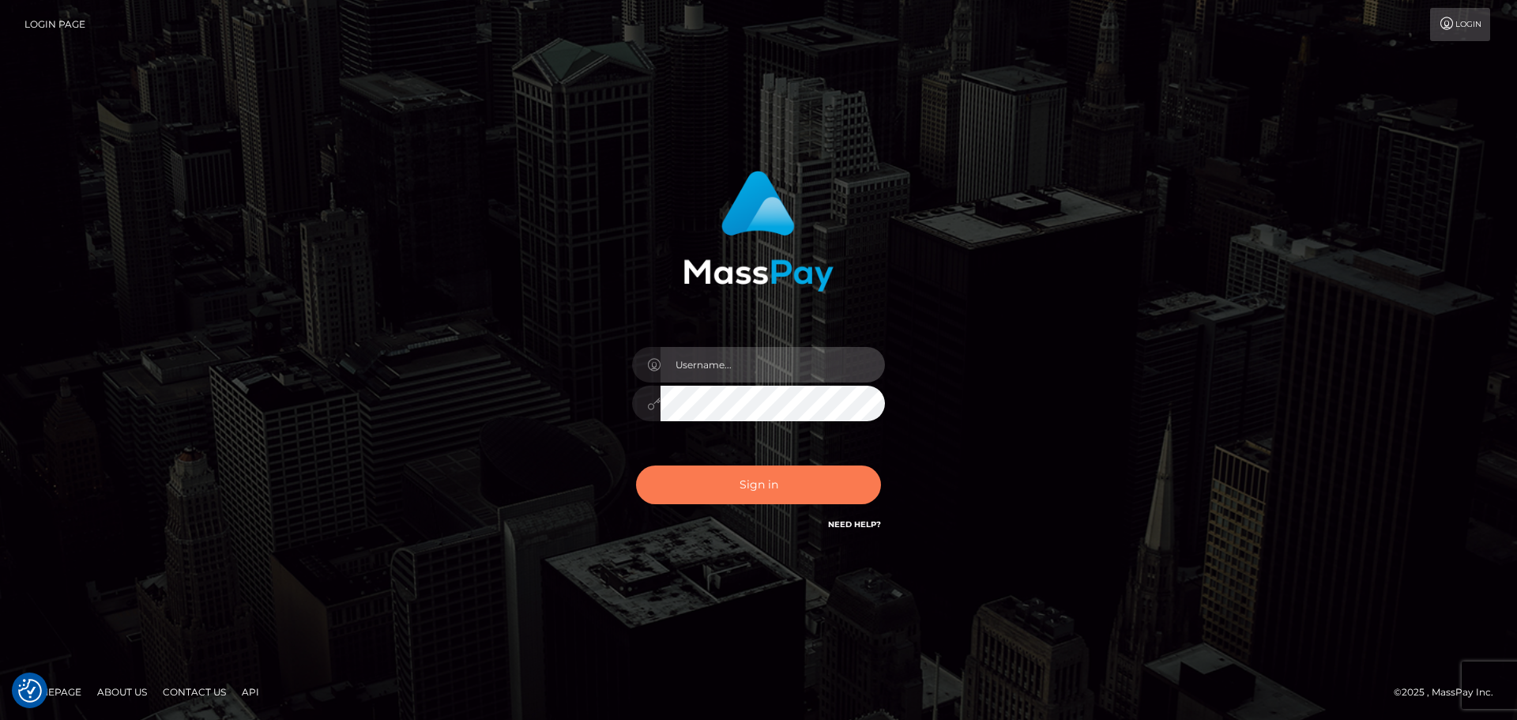
type input "[DOMAIN_NAME]"
click at [801, 484] on button "Sign in" at bounding box center [758, 484] width 245 height 39
type input "[DOMAIN_NAME]"
click at [796, 470] on button "Sign in" at bounding box center [758, 484] width 245 height 39
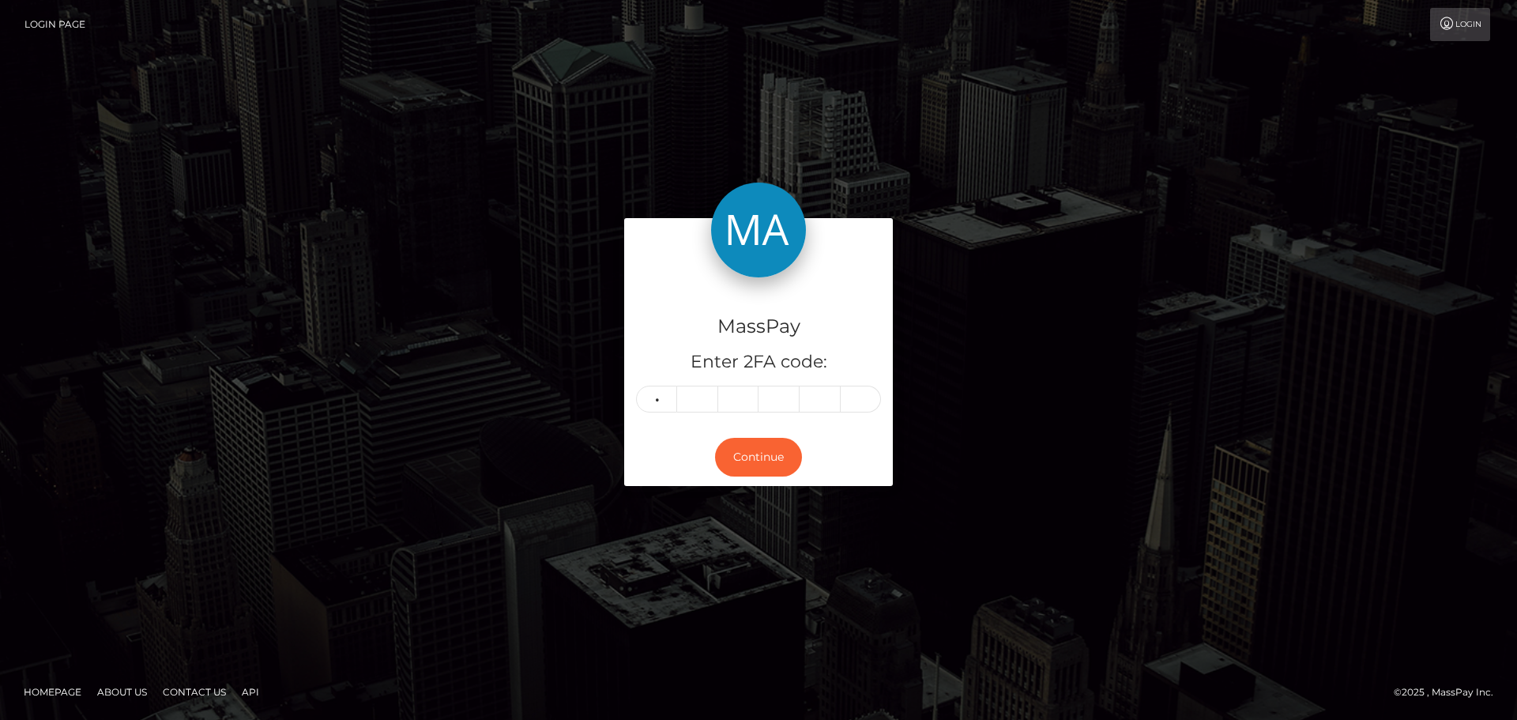
type input "5"
type input "6"
type input "7"
type input "0"
type input "5"
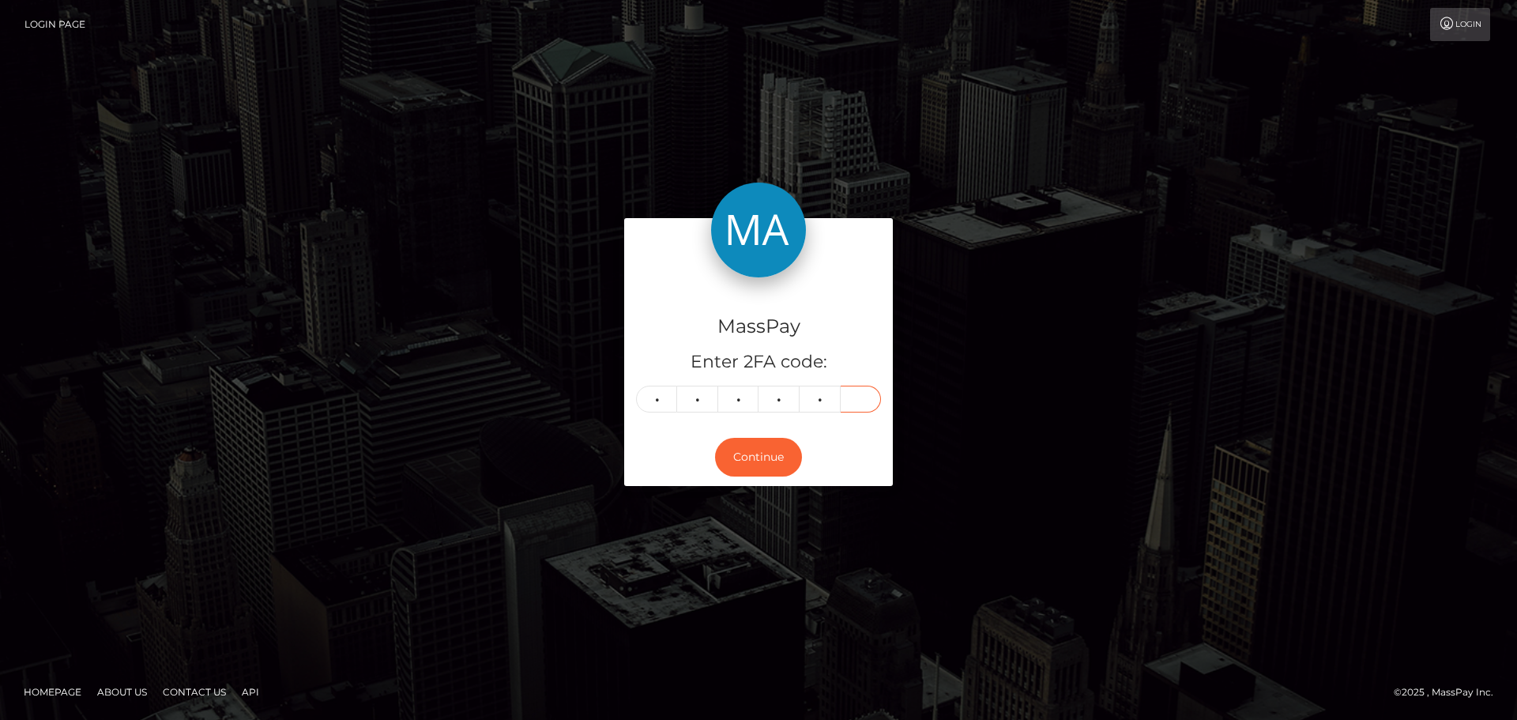
type input "7"
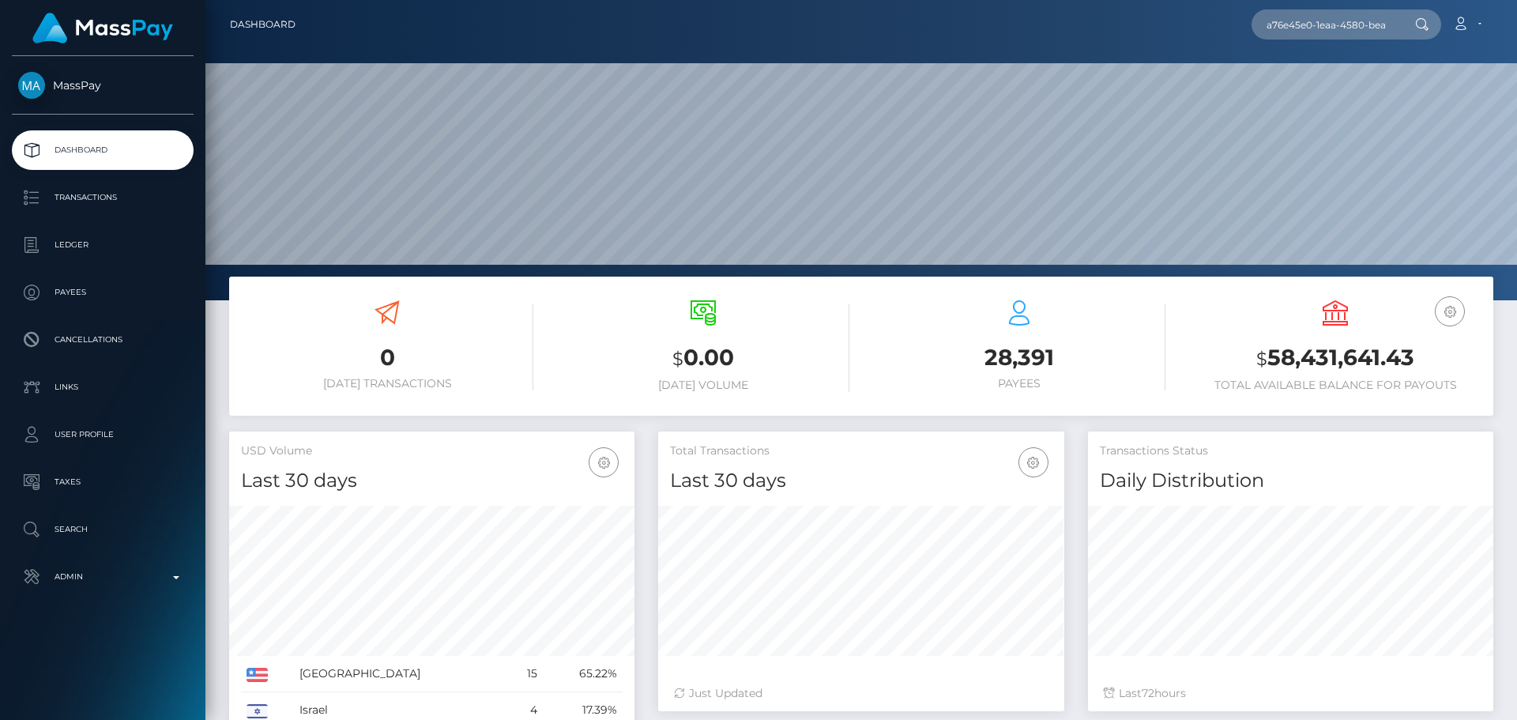
scroll to position [281, 406]
click at [1328, 34] on input "a76e45e0-1eaa-4580-beab-0809b09f83f1" at bounding box center [1326, 24] width 149 height 30
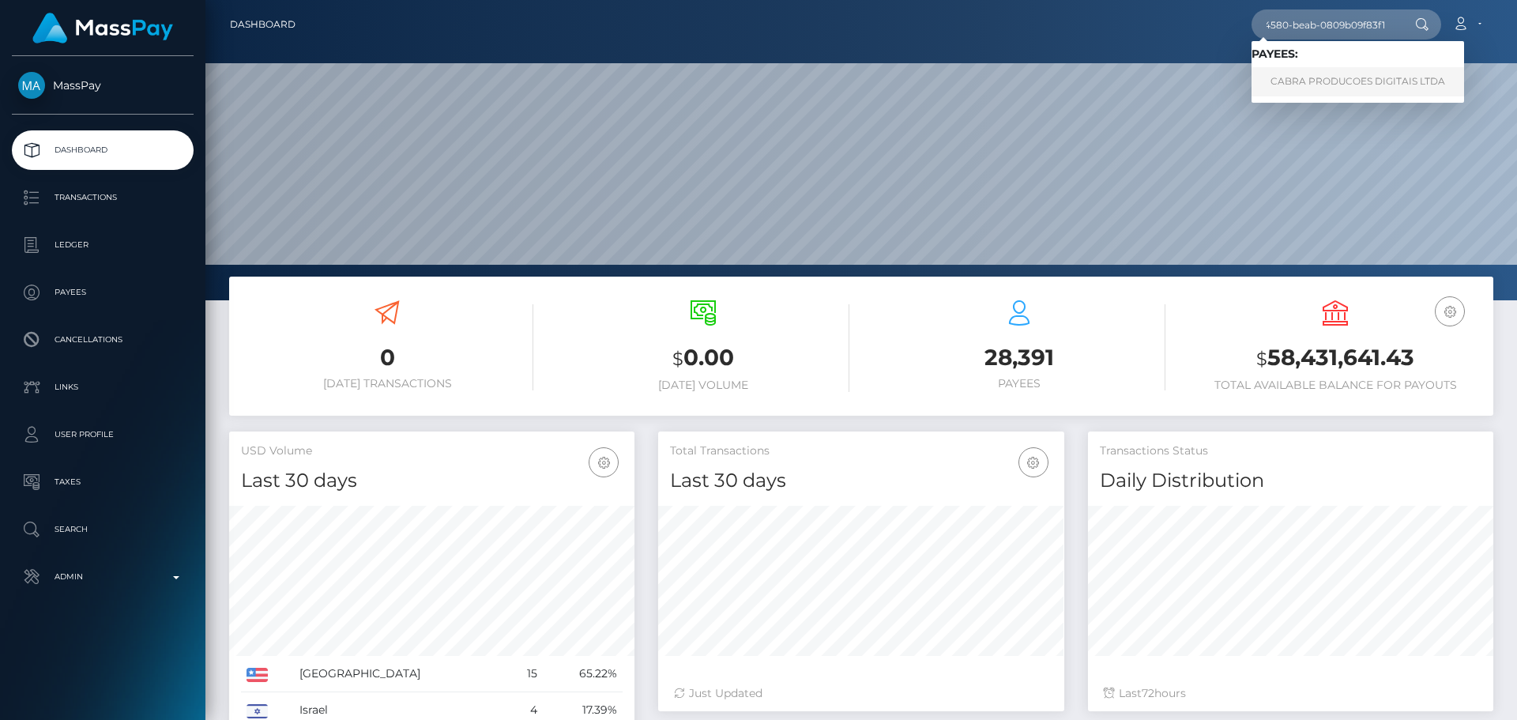
type input "a76e45e0-1eaa-4580-beab-0809b09f83f1"
click at [1326, 70] on link "CABRA PRODUCOES DIGITAIS LTDA" at bounding box center [1358, 81] width 213 height 29
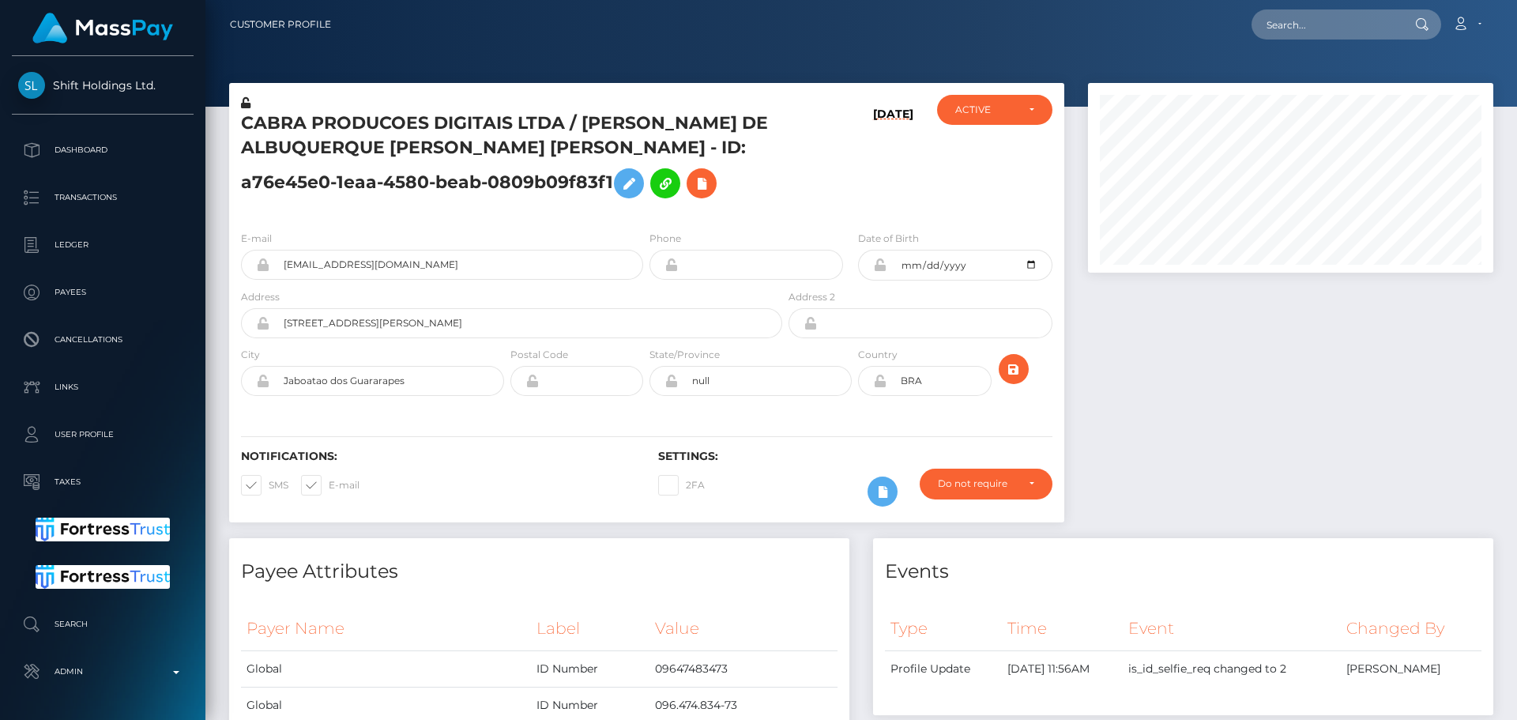
scroll to position [190, 406]
click at [646, 216] on div "CABRA PRODUCOES DIGITAIS LTDA / ERASMO DE ALBUQUERQUE SOUZA NETO - ID: a76e45e0…" at bounding box center [507, 156] width 556 height 123
click at [650, 201] on h5 "CABRA PRODUCOES DIGITAIS LTDA / ERASMO DE ALBUQUERQUE SOUZA NETO - ID: a76e45e0…" at bounding box center [507, 158] width 533 height 95
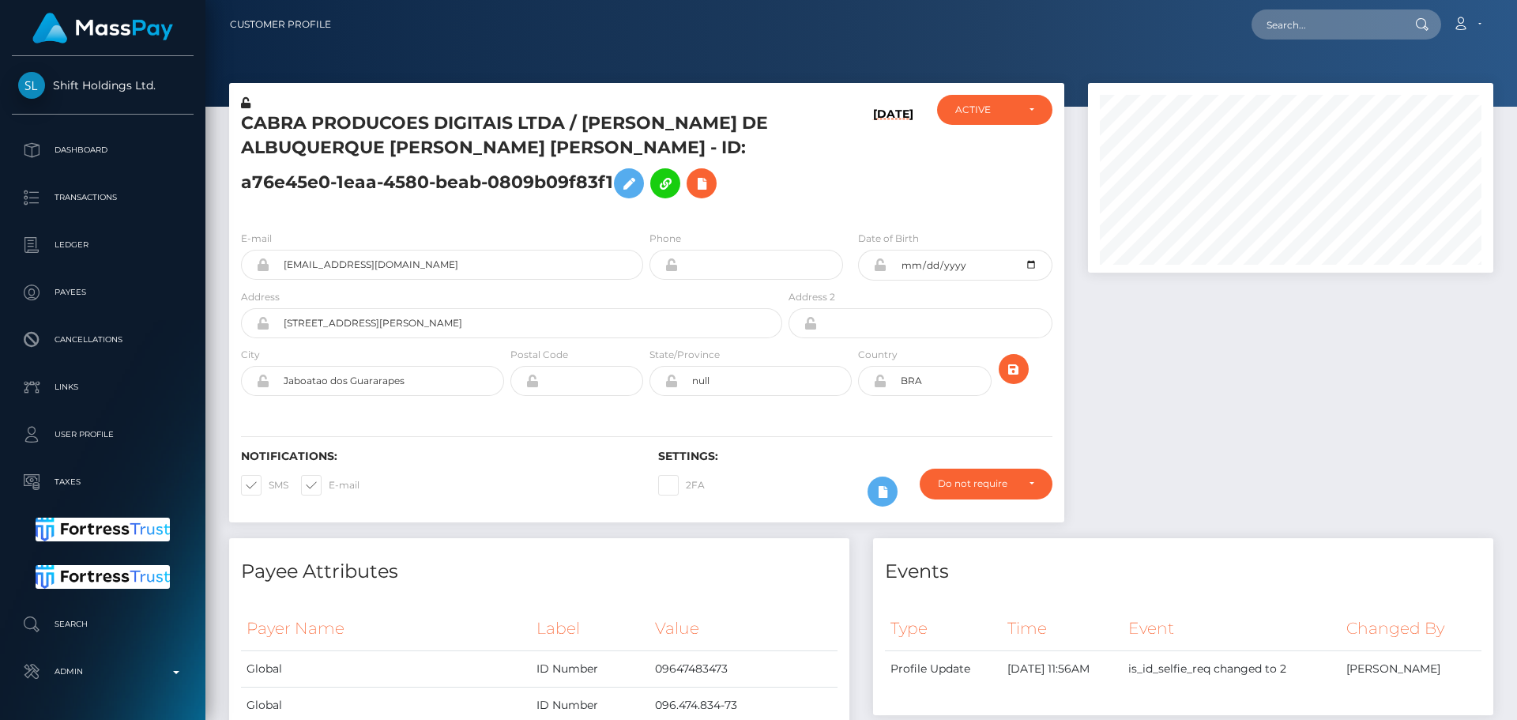
click at [650, 201] on h5 "CABRA PRODUCOES DIGITAIS LTDA / ERASMO DE ALBUQUERQUE SOUZA NETO - ID: a76e45e0…" at bounding box center [507, 158] width 533 height 95
click at [657, 202] on h5 "CABRA PRODUCOES DIGITAIS LTDA / ERASMO DE ALBUQUERQUE SOUZA NETO - ID: a76e45e0…" at bounding box center [507, 158] width 533 height 95
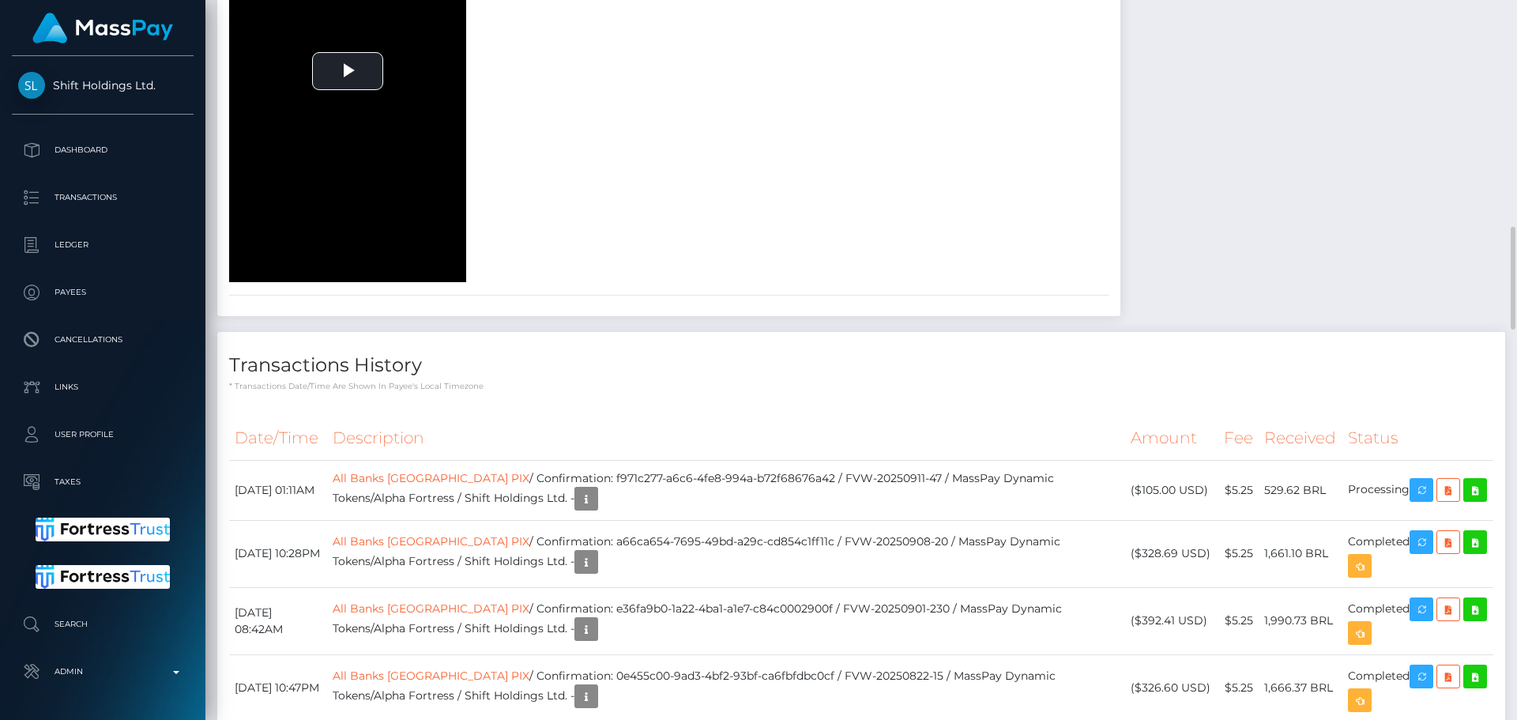
scroll to position [2134, 0]
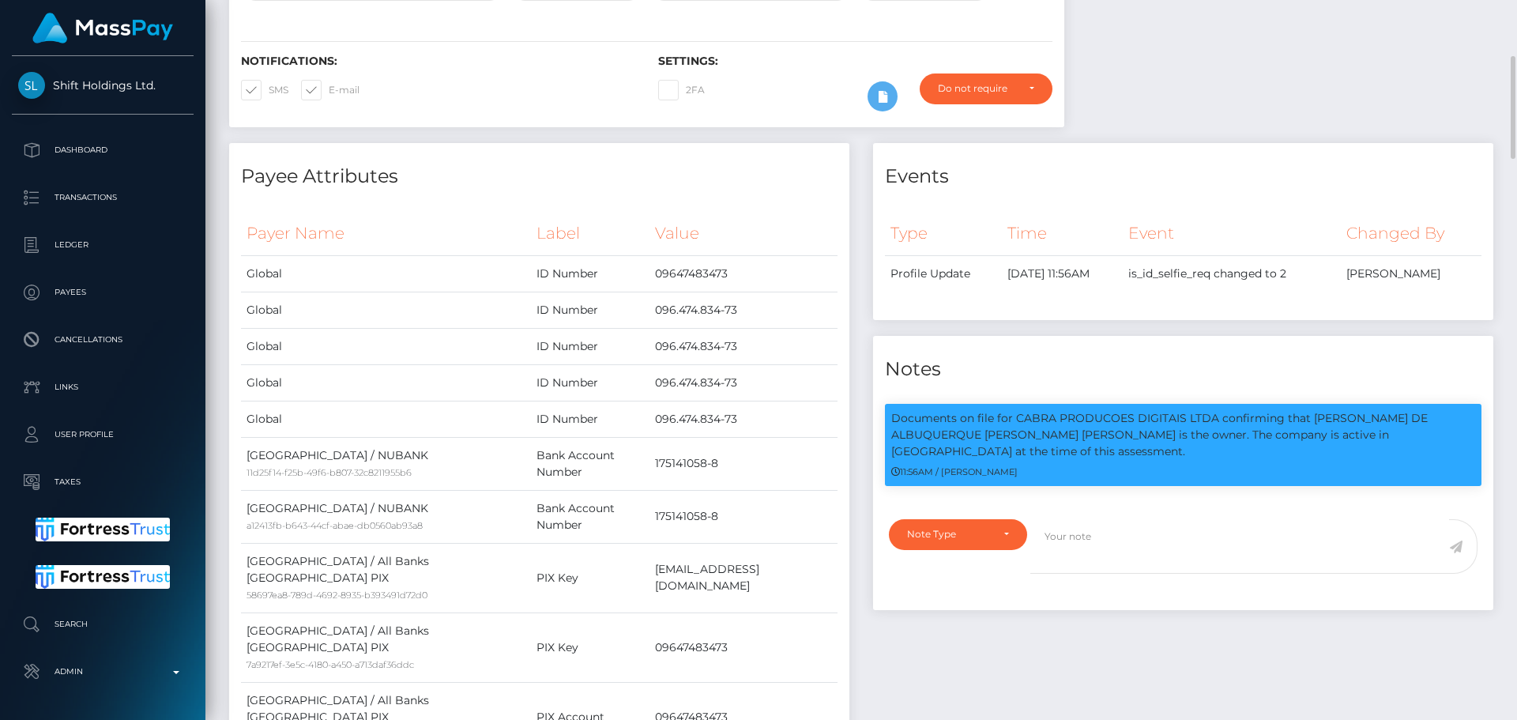
scroll to position [0, 0]
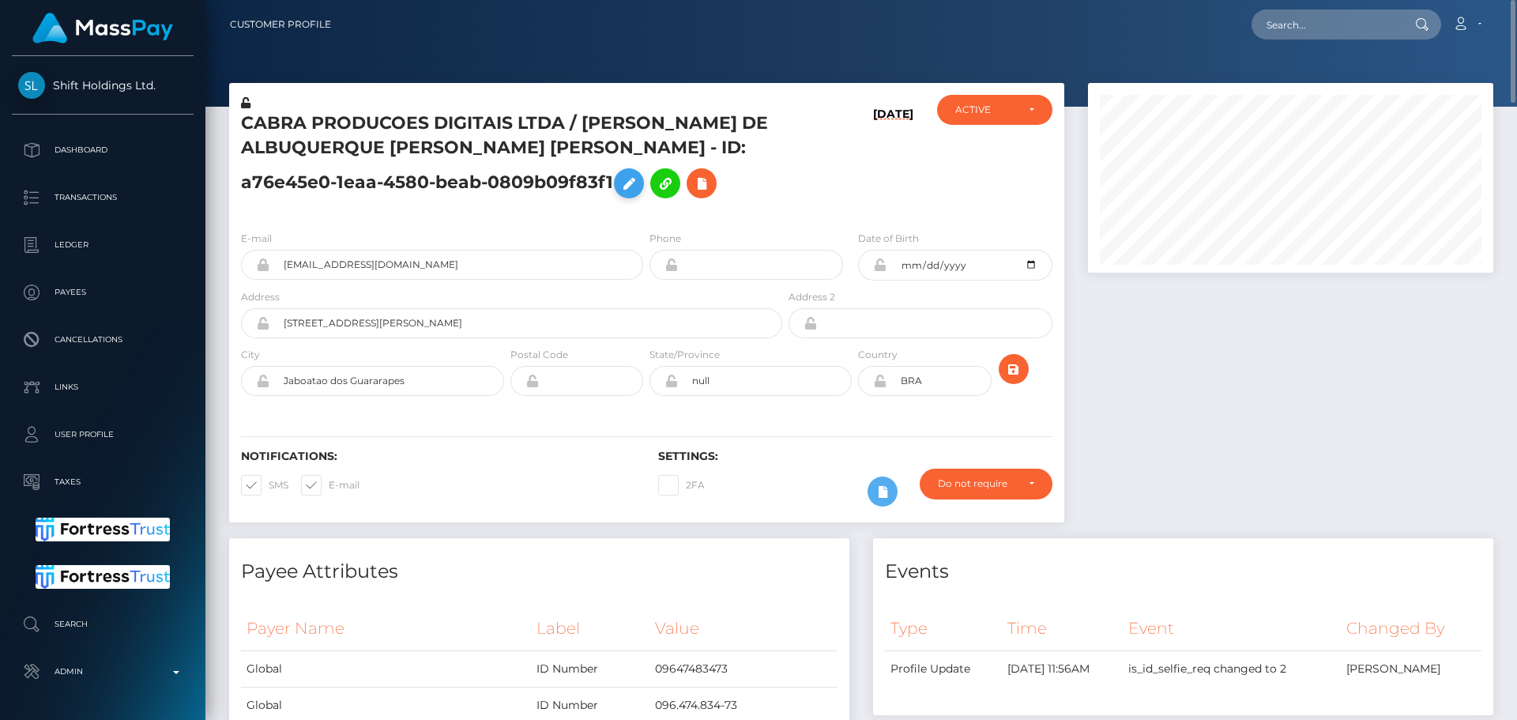
click at [620, 183] on icon at bounding box center [629, 184] width 19 height 20
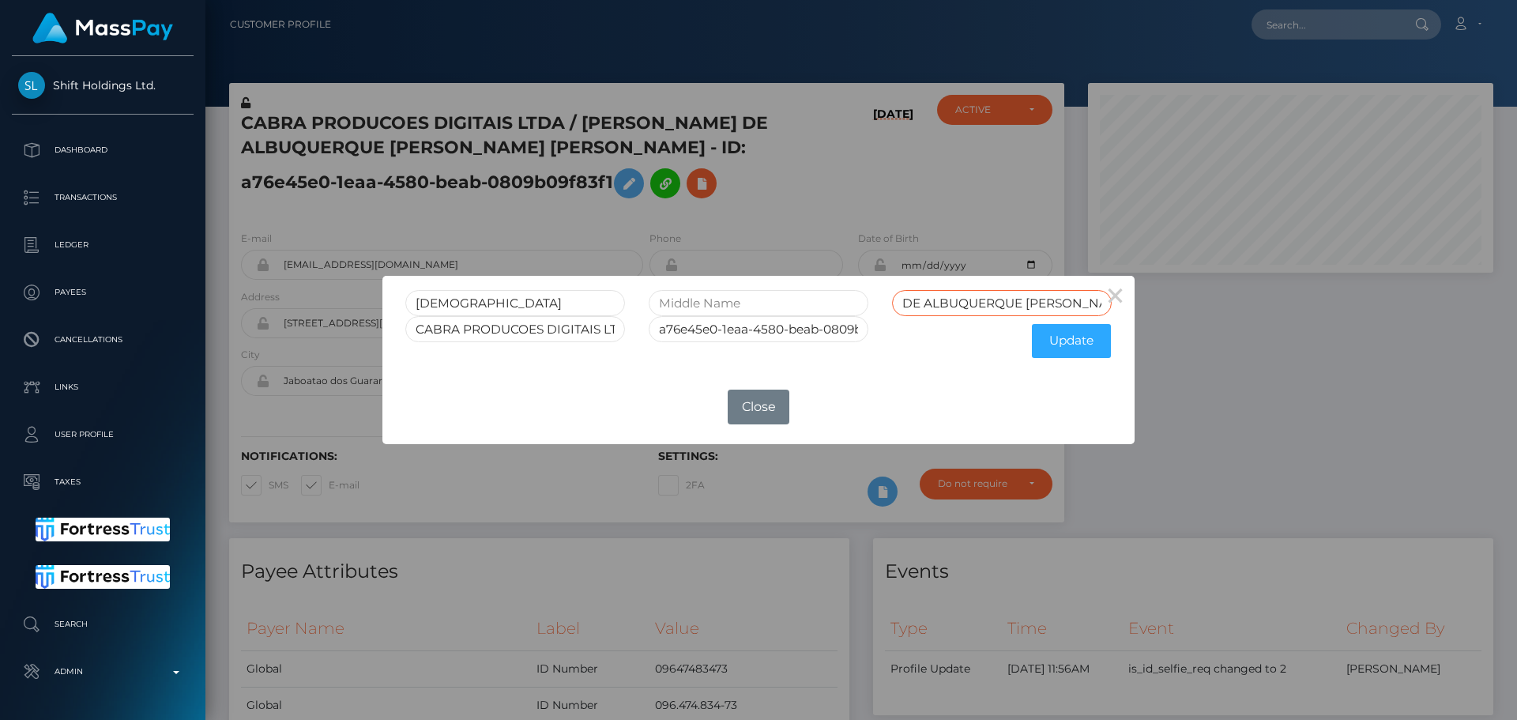
click at [908, 303] on input "DE ALBUQUERQUE SOUZA NETO" at bounding box center [1002, 303] width 220 height 26
drag, startPoint x: 908, startPoint y: 303, endPoint x: 968, endPoint y: 302, distance: 60.1
click at [968, 302] on input "DE ALBUQUERQUE SOUZA NETO" at bounding box center [1002, 303] width 220 height 26
click at [771, 309] on input "text" at bounding box center [759, 303] width 220 height 26
paste input "DE ALBUQUERQUE"
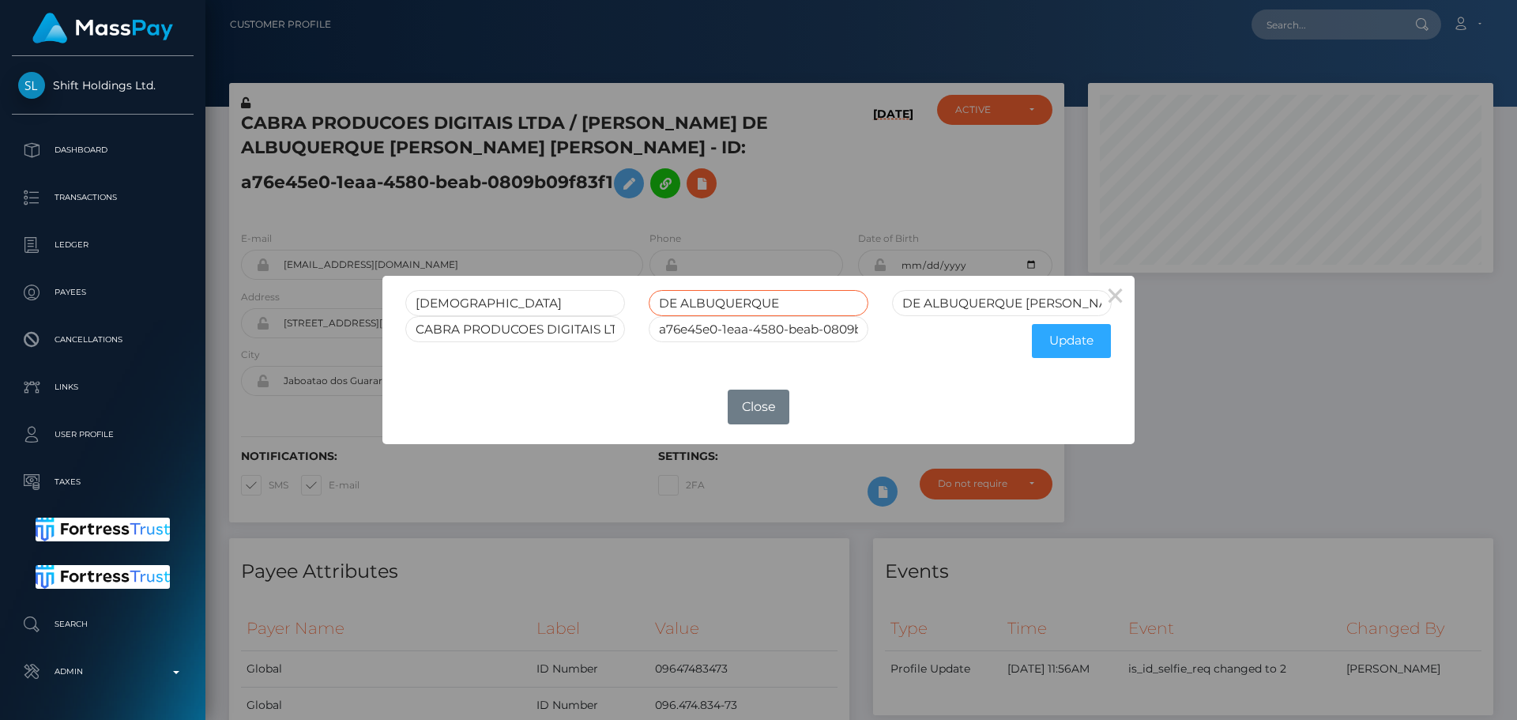
type input "DE ALBUQUERQUE"
click at [907, 302] on input "DE ALBUQUERQUE SOUZA NETO" at bounding box center [1002, 303] width 220 height 26
drag, startPoint x: 907, startPoint y: 302, endPoint x: 940, endPoint y: 301, distance: 32.4
click at [940, 301] on input "DE ALBUQUERQUE SOUZA NETO" at bounding box center [1002, 303] width 220 height 26
click at [907, 303] on input "SOUZA NETO" at bounding box center [1002, 303] width 220 height 26
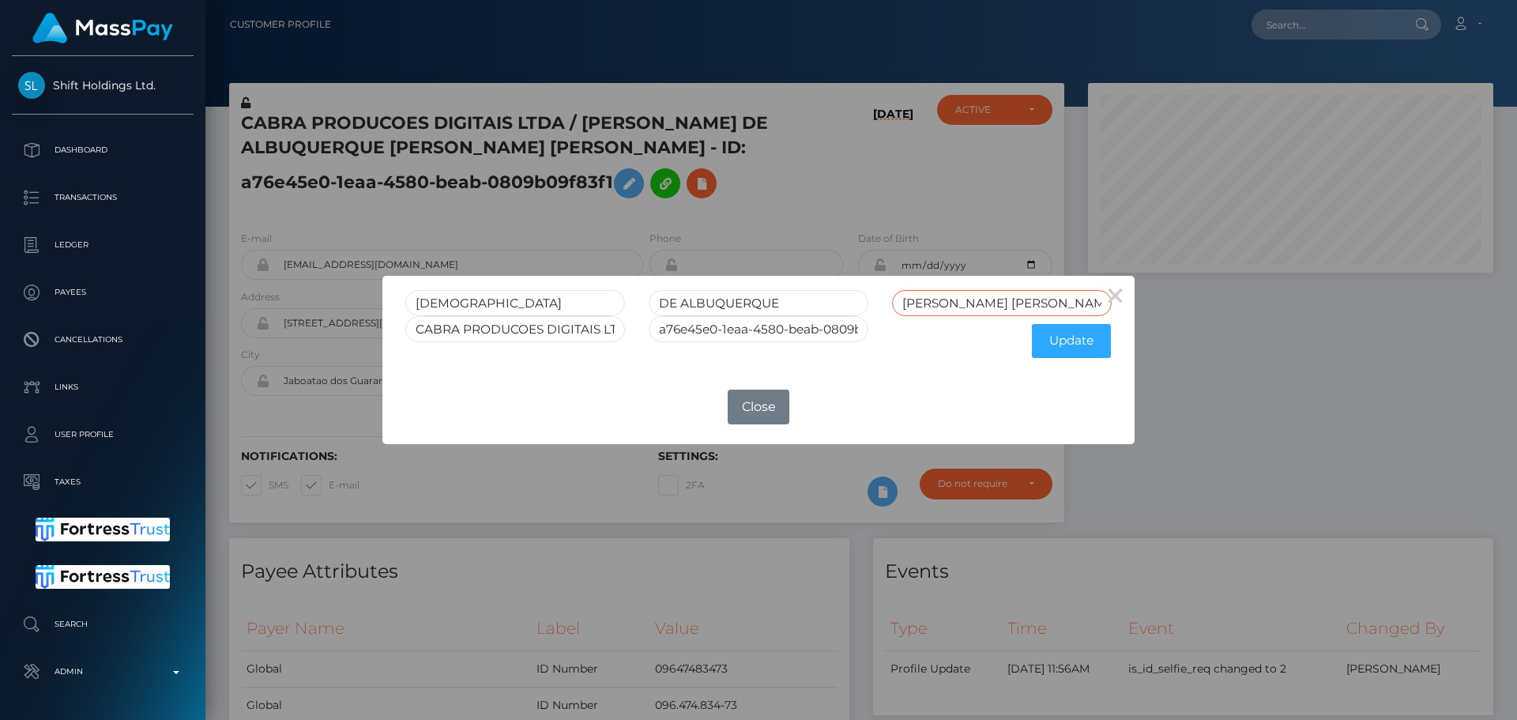
type input "SOUZA NETO"
click at [1061, 332] on button "Update" at bounding box center [1071, 341] width 79 height 34
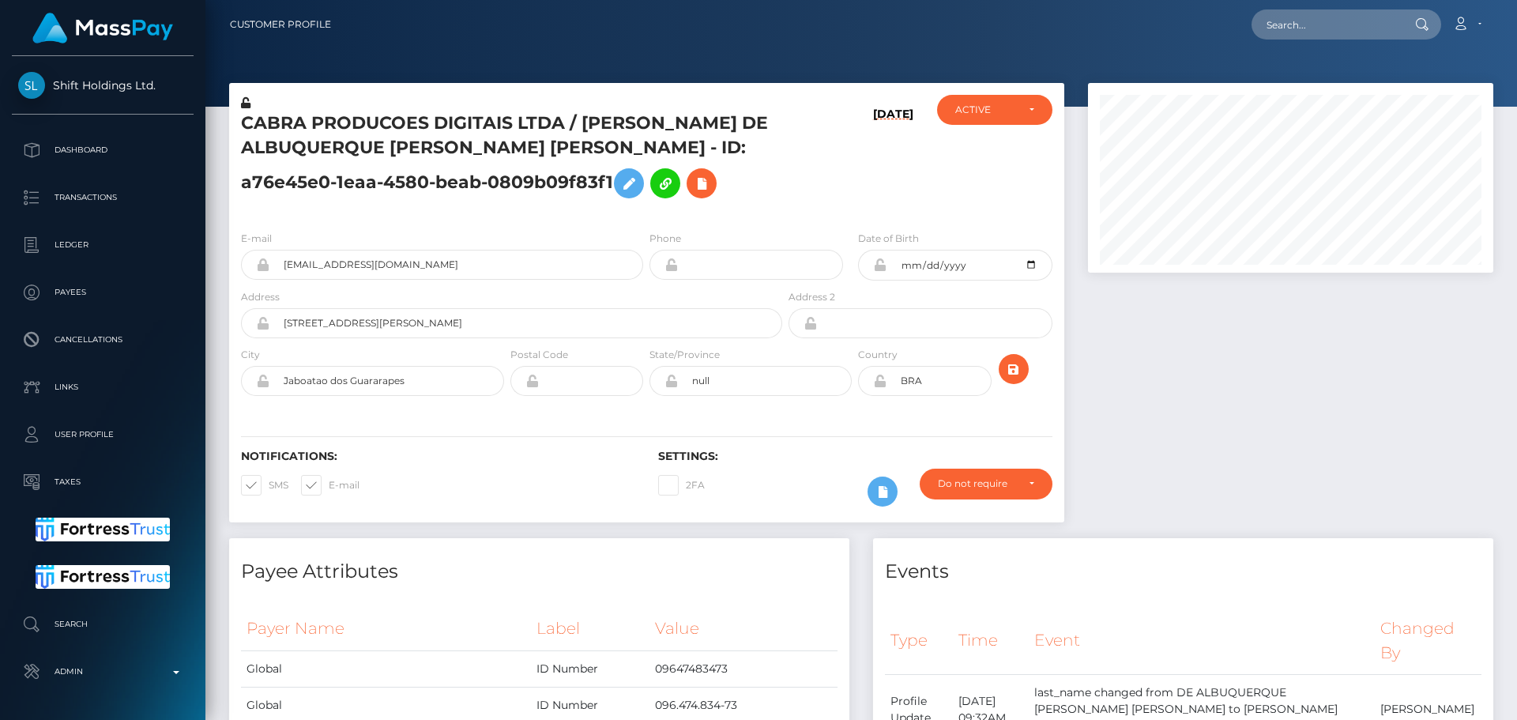
scroll to position [190, 406]
click at [245, 104] on icon at bounding box center [245, 102] width 9 height 11
click at [880, 382] on icon at bounding box center [879, 381] width 13 height 13
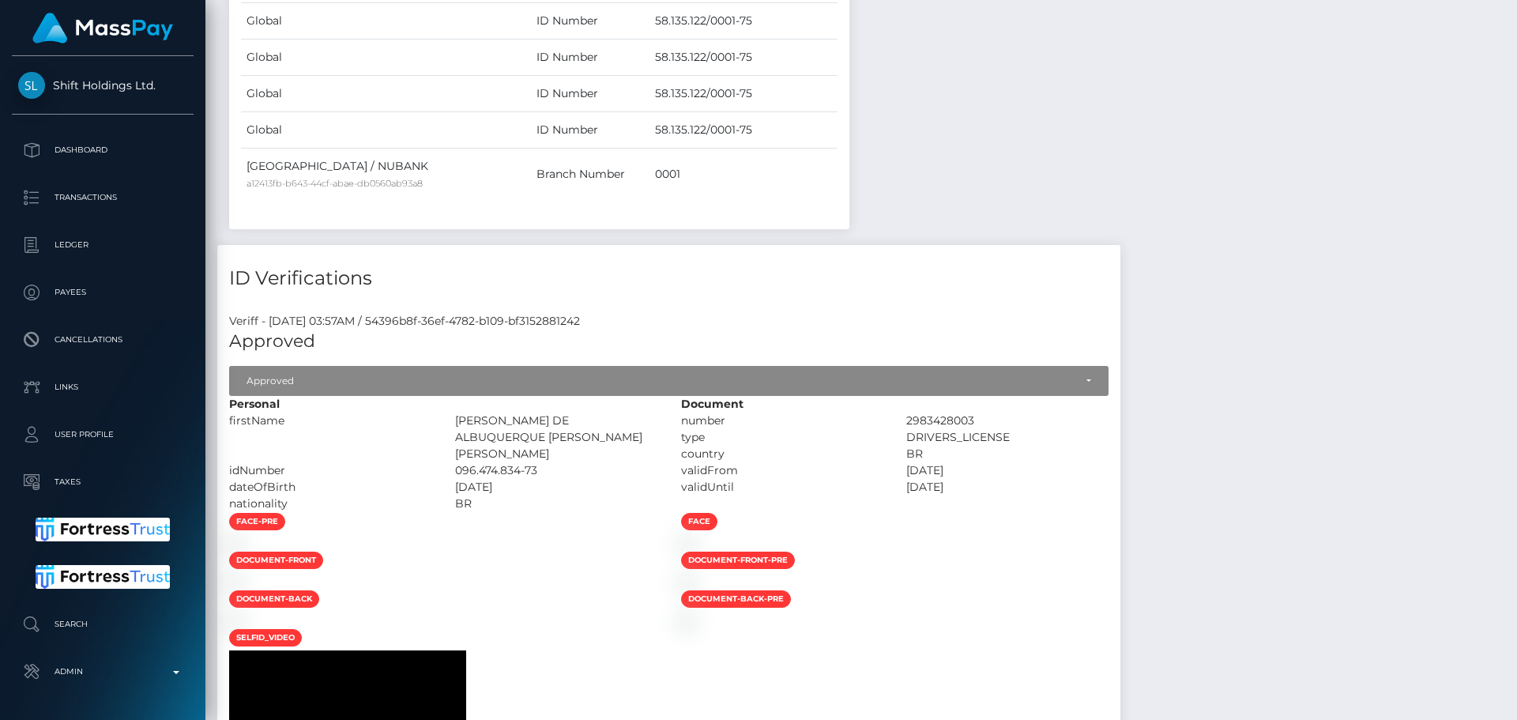
scroll to position [1502, 0]
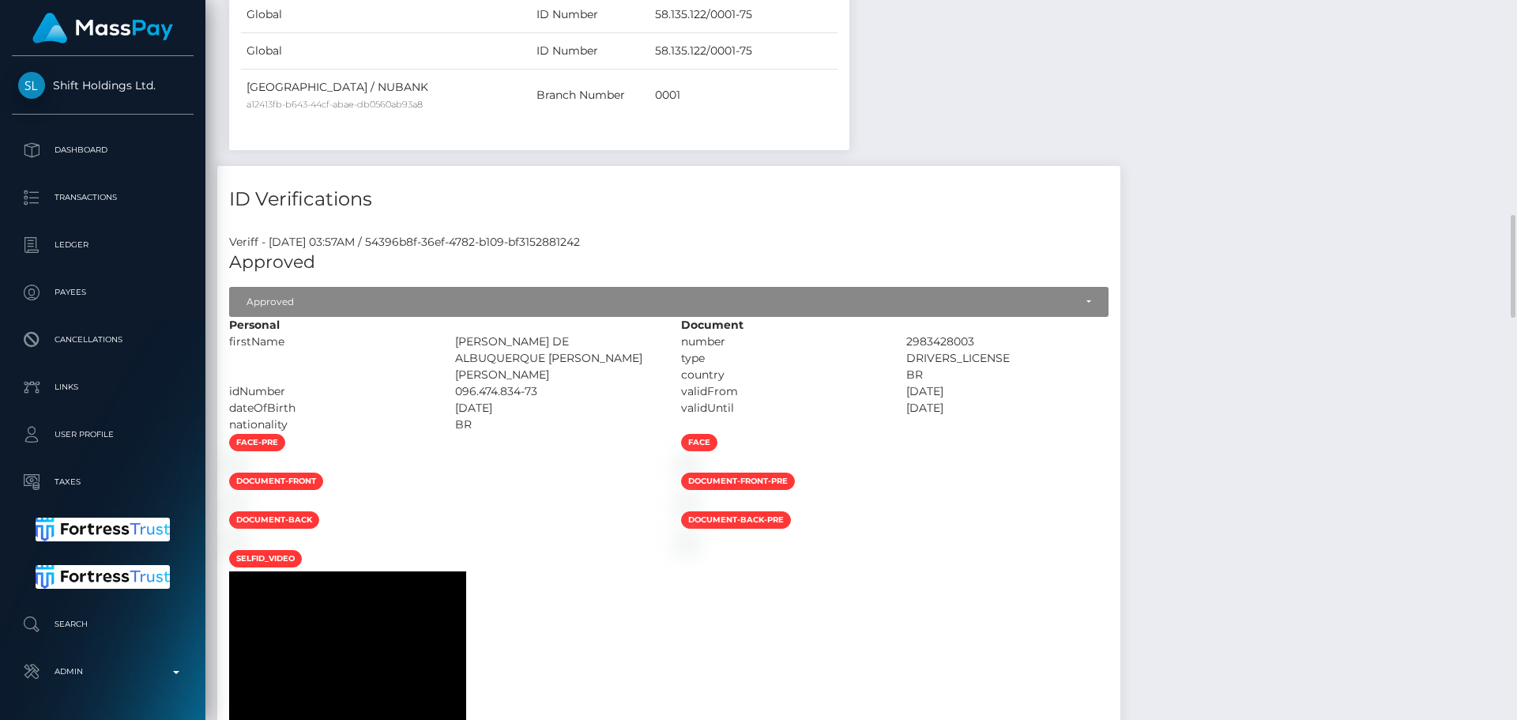
click at [669, 455] on div at bounding box center [443, 463] width 452 height 17
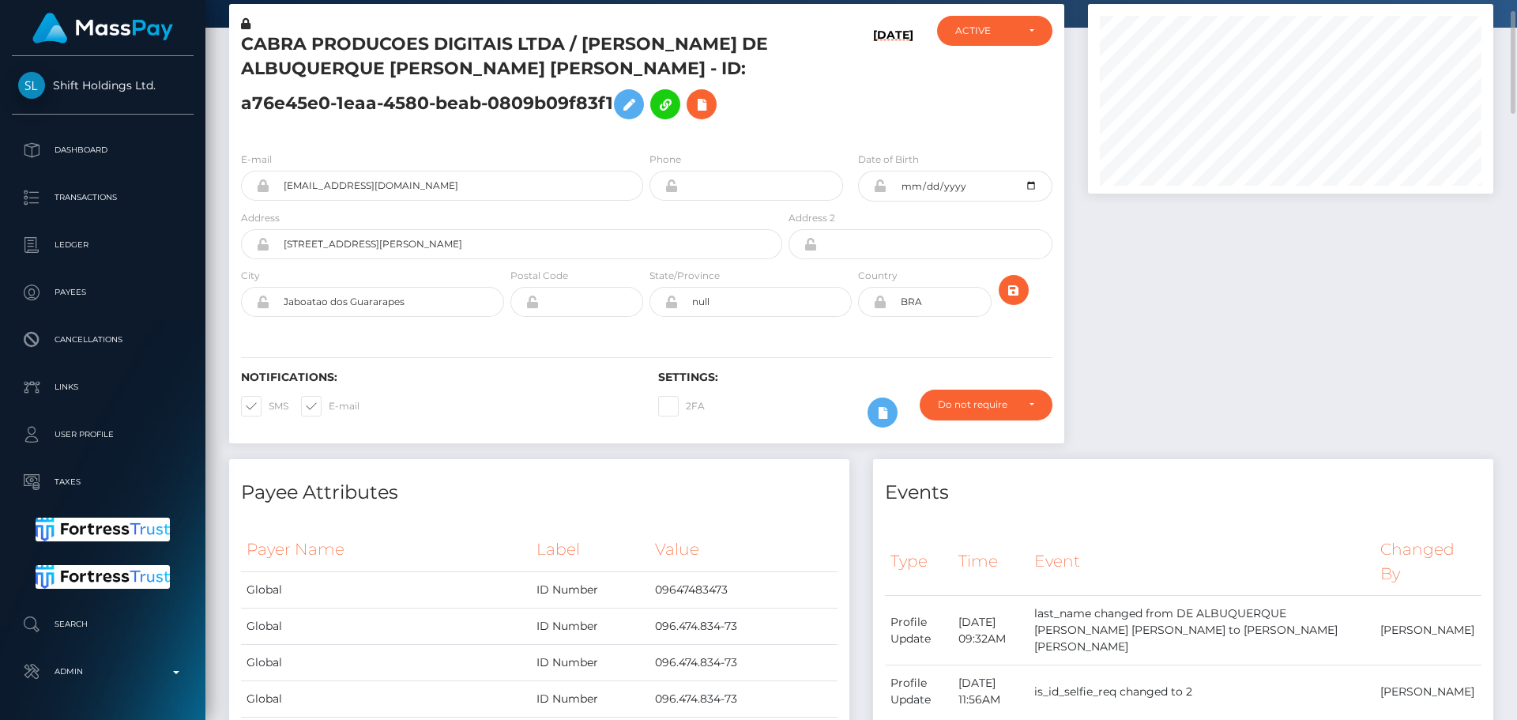
scroll to position [0, 0]
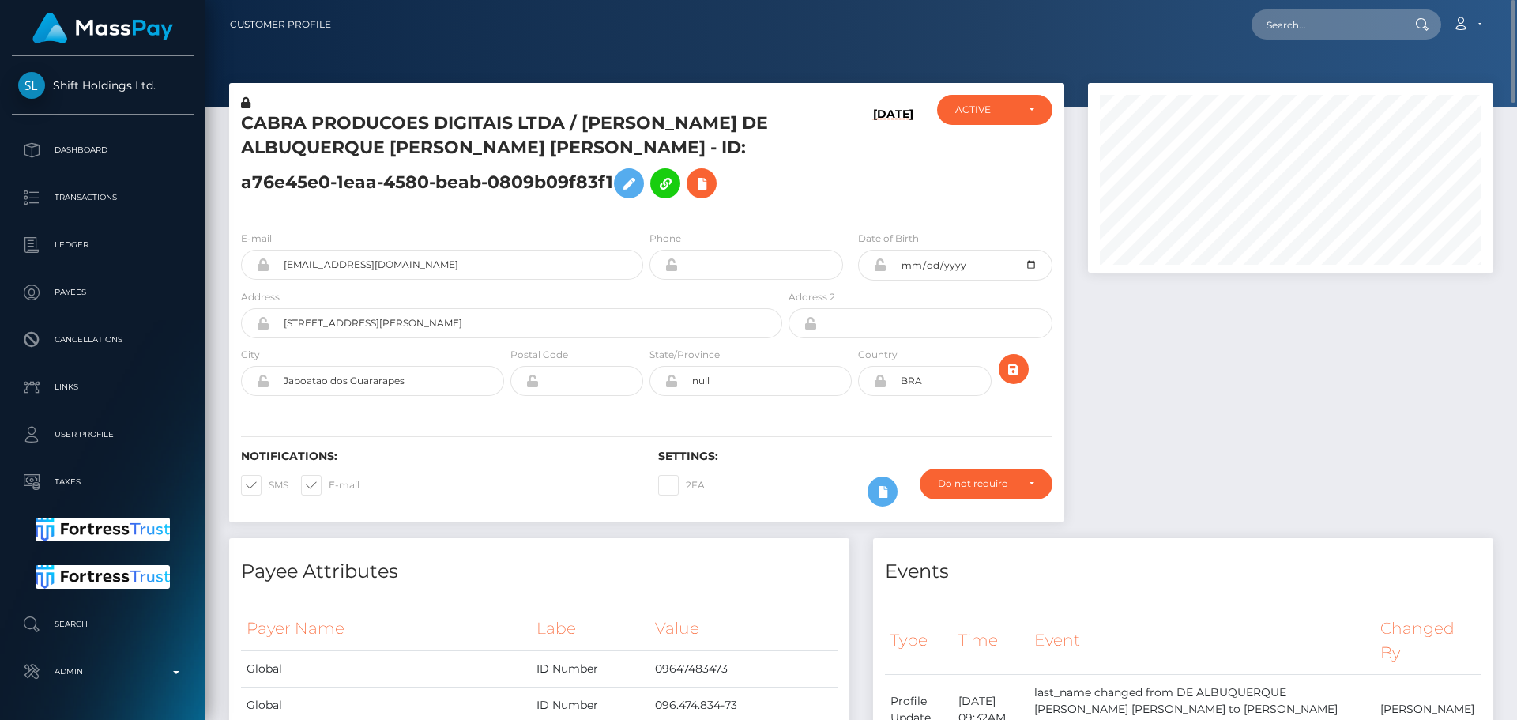
click at [881, 267] on icon at bounding box center [879, 264] width 13 height 13
click at [493, 122] on h5 "CABRA PRODUCOES DIGITAIS LTDA / ERASMO DE ALBUQUERQUE SOUZA NETO - ID: a76e45e0…" at bounding box center [507, 158] width 533 height 95
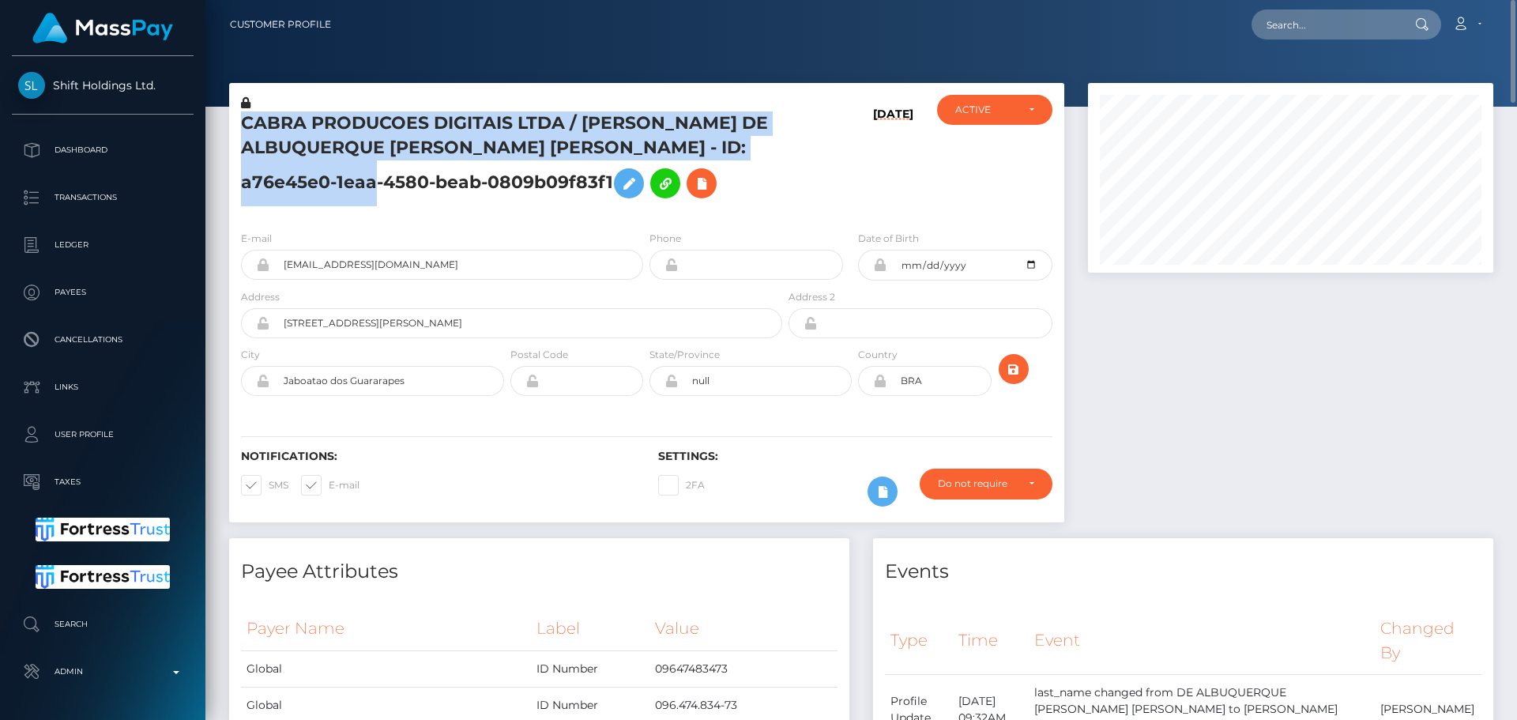
click at [493, 122] on h5 "CABRA PRODUCOES DIGITAIS LTDA / ERASMO DE ALBUQUERQUE SOUZA NETO - ID: a76e45e0…" at bounding box center [507, 158] width 533 height 95
copy h5 "CABRA PRODUCOES DIGITAIS LTDA / ERASMO DE ALBUQUERQUE SOUZA NETO - ID: a76e45e0…"
